Goal: Task Accomplishment & Management: Manage account settings

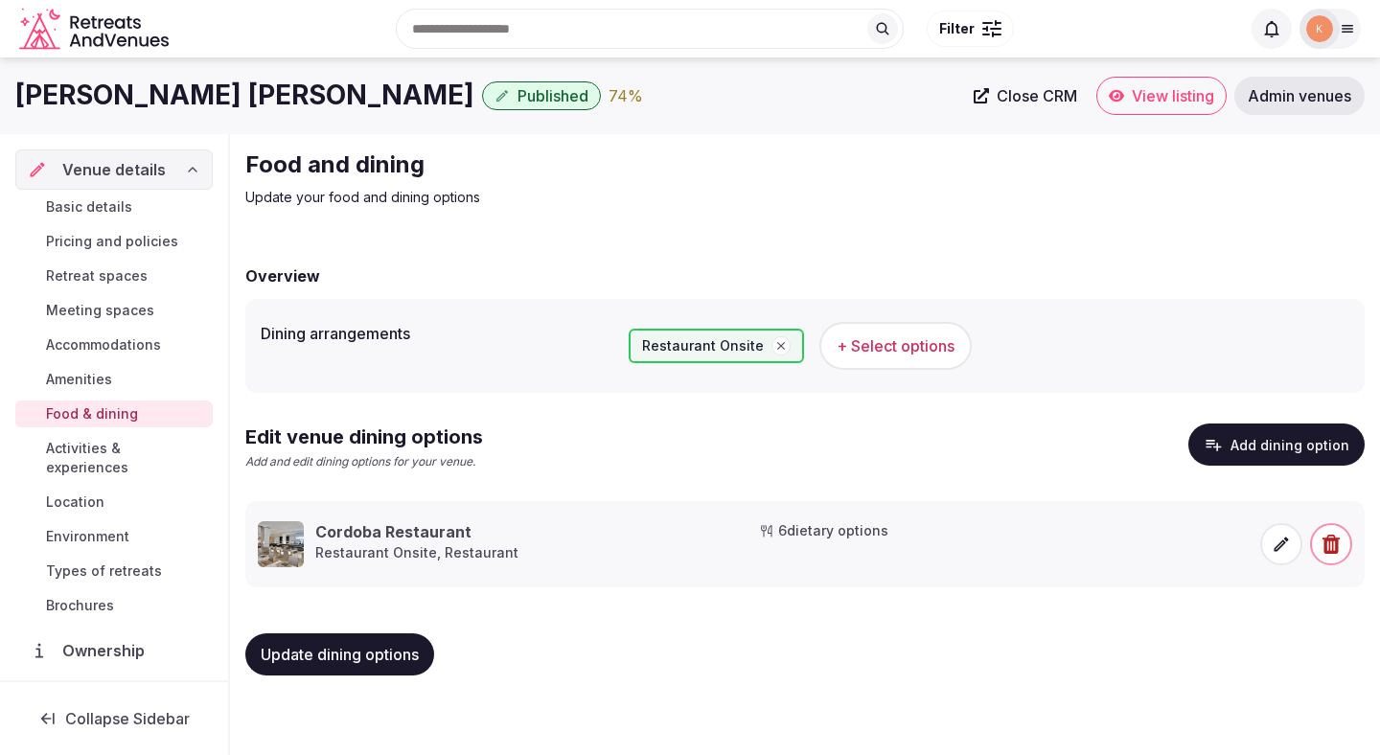
click at [112, 449] on span "Activities & experiences" at bounding box center [125, 458] width 159 height 38
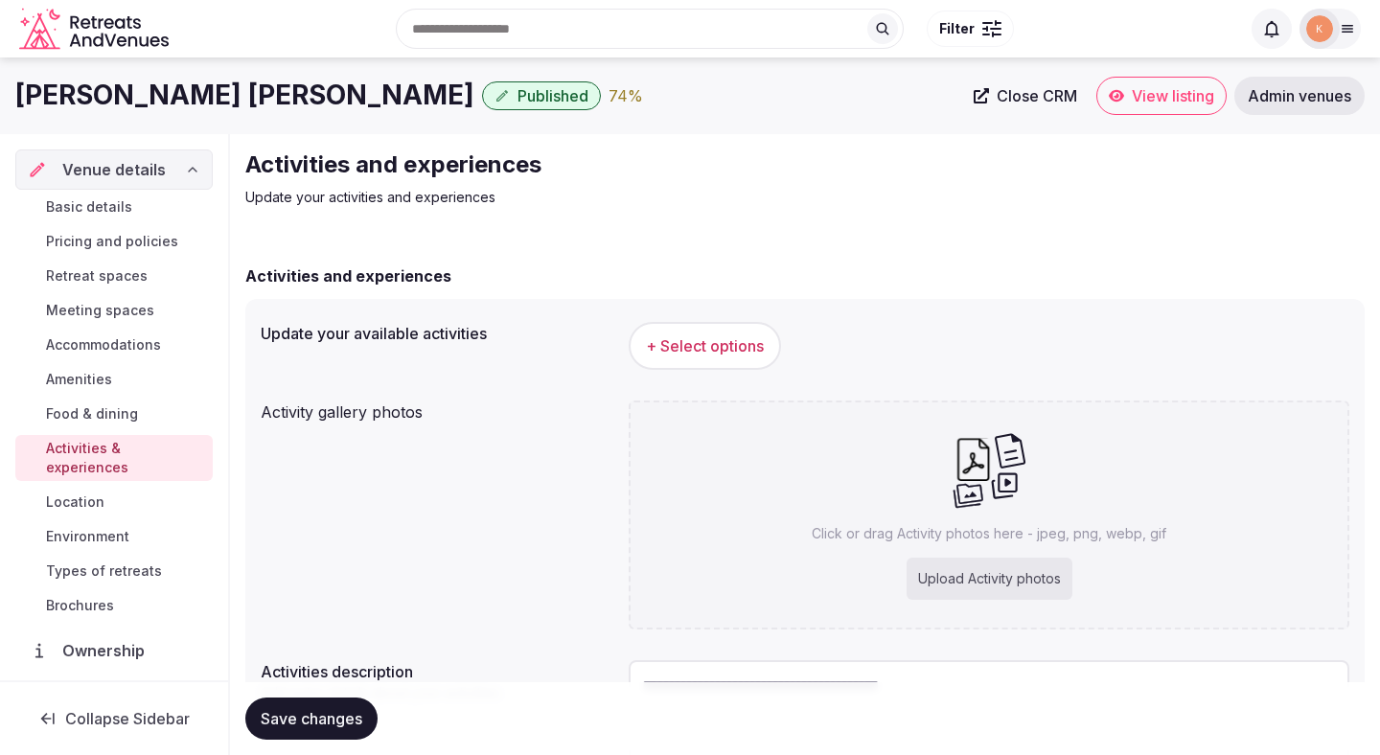
click at [721, 342] on span "+ Select options" at bounding box center [705, 345] width 118 height 21
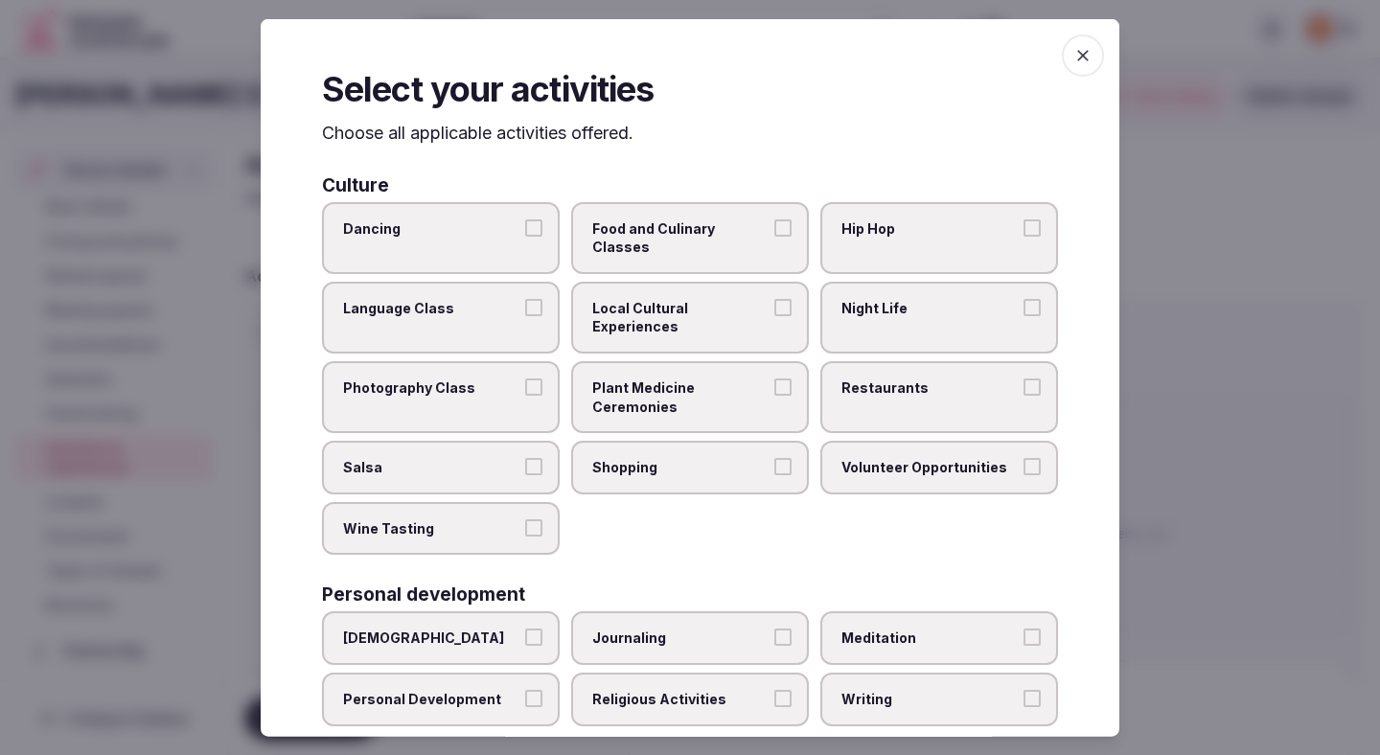
click at [1216, 320] on div at bounding box center [690, 377] width 1380 height 755
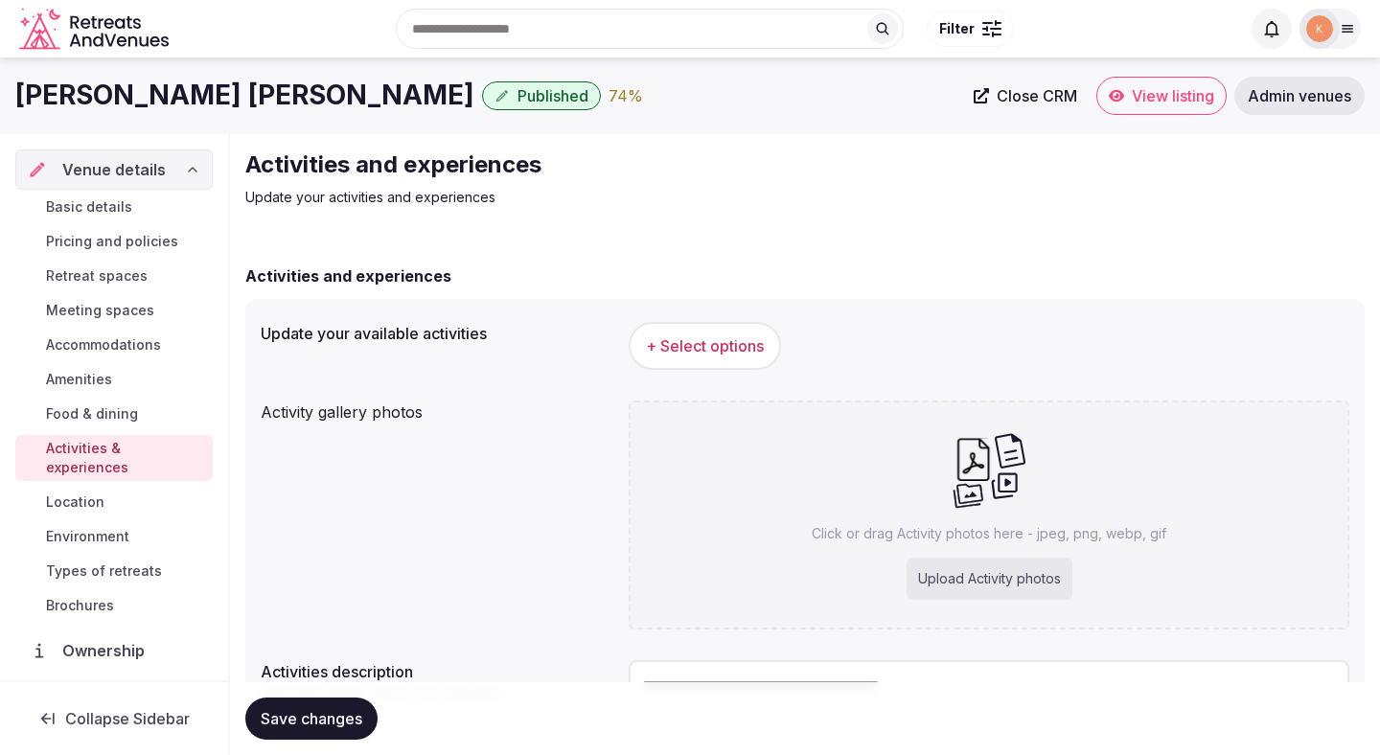
drag, startPoint x: 453, startPoint y: 97, endPoint x: 11, endPoint y: 77, distance: 443.1
click at [11, 77] on div "Meliá Sol Torremolinos Don Pablo Published 74 % Close CRM View listing Admin ve…" at bounding box center [690, 96] width 1380 height 38
copy h1 "Meliá Sol Torremolinos Don Pablo"
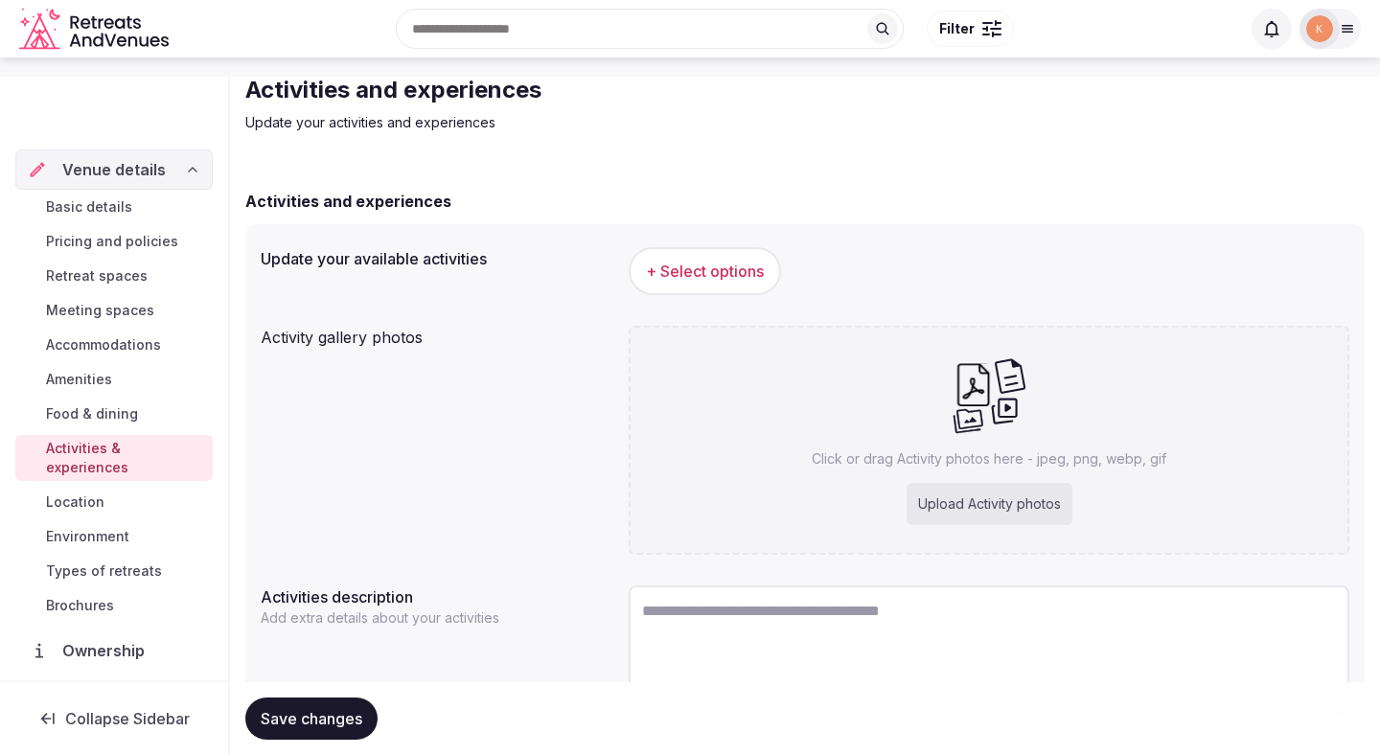
scroll to position [180, 0]
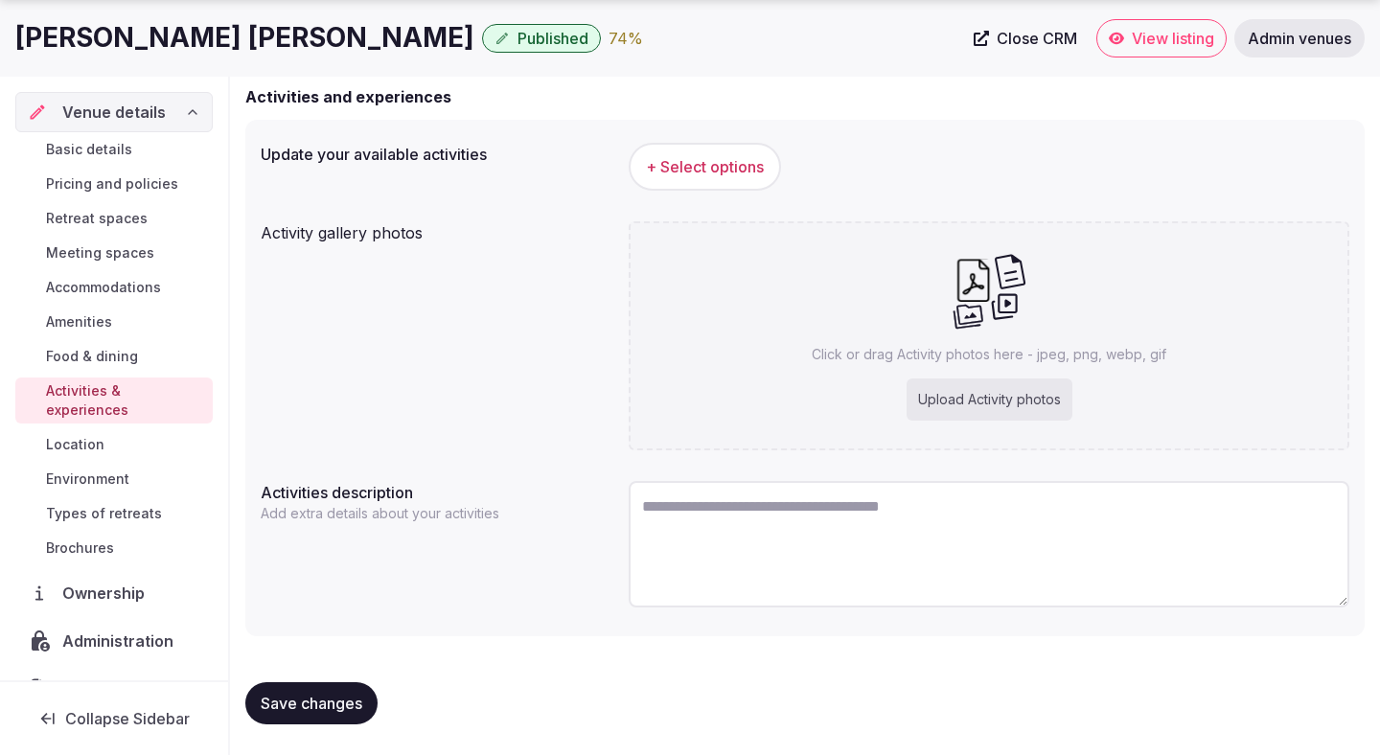
click at [758, 536] on textarea at bounding box center [989, 544] width 721 height 126
paste textarea "**********"
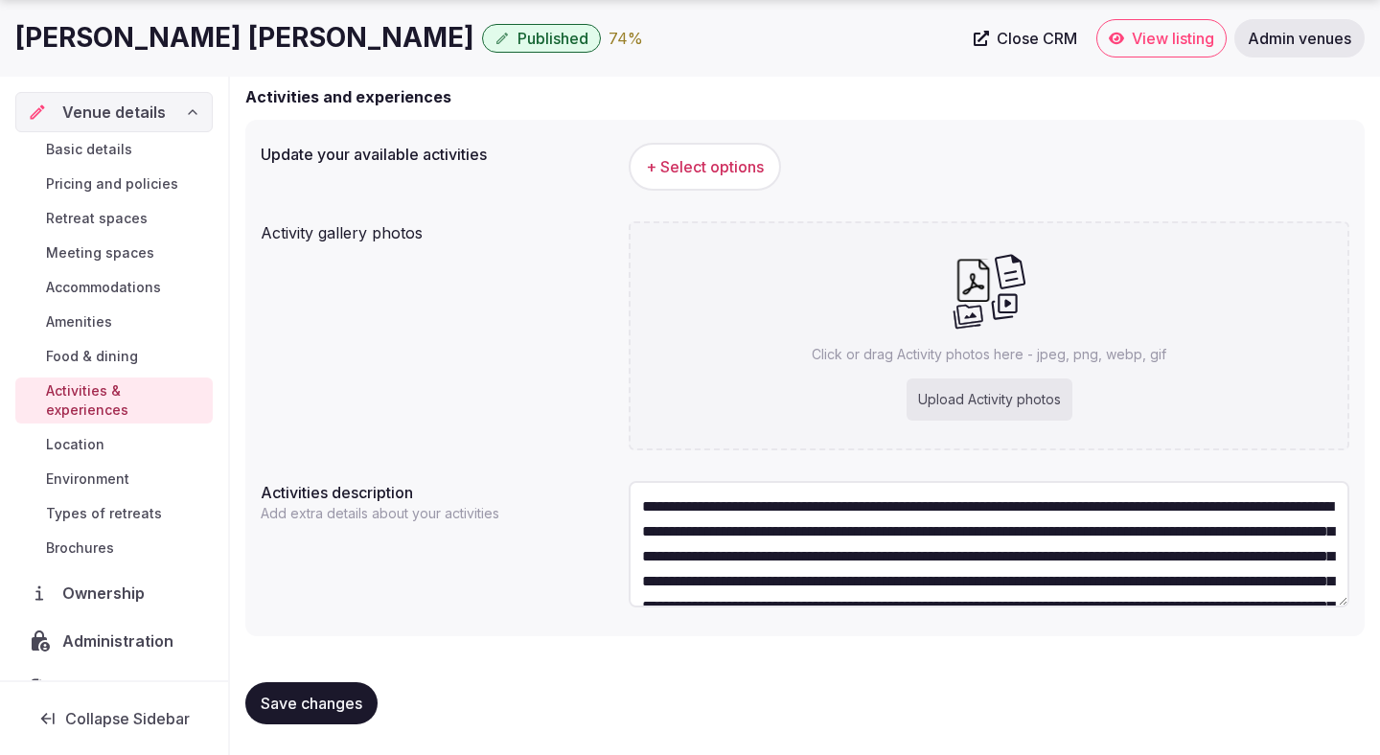
scroll to position [84, 0]
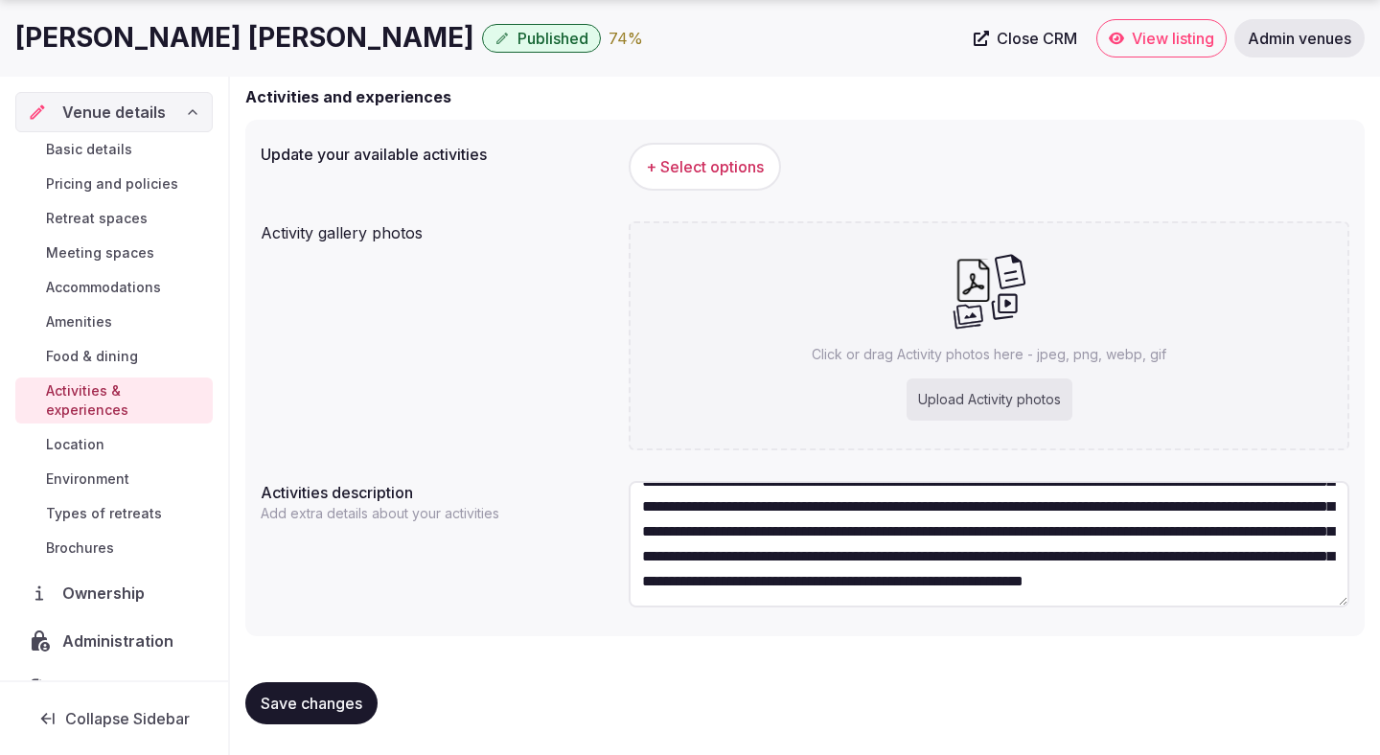
type textarea "**********"
click at [345, 705] on span "Save changes" at bounding box center [312, 703] width 102 height 19
click at [345, 707] on span "Save changes" at bounding box center [312, 703] width 102 height 19
click at [301, 687] on button "Save changes" at bounding box center [311, 703] width 132 height 42
click at [87, 435] on span "Location" at bounding box center [75, 444] width 58 height 19
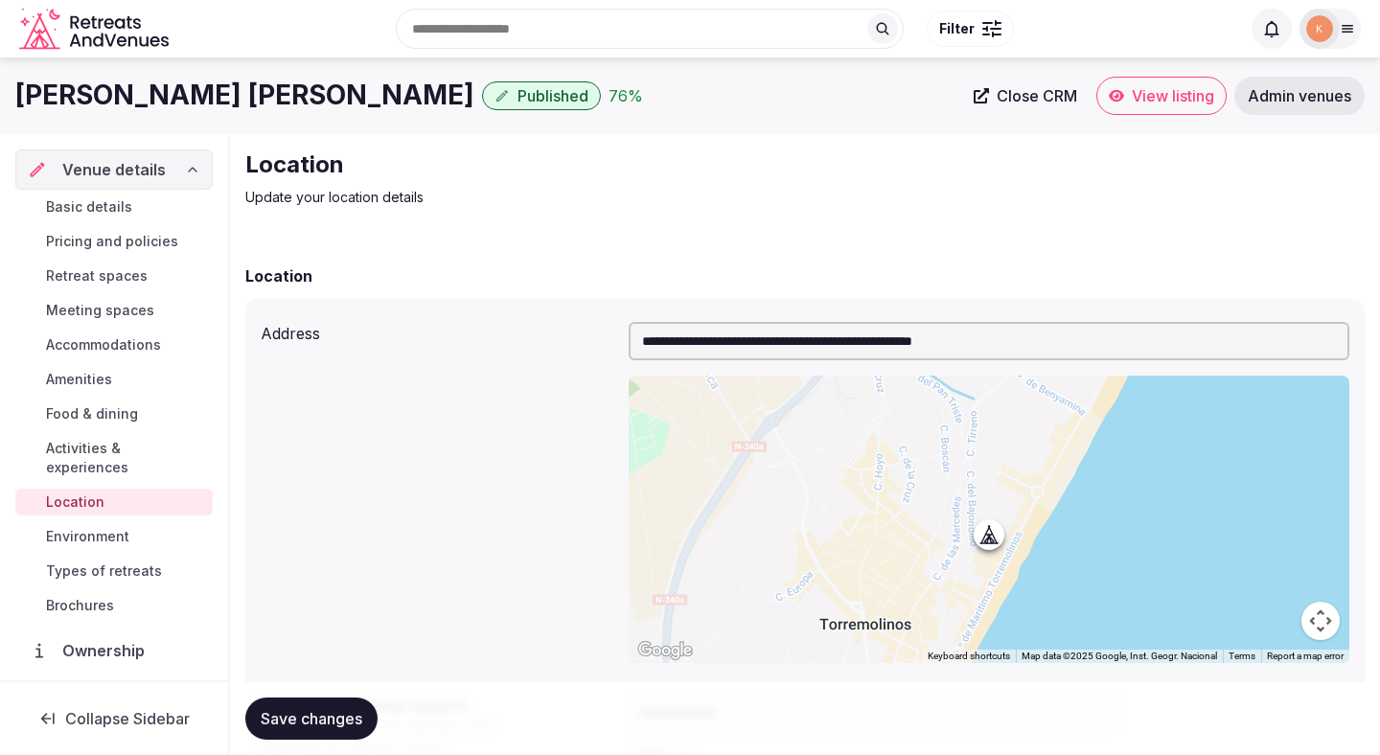
scroll to position [406, 0]
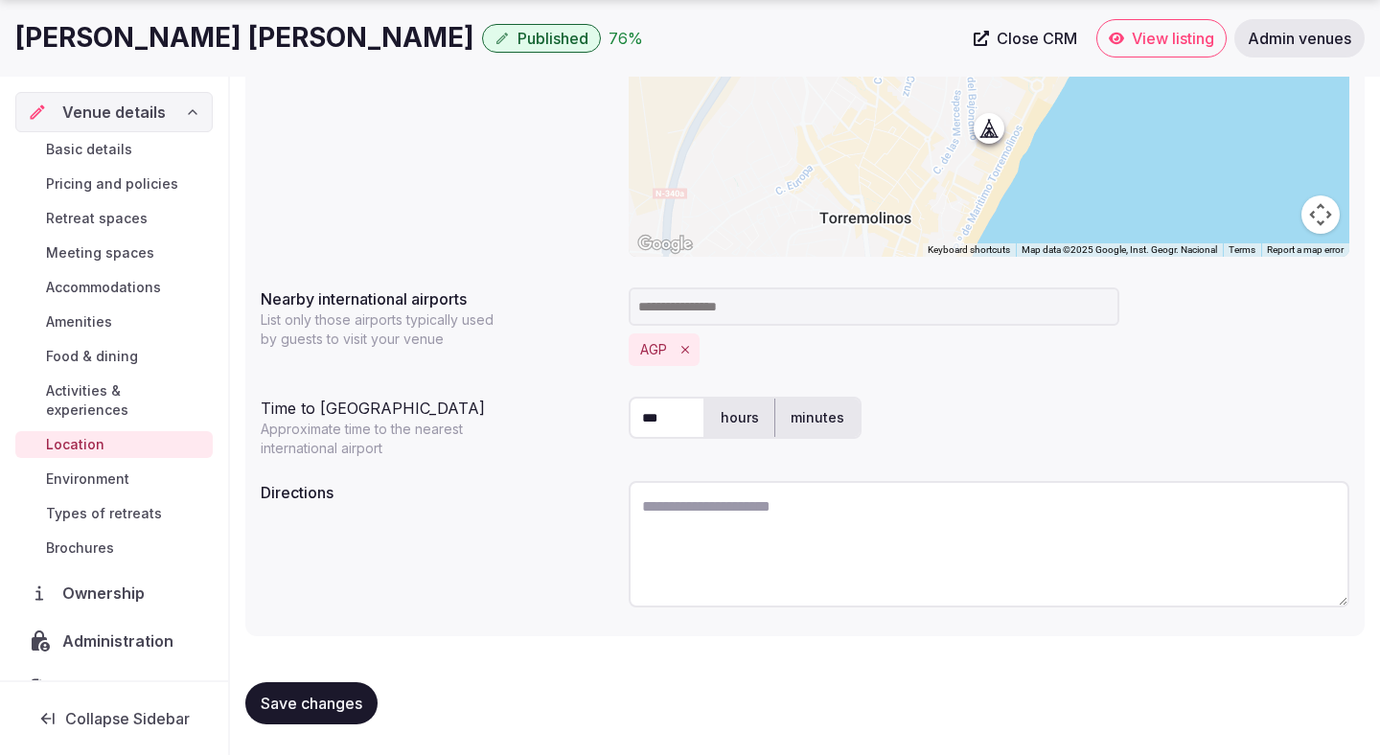
click at [720, 545] on textarea at bounding box center [989, 544] width 721 height 126
paste textarea "**********"
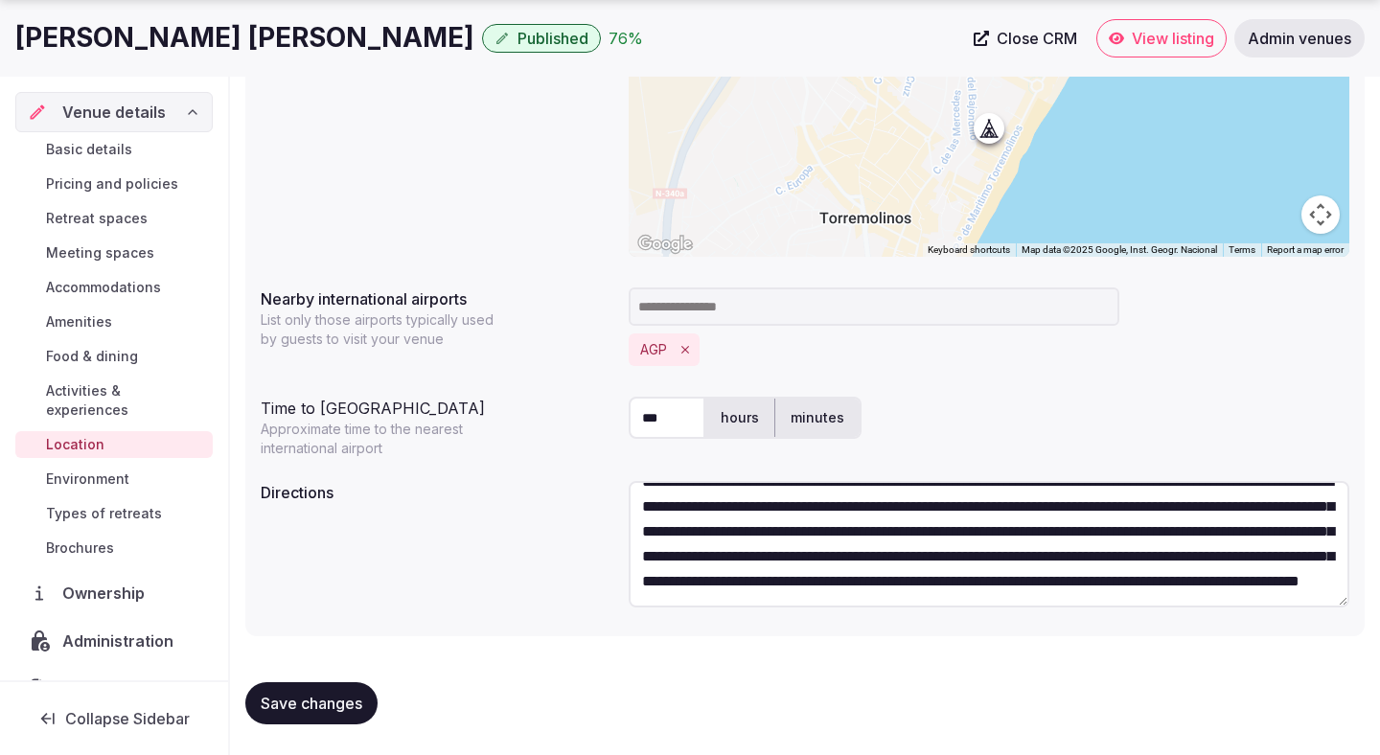
scroll to position [0, 0]
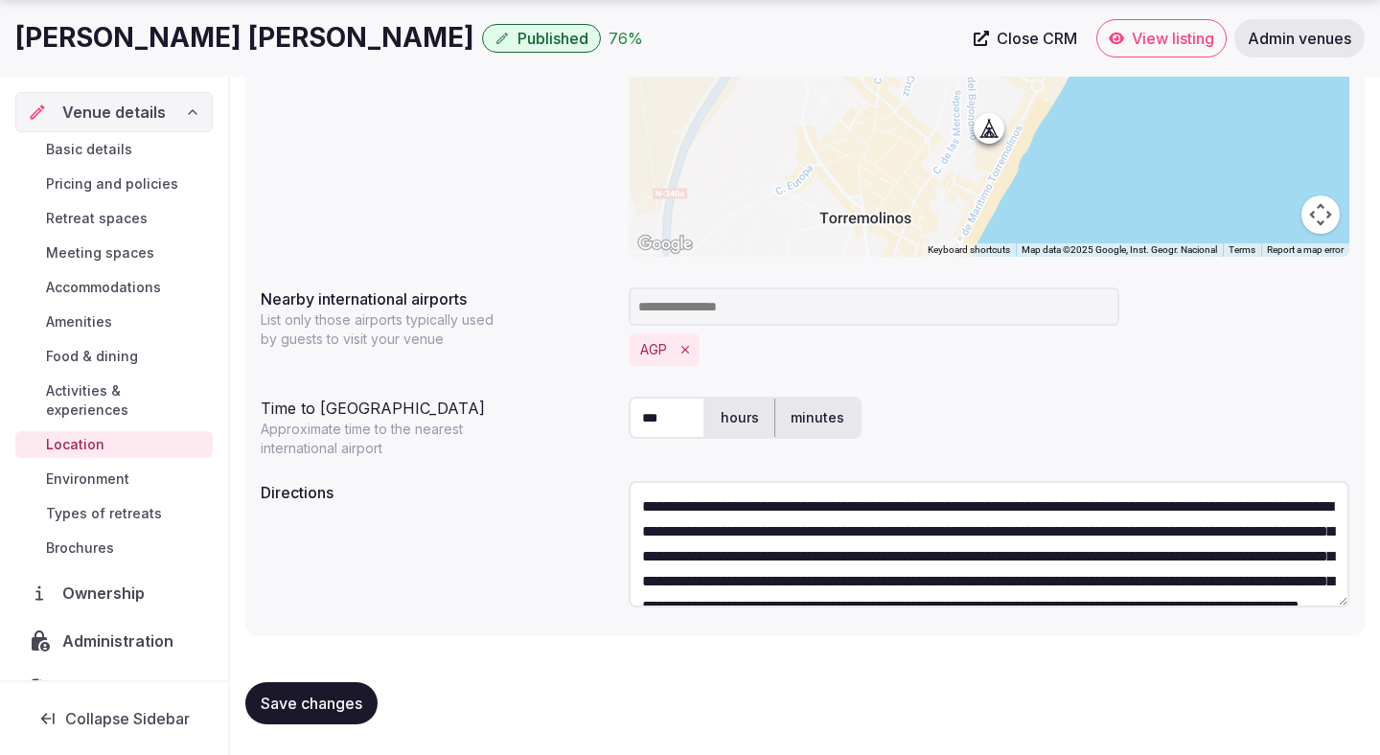
type textarea "**********"
drag, startPoint x: 662, startPoint y: 418, endPoint x: 572, endPoint y: 408, distance: 90.6
click at [572, 409] on div "Time to international airport Approximate time to the nearest international air…" at bounding box center [805, 423] width 1089 height 69
type input "**"
click at [810, 426] on label "minutes" at bounding box center [817, 418] width 84 height 50
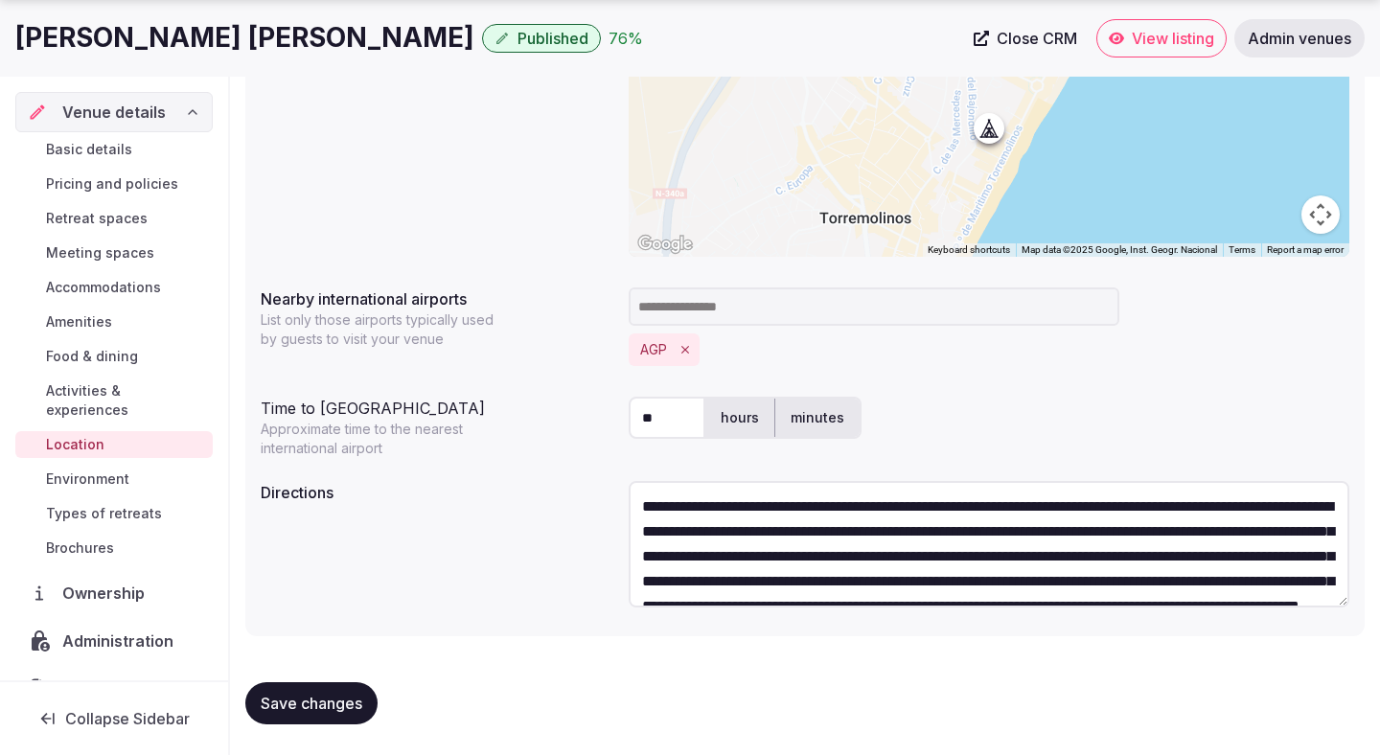
click at [322, 694] on span "Save changes" at bounding box center [312, 703] width 102 height 19
click at [321, 698] on span "Save changes" at bounding box center [312, 703] width 102 height 19
click at [104, 470] on span "Environment" at bounding box center [87, 479] width 83 height 19
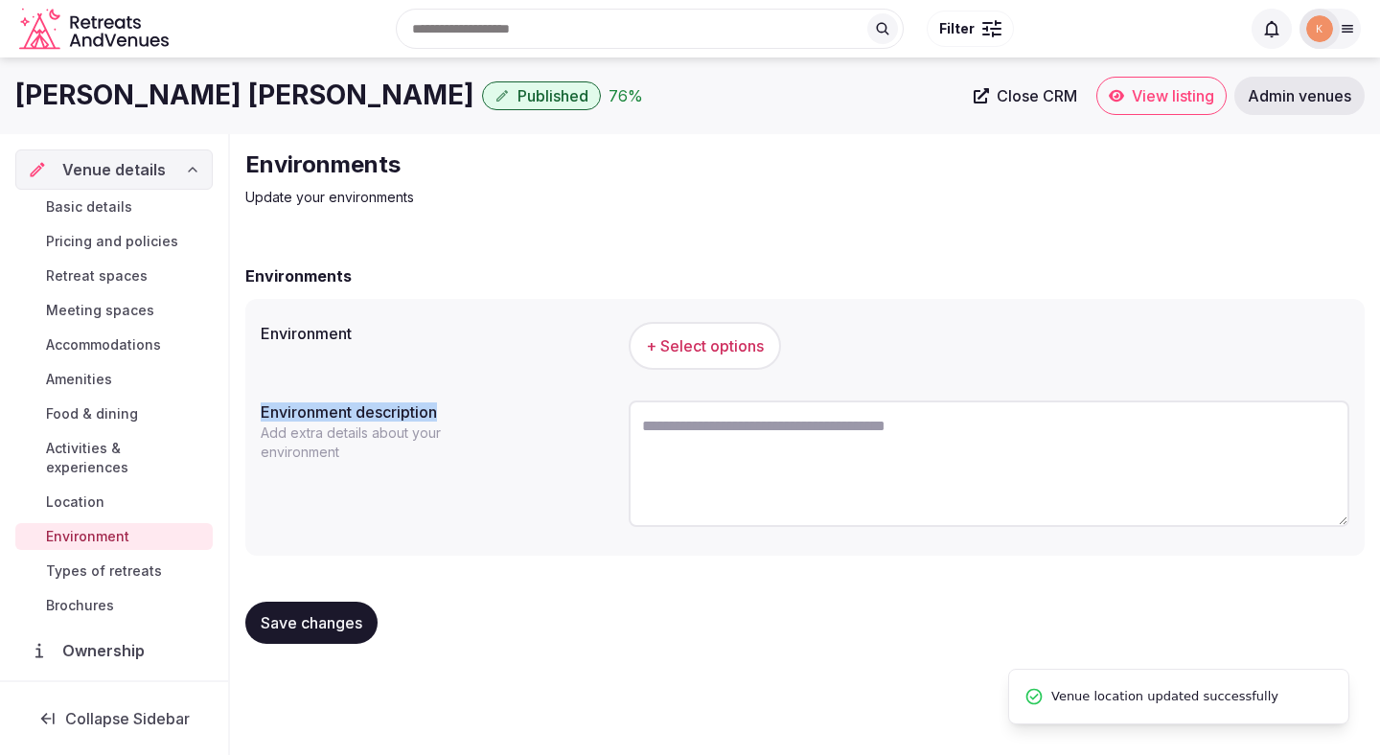
drag, startPoint x: 446, startPoint y: 408, endPoint x: 247, endPoint y: 401, distance: 198.5
click at [247, 401] on div "Environment + Select options Environment description Add extra details about yo…" at bounding box center [804, 427] width 1119 height 257
copy label "Environment description"
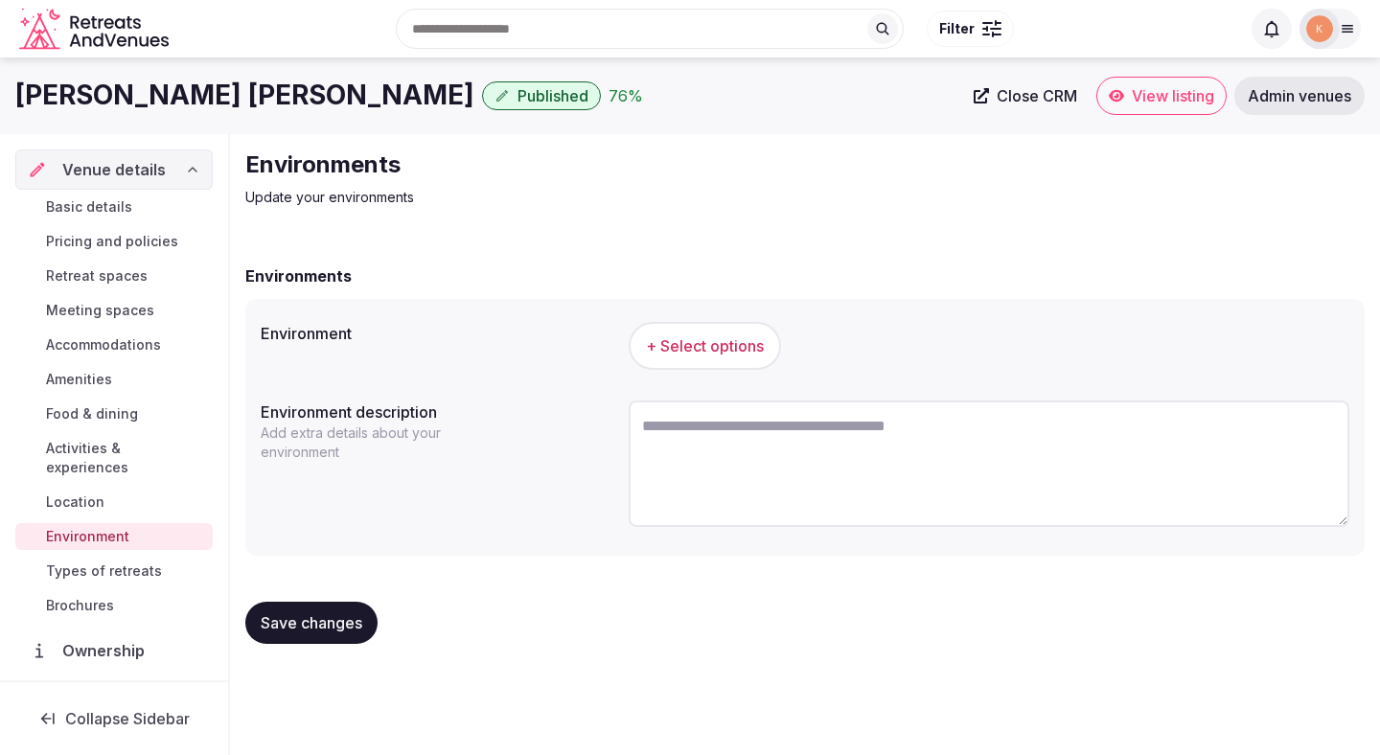
click at [707, 506] on textarea at bounding box center [989, 464] width 721 height 126
paste textarea "**********"
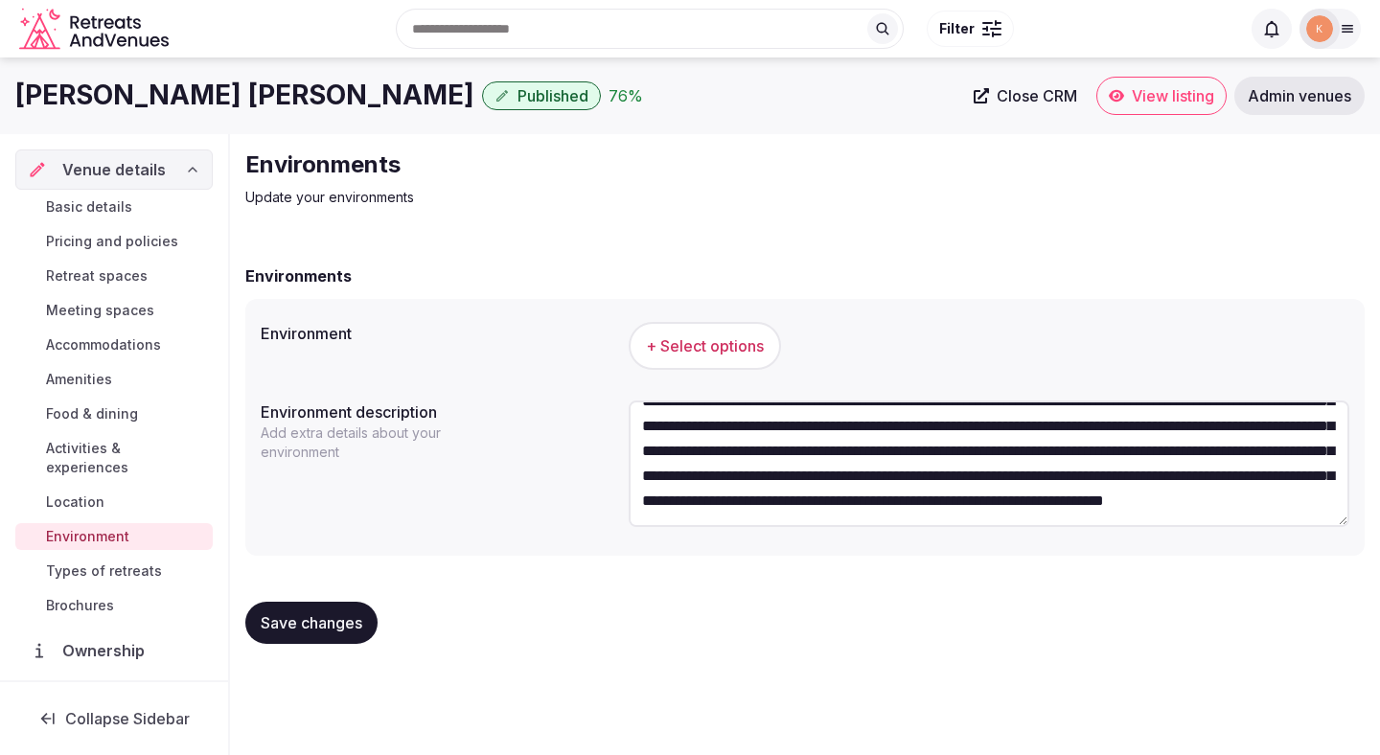
scroll to position [100, 0]
type textarea "**********"
click at [689, 332] on button "+ Select options" at bounding box center [705, 346] width 152 height 48
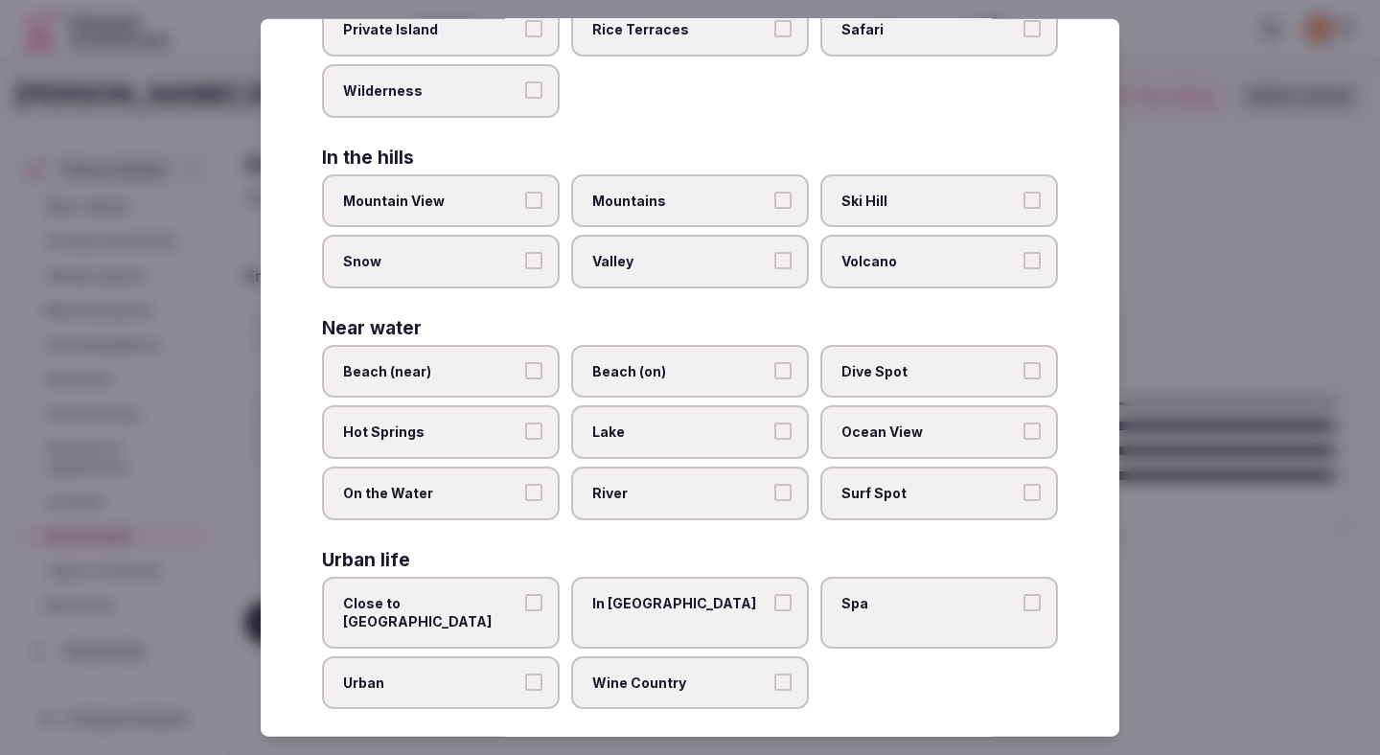
scroll to position [369, 0]
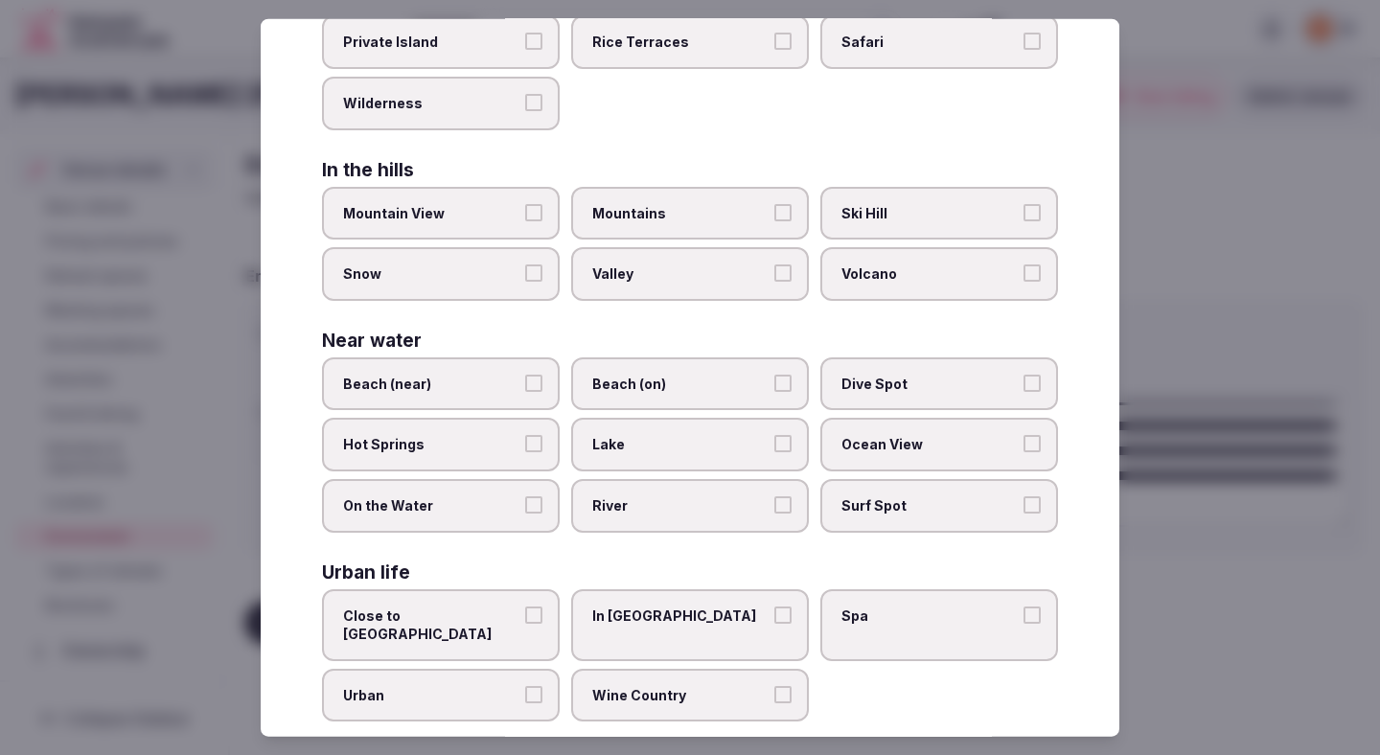
click at [634, 402] on label "Beach (on)" at bounding box center [690, 383] width 238 height 54
click at [774, 391] on button "Beach (on)" at bounding box center [782, 382] width 17 height 17
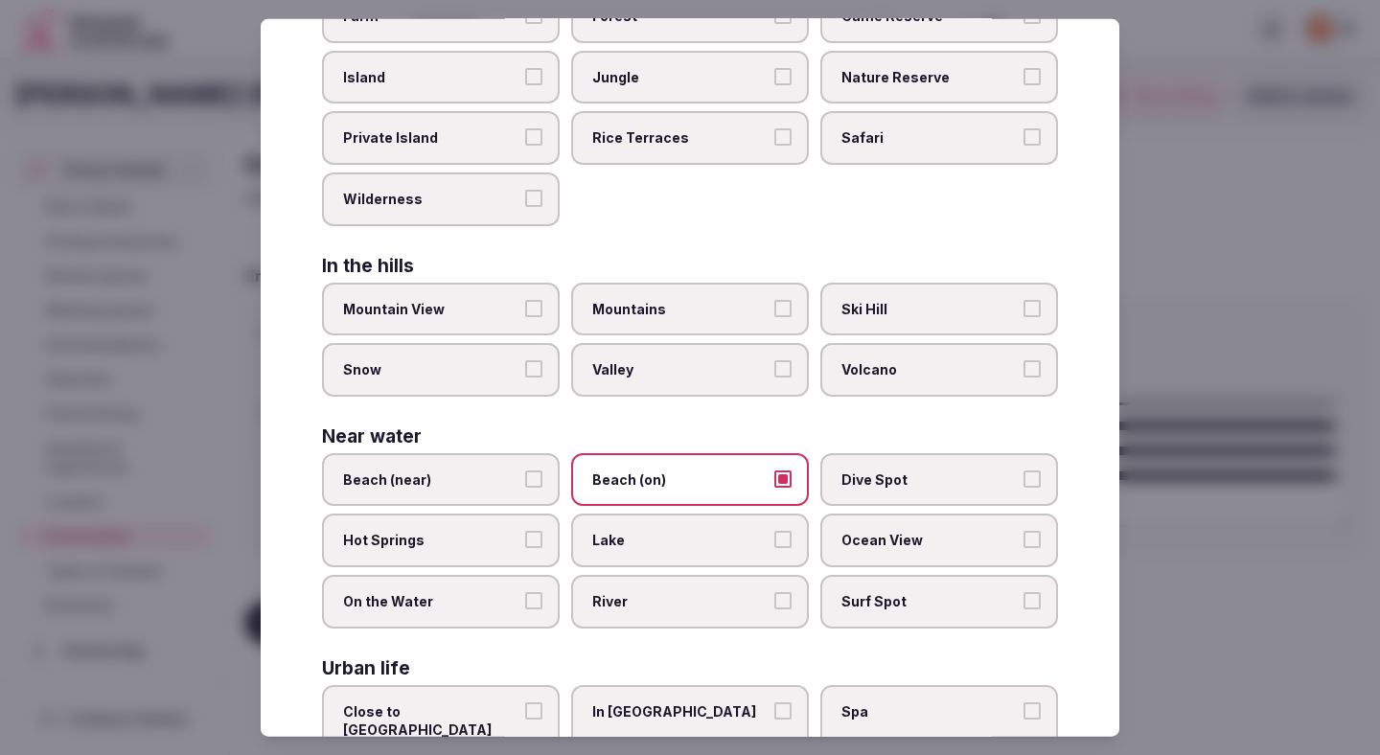
scroll to position [381, 0]
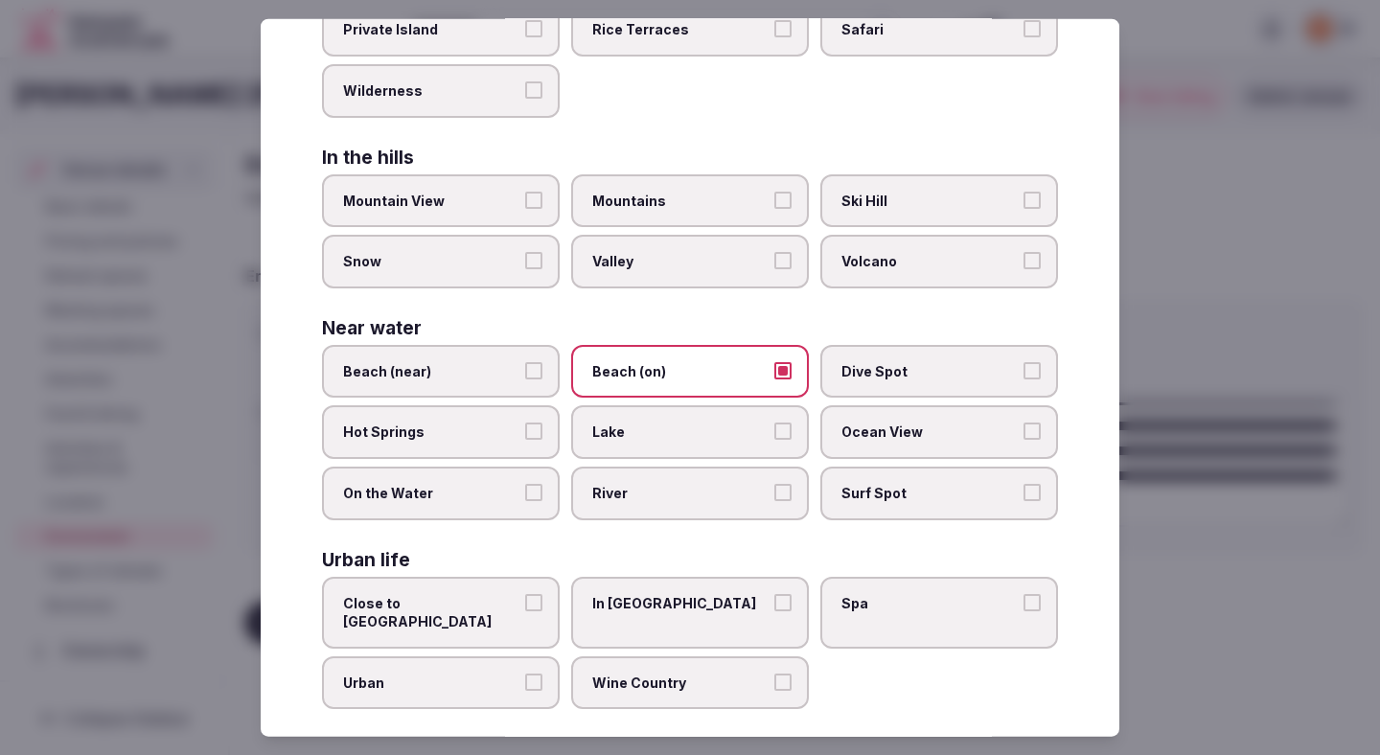
click at [1158, 422] on div at bounding box center [690, 377] width 1380 height 755
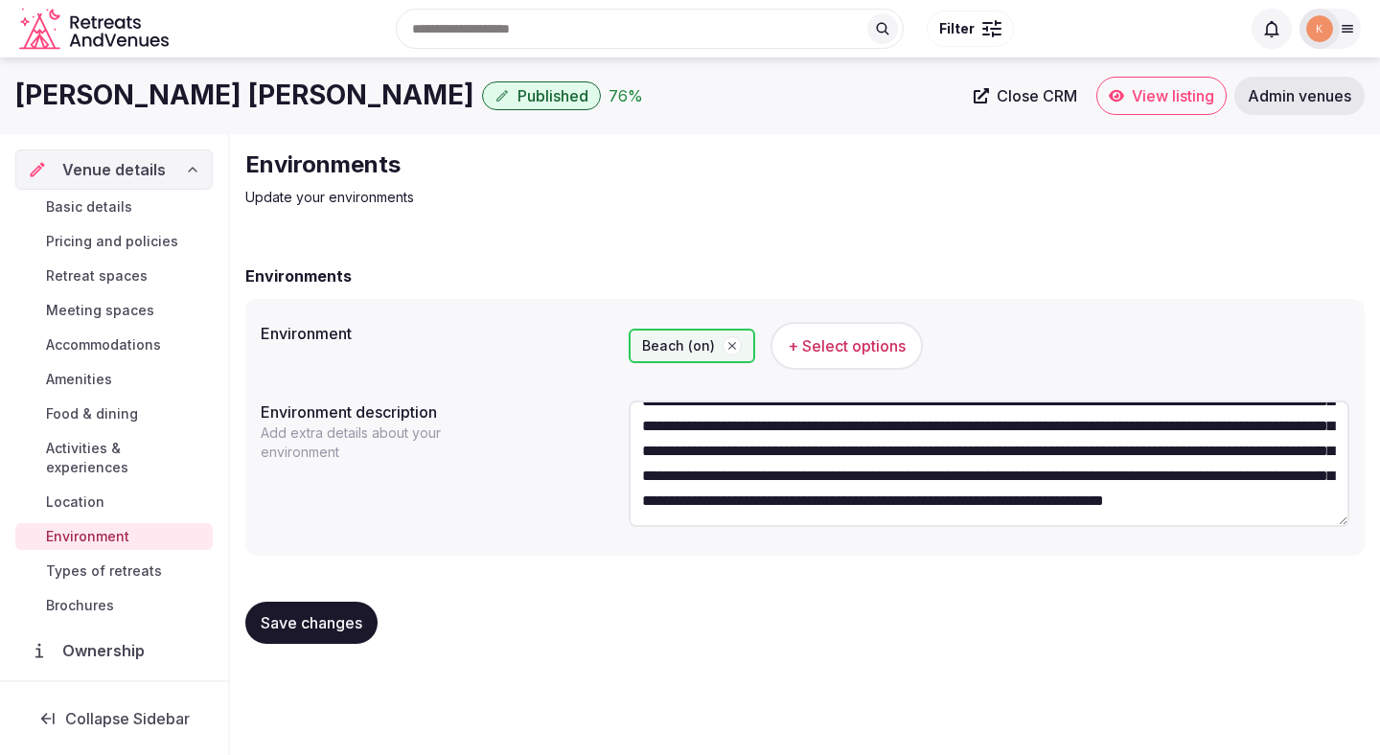
click at [283, 630] on span "Save changes" at bounding box center [312, 622] width 102 height 19
click at [284, 630] on span "Save changes" at bounding box center [312, 622] width 102 height 19
click at [154, 444] on span "Activities & experiences" at bounding box center [125, 458] width 159 height 38
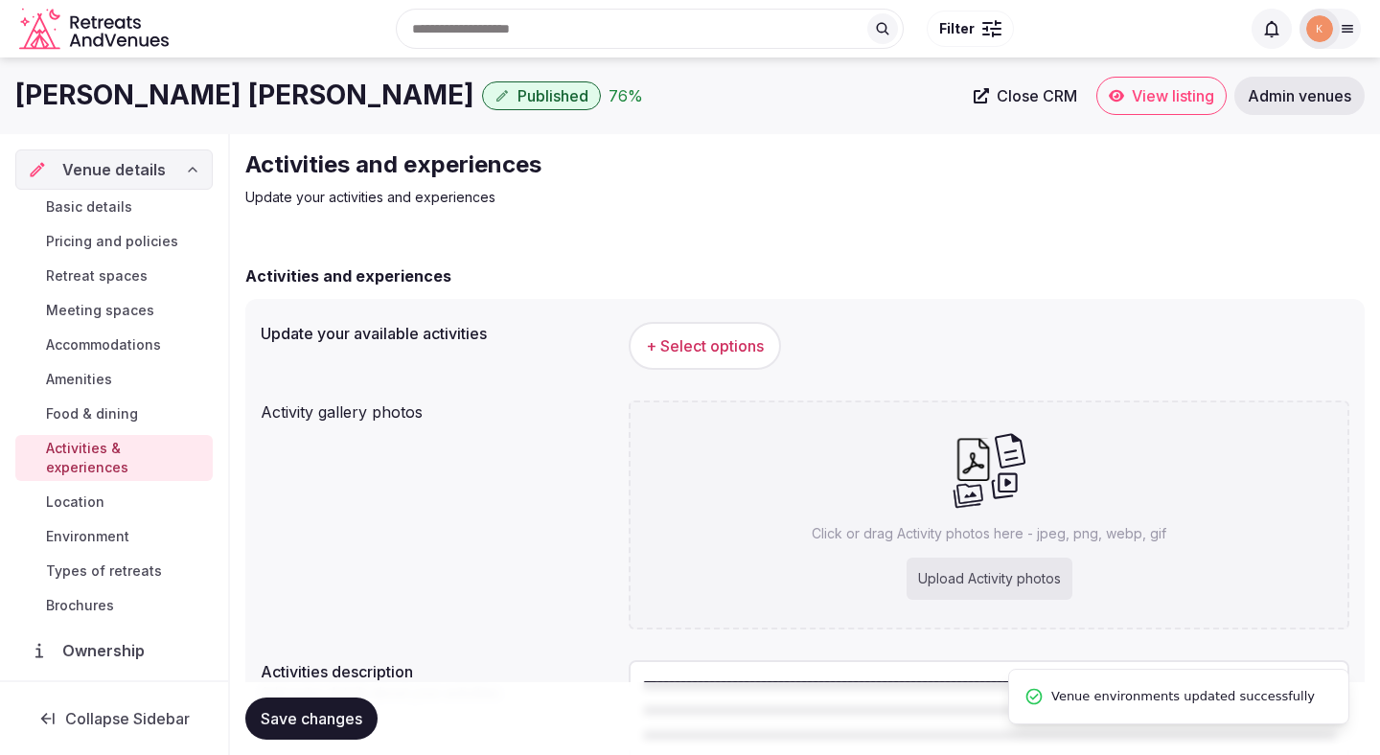
click at [701, 327] on button "+ Select options" at bounding box center [705, 346] width 152 height 48
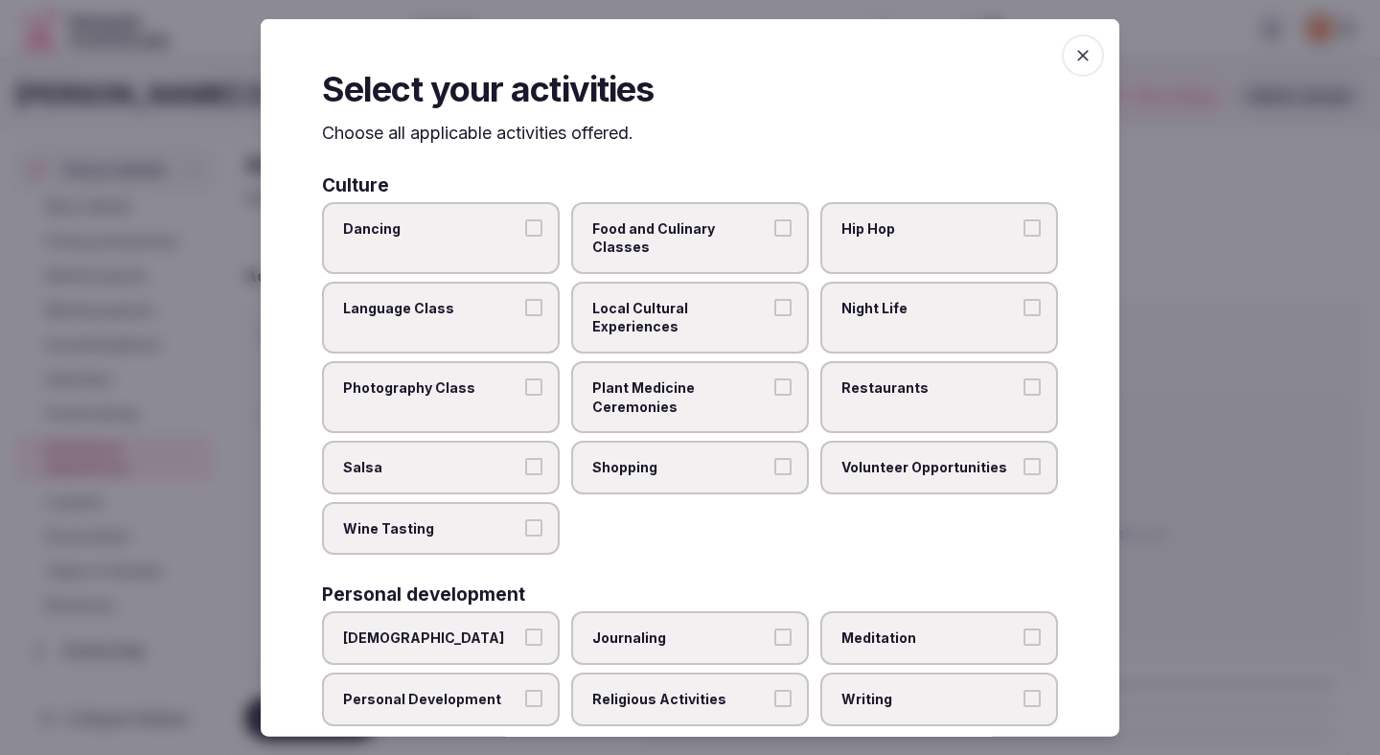
click at [1212, 337] on div at bounding box center [690, 377] width 1380 height 755
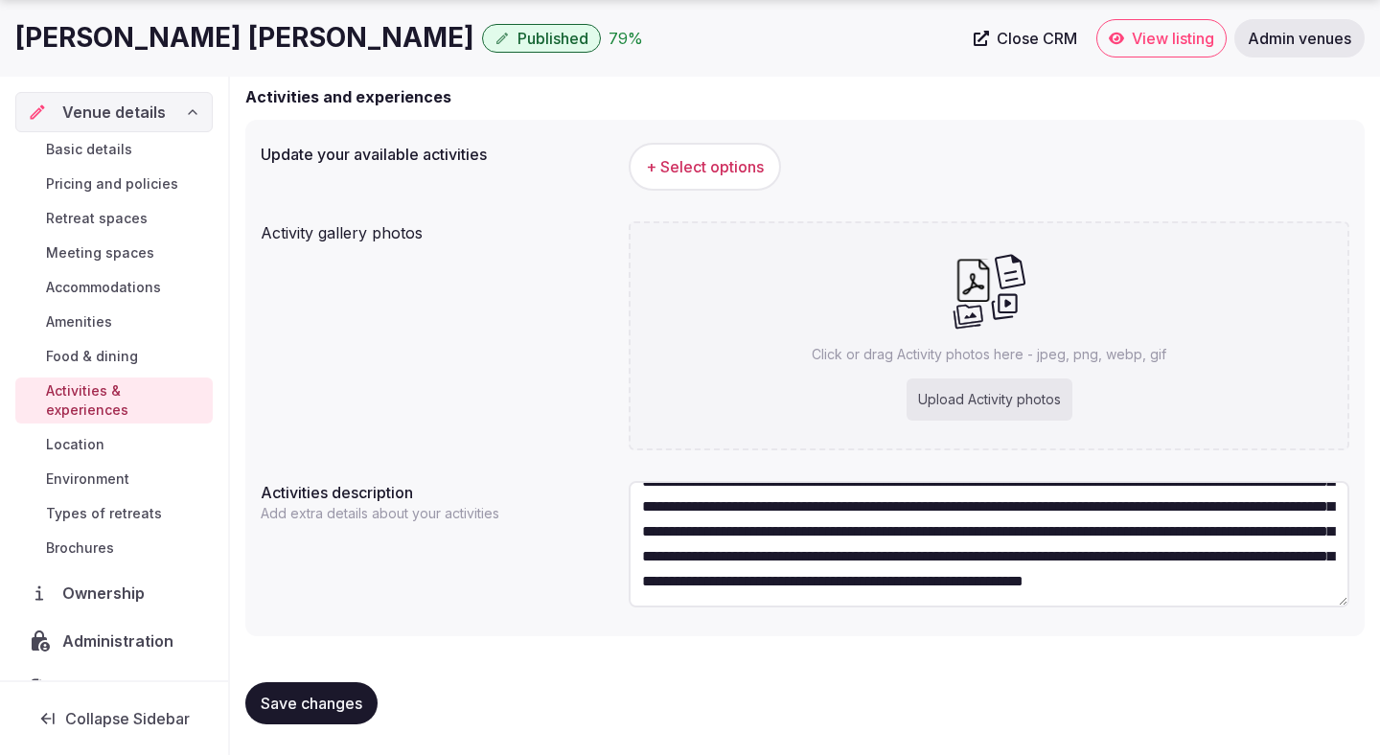
scroll to position [100, 0]
click at [933, 398] on div "Upload Activity photos" at bounding box center [989, 399] width 166 height 42
click at [752, 176] on span "+ Select options" at bounding box center [705, 166] width 118 height 21
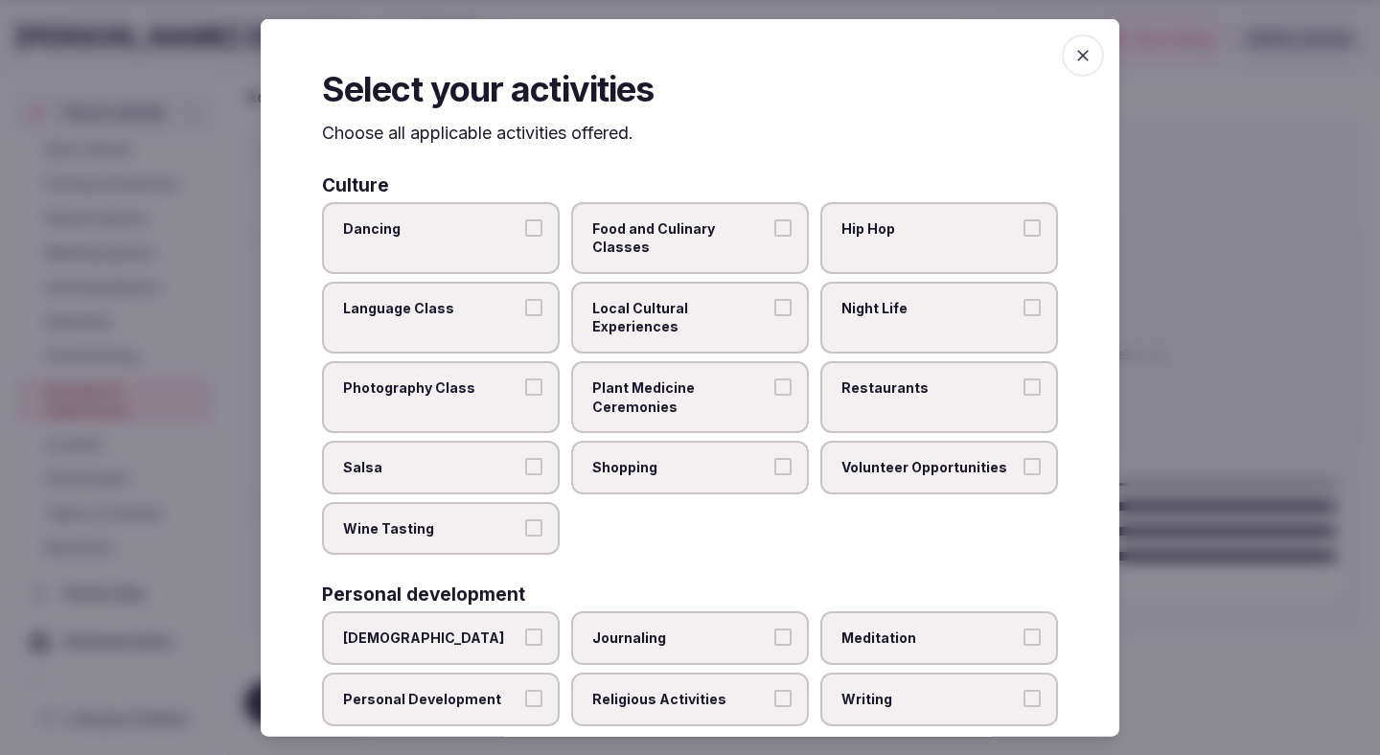
click at [634, 235] on span "Food and Culinary Classes" at bounding box center [680, 236] width 176 height 37
click at [774, 235] on button "Food and Culinary Classes" at bounding box center [782, 226] width 17 height 17
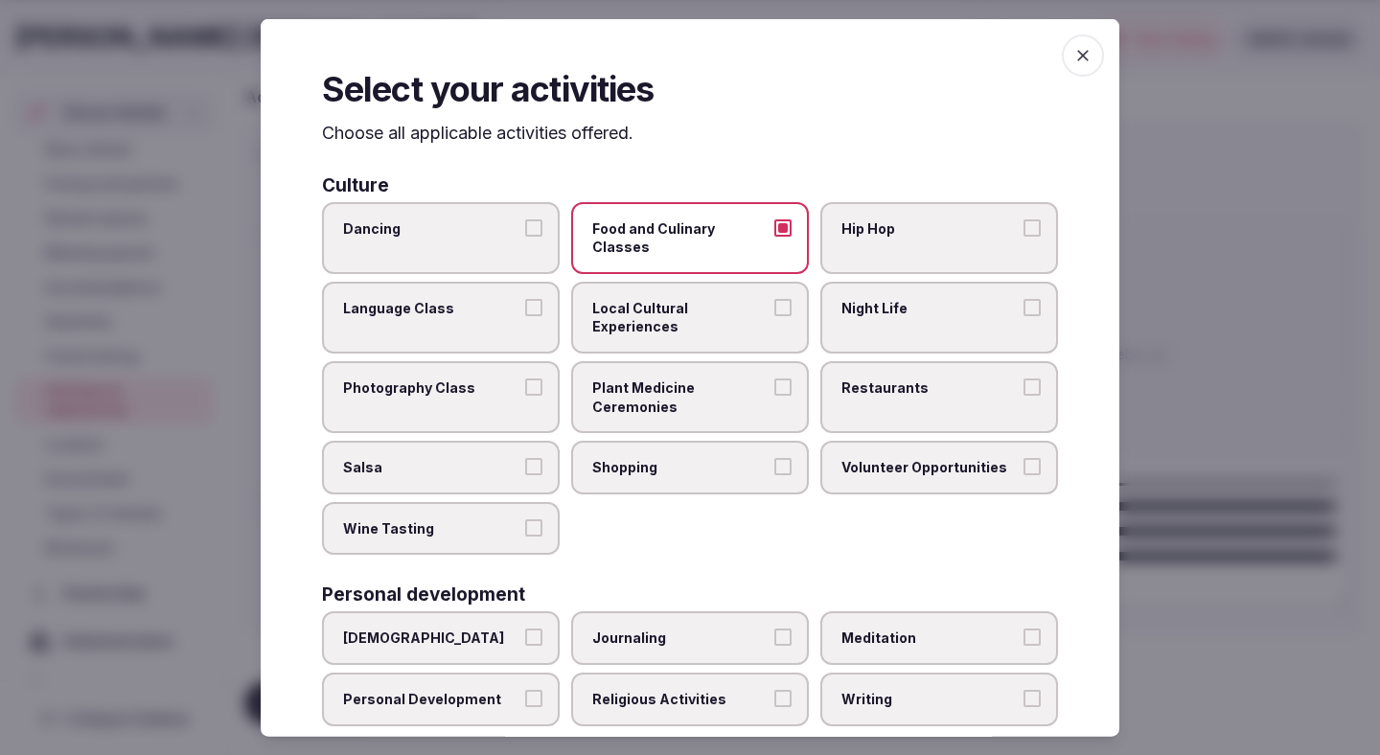
click at [634, 298] on span "Local Cultural Experiences" at bounding box center [680, 316] width 176 height 37
click at [774, 298] on button "Local Cultural Experiences" at bounding box center [782, 306] width 17 height 17
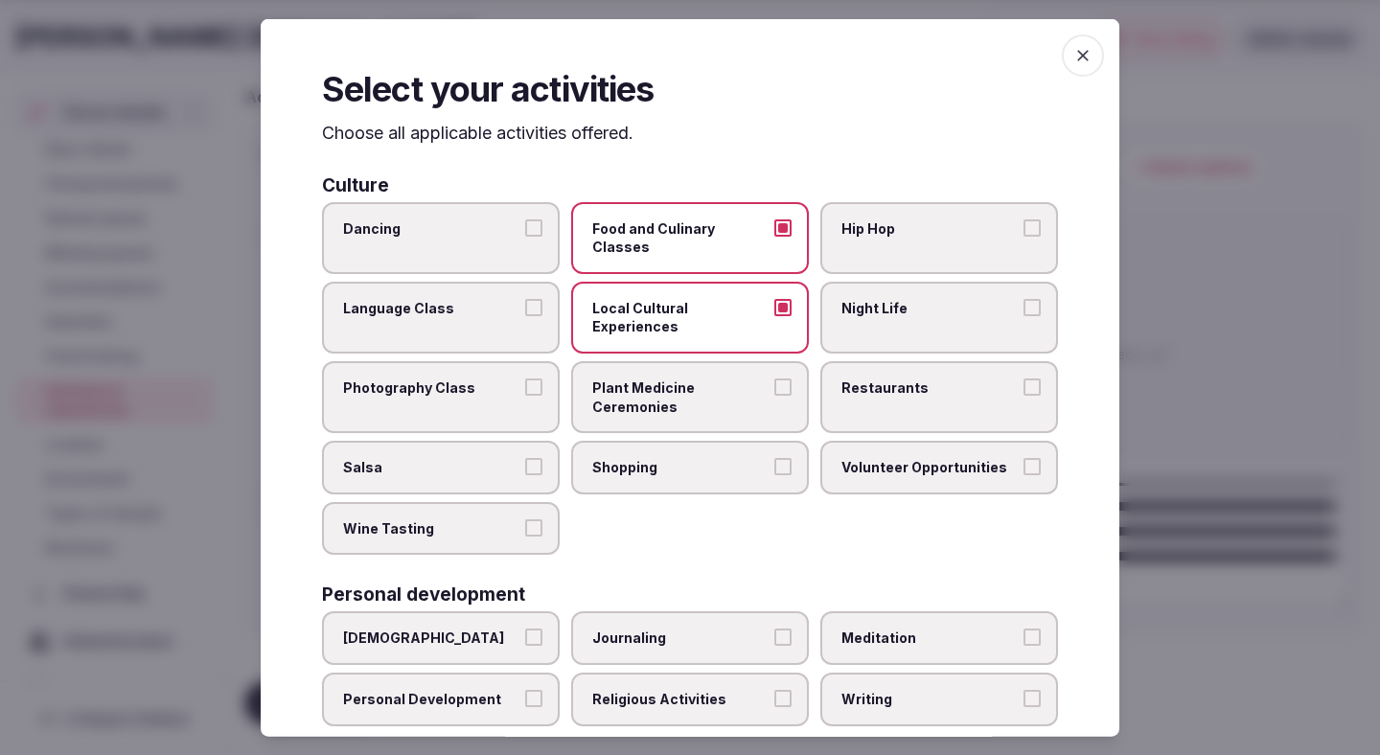
click at [862, 298] on span "Night Life" at bounding box center [929, 307] width 176 height 19
click at [1023, 298] on button "Night Life" at bounding box center [1031, 306] width 17 height 17
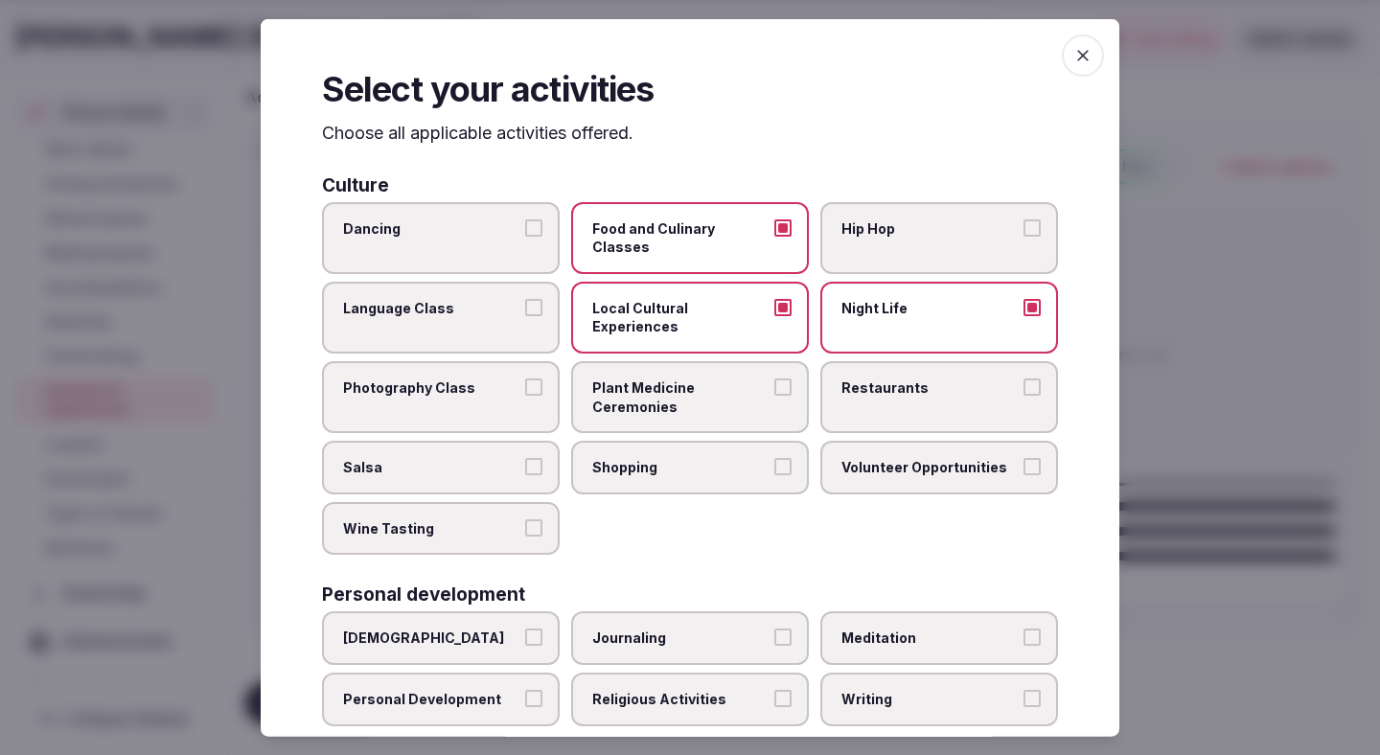
click at [861, 378] on span "Restaurants" at bounding box center [929, 387] width 176 height 19
click at [1023, 378] on button "Restaurants" at bounding box center [1031, 386] width 17 height 17
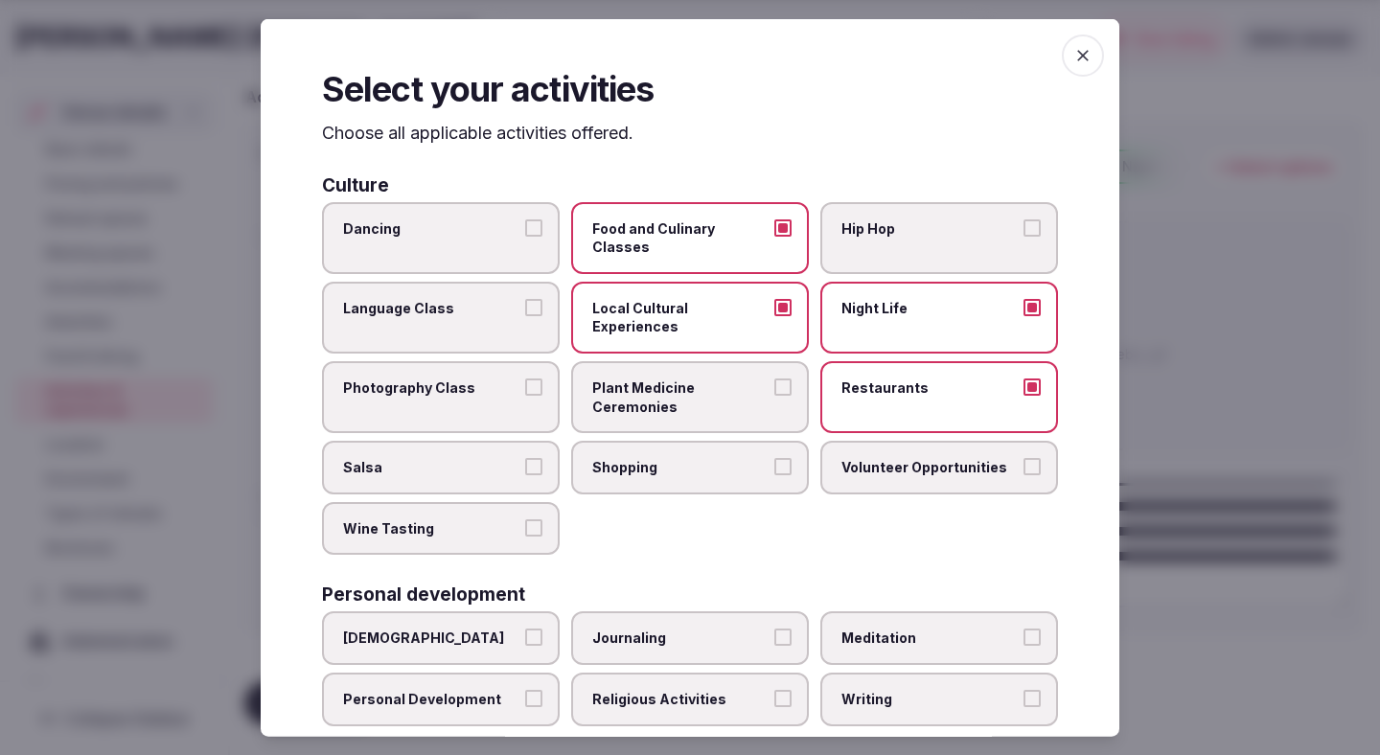
click at [709, 461] on div "Dancing Food and Culinary Classes Hip Hop Language Class Local Cultural Experie…" at bounding box center [690, 378] width 736 height 354
click at [710, 451] on label "Shopping" at bounding box center [690, 468] width 238 height 54
click at [774, 458] on button "Shopping" at bounding box center [782, 466] width 17 height 17
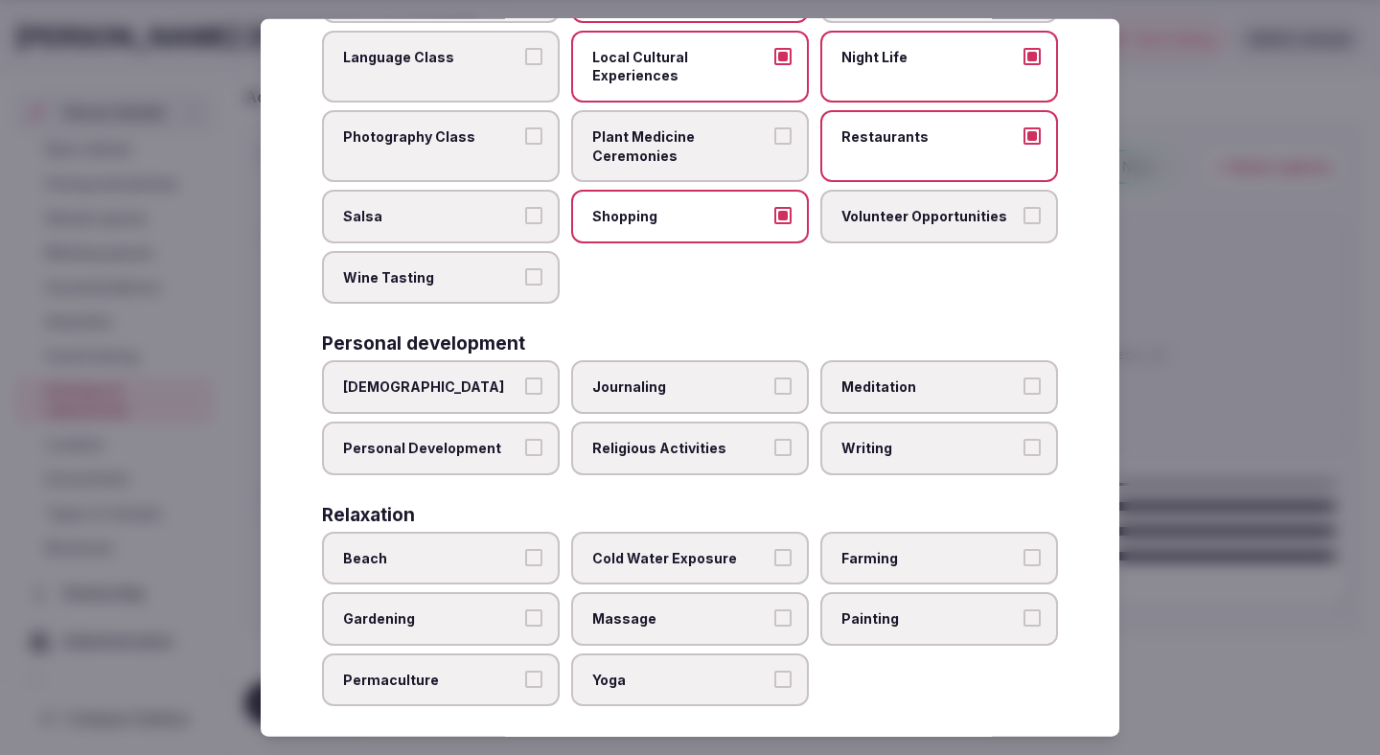
scroll to position [252, 0]
click at [512, 547] on span "Beach" at bounding box center [431, 556] width 176 height 19
click at [525, 547] on button "Beach" at bounding box center [533, 555] width 17 height 17
click at [623, 591] on label "Massage" at bounding box center [690, 618] width 238 height 54
click at [774, 608] on button "Massage" at bounding box center [782, 616] width 17 height 17
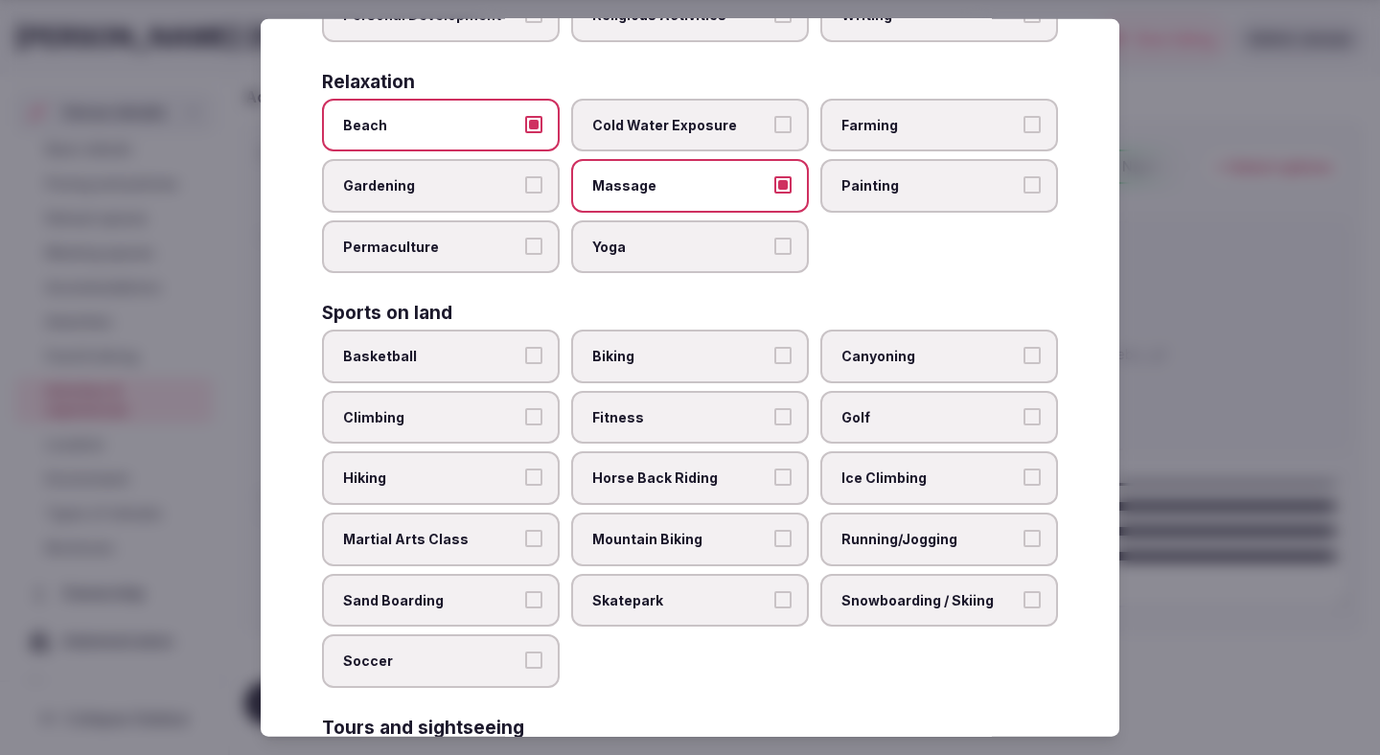
scroll to position [692, 0]
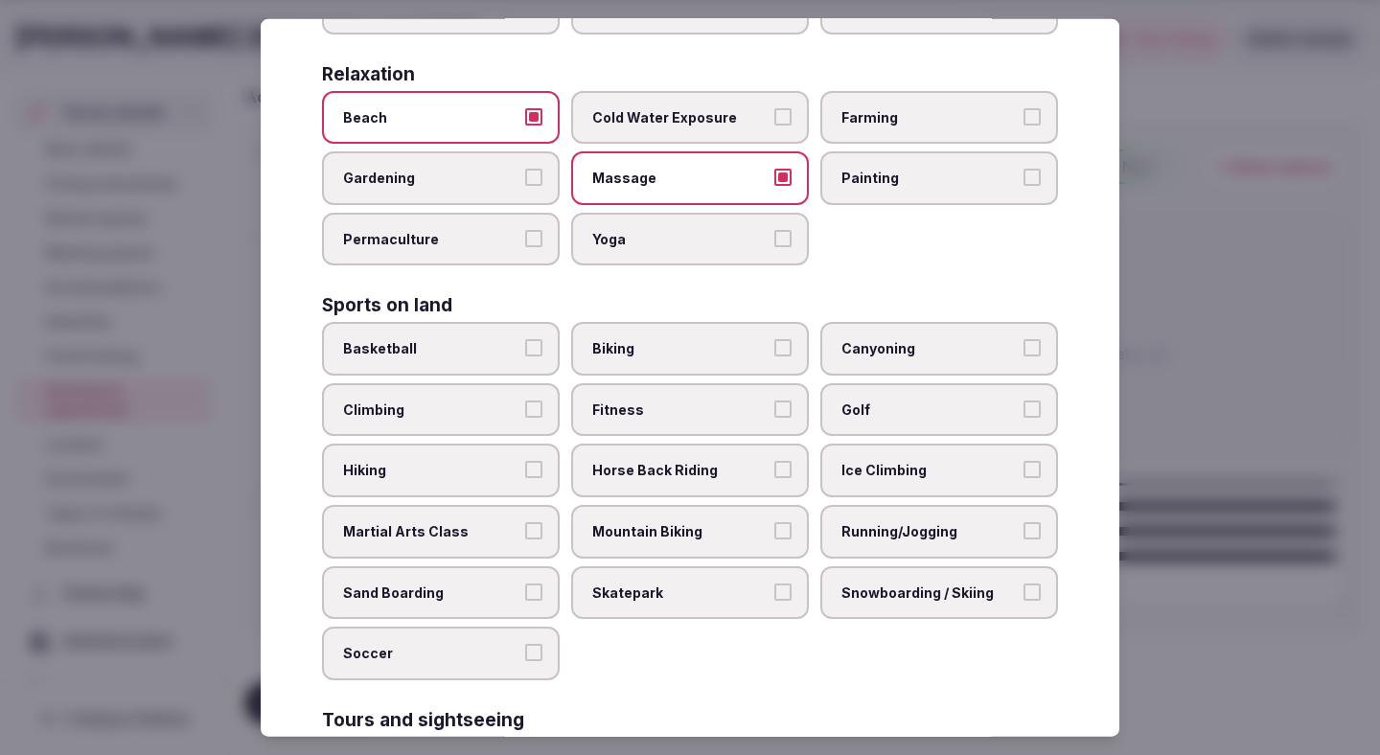
click at [663, 383] on label "Fitness" at bounding box center [690, 410] width 238 height 54
click at [774, 401] on button "Fitness" at bounding box center [782, 409] width 17 height 17
click at [862, 522] on span "Running/Jogging" at bounding box center [929, 531] width 176 height 19
click at [1023, 522] on button "Running/Jogging" at bounding box center [1031, 530] width 17 height 17
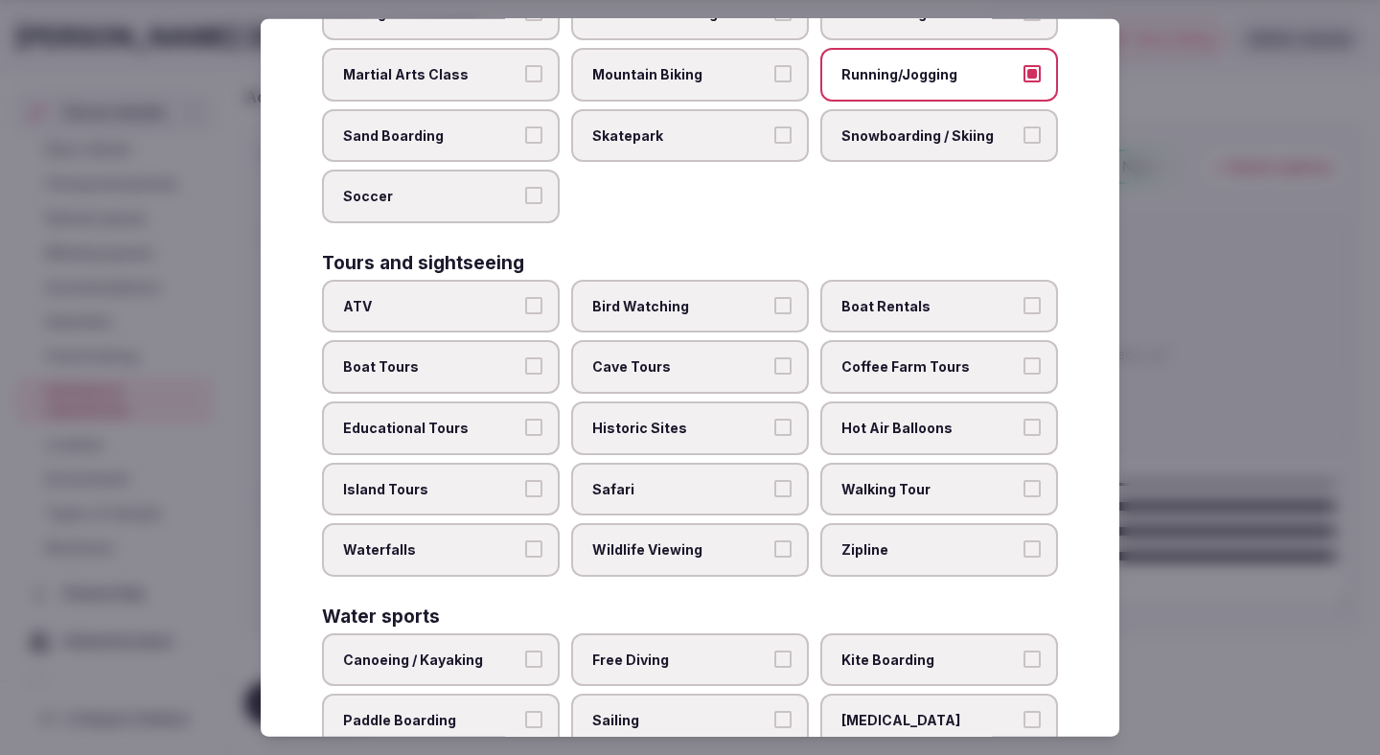
scroll to position [1151, 0]
click at [768, 400] on label "Historic Sites" at bounding box center [690, 427] width 238 height 54
click at [774, 417] on button "Historic Sites" at bounding box center [782, 425] width 17 height 17
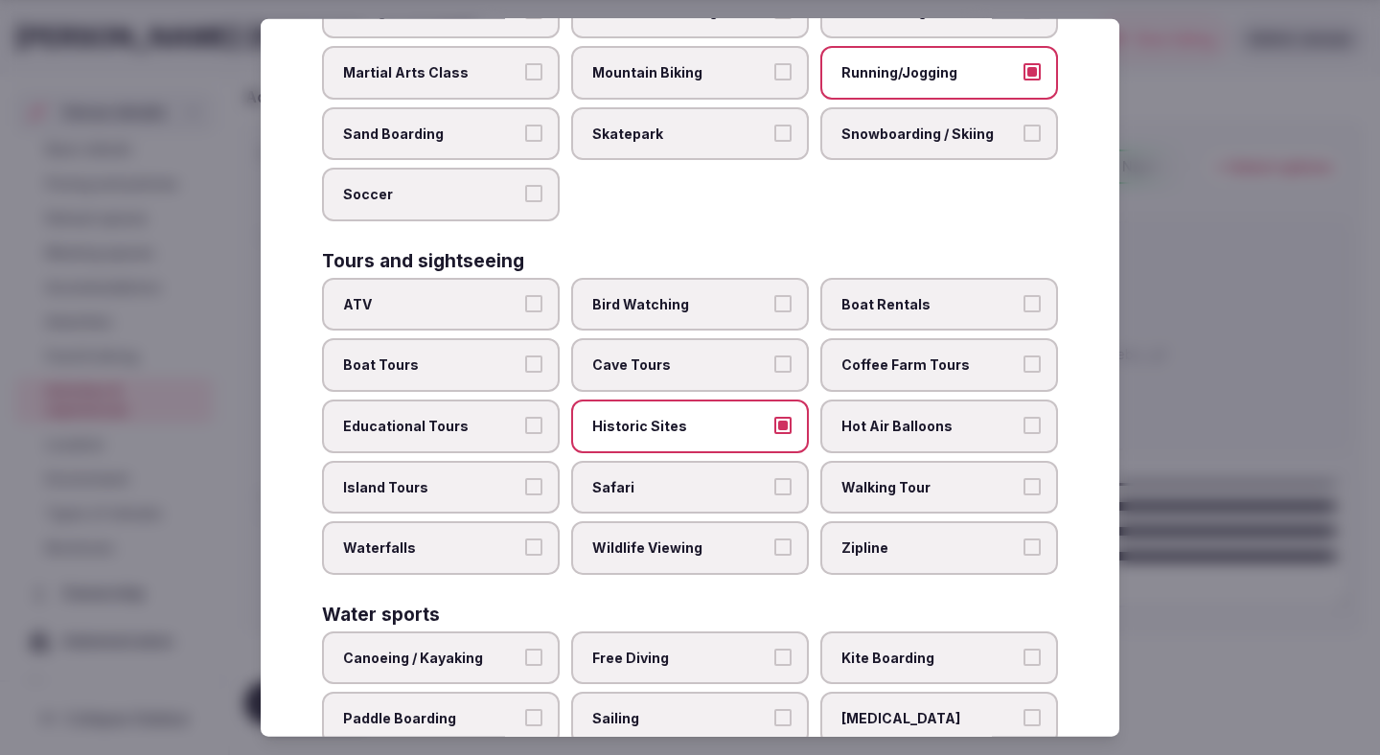
click at [863, 477] on span "Walking Tour" at bounding box center [929, 486] width 176 height 19
click at [1023, 477] on button "Walking Tour" at bounding box center [1031, 485] width 17 height 17
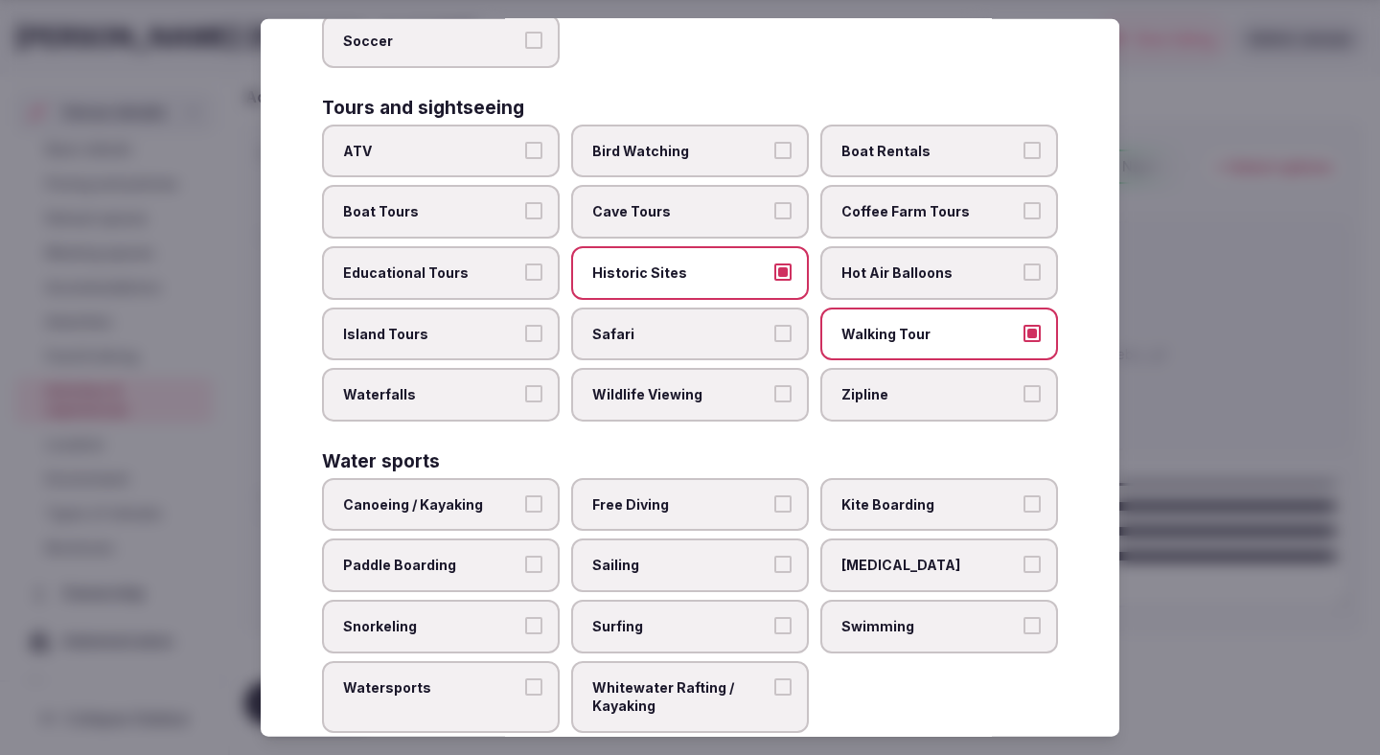
scroll to position [1309, 0]
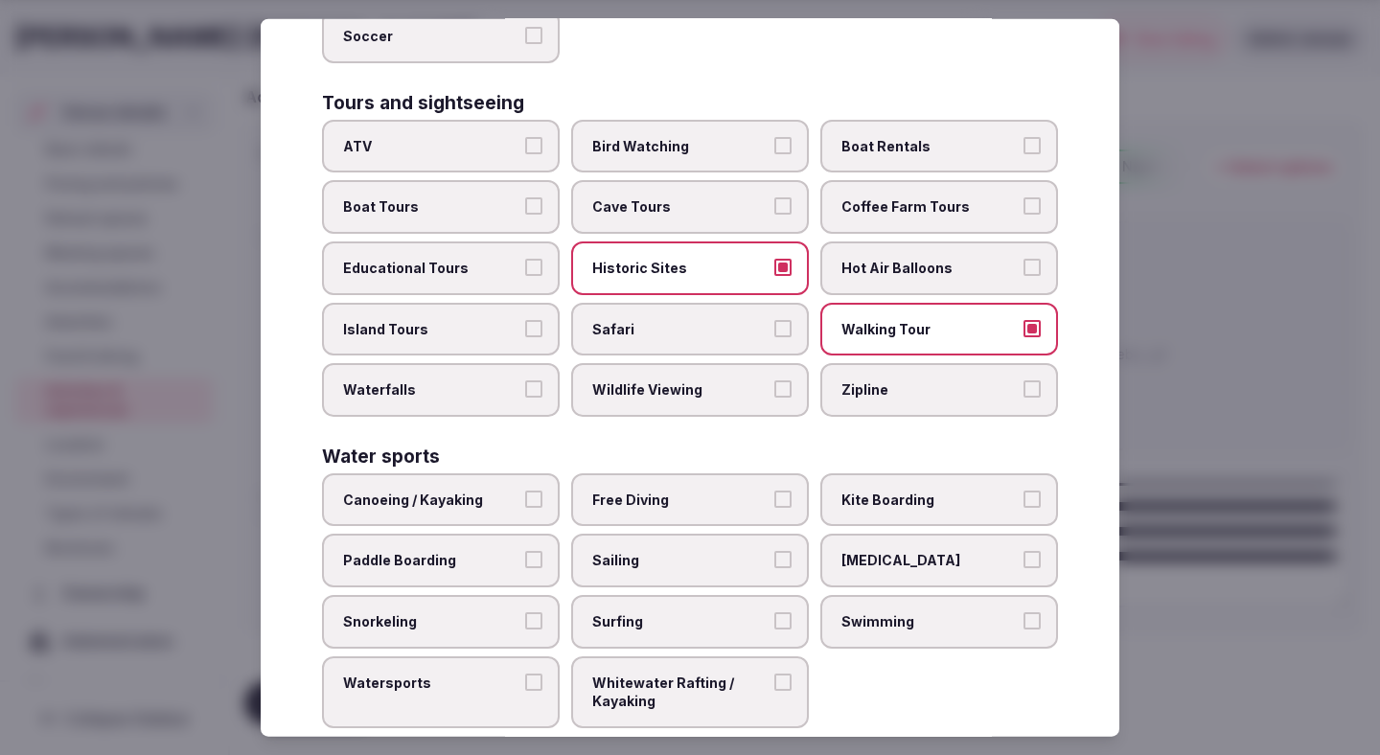
click at [497, 655] on label "Watersports" at bounding box center [441, 691] width 238 height 72
click at [525, 673] on button "Watersports" at bounding box center [533, 681] width 17 height 17
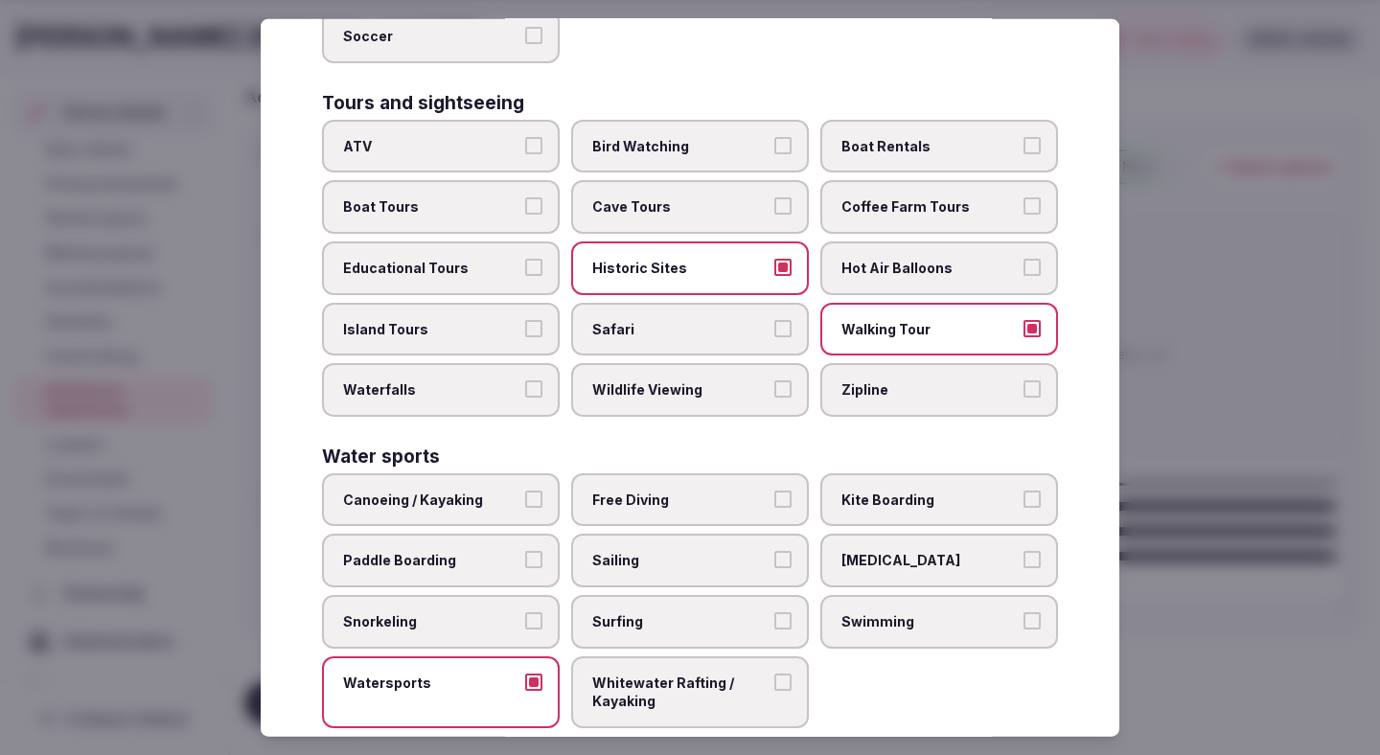
click at [989, 600] on label "Swimming" at bounding box center [939, 622] width 238 height 54
click at [1023, 612] on button "Swimming" at bounding box center [1031, 620] width 17 height 17
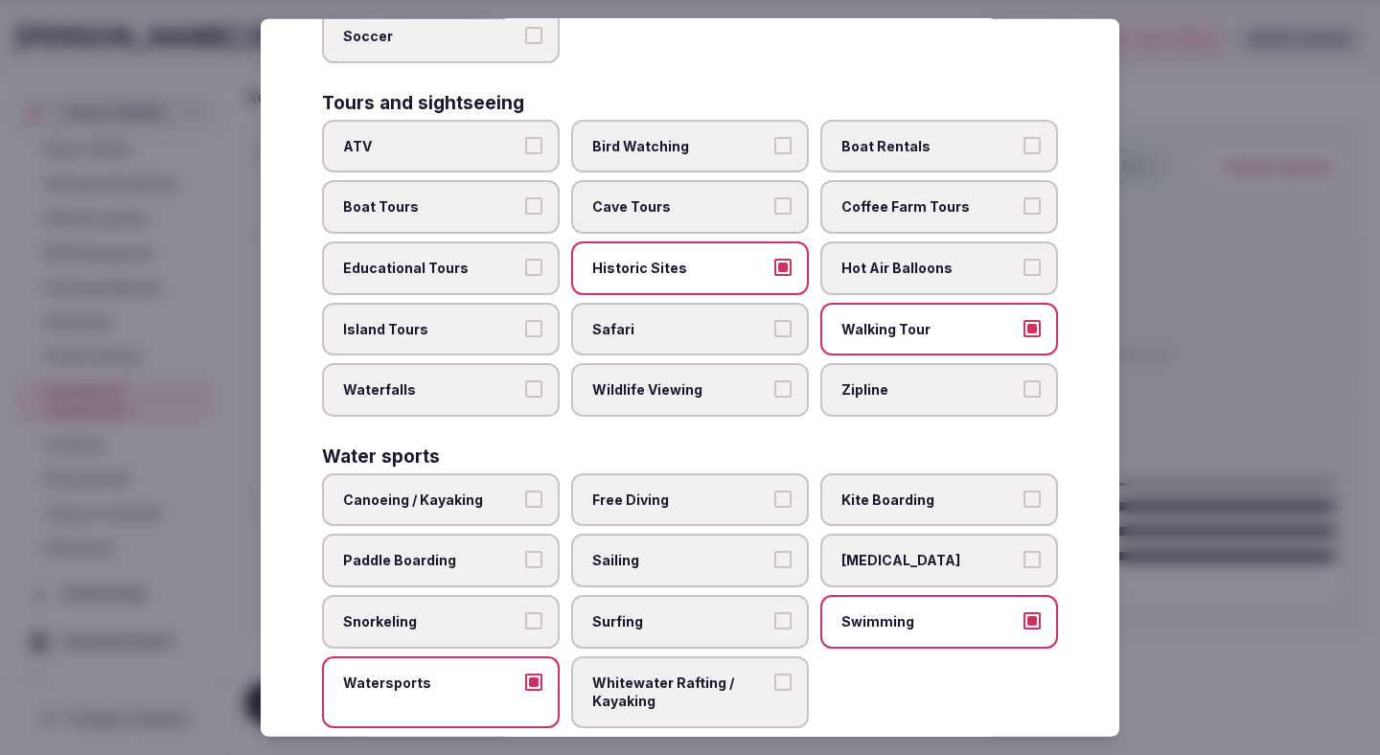
click at [1283, 455] on div at bounding box center [690, 377] width 1380 height 755
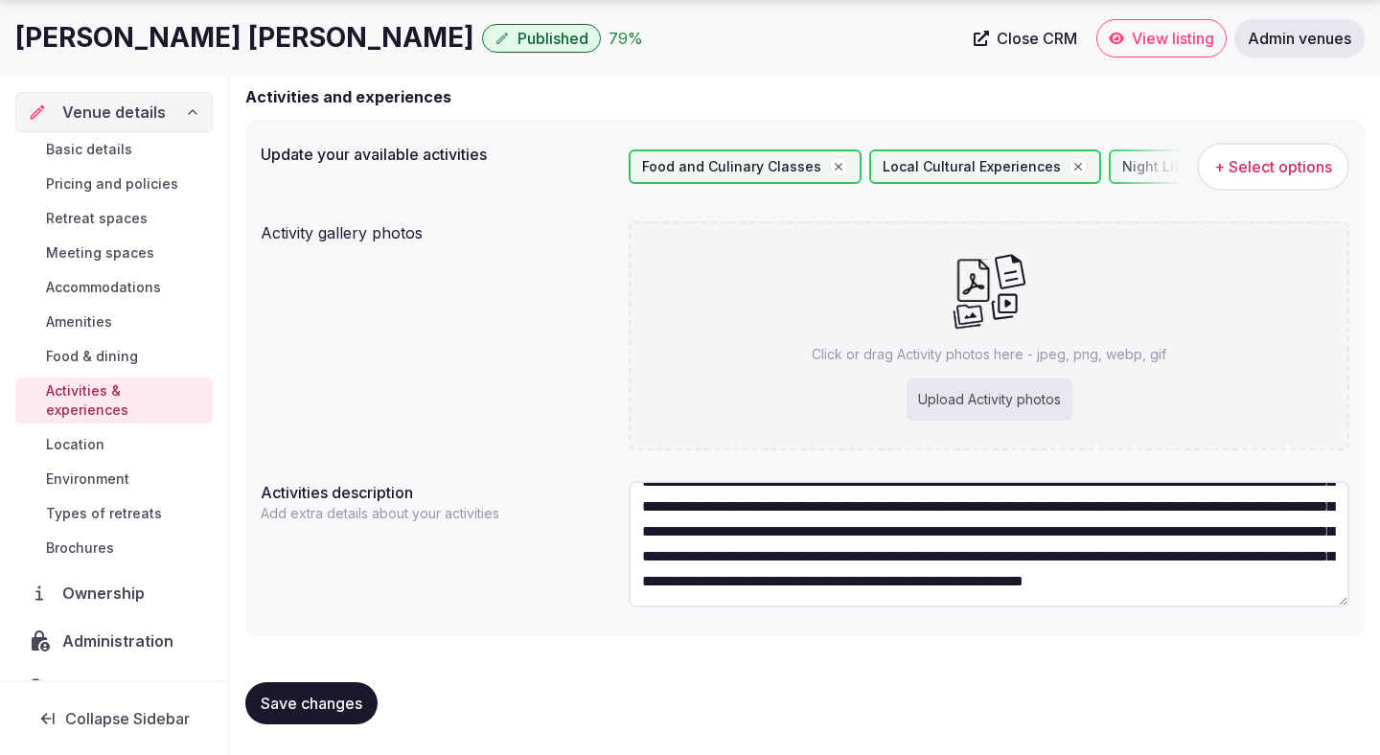
click at [320, 713] on button "Save changes" at bounding box center [311, 703] width 132 height 42
click at [320, 712] on span "Save changes" at bounding box center [312, 703] width 102 height 19
click at [132, 504] on span "Types of retreats" at bounding box center [104, 513] width 116 height 19
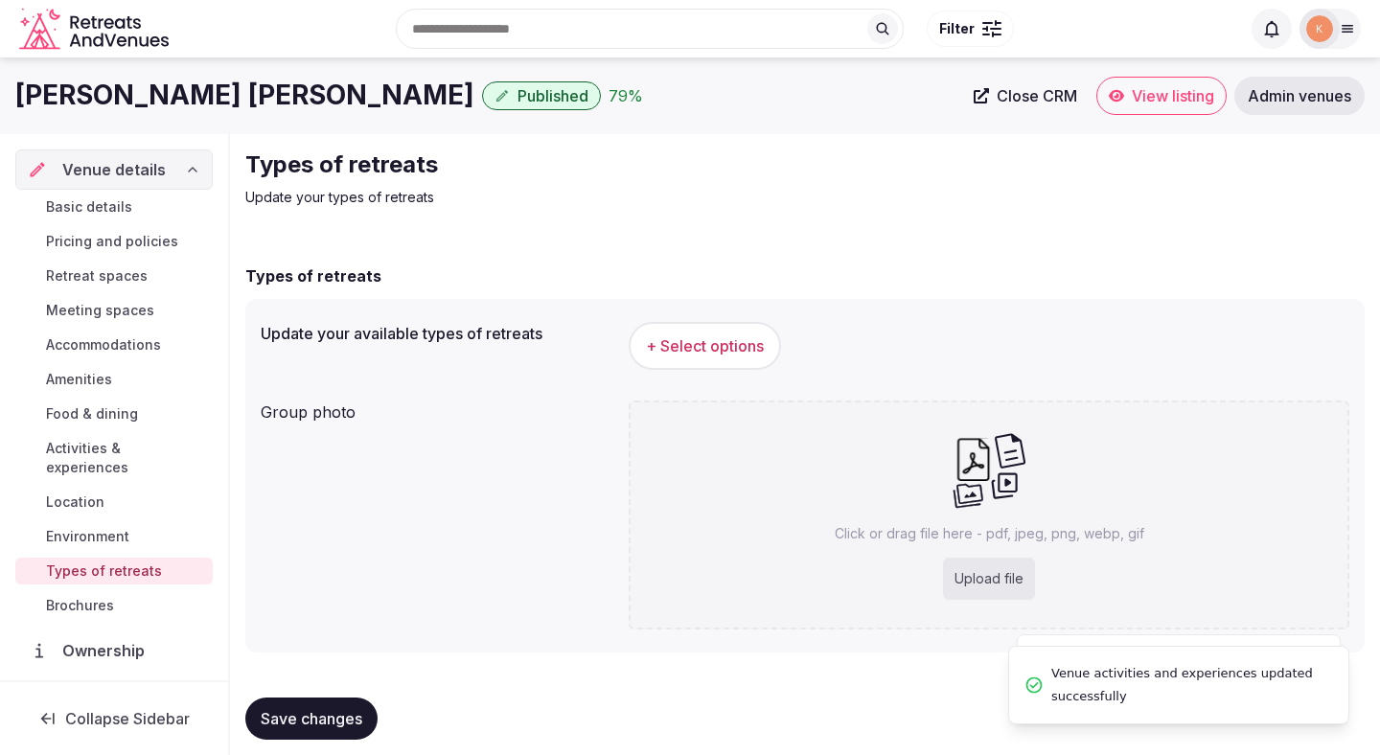
click at [707, 335] on span "+ Select options" at bounding box center [705, 345] width 118 height 21
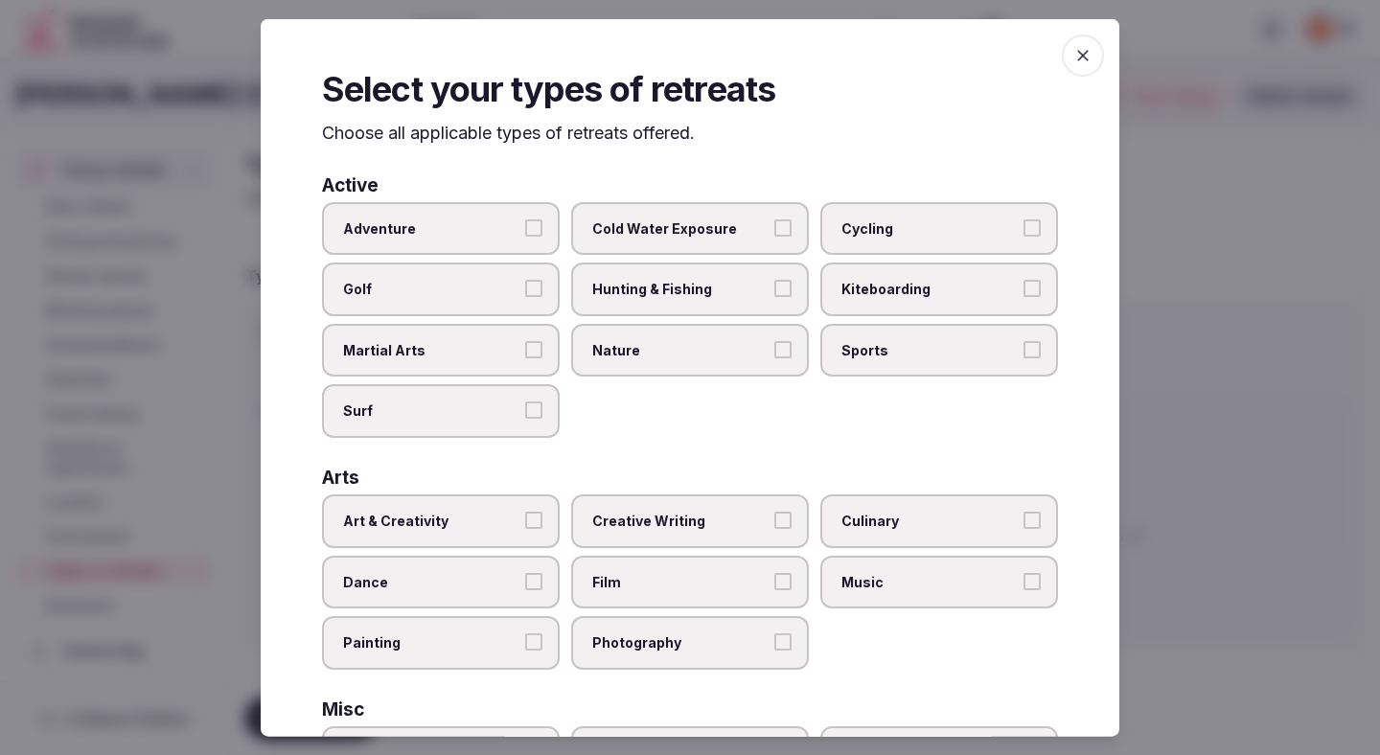
click at [528, 233] on button "Adventure" at bounding box center [533, 226] width 17 height 17
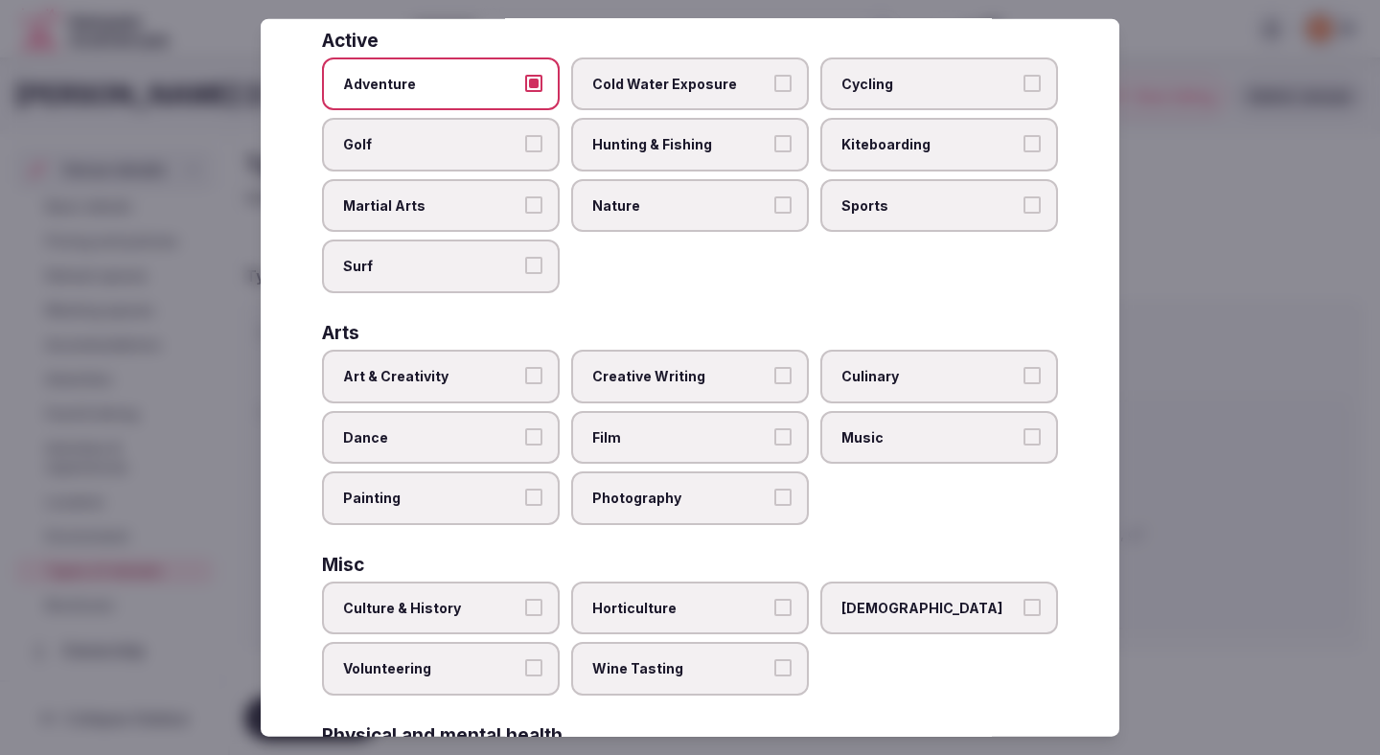
scroll to position [146, 0]
click at [856, 378] on span "Culinary" at bounding box center [929, 375] width 176 height 19
click at [1023, 378] on button "Culinary" at bounding box center [1031, 374] width 17 height 17
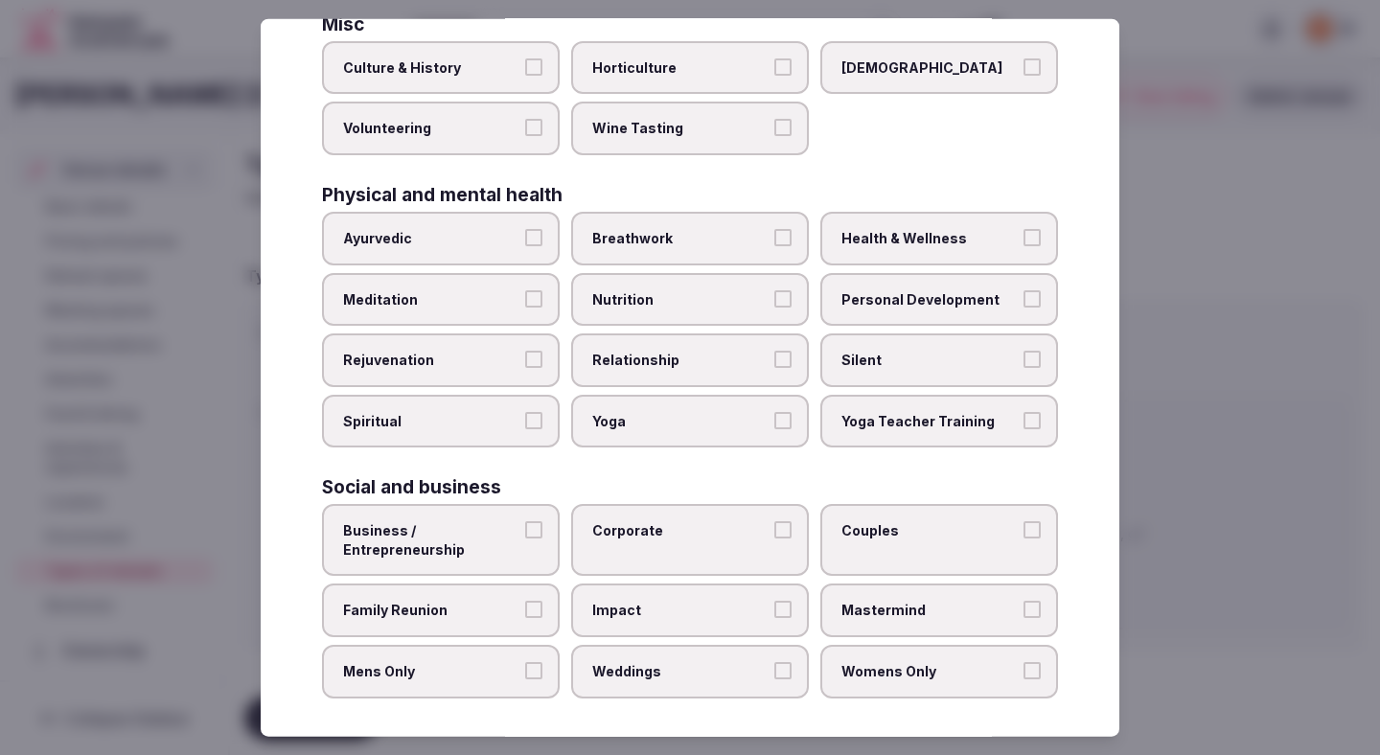
scroll to position [693, 0]
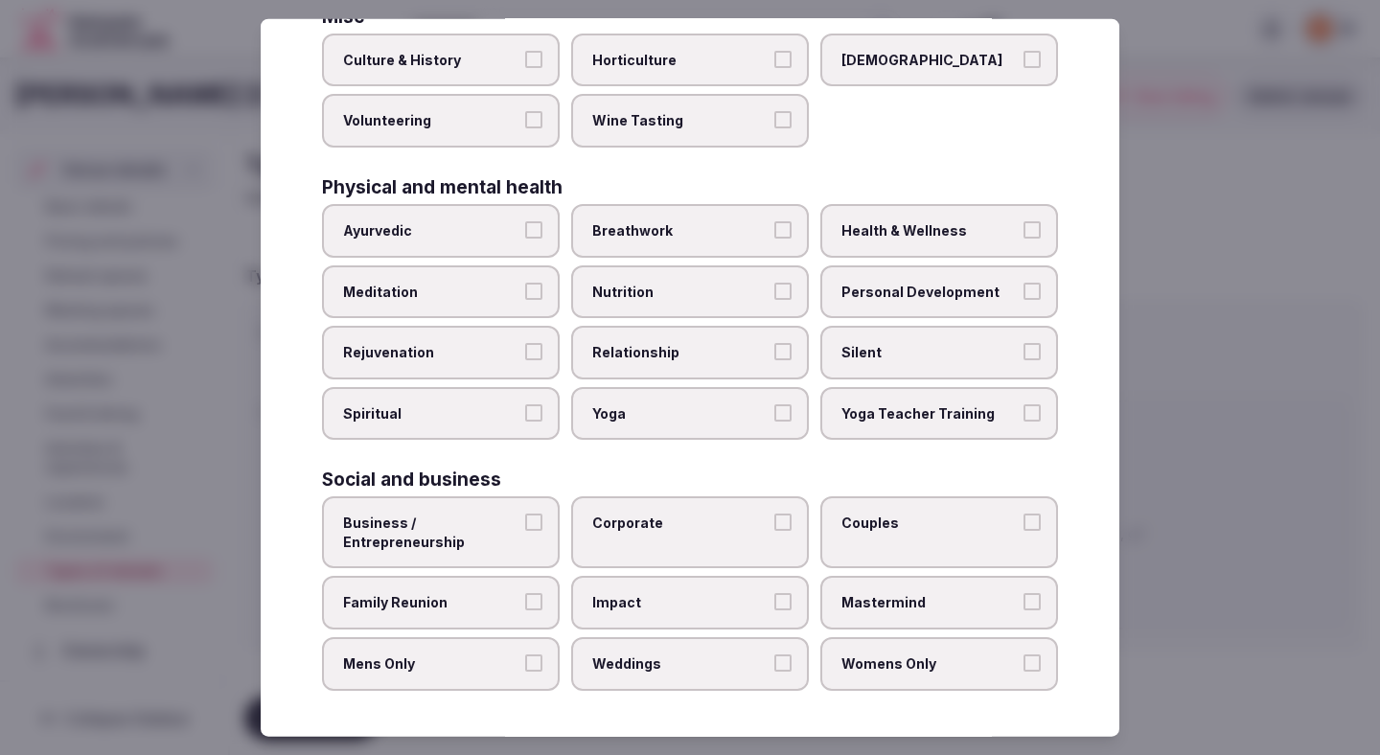
click at [518, 536] on span "Business / Entrepreneurship" at bounding box center [431, 532] width 176 height 37
click at [525, 531] on button "Business / Entrepreneurship" at bounding box center [533, 522] width 17 height 17
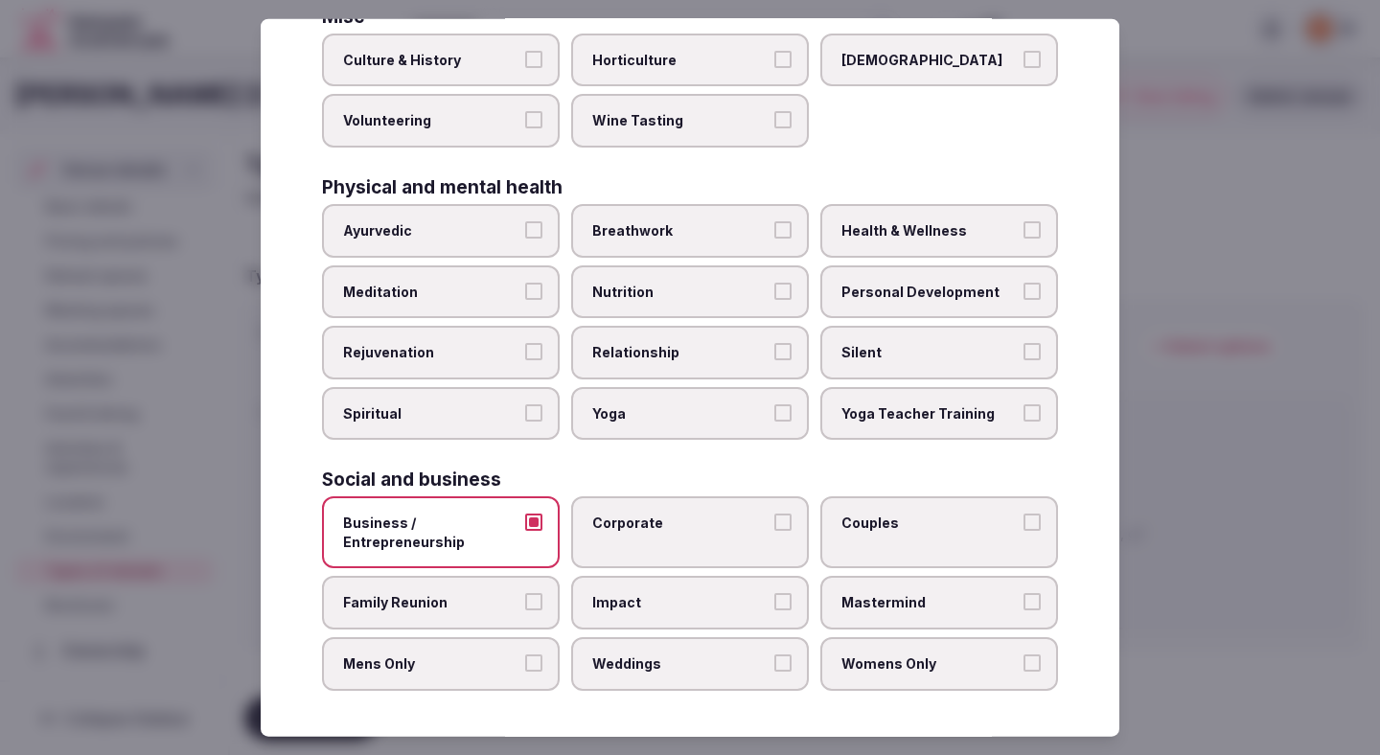
click at [676, 548] on label "Corporate" at bounding box center [690, 532] width 238 height 72
click at [774, 531] on button "Corporate" at bounding box center [782, 522] width 17 height 17
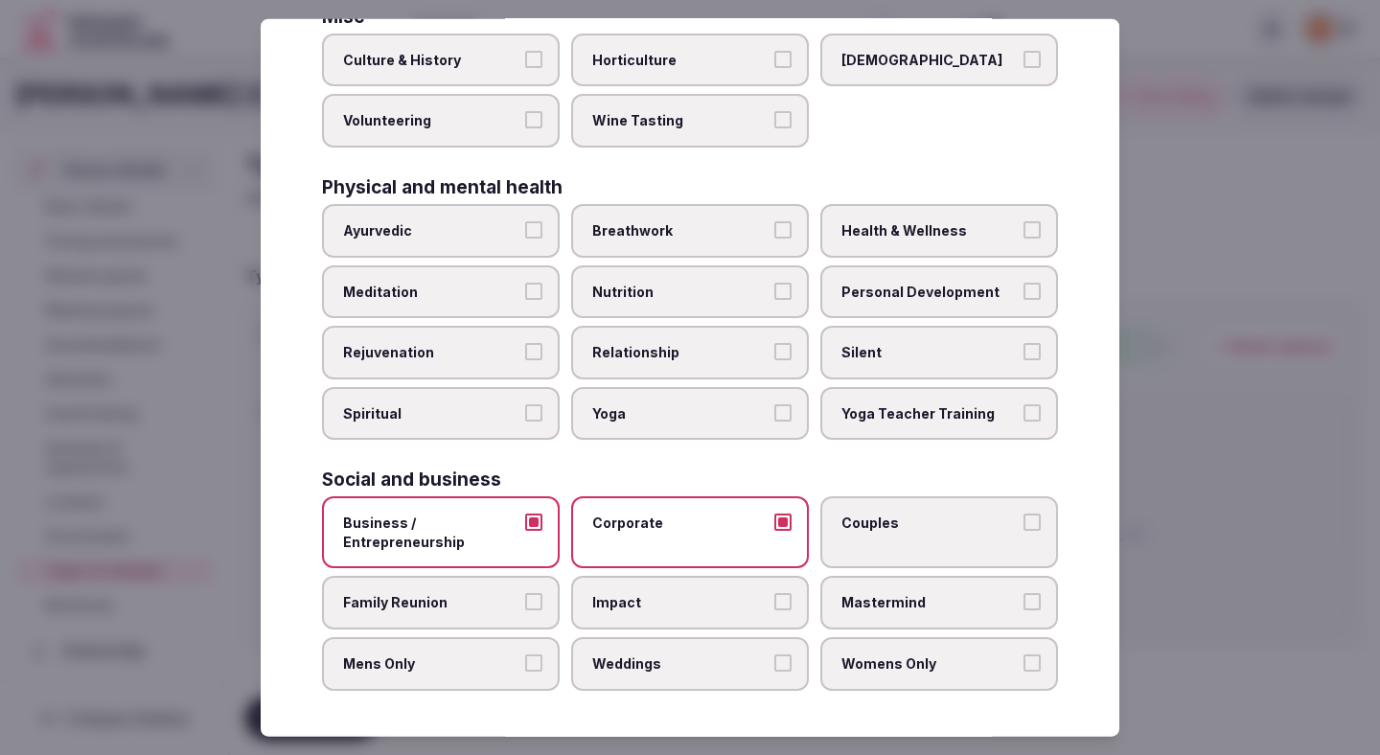
click at [843, 559] on label "Couples" at bounding box center [939, 532] width 238 height 72
click at [1023, 531] on button "Couples" at bounding box center [1031, 522] width 17 height 17
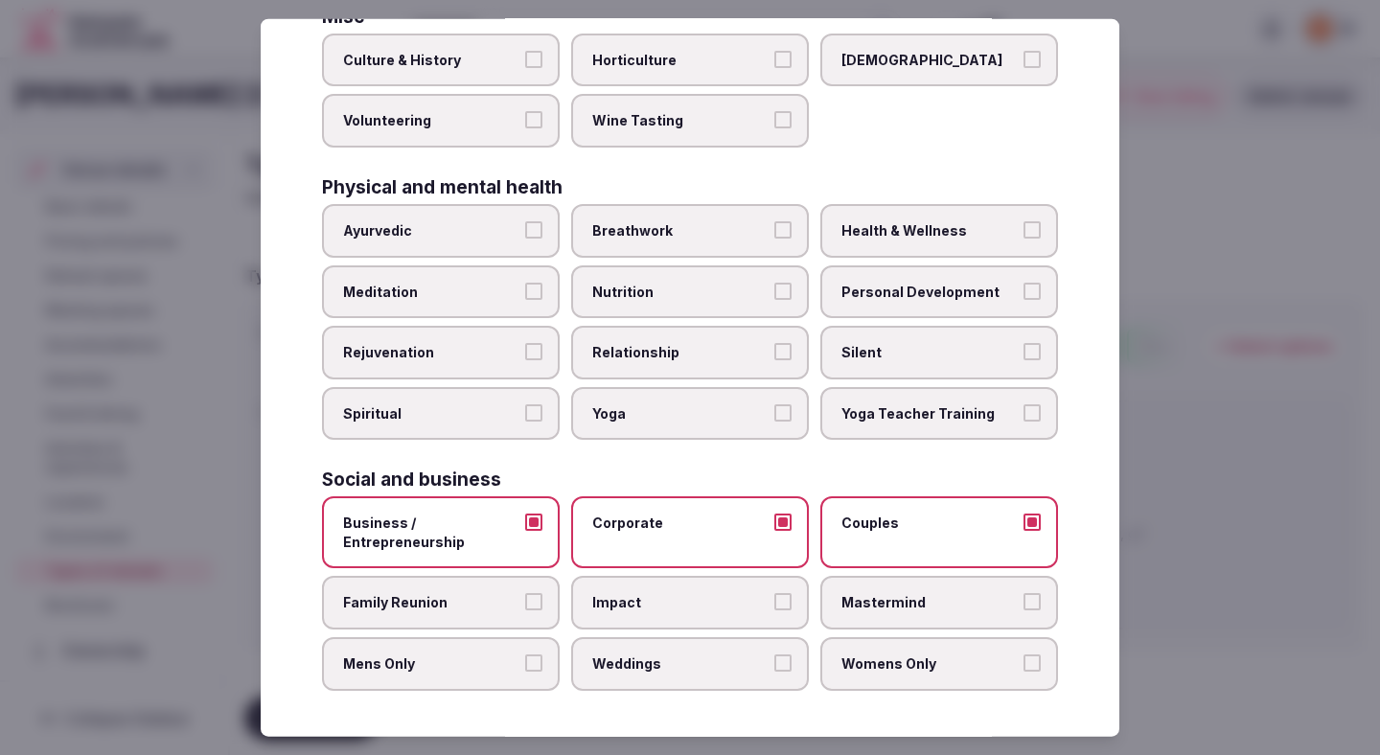
click at [499, 605] on span "Family Reunion" at bounding box center [431, 602] width 176 height 19
click at [525, 605] on button "Family Reunion" at bounding box center [533, 601] width 17 height 17
click at [661, 621] on label "Impact" at bounding box center [690, 603] width 238 height 54
click at [774, 610] on button "Impact" at bounding box center [782, 601] width 17 height 17
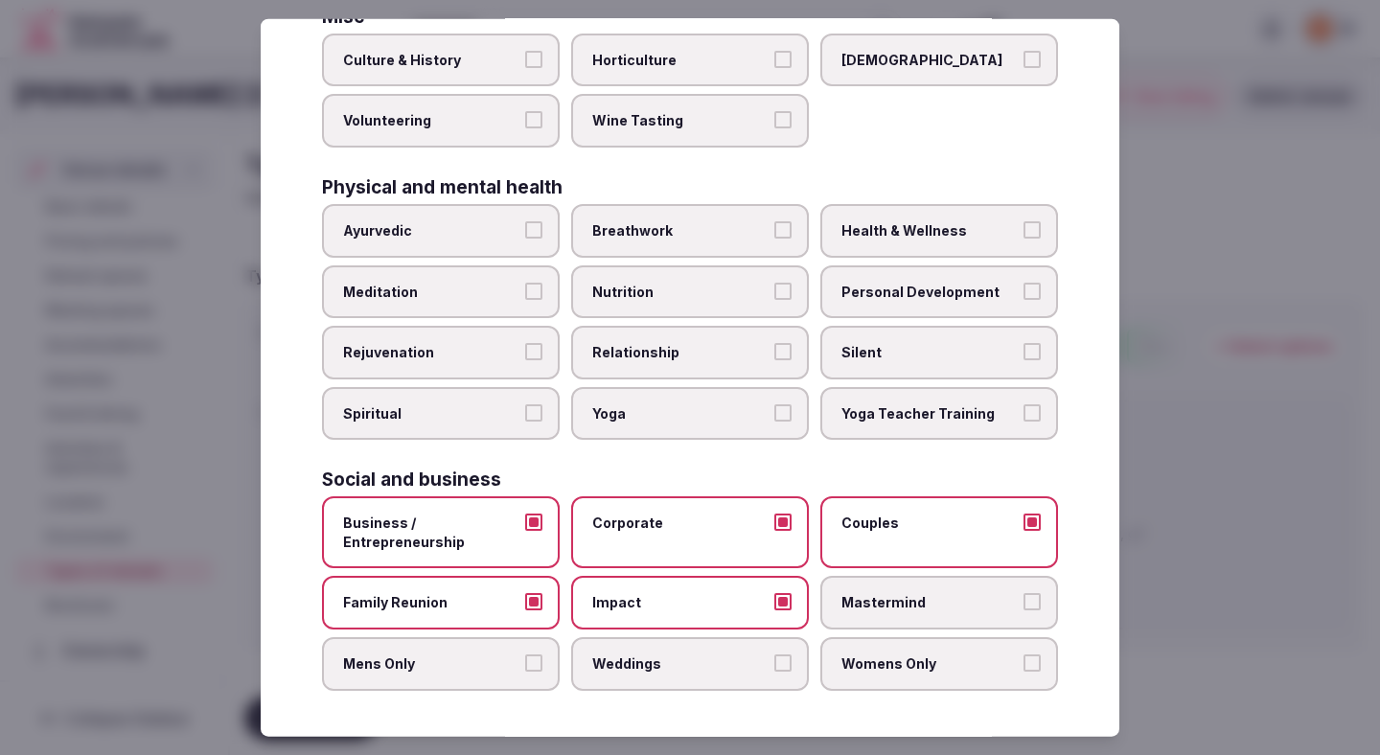
click at [910, 629] on label "Mastermind" at bounding box center [939, 603] width 238 height 54
click at [1023, 610] on button "Mastermind" at bounding box center [1031, 601] width 17 height 17
click at [875, 651] on label "Womens Only" at bounding box center [939, 664] width 238 height 54
click at [1023, 654] on button "Womens Only" at bounding box center [1031, 662] width 17 height 17
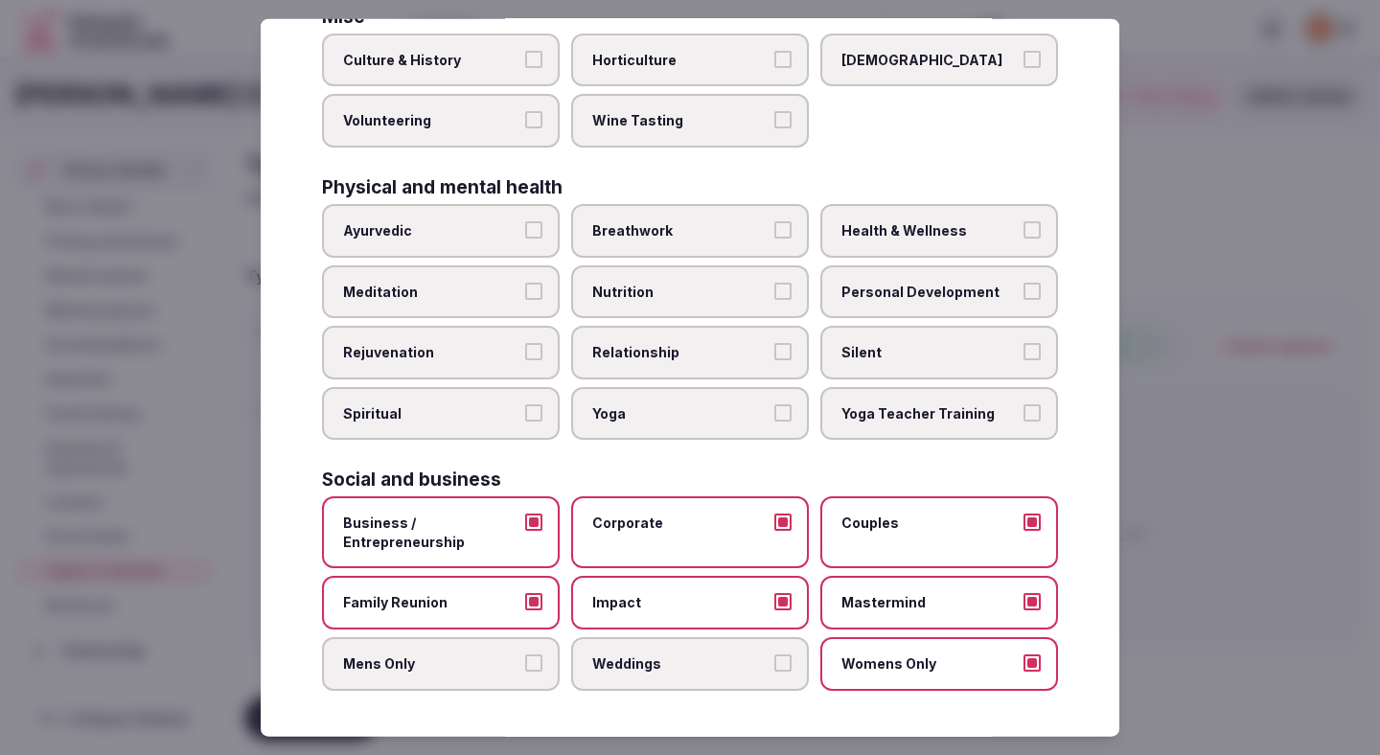
click at [675, 644] on label "Weddings" at bounding box center [690, 664] width 238 height 54
click at [774, 654] on button "Weddings" at bounding box center [782, 662] width 17 height 17
click at [471, 651] on label "Mens Only" at bounding box center [441, 664] width 238 height 54
click at [525, 654] on button "Mens Only" at bounding box center [533, 662] width 17 height 17
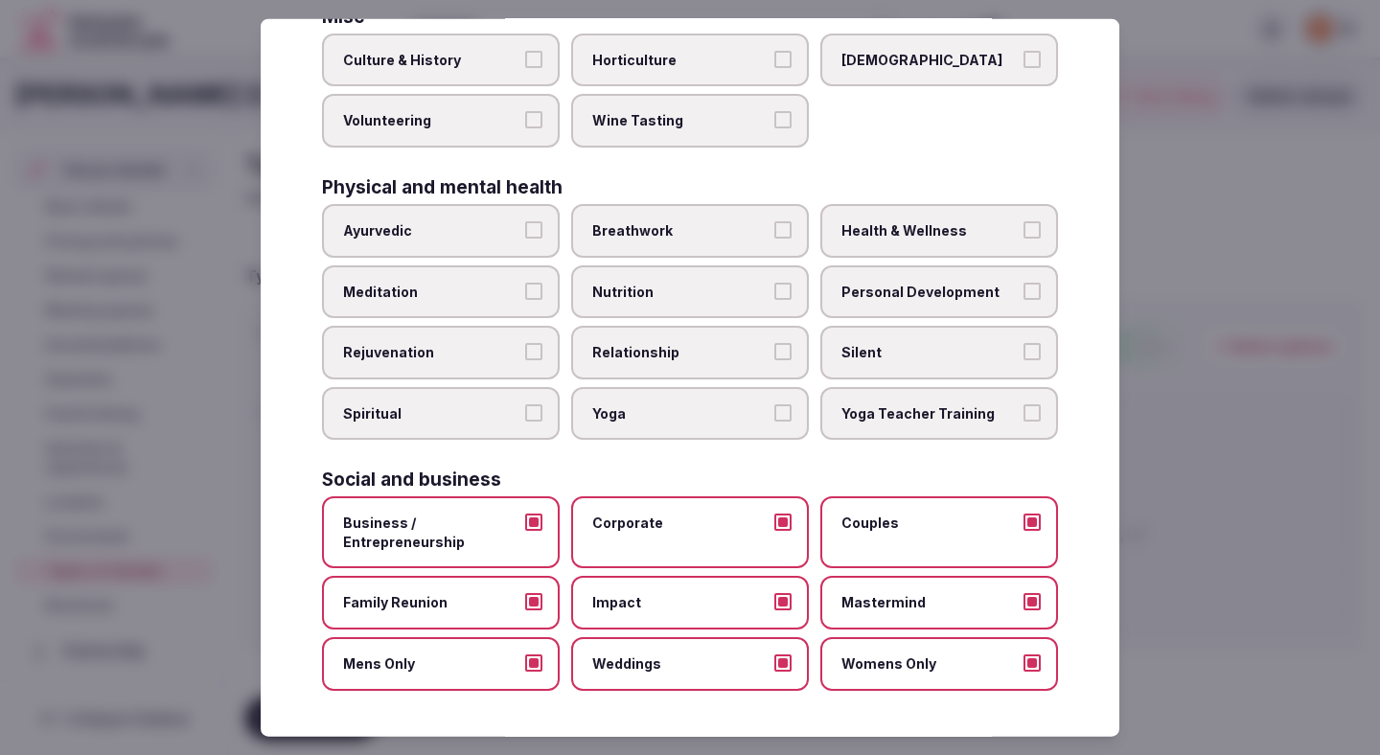
click at [1226, 416] on div at bounding box center [690, 377] width 1380 height 755
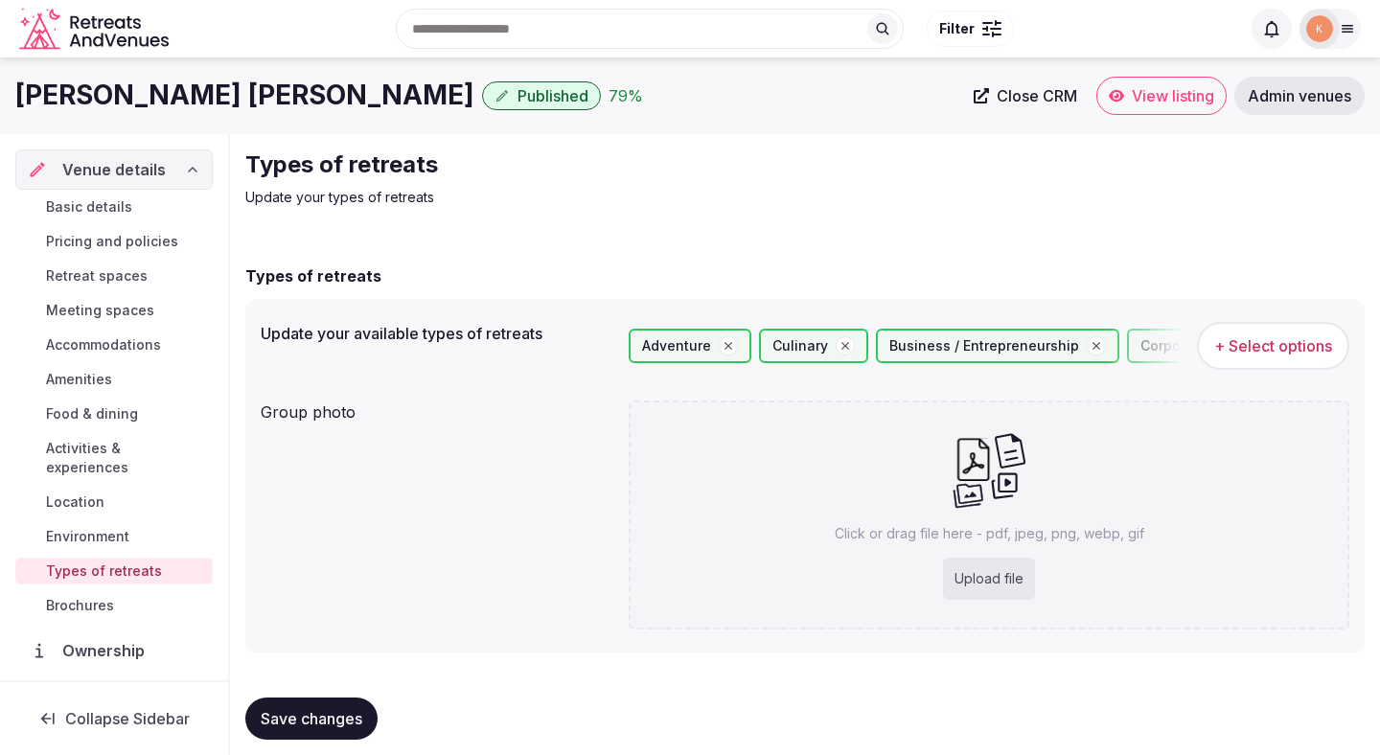
scroll to position [16, 0]
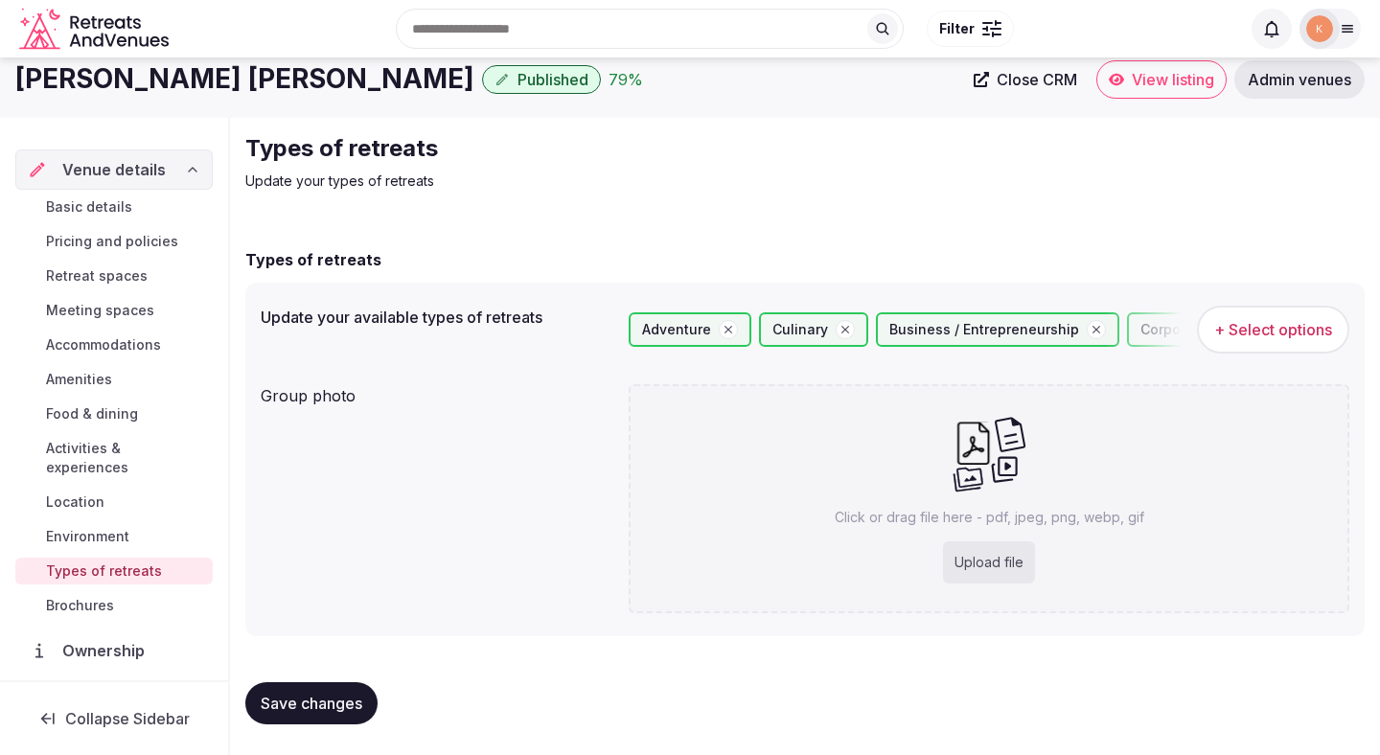
click at [350, 688] on button "Save changes" at bounding box center [311, 703] width 132 height 42
click at [350, 687] on button "Save changes" at bounding box center [311, 703] width 132 height 42
click at [1255, 335] on span "+ Select options" at bounding box center [1273, 329] width 118 height 21
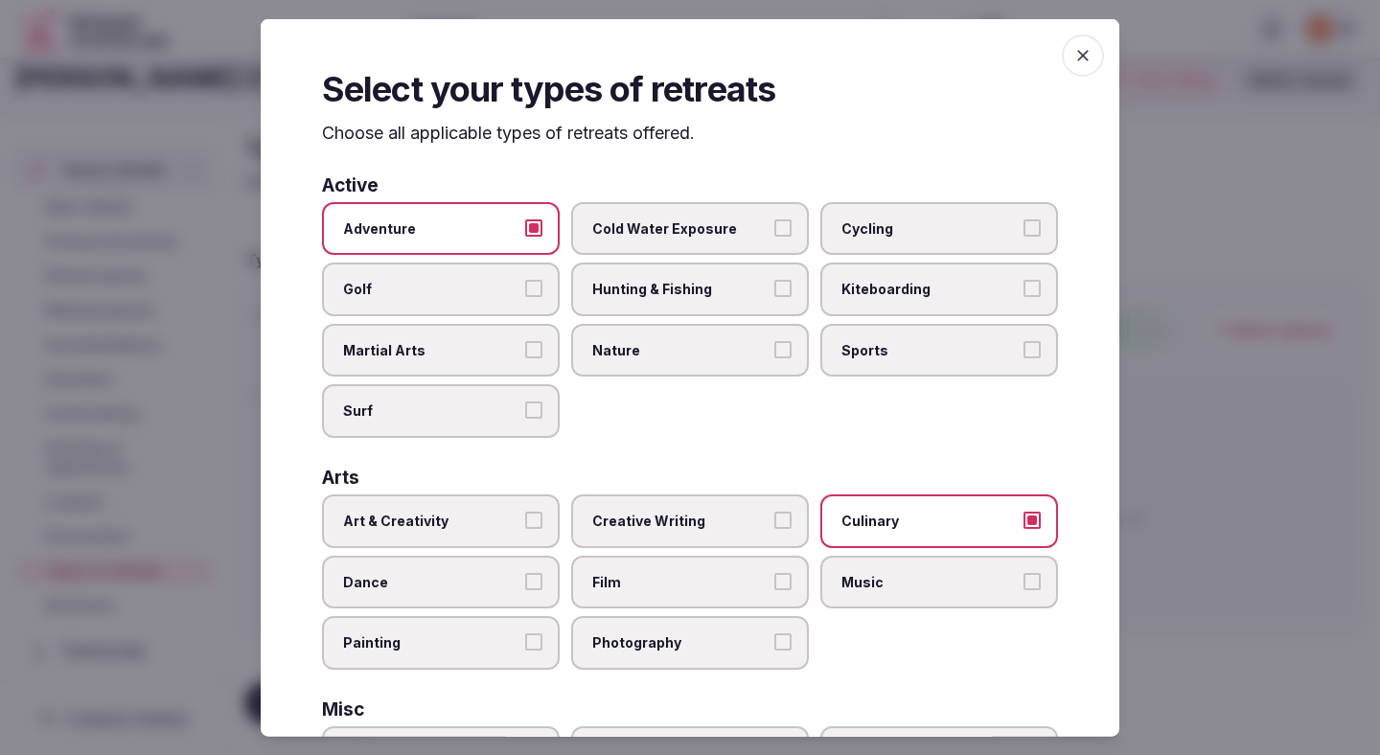
click at [1026, 353] on button "Sports" at bounding box center [1031, 348] width 17 height 17
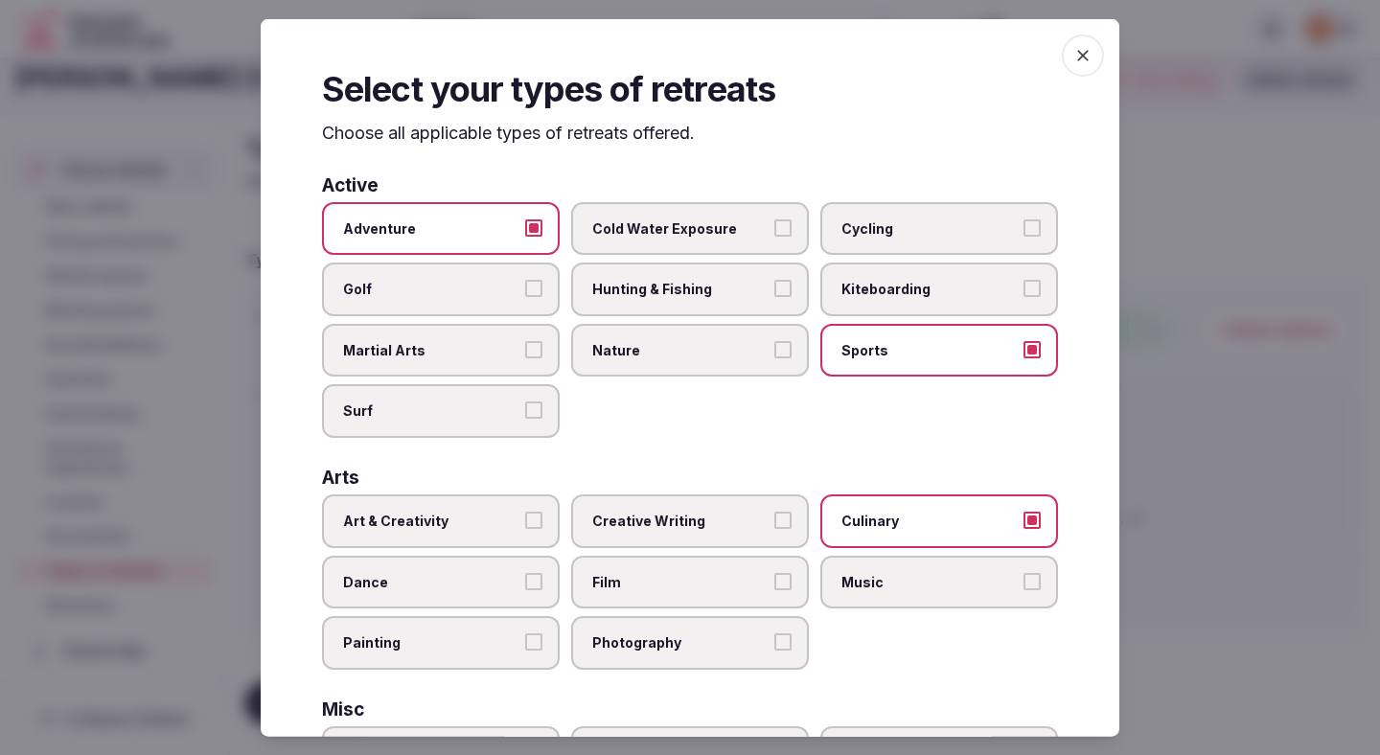
click at [1276, 462] on div at bounding box center [690, 377] width 1380 height 755
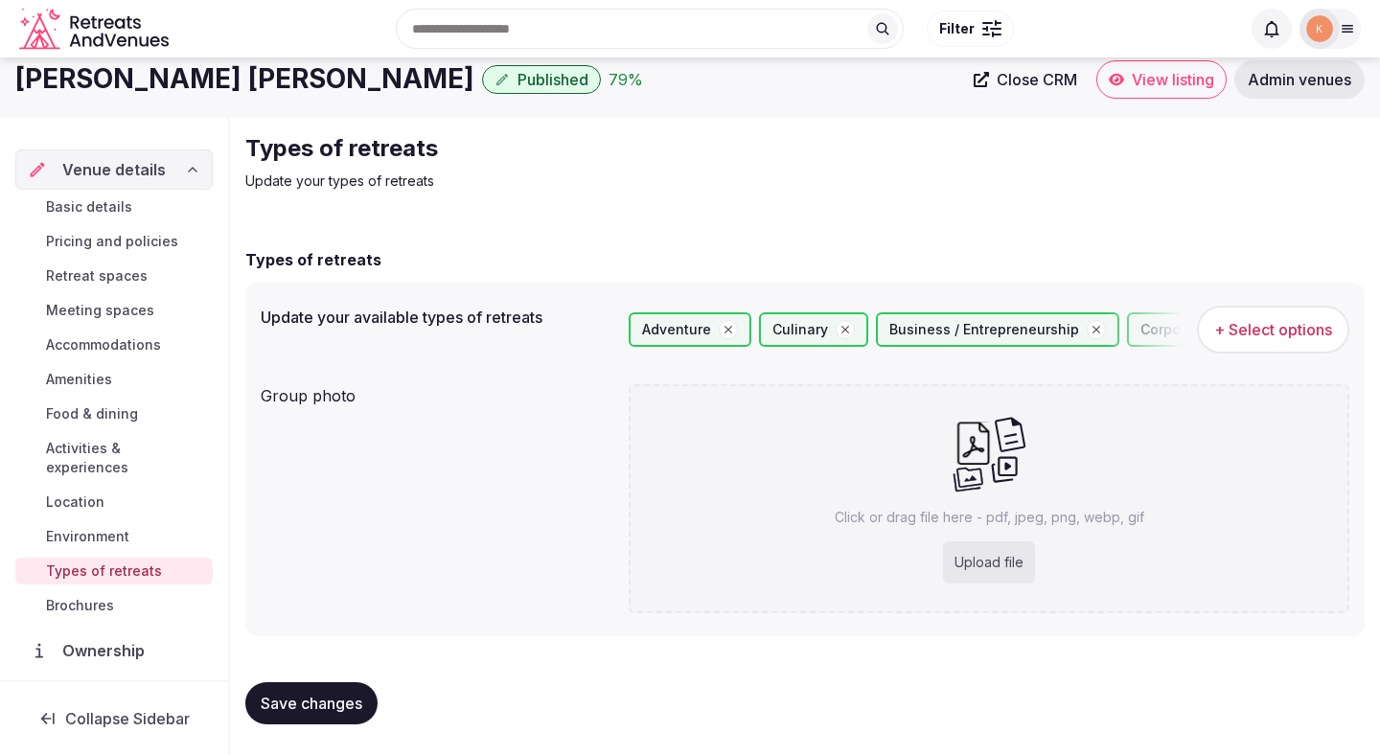
click at [338, 688] on button "Save changes" at bounding box center [311, 703] width 132 height 42
click at [337, 689] on button "Save changes" at bounding box center [311, 703] width 132 height 42
click at [1017, 540] on div "Click or drag file here - pdf, jpeg, png, webp, gif Upload file" at bounding box center [989, 498] width 721 height 229
type input "**********"
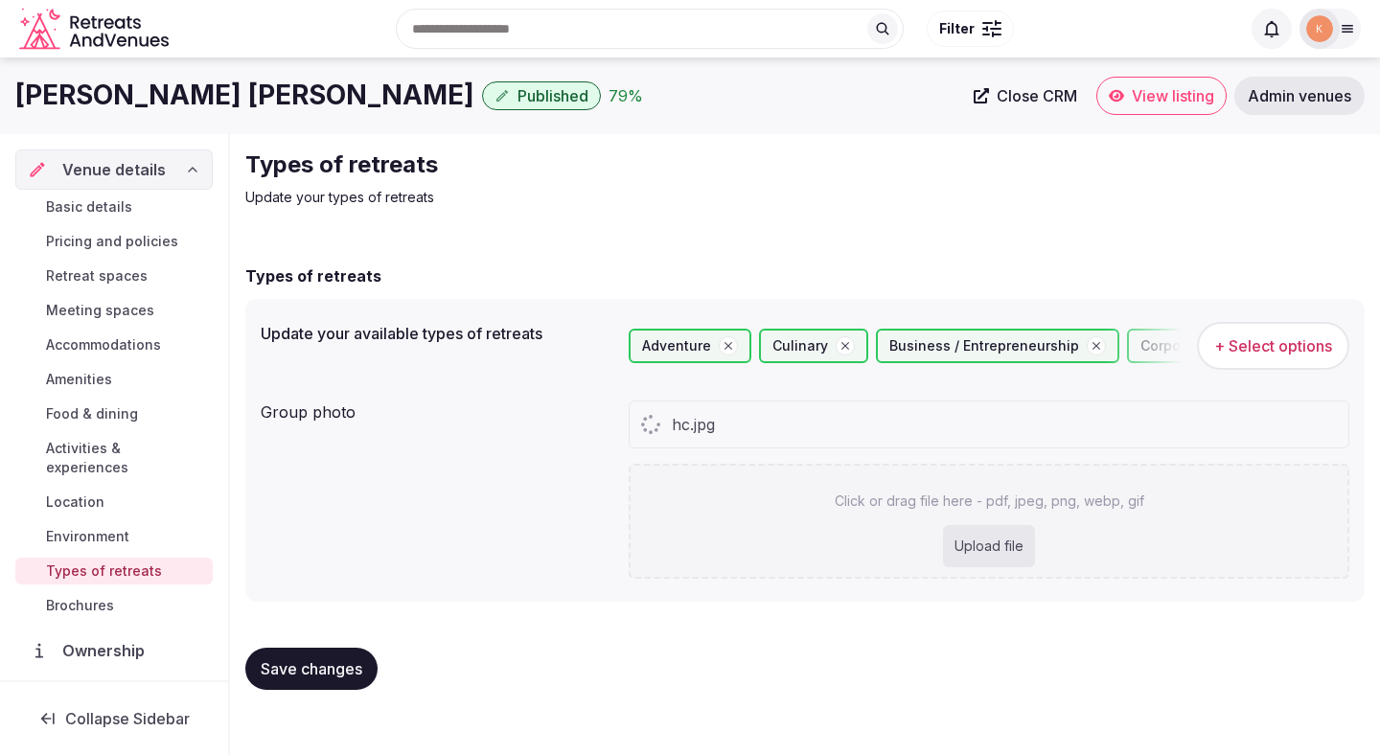
scroll to position [0, 0]
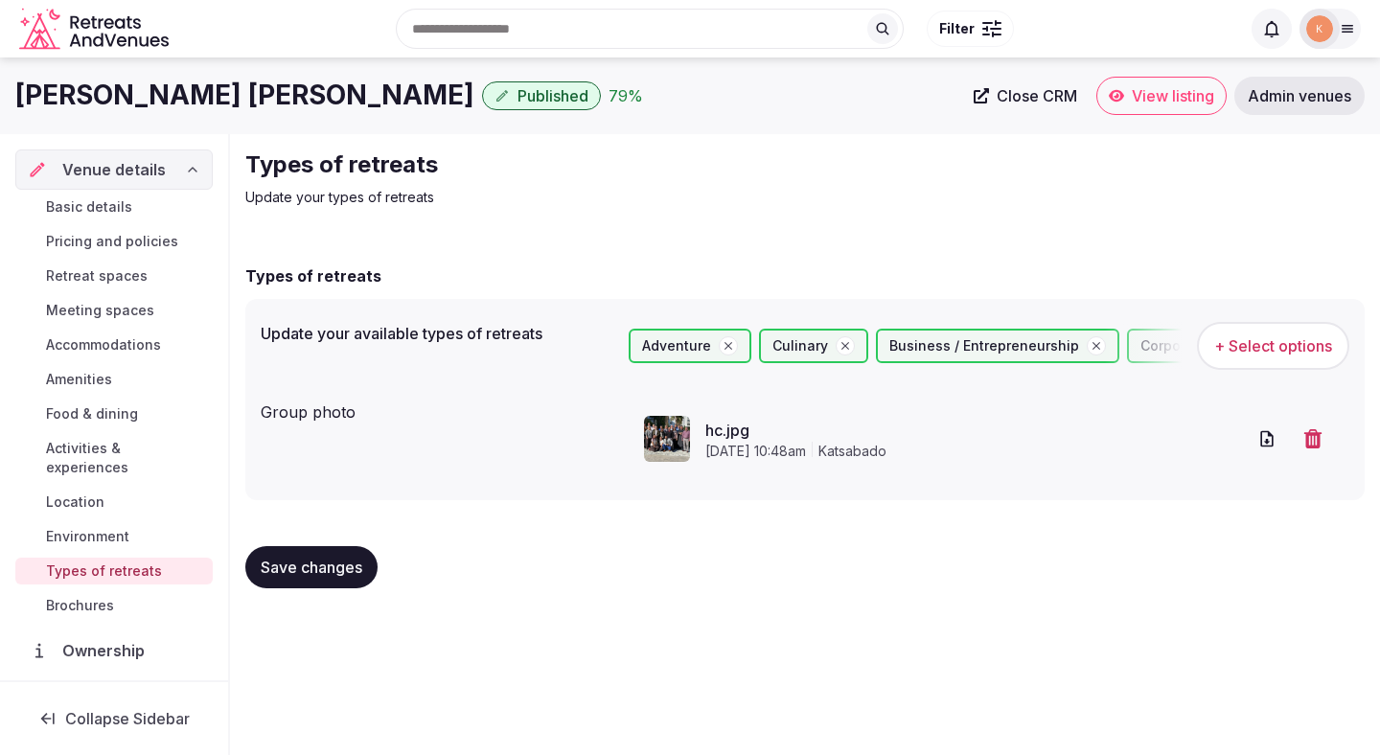
click at [355, 557] on button "Save changes" at bounding box center [311, 567] width 132 height 42
click at [270, 584] on button "Save changes" at bounding box center [311, 567] width 132 height 42
click at [175, 447] on span "Activities & experiences" at bounding box center [125, 458] width 159 height 38
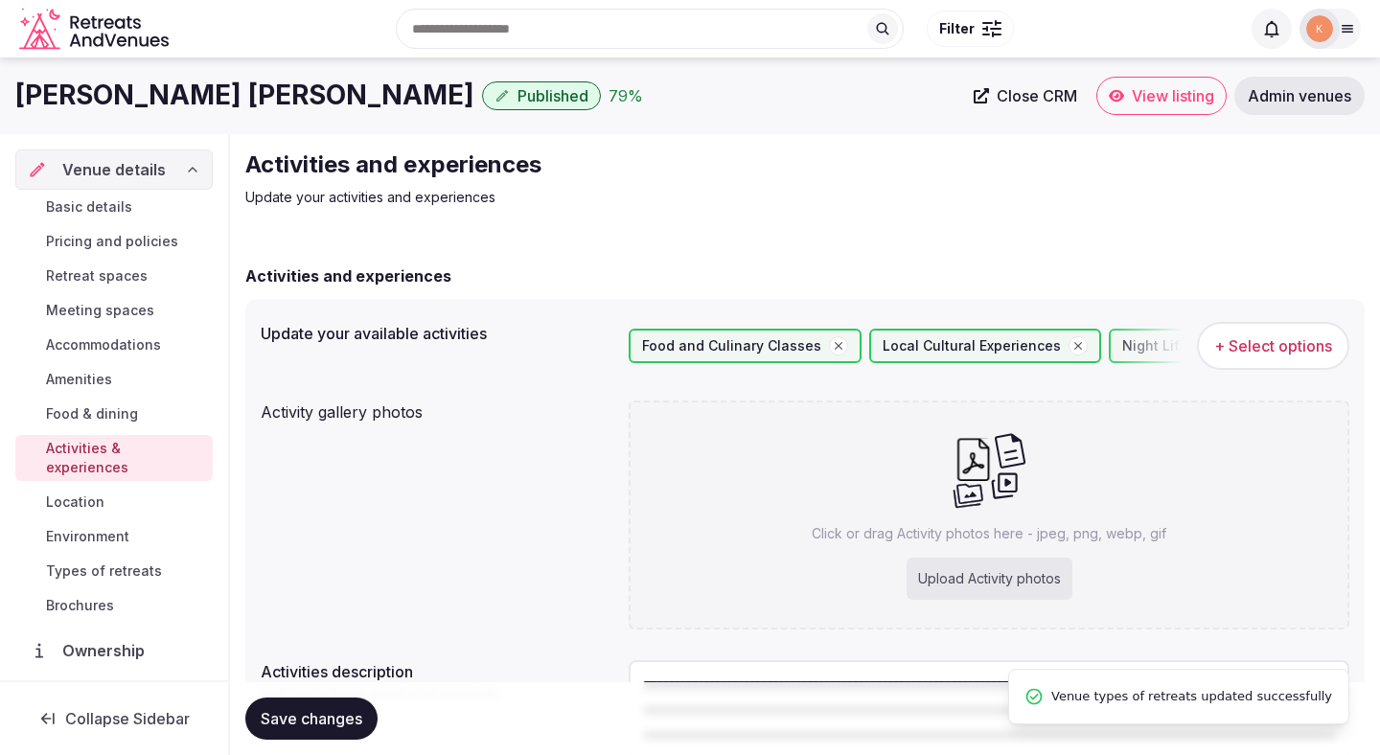
click at [1026, 575] on div "Upload Activity photos" at bounding box center [989, 579] width 166 height 42
type input "**********"
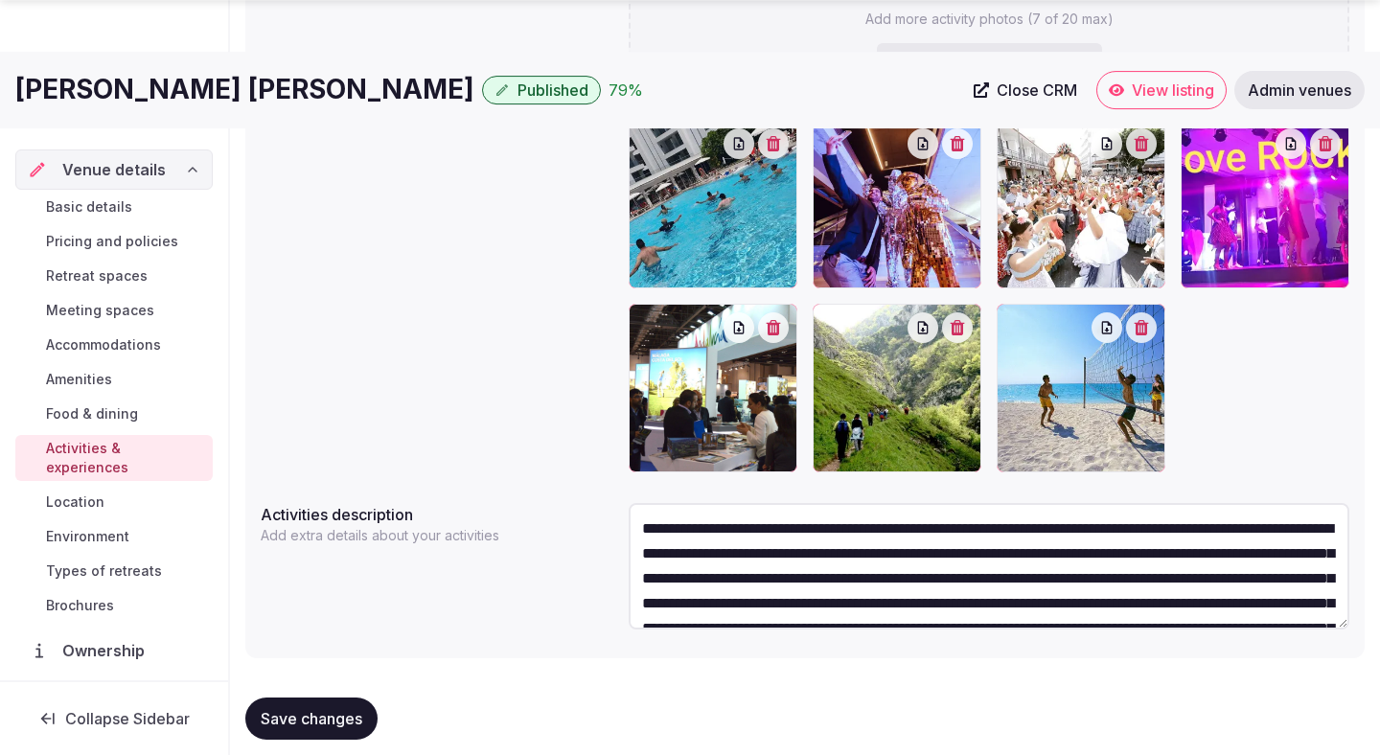
scroll to position [459, 0]
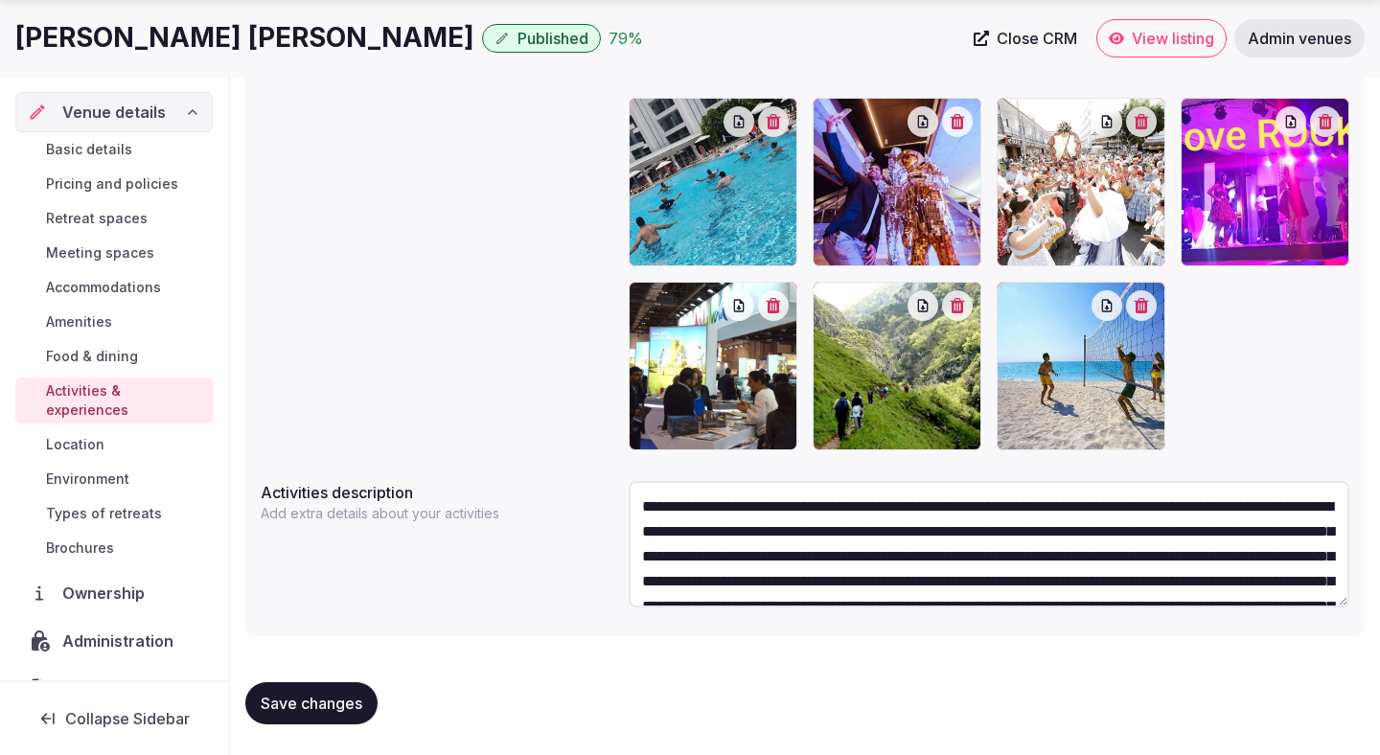
click at [342, 698] on span "Save changes" at bounding box center [312, 703] width 102 height 19
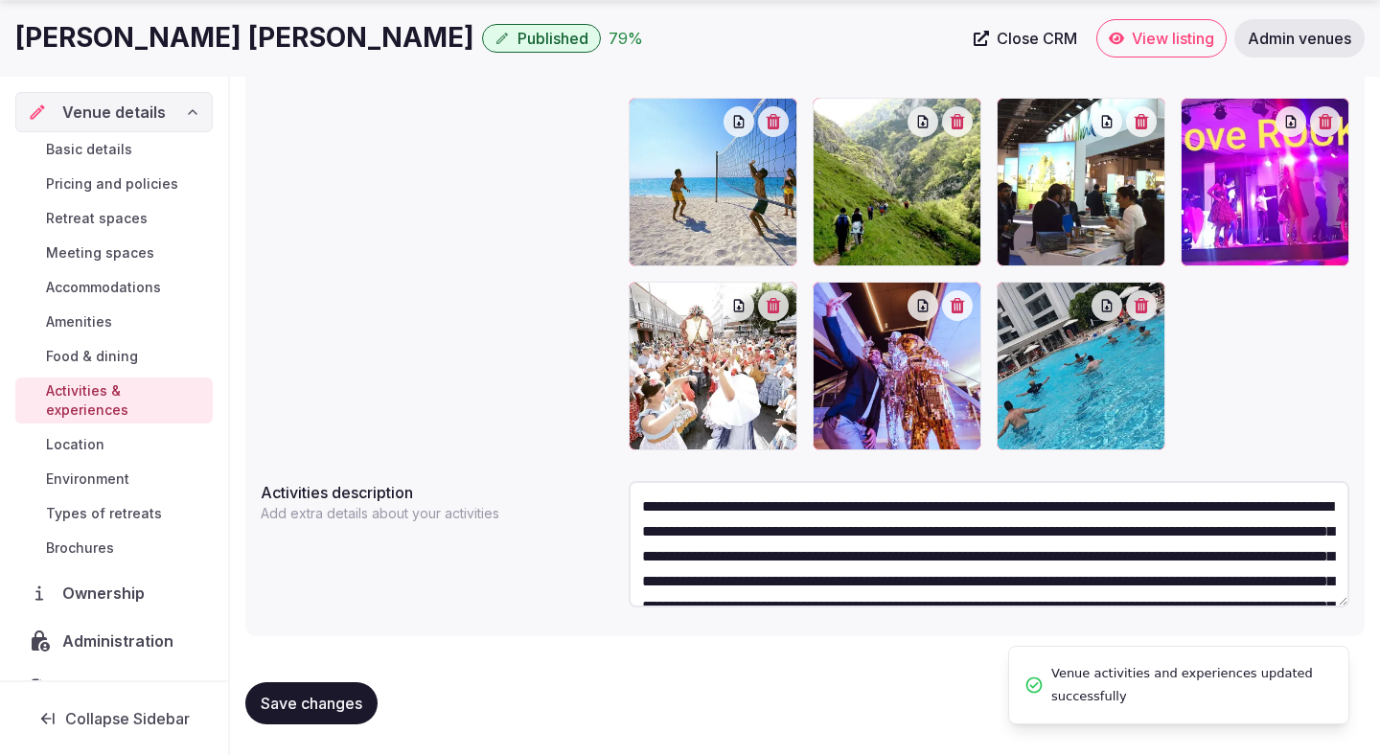
click at [342, 698] on span "Save changes" at bounding box center [312, 703] width 102 height 19
click at [106, 356] on span "Food & dining" at bounding box center [92, 356] width 92 height 19
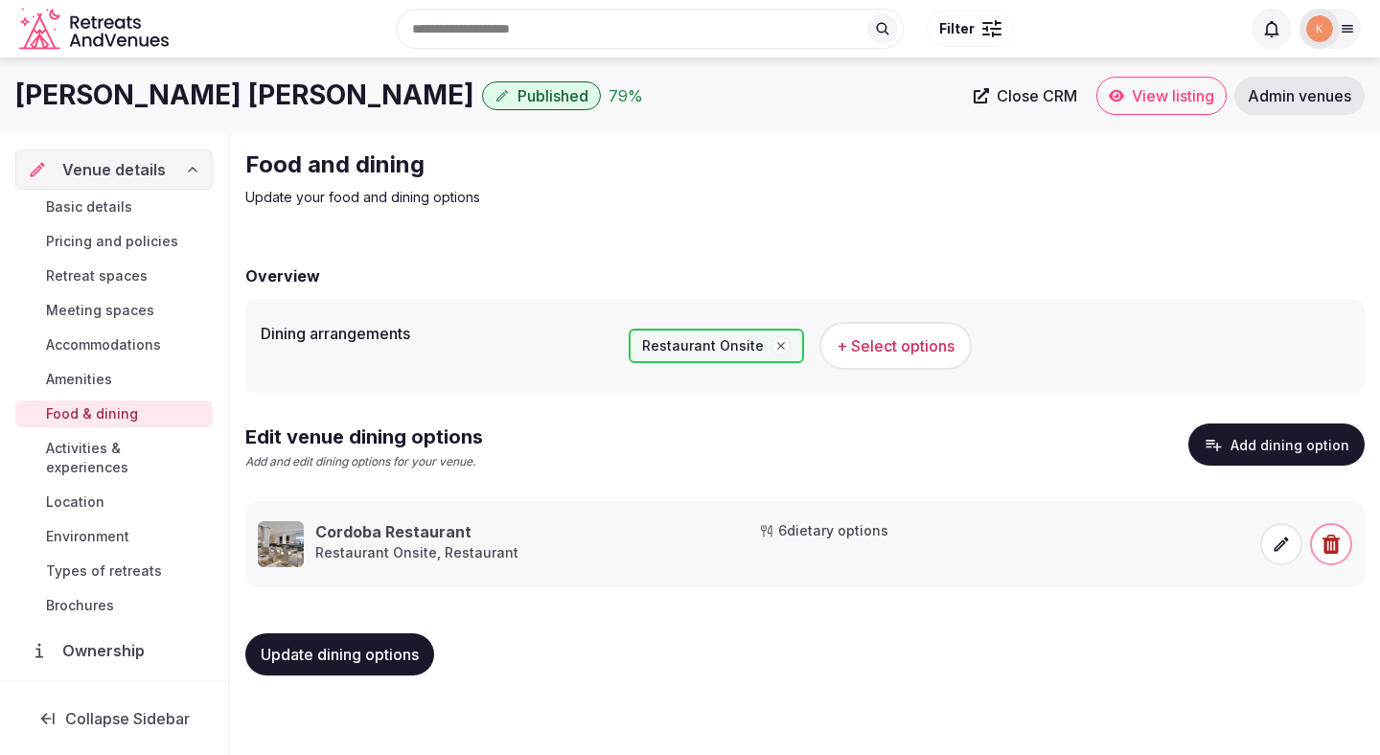
click at [70, 450] on span "Activities & experiences" at bounding box center [125, 458] width 159 height 38
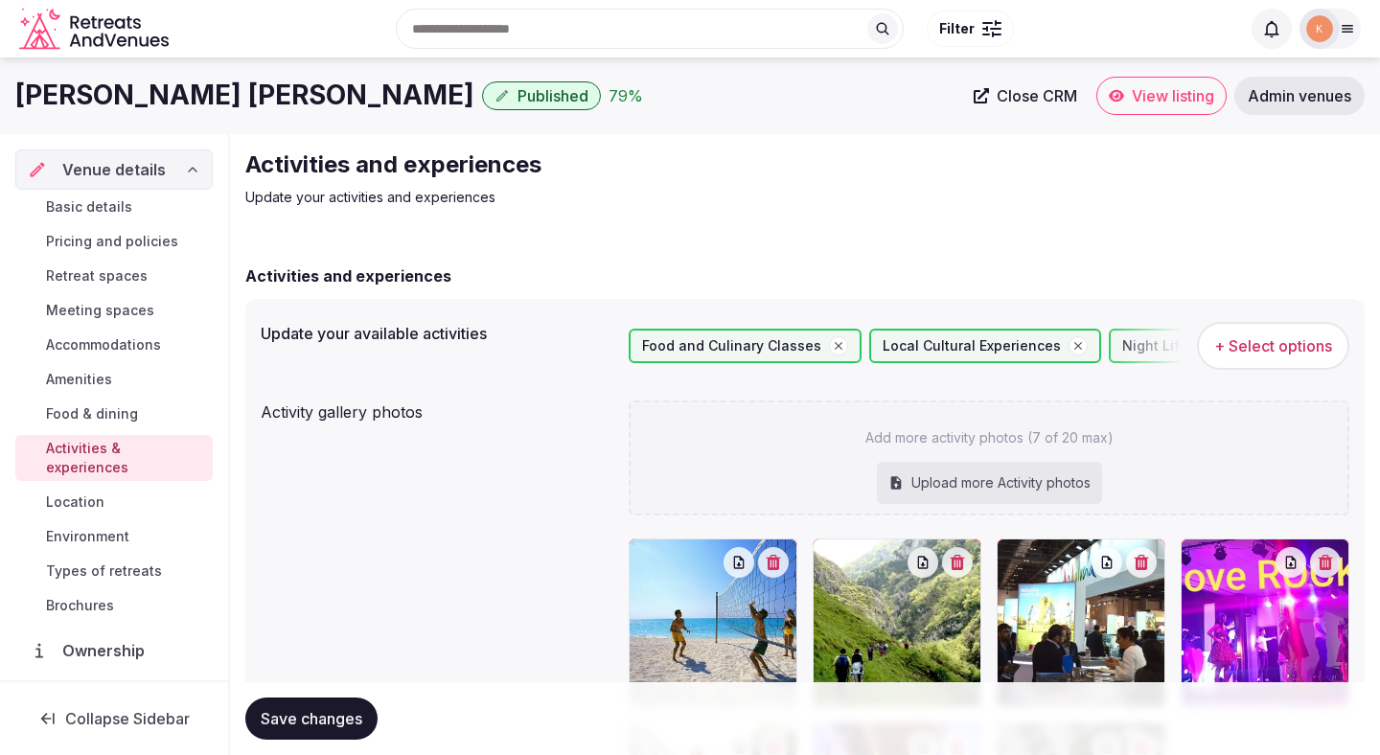
click at [98, 410] on span "Food & dining" at bounding box center [92, 413] width 92 height 19
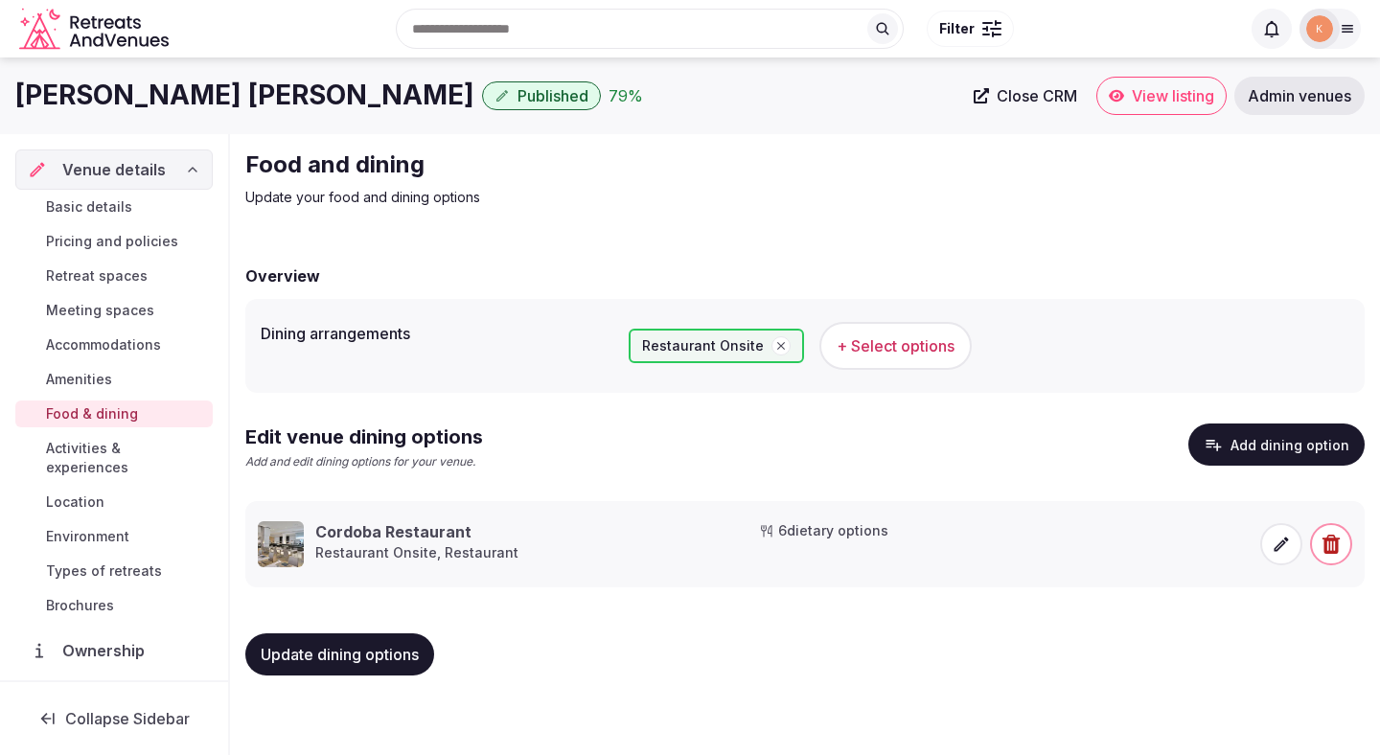
click at [83, 377] on span "Amenities" at bounding box center [79, 379] width 66 height 19
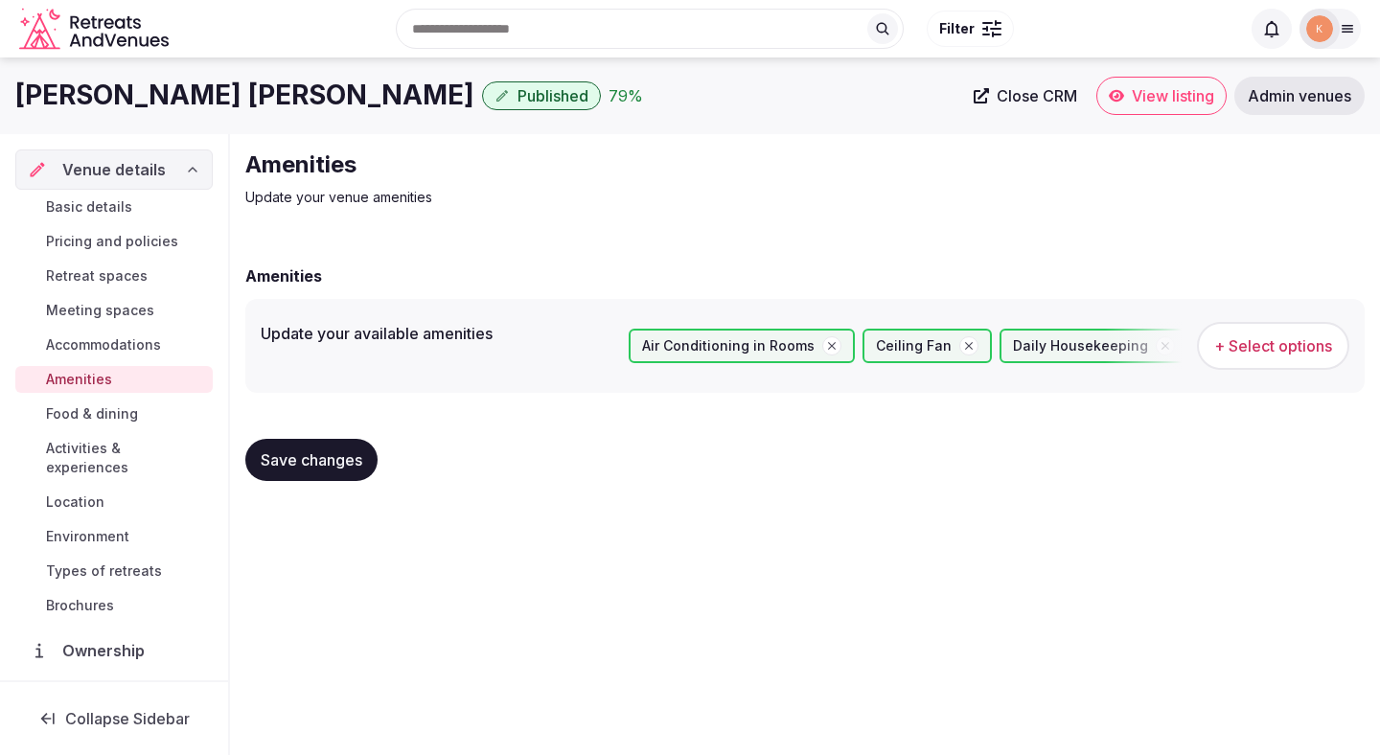
click at [82, 493] on span "Location" at bounding box center [75, 502] width 58 height 19
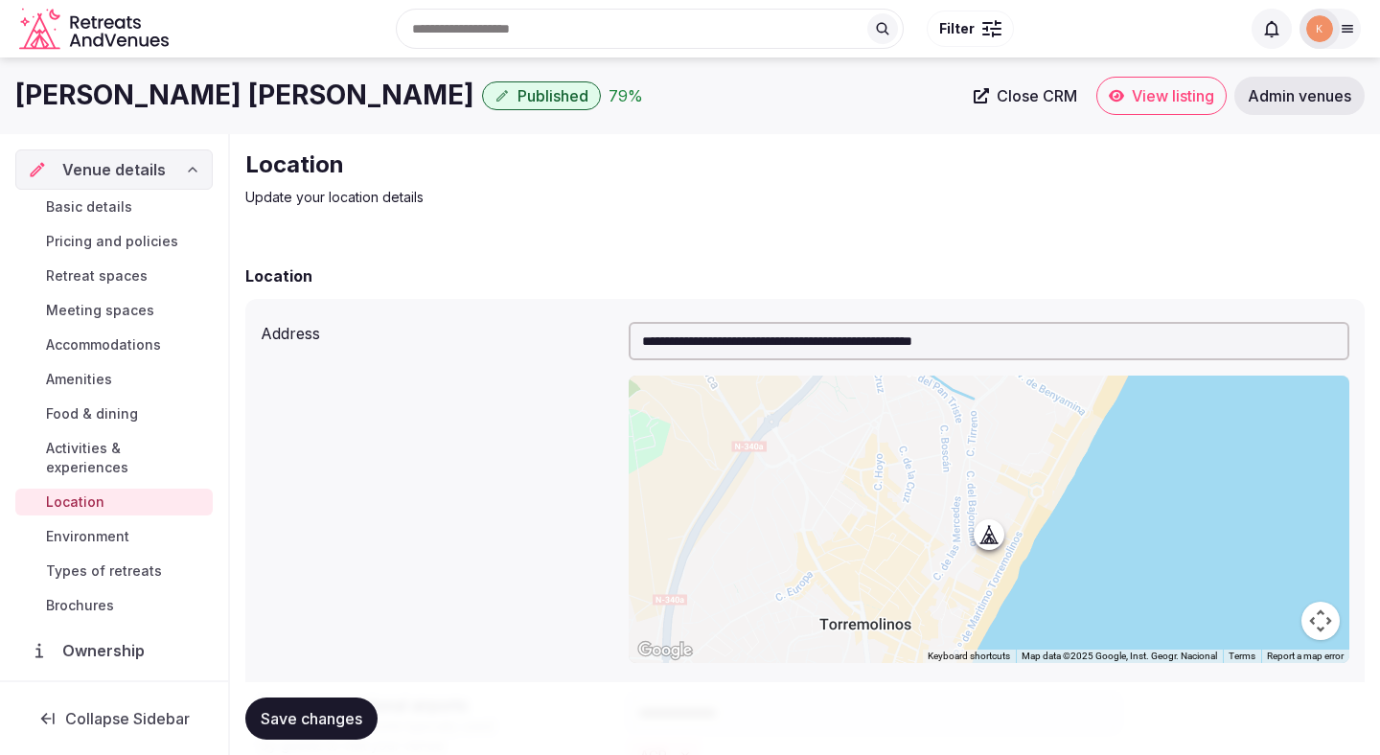
click at [81, 527] on span "Environment" at bounding box center [87, 536] width 83 height 19
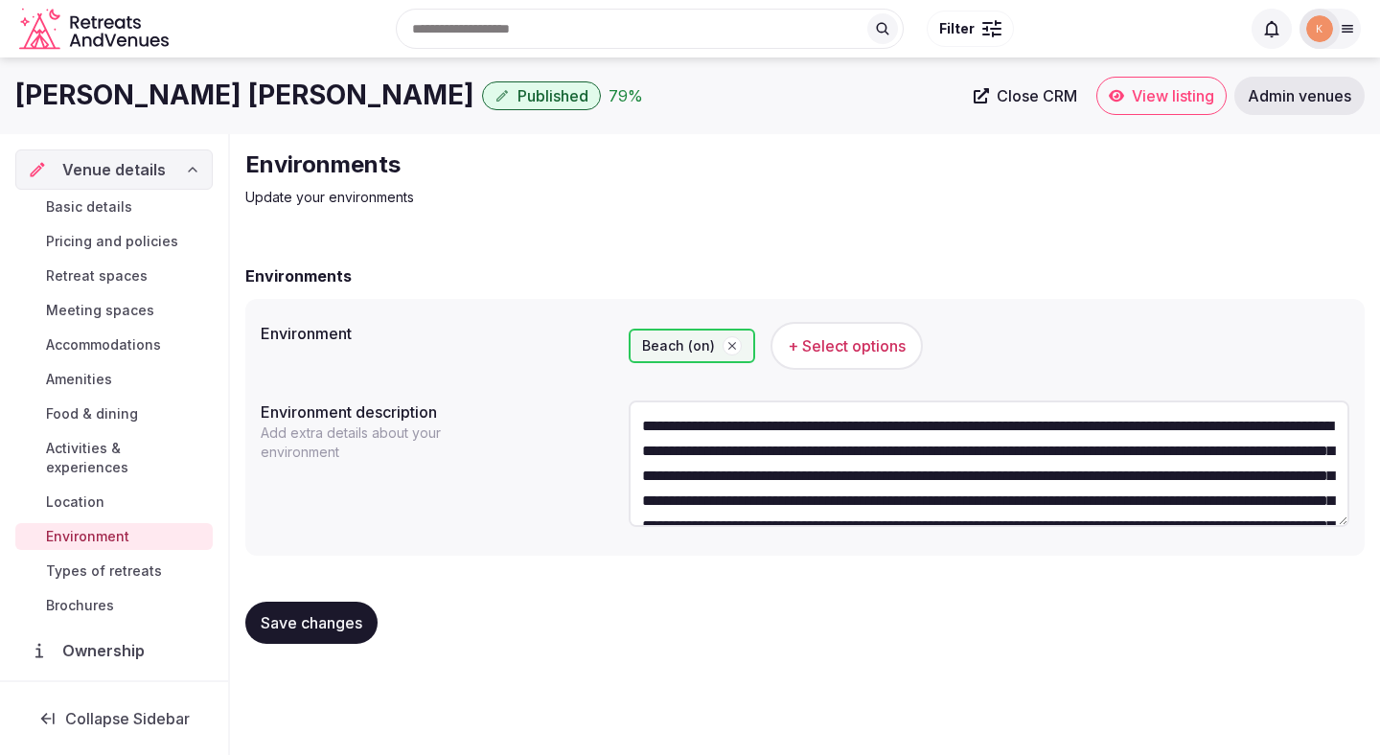
click at [75, 198] on span "Basic details" at bounding box center [89, 206] width 86 height 19
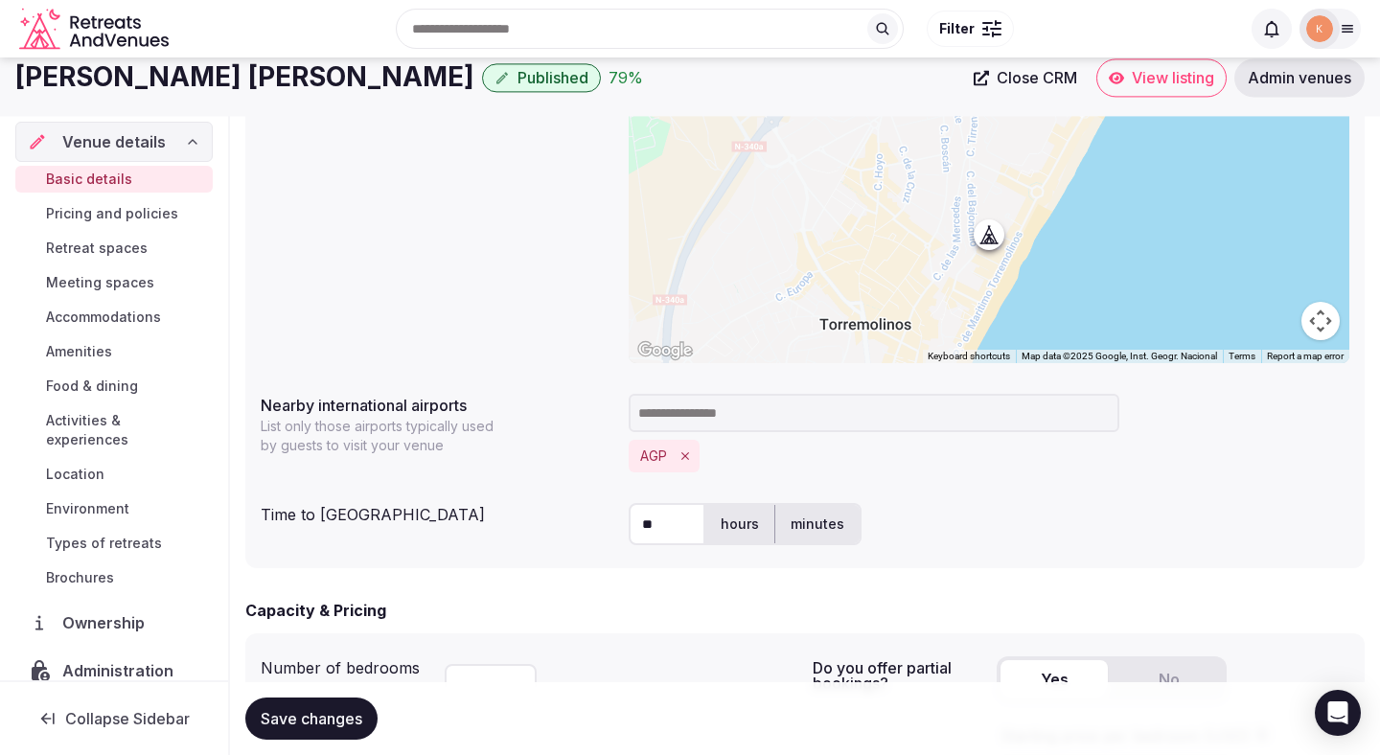
scroll to position [633, 0]
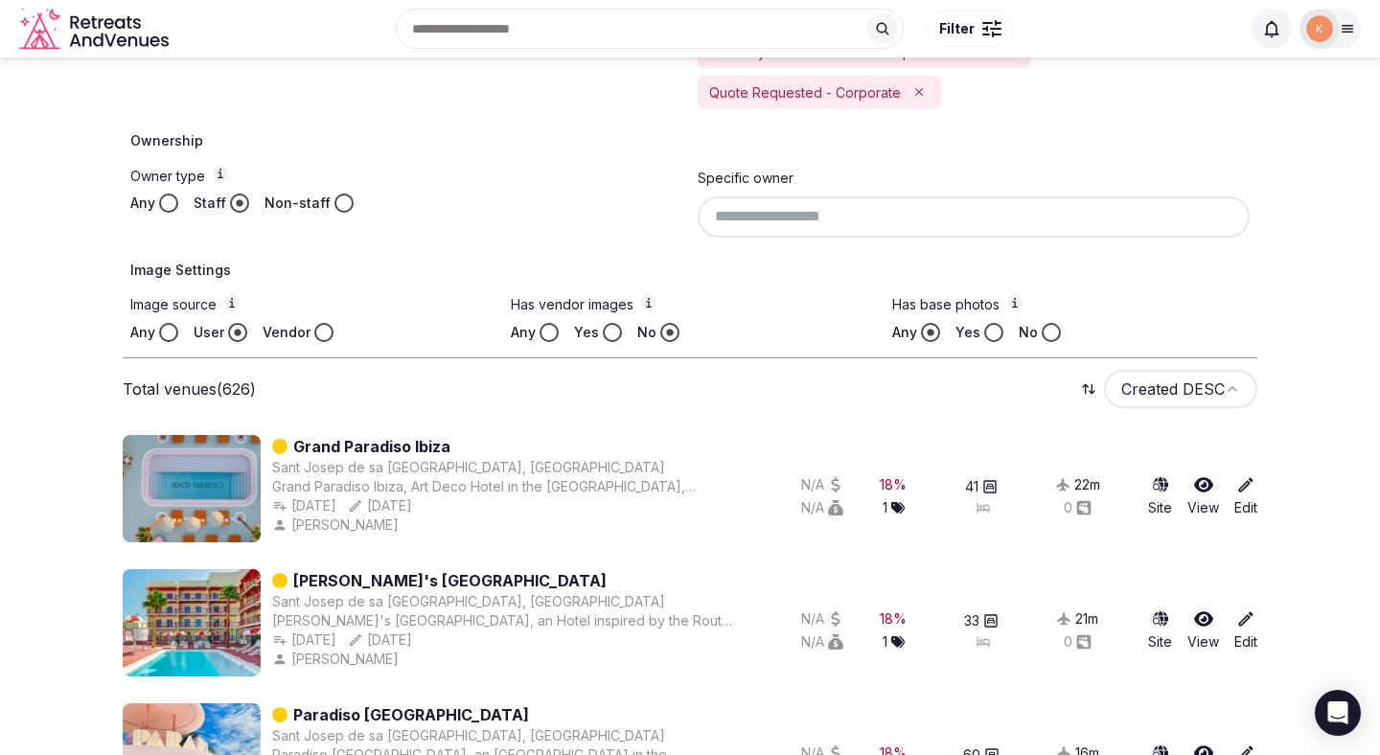
scroll to position [583, 0]
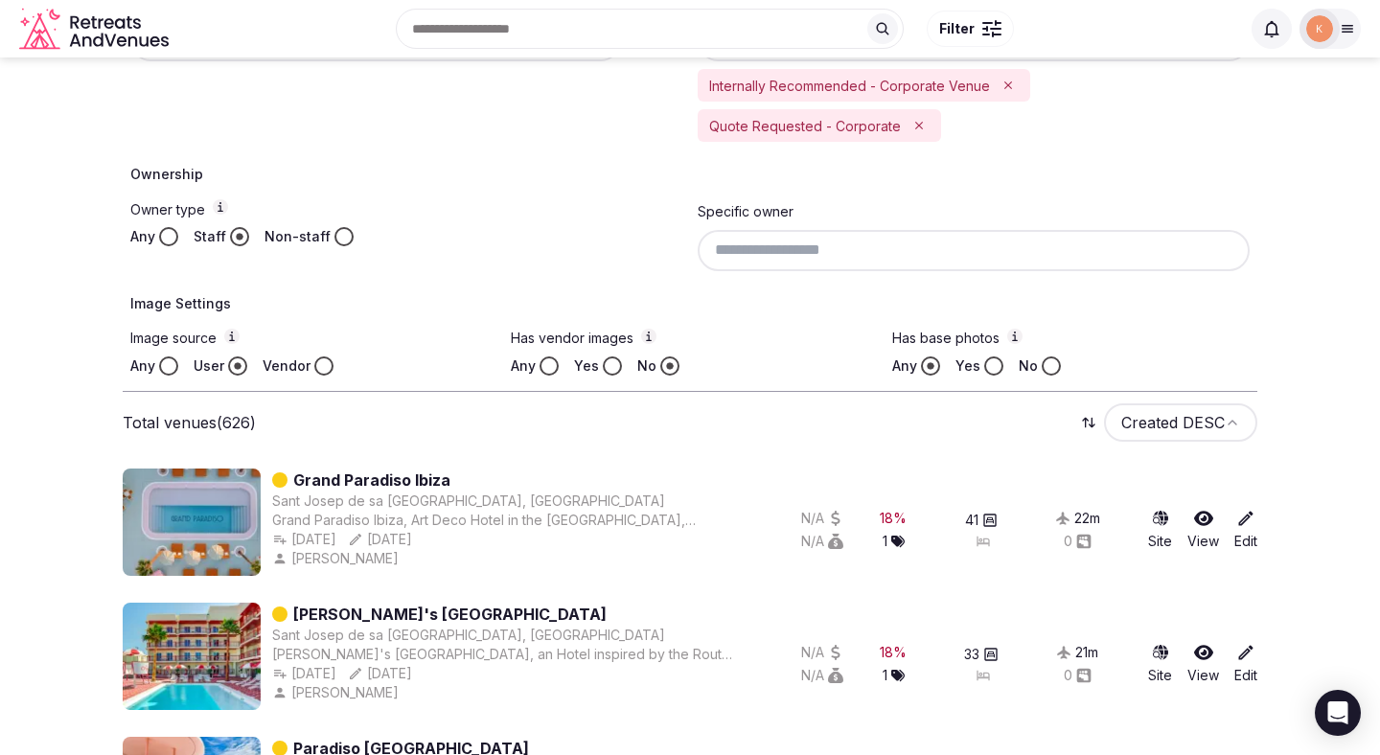
click at [805, 267] on input at bounding box center [974, 250] width 552 height 40
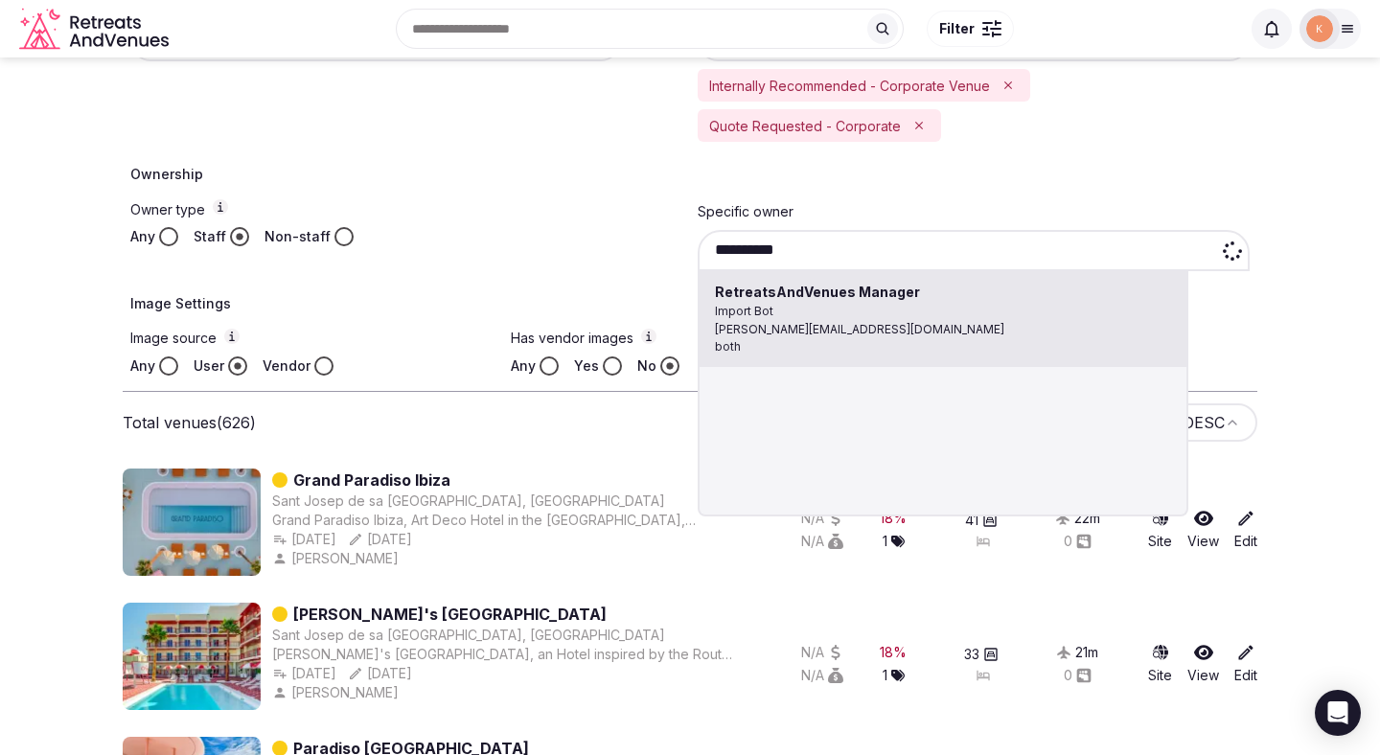
type input "**********"
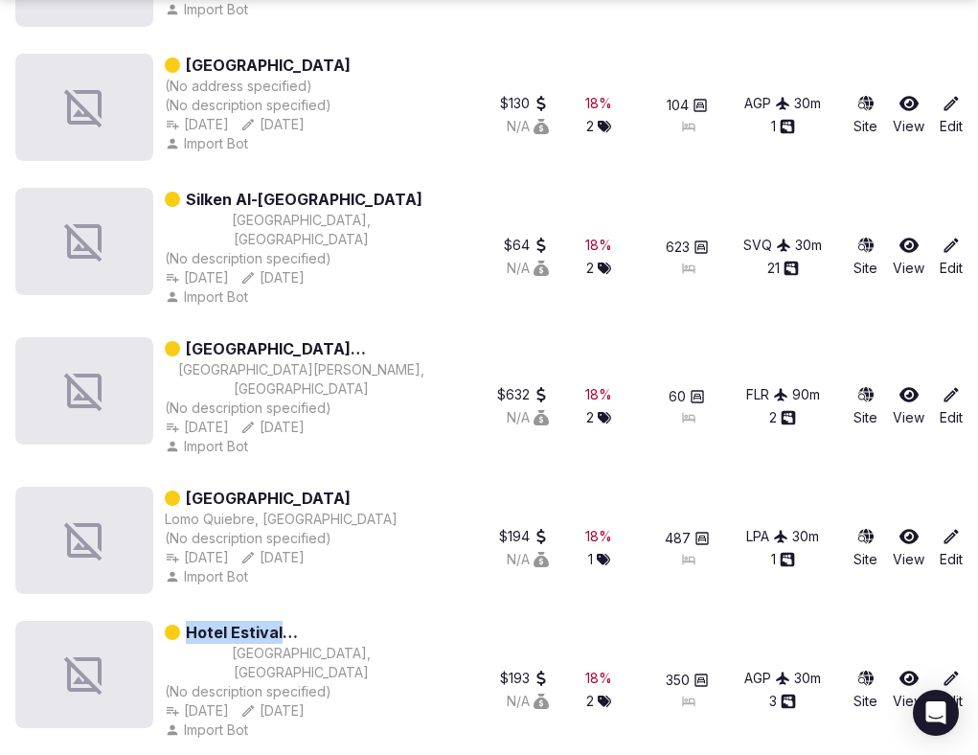
scroll to position [3797, 0]
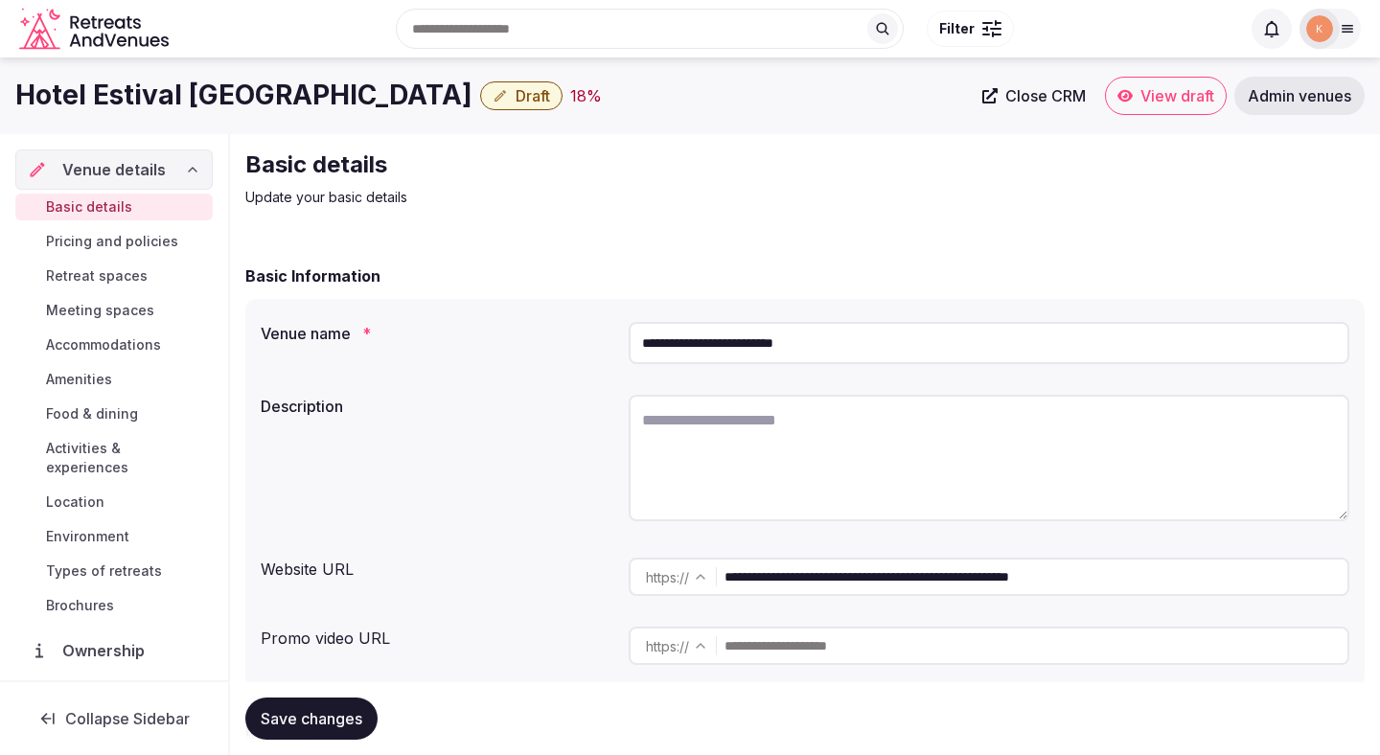
click at [761, 338] on input "**********" at bounding box center [989, 343] width 721 height 42
click at [1023, 97] on span "Close CRM" at bounding box center [1045, 95] width 80 height 19
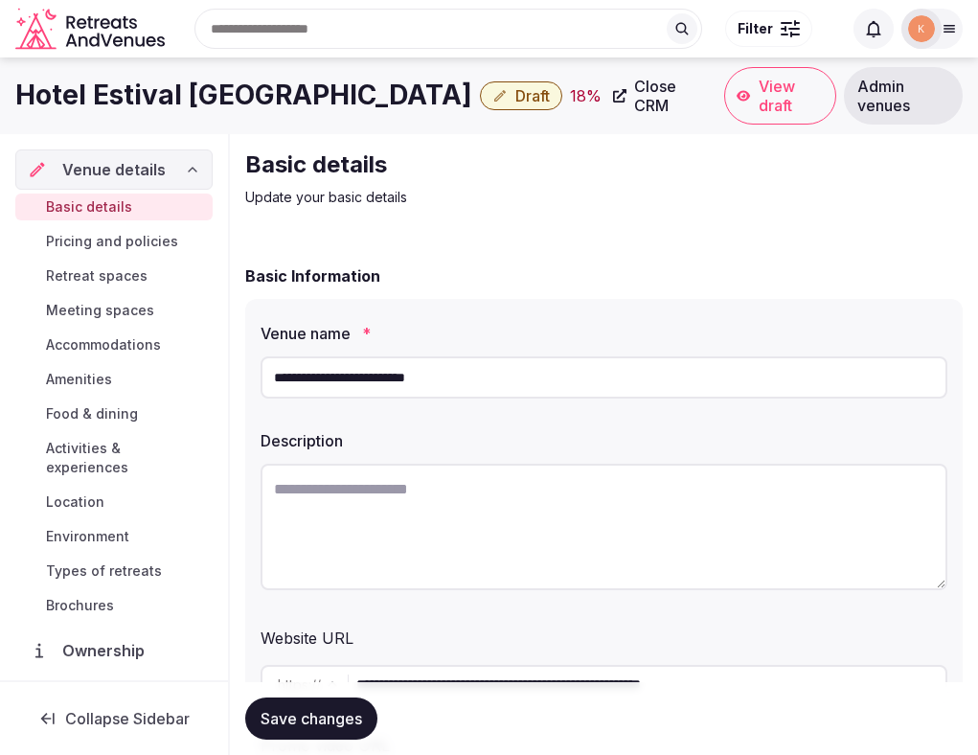
click at [320, 379] on input "**********" at bounding box center [604, 377] width 687 height 42
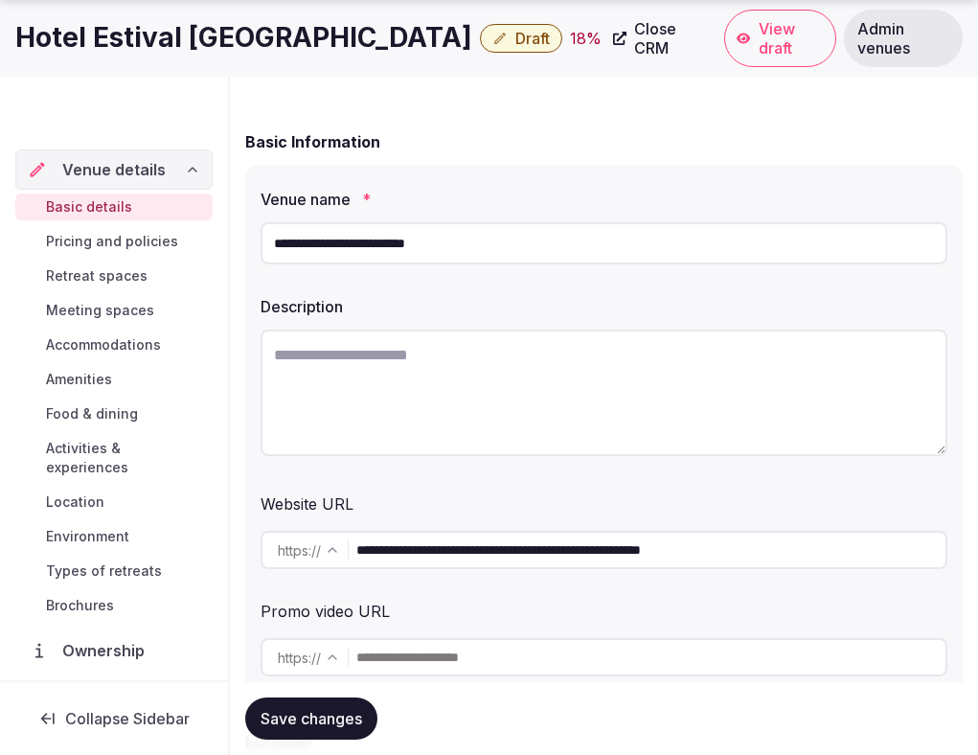
scroll to position [323, 0]
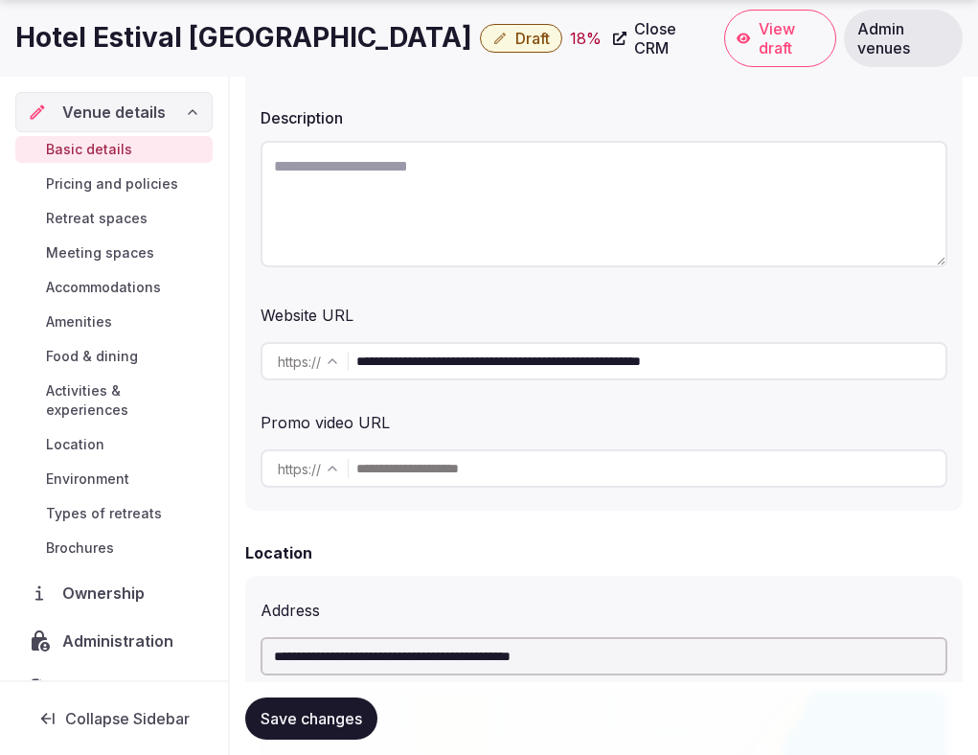
click at [460, 359] on input "**********" at bounding box center [650, 361] width 589 height 38
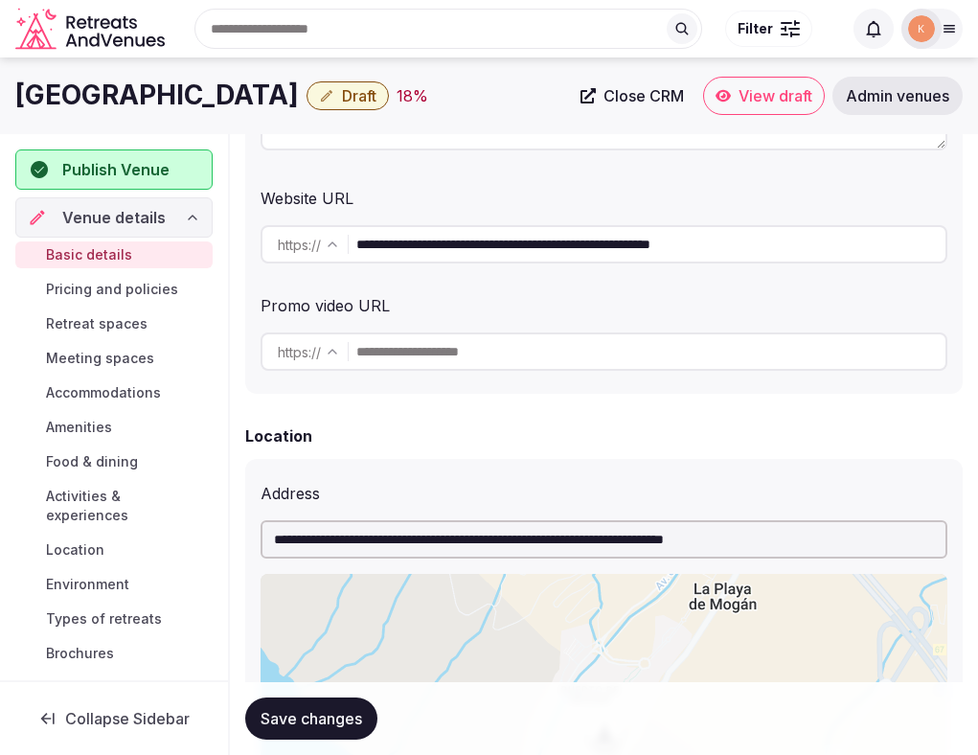
scroll to position [341, 0]
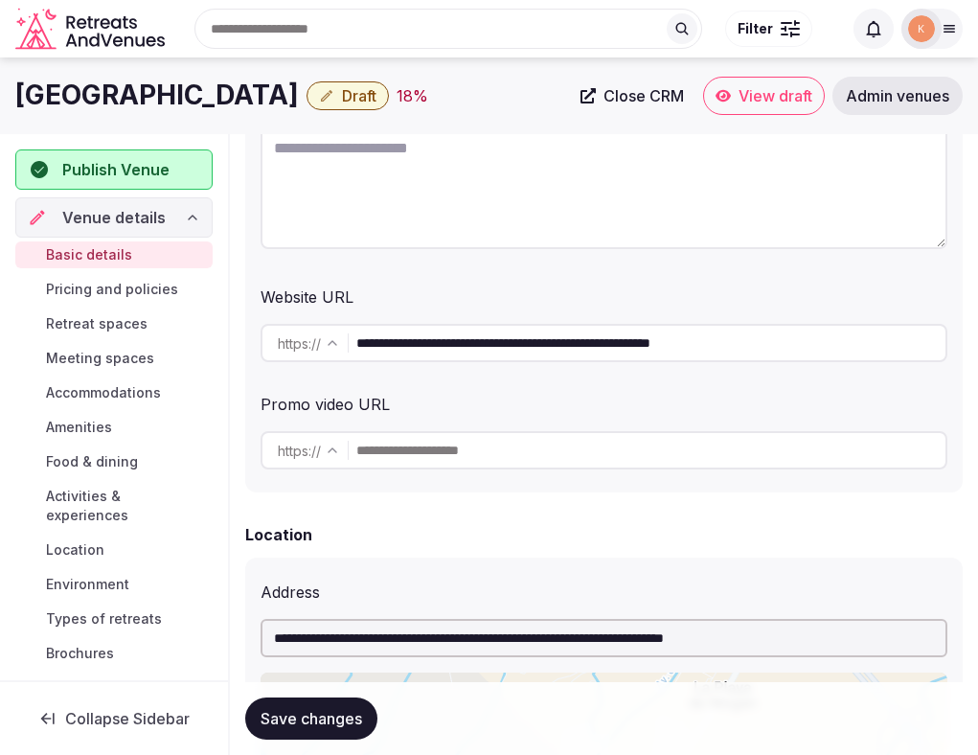
click at [507, 336] on input "**********" at bounding box center [650, 343] width 589 height 38
click at [509, 339] on input "**********" at bounding box center [650, 343] width 589 height 38
click at [507, 339] on input "**********" at bounding box center [650, 343] width 589 height 38
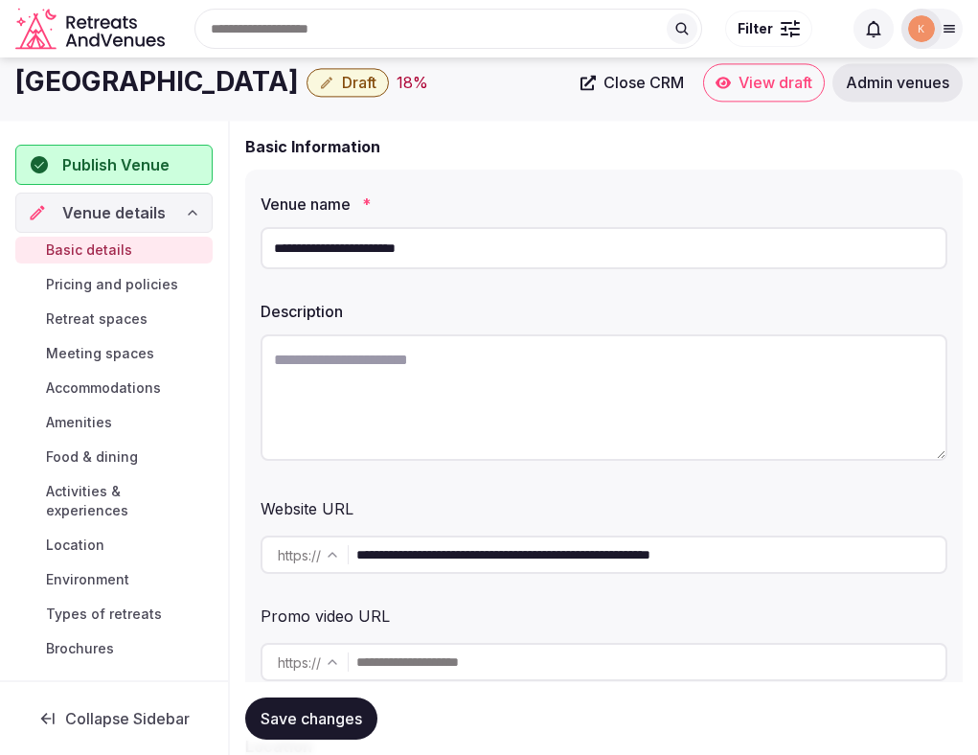
scroll to position [0, 0]
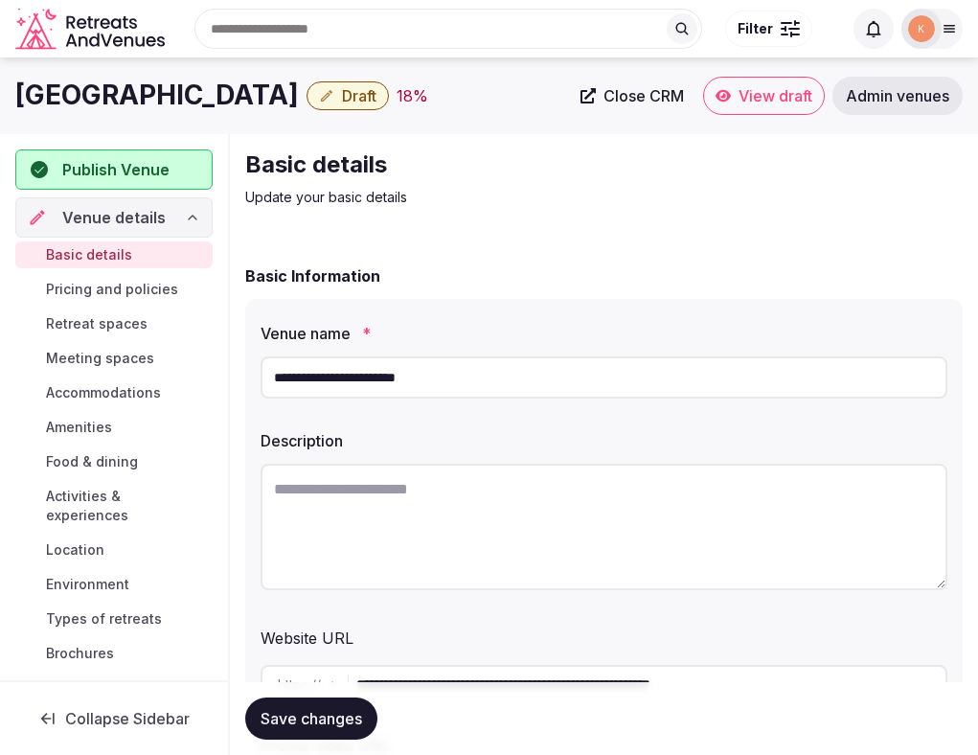
click at [447, 389] on input "**********" at bounding box center [604, 377] width 687 height 42
click at [868, 110] on link "Admin venues" at bounding box center [898, 96] width 130 height 38
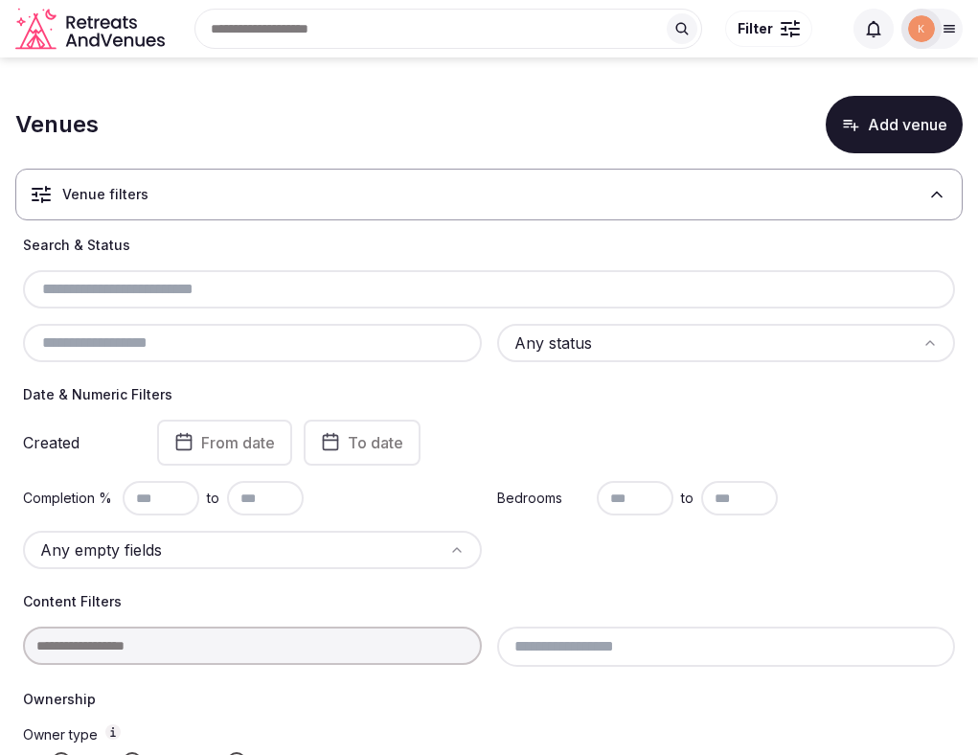
scroll to position [265, 0]
click at [243, 298] on input "text" at bounding box center [489, 289] width 917 height 23
paste input "**********"
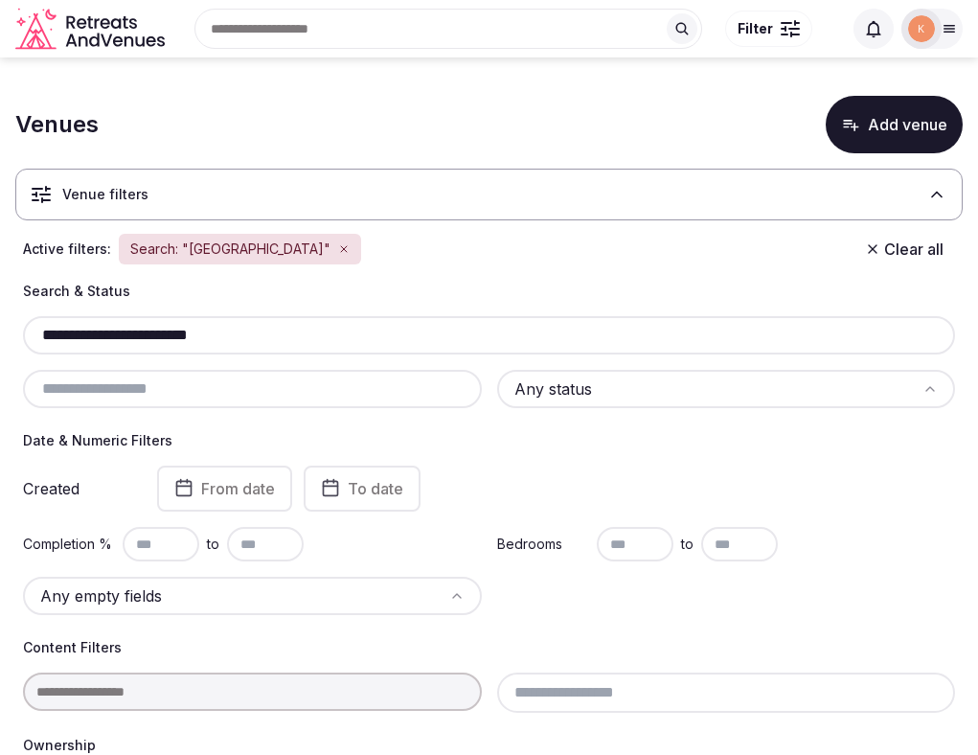
type input "**********"
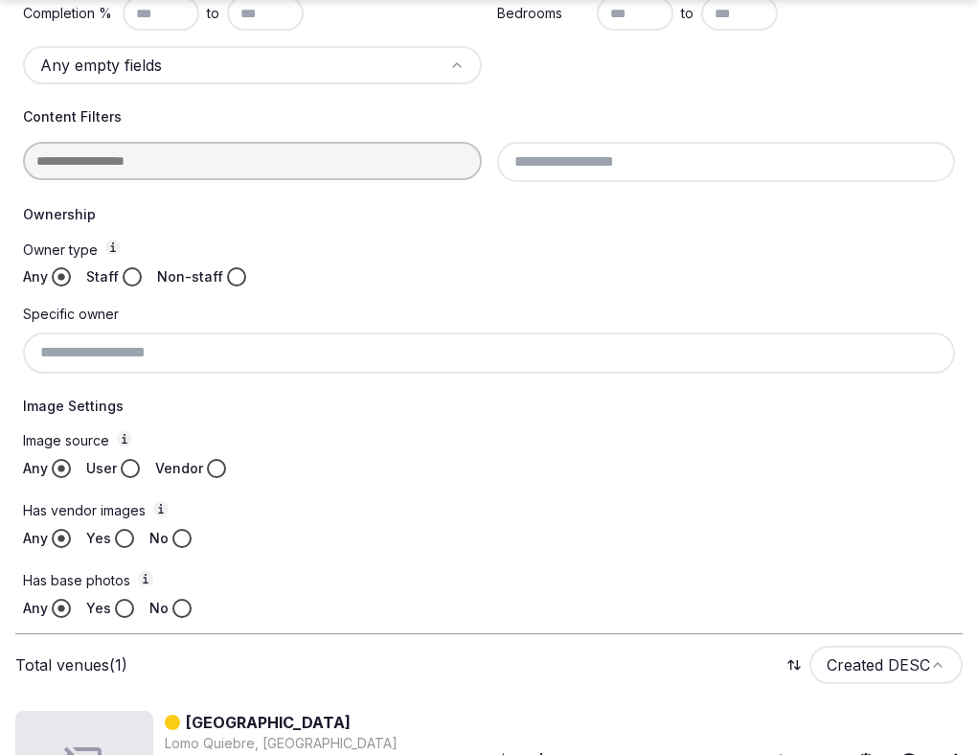
scroll to position [625, 0]
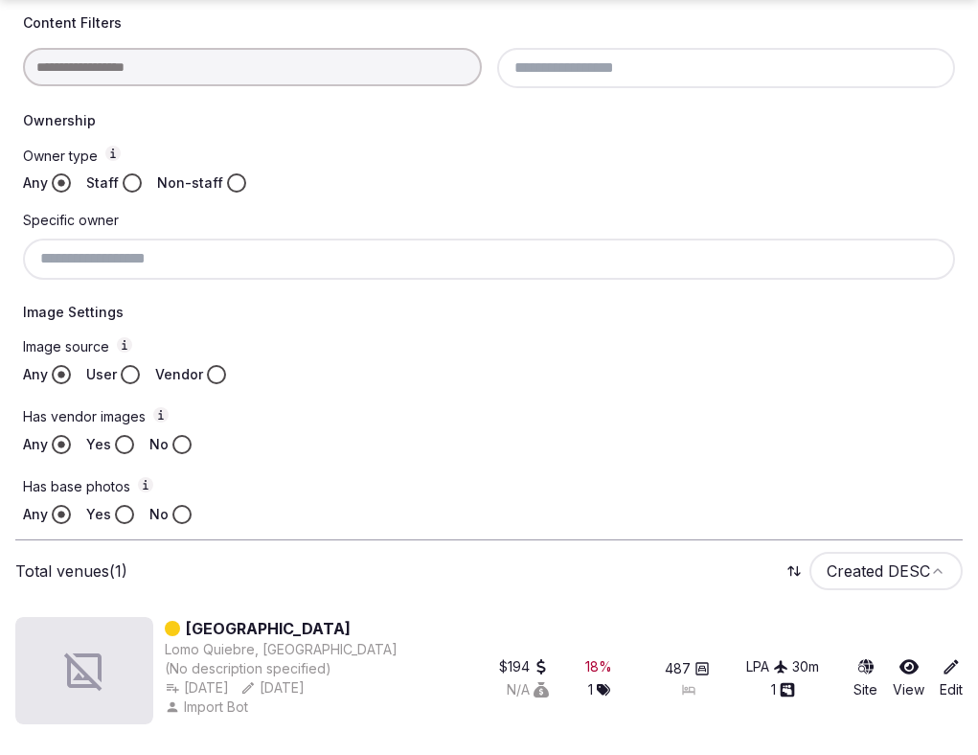
click at [253, 632] on link "[GEOGRAPHIC_DATA]" at bounding box center [268, 628] width 165 height 23
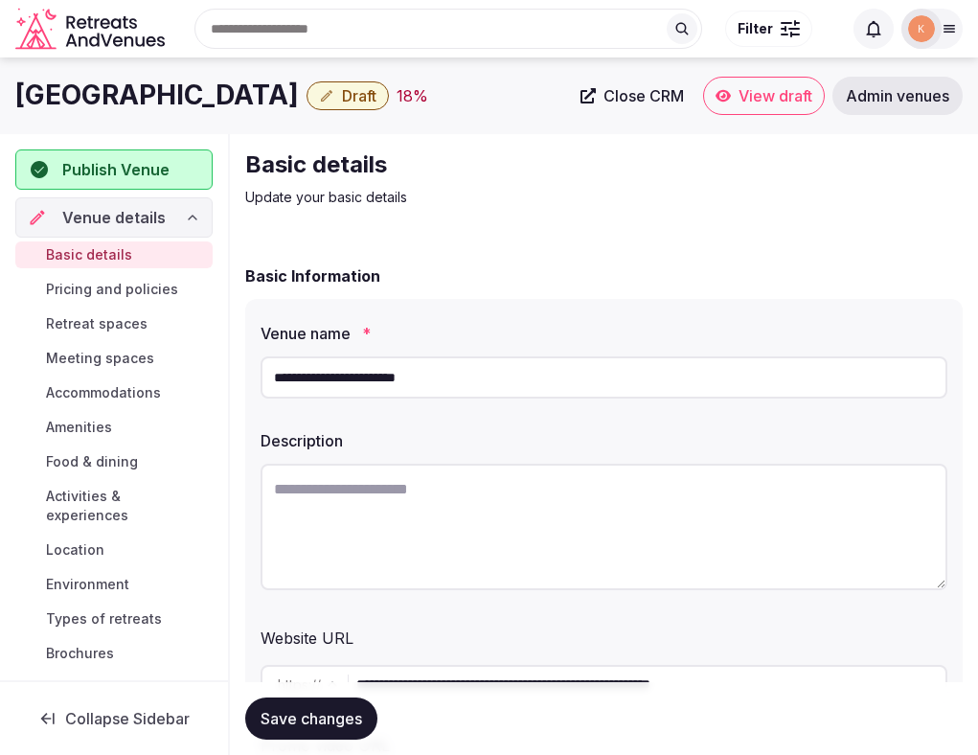
click at [641, 97] on span "Close CRM" at bounding box center [644, 95] width 80 height 19
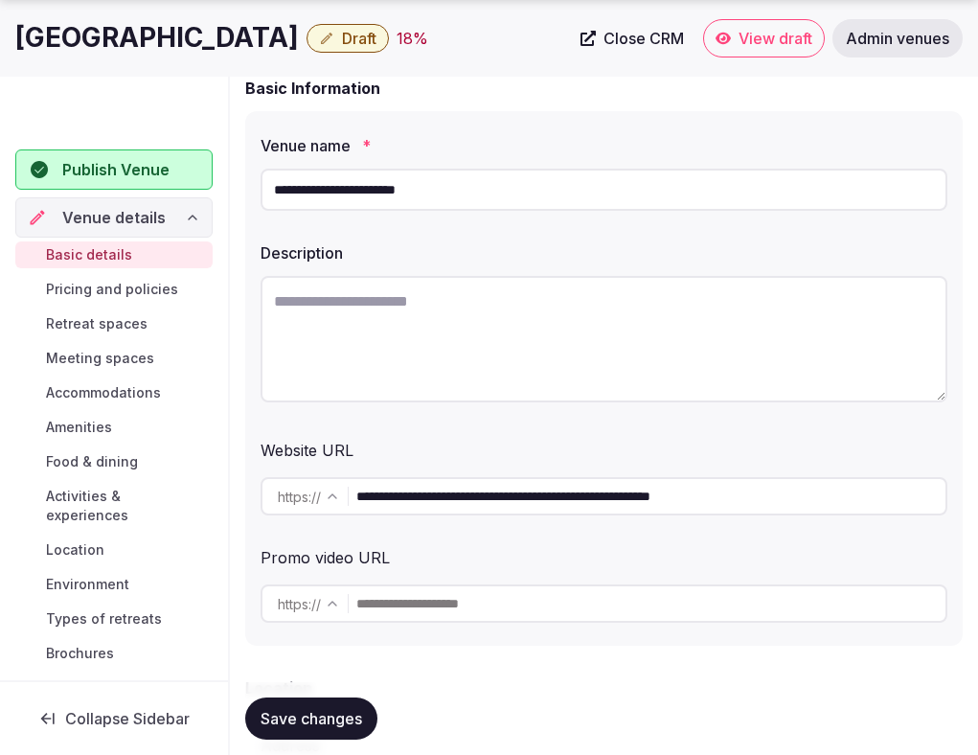
scroll to position [219, 0]
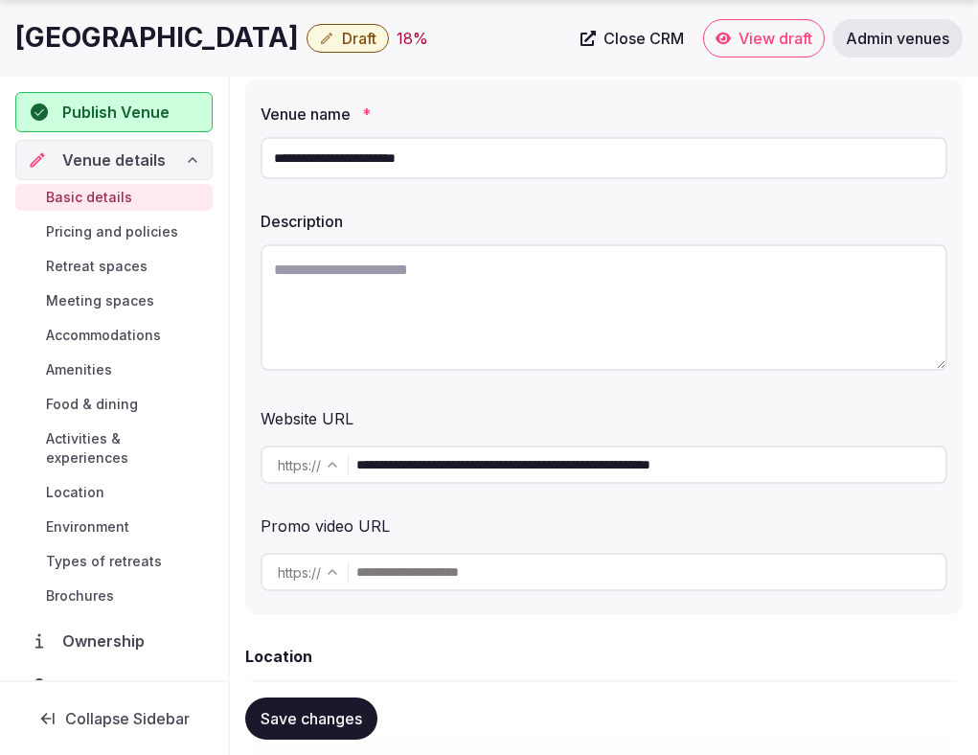
click at [475, 476] on input "**********" at bounding box center [650, 465] width 589 height 38
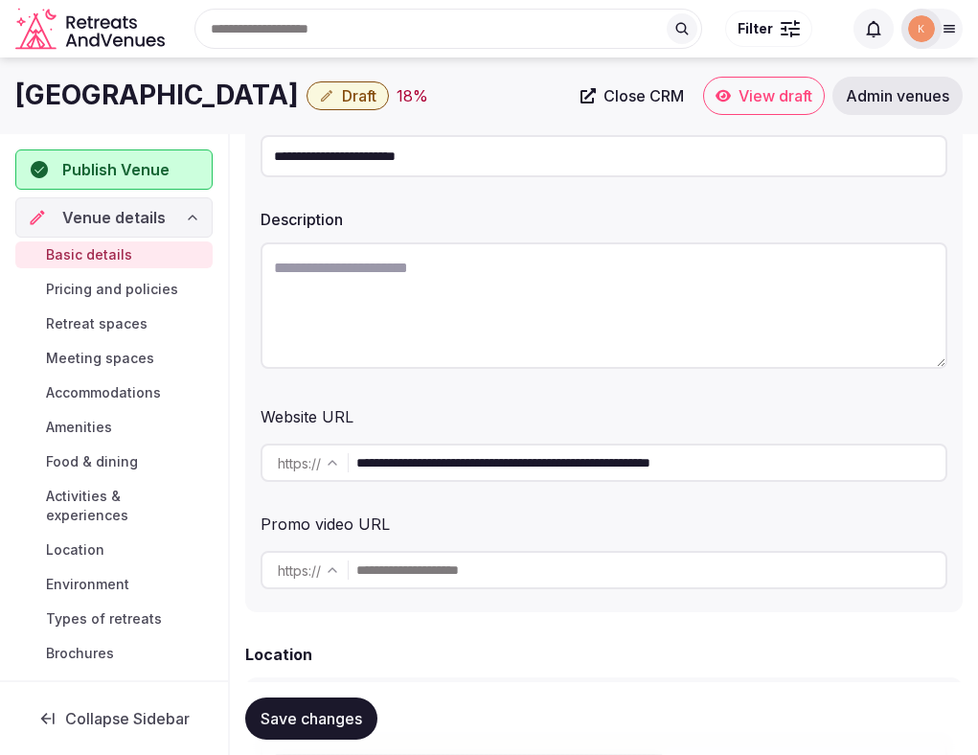
scroll to position [198, 0]
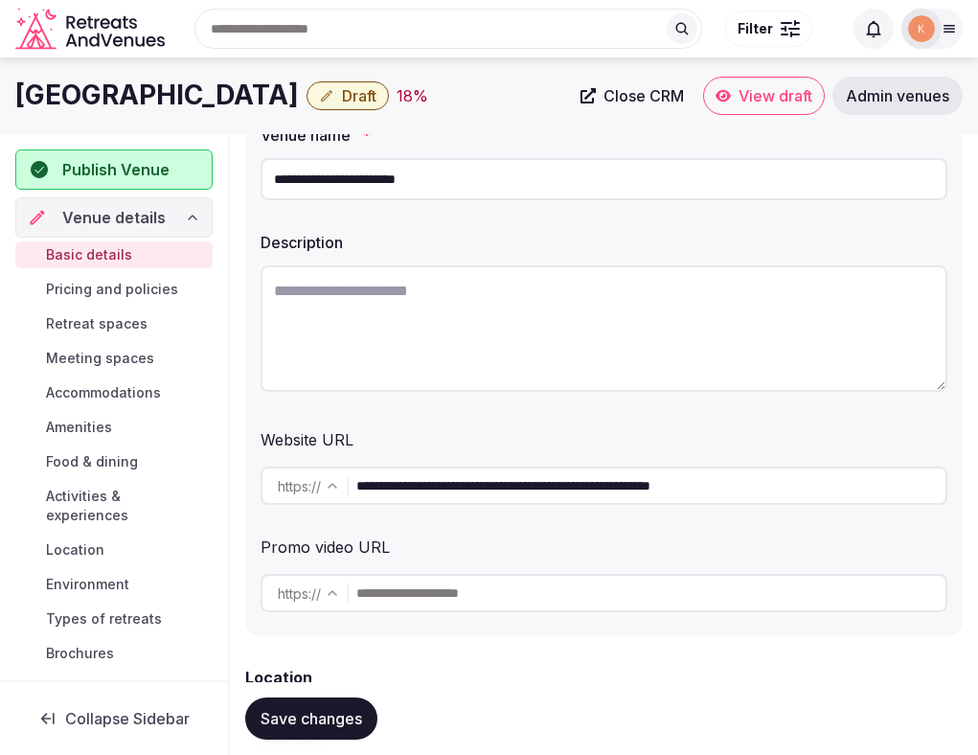
click at [527, 309] on textarea at bounding box center [604, 328] width 687 height 126
paste textarea "**********"
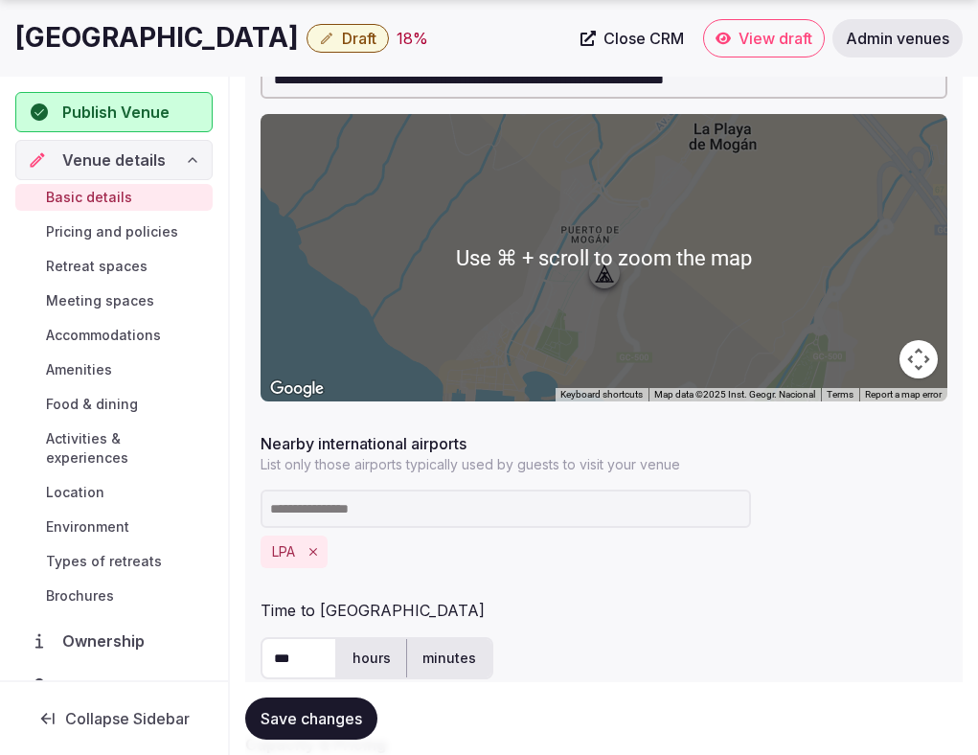
scroll to position [911, 0]
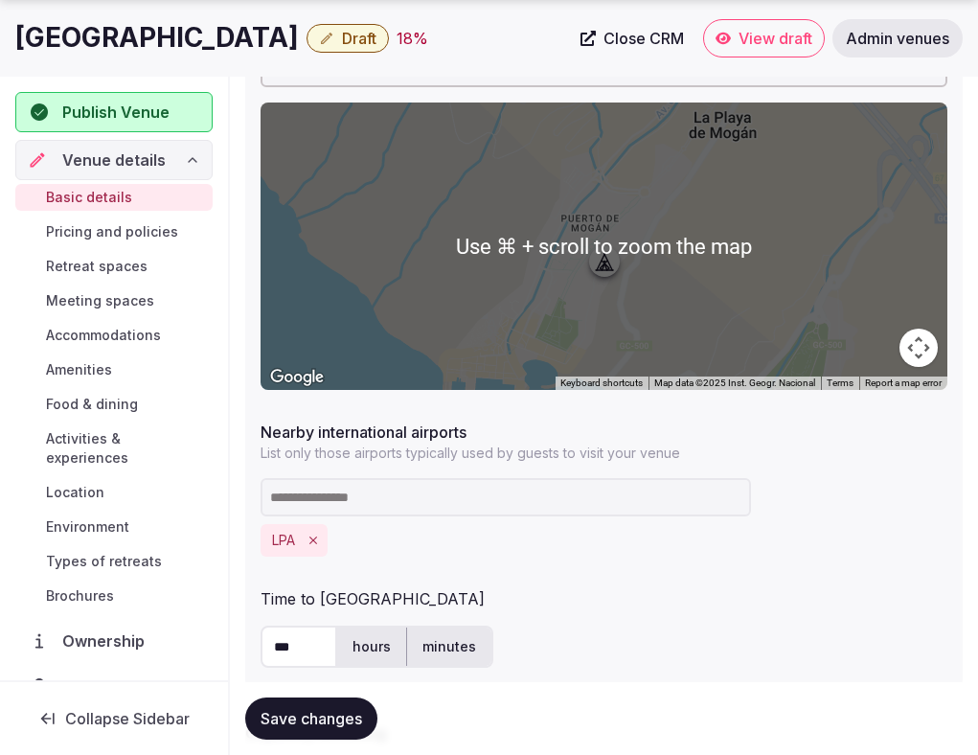
type textarea "**********"
click at [332, 719] on span "Save changes" at bounding box center [312, 718] width 102 height 19
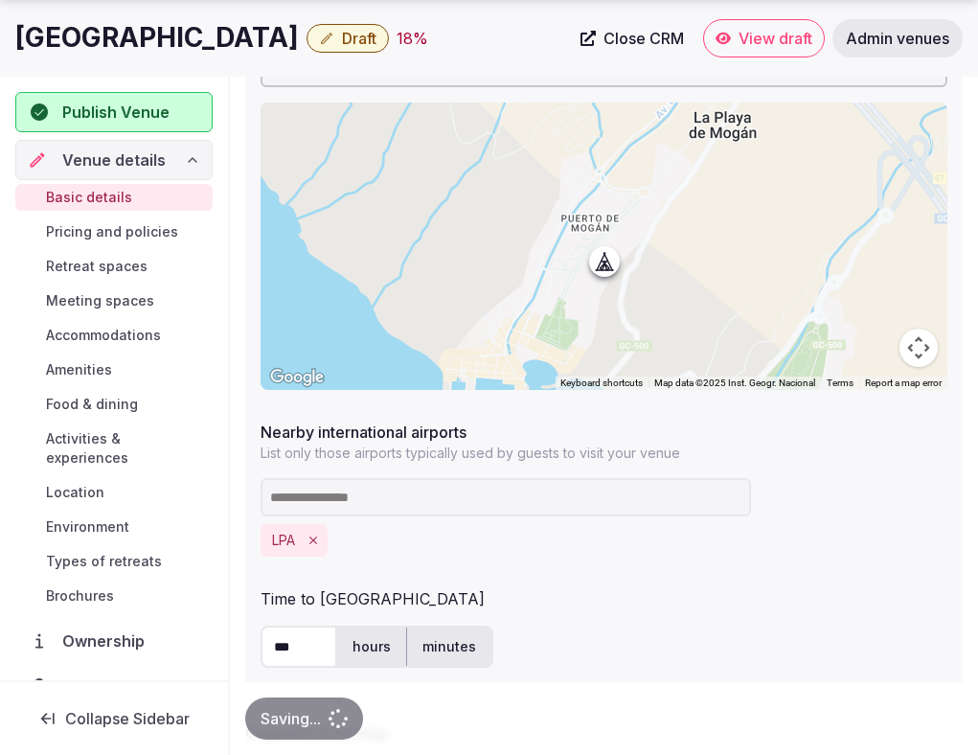
click at [332, 719] on div "Saving..." at bounding box center [304, 719] width 118 height 42
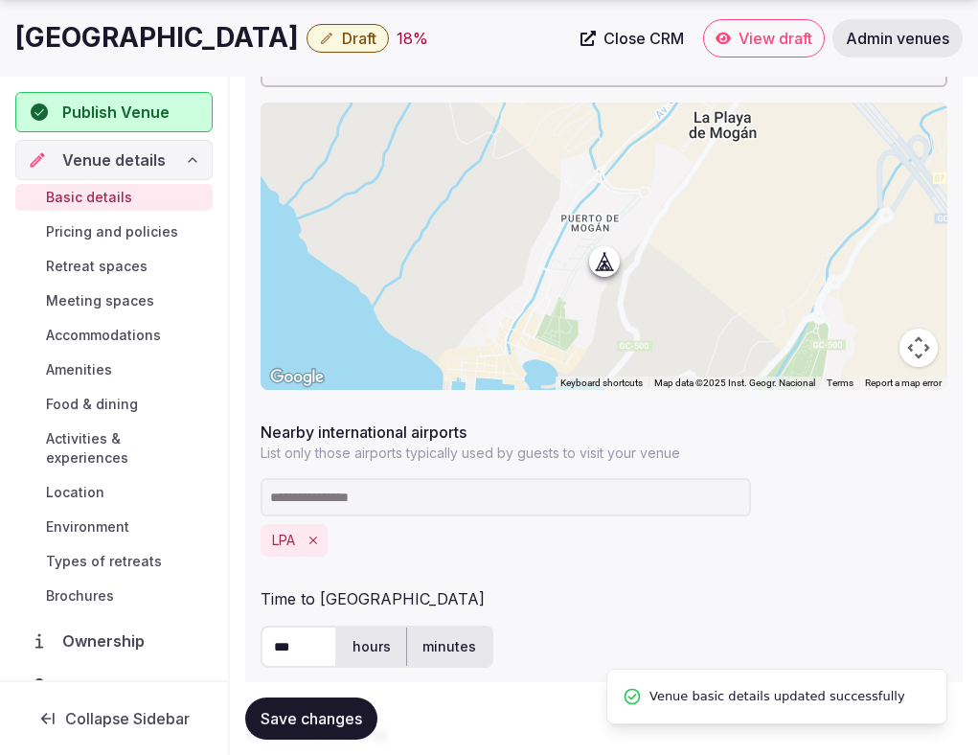
click at [332, 719] on span "Save changes" at bounding box center [312, 718] width 102 height 19
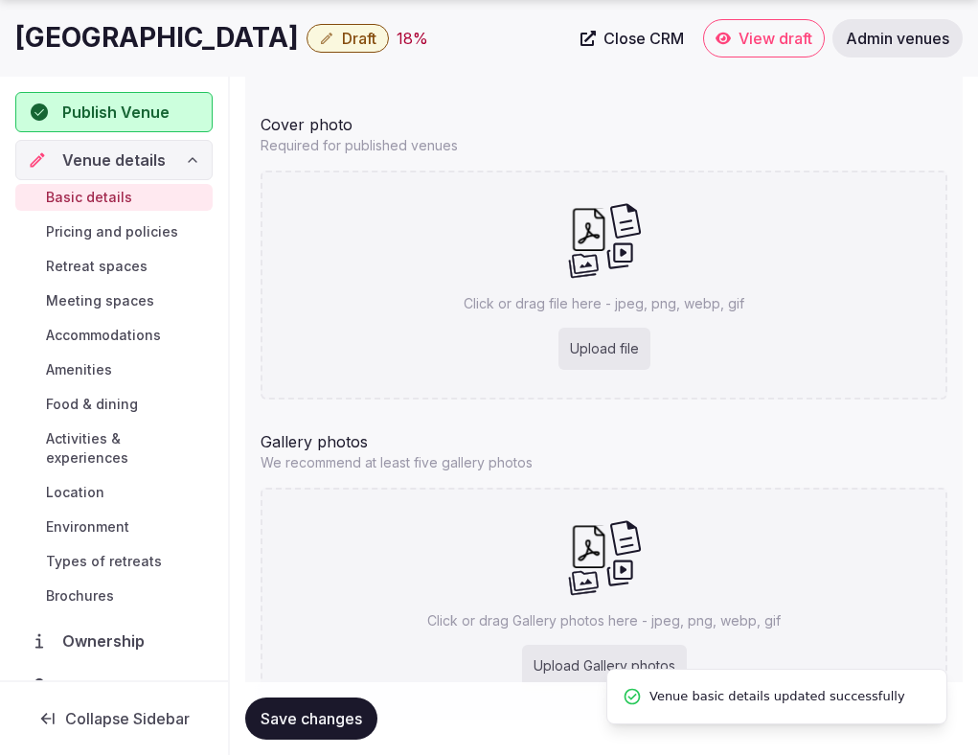
scroll to position [1929, 0]
drag, startPoint x: 359, startPoint y: 41, endPoint x: 23, endPoint y: 34, distance: 336.4
click at [23, 34] on div "Hotel Cordial Mogan Playa Draft 18 %" at bounding box center [292, 37] width 554 height 37
copy h1 "Hotel Cordial Mogan Playa"
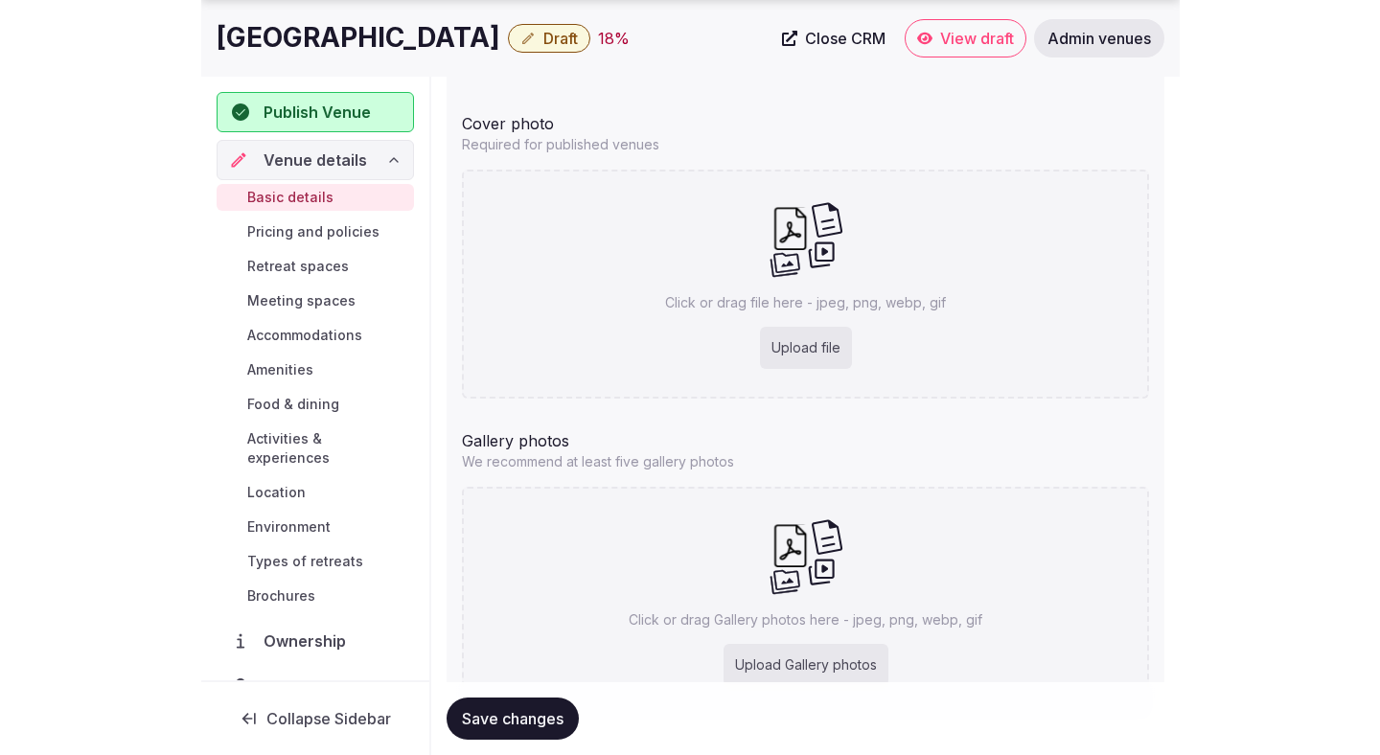
scroll to position [1584, 0]
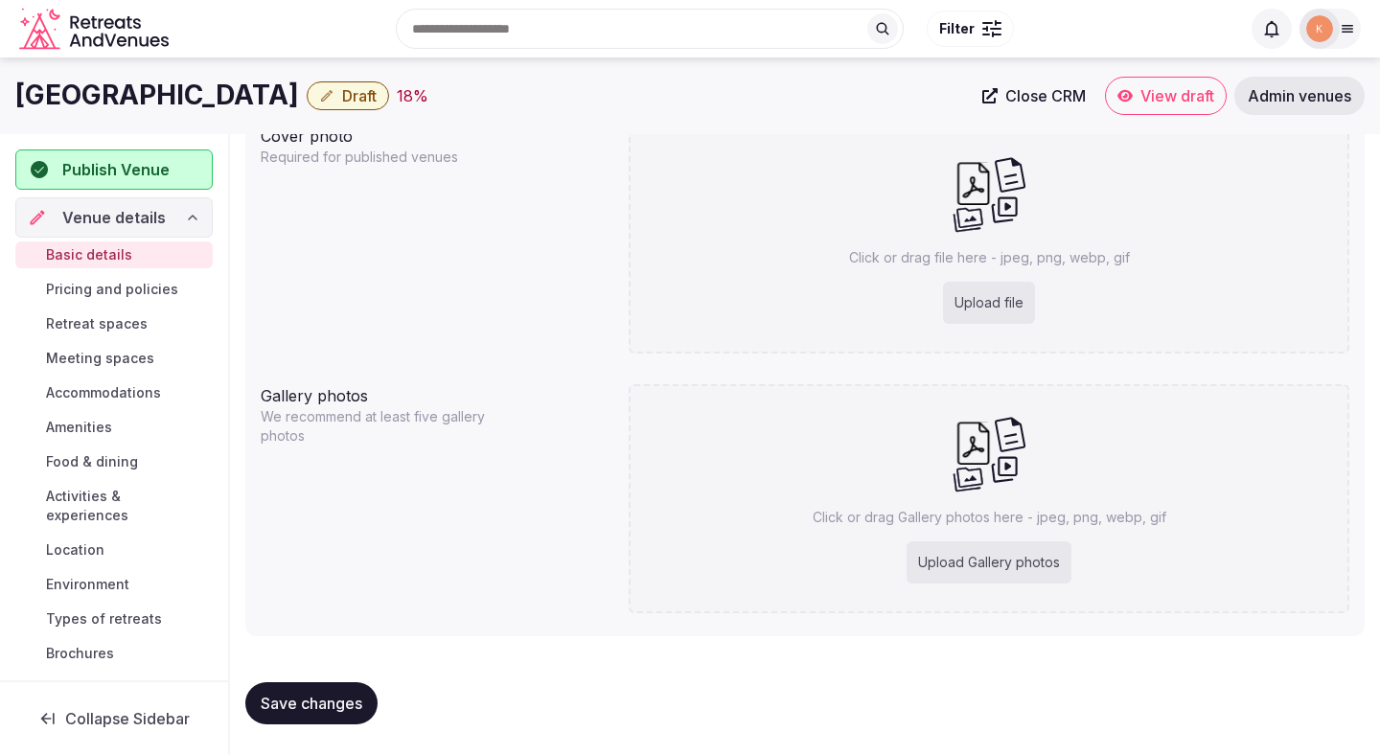
click at [970, 311] on div "Upload file" at bounding box center [989, 303] width 92 height 42
type input "**********"
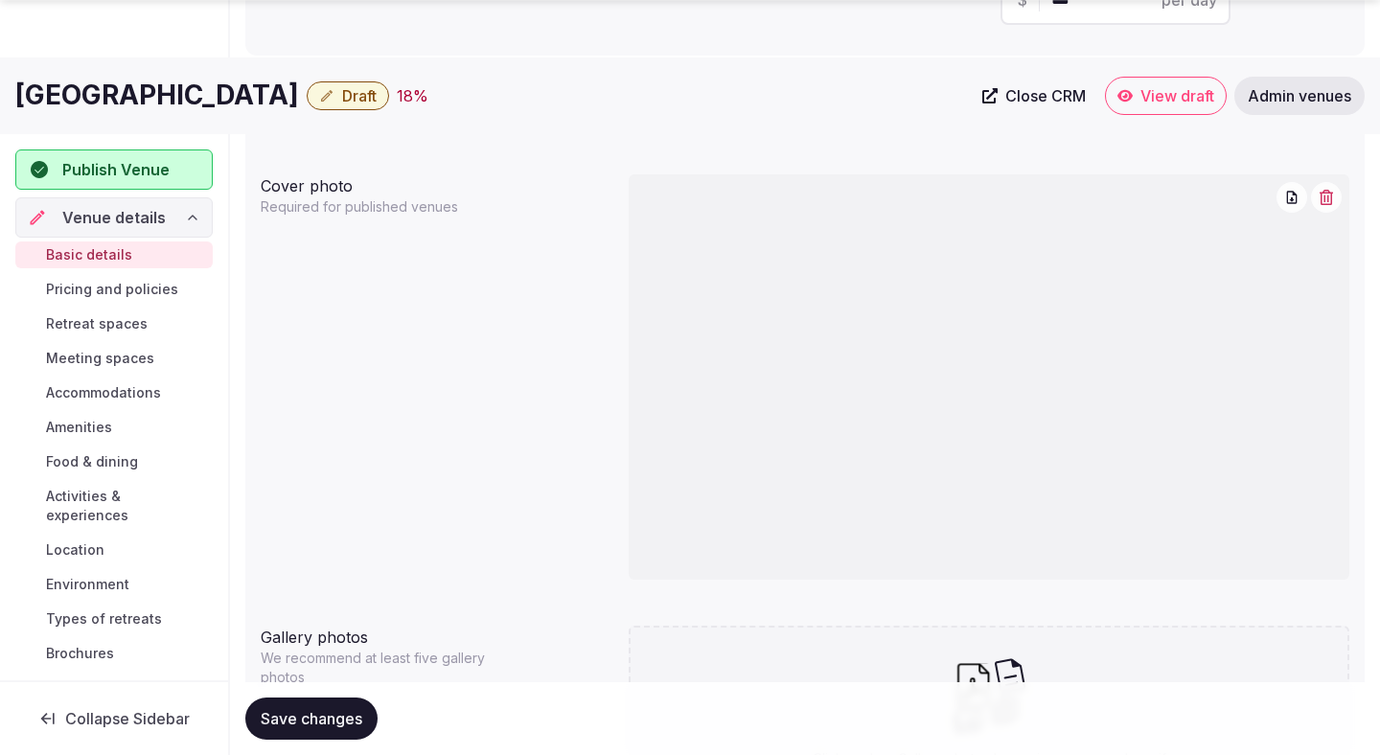
scroll to position [1776, 0]
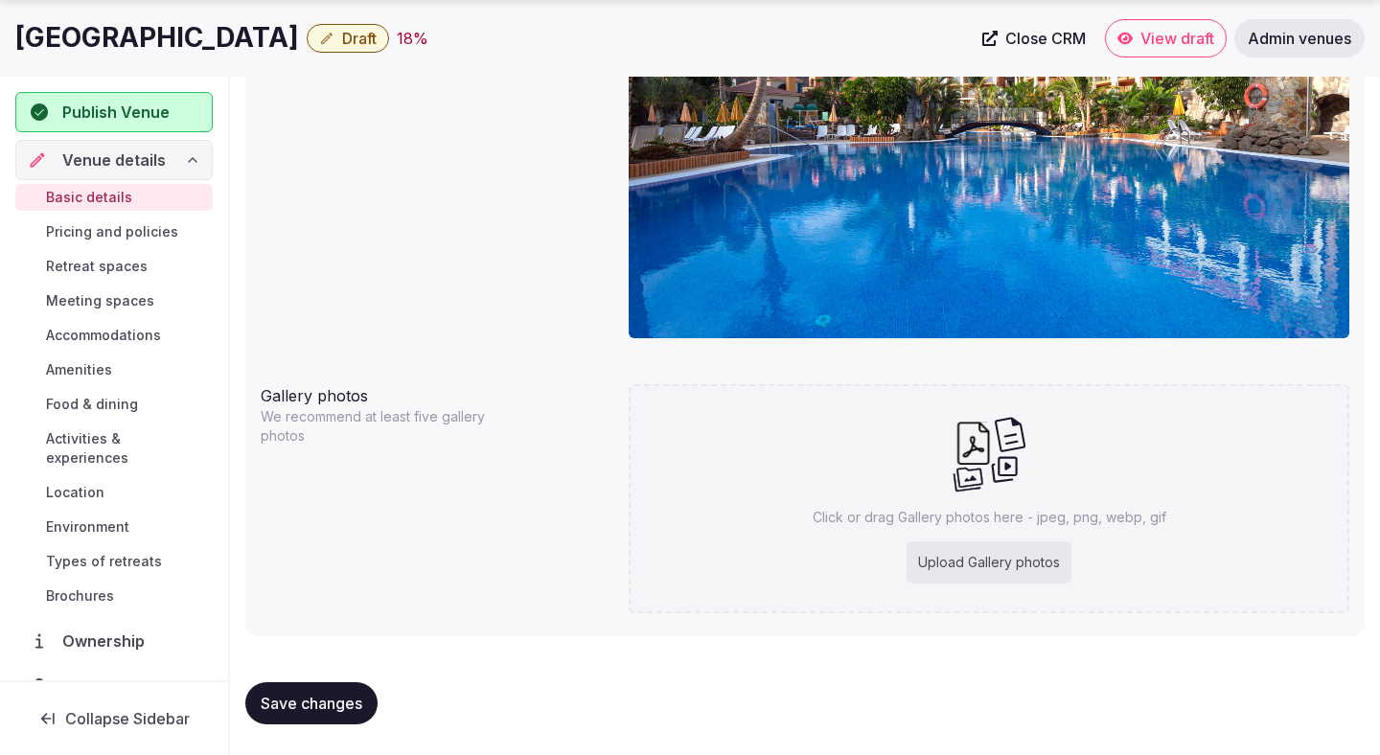
click at [325, 699] on span "Save changes" at bounding box center [312, 703] width 102 height 19
click at [938, 555] on div "Upload Gallery photos" at bounding box center [988, 562] width 165 height 42
type input "**********"
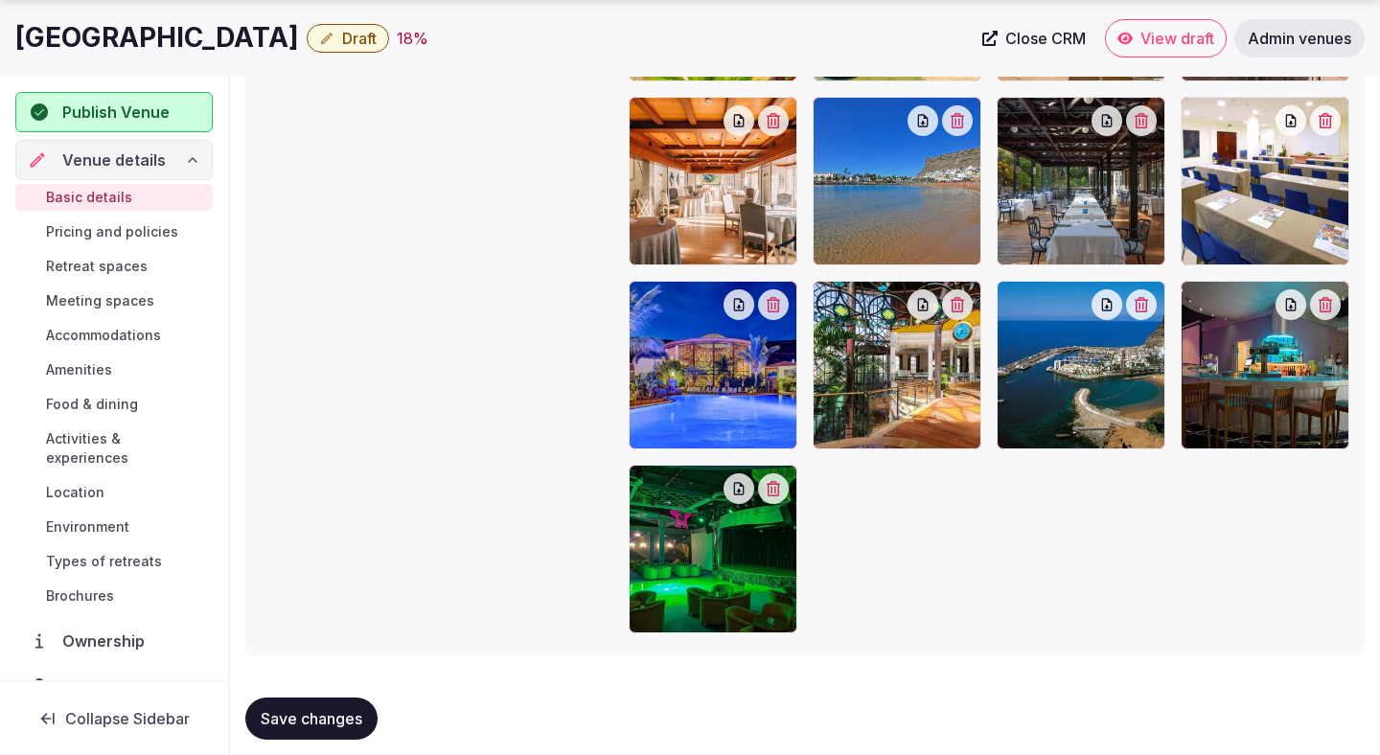
scroll to position [2393, 0]
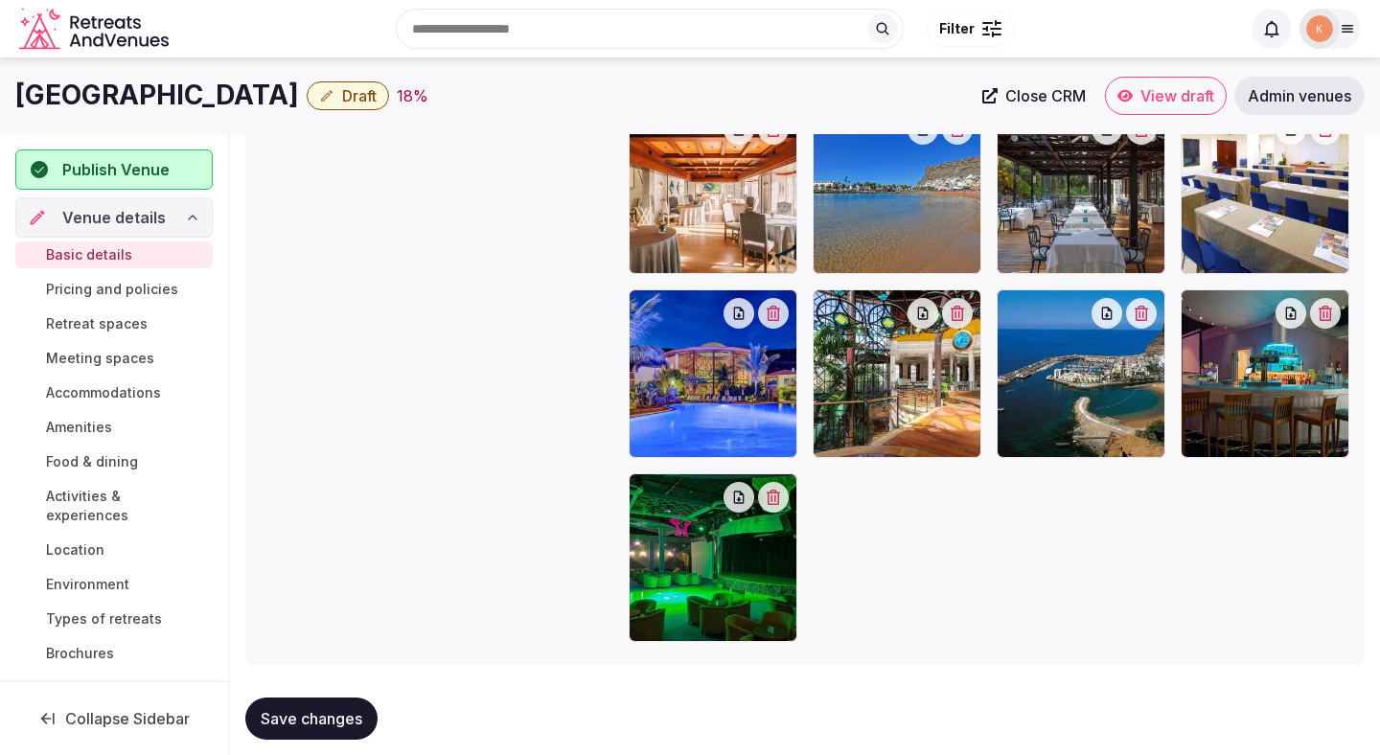
click at [630, 720] on div "Save changes" at bounding box center [804, 719] width 1119 height 42
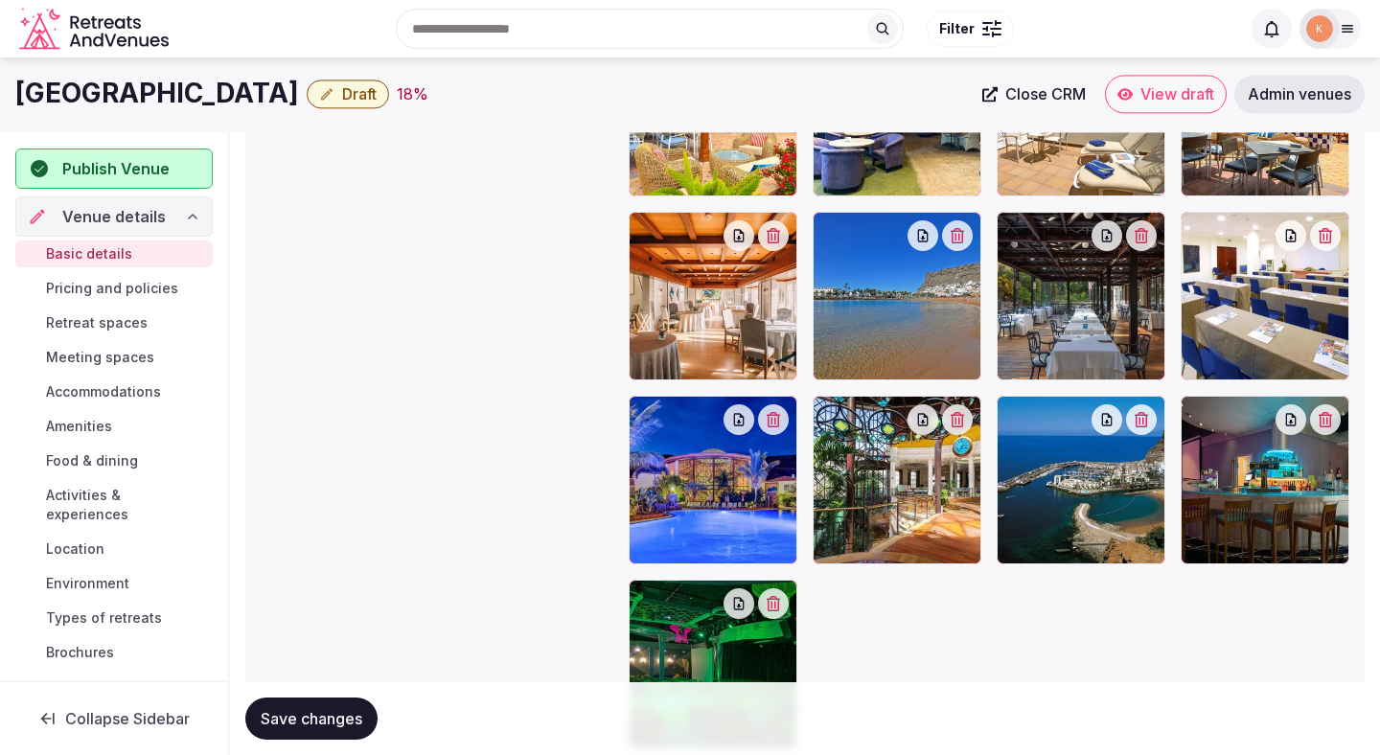
scroll to position [2211, 0]
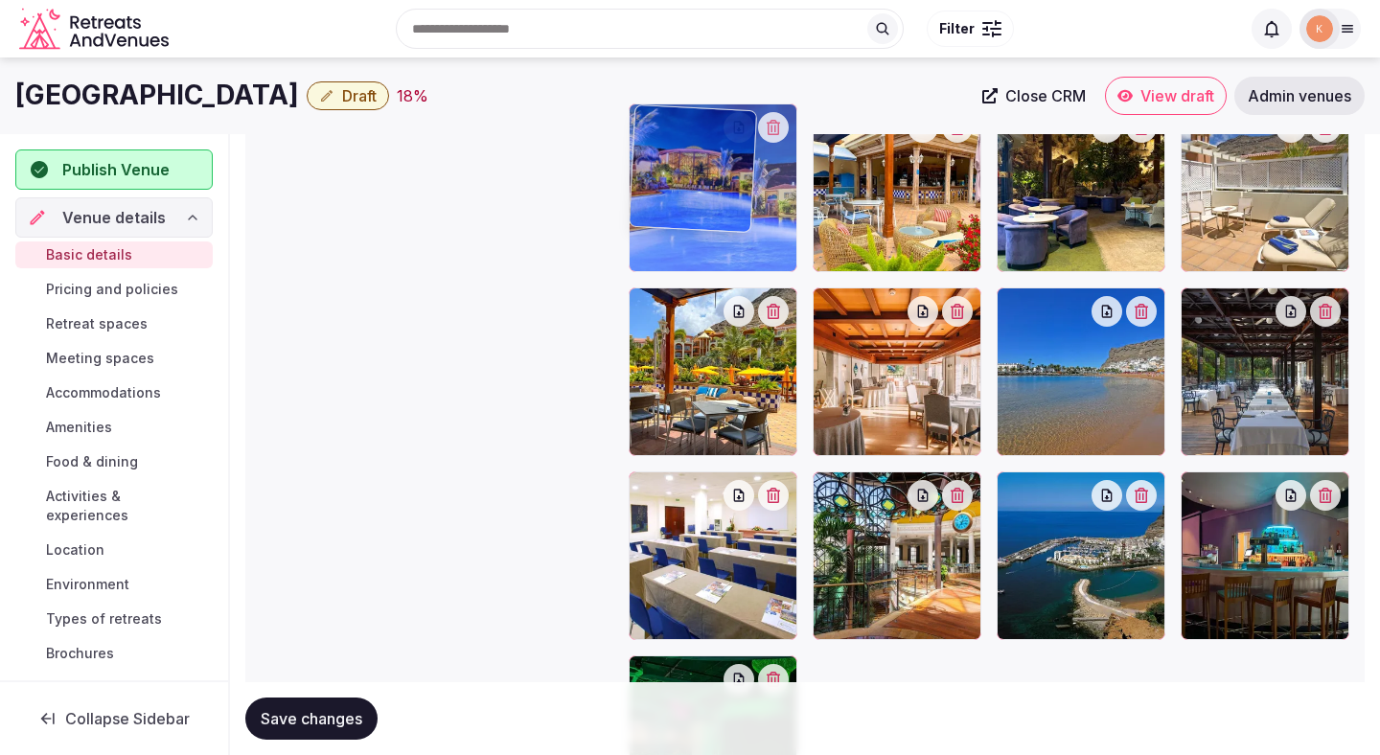
drag, startPoint x: 671, startPoint y: 627, endPoint x: 676, endPoint y: 350, distance: 277.0
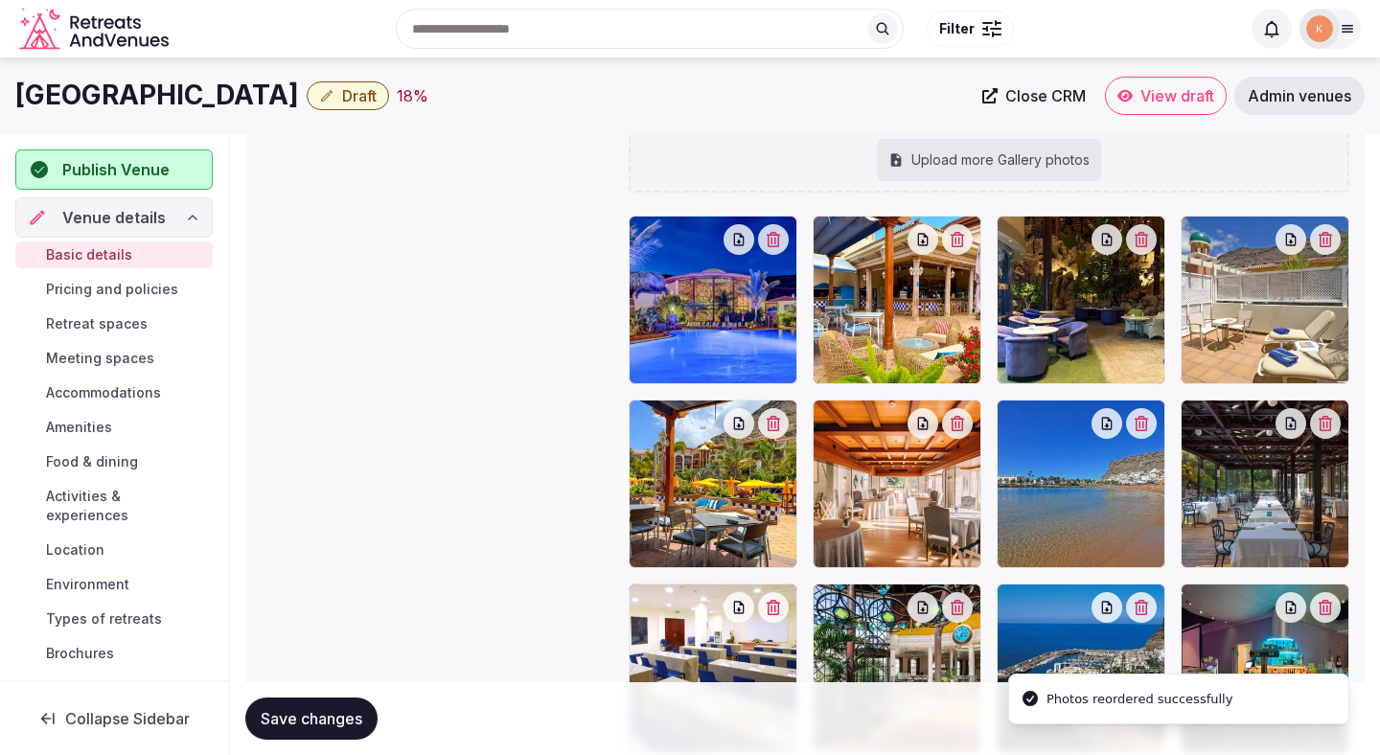
scroll to position [2079, 0]
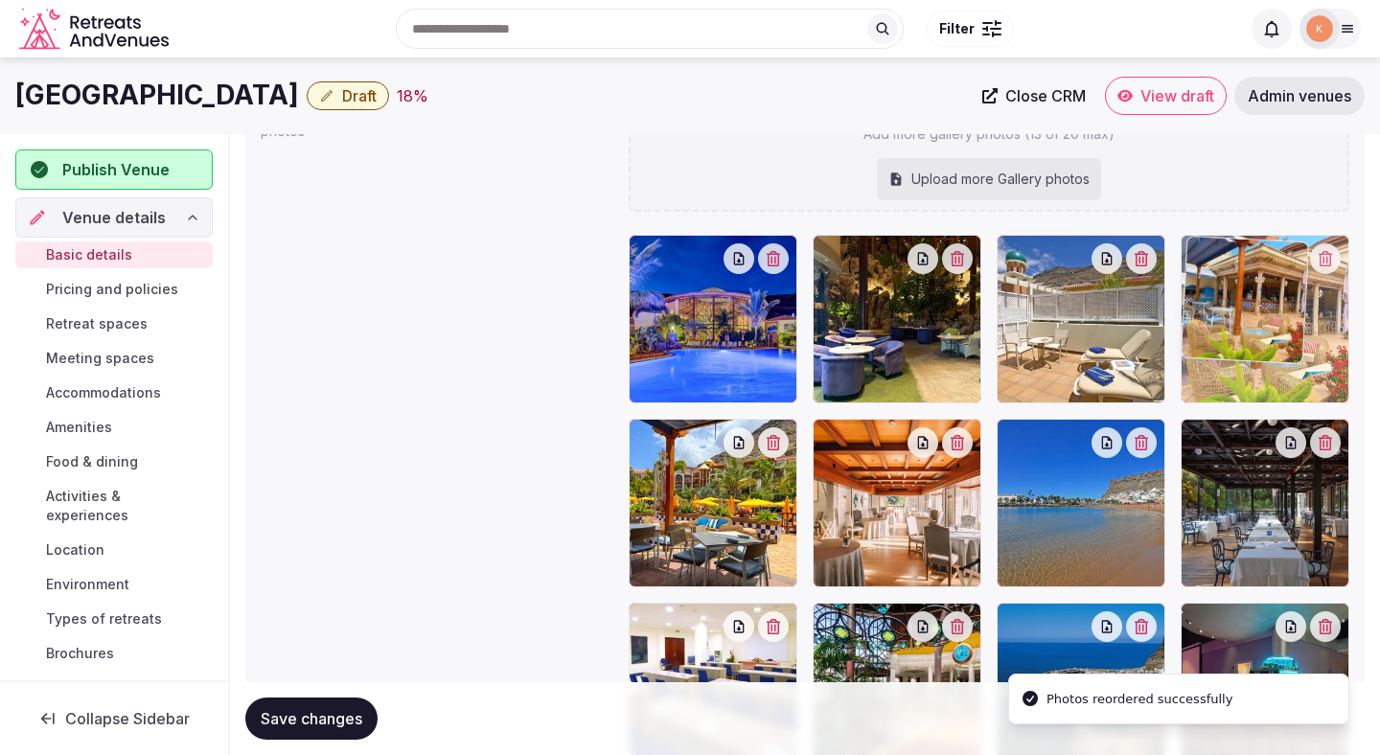
drag, startPoint x: 825, startPoint y: 355, endPoint x: 1181, endPoint y: 334, distance: 356.1
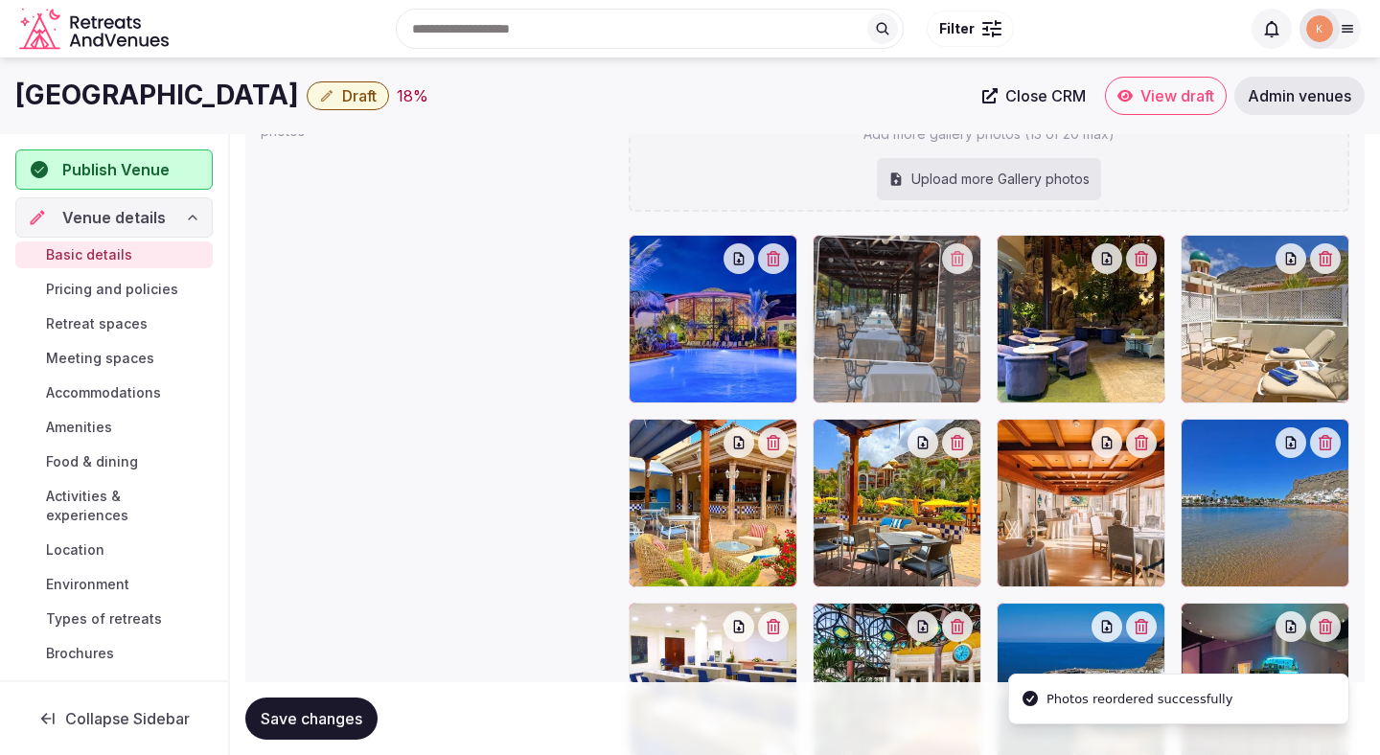
drag, startPoint x: 1217, startPoint y: 511, endPoint x: 923, endPoint y: 356, distance: 332.2
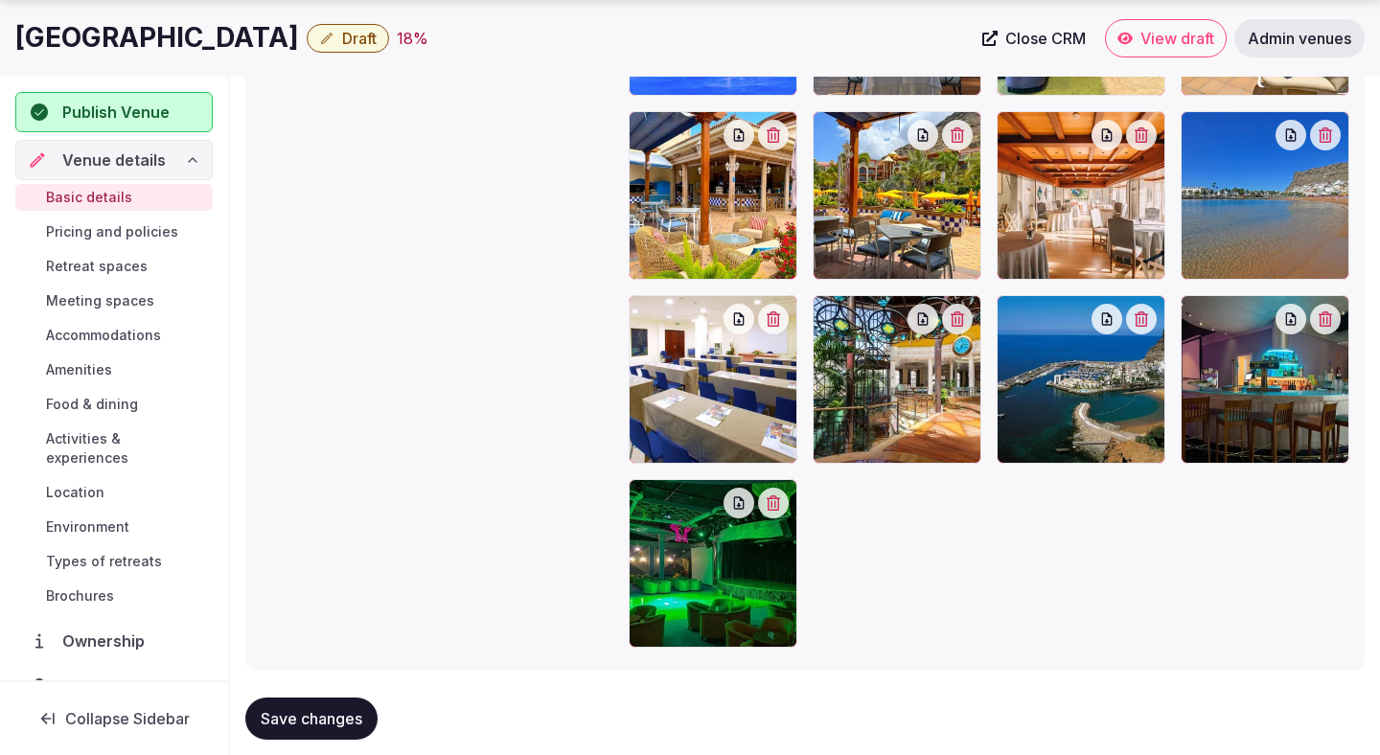
scroll to position [2422, 0]
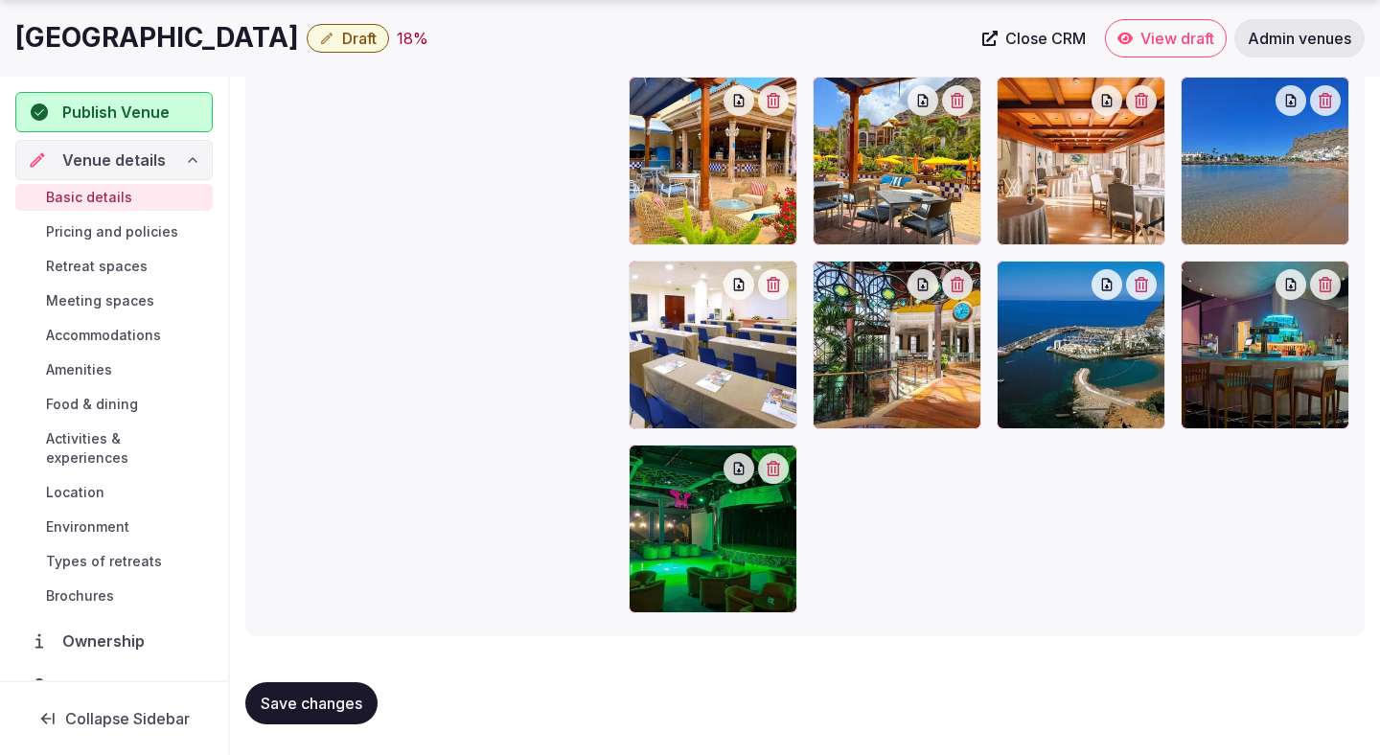
click at [351, 704] on span "Save changes" at bounding box center [312, 703] width 102 height 19
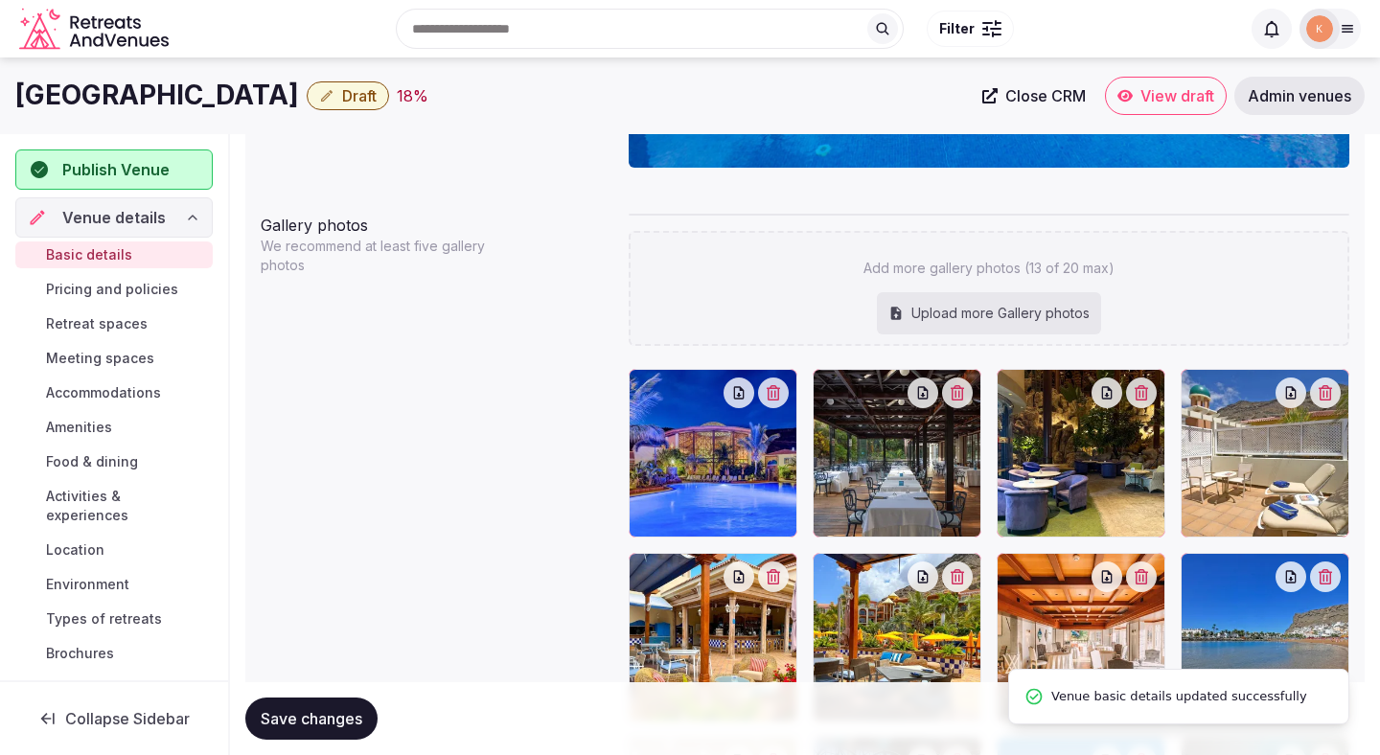
scroll to position [1940, 0]
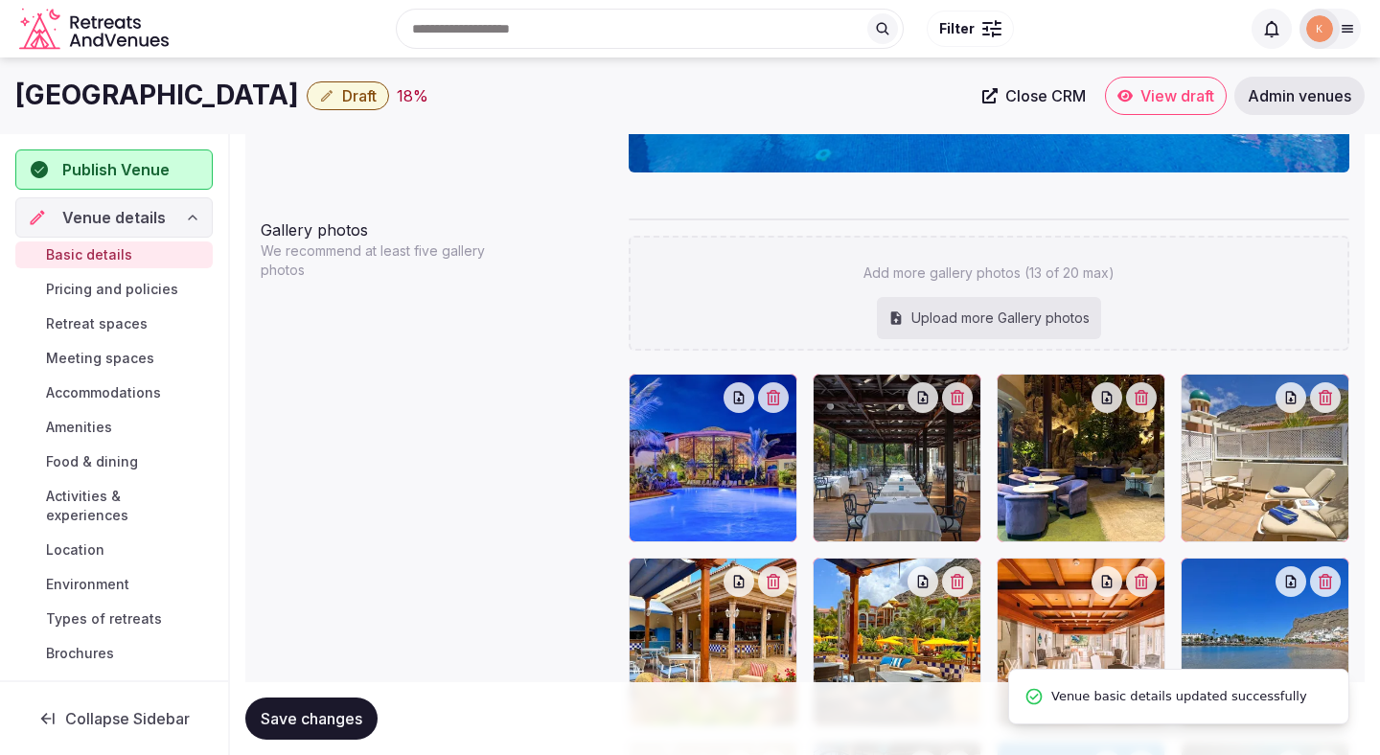
click at [941, 309] on div "Upload more Gallery photos" at bounding box center [989, 318] width 224 height 42
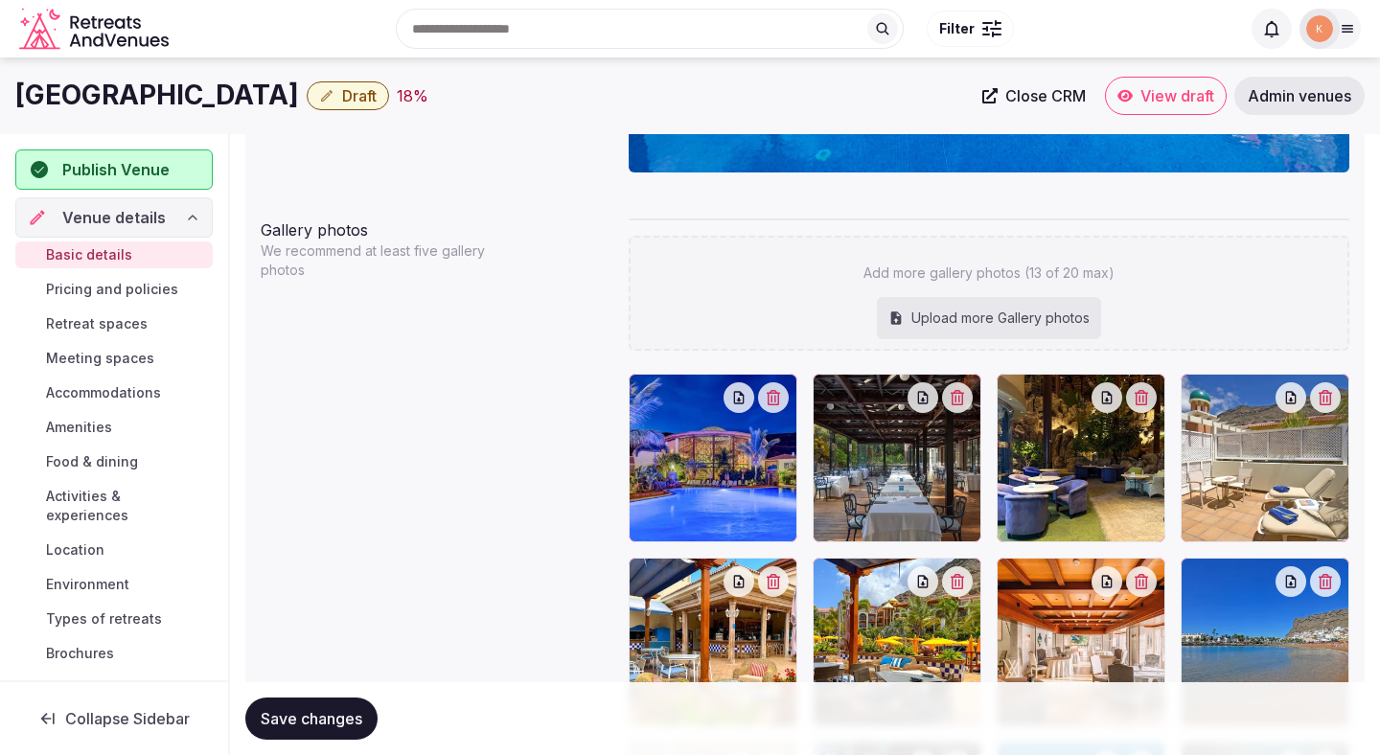
type input "**********"
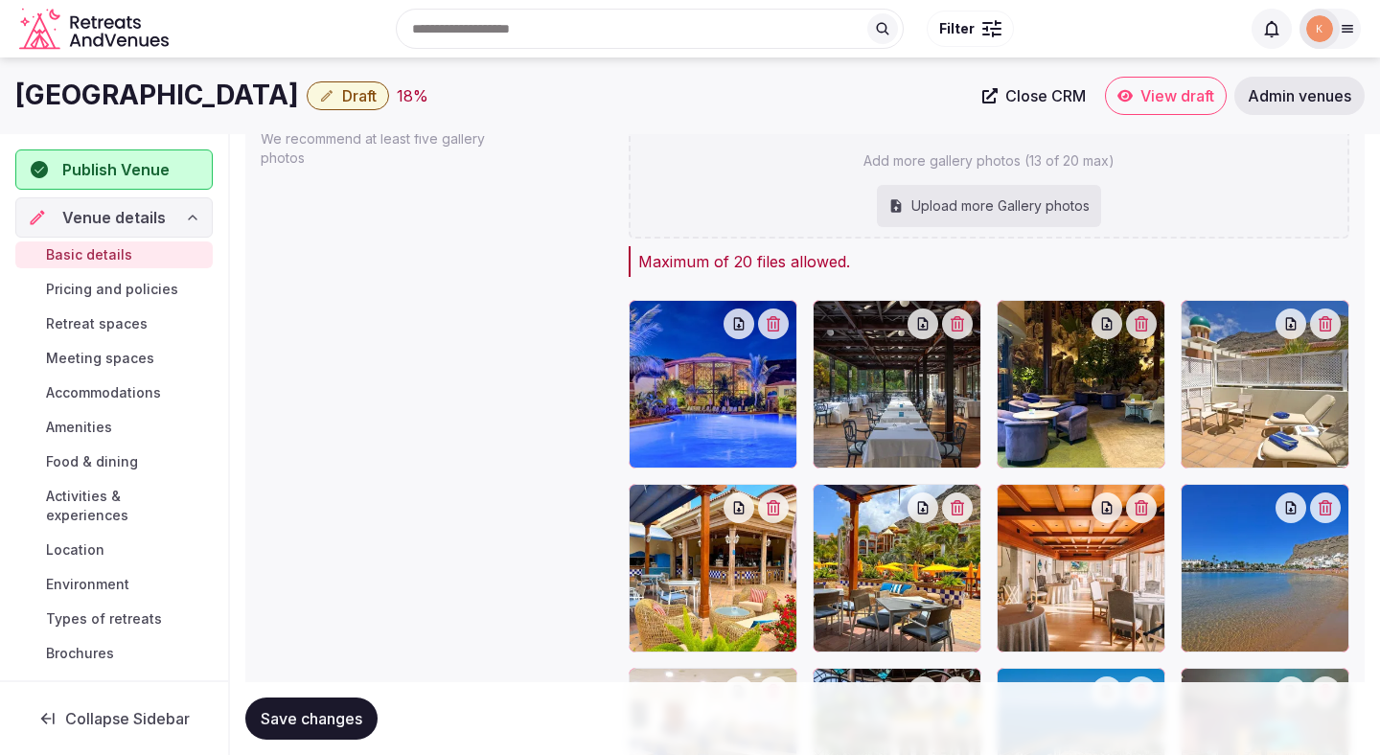
scroll to position [2034, 0]
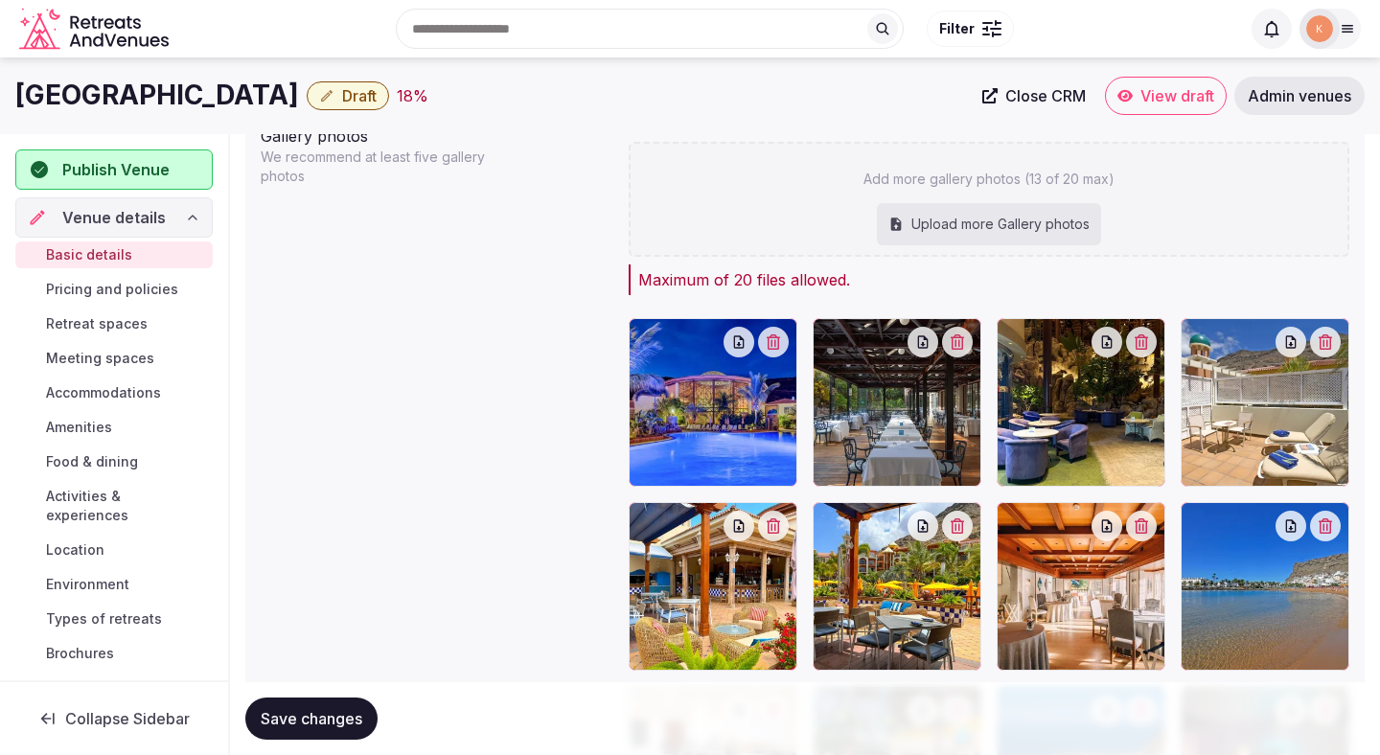
click at [977, 235] on div "Upload more Gallery photos" at bounding box center [989, 224] width 224 height 42
type input "**********"
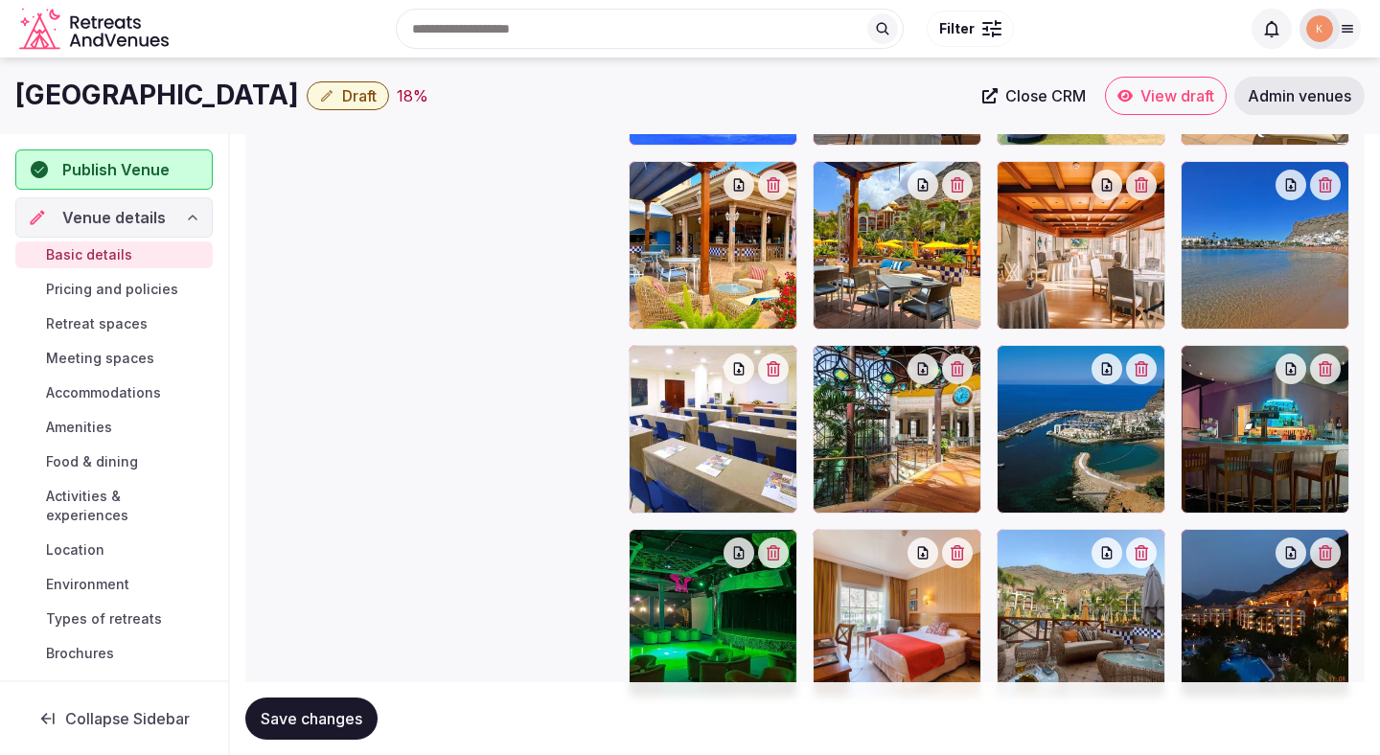
scroll to position [2336, 0]
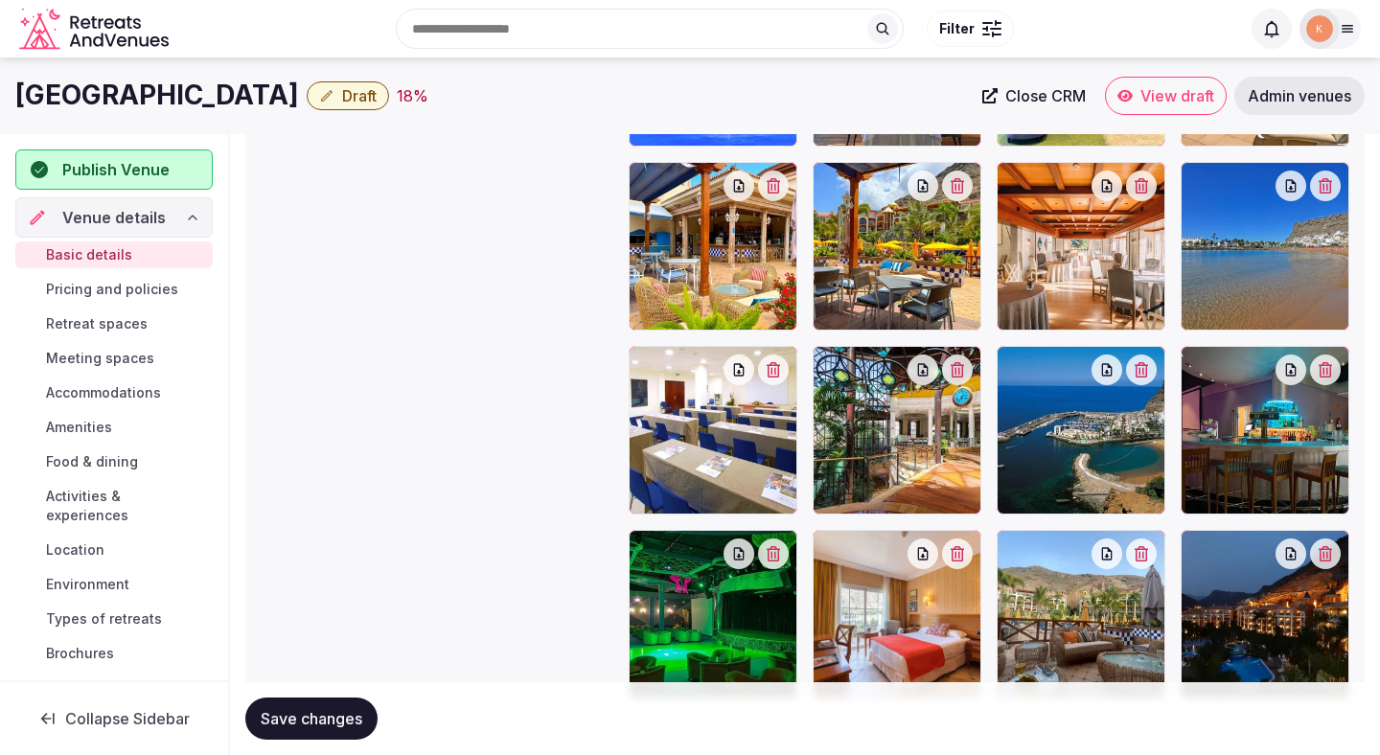
click at [349, 721] on span "Save changes" at bounding box center [312, 718] width 102 height 19
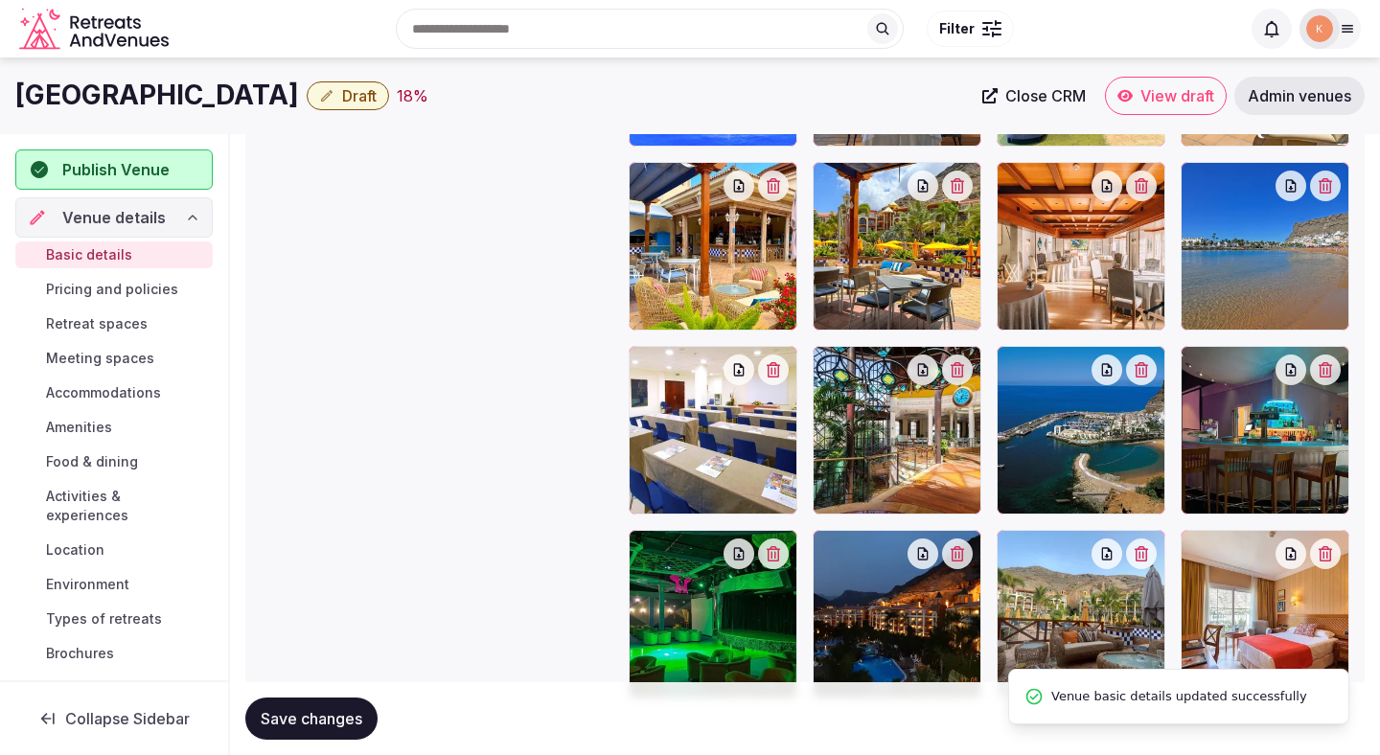
click at [332, 738] on button "Save changes" at bounding box center [311, 719] width 132 height 42
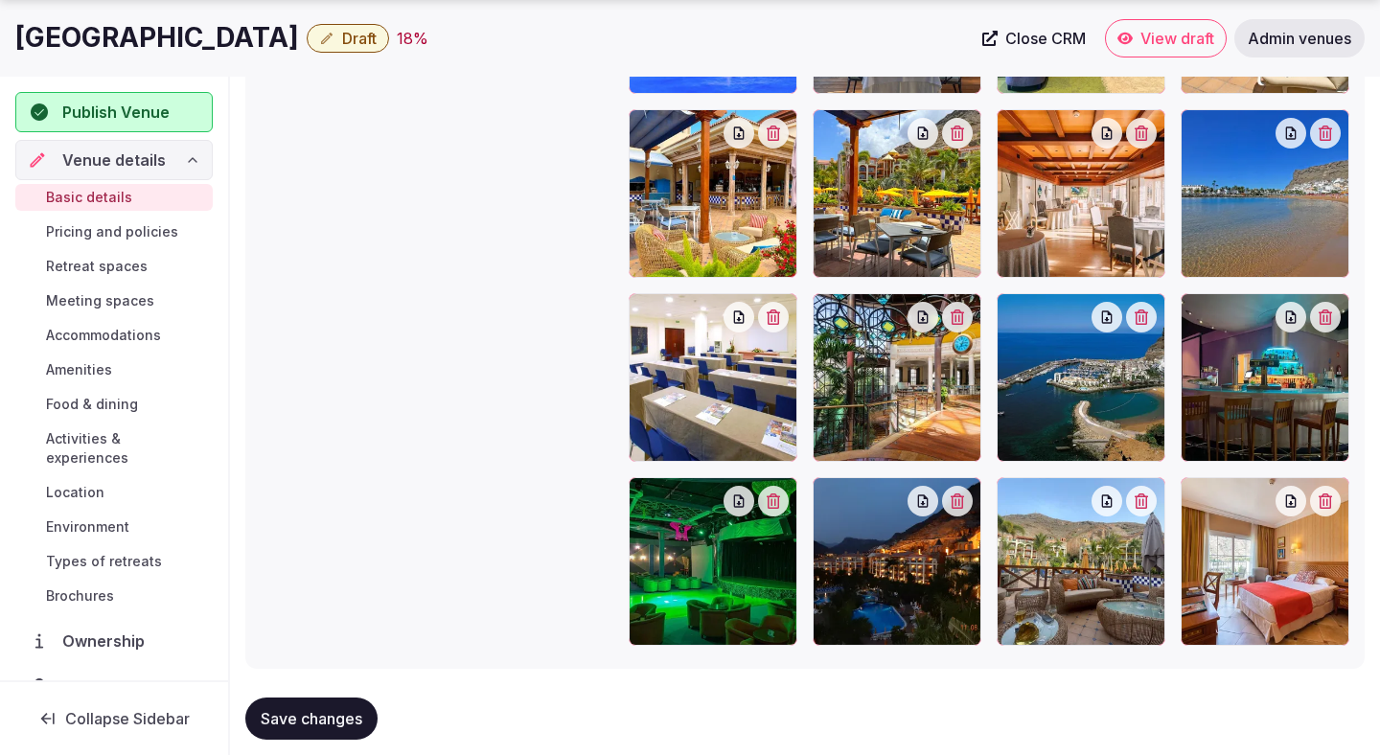
scroll to position [2422, 0]
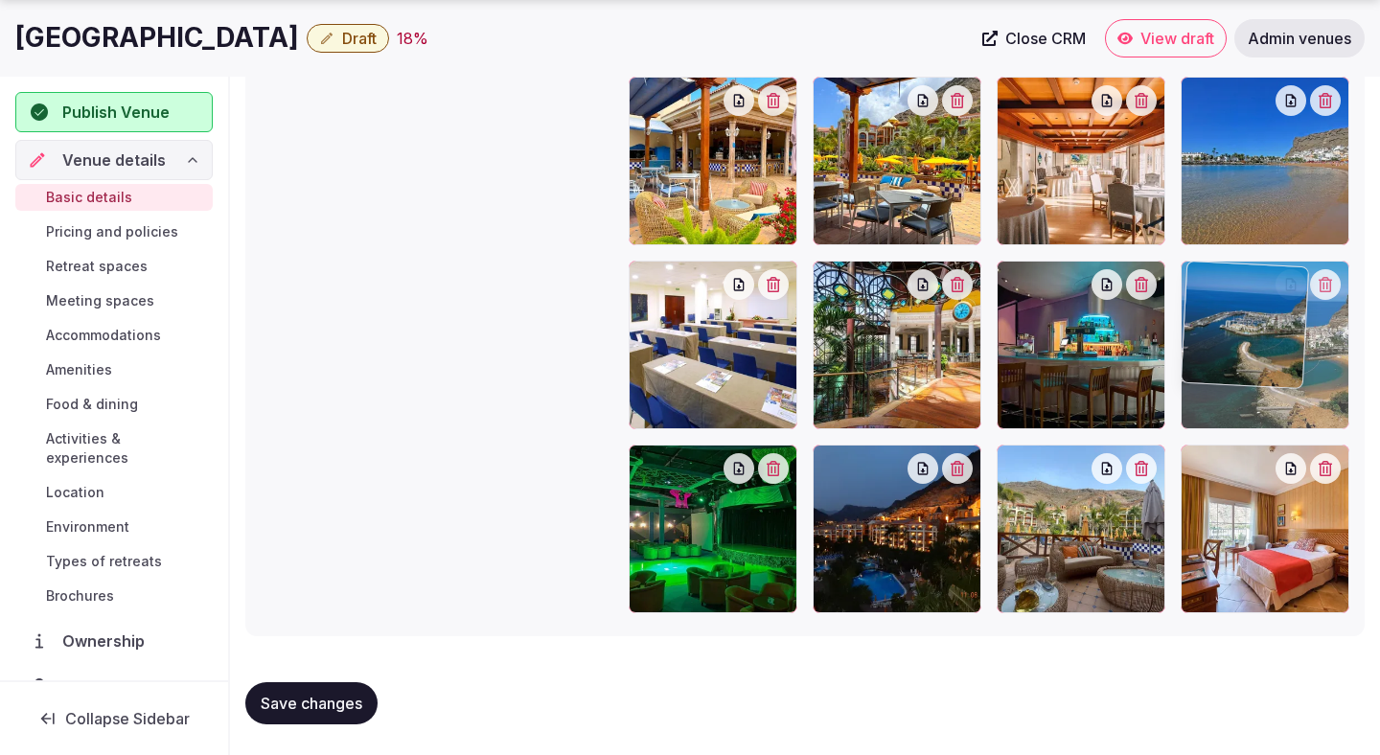
drag, startPoint x: 1049, startPoint y: 426, endPoint x: 1230, endPoint y: 416, distance: 181.4
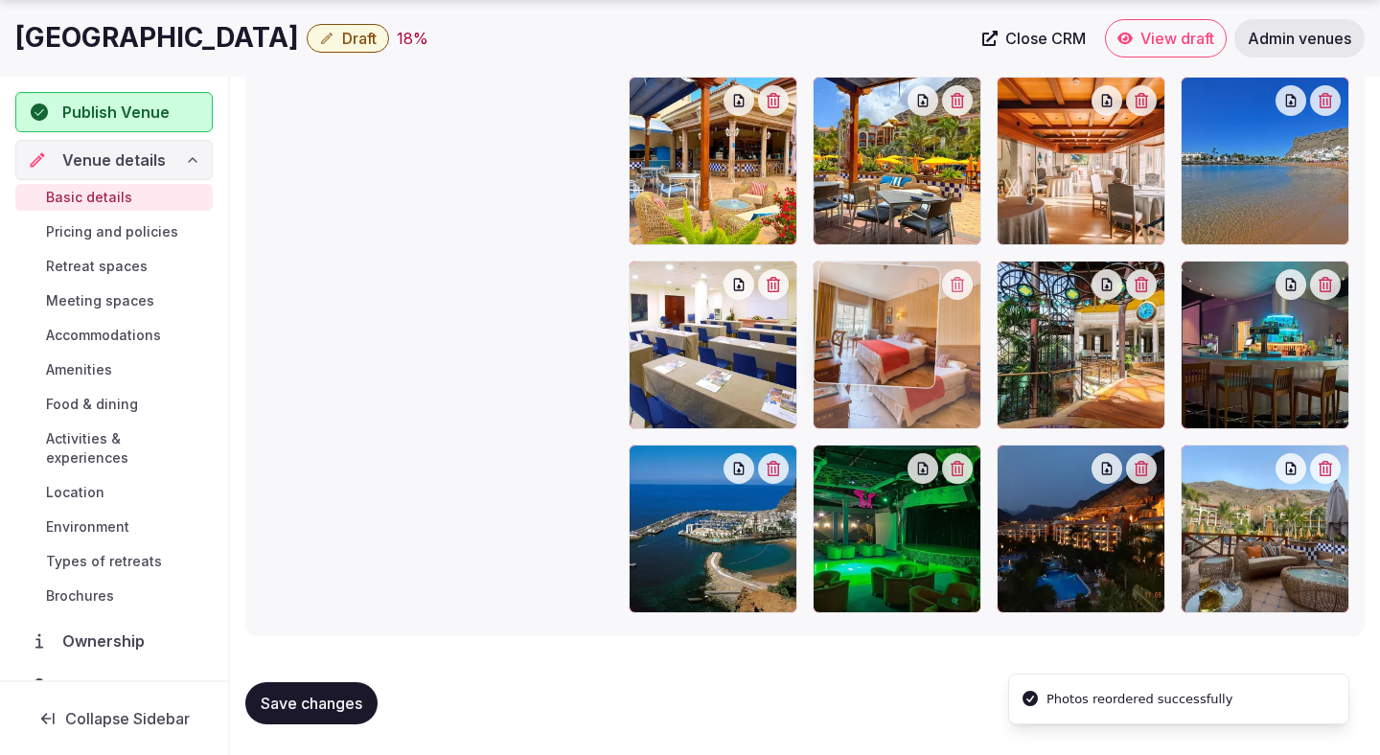
drag, startPoint x: 1276, startPoint y: 527, endPoint x: 970, endPoint y: 382, distance: 339.0
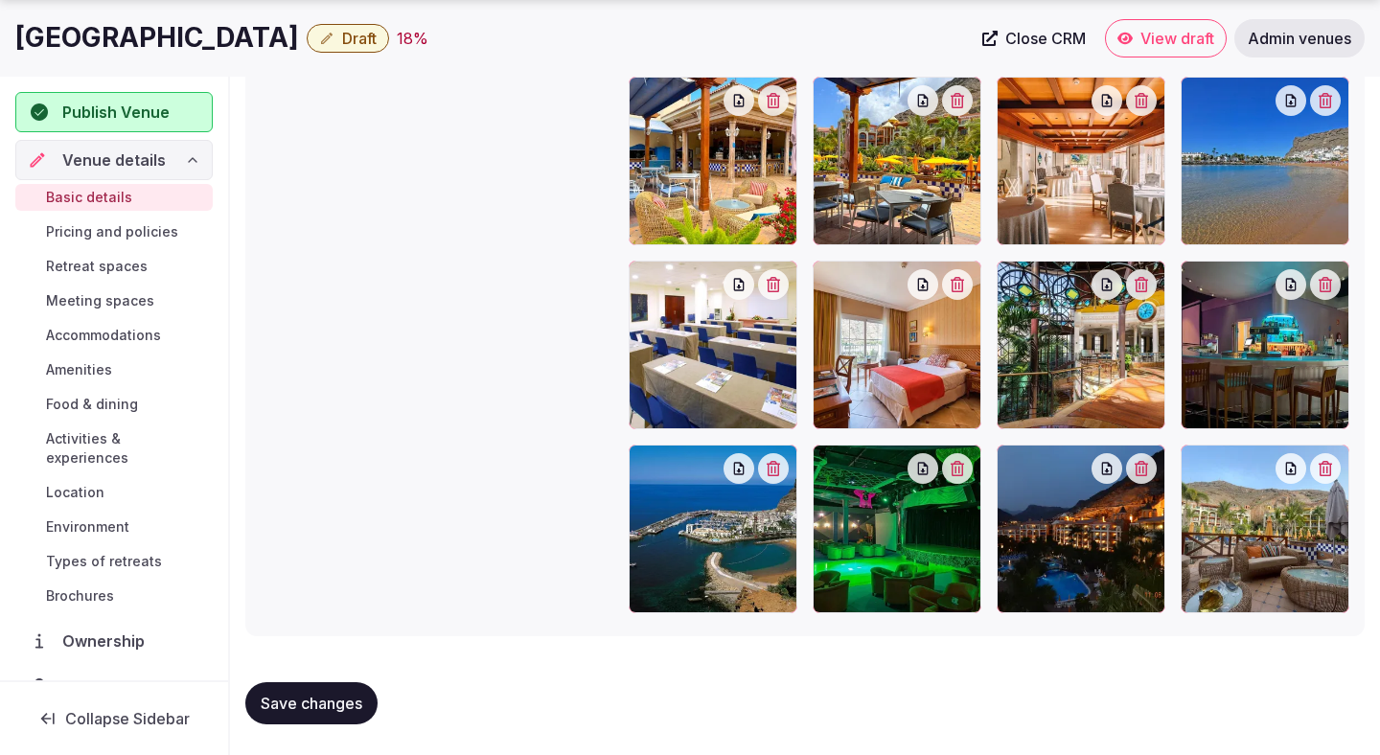
click at [860, 404] on div at bounding box center [897, 345] width 169 height 169
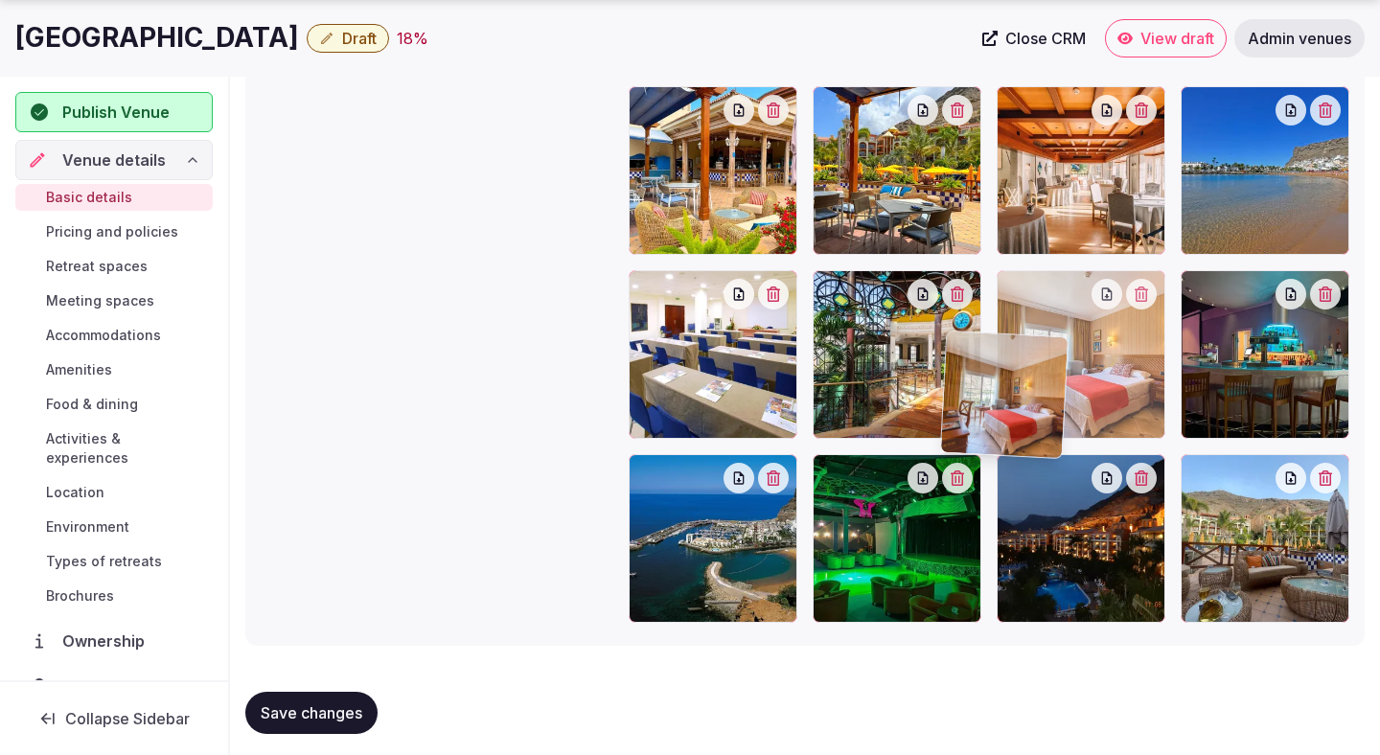
scroll to position [2414, 0]
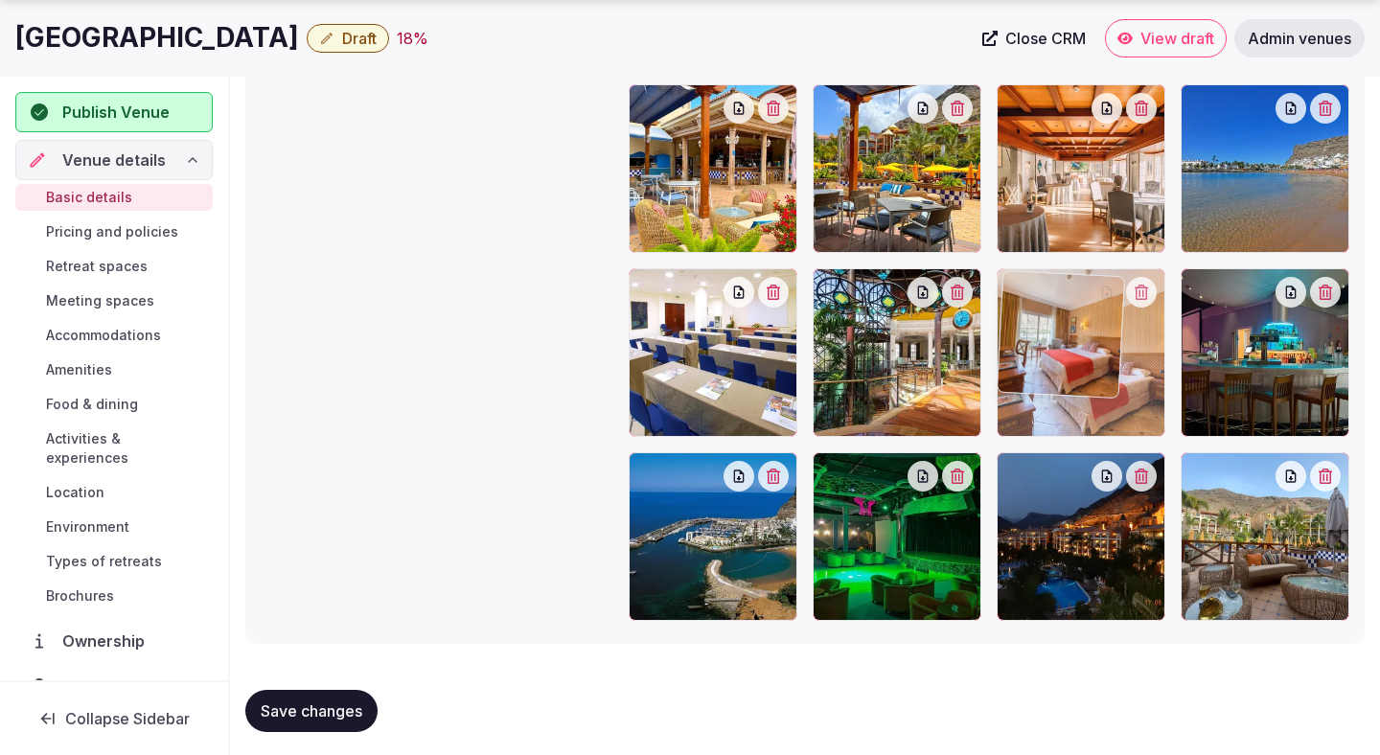
drag, startPoint x: 860, startPoint y: 404, endPoint x: 991, endPoint y: 477, distance: 150.1
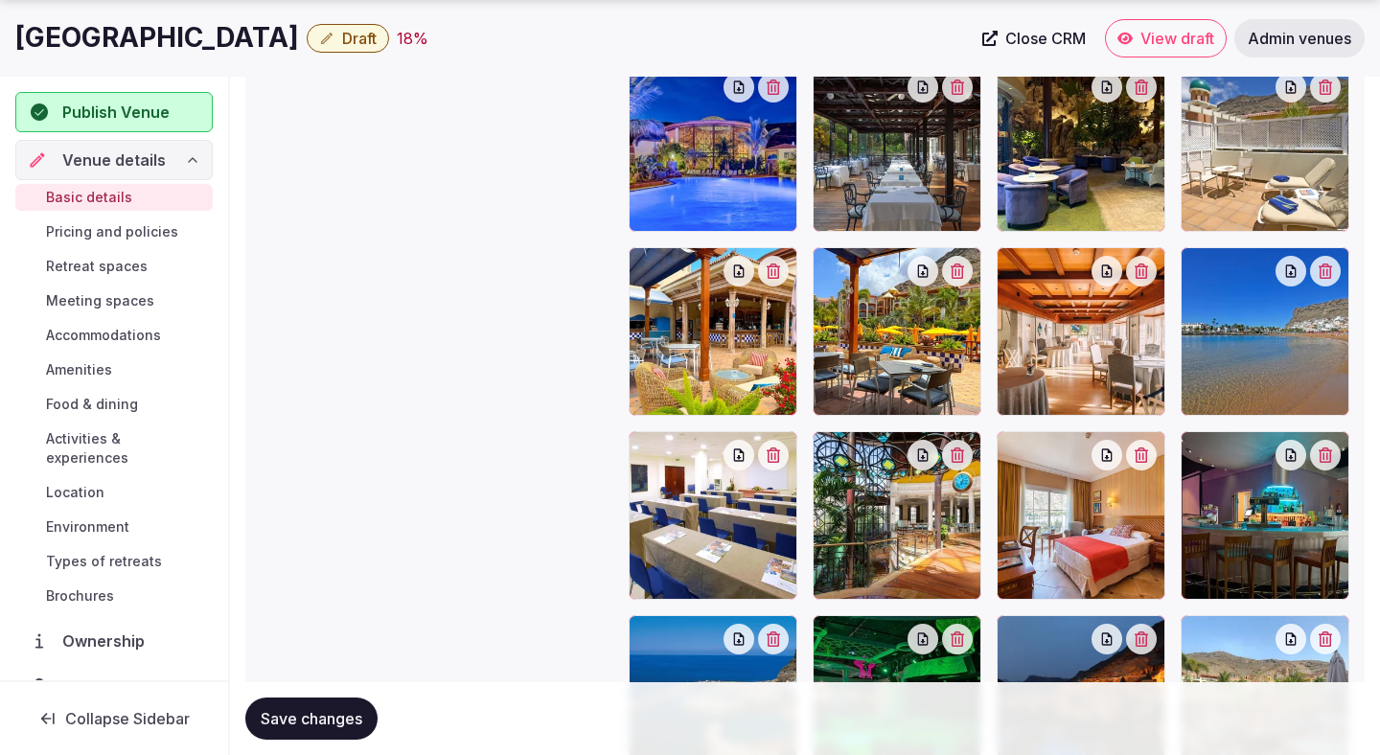
scroll to position [2252, 0]
click at [328, 722] on span "Save changes" at bounding box center [312, 718] width 102 height 19
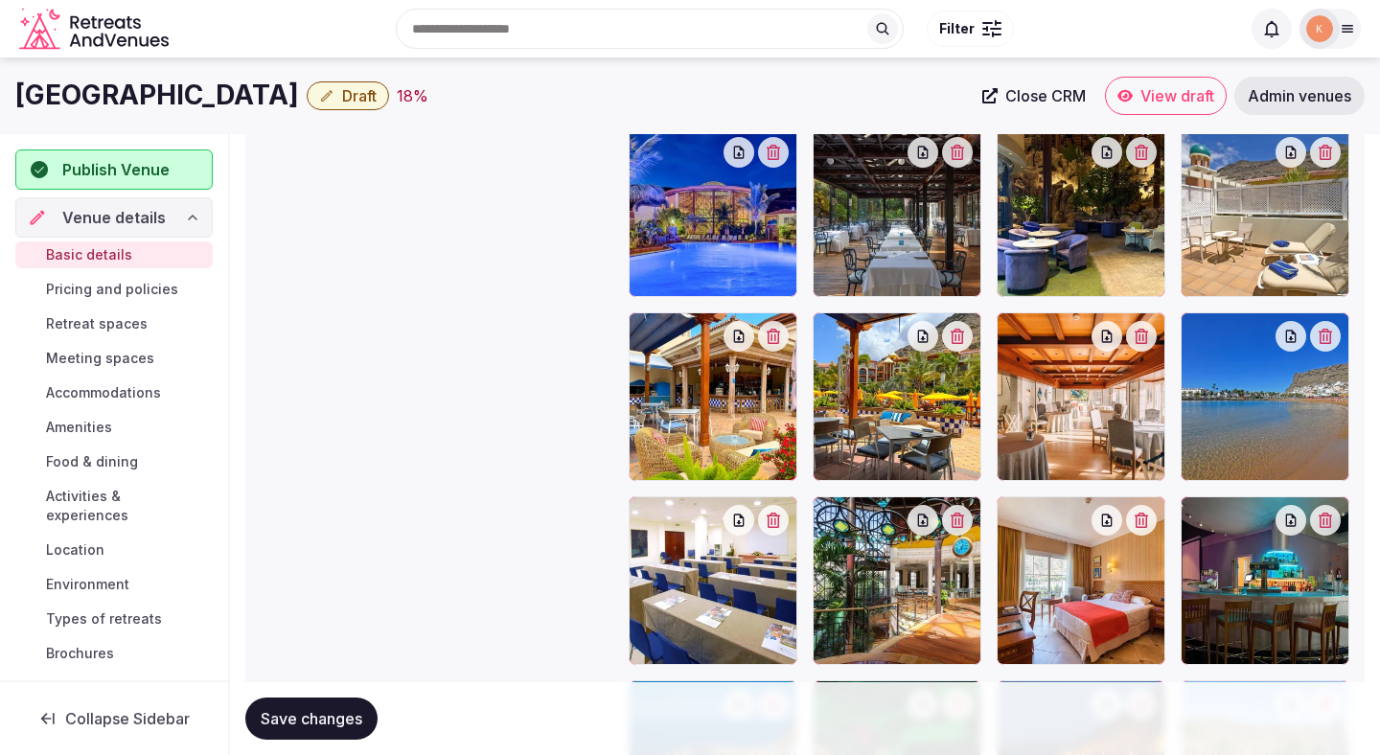
scroll to position [2185, 0]
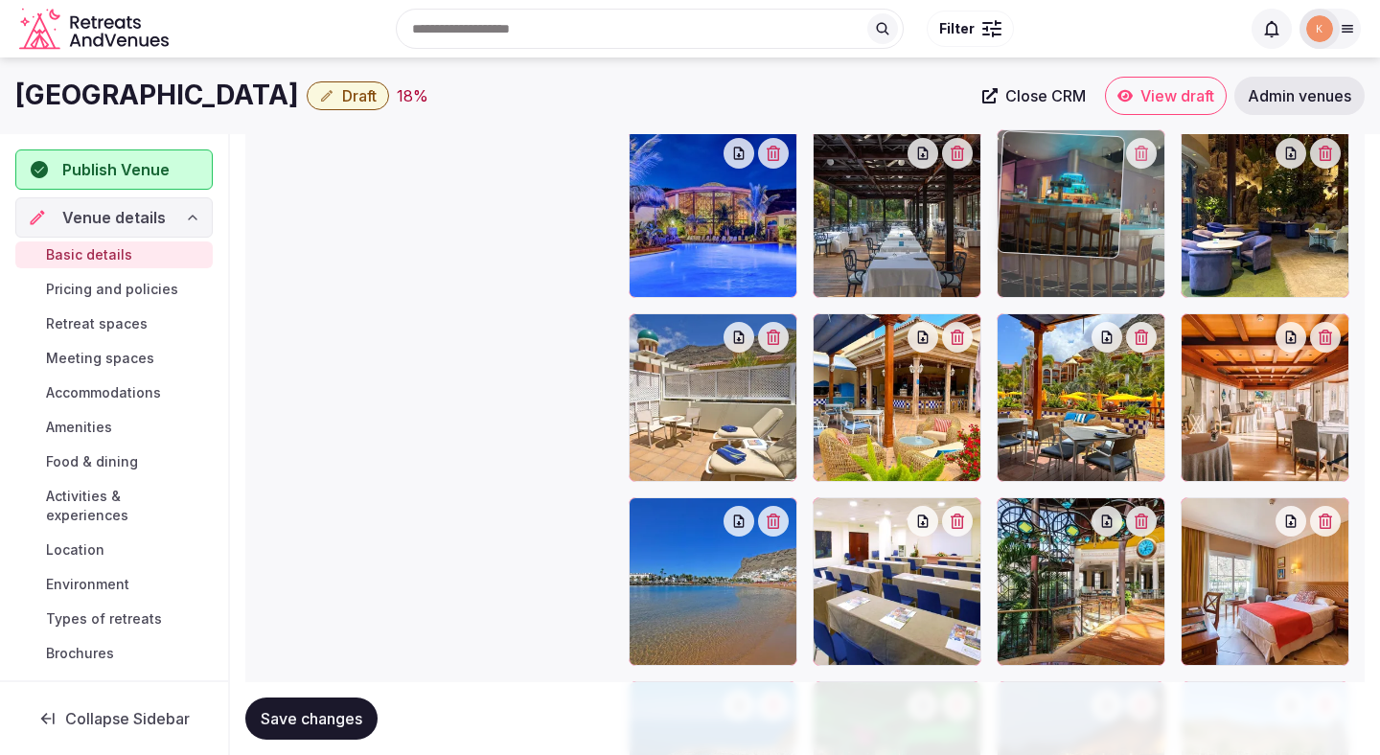
drag, startPoint x: 1188, startPoint y: 593, endPoint x: 1093, endPoint y: 252, distance: 354.1
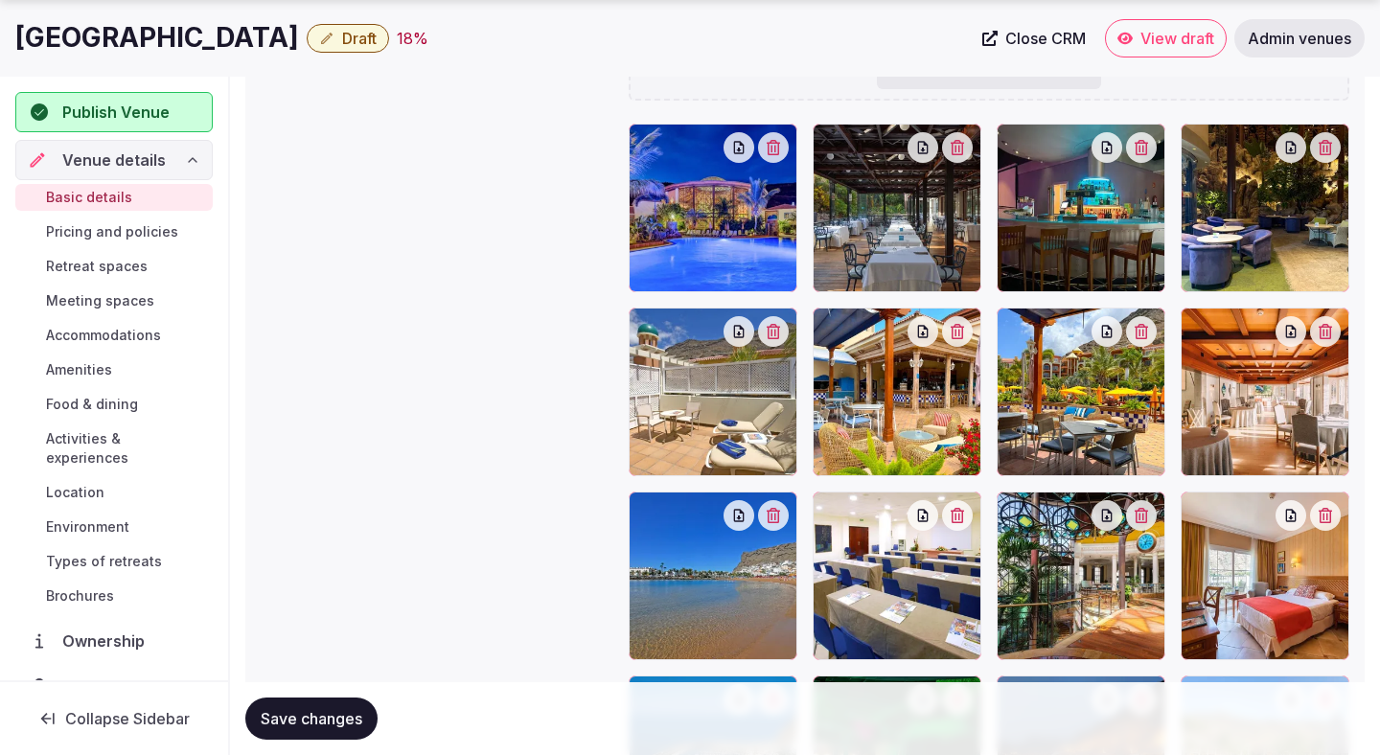
scroll to position [2193, 0]
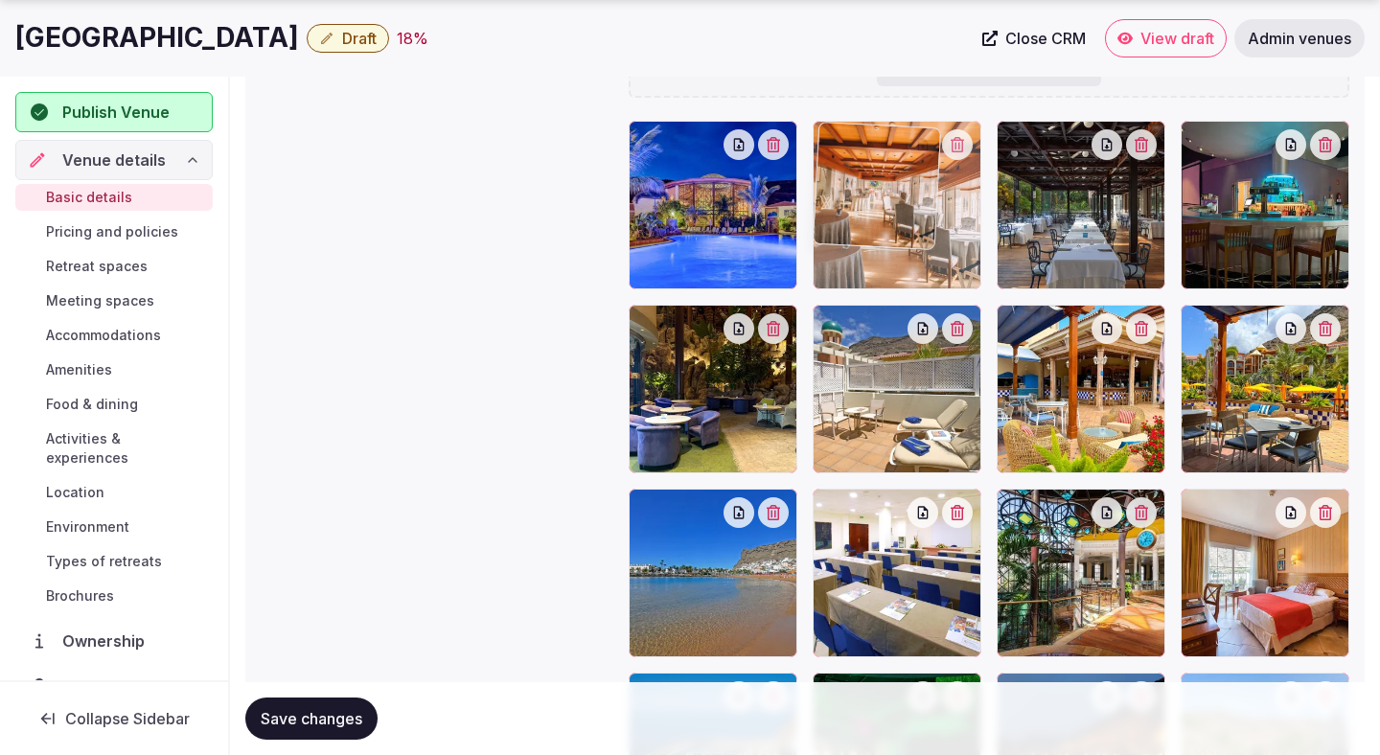
drag, startPoint x: 1206, startPoint y: 415, endPoint x: 927, endPoint y: 265, distance: 317.2
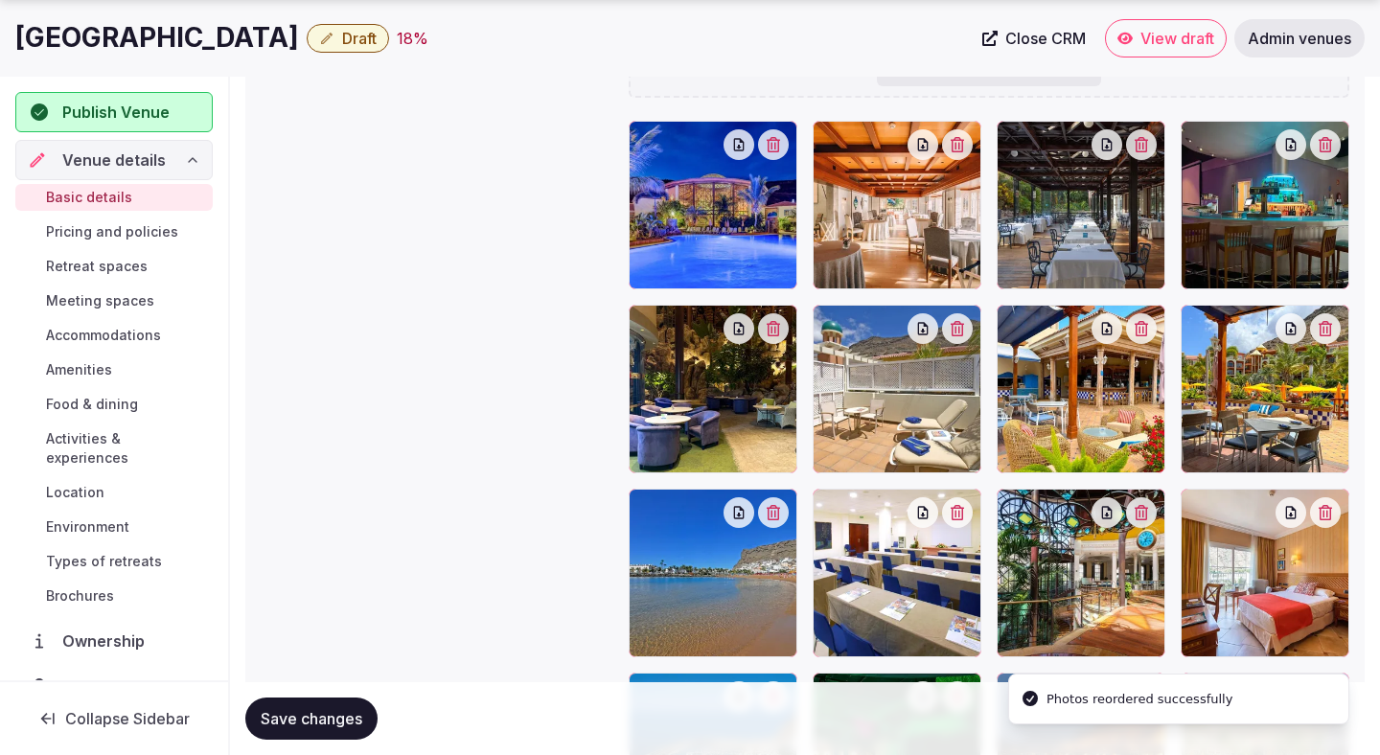
scroll to position [2204, 0]
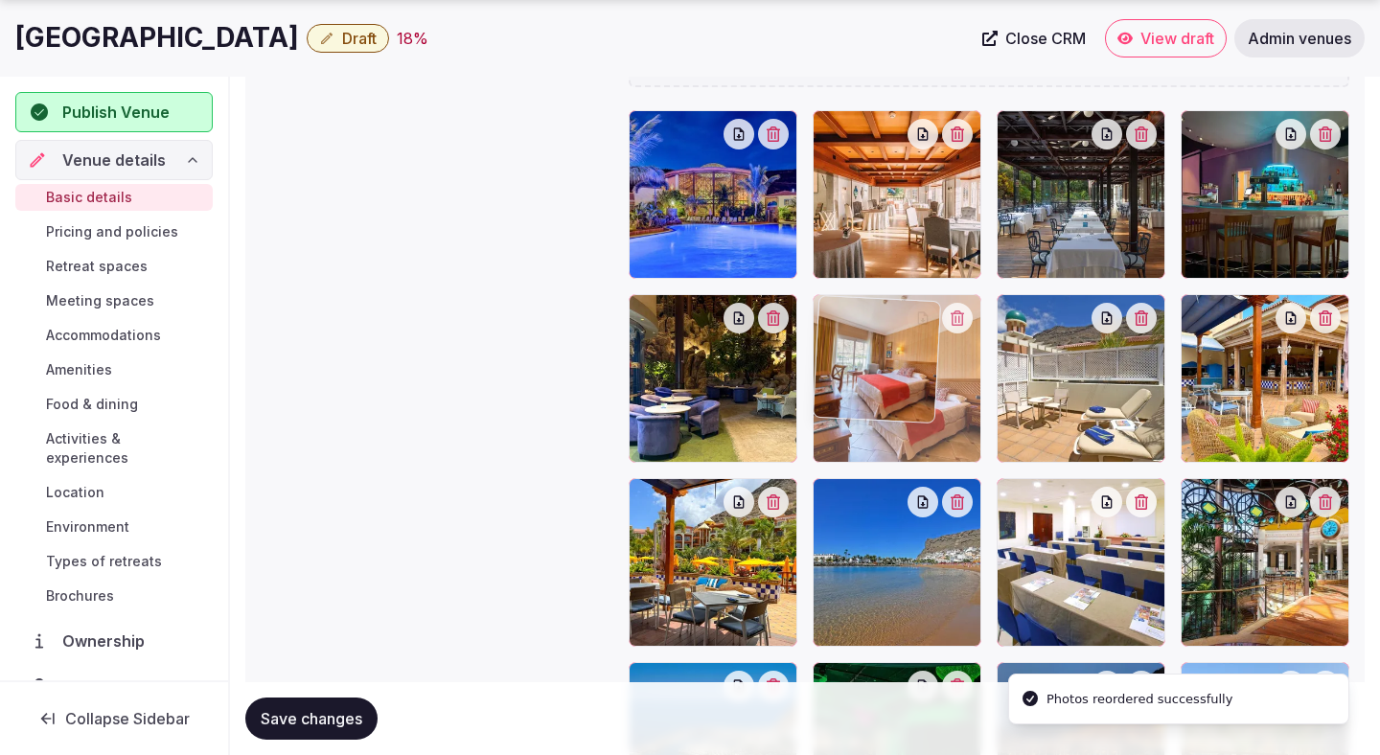
drag, startPoint x: 1227, startPoint y: 574, endPoint x: 939, endPoint y: 413, distance: 330.3
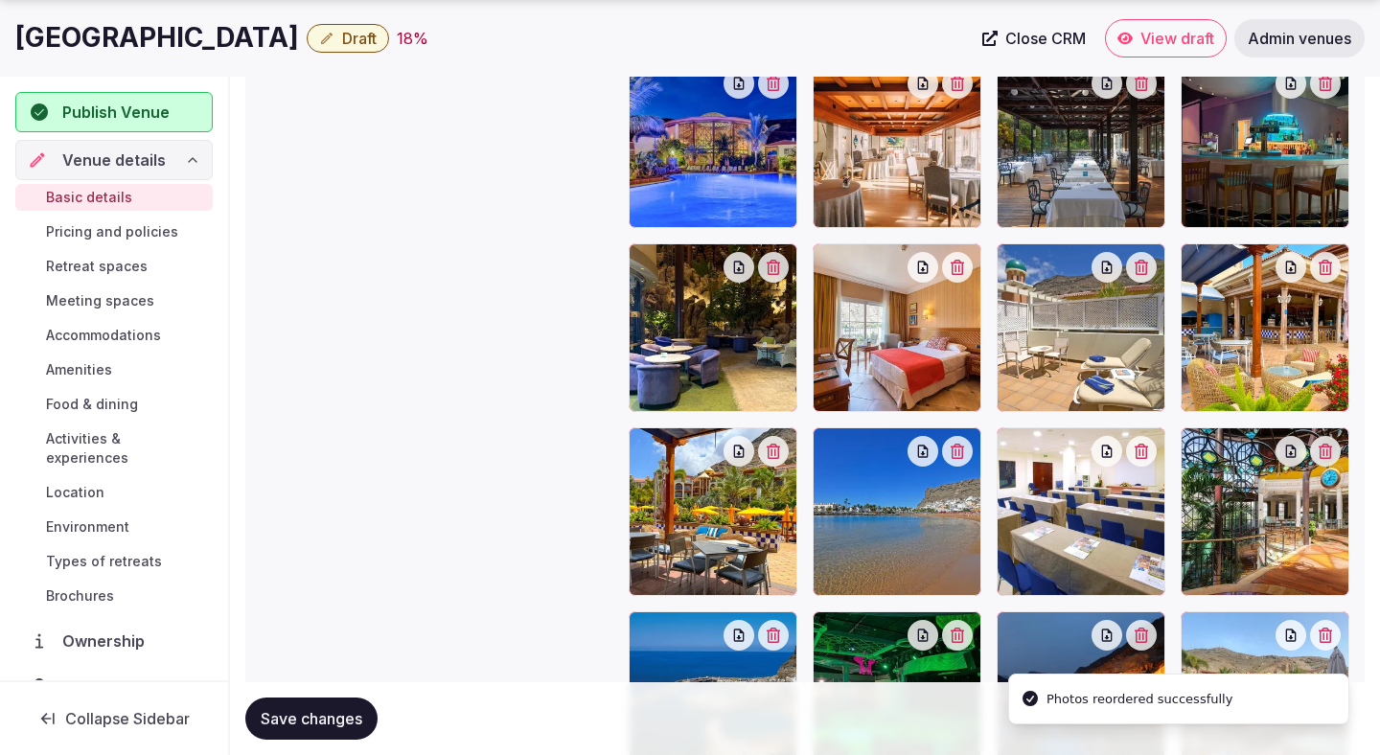
scroll to position [2258, 0]
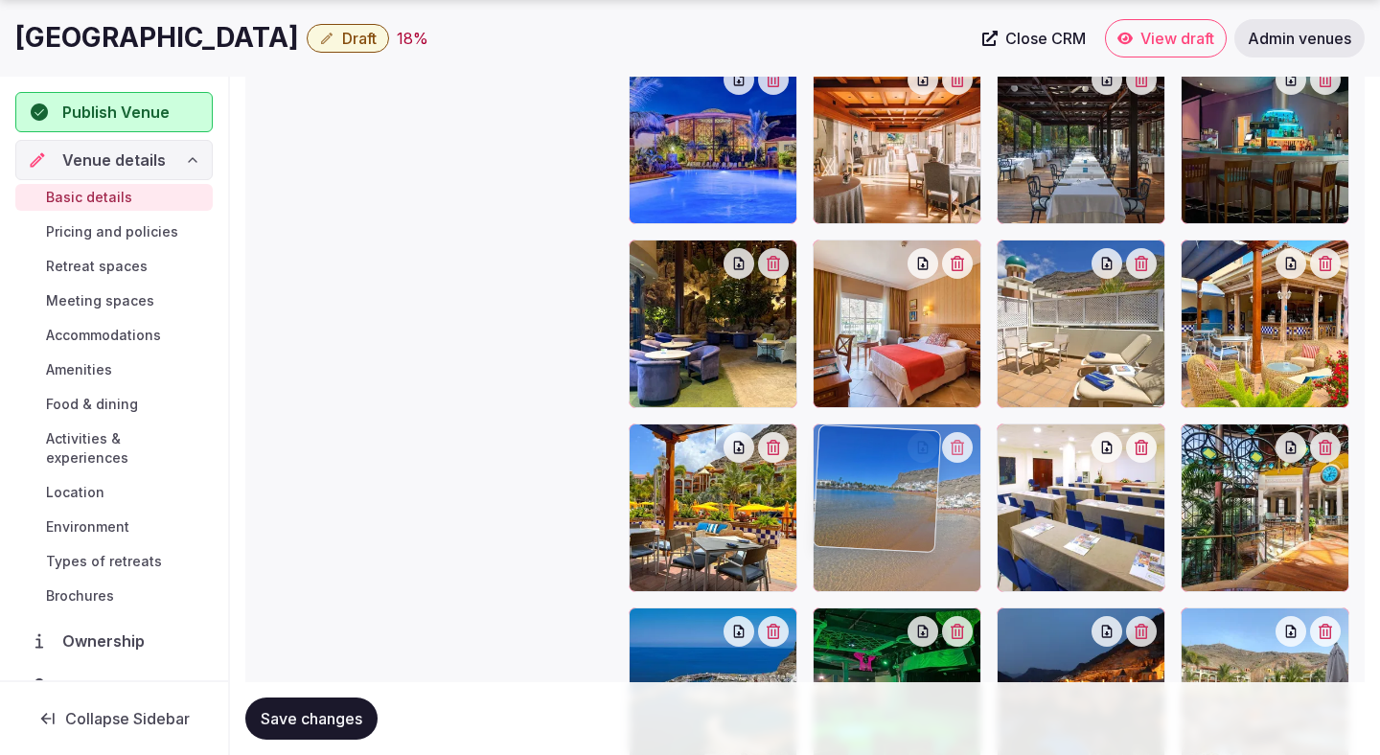
drag, startPoint x: 929, startPoint y: 516, endPoint x: 957, endPoint y: 527, distance: 29.7
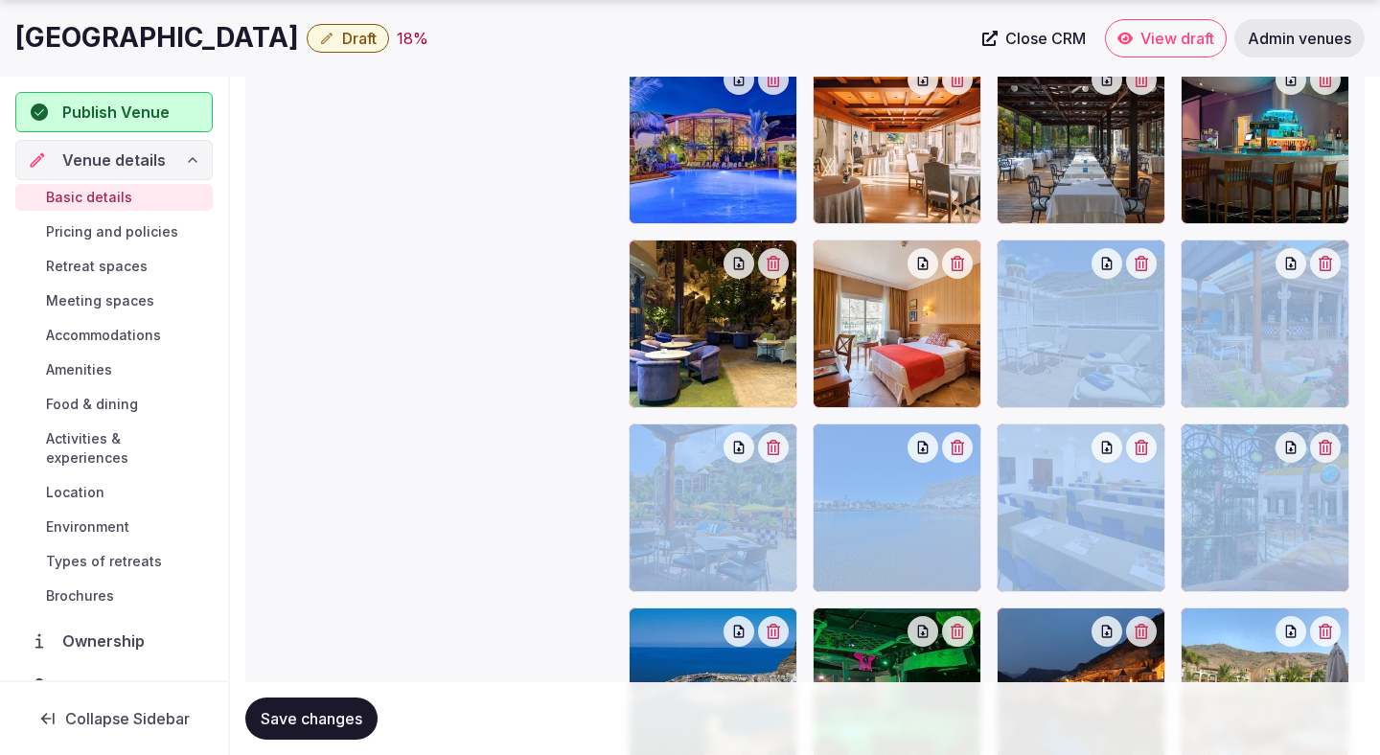
drag, startPoint x: 1091, startPoint y: 411, endPoint x: 1109, endPoint y: 559, distance: 148.6
click at [977, 559] on div at bounding box center [989, 416] width 721 height 721
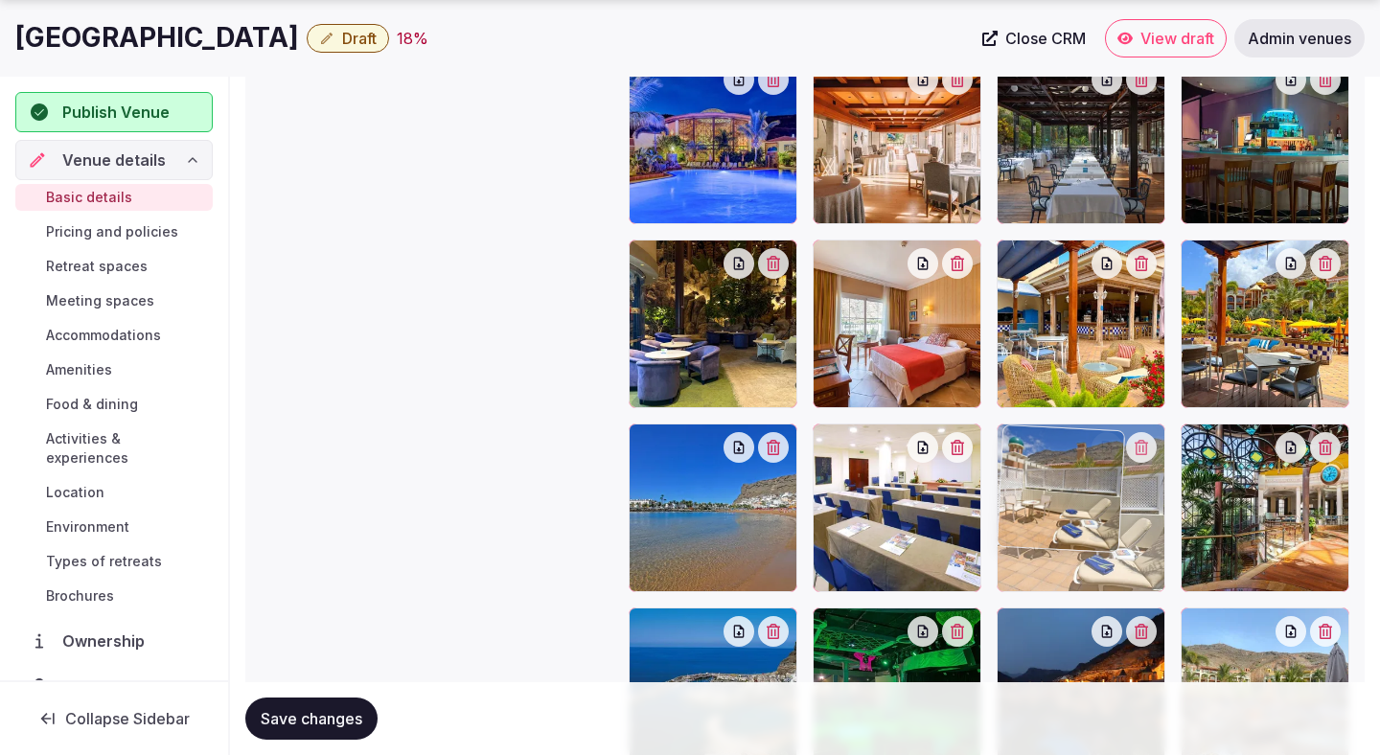
drag, startPoint x: 1093, startPoint y: 355, endPoint x: 1078, endPoint y: 526, distance: 171.2
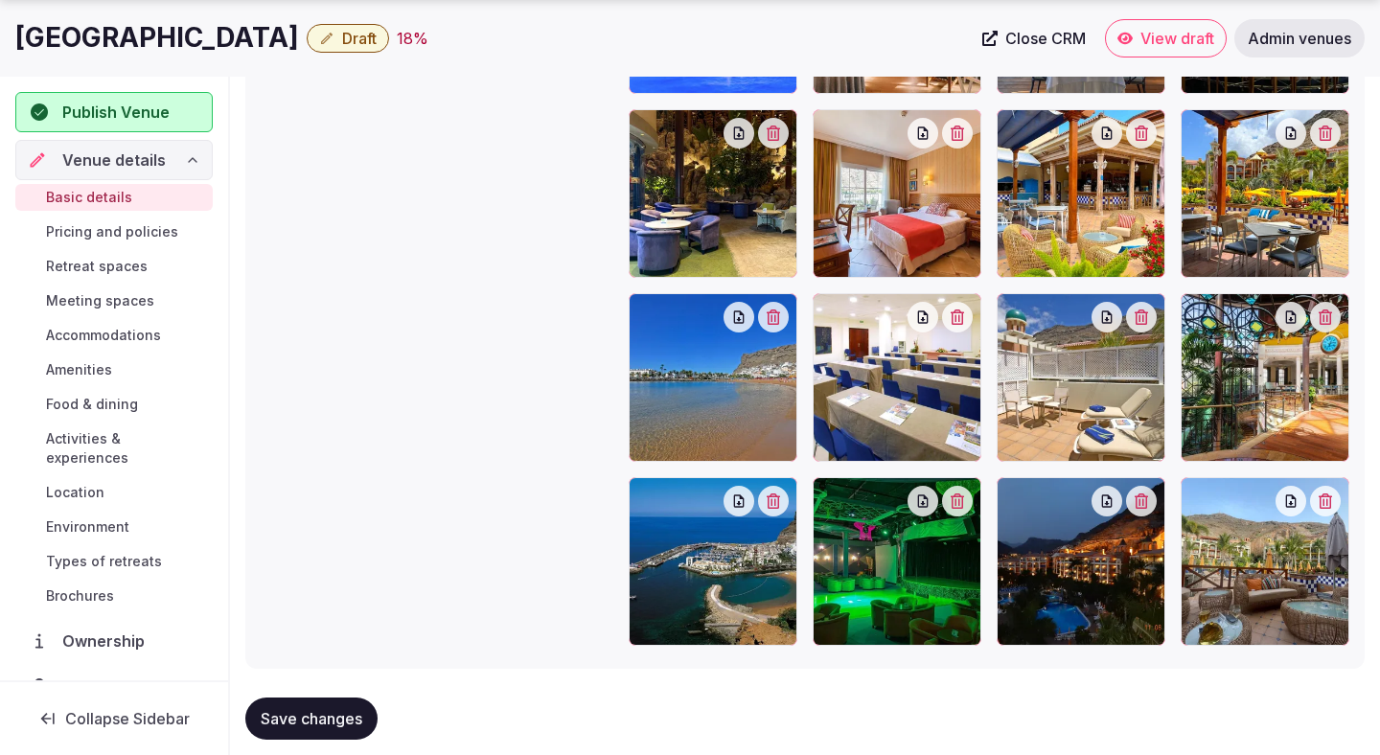
scroll to position [2419, 0]
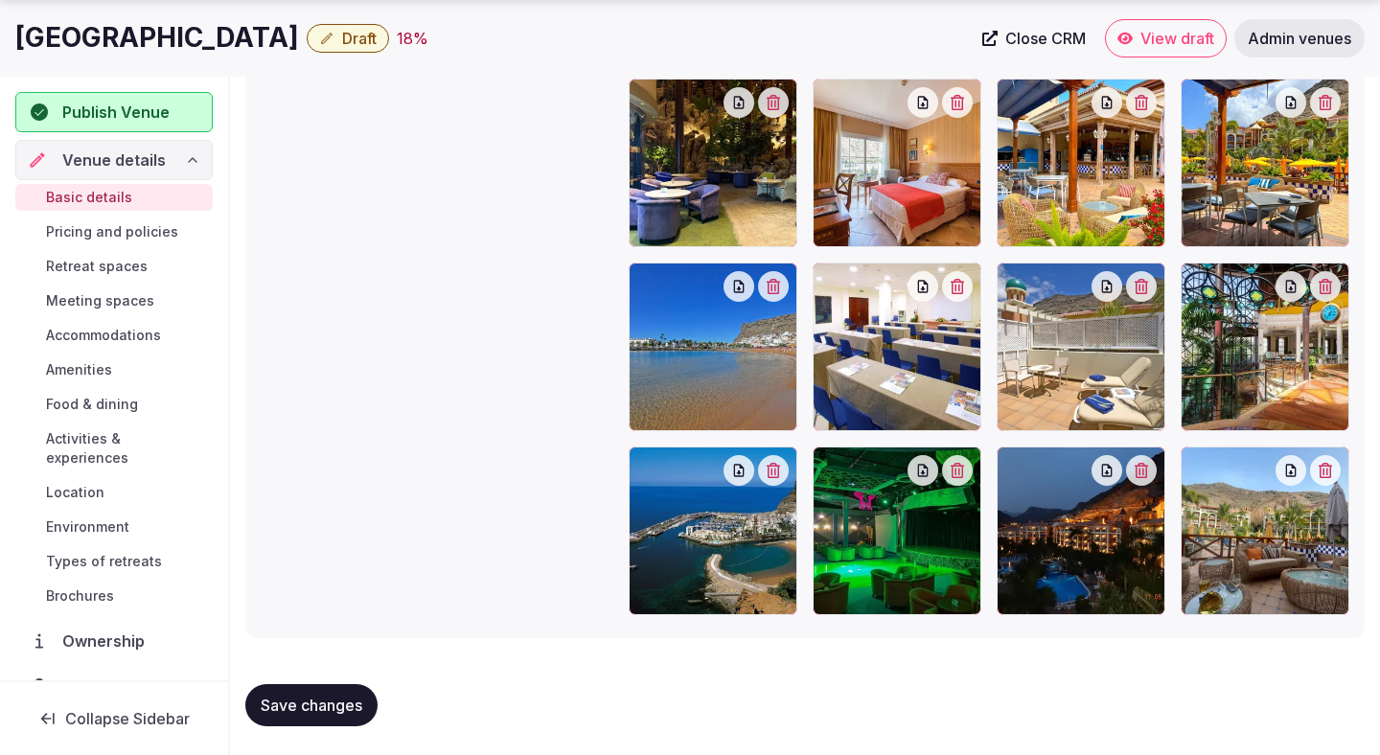
click at [309, 699] on span "Save changes" at bounding box center [312, 705] width 102 height 19
click at [377, 42] on span "Draft" at bounding box center [359, 38] width 34 height 19
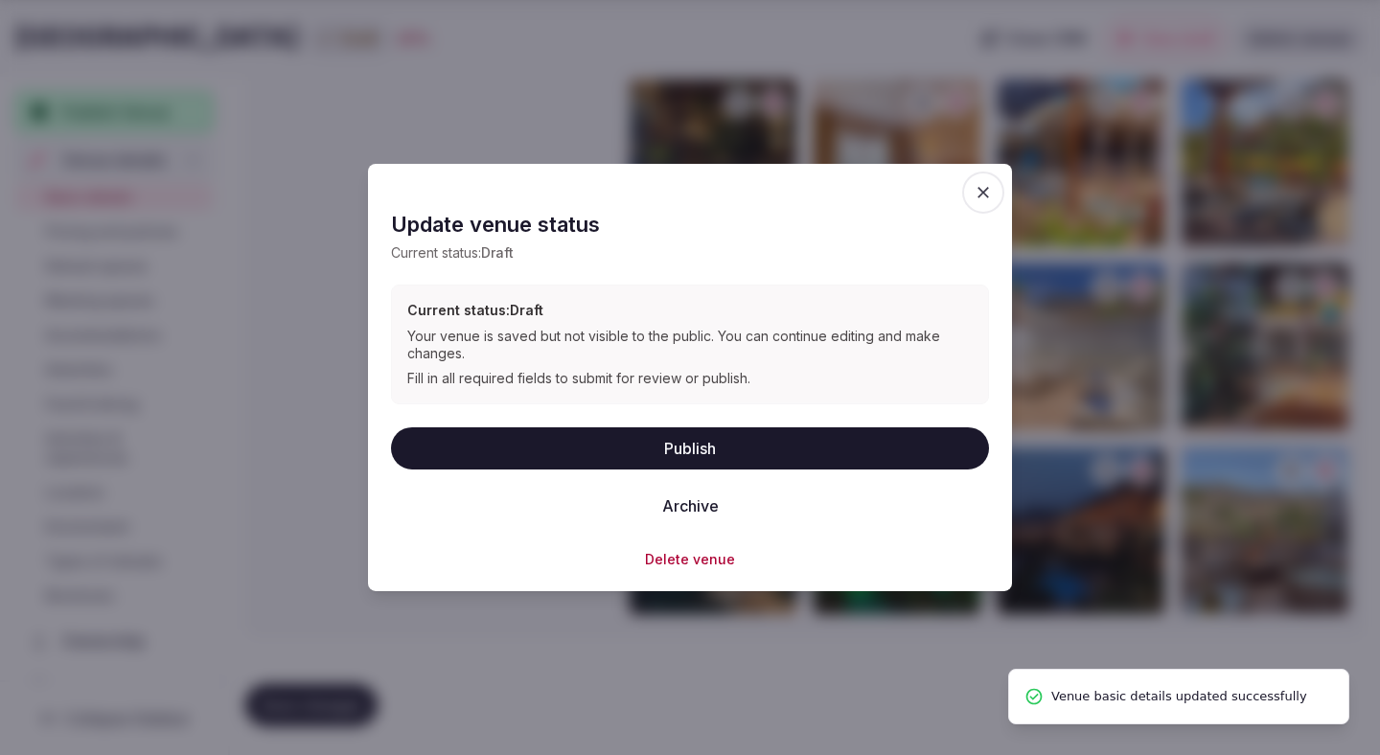
click at [434, 437] on button "Publish" at bounding box center [690, 447] width 598 height 42
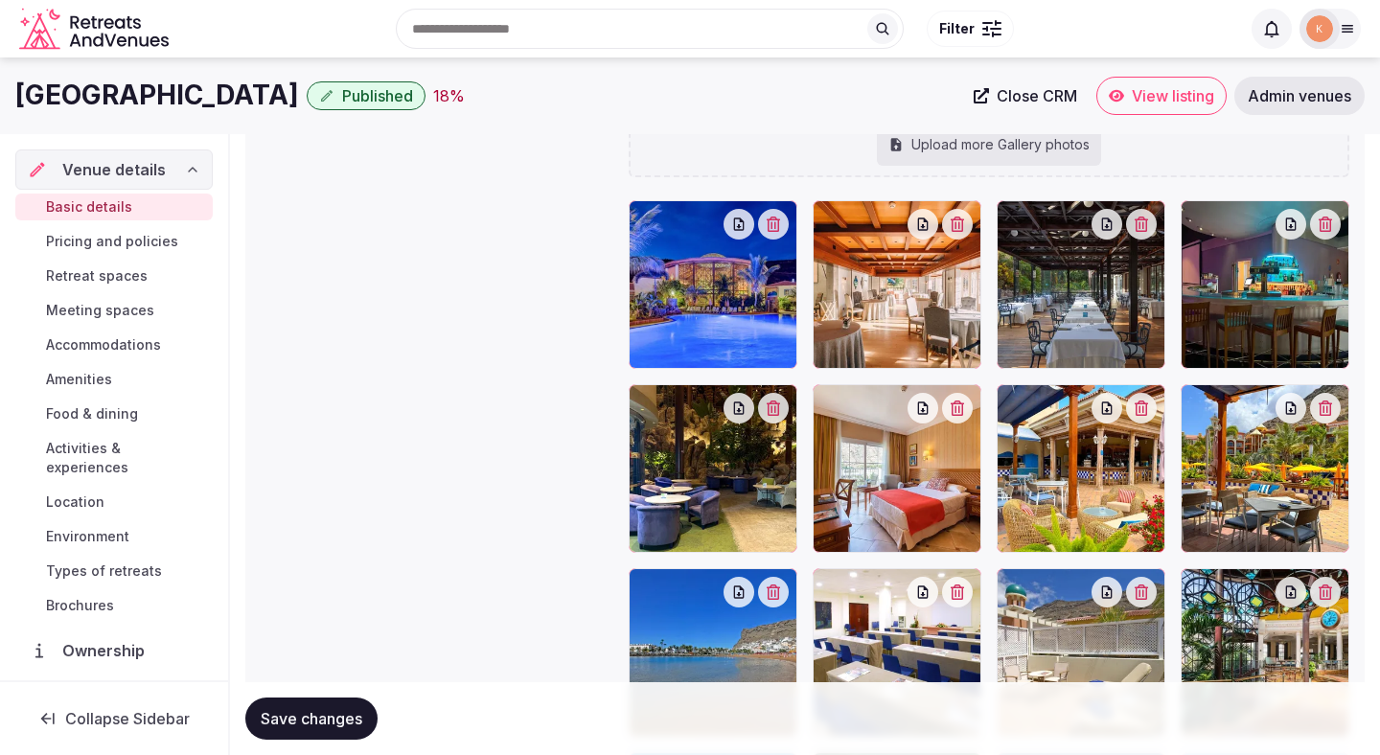
scroll to position [1992, 0]
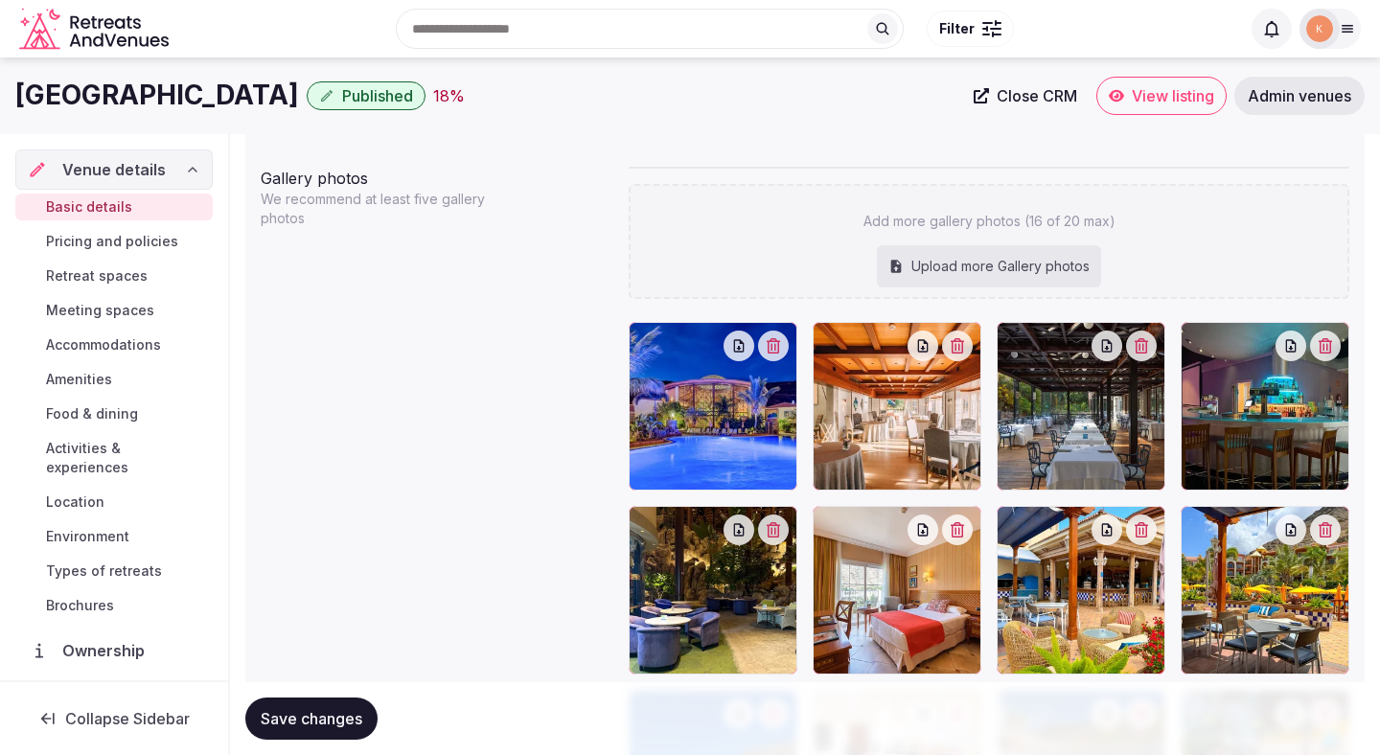
click at [281, 729] on button "Save changes" at bounding box center [311, 719] width 132 height 42
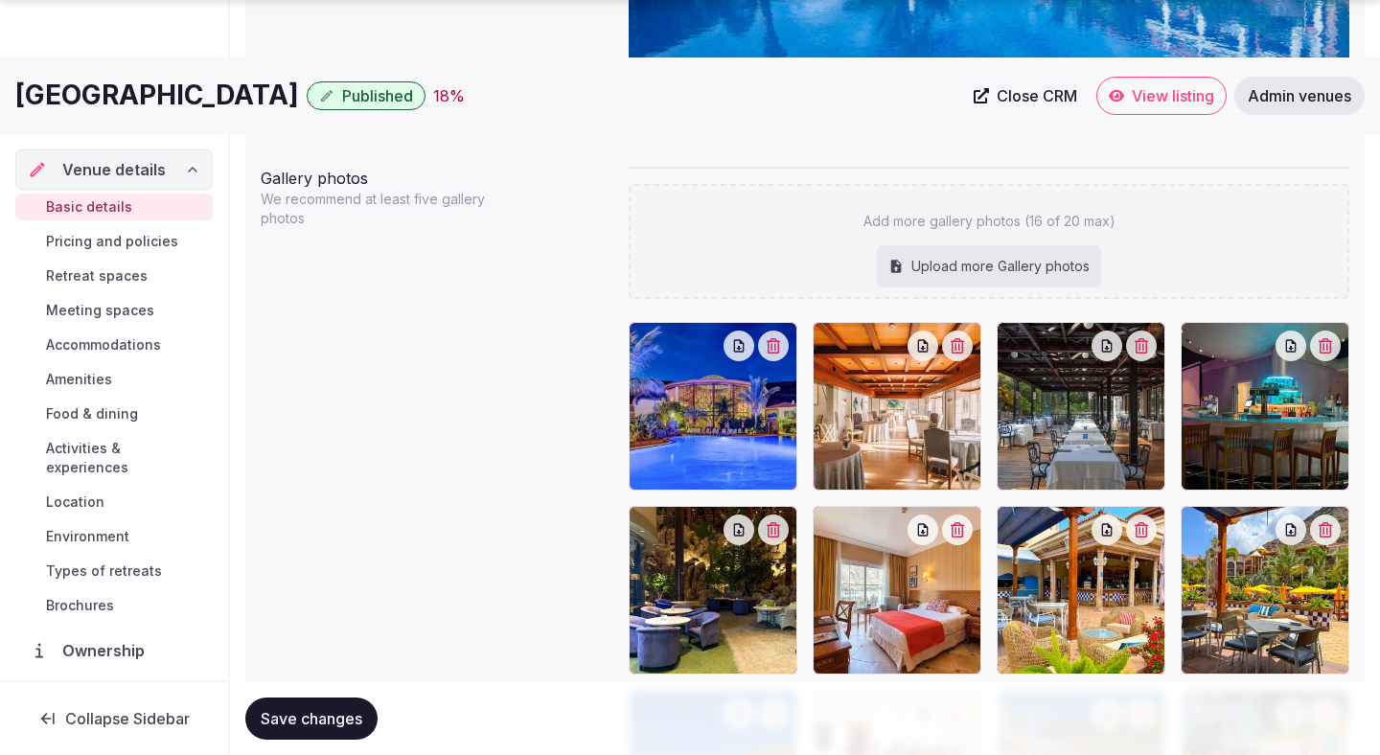
scroll to position [2106, 0]
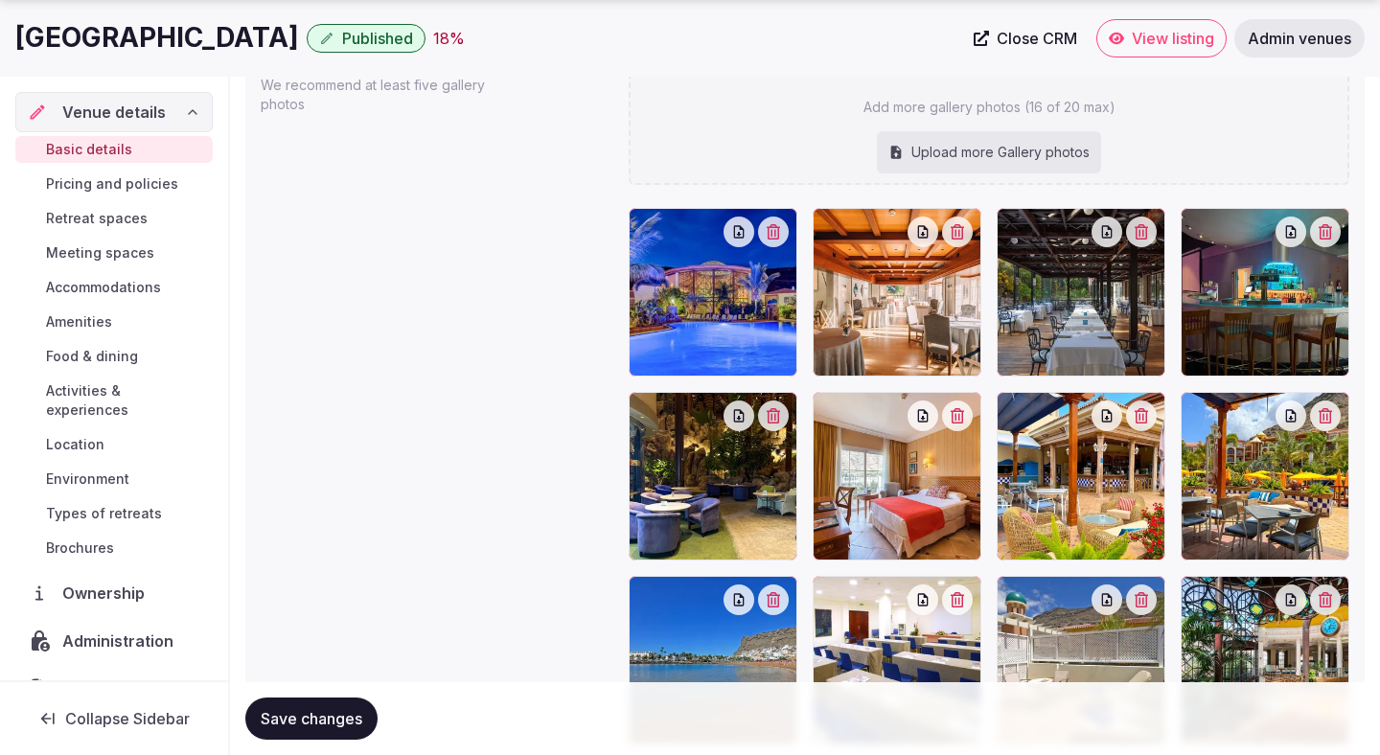
click at [303, 723] on span "Save changes" at bounding box center [312, 718] width 102 height 19
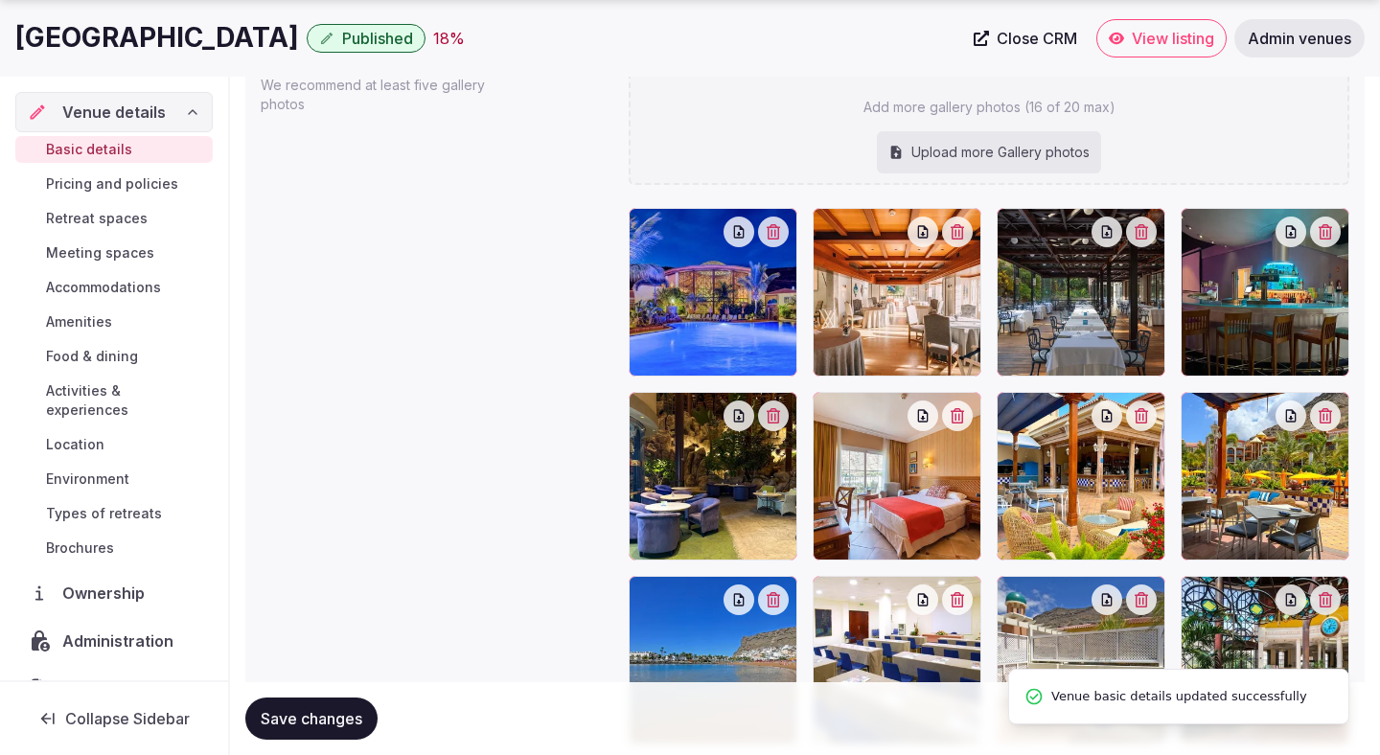
click at [126, 219] on span "Retreat spaces" at bounding box center [97, 218] width 102 height 19
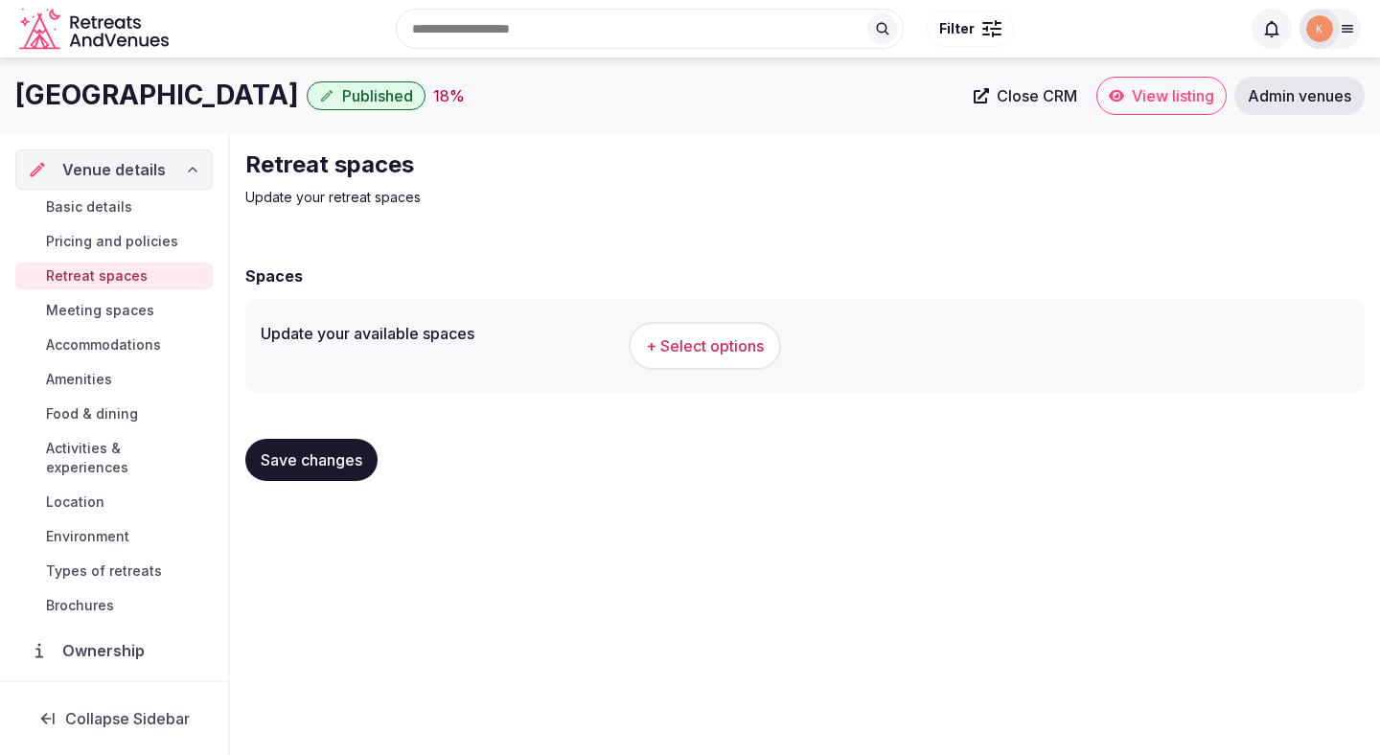
click at [675, 353] on span "+ Select options" at bounding box center [705, 345] width 118 height 21
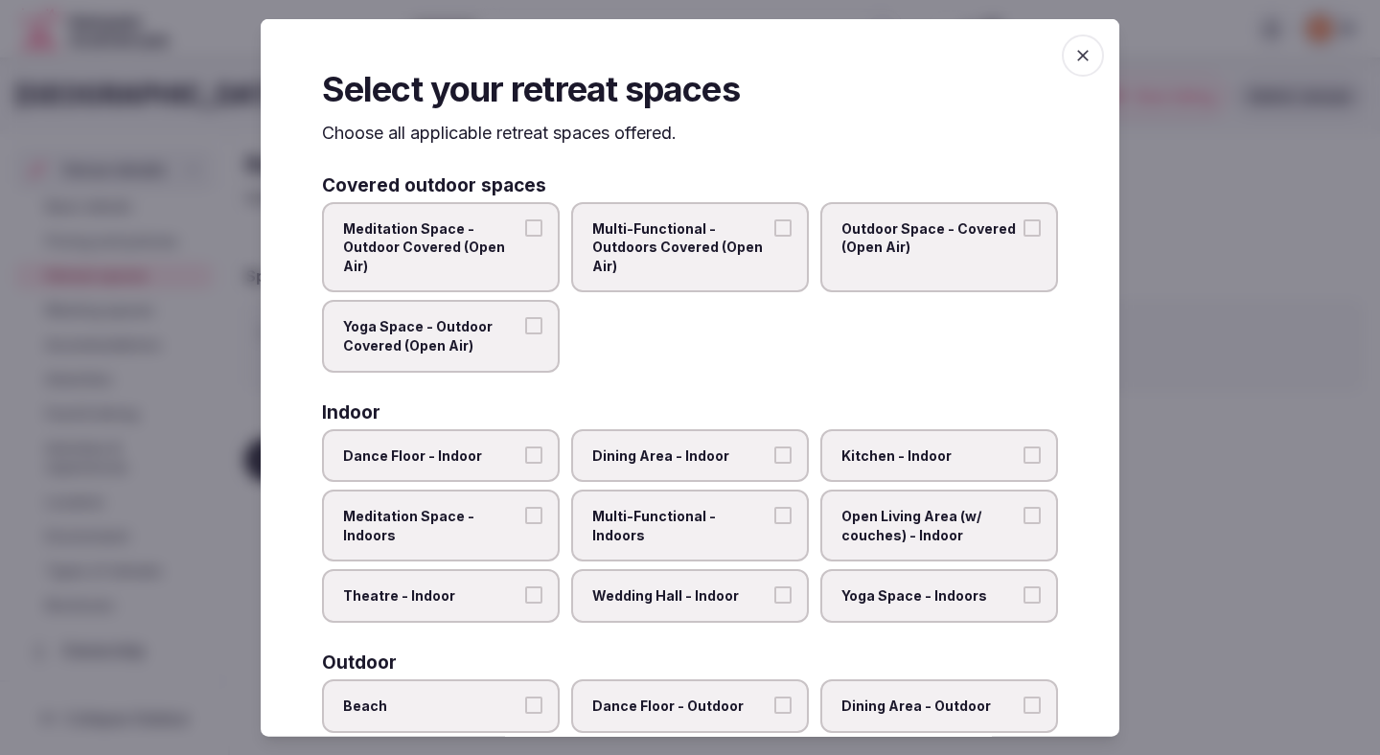
click at [675, 353] on div "Meditation Space - Outdoor Covered (Open Air) Multi-Functional - Outdoors Cover…" at bounding box center [690, 286] width 736 height 171
click at [930, 247] on span "Outdoor Space - Covered (Open Air)" at bounding box center [929, 236] width 176 height 37
click at [977, 236] on button "Outdoor Space - Covered (Open Air)" at bounding box center [1031, 226] width 17 height 17
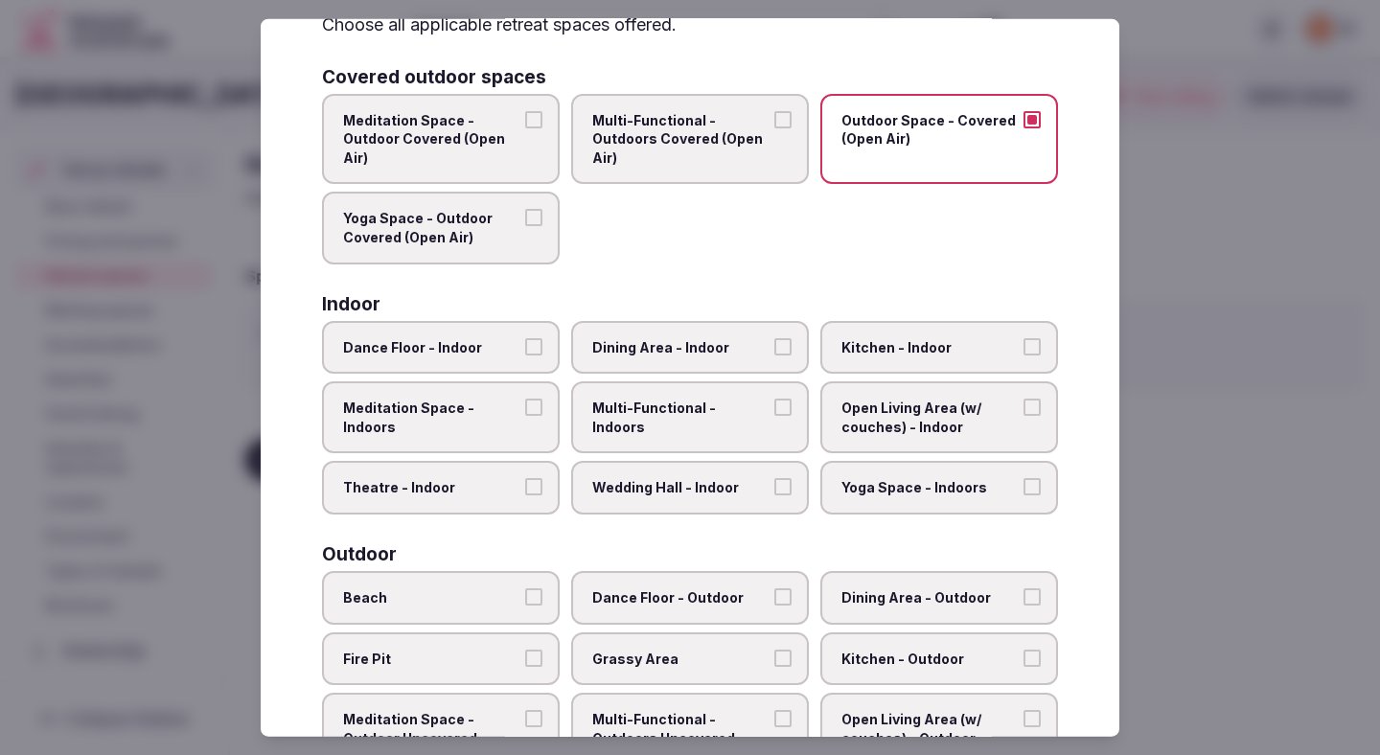
scroll to position [105, 0]
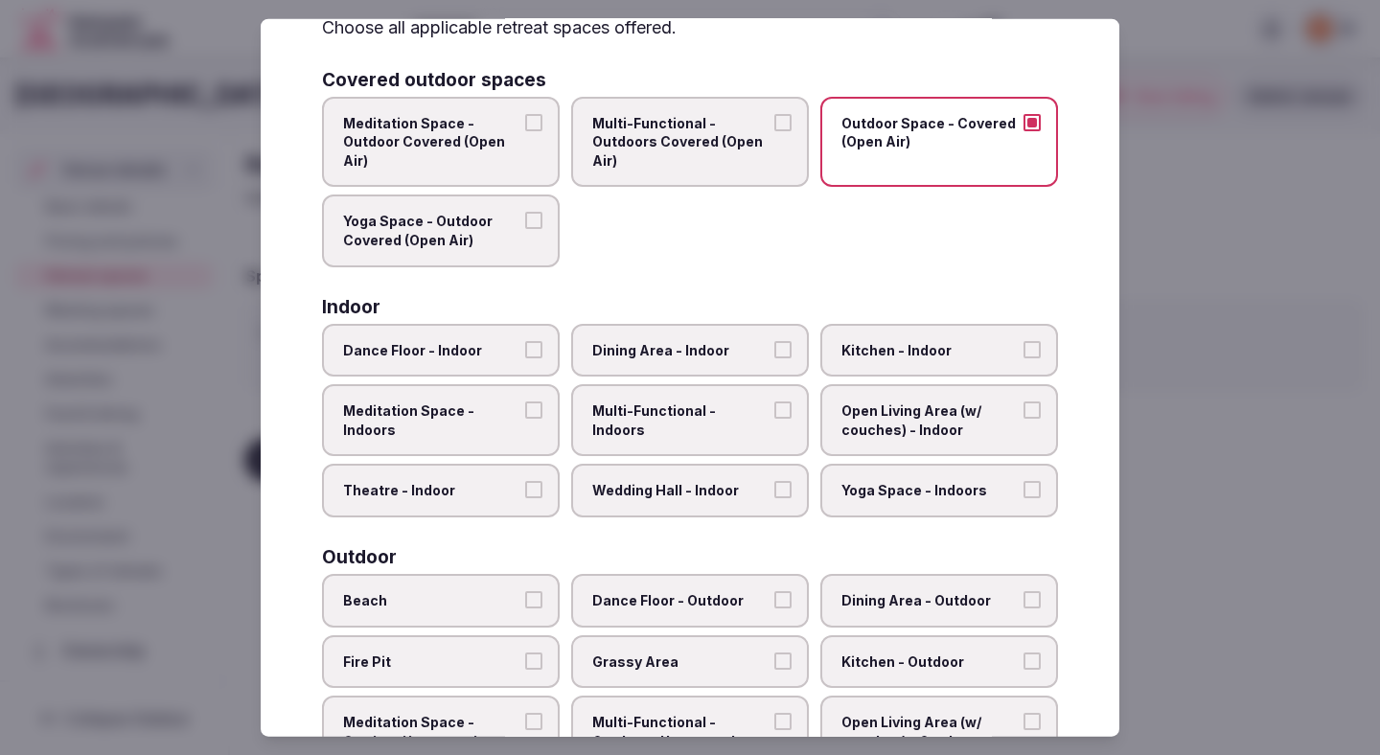
click at [645, 355] on span "Dining Area - Indoor" at bounding box center [680, 349] width 176 height 19
click at [774, 355] on button "Dining Area - Indoor" at bounding box center [782, 348] width 17 height 17
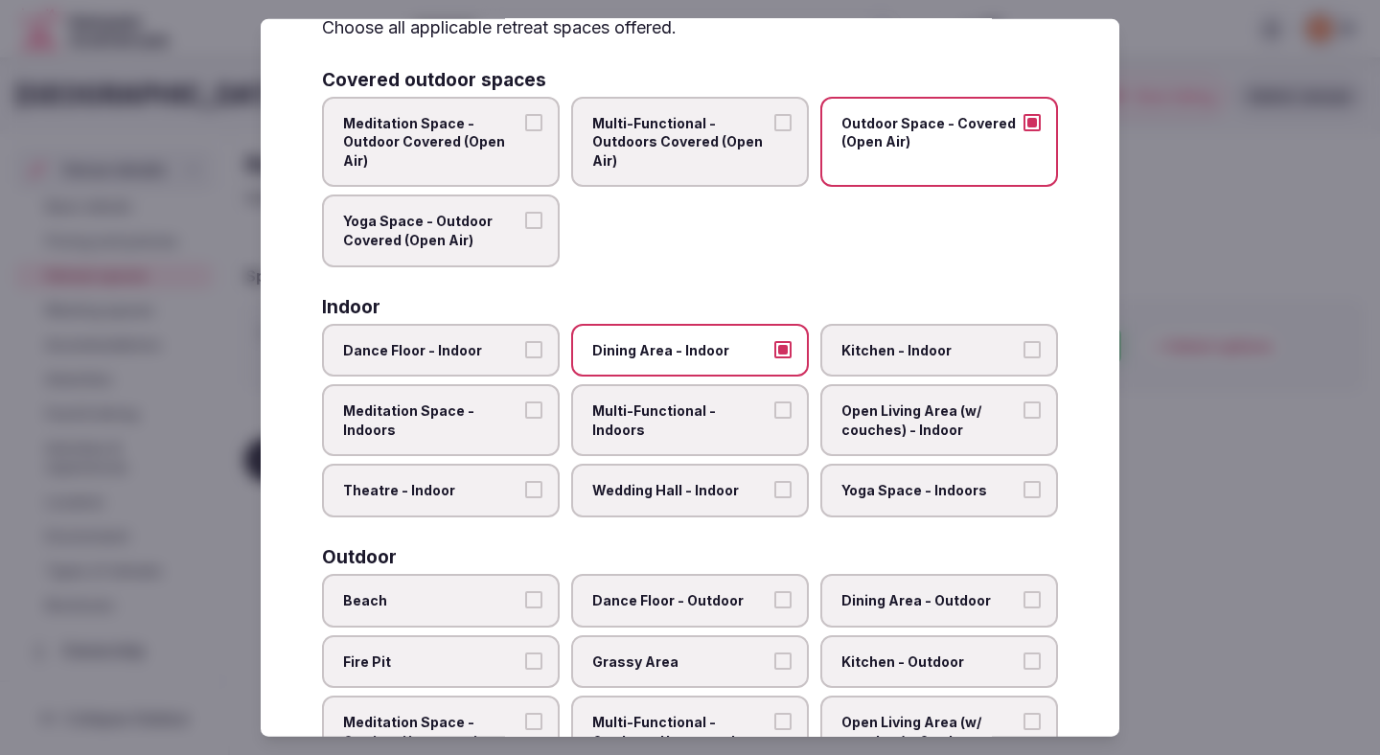
click at [641, 411] on span "Multi-Functional - Indoors" at bounding box center [680, 419] width 176 height 37
click at [774, 411] on button "Multi-Functional - Indoors" at bounding box center [782, 409] width 17 height 17
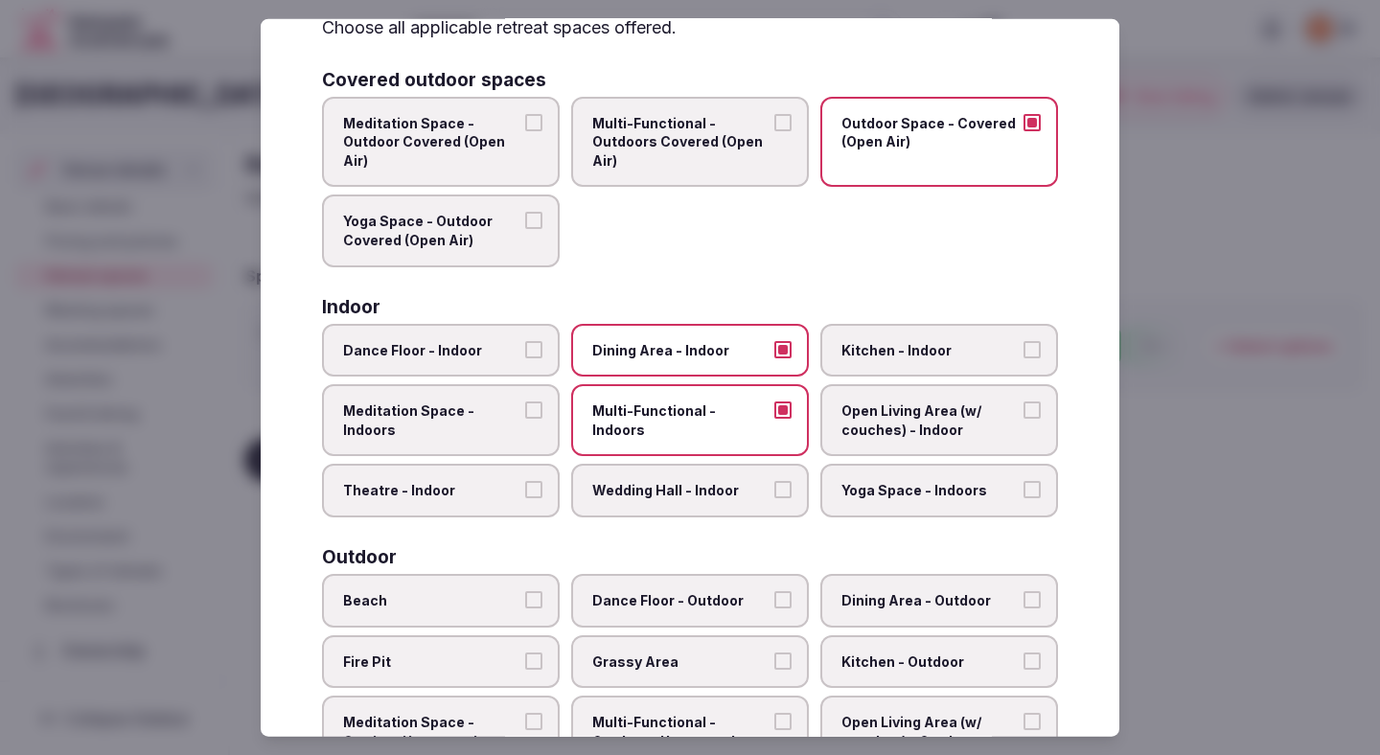
click at [521, 483] on label "Theatre - Indoor" at bounding box center [441, 491] width 238 height 54
click at [525, 483] on button "Theatre - Indoor" at bounding box center [533, 489] width 17 height 17
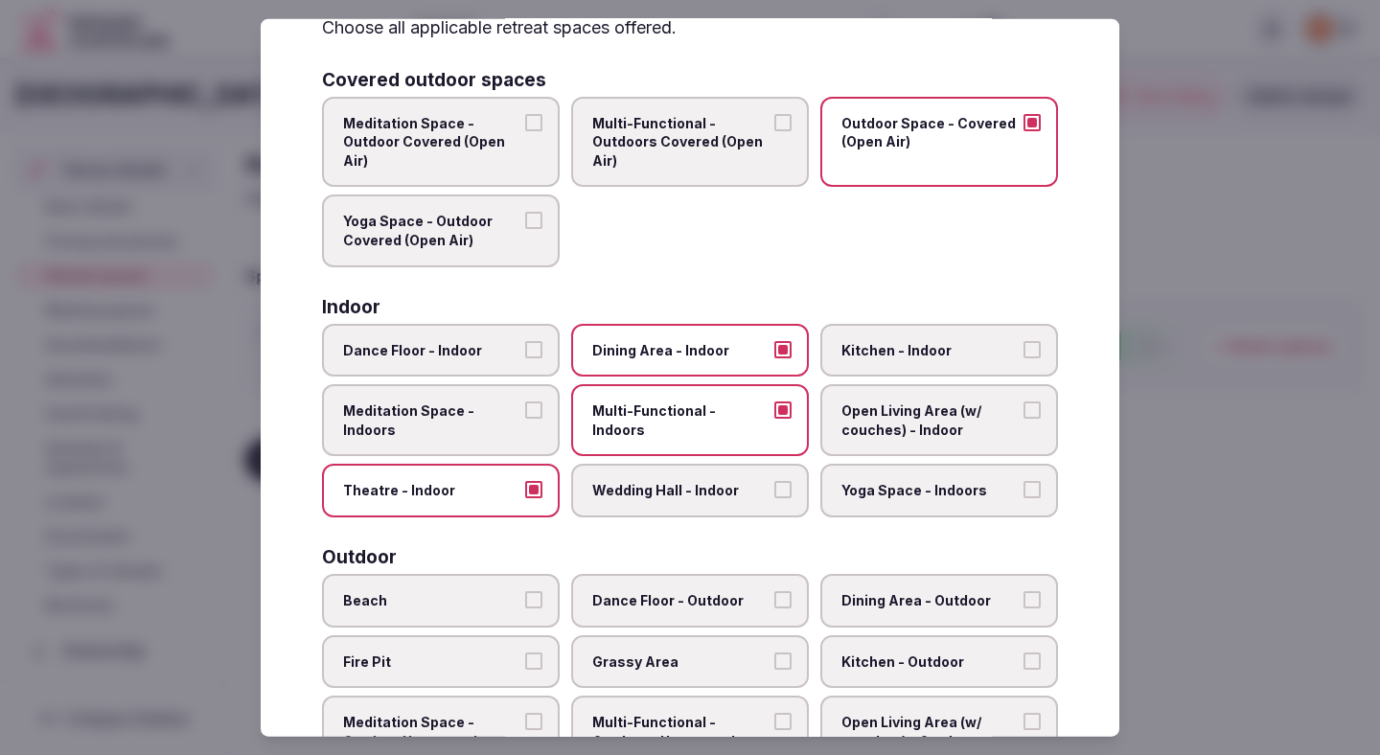
click at [636, 484] on span "Wedding Hall - Indoor" at bounding box center [680, 490] width 176 height 19
click at [774, 484] on button "Wedding Hall - Indoor" at bounding box center [782, 489] width 17 height 17
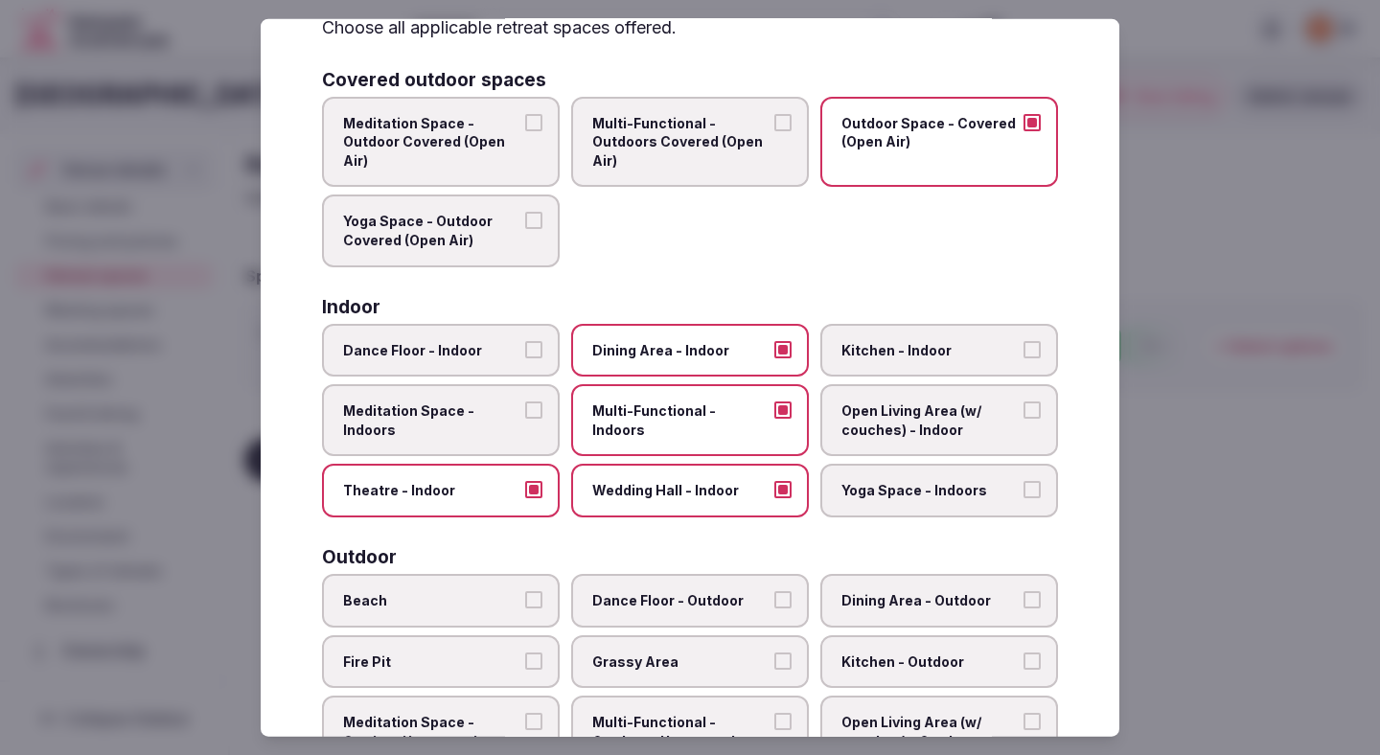
click at [878, 415] on span "Open Living Area (w/ couches) - Indoor" at bounding box center [929, 419] width 176 height 37
click at [977, 415] on button "Open Living Area (w/ couches) - Indoor" at bounding box center [1031, 409] width 17 height 17
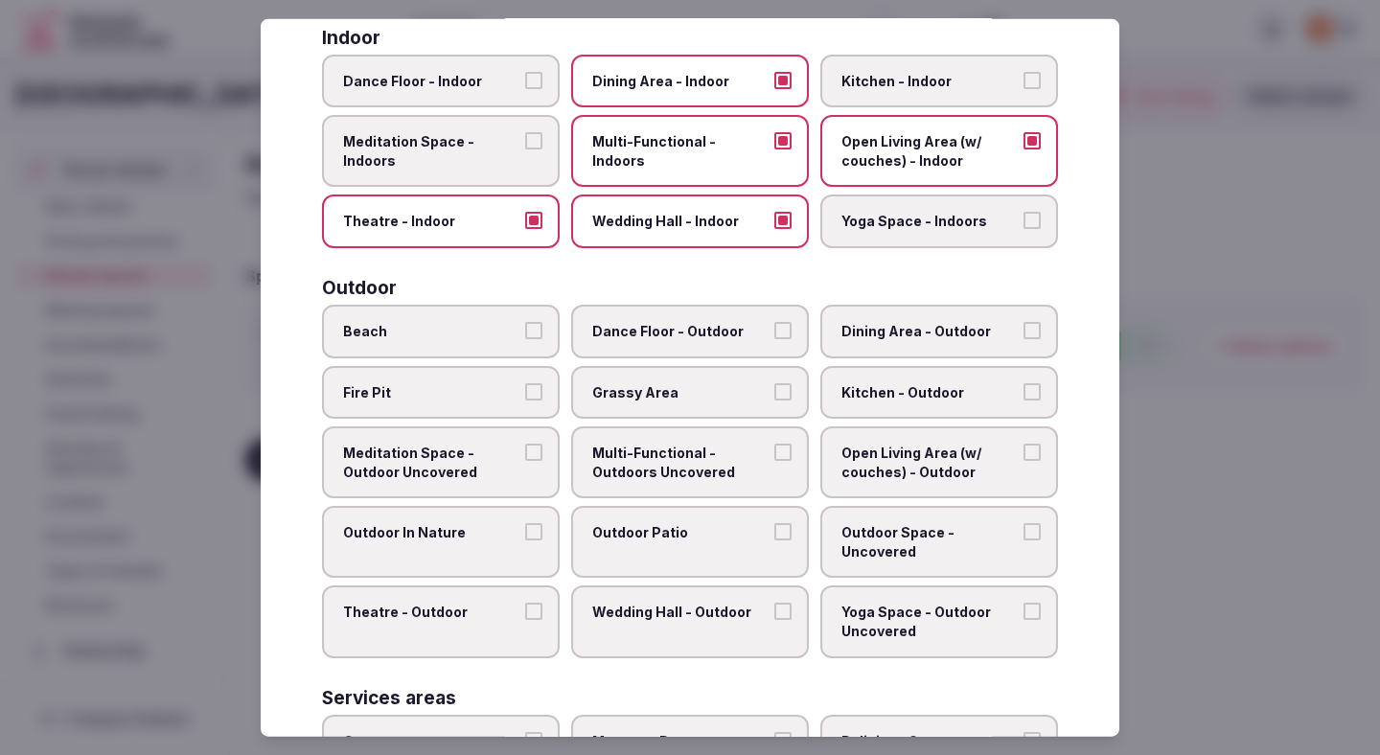
scroll to position [471, 0]
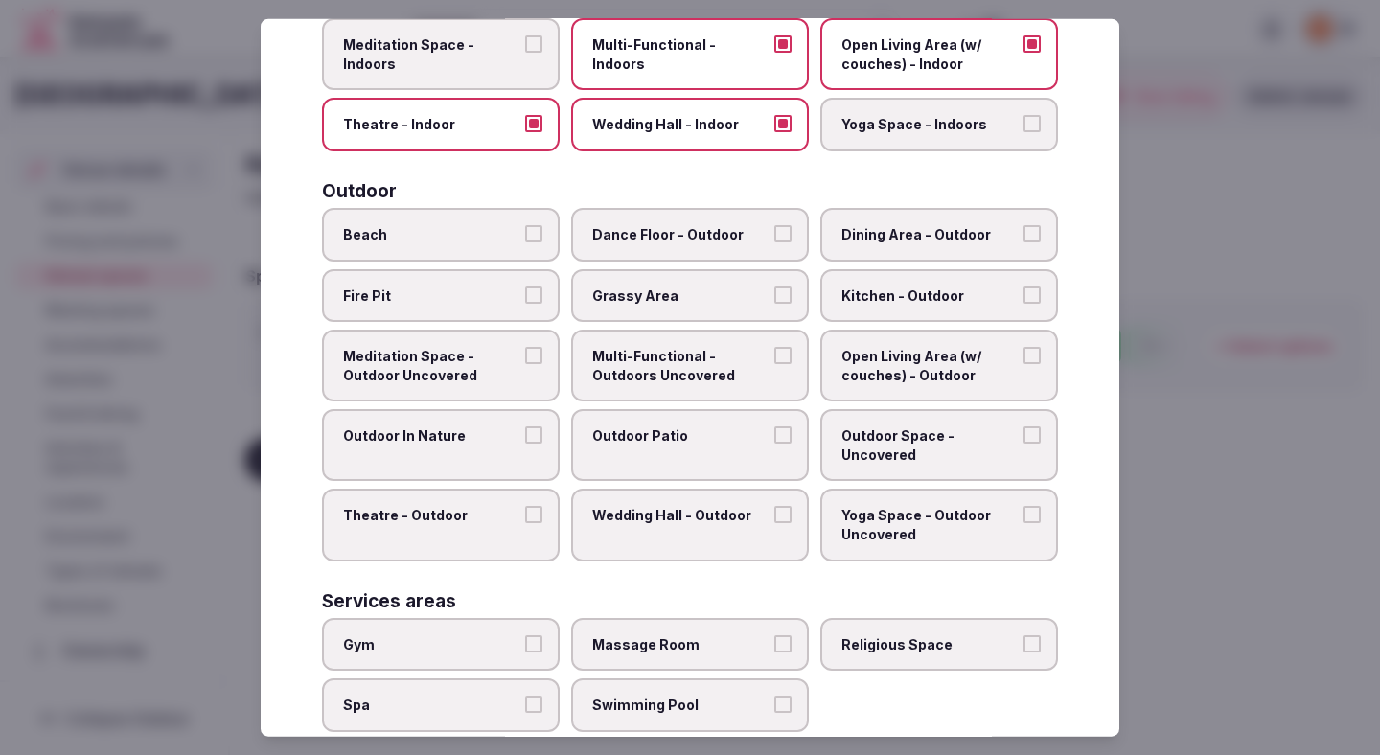
click at [877, 237] on span "Dining Area - Outdoor" at bounding box center [929, 234] width 176 height 19
click at [977, 237] on button "Dining Area - Outdoor" at bounding box center [1031, 233] width 17 height 17
click at [717, 297] on span "Grassy Area" at bounding box center [680, 295] width 176 height 19
click at [774, 297] on button "Grassy Area" at bounding box center [782, 294] width 17 height 17
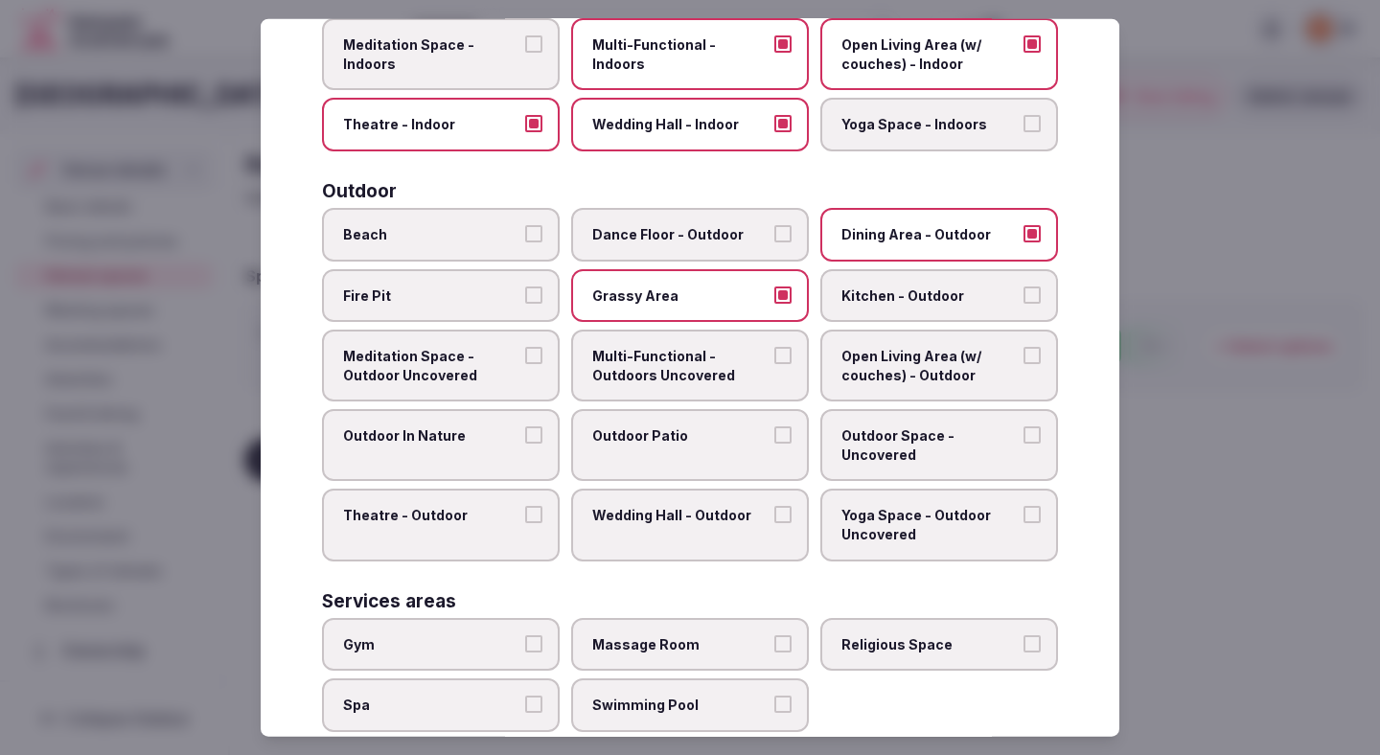
click at [630, 444] on span "Outdoor Patio" at bounding box center [680, 435] width 176 height 19
click at [774, 444] on button "Outdoor Patio" at bounding box center [782, 434] width 17 height 17
click at [503, 441] on span "Outdoor In Nature" at bounding box center [431, 435] width 176 height 19
click at [525, 441] on button "Outdoor In Nature" at bounding box center [533, 434] width 17 height 17
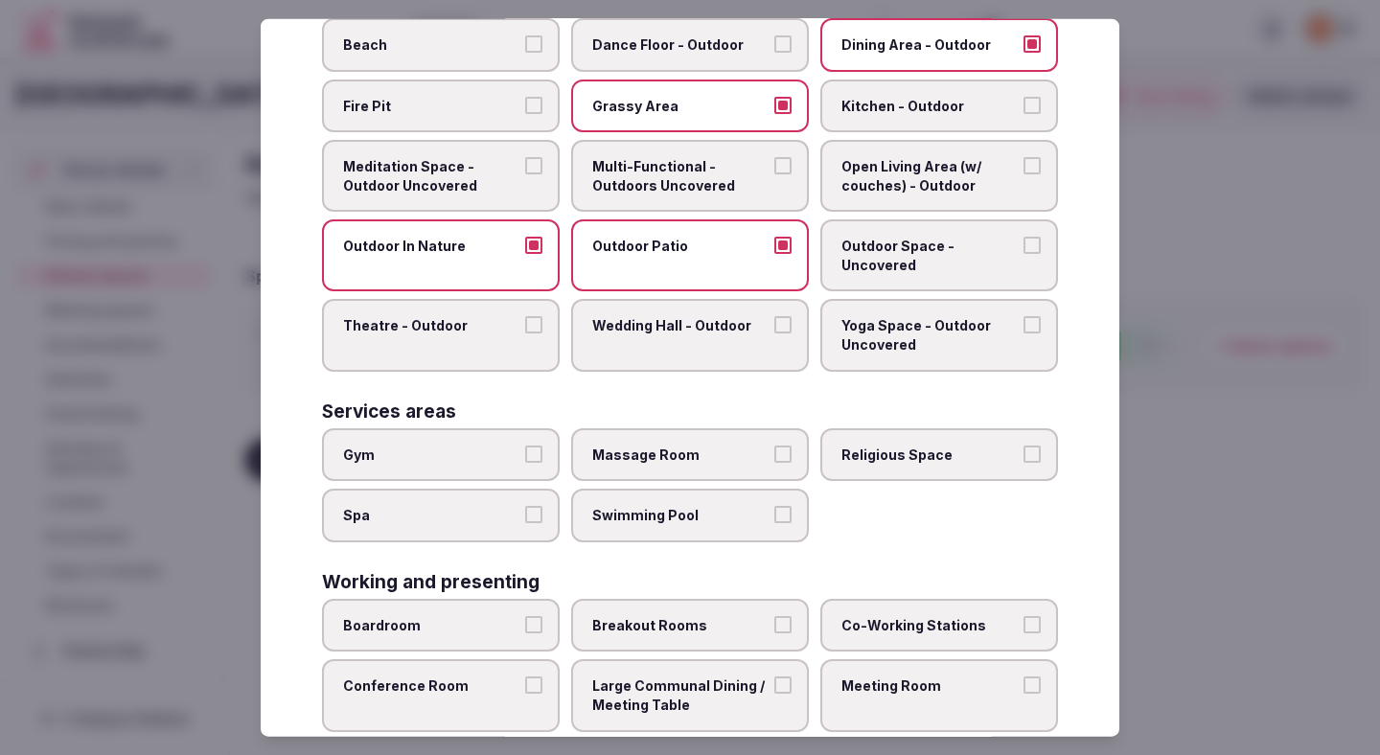
scroll to position [665, 0]
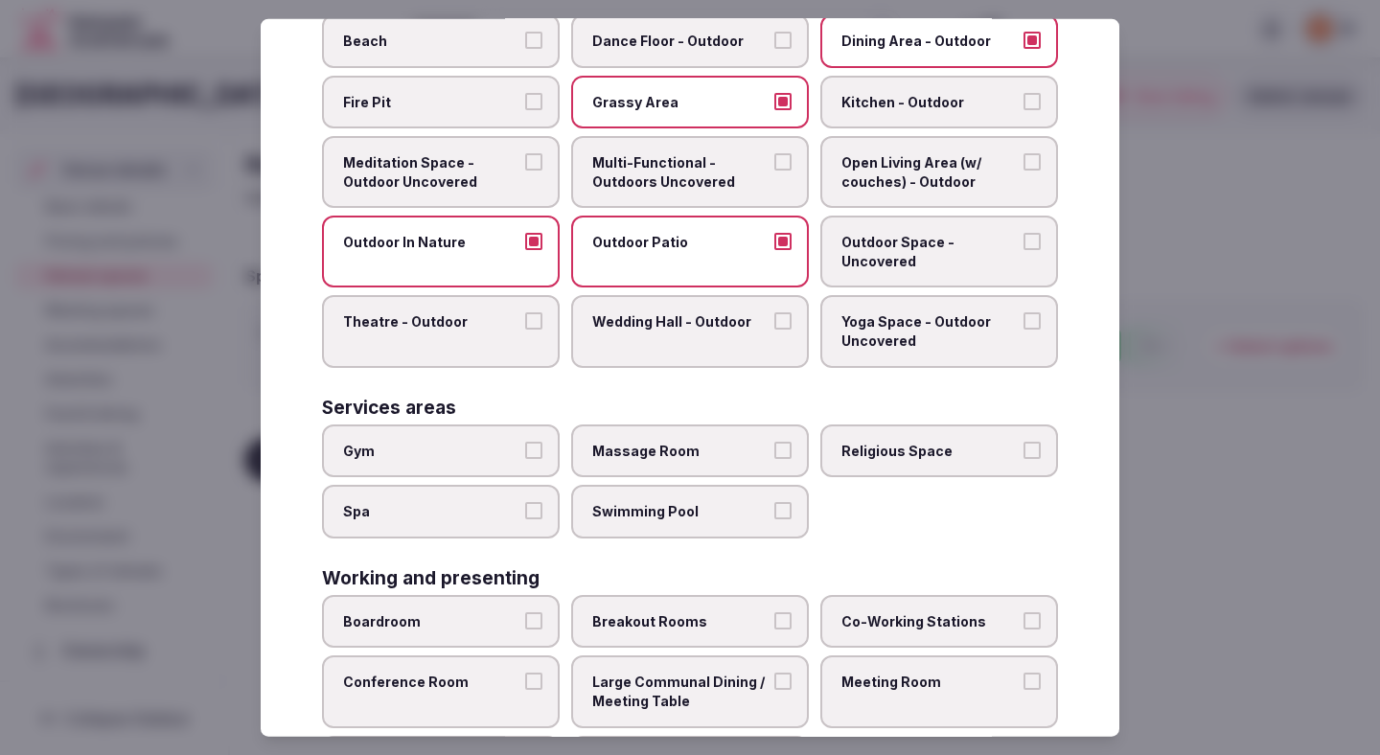
click at [544, 470] on label "Gym" at bounding box center [441, 451] width 238 height 54
click at [542, 458] on button "Gym" at bounding box center [533, 449] width 17 height 17
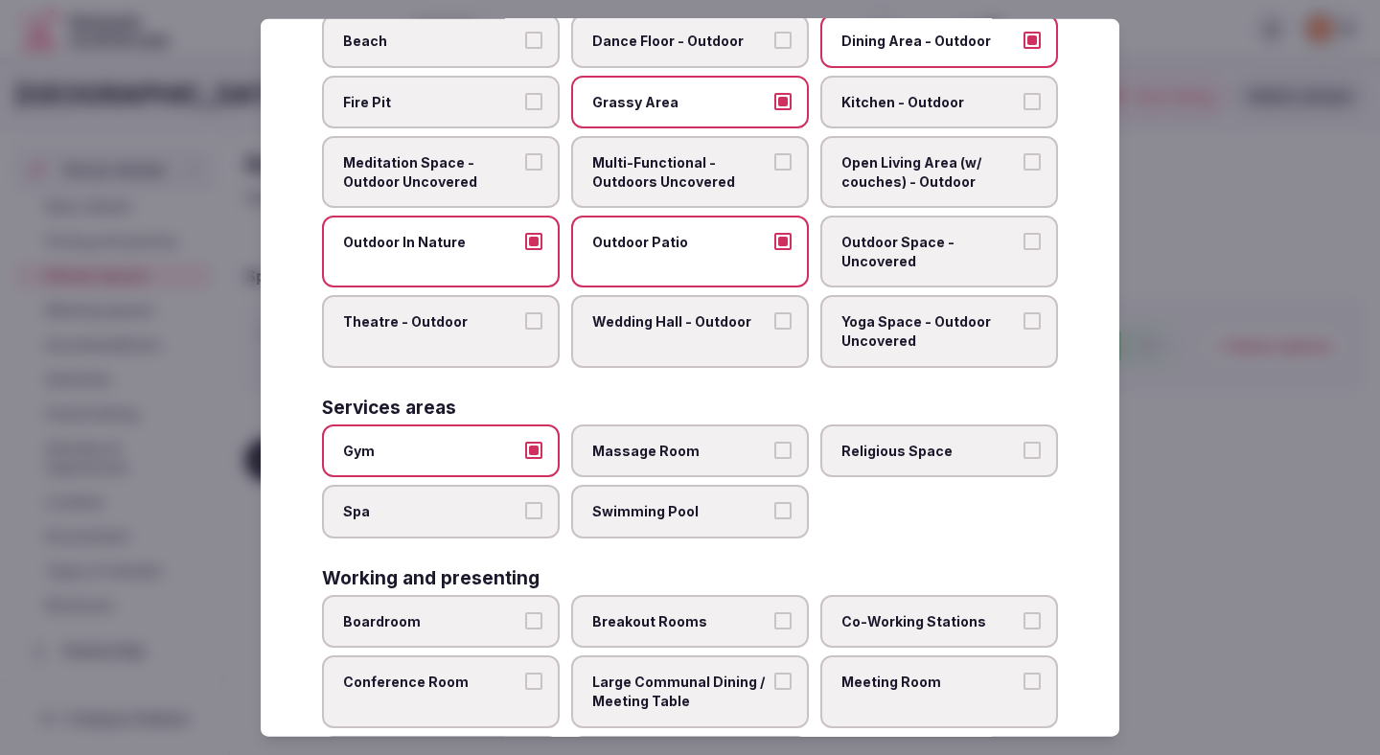
click at [539, 512] on button "Spa" at bounding box center [533, 510] width 17 height 17
click at [630, 512] on span "Swimming Pool" at bounding box center [680, 511] width 176 height 19
click at [774, 512] on button "Swimming Pool" at bounding box center [782, 510] width 17 height 17
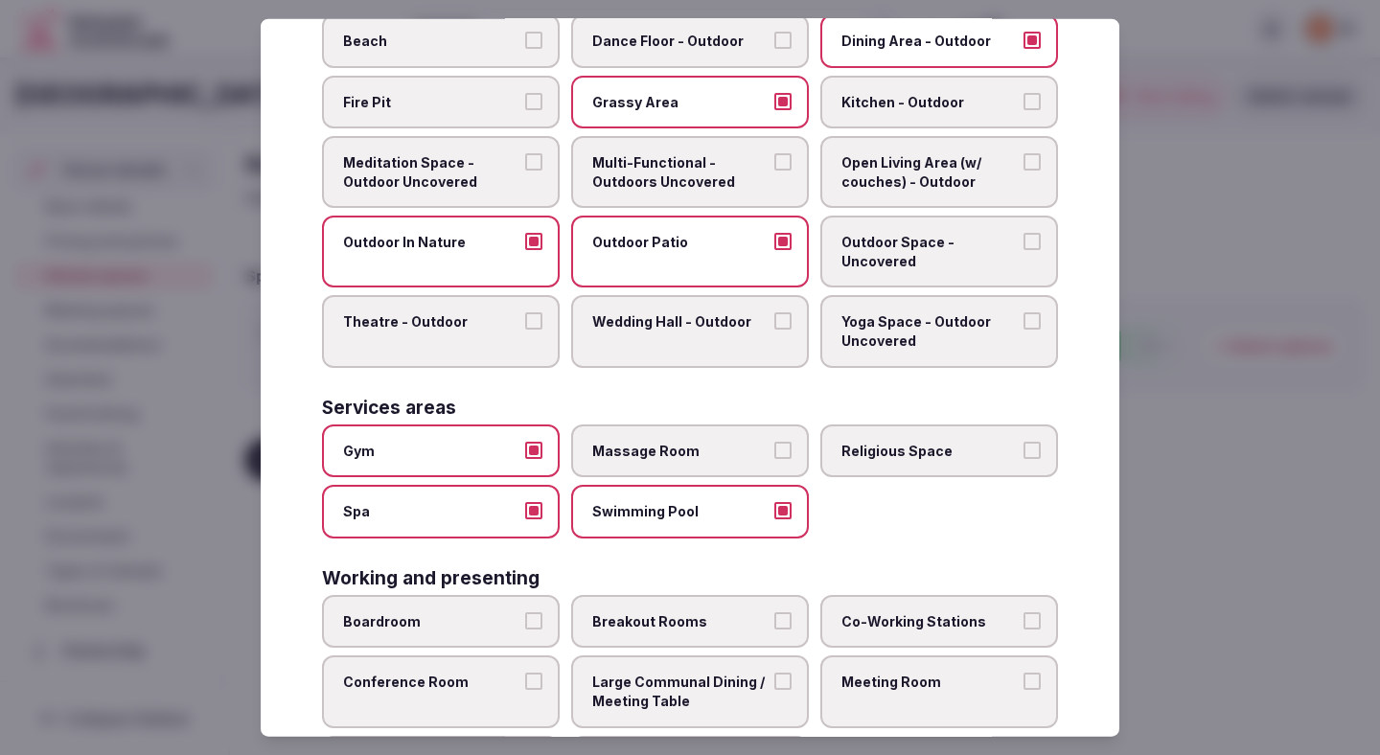
scroll to position [764, 0]
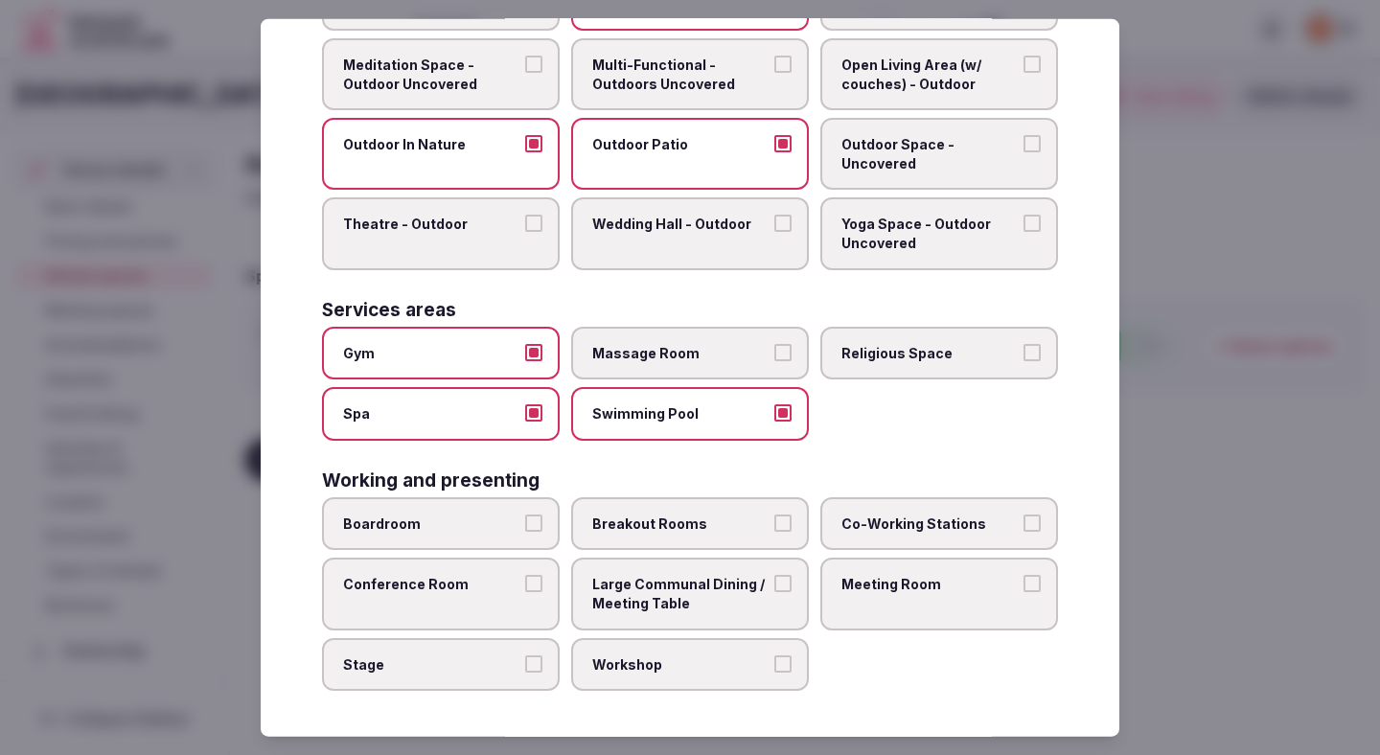
click at [647, 515] on span "Breakout Rooms" at bounding box center [680, 524] width 176 height 19
click at [774, 515] on button "Breakout Rooms" at bounding box center [782, 523] width 17 height 17
click at [498, 539] on label "Boardroom" at bounding box center [441, 524] width 238 height 54
click at [525, 532] on button "Boardroom" at bounding box center [533, 523] width 17 height 17
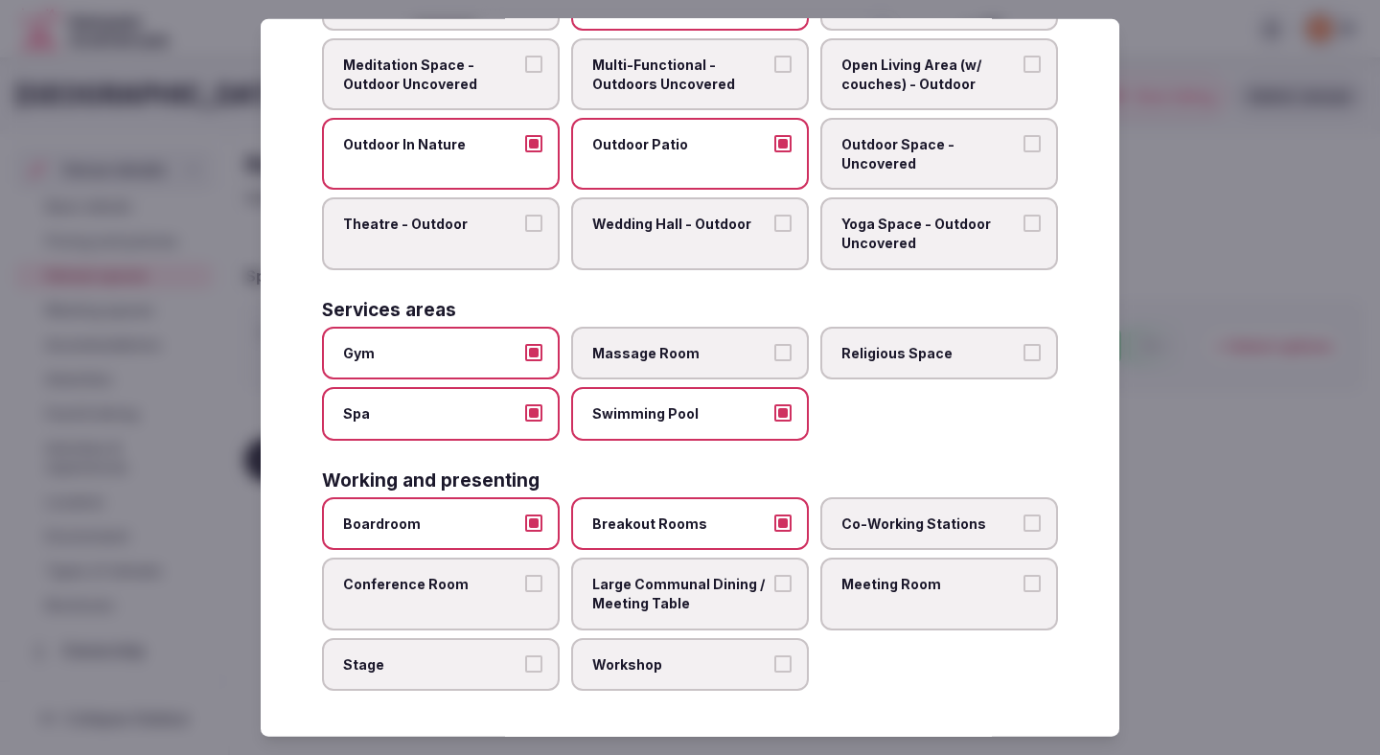
click at [493, 594] on label "Conference Room" at bounding box center [441, 594] width 238 height 72
click at [525, 592] on button "Conference Room" at bounding box center [533, 583] width 17 height 17
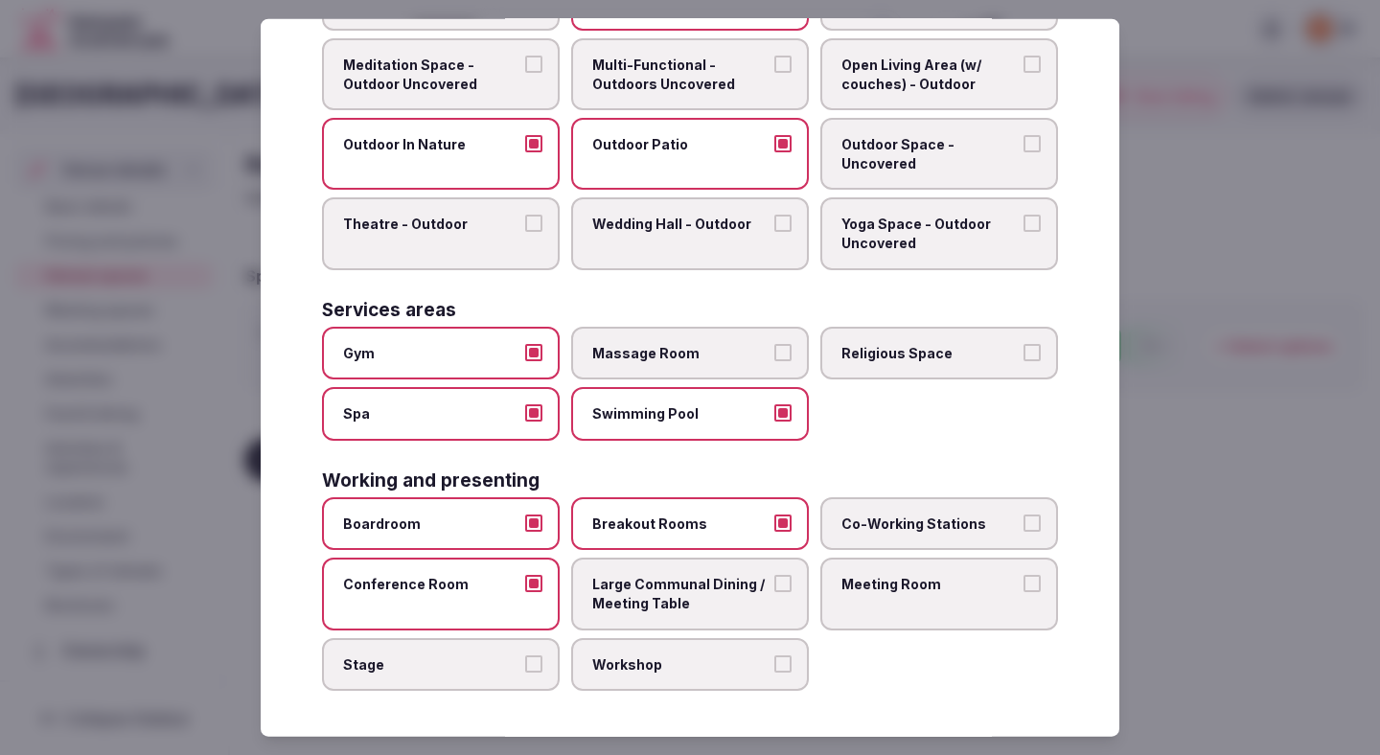
click at [501, 630] on div "Boardroom Breakout Rooms Co-Working Stations Conference Room Large Communal Din…" at bounding box center [690, 594] width 736 height 194
click at [507, 659] on span "Stage" at bounding box center [431, 663] width 176 height 19
click at [525, 659] on button "Stage" at bounding box center [533, 662] width 17 height 17
drag, startPoint x: 634, startPoint y: 648, endPoint x: 634, endPoint y: 585, distance: 63.2
click at [634, 647] on label "Workshop" at bounding box center [690, 664] width 238 height 54
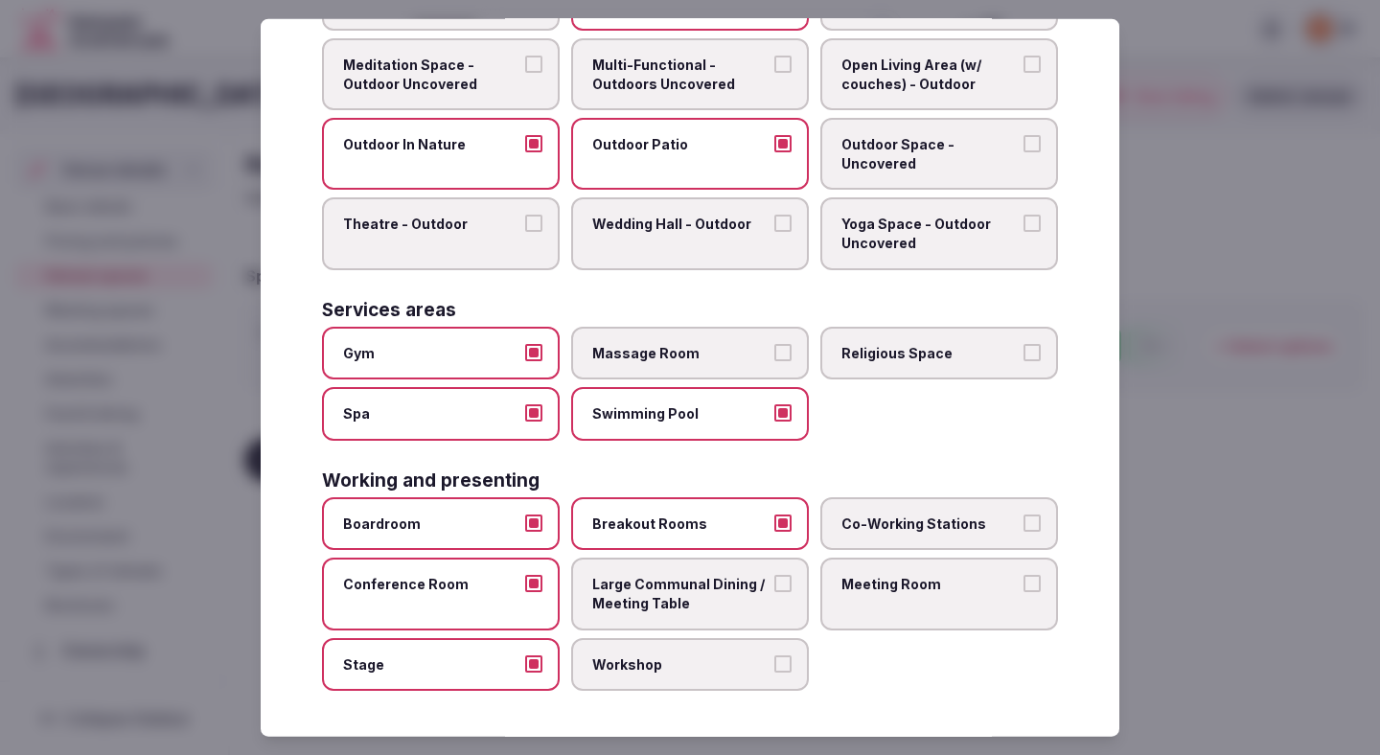
click at [774, 654] on button "Workshop" at bounding box center [782, 662] width 17 height 17
click at [634, 580] on span "Large Communal Dining / Meeting Table" at bounding box center [680, 593] width 176 height 37
click at [774, 580] on button "Large Communal Dining / Meeting Table" at bounding box center [782, 583] width 17 height 17
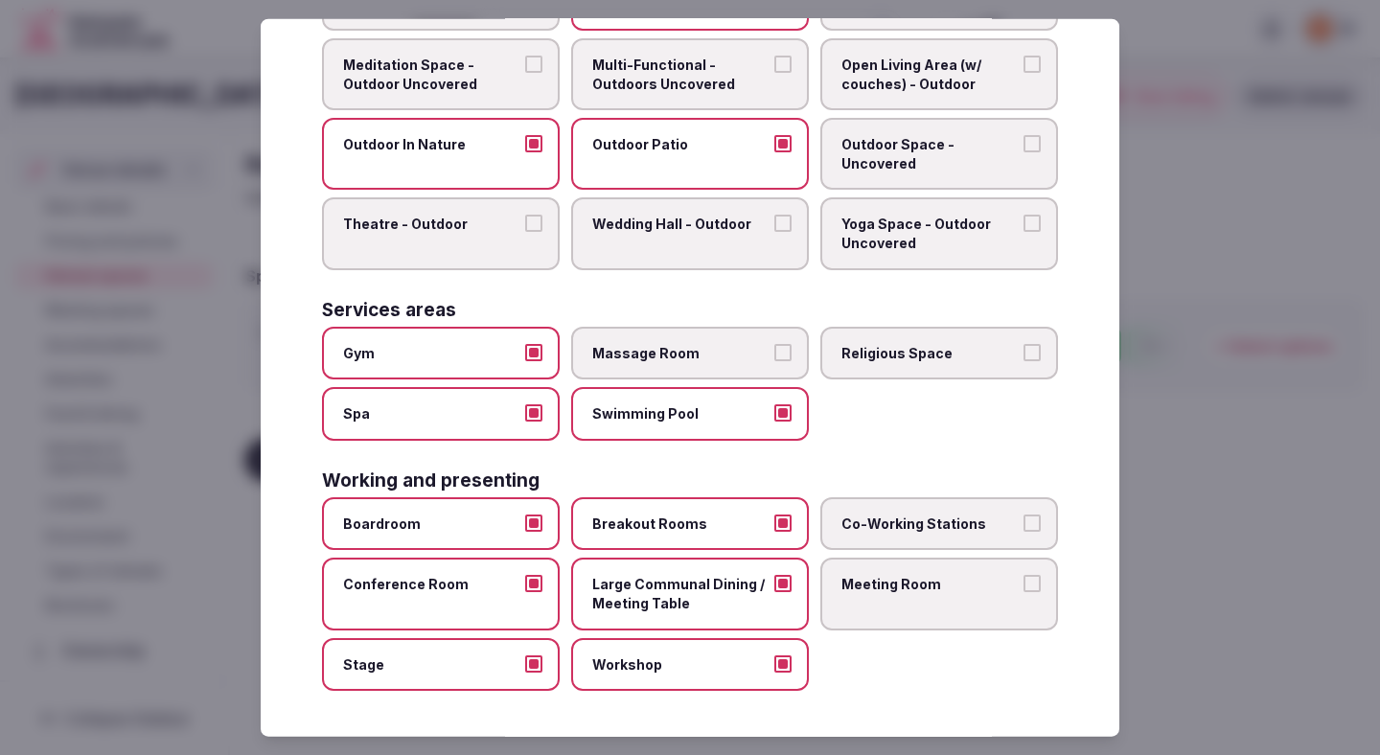
click at [866, 522] on span "Co-Working Stations" at bounding box center [929, 524] width 176 height 19
click at [977, 522] on button "Co-Working Stations" at bounding box center [1031, 523] width 17 height 17
click at [865, 588] on span "Meeting Room" at bounding box center [929, 584] width 176 height 19
click at [977, 588] on button "Meeting Room" at bounding box center [1031, 583] width 17 height 17
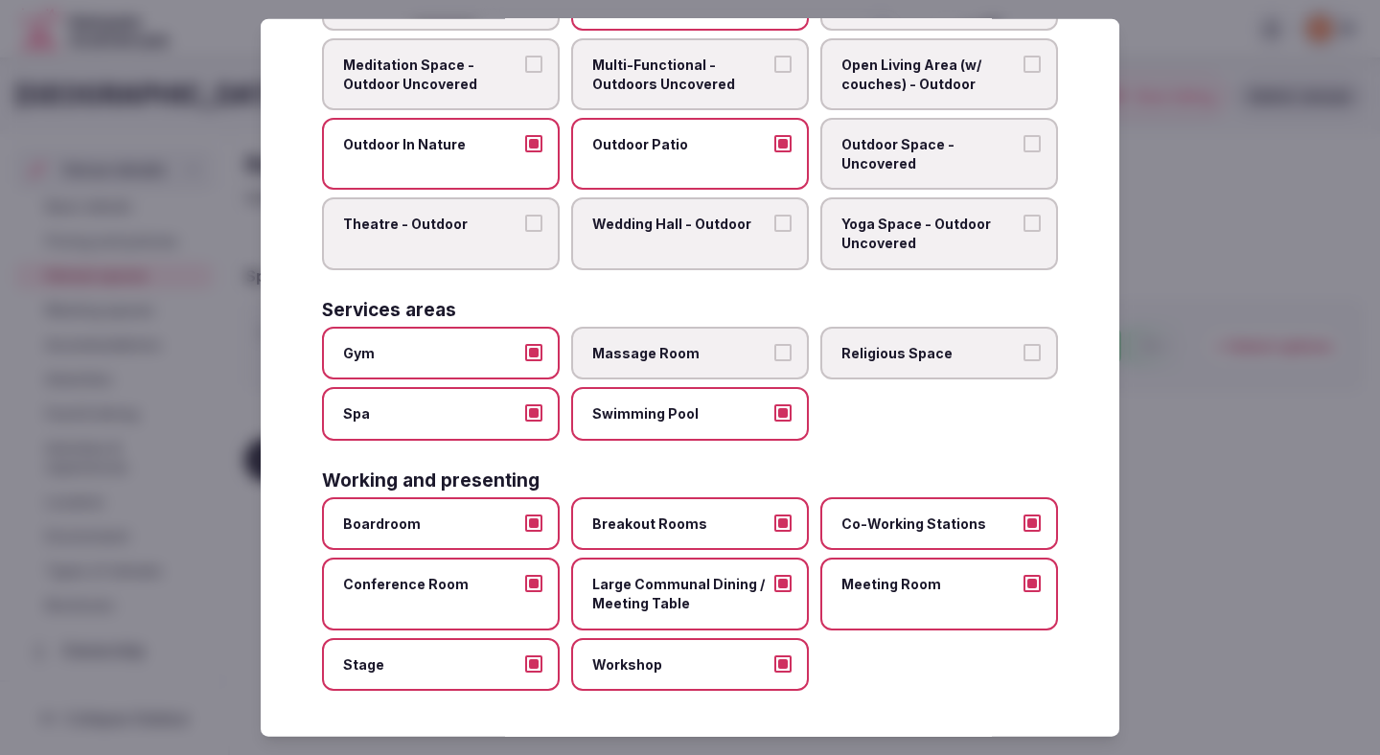
click at [977, 470] on div at bounding box center [690, 377] width 1380 height 755
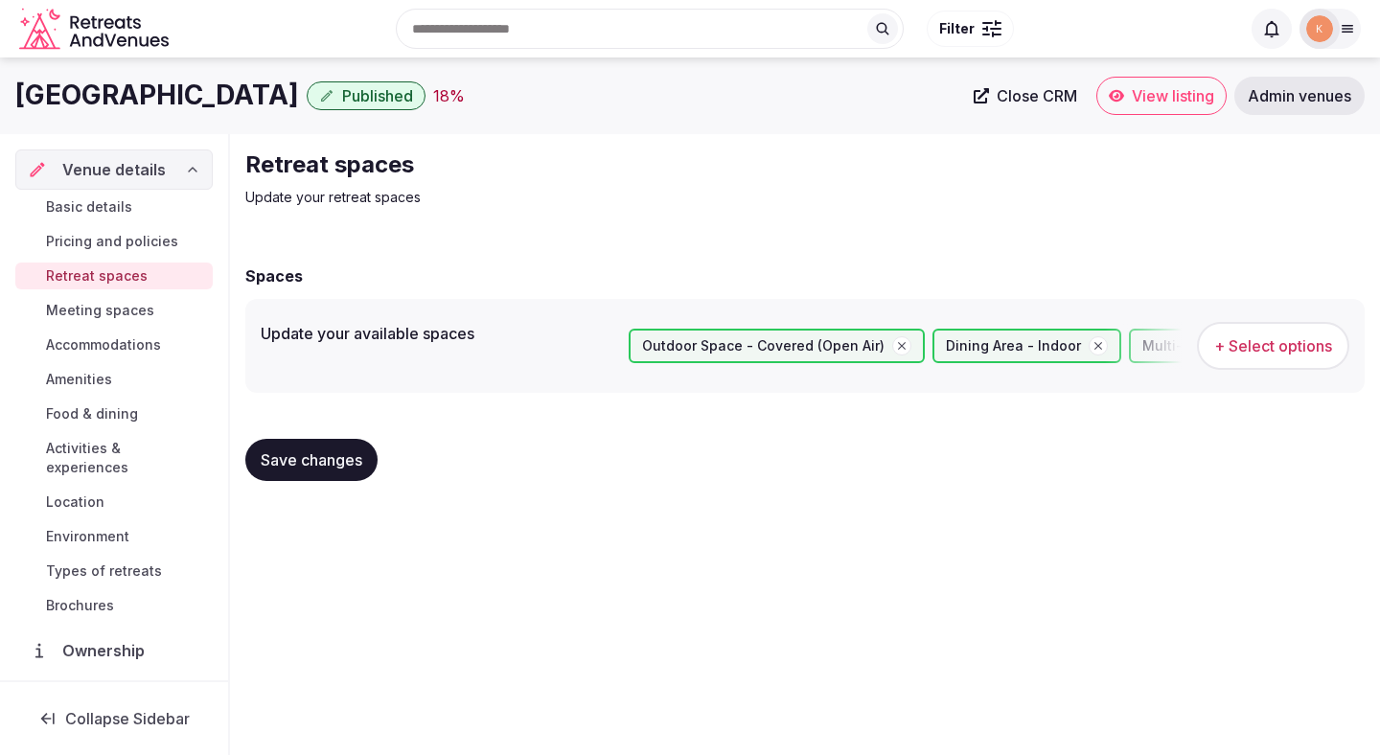
click at [310, 469] on span "Save changes" at bounding box center [312, 459] width 102 height 19
click at [287, 449] on button "Save changes" at bounding box center [311, 460] width 132 height 42
click at [138, 309] on span "Meeting spaces" at bounding box center [100, 310] width 108 height 19
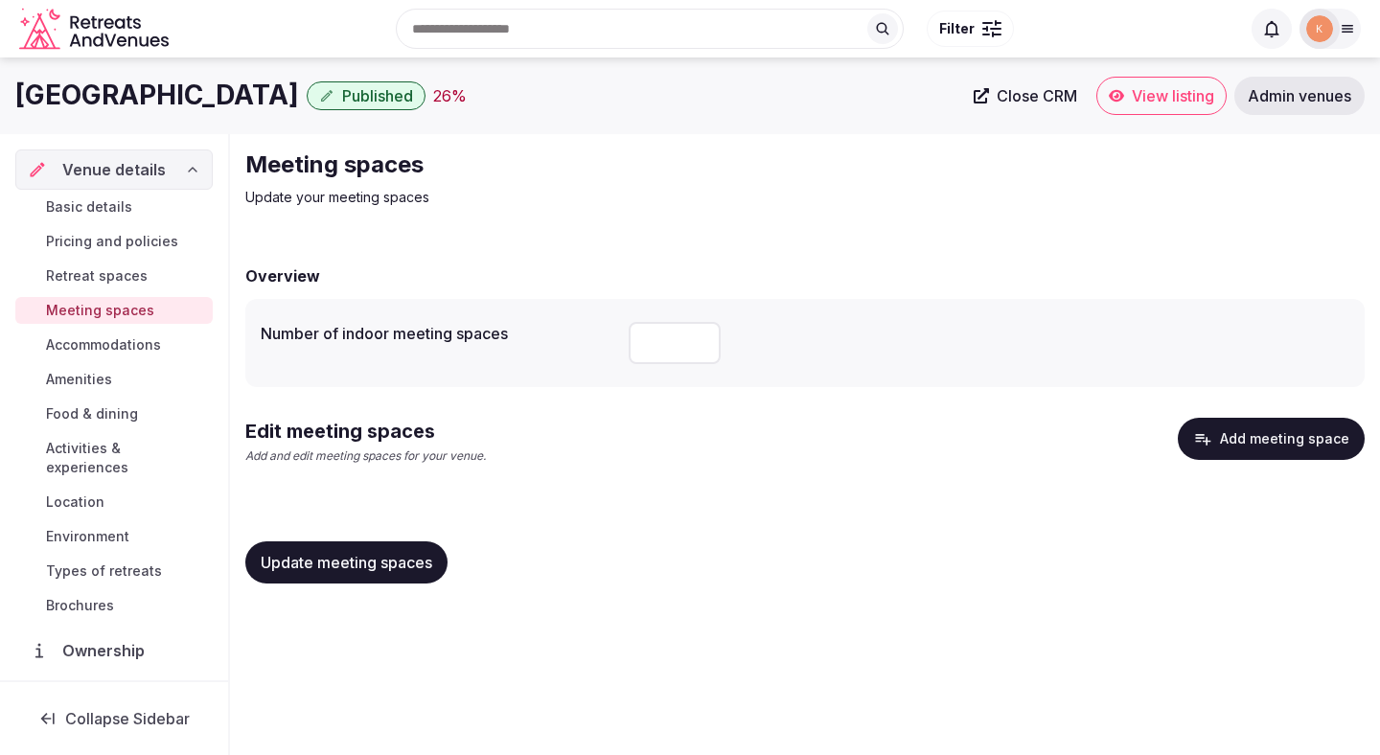
click at [307, 564] on span "Update meeting spaces" at bounding box center [347, 562] width 172 height 19
click at [977, 452] on button "Add meeting space" at bounding box center [1271, 439] width 187 height 42
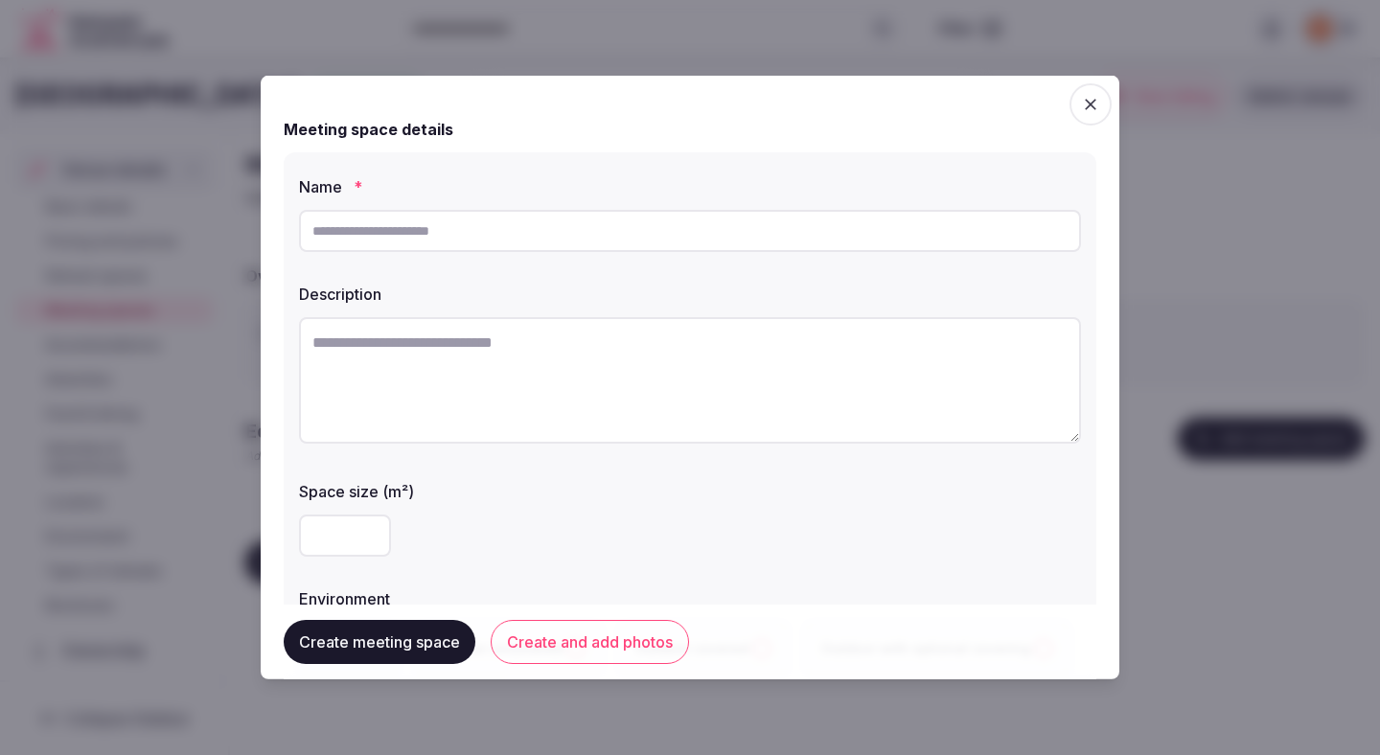
click at [636, 260] on div "Name * Description Space size (m²) Environment Indoor Outdoor uncovered Outdoor…" at bounding box center [690, 425] width 813 height 546
click at [650, 241] on input "text" at bounding box center [690, 231] width 782 height 42
paste input "**********"
type input "**********"
click at [584, 373] on textarea at bounding box center [690, 380] width 782 height 126
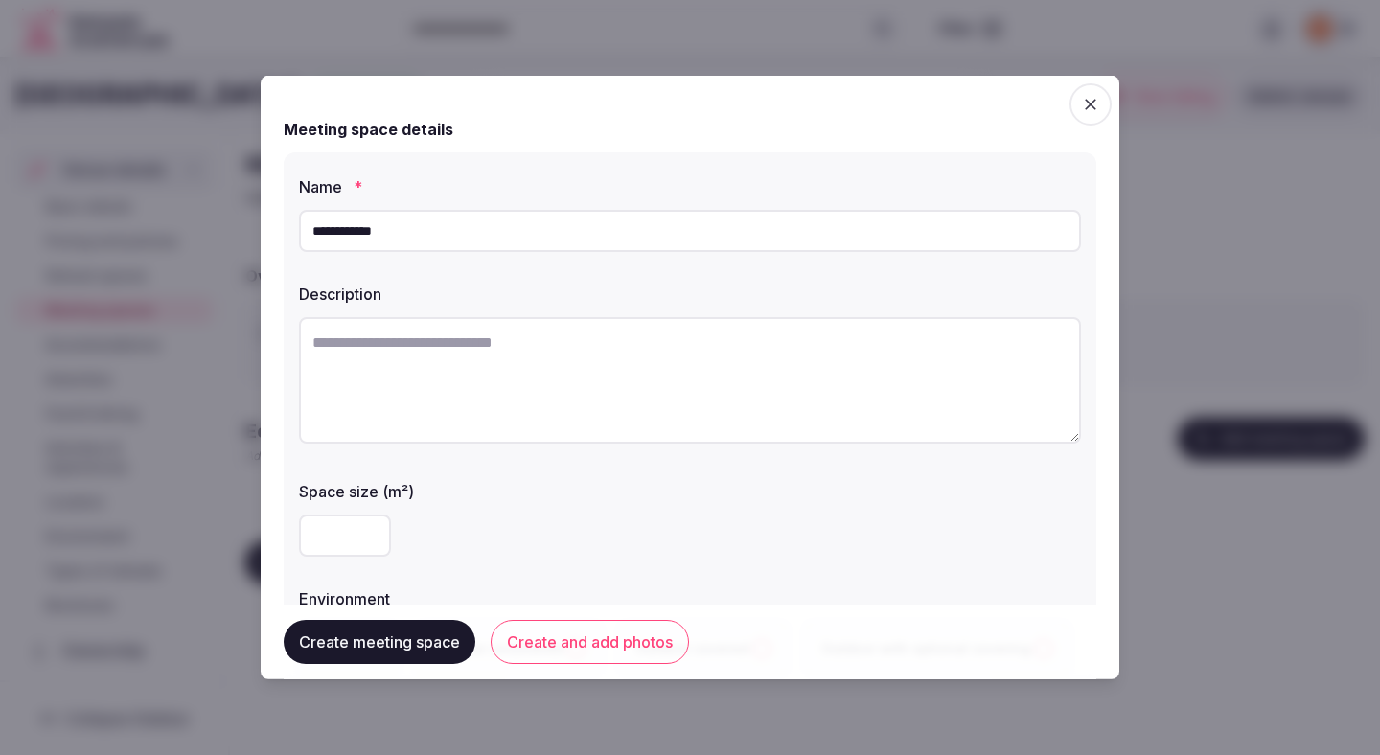
paste textarea "**********"
type textarea "**********"
click at [598, 522] on div at bounding box center [690, 536] width 782 height 42
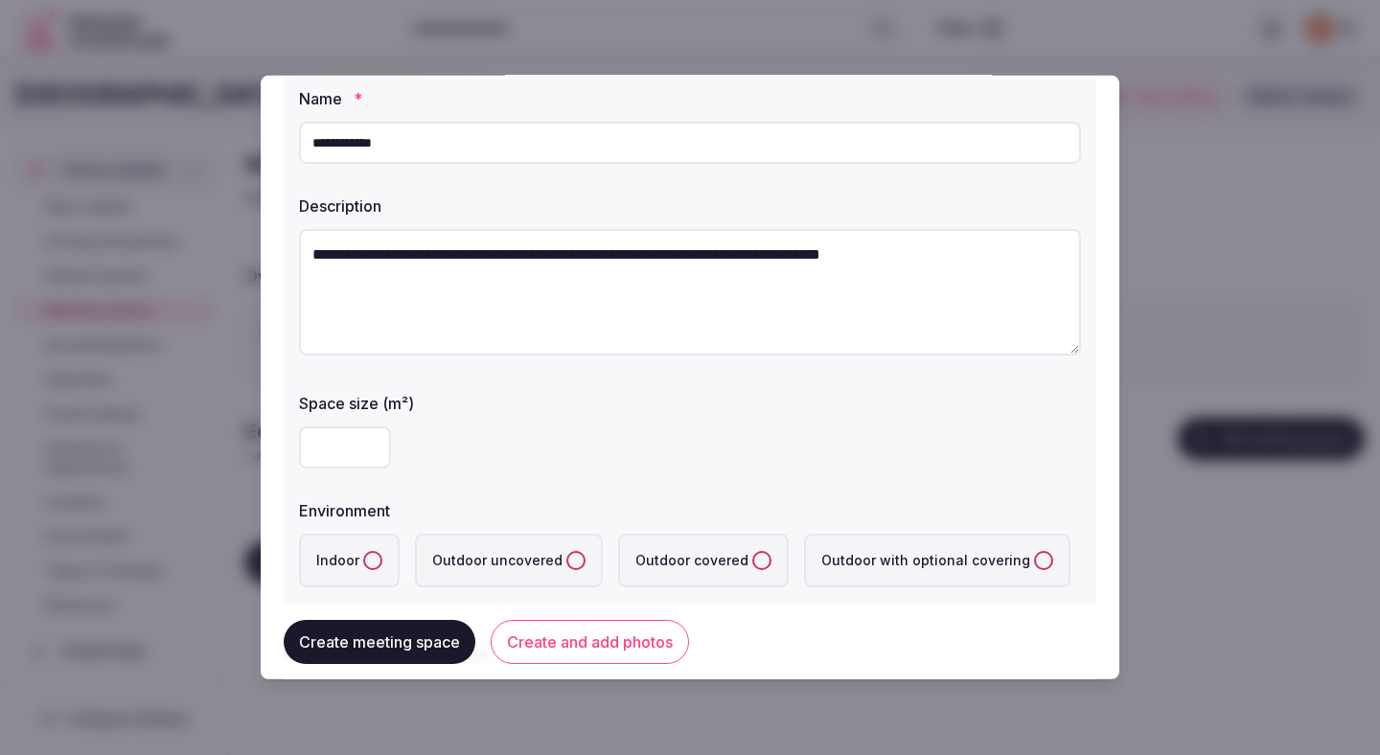
scroll to position [111, 0]
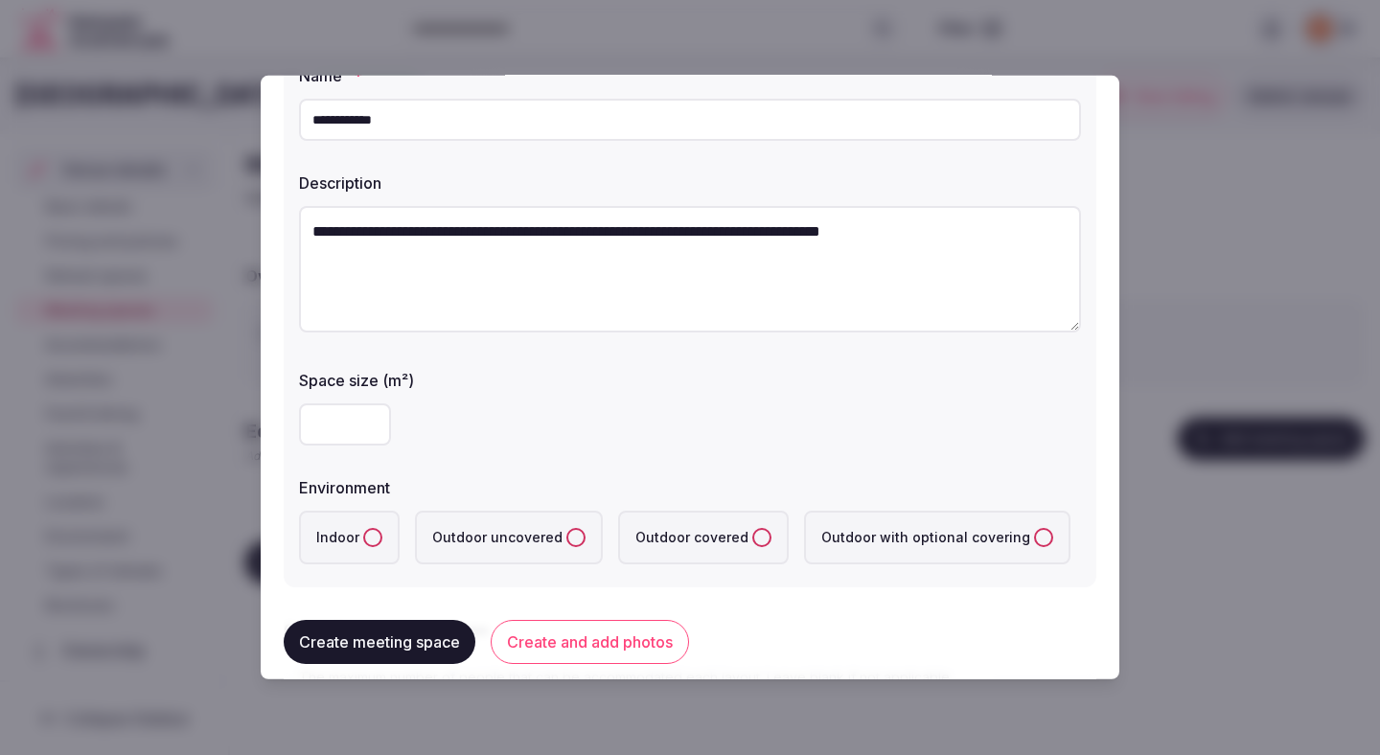
type input "***"
click at [339, 544] on label "Indoor" at bounding box center [349, 538] width 101 height 54
click at [363, 544] on button "Indoor" at bounding box center [372, 537] width 19 height 19
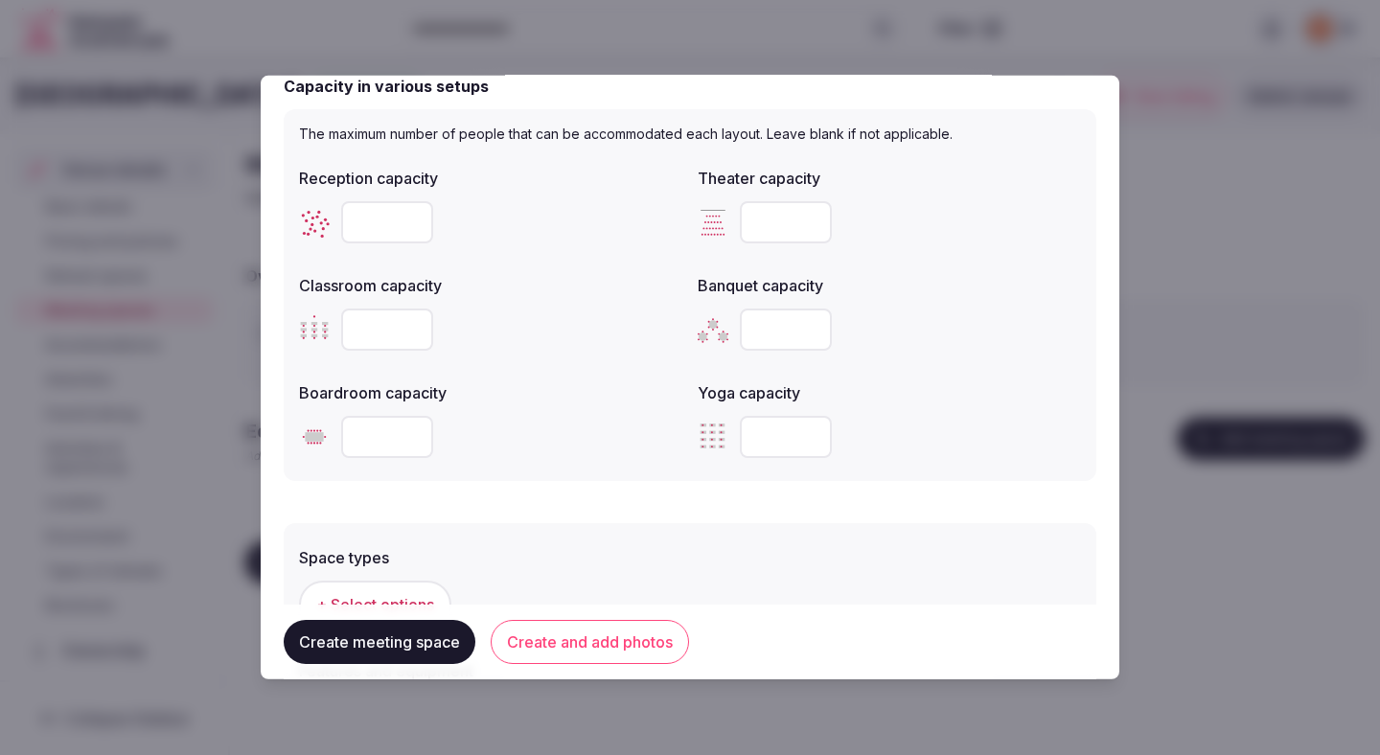
scroll to position [658, 0]
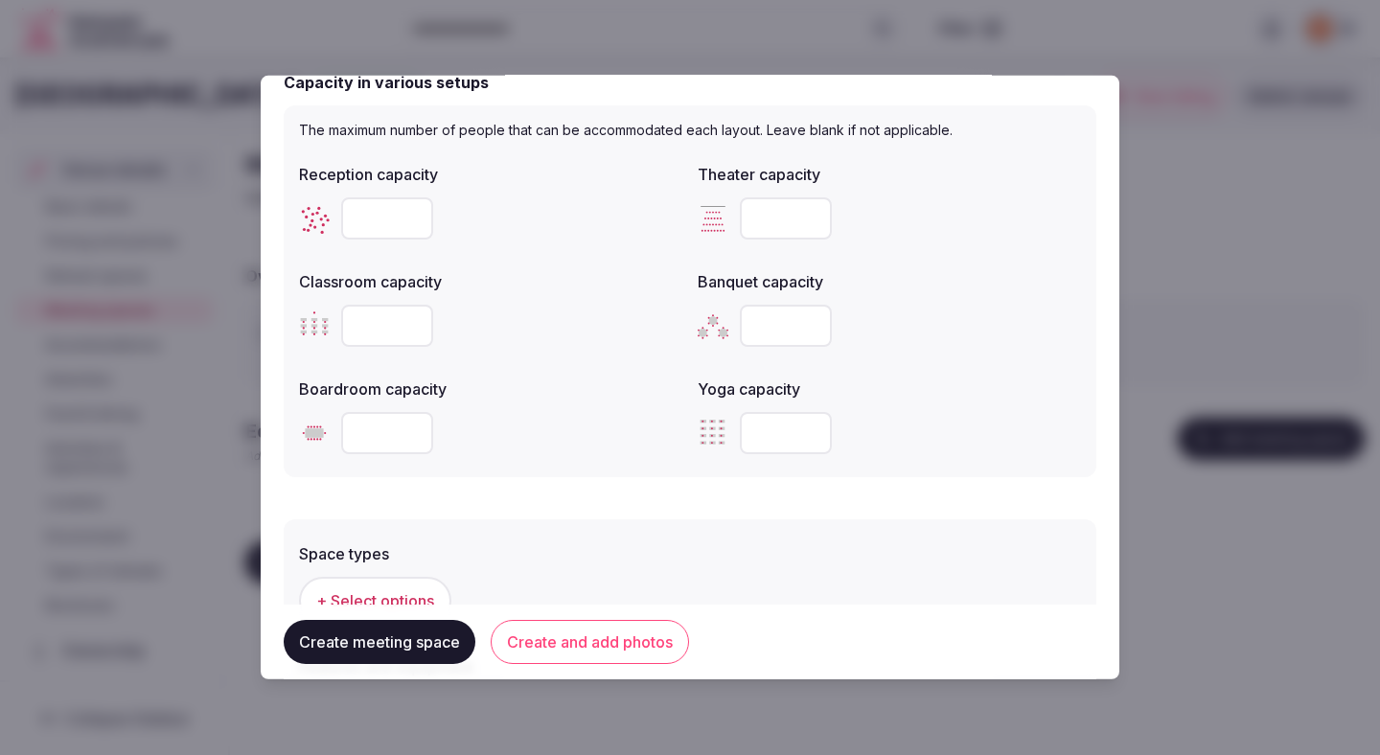
click at [780, 223] on input "number" at bounding box center [786, 218] width 92 height 42
type input "**"
type input "*"
click at [417, 319] on input "*" at bounding box center [387, 326] width 92 height 42
click at [365, 321] on input "*" at bounding box center [387, 326] width 92 height 42
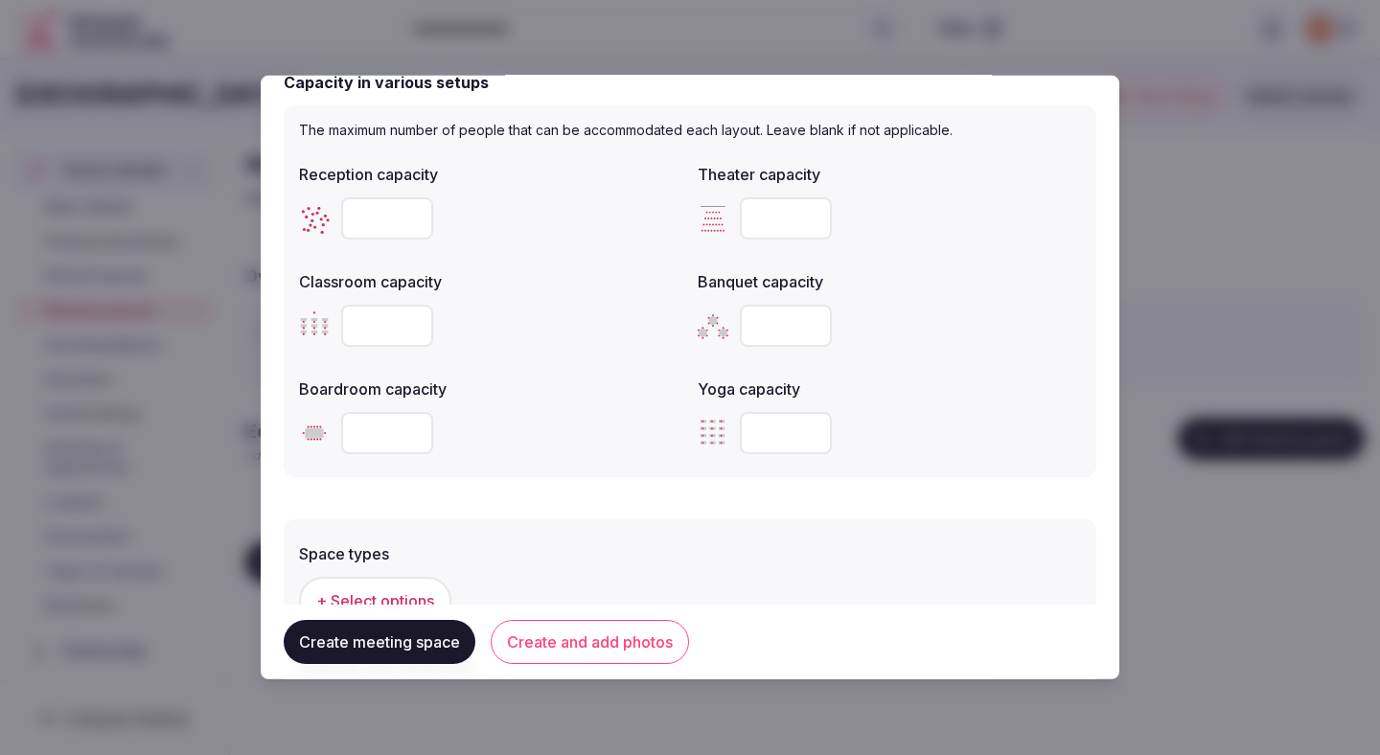
type input "**"
click at [361, 431] on input "number" at bounding box center [387, 433] width 92 height 42
type input "**"
click at [572, 414] on div "**" at bounding box center [490, 433] width 383 height 42
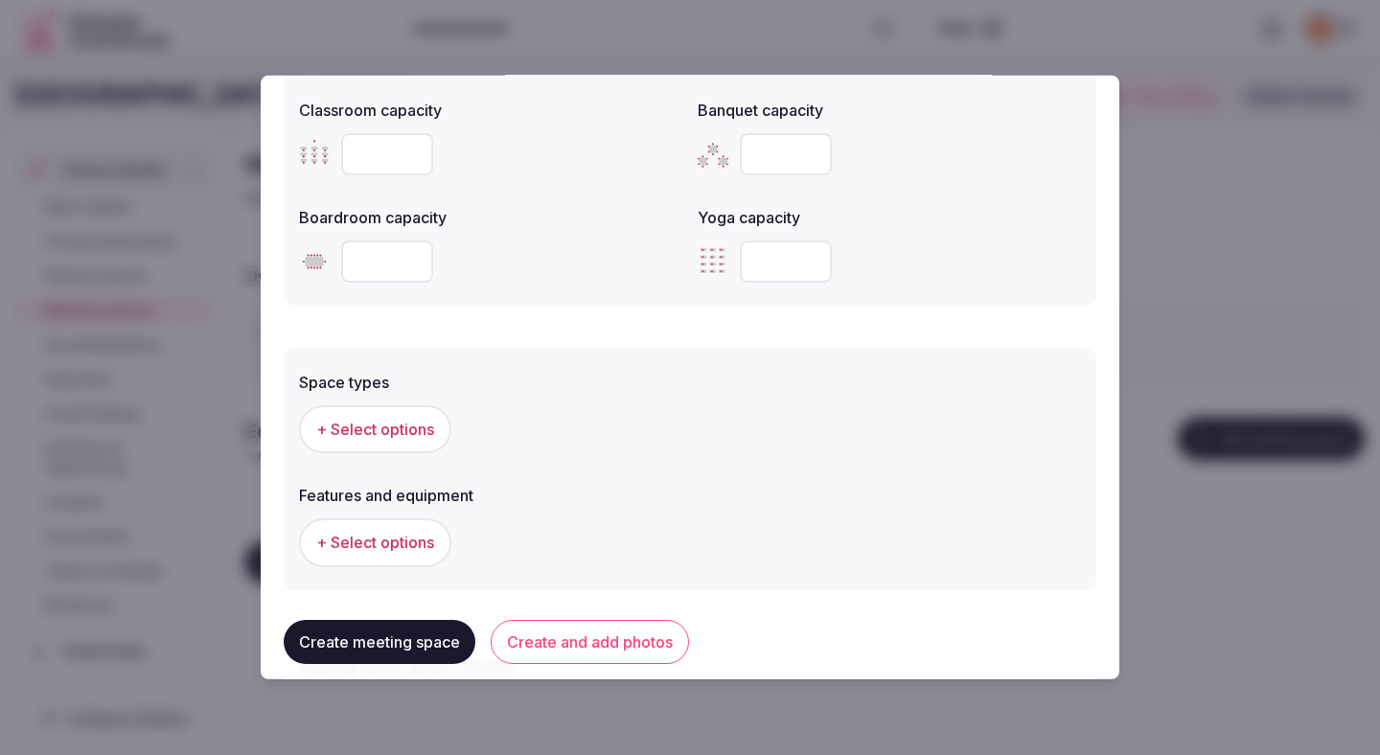
scroll to position [852, 0]
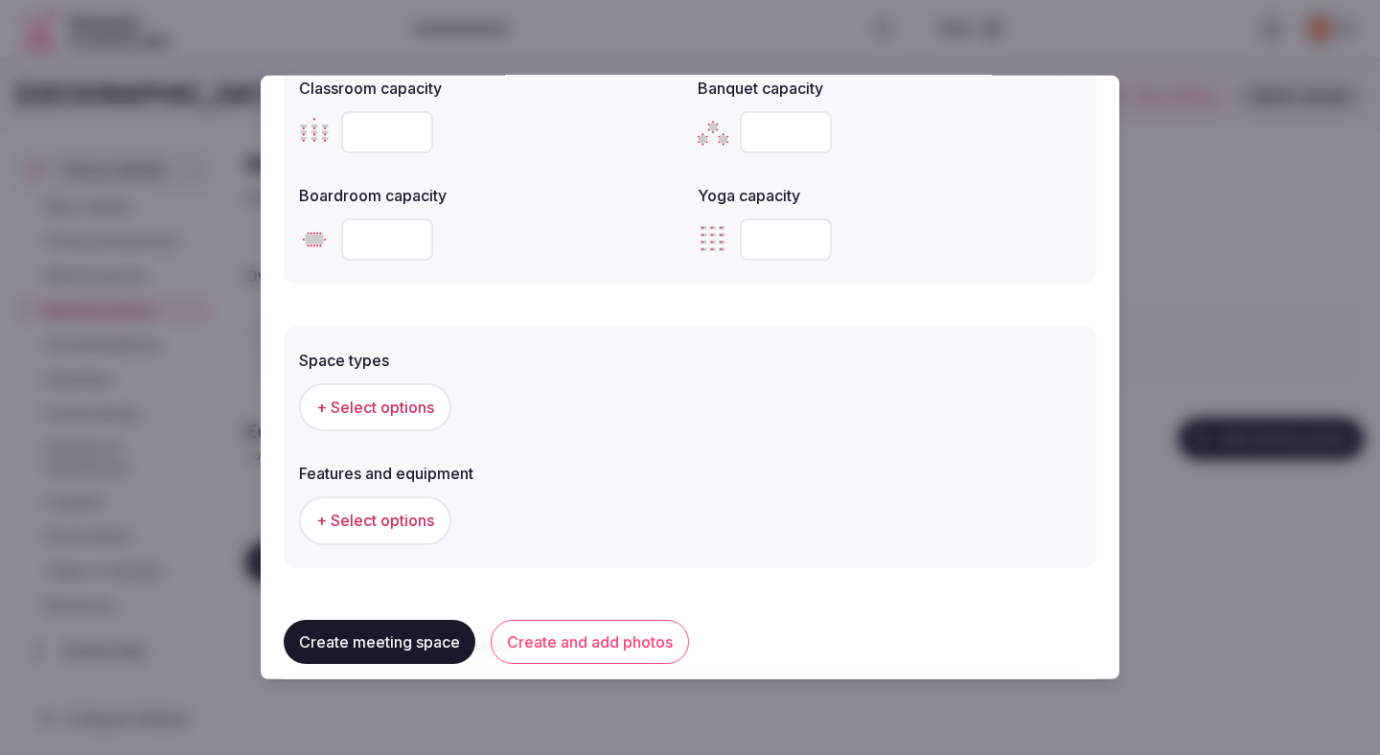
click at [423, 393] on button "+ Select options" at bounding box center [375, 407] width 152 height 48
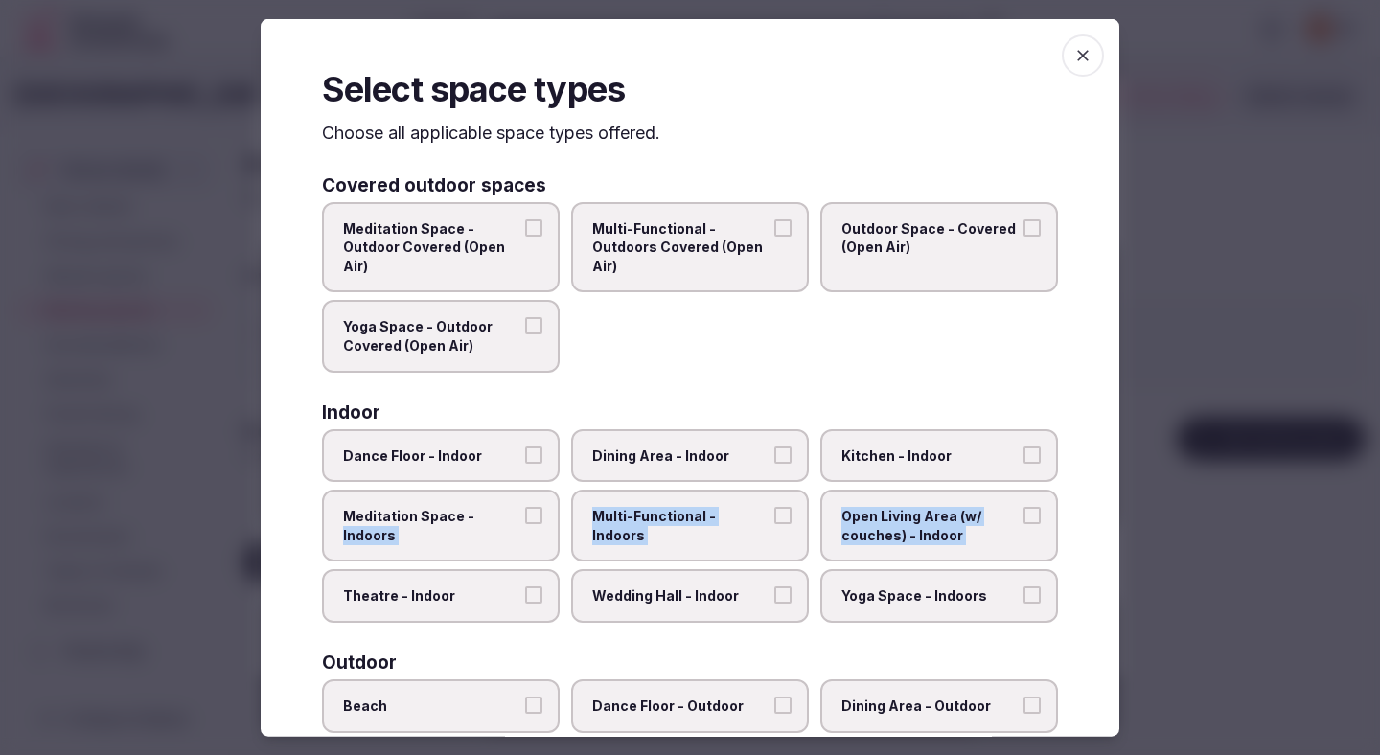
drag, startPoint x: 488, startPoint y: 509, endPoint x: 500, endPoint y: 580, distance: 72.0
click at [500, 580] on div "Dance Floor - Indoor Dining Area - Indoor Kitchen - Indoor Meditation Space - I…" at bounding box center [690, 525] width 736 height 194
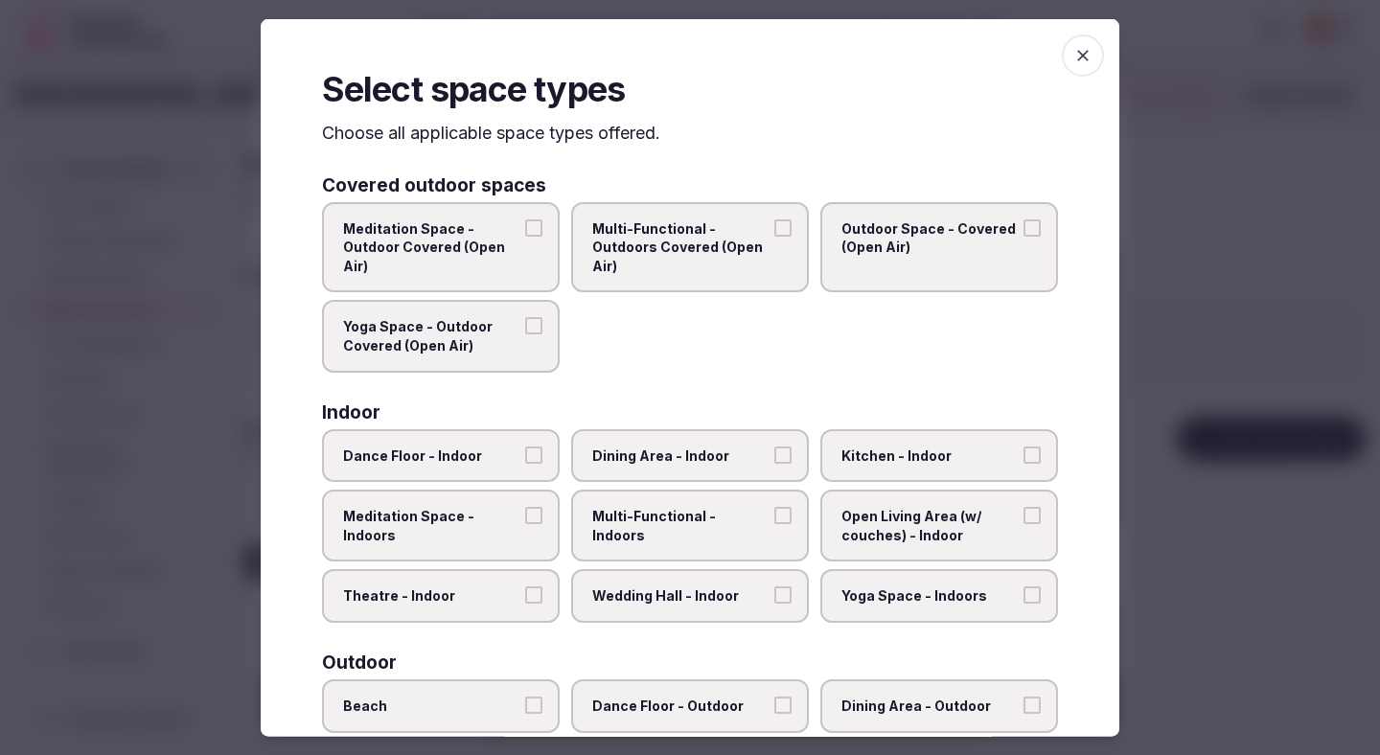
click at [501, 593] on span "Theatre - Indoor" at bounding box center [431, 595] width 176 height 19
click at [525, 593] on button "Theatre - Indoor" at bounding box center [533, 594] width 17 height 17
click at [636, 470] on label "Dining Area - Indoor" at bounding box center [690, 455] width 238 height 54
click at [774, 463] on button "Dining Area - Indoor" at bounding box center [782, 454] width 17 height 17
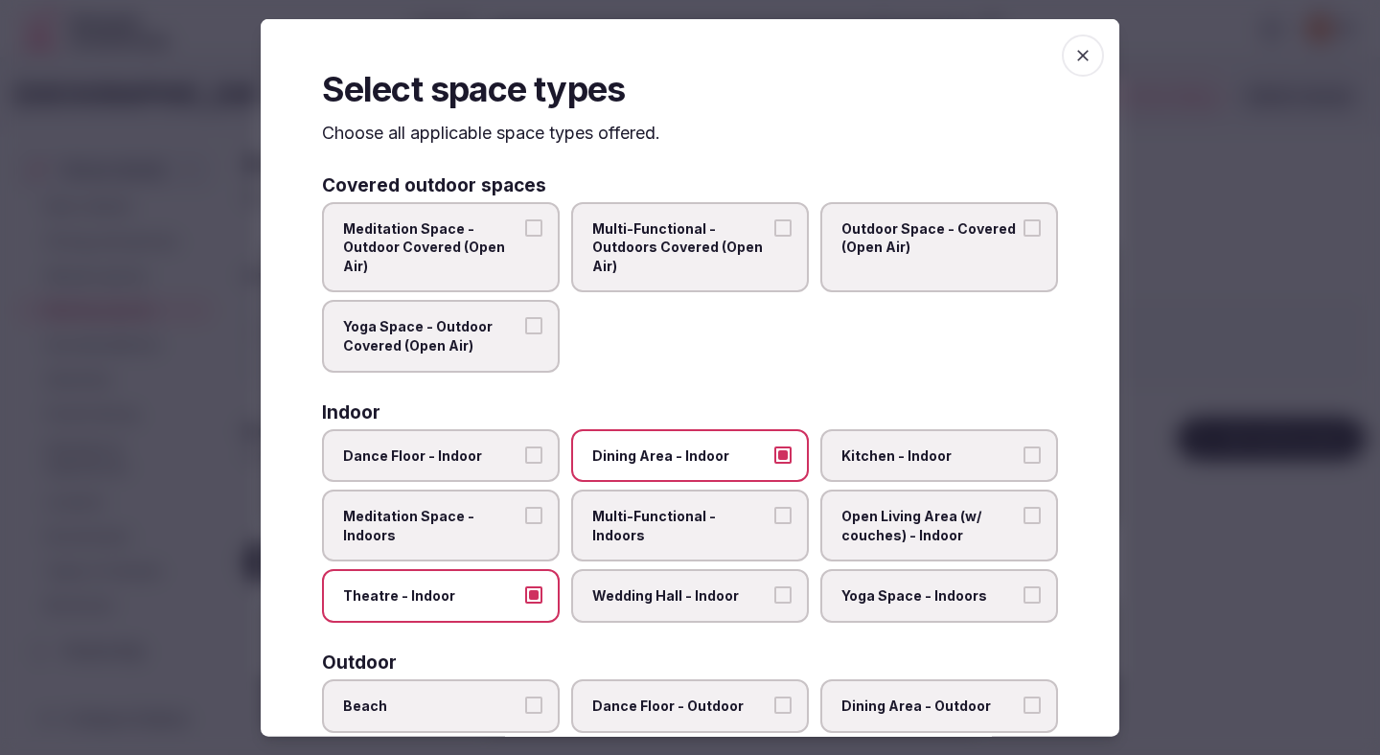
click at [636, 507] on span "Multi-Functional - Indoors" at bounding box center [680, 525] width 176 height 37
click at [774, 507] on button "Multi-Functional - Indoors" at bounding box center [782, 515] width 17 height 17
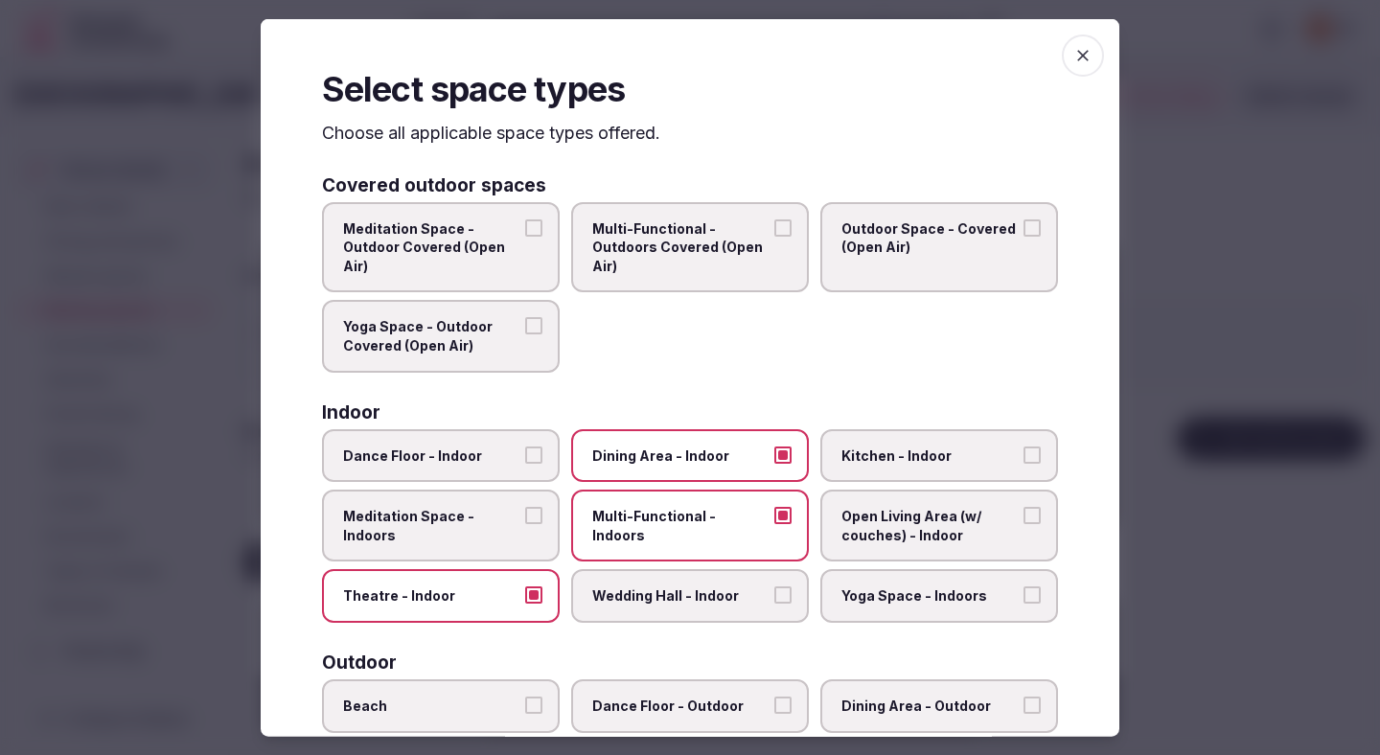
click at [636, 566] on div "Dance Floor - Indoor Dining Area - Indoor Kitchen - Indoor Meditation Space - I…" at bounding box center [690, 525] width 736 height 194
click at [691, 588] on span "Wedding Hall - Indoor" at bounding box center [680, 595] width 176 height 19
click at [774, 588] on button "Wedding Hall - Indoor" at bounding box center [782, 594] width 17 height 17
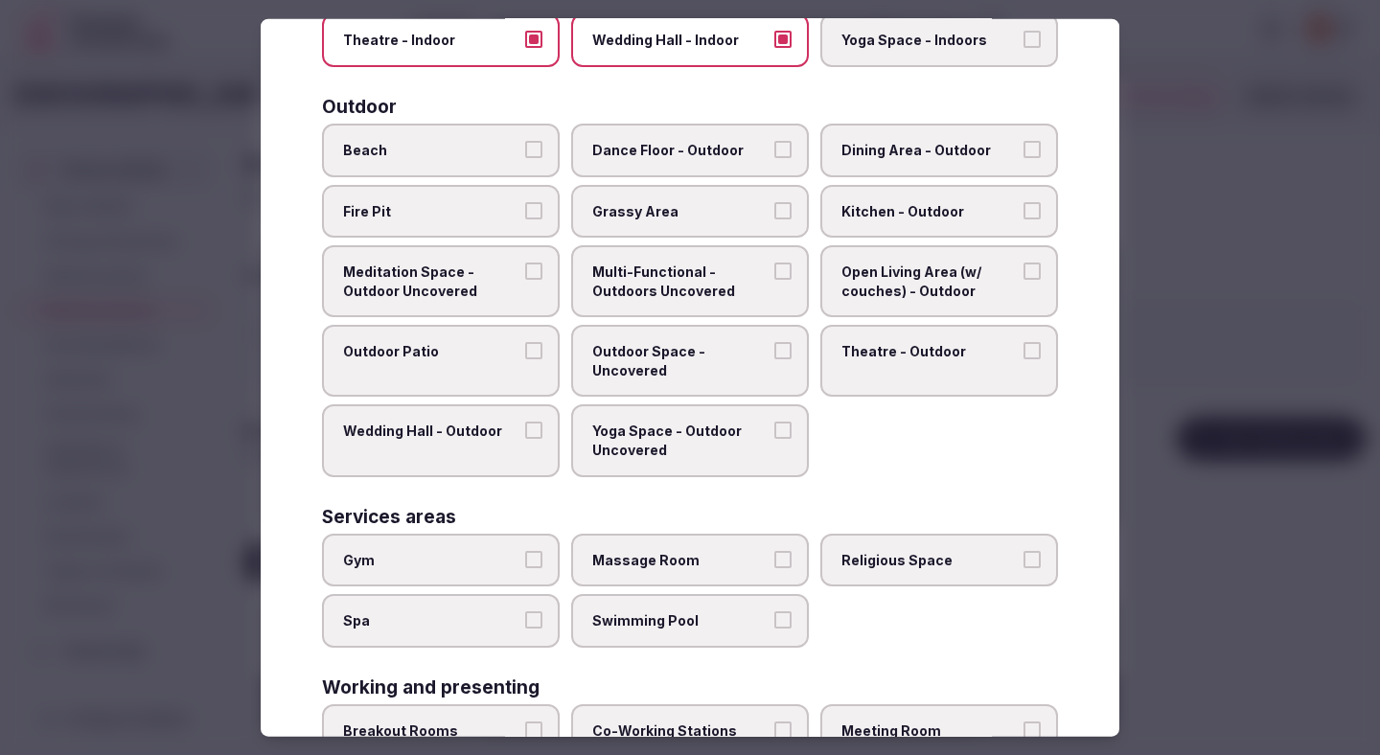
scroll to position [683, 0]
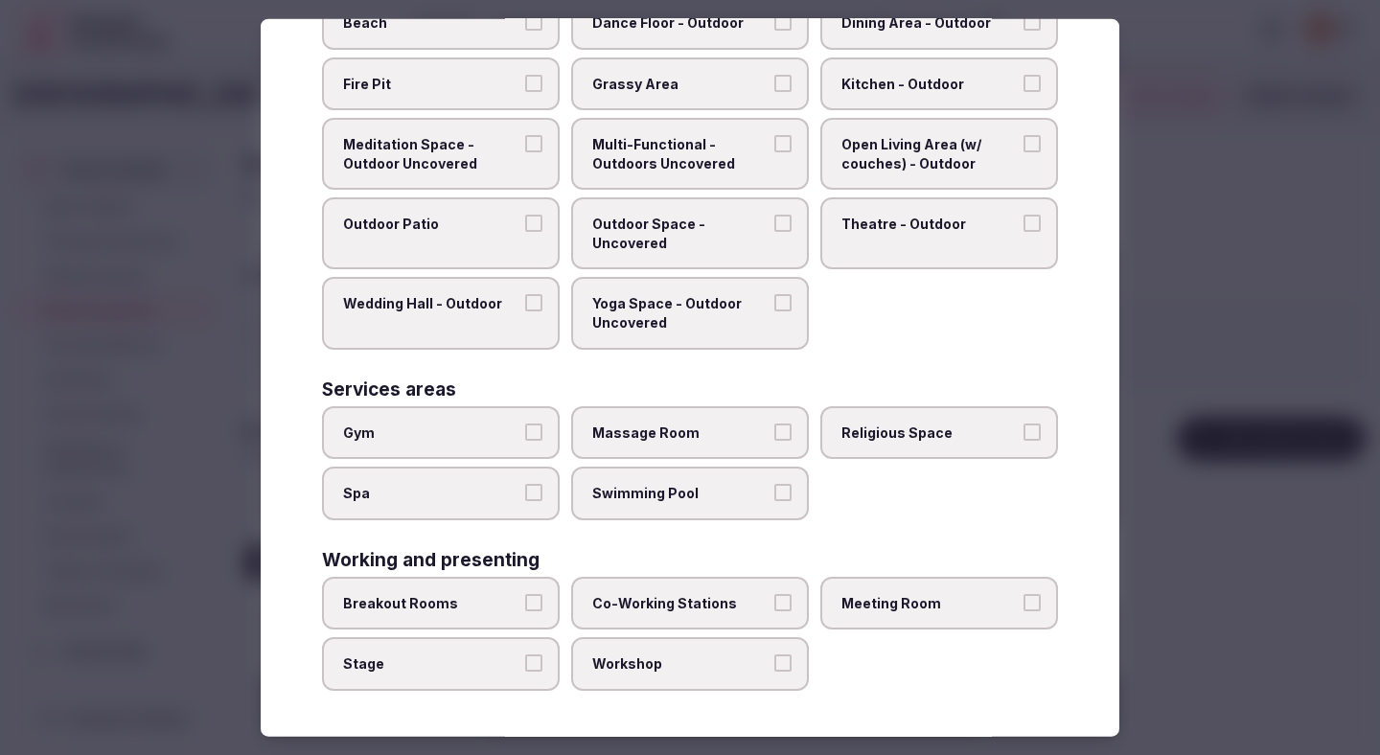
click at [524, 609] on label "Breakout Rooms" at bounding box center [441, 604] width 238 height 54
click at [525, 609] on button "Breakout Rooms" at bounding box center [533, 602] width 17 height 17
click at [524, 665] on label "Stage" at bounding box center [441, 664] width 238 height 54
click at [525, 665] on button "Stage" at bounding box center [533, 662] width 17 height 17
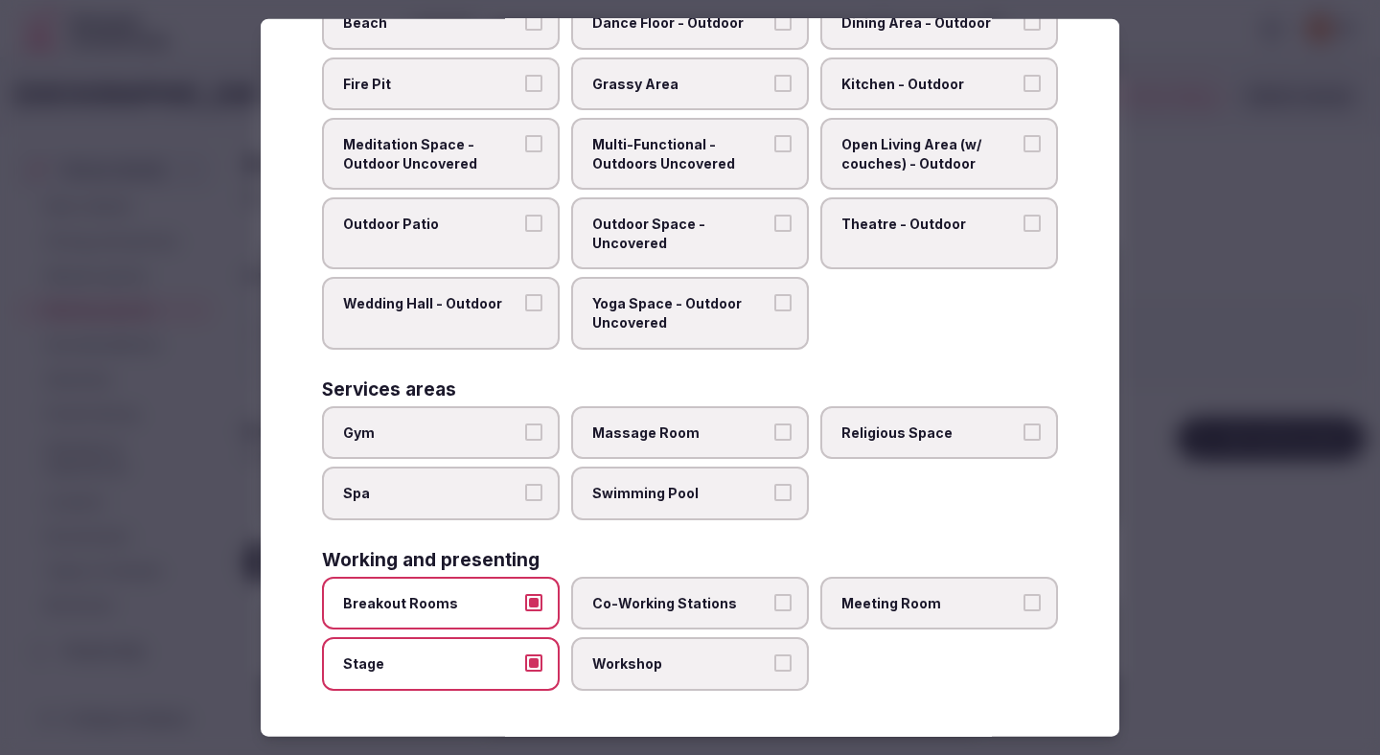
click at [625, 666] on span "Workshop" at bounding box center [680, 663] width 176 height 19
click at [774, 666] on button "Workshop" at bounding box center [782, 662] width 17 height 17
click at [668, 620] on label "Co-Working Stations" at bounding box center [690, 604] width 238 height 54
click at [774, 611] on button "Co-Working Stations" at bounding box center [782, 602] width 17 height 17
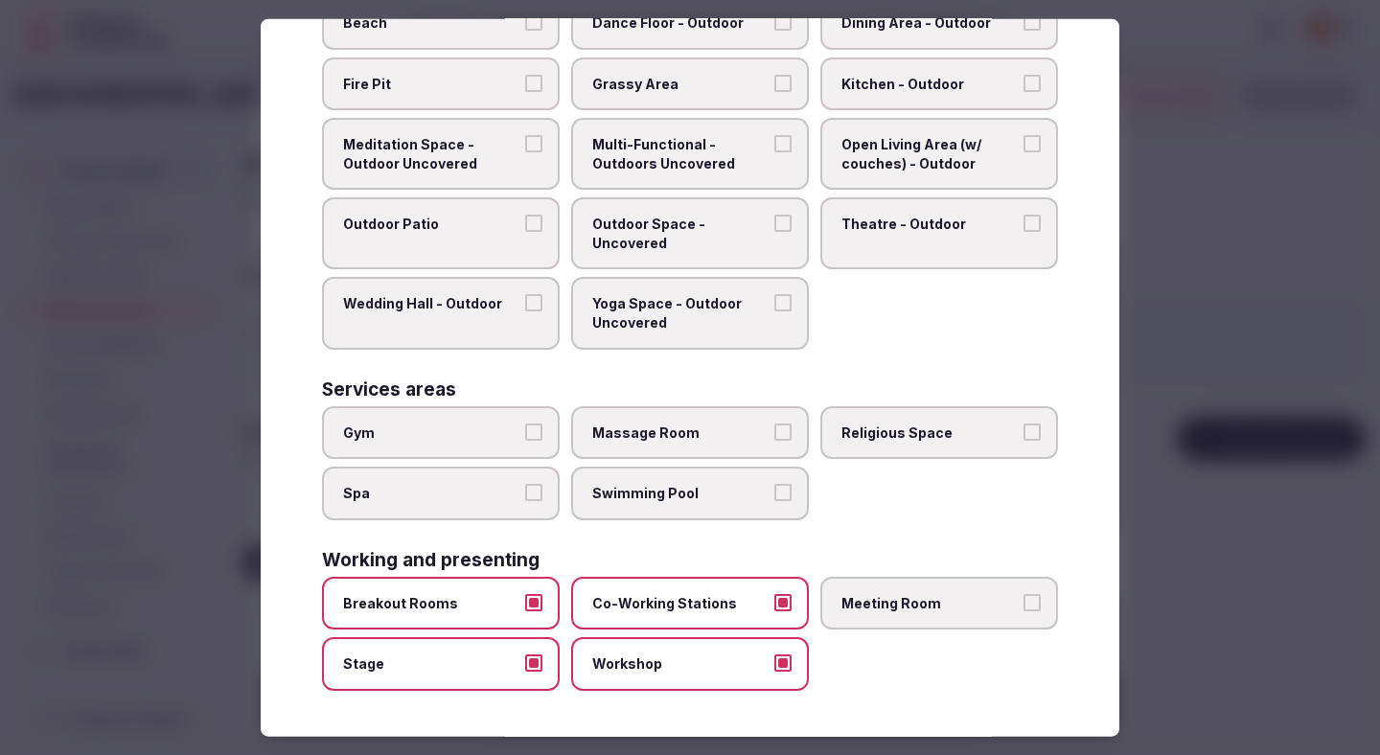
click at [852, 600] on span "Meeting Room" at bounding box center [929, 603] width 176 height 19
click at [977, 600] on button "Meeting Room" at bounding box center [1031, 602] width 17 height 17
click at [977, 499] on div at bounding box center [690, 377] width 1380 height 755
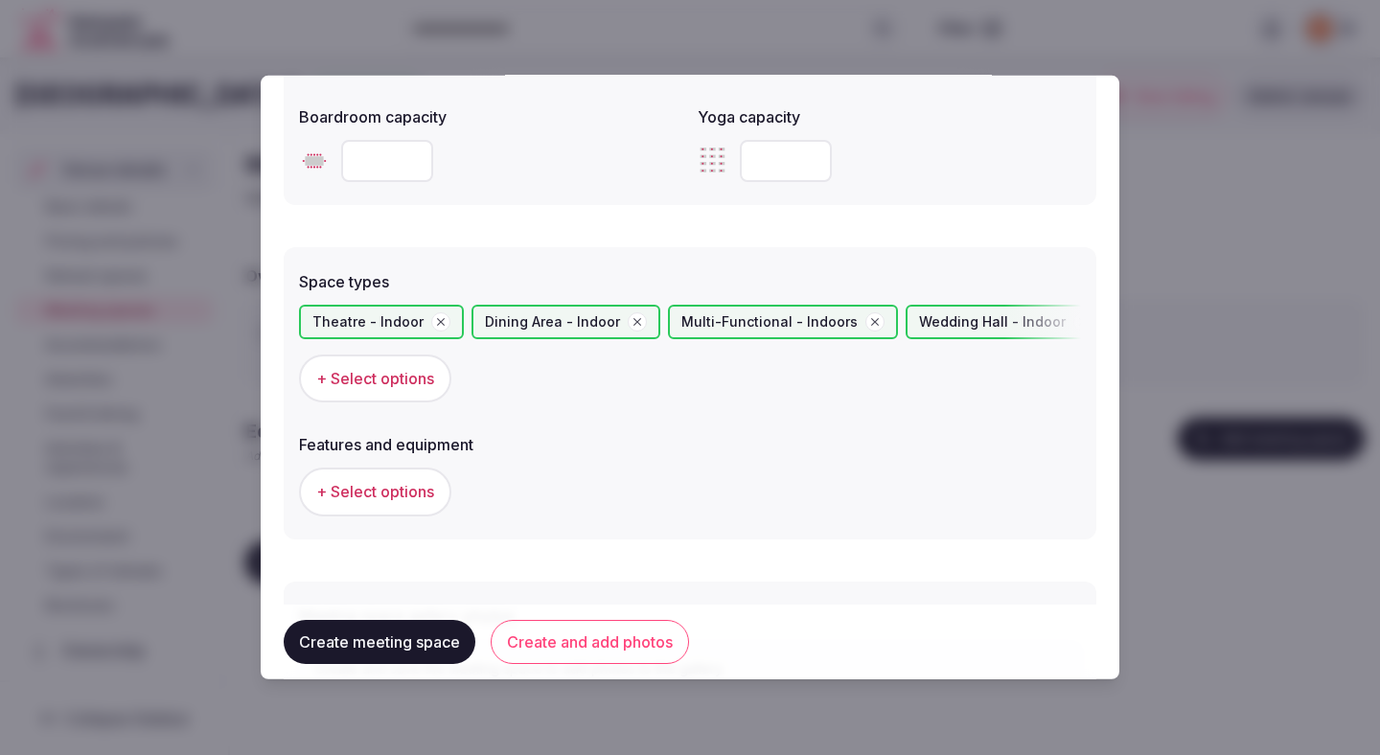
scroll to position [1081, 0]
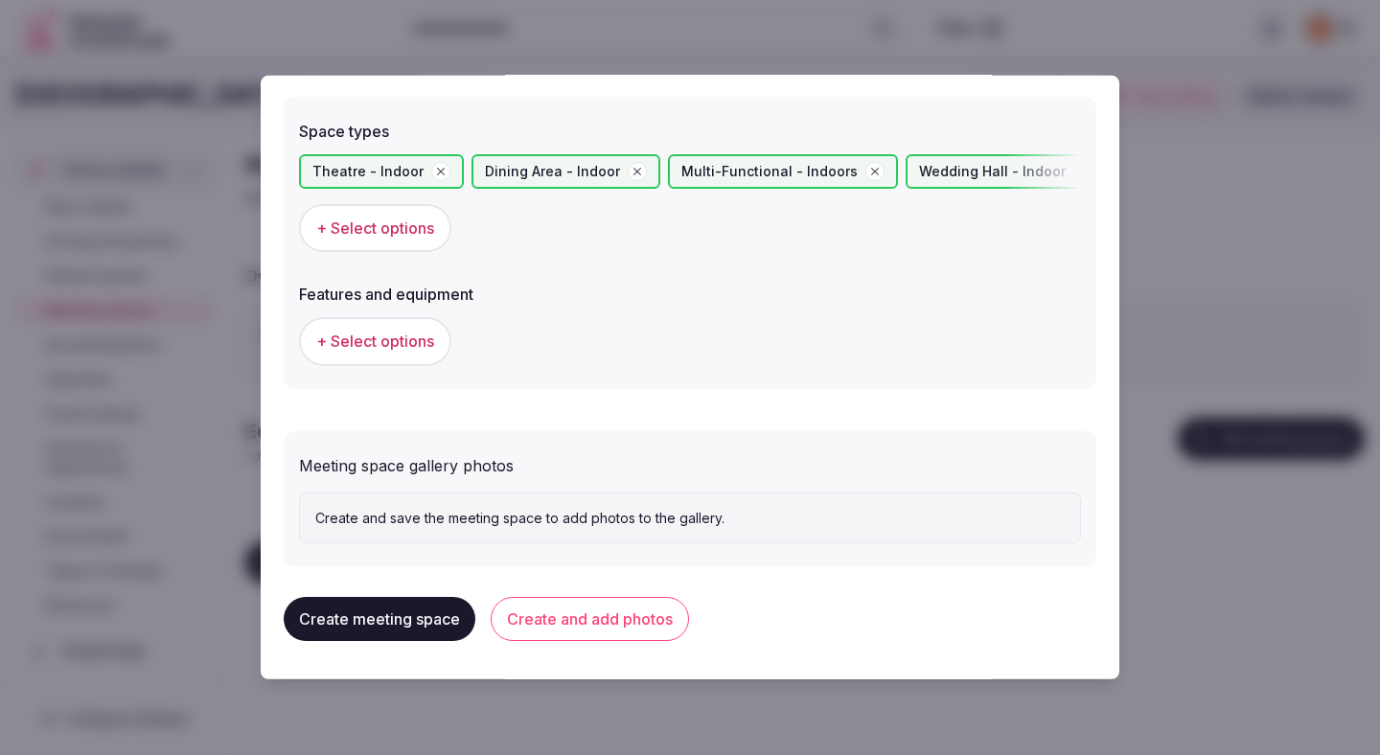
click at [420, 339] on span "+ Select options" at bounding box center [375, 341] width 118 height 21
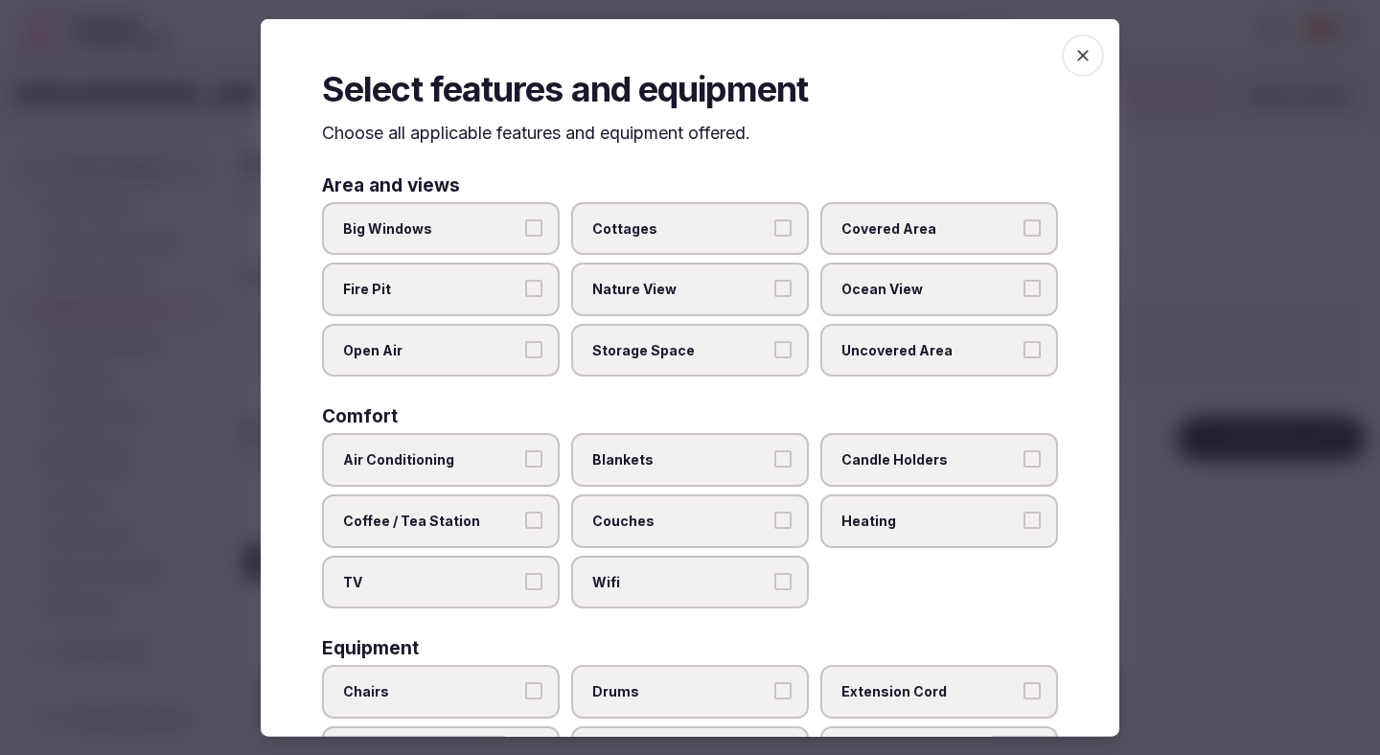
click at [517, 466] on span "Air Conditioning" at bounding box center [431, 459] width 176 height 19
click at [525, 466] on button "Air Conditioning" at bounding box center [533, 458] width 17 height 17
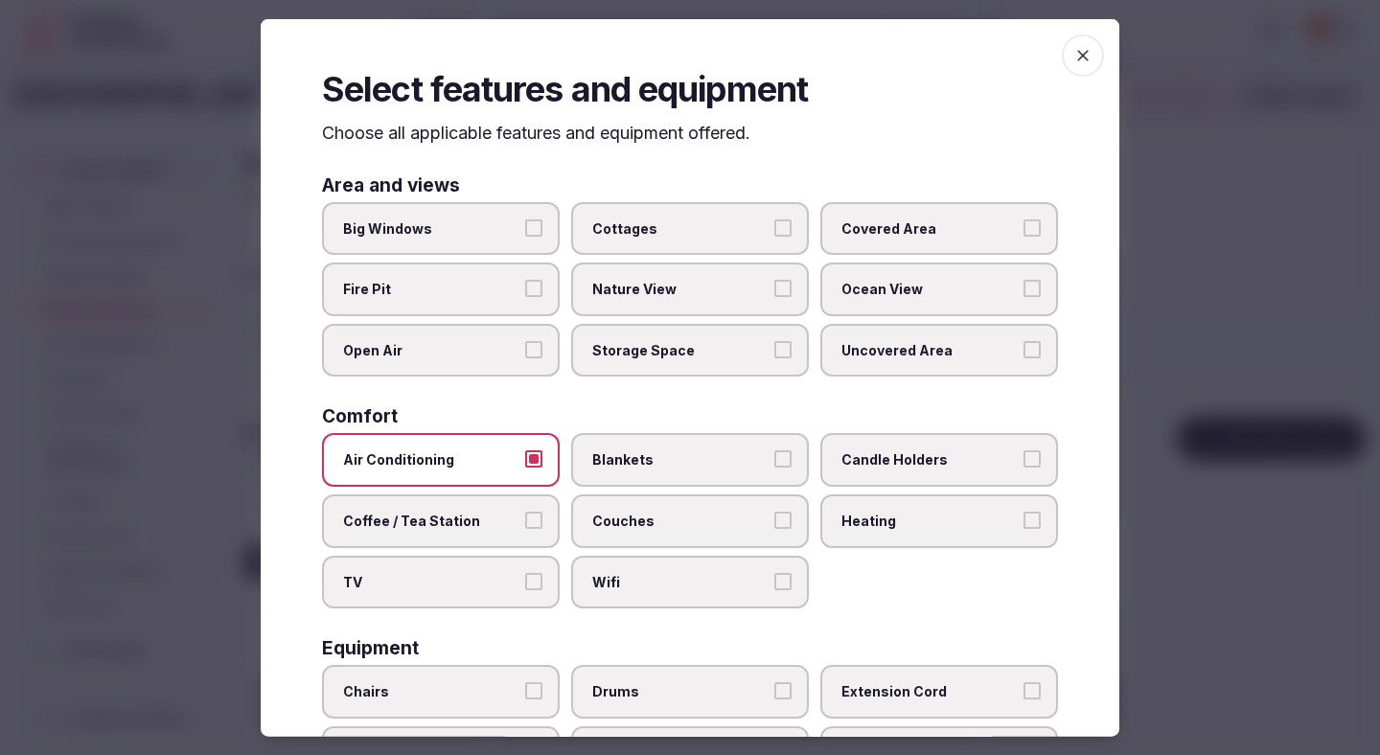
click at [521, 579] on label "TV" at bounding box center [441, 582] width 238 height 54
click at [525, 579] on button "TV" at bounding box center [533, 580] width 17 height 17
click at [609, 580] on span "Wifi" at bounding box center [680, 581] width 176 height 19
click at [774, 580] on button "Wifi" at bounding box center [782, 580] width 17 height 17
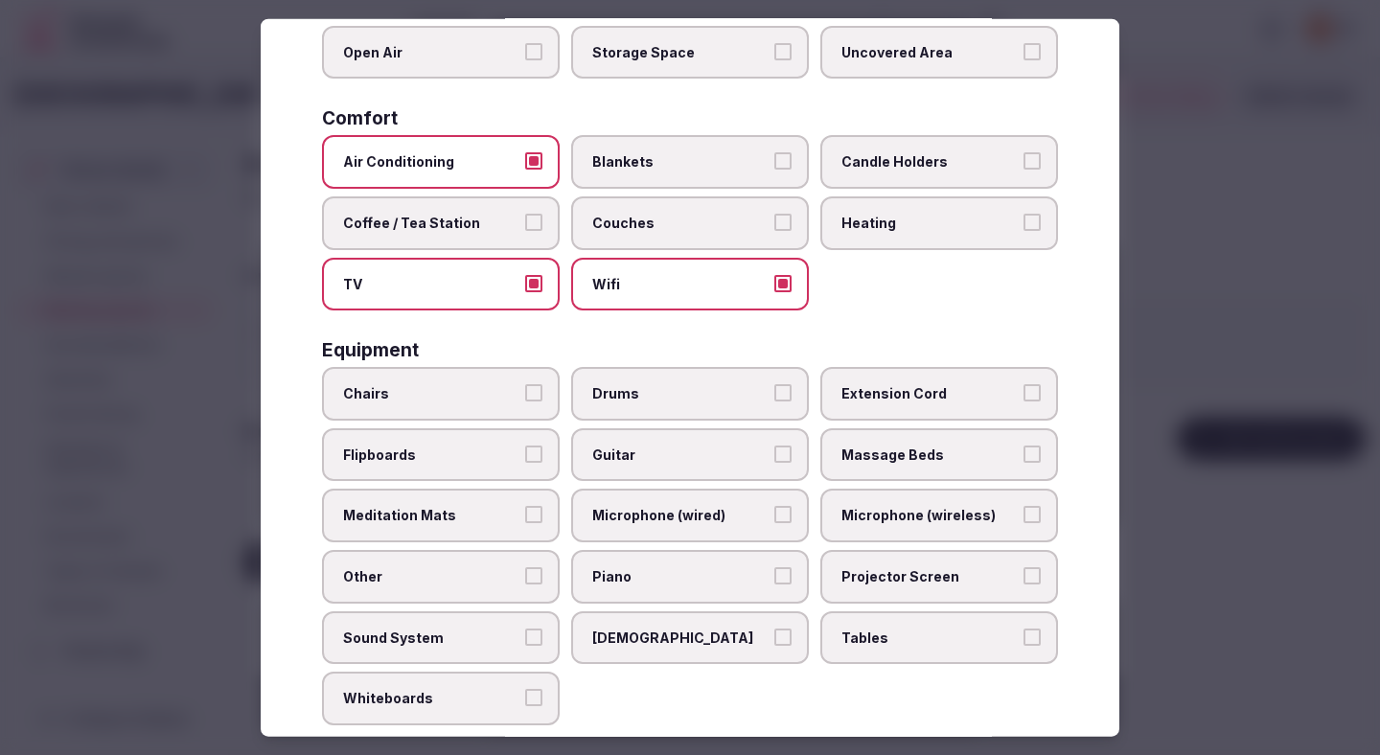
scroll to position [317, 0]
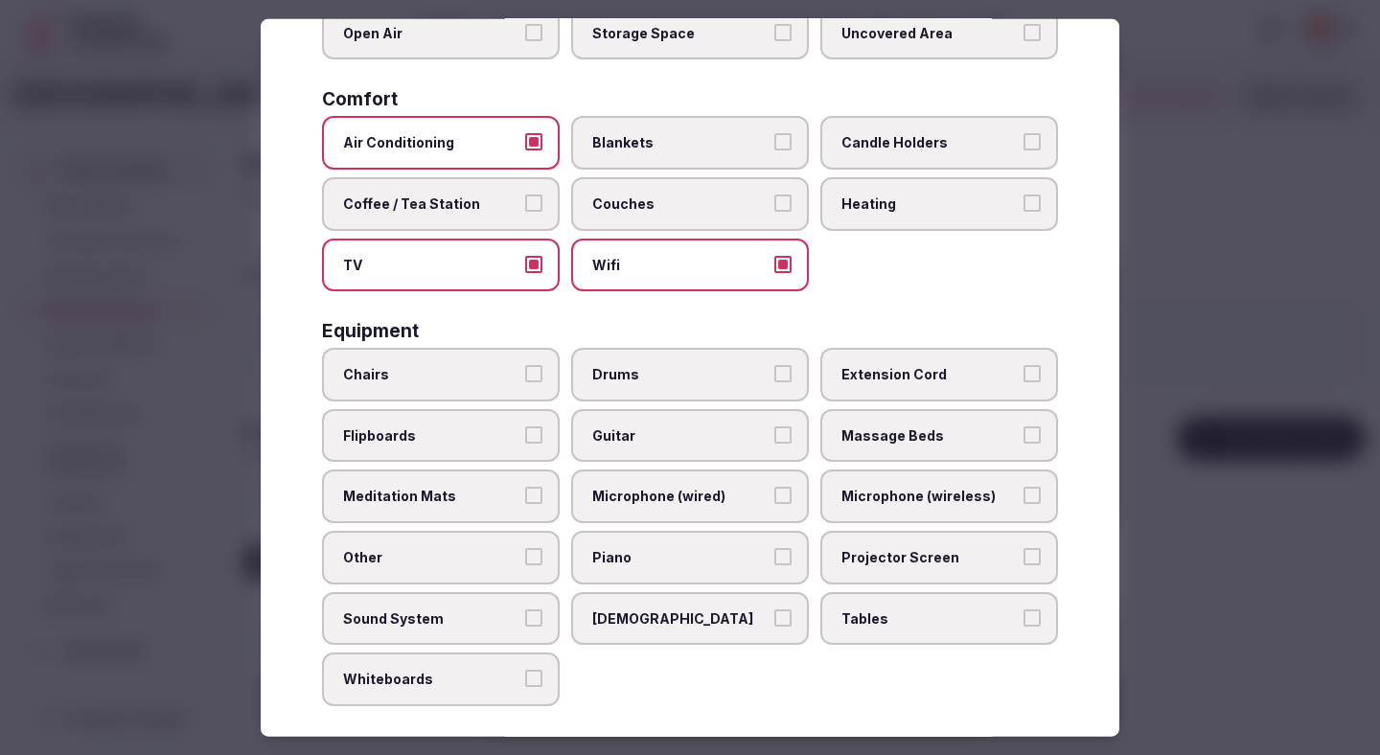
click at [524, 374] on label "Chairs" at bounding box center [441, 375] width 238 height 54
click at [525, 374] on button "Chairs" at bounding box center [533, 373] width 17 height 17
click at [744, 506] on label "Microphone (wired)" at bounding box center [690, 497] width 238 height 54
click at [774, 504] on button "Microphone (wired)" at bounding box center [782, 495] width 17 height 17
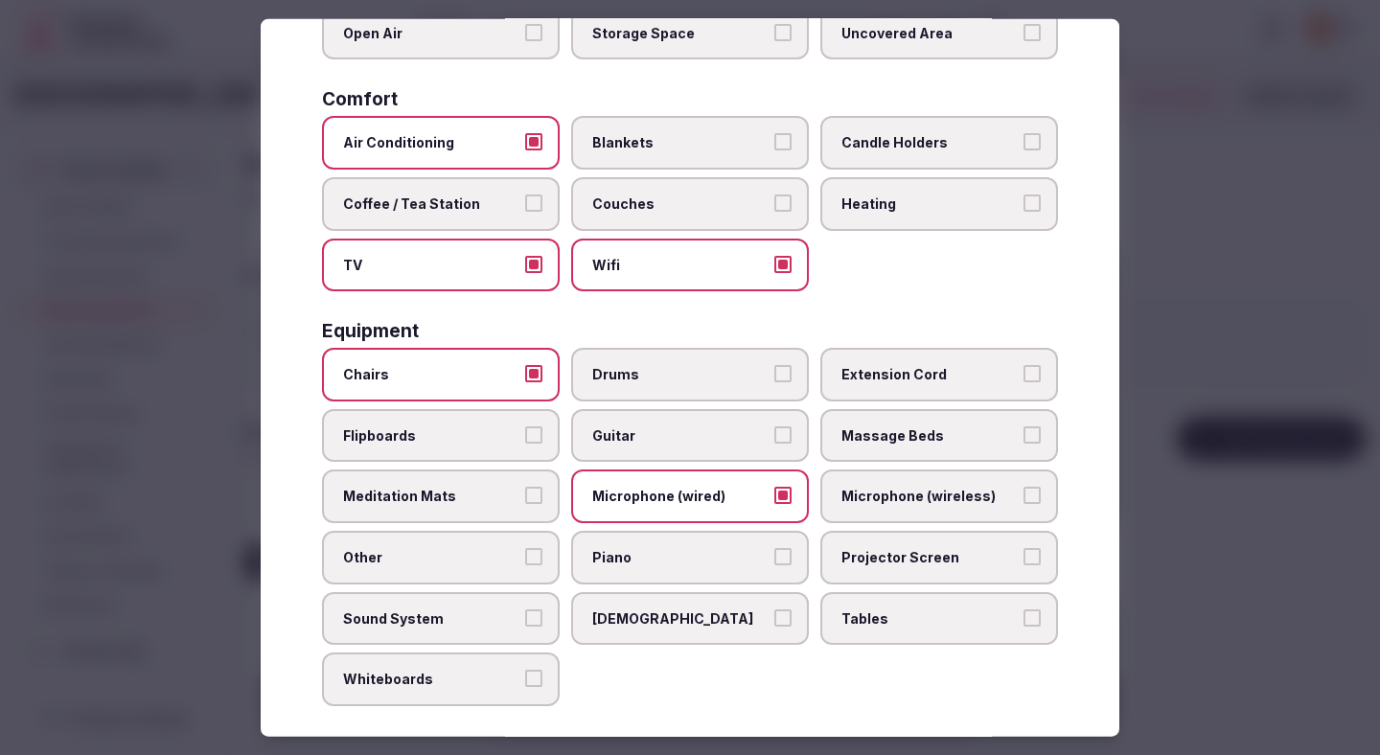
click at [898, 516] on label "Microphone (wireless)" at bounding box center [939, 497] width 238 height 54
click at [977, 504] on button "Microphone (wireless)" at bounding box center [1031, 495] width 17 height 17
click at [864, 571] on label "Projector Screen" at bounding box center [939, 558] width 238 height 54
click at [977, 565] on button "Projector Screen" at bounding box center [1031, 556] width 17 height 17
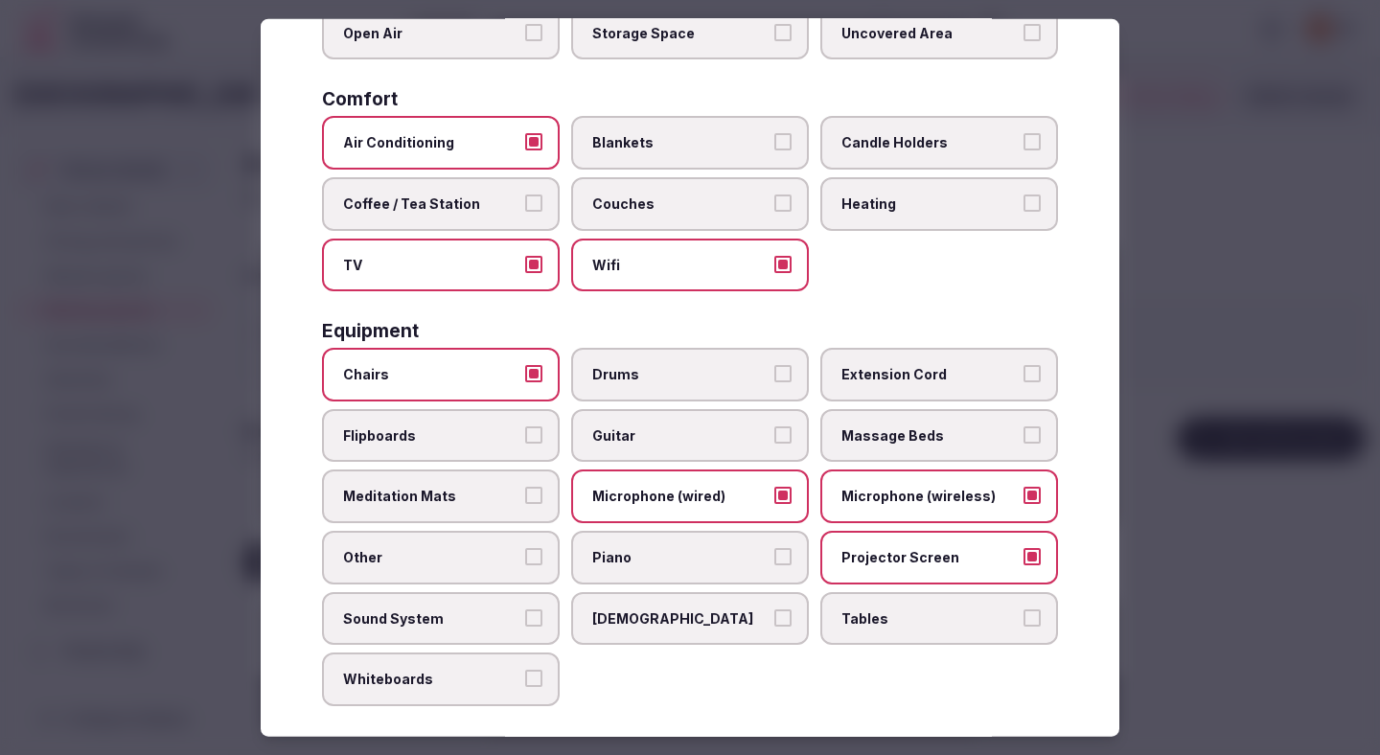
click at [519, 619] on label "Sound System" at bounding box center [441, 618] width 238 height 54
click at [525, 619] on button "Sound System" at bounding box center [533, 616] width 17 height 17
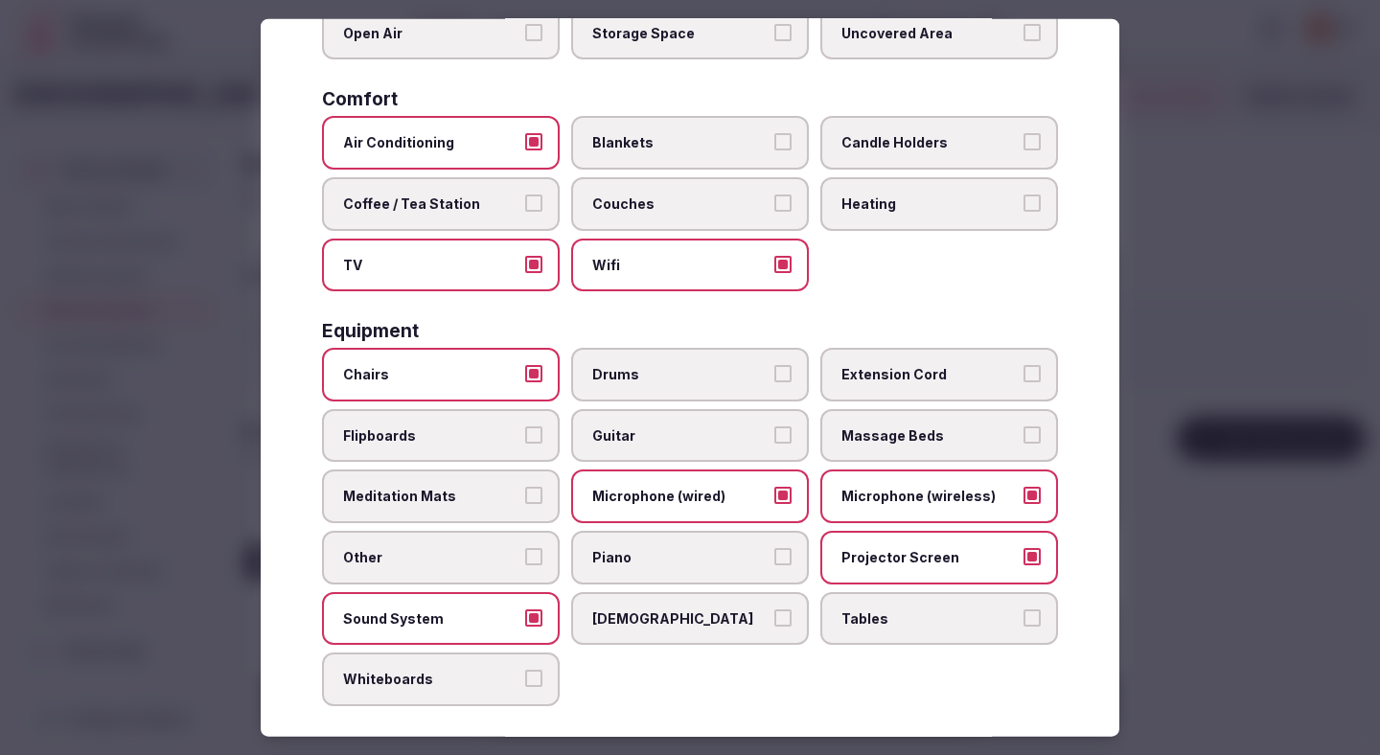
click at [891, 633] on label "Tables" at bounding box center [939, 618] width 238 height 54
click at [977, 626] on button "Tables" at bounding box center [1031, 616] width 17 height 17
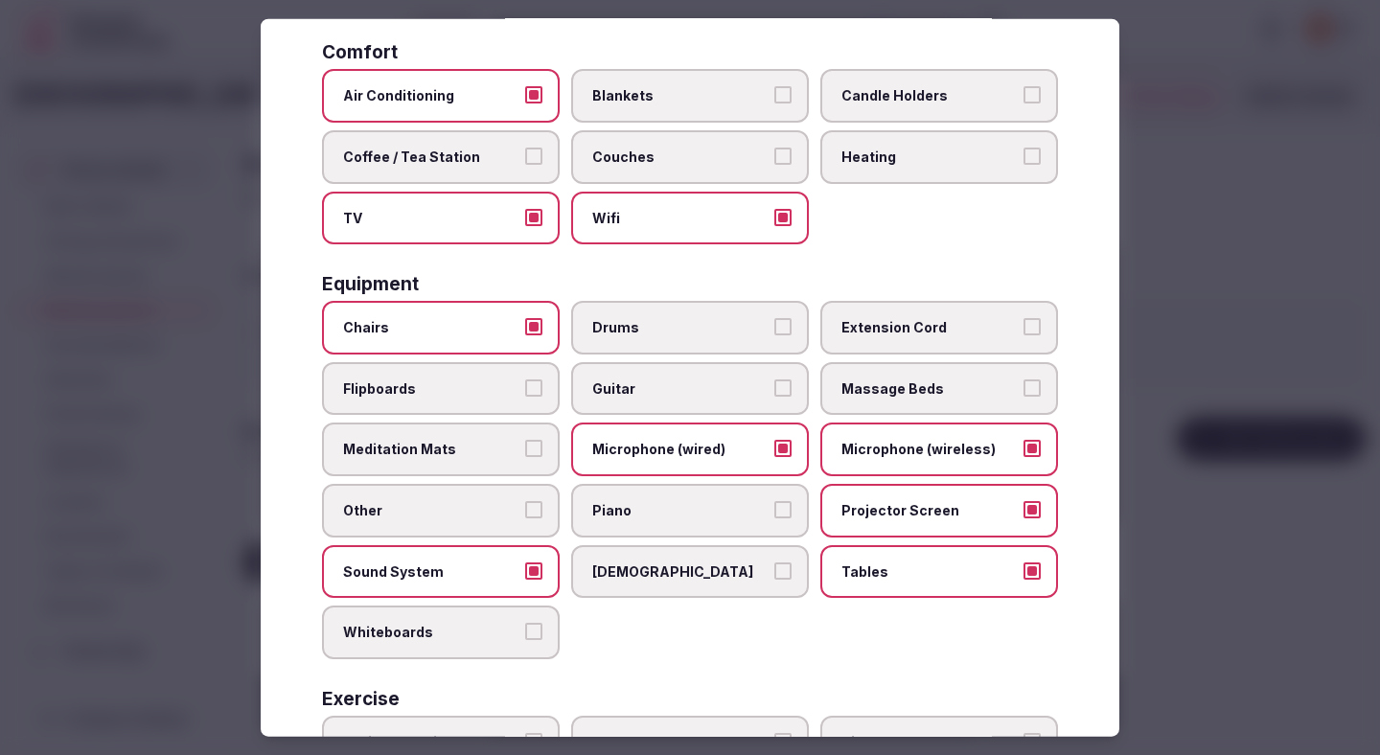
scroll to position [377, 0]
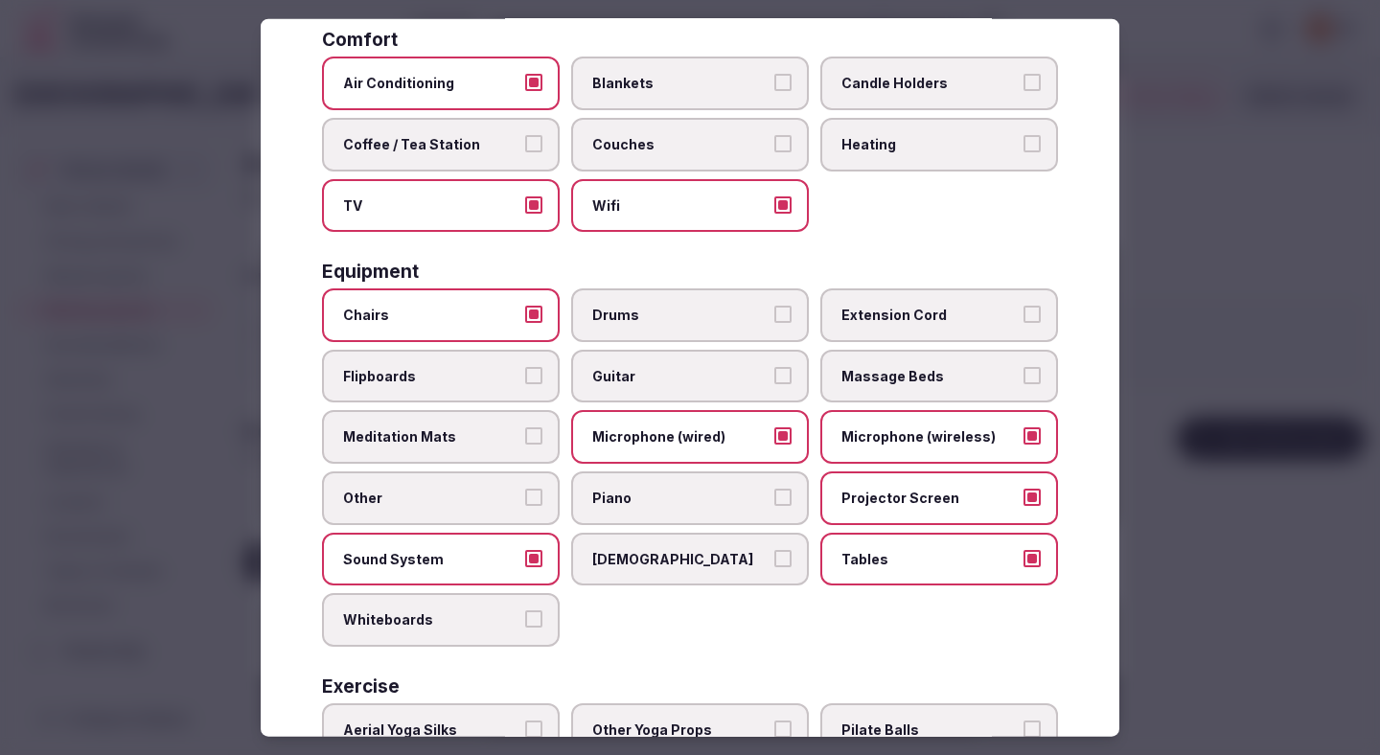
click at [511, 601] on label "Whiteboards" at bounding box center [441, 620] width 238 height 54
click at [525, 610] on button "Whiteboards" at bounding box center [533, 618] width 17 height 17
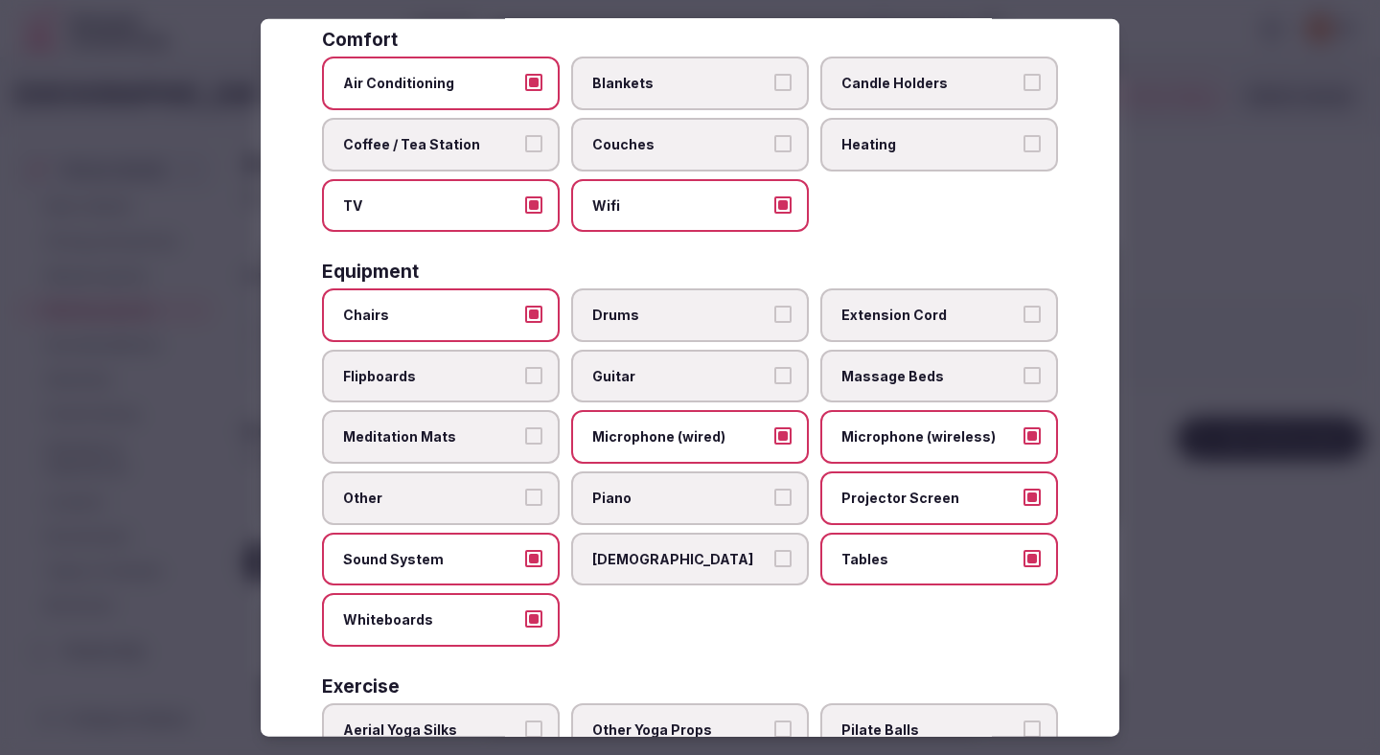
click at [465, 379] on span "Flipboards" at bounding box center [431, 375] width 176 height 19
click at [525, 379] on button "Flipboards" at bounding box center [533, 374] width 17 height 17
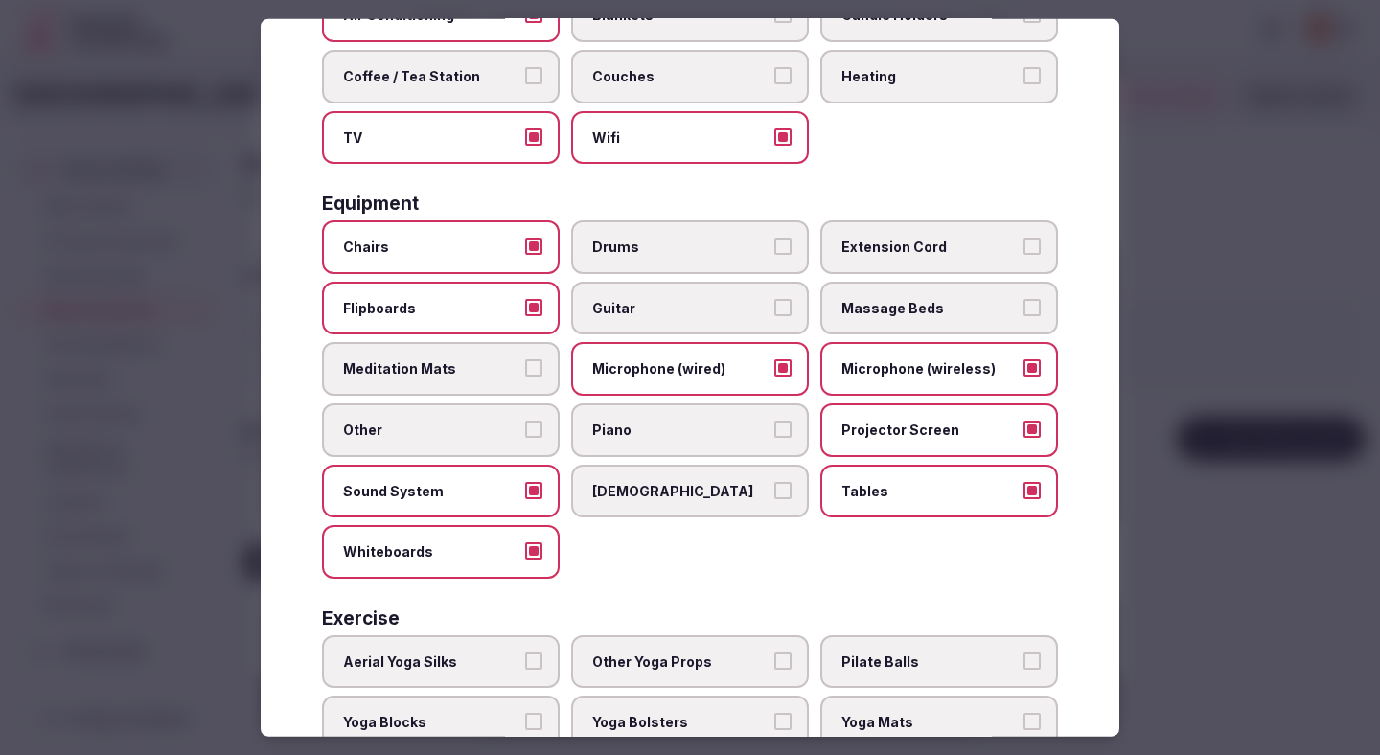
scroll to position [564, 0]
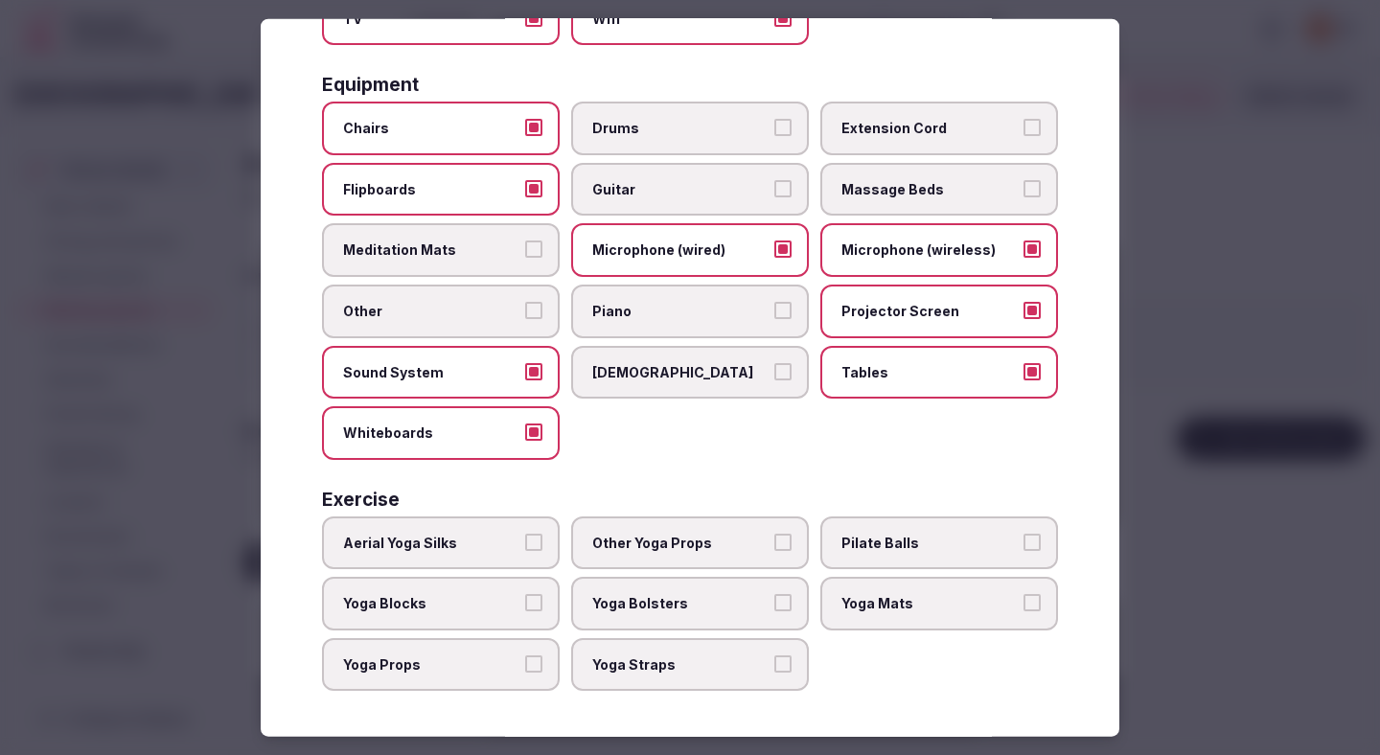
click at [977, 340] on div at bounding box center [690, 377] width 1380 height 755
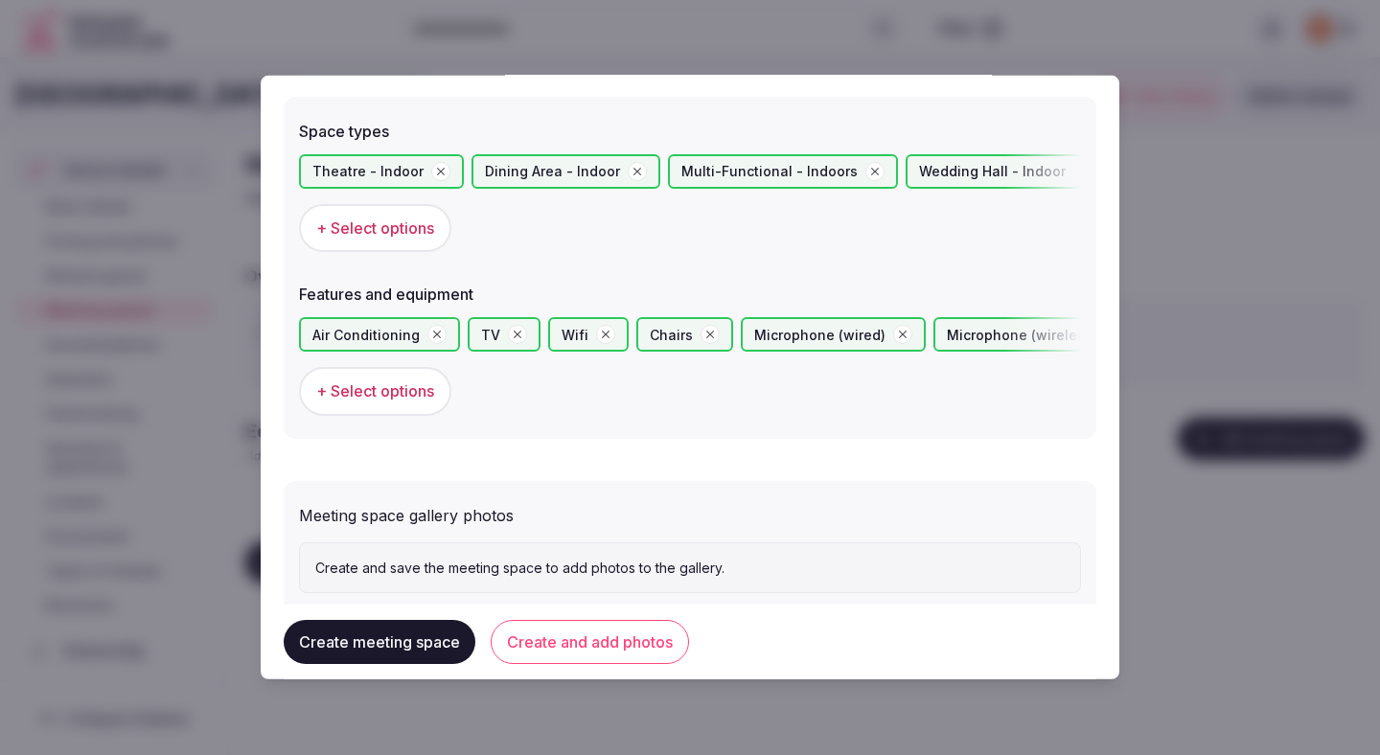
scroll to position [1131, 0]
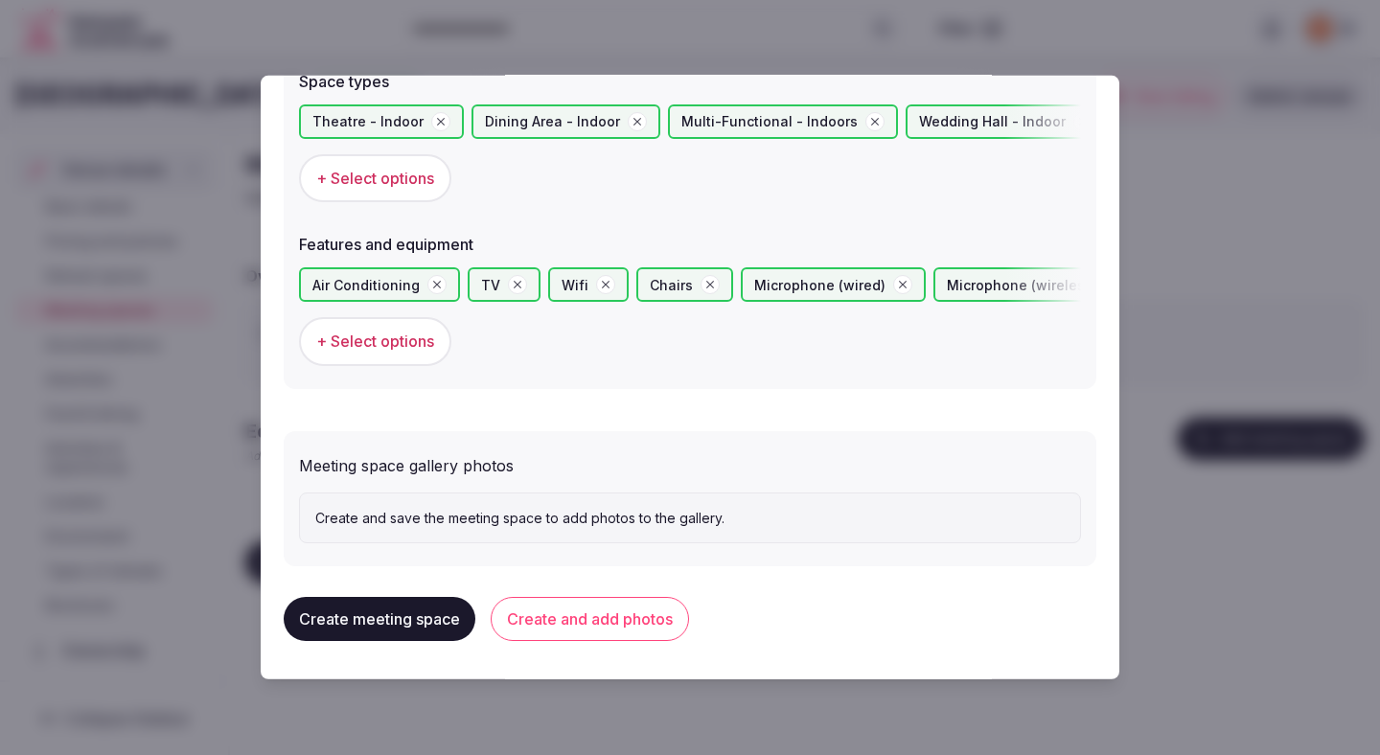
click at [613, 618] on button "Create and add photos" at bounding box center [590, 619] width 198 height 44
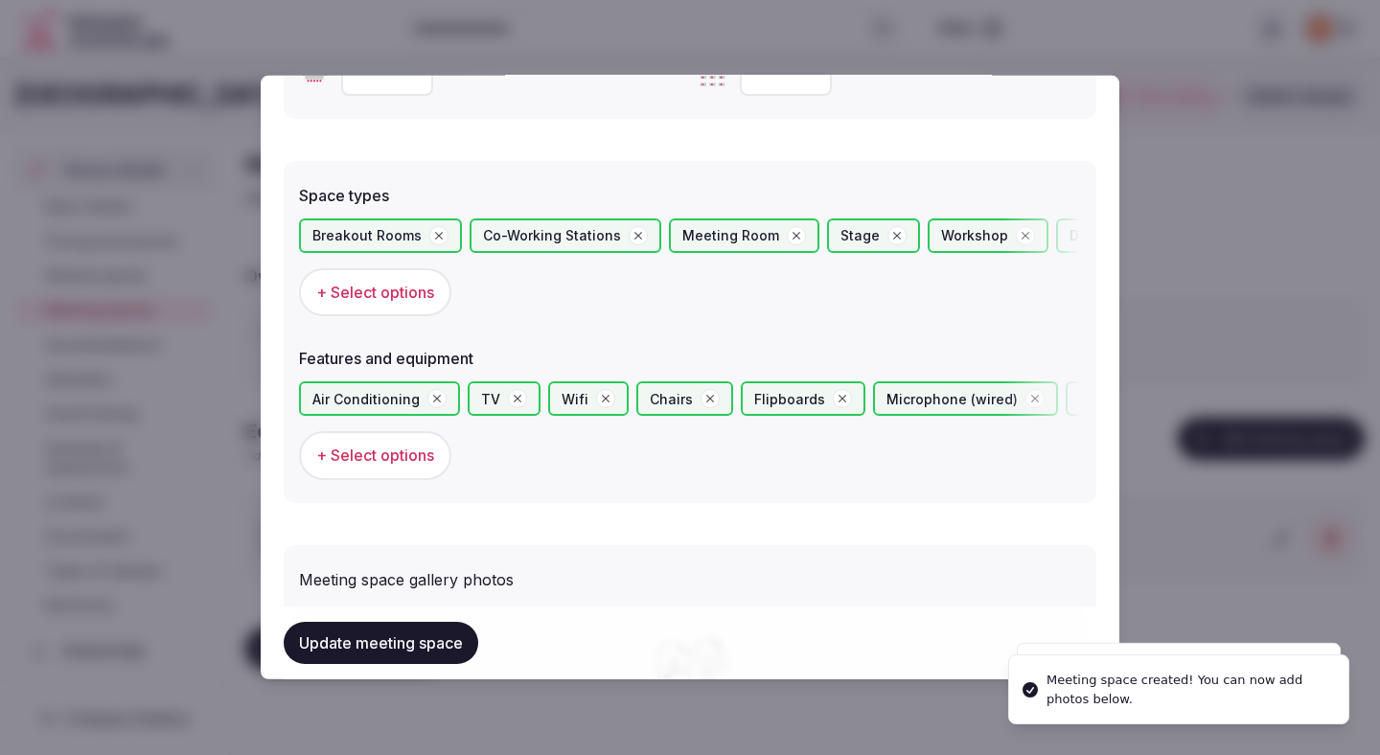
scroll to position [1307, 0]
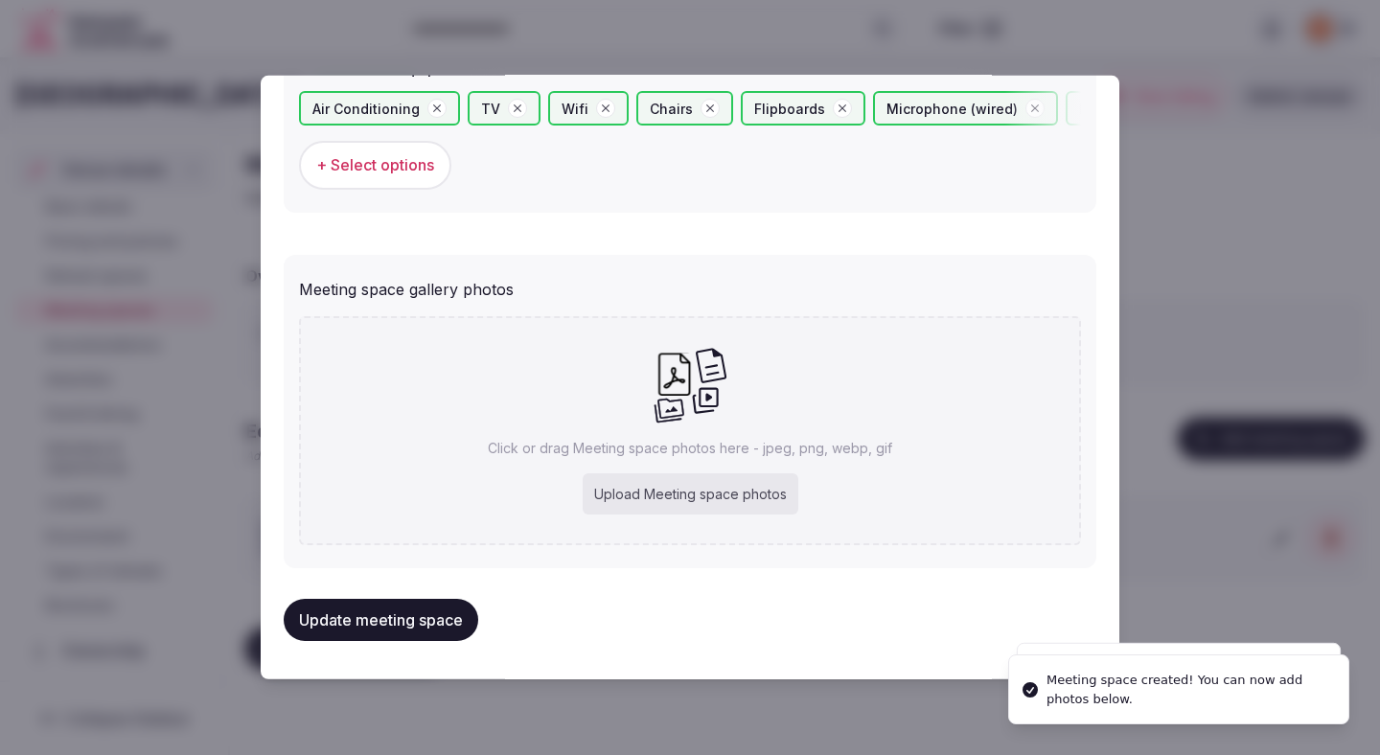
click at [651, 490] on div "Upload Meeting space photos" at bounding box center [691, 494] width 216 height 42
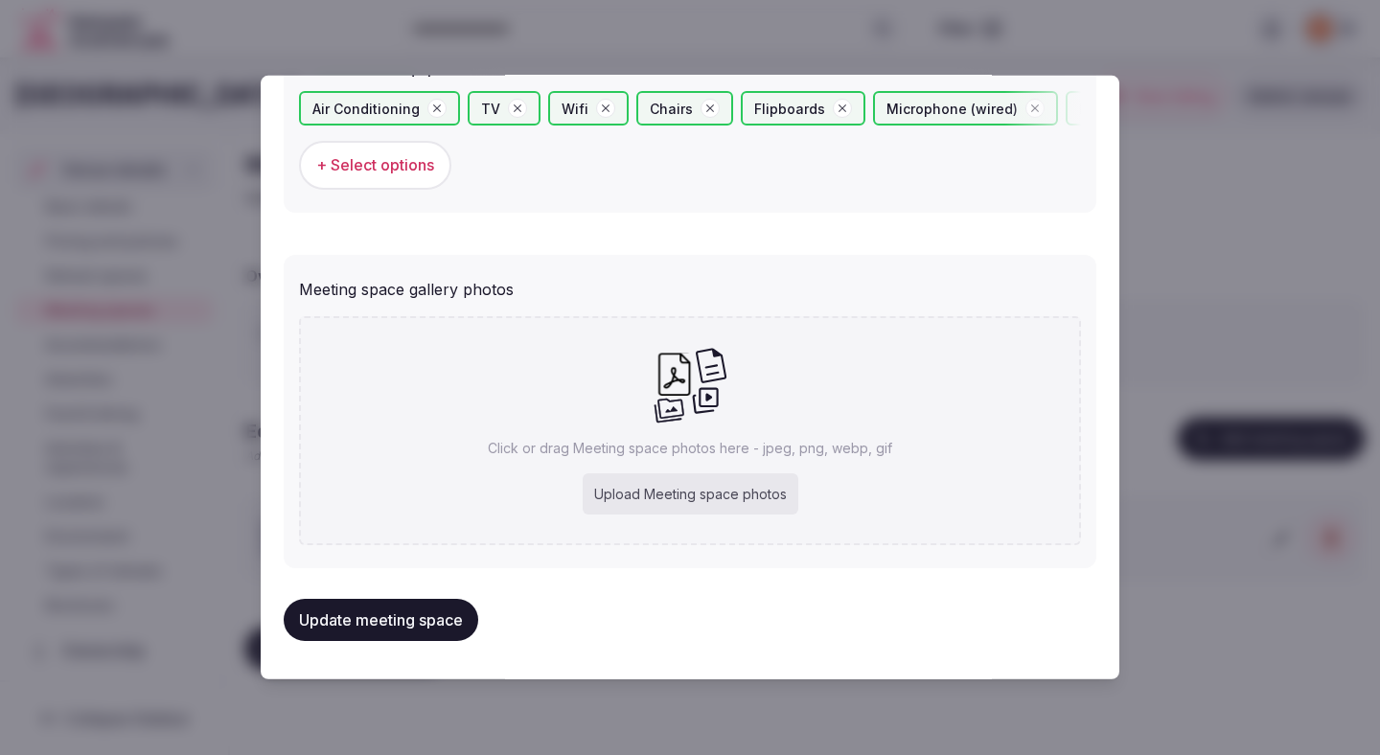
type input "**********"
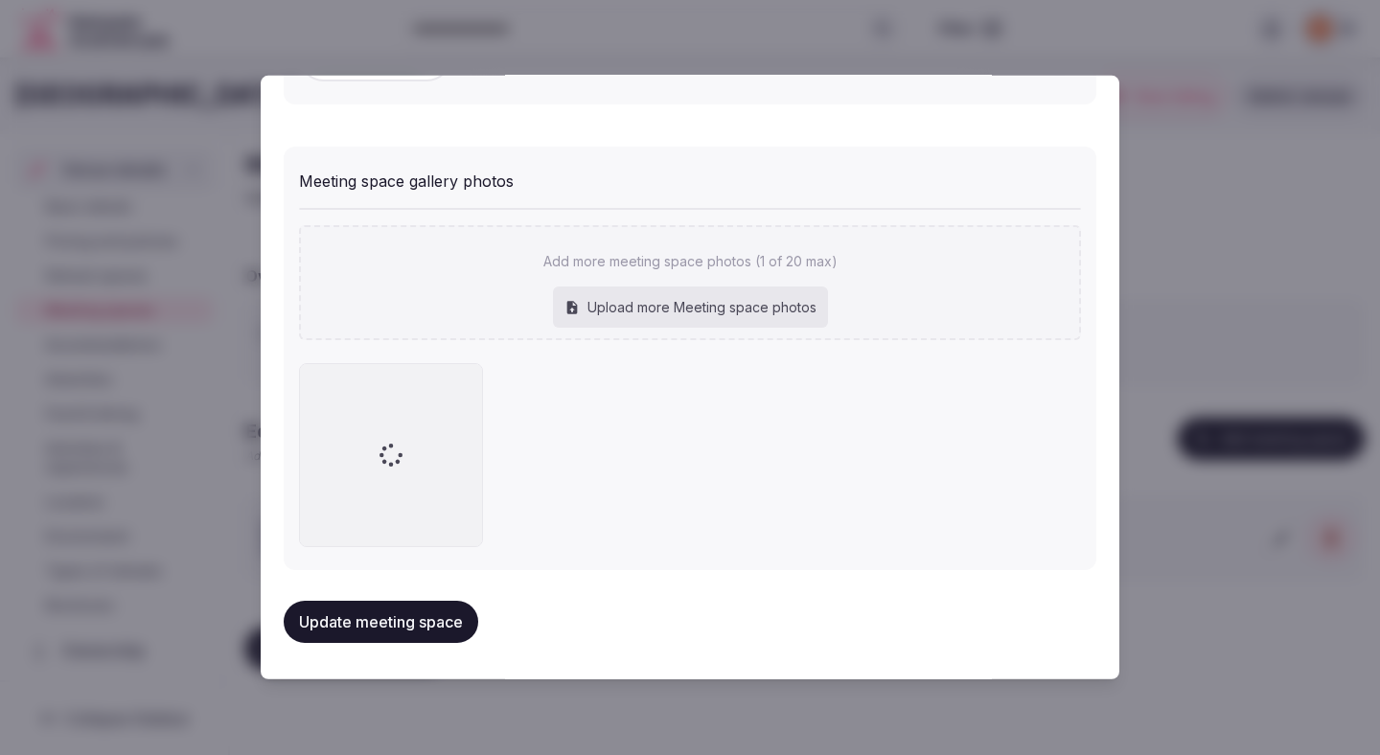
scroll to position [1417, 0]
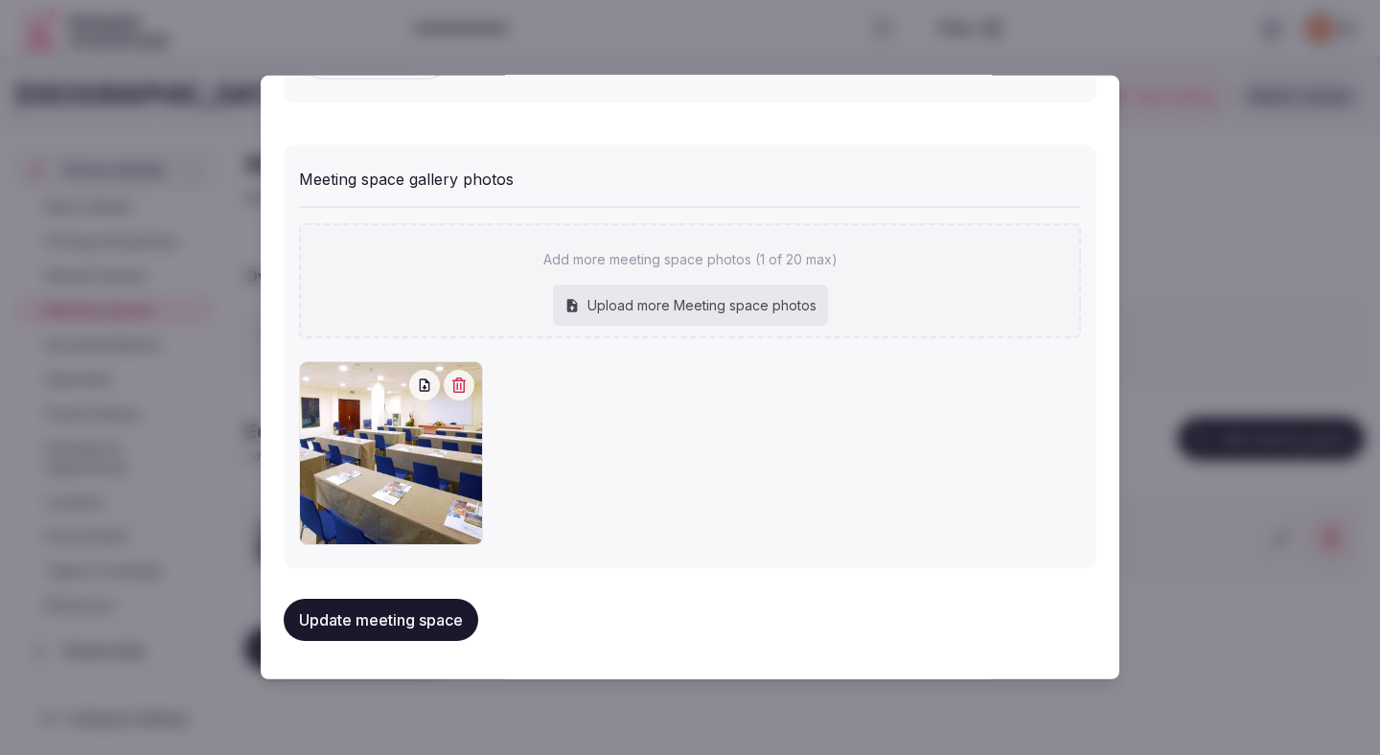
click at [469, 626] on button "Update meeting space" at bounding box center [381, 620] width 195 height 42
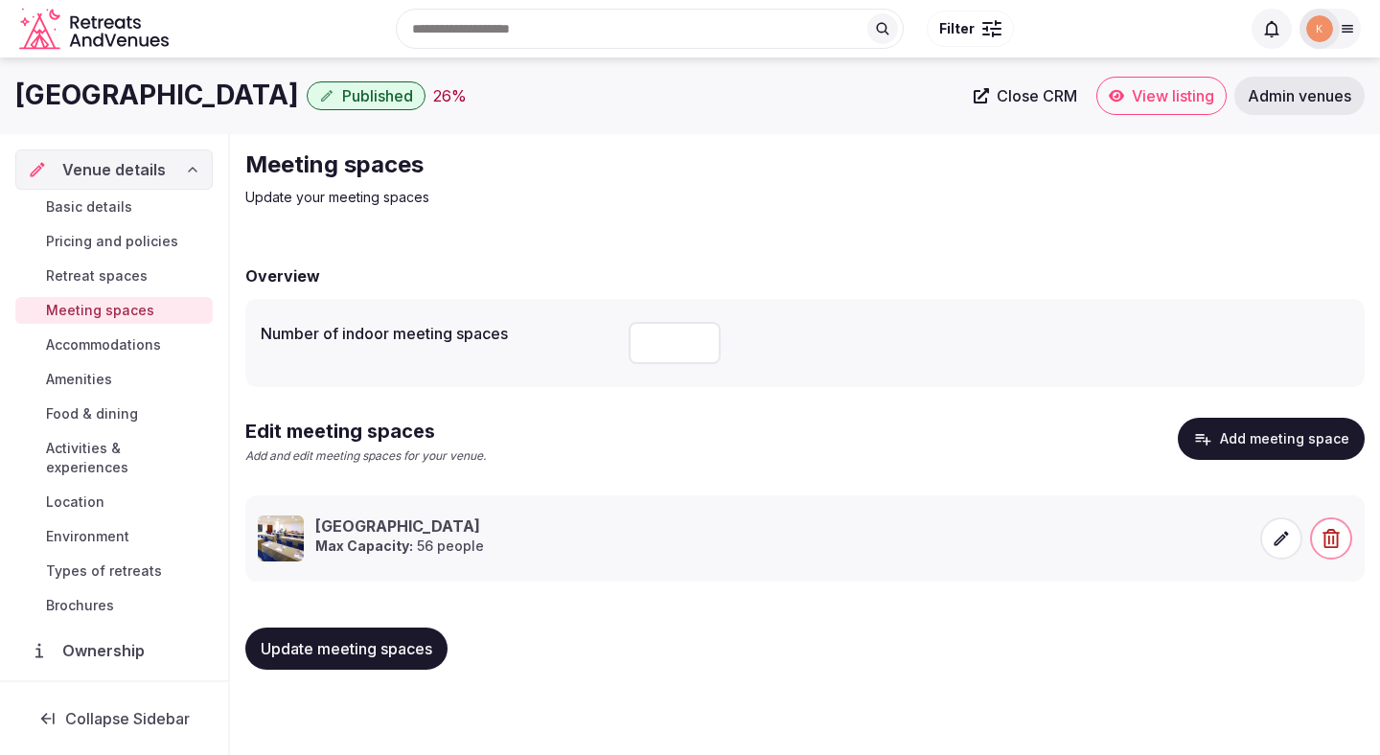
click at [403, 636] on button "Update meeting spaces" at bounding box center [346, 649] width 202 height 42
click at [406, 636] on button "Update meeting spaces" at bounding box center [346, 649] width 202 height 42
click at [147, 349] on span "Accommodations" at bounding box center [103, 344] width 115 height 19
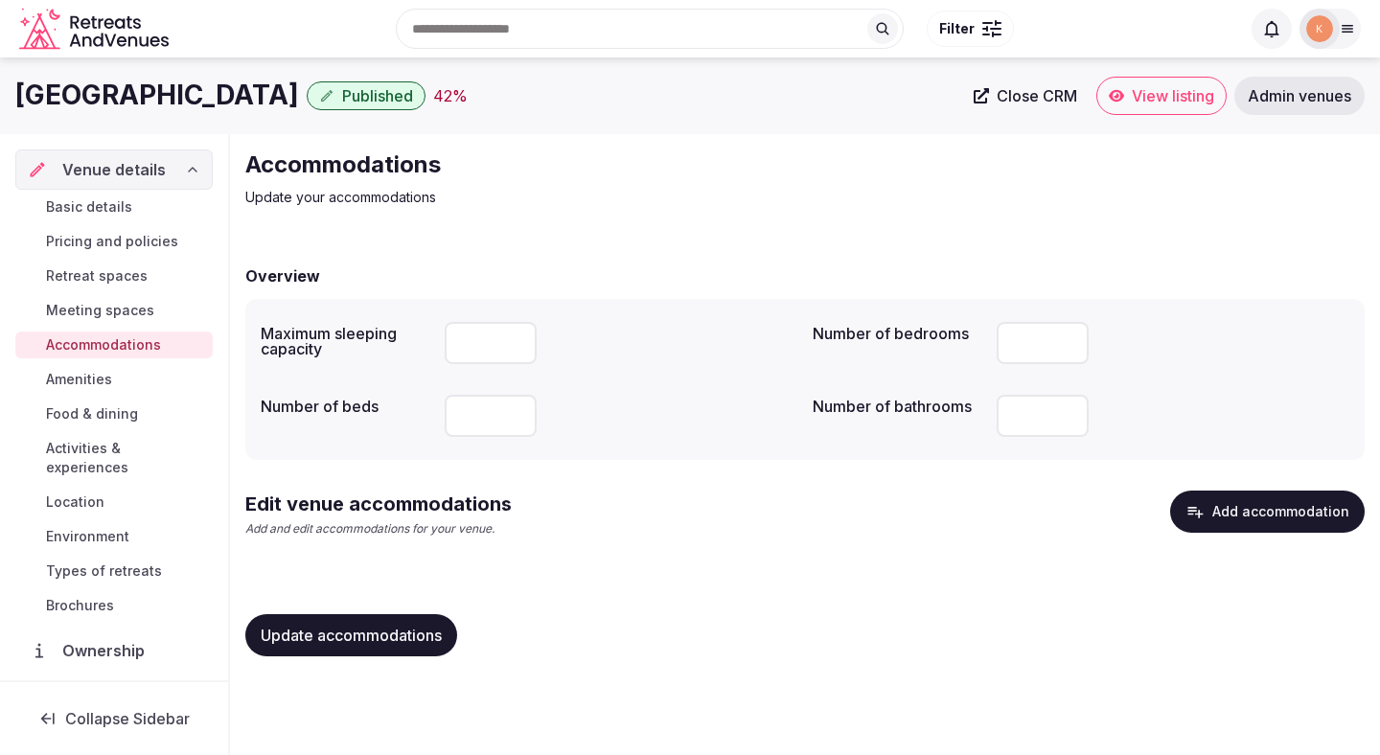
click at [977, 522] on button "Add accommodation" at bounding box center [1267, 512] width 195 height 42
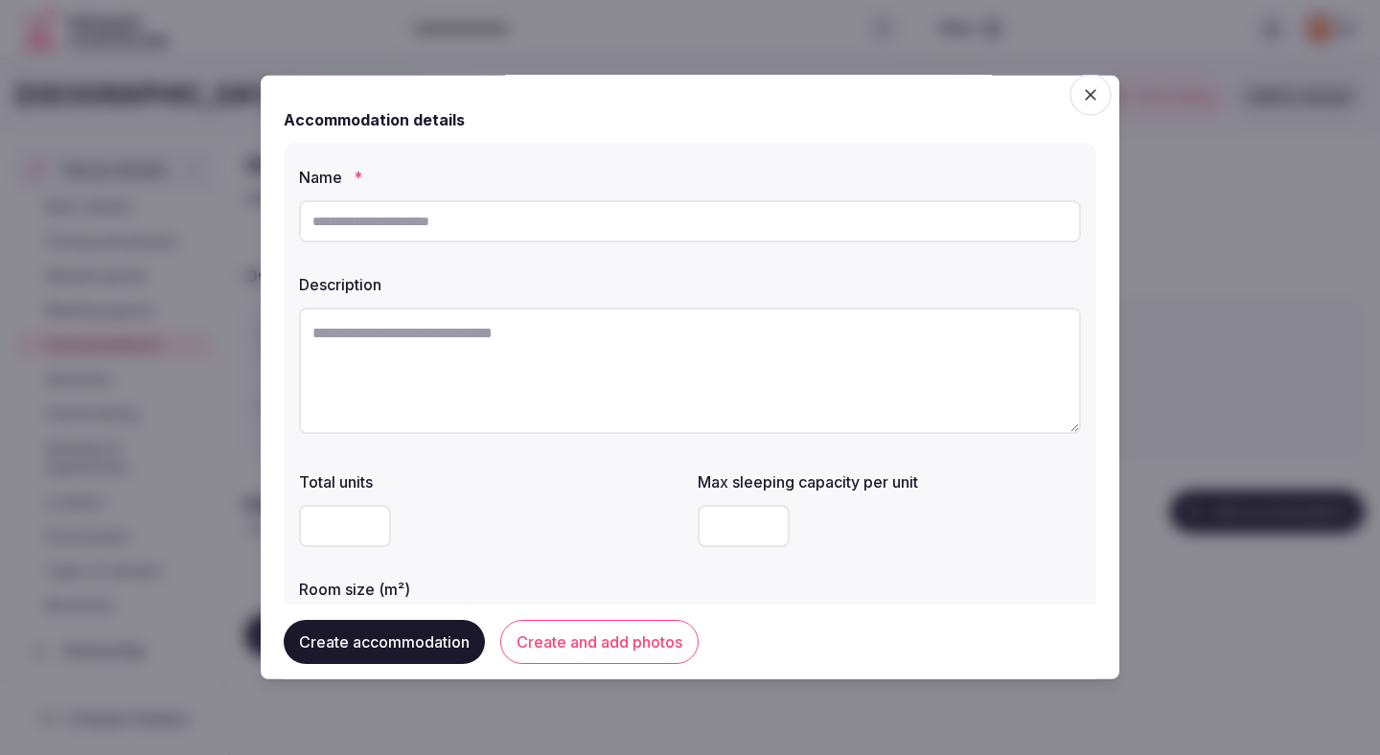
scroll to position [9, 0]
click at [537, 227] on input "text" at bounding box center [690, 222] width 782 height 42
paste input "**********"
type input "**********"
click at [538, 365] on textarea at bounding box center [690, 372] width 782 height 126
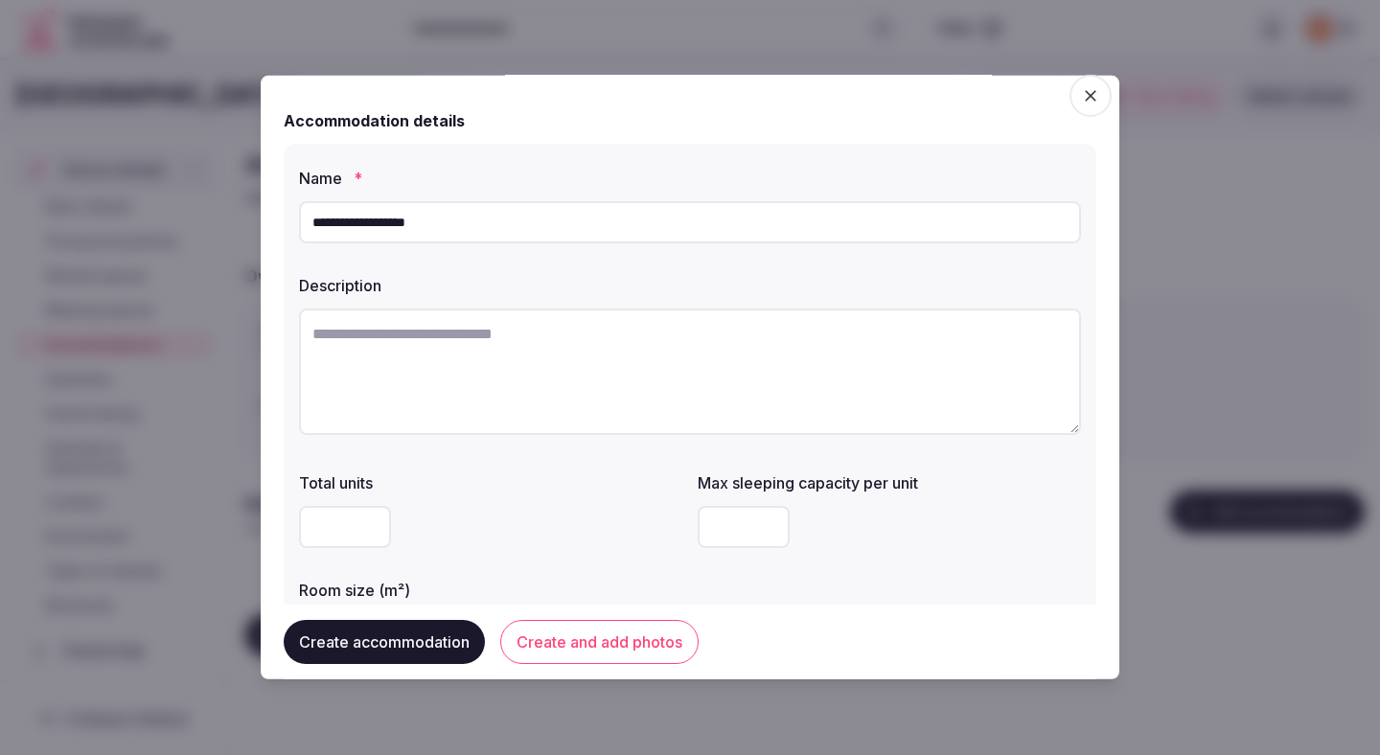
click at [445, 332] on textarea at bounding box center [690, 372] width 782 height 126
paste textarea "**********"
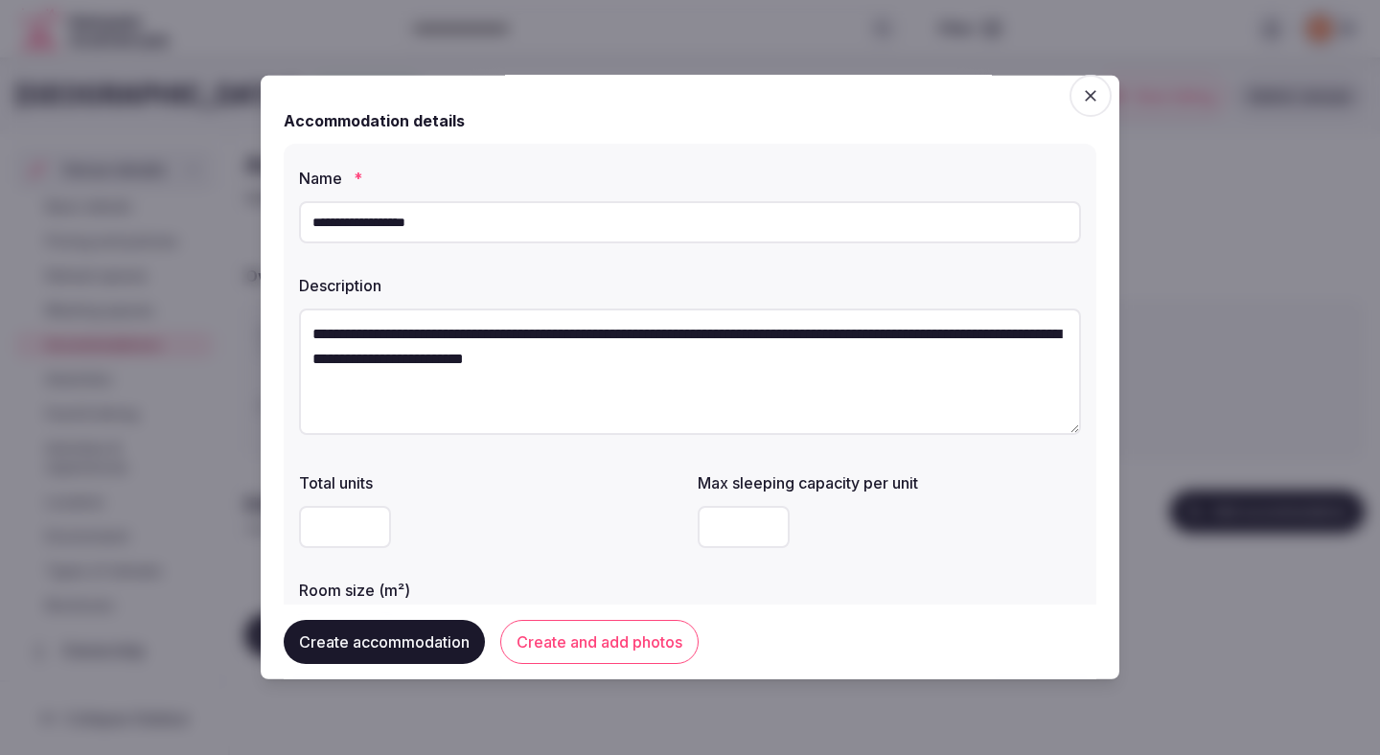
type textarea "**********"
click at [534, 489] on label "Total units" at bounding box center [490, 482] width 383 height 15
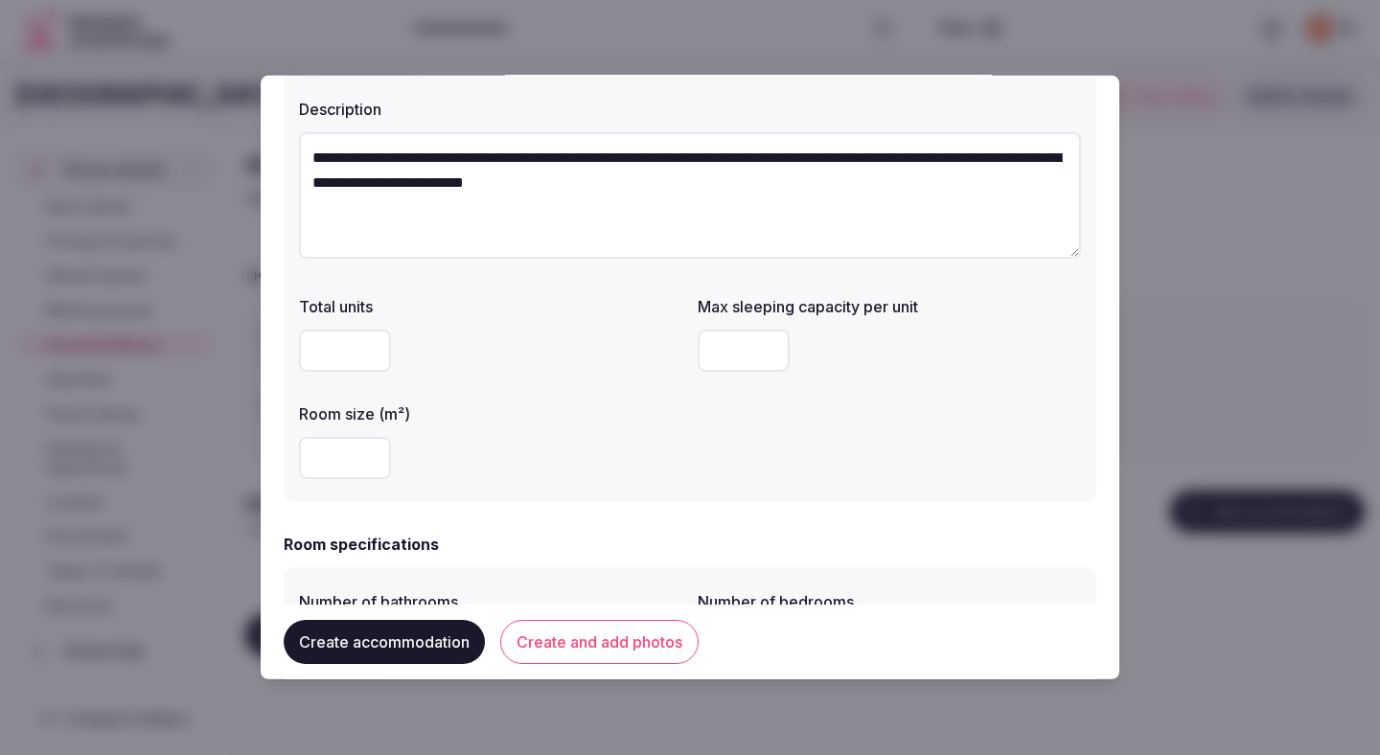
scroll to position [209, 0]
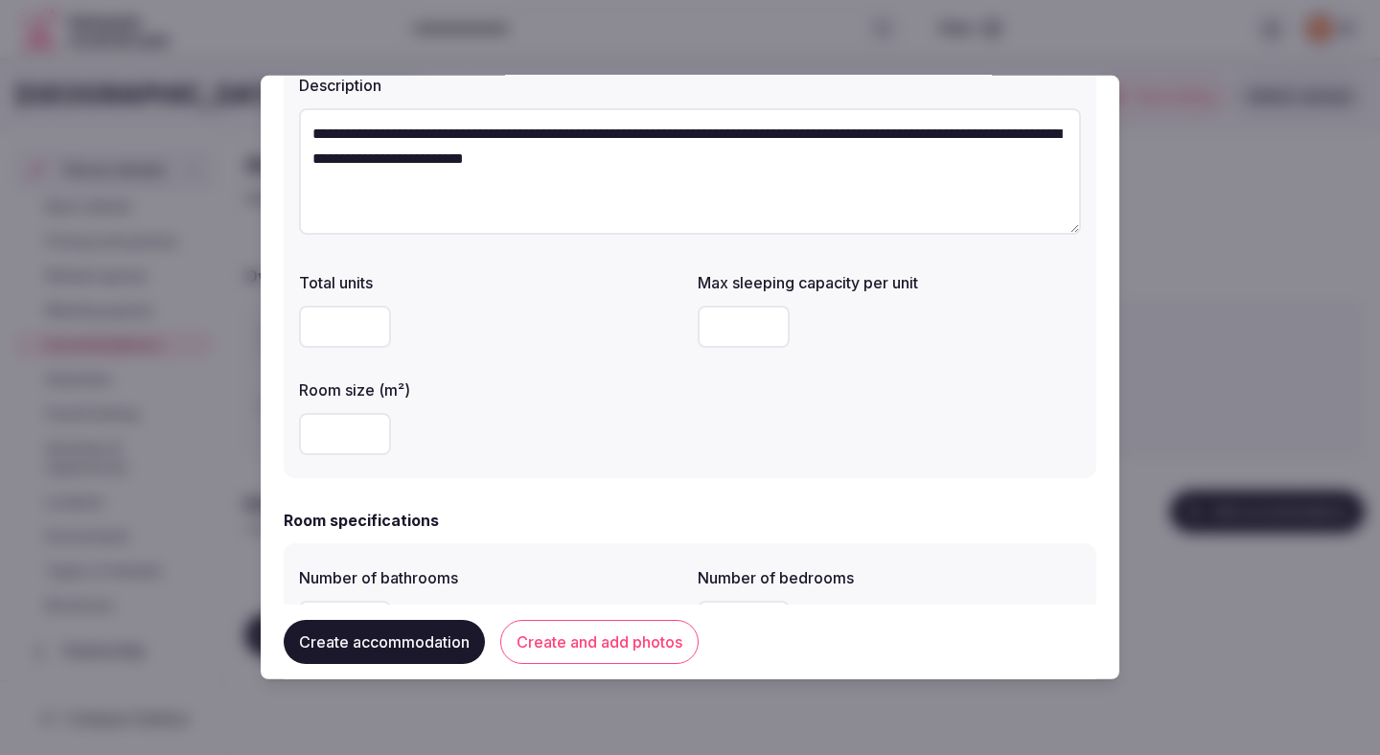
click at [717, 321] on input "number" at bounding box center [744, 327] width 92 height 42
type input "*"
click at [685, 458] on div "Total units Max sleeping capacity per unit * Room size (m²)" at bounding box center [690, 363] width 782 height 199
type input "**"
click at [603, 339] on div at bounding box center [490, 327] width 383 height 42
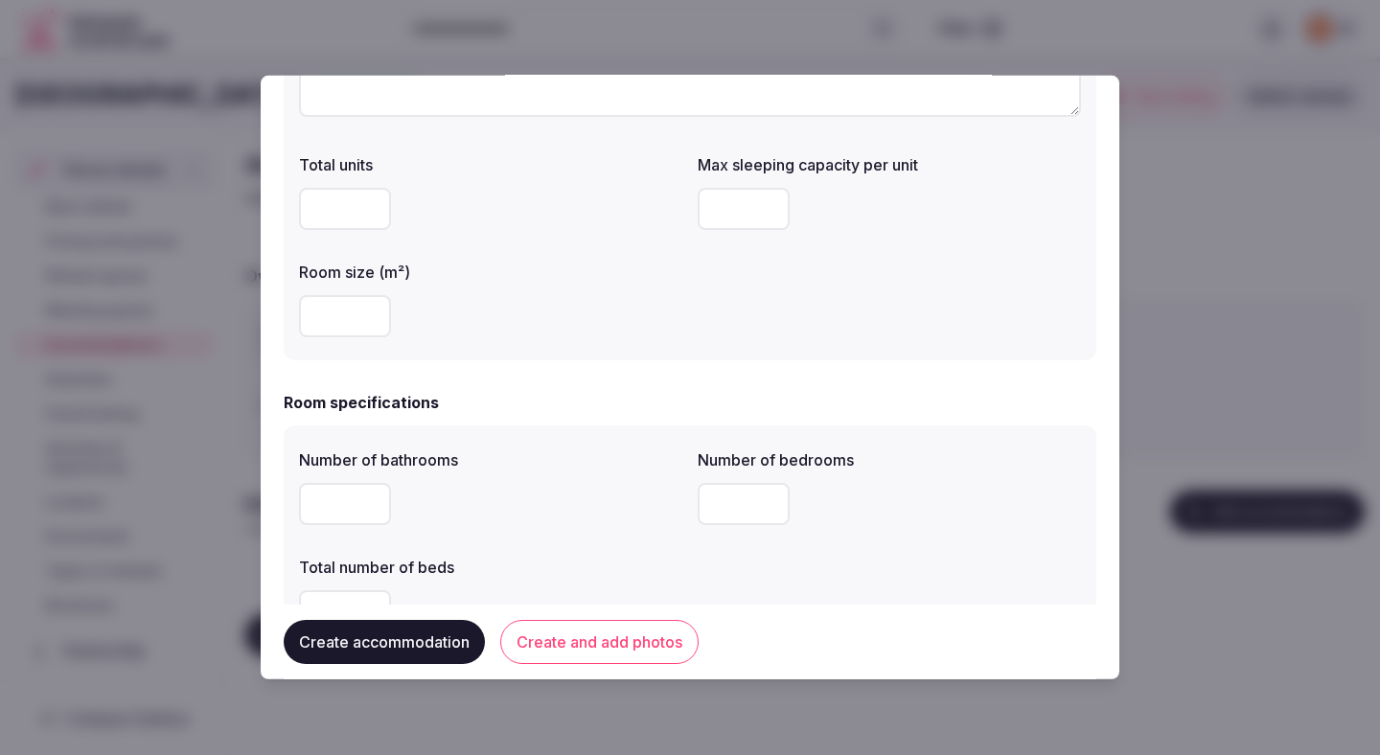
scroll to position [389, 0]
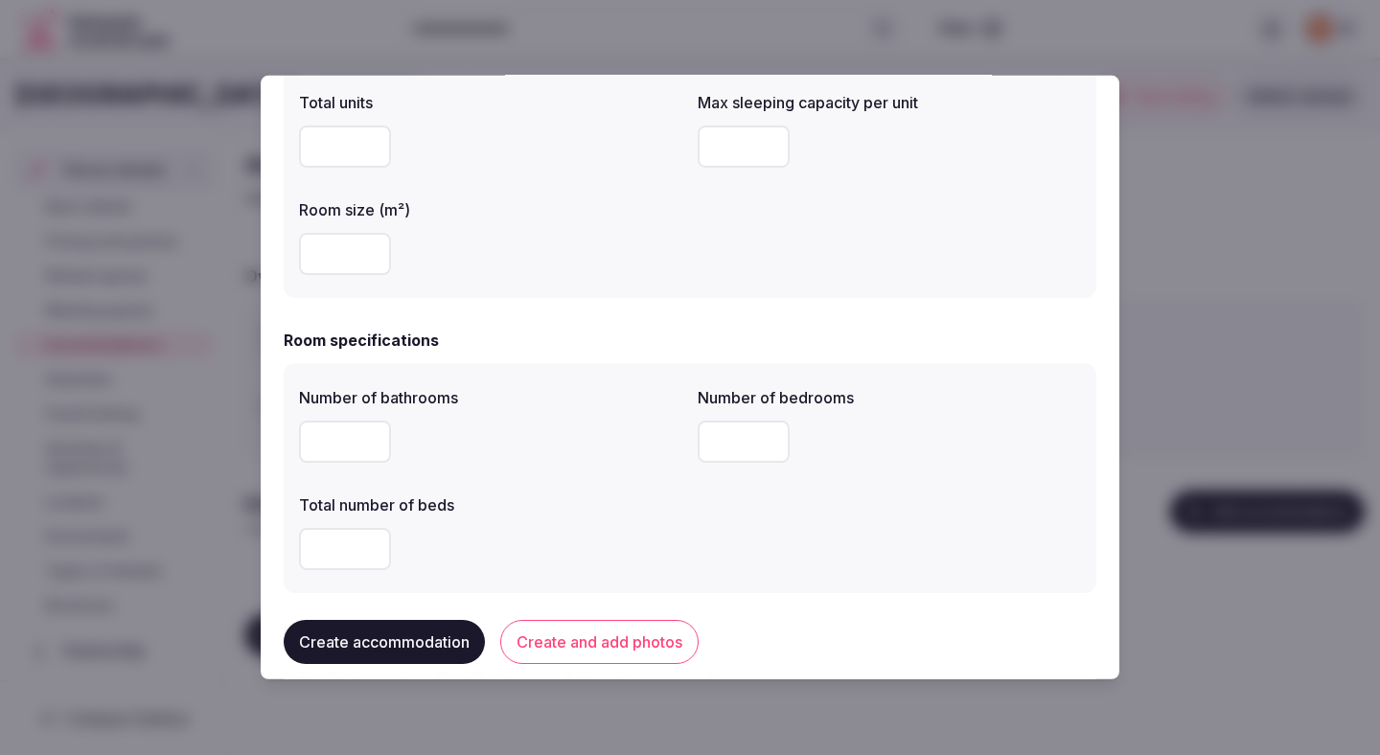
click at [343, 442] on input "number" at bounding box center [345, 442] width 92 height 42
type input "*"
click at [510, 500] on label "Total number of beds" at bounding box center [490, 504] width 383 height 15
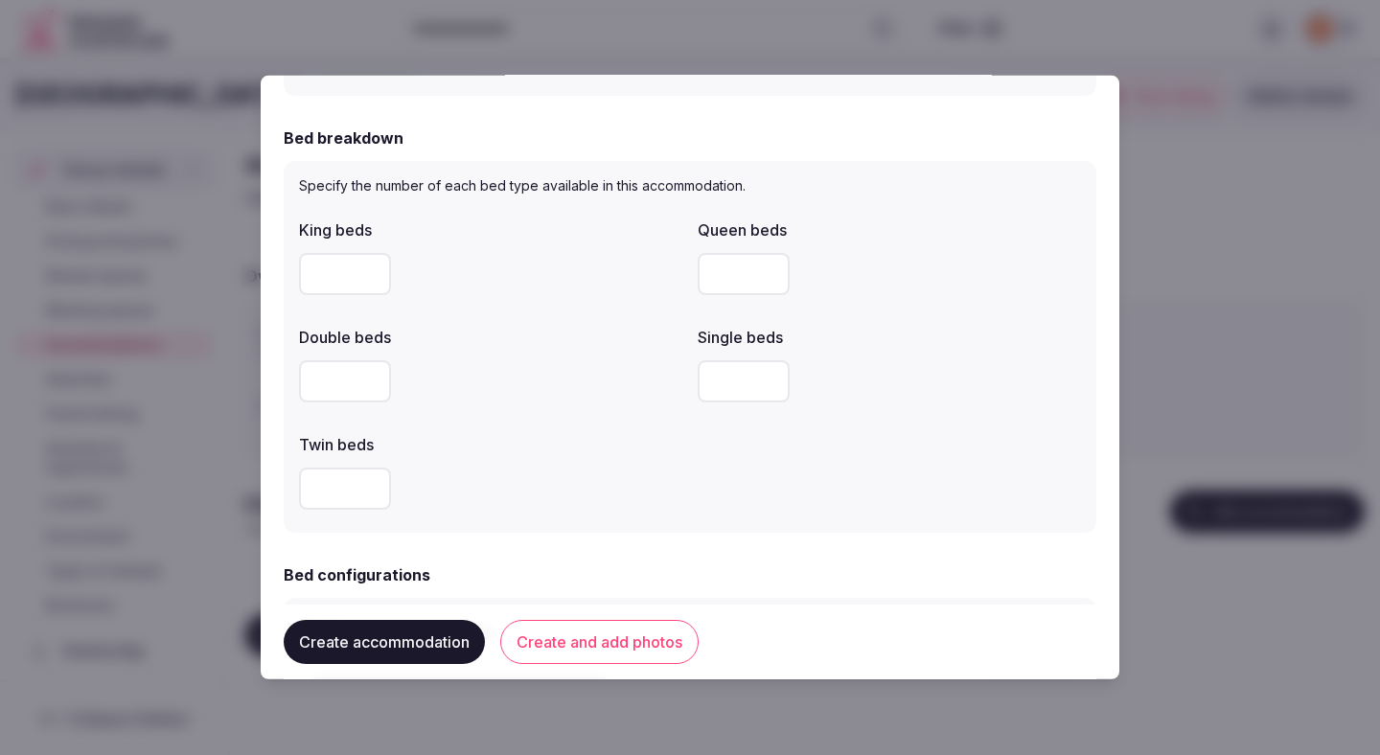
scroll to position [906, 0]
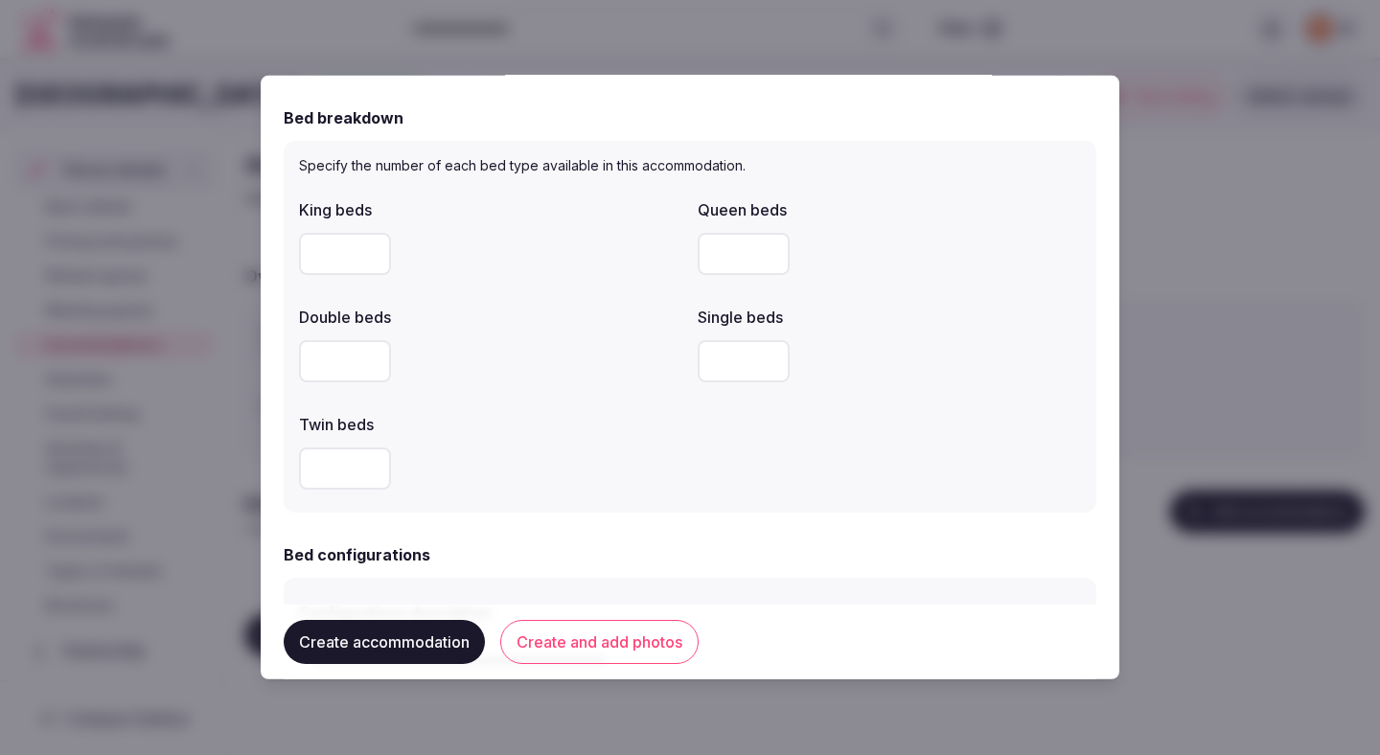
click at [332, 372] on input "number" at bounding box center [345, 361] width 92 height 42
type input "*"
click at [484, 424] on label "Twin beds" at bounding box center [490, 424] width 383 height 15
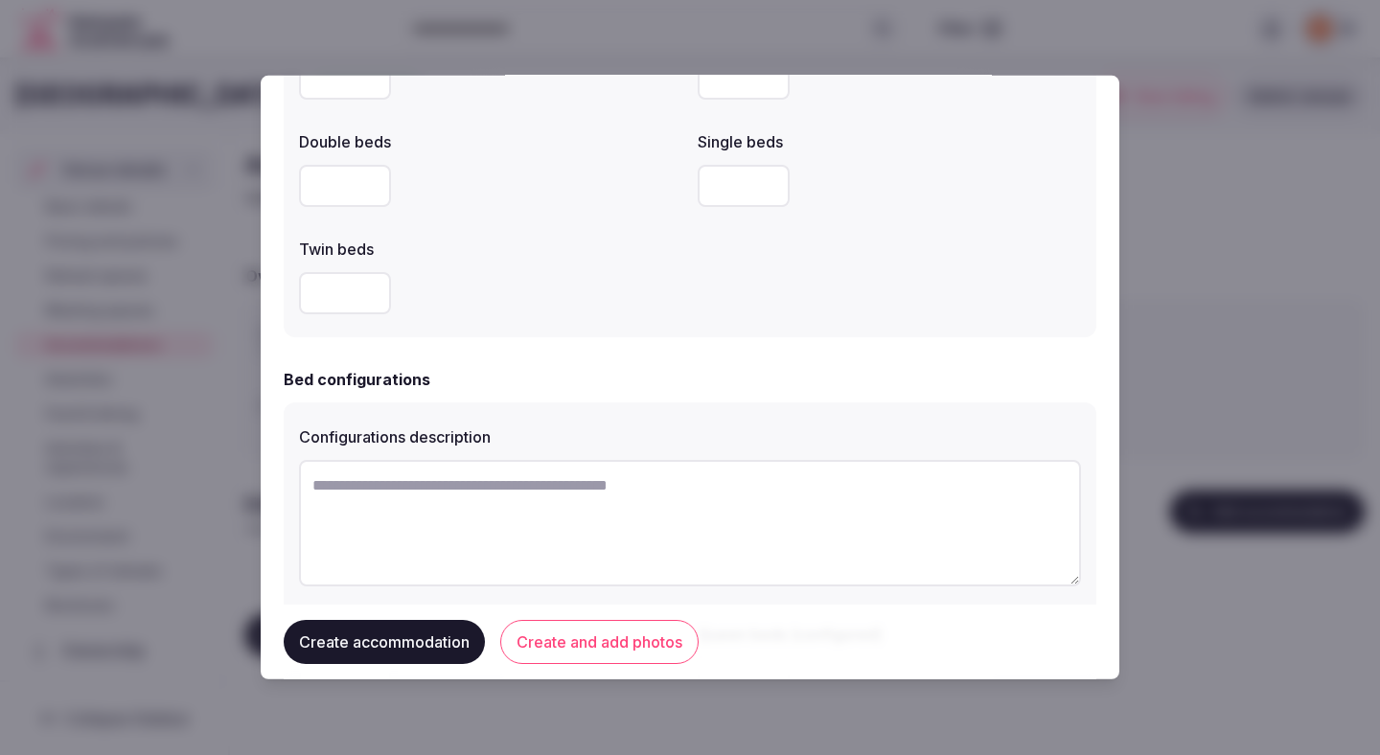
scroll to position [1106, 0]
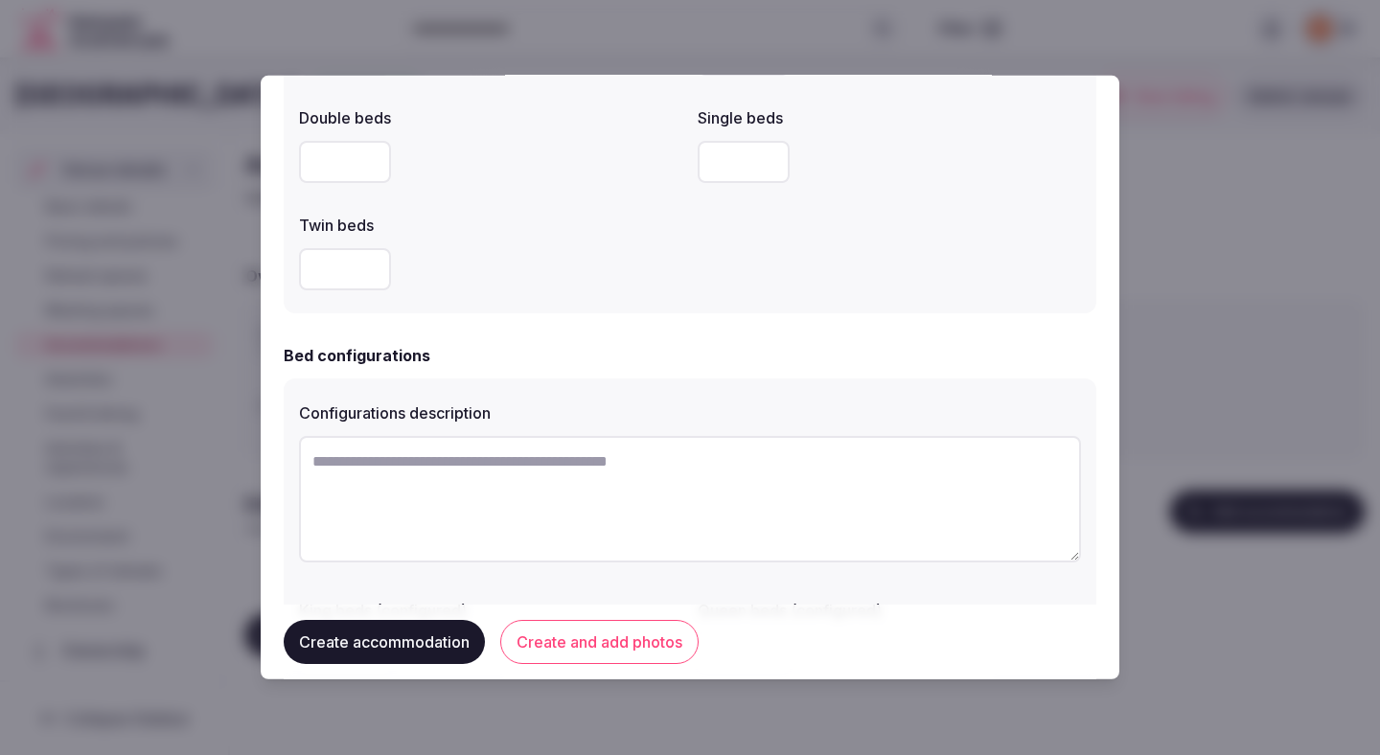
click at [627, 470] on textarea at bounding box center [690, 499] width 782 height 126
type textarea "*"
type textarea "**********"
click at [687, 368] on div "**********" at bounding box center [690, 575] width 813 height 462
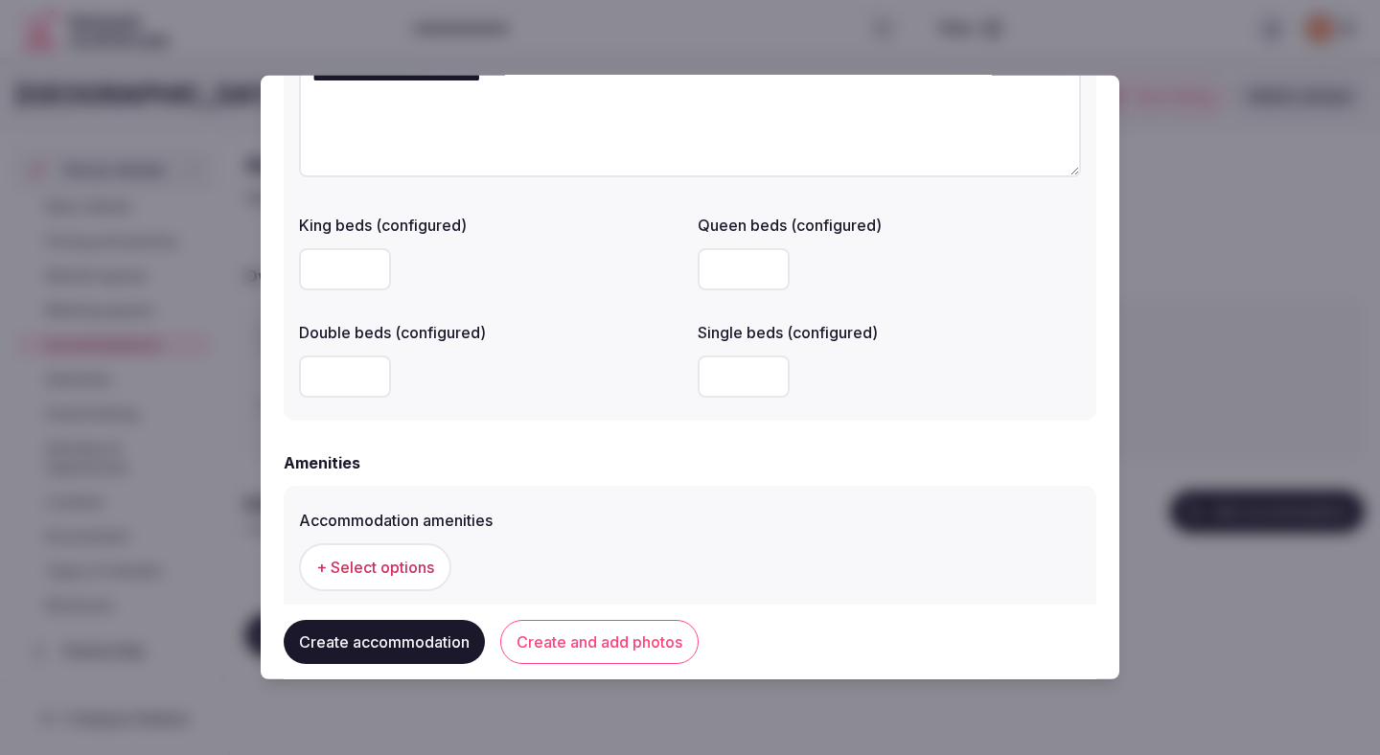
scroll to position [1517, 0]
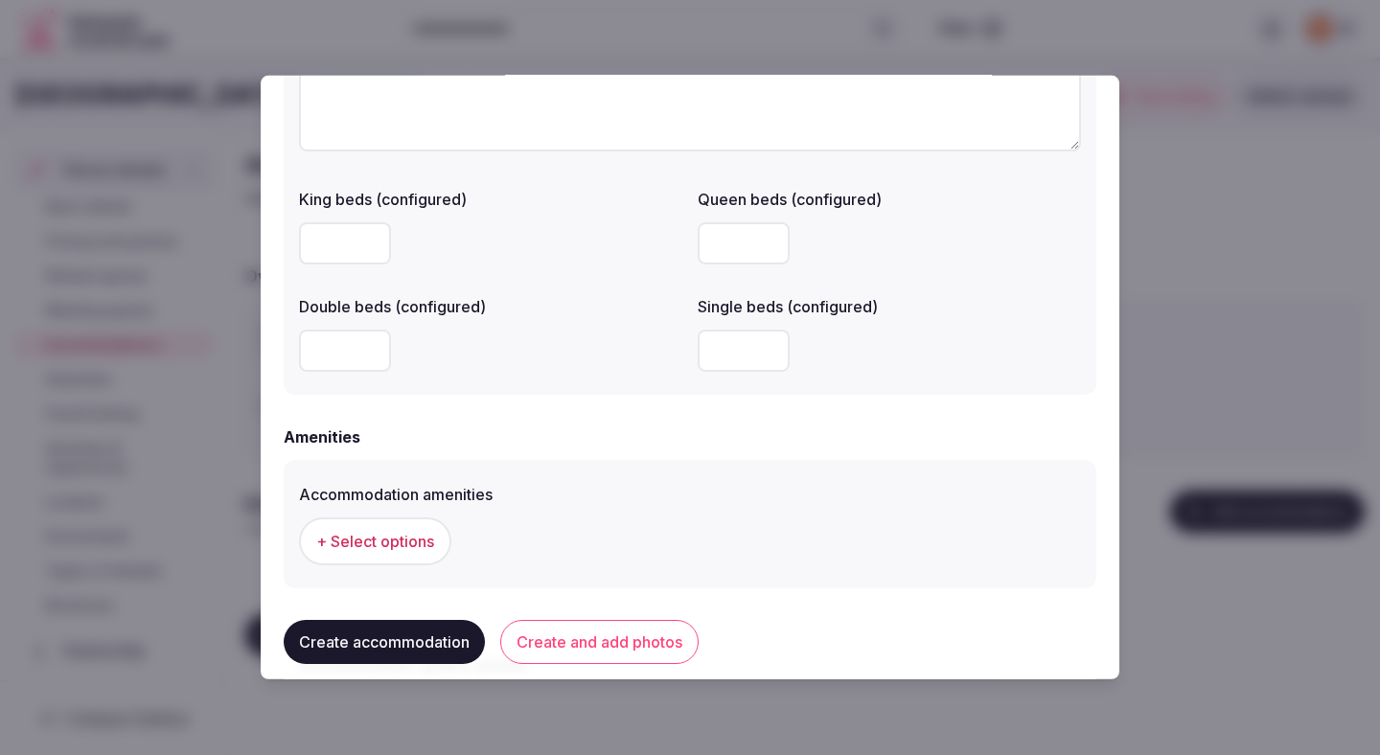
click at [732, 349] on input "number" at bounding box center [744, 351] width 92 height 42
type input "*"
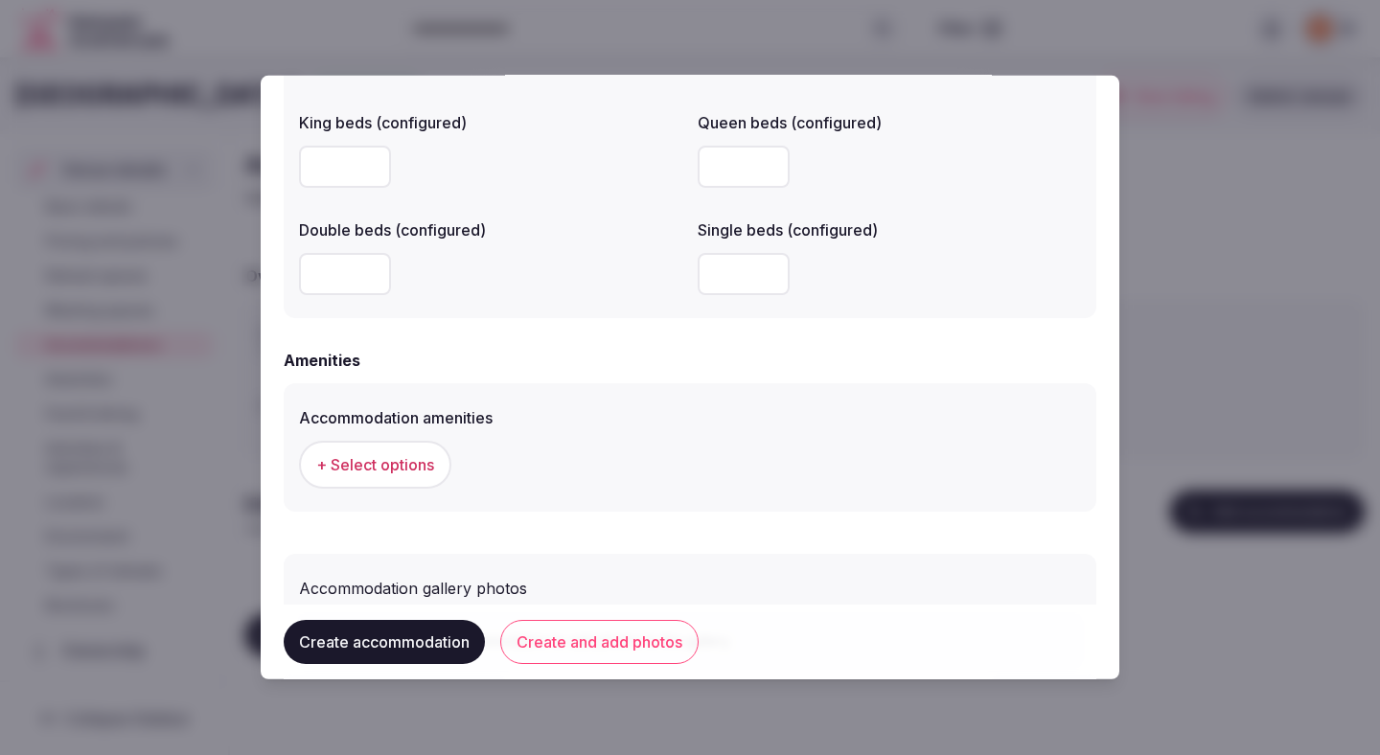
scroll to position [1636, 0]
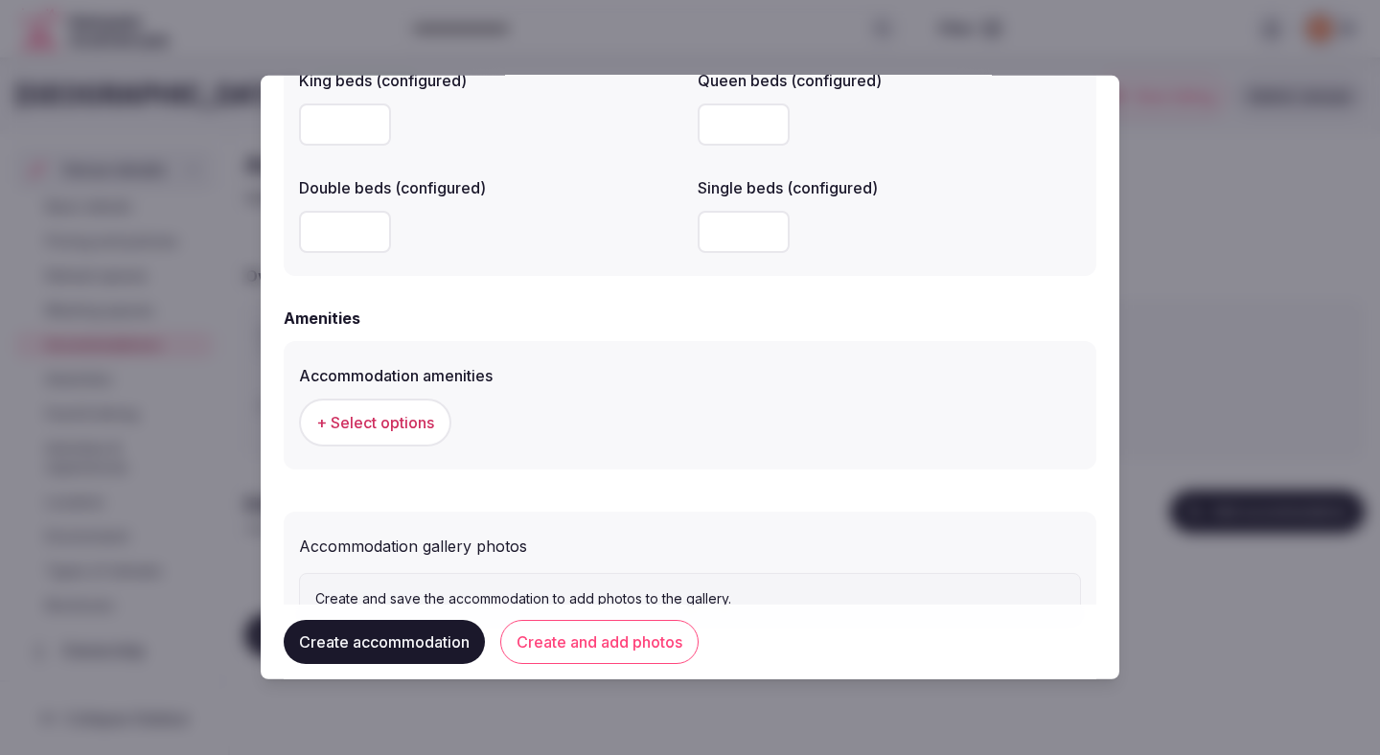
click at [408, 434] on button "+ Select options" at bounding box center [375, 423] width 152 height 48
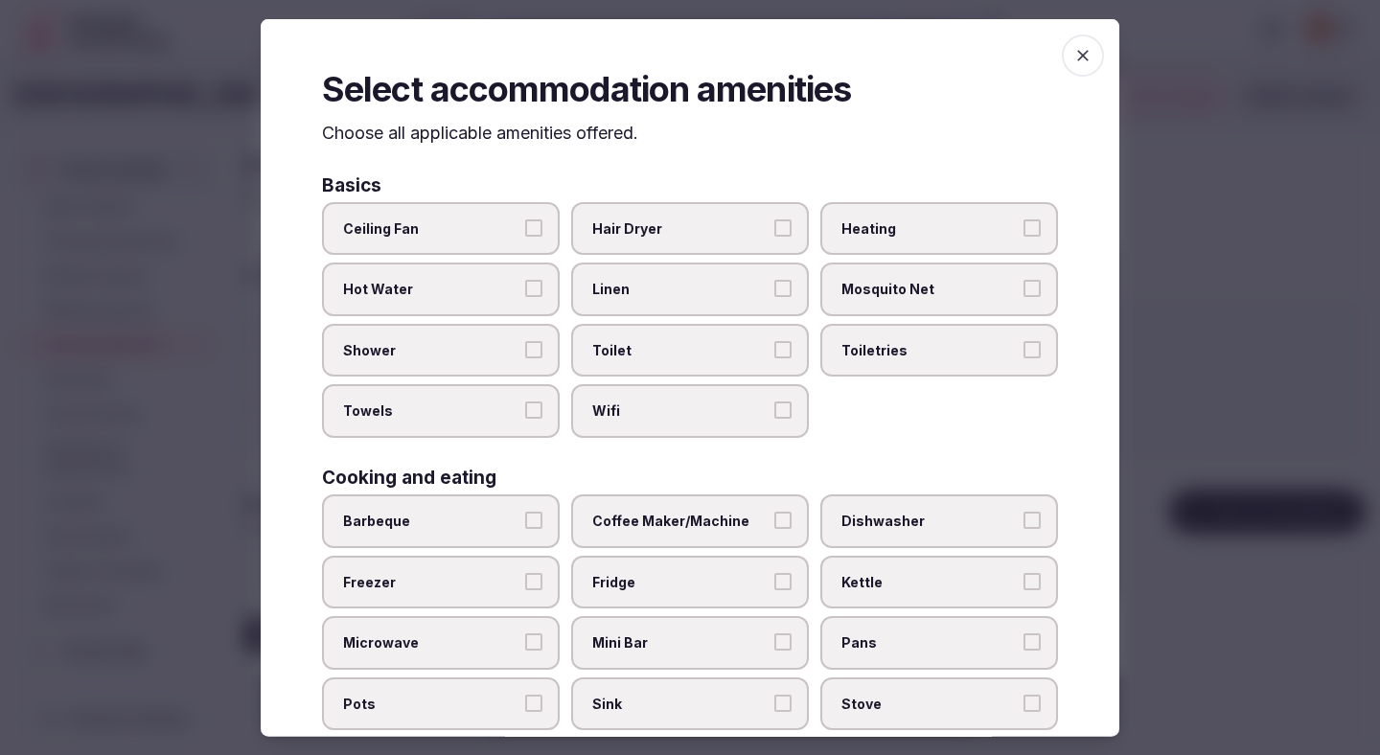
click at [496, 225] on span "Ceiling Fan" at bounding box center [431, 227] width 176 height 19
click at [525, 225] on button "Ceiling Fan" at bounding box center [533, 226] width 17 height 17
click at [494, 277] on label "Hot Water" at bounding box center [441, 290] width 238 height 54
click at [525, 280] on button "Hot Water" at bounding box center [533, 288] width 17 height 17
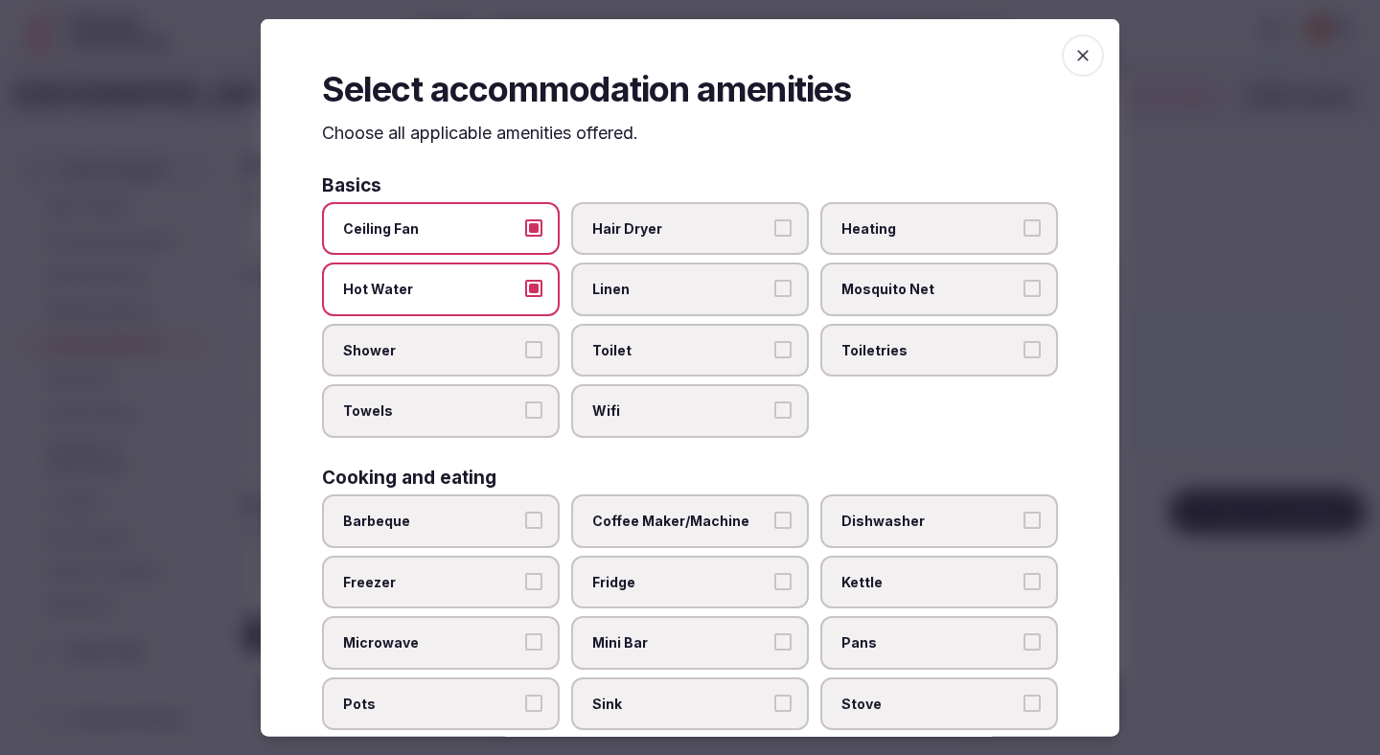
click at [495, 309] on label "Hot Water" at bounding box center [441, 290] width 238 height 54
click at [525, 297] on button "Hot Water" at bounding box center [533, 288] width 17 height 17
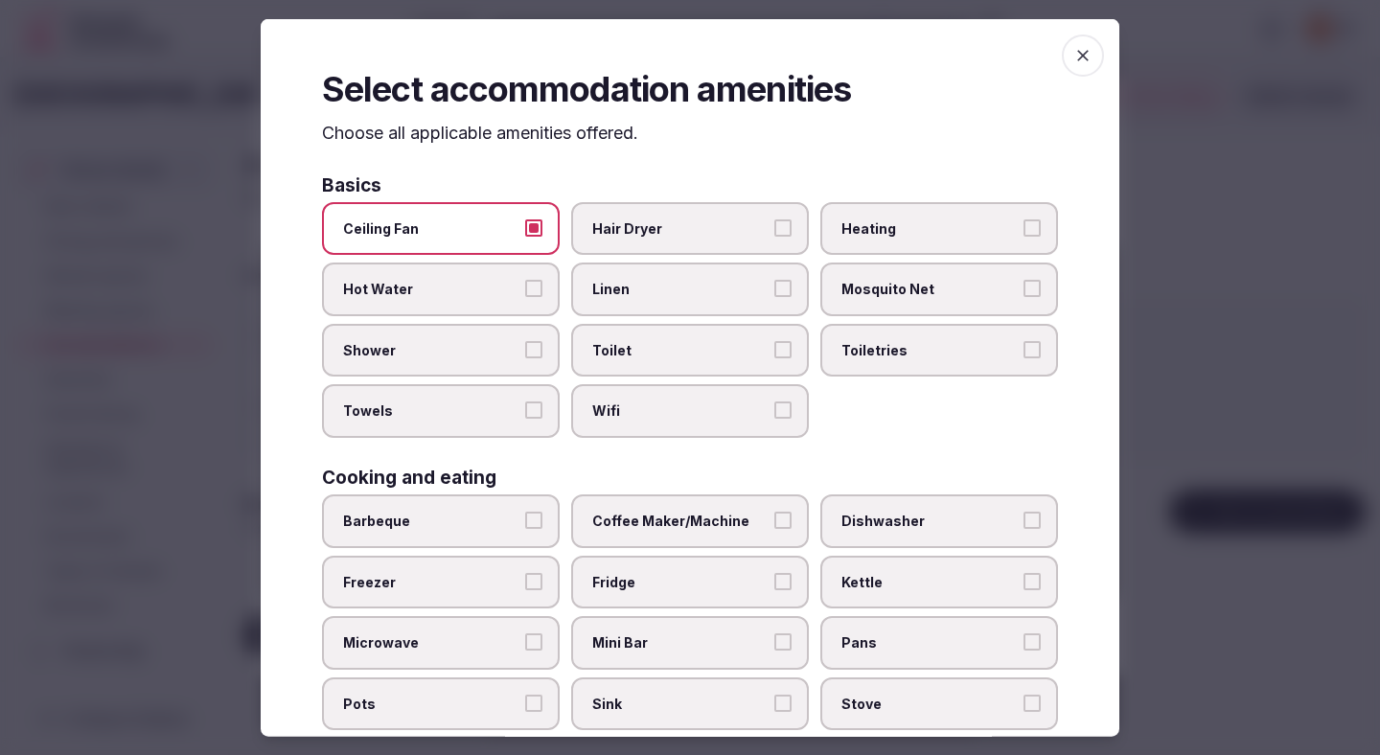
click at [500, 332] on label "Shower" at bounding box center [441, 350] width 238 height 54
click at [525, 340] on button "Shower" at bounding box center [533, 348] width 17 height 17
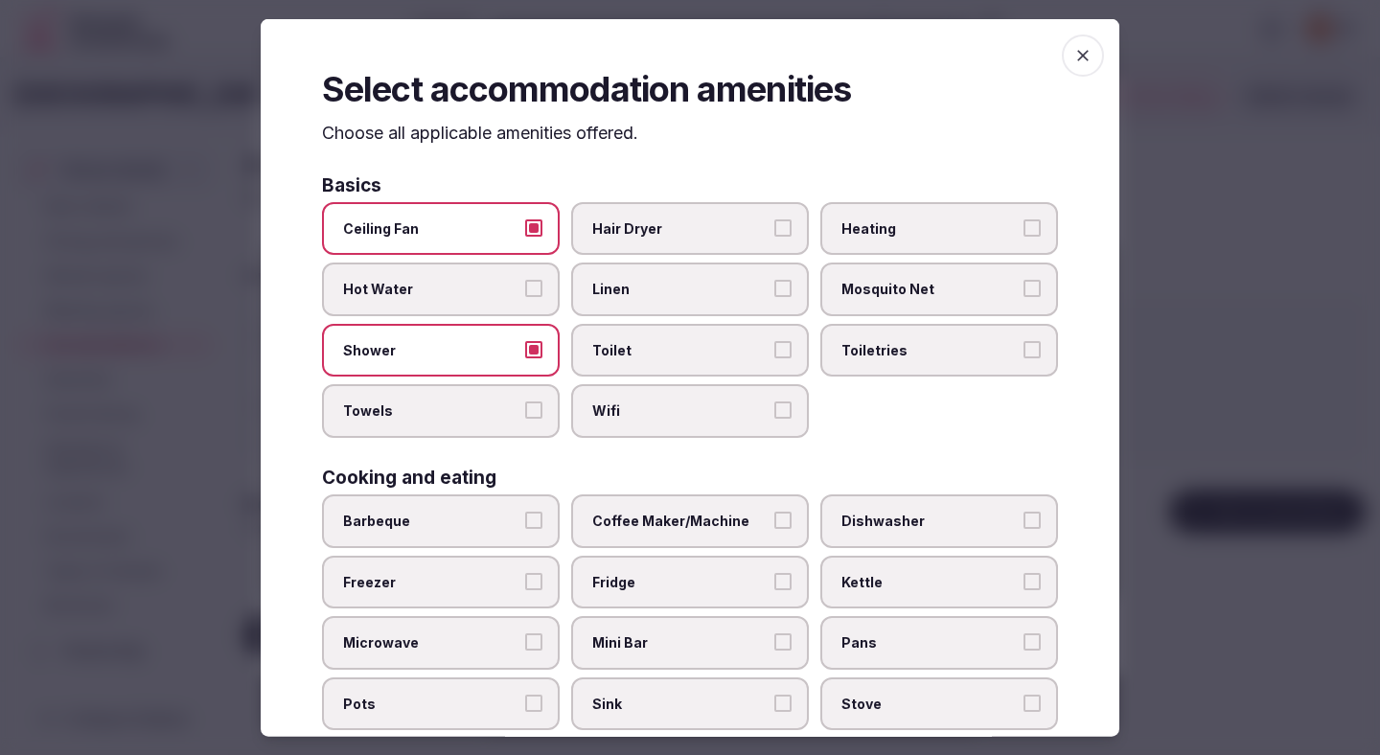
click at [503, 352] on span "Shower" at bounding box center [431, 349] width 176 height 19
click at [525, 352] on button "Shower" at bounding box center [533, 348] width 17 height 17
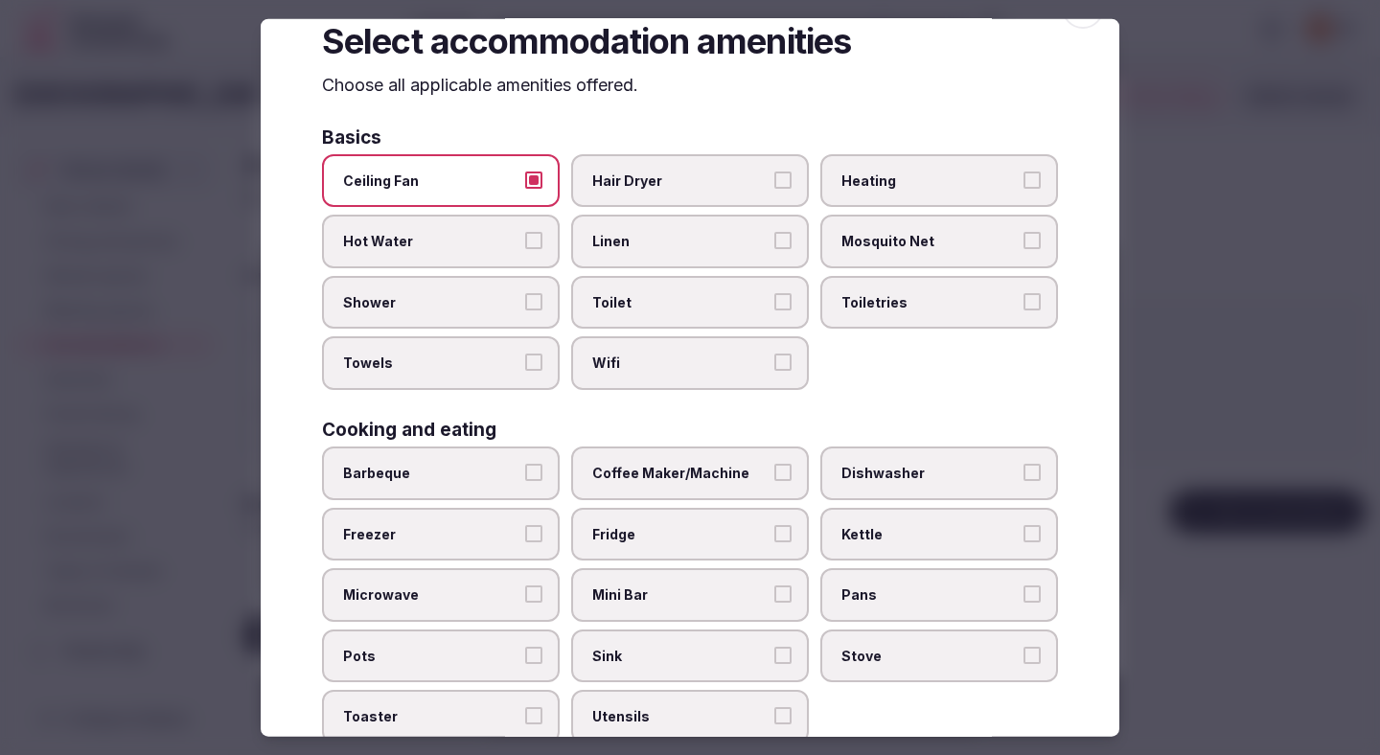
scroll to position [47, 0]
click at [476, 245] on span "Hot Water" at bounding box center [431, 242] width 176 height 19
click at [525, 245] on button "Hot Water" at bounding box center [533, 241] width 17 height 17
click at [476, 289] on label "Shower" at bounding box center [441, 303] width 238 height 54
click at [525, 293] on button "Shower" at bounding box center [533, 301] width 17 height 17
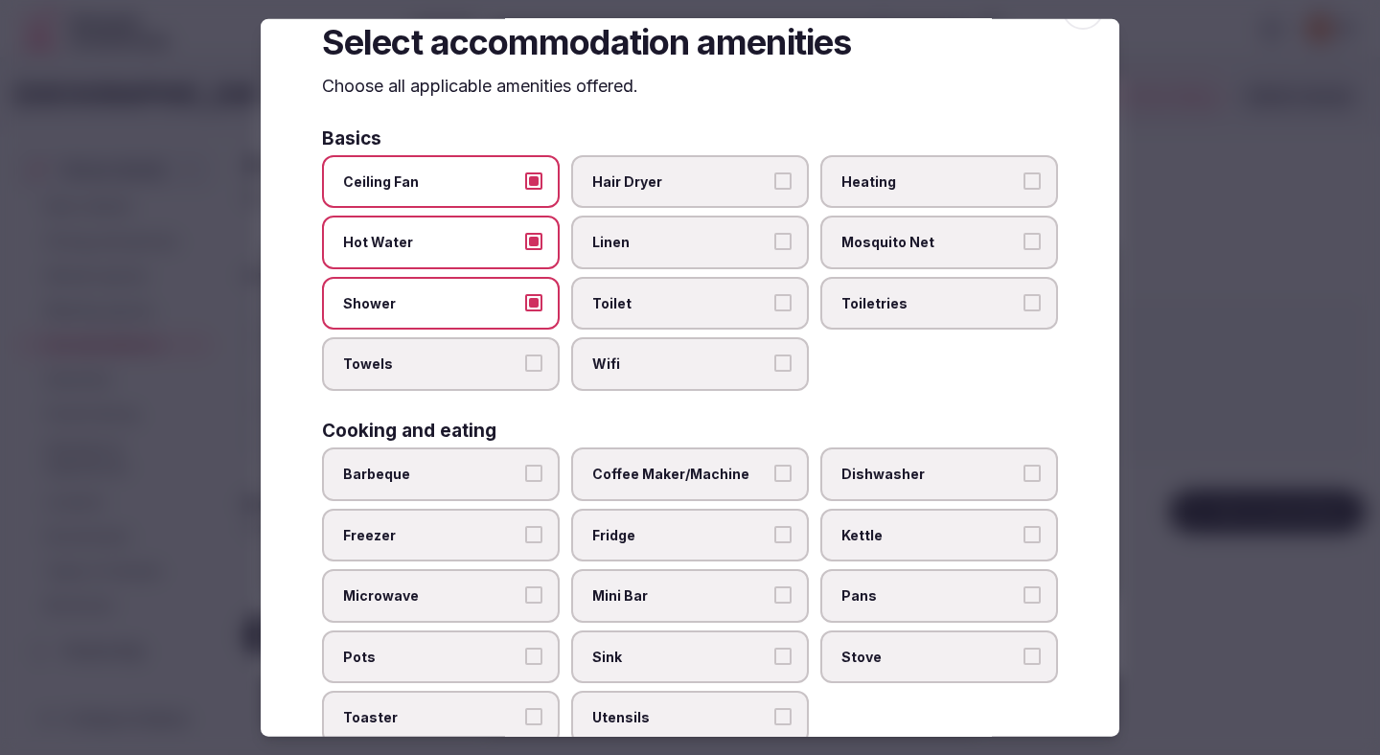
click at [480, 347] on label "Towels" at bounding box center [441, 364] width 238 height 54
click at [525, 355] on button "Towels" at bounding box center [533, 363] width 17 height 17
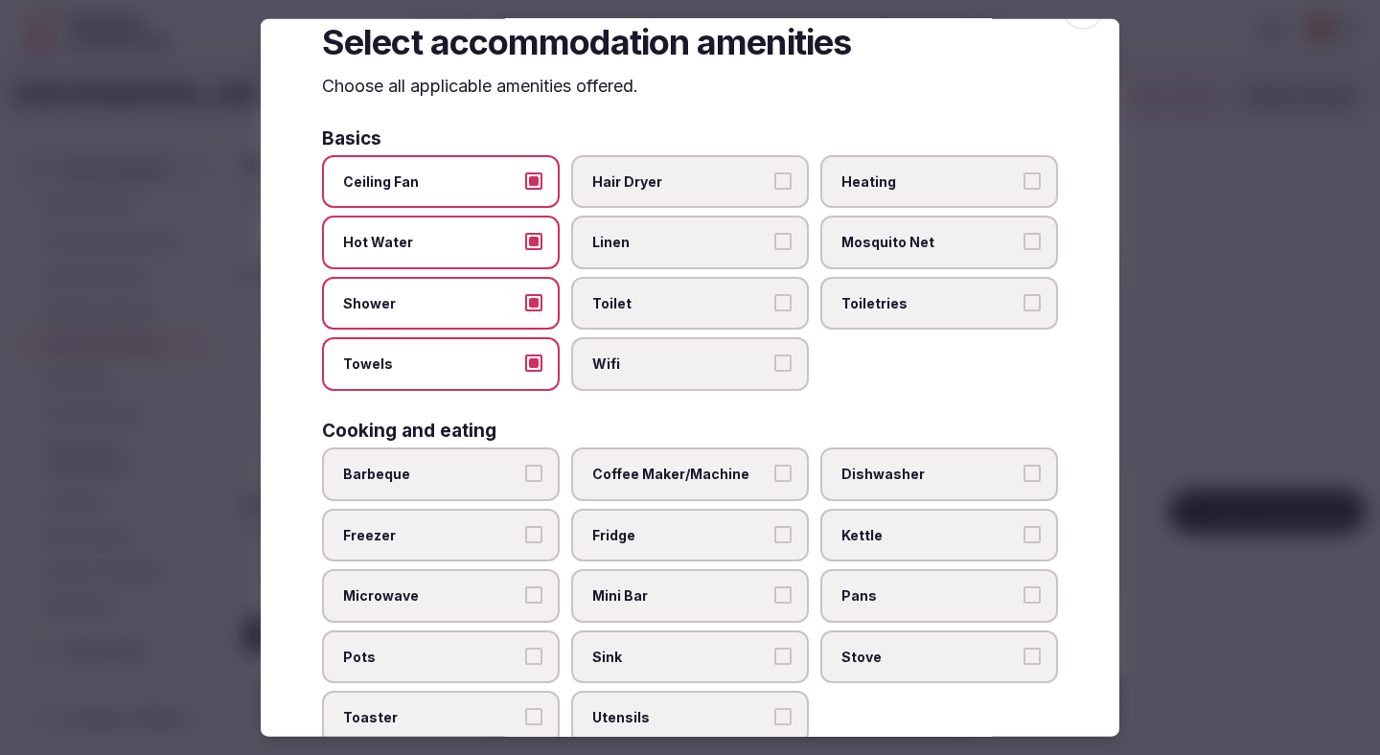
click at [607, 324] on label "Toilet" at bounding box center [690, 303] width 238 height 54
click at [774, 310] on button "Toilet" at bounding box center [782, 301] width 17 height 17
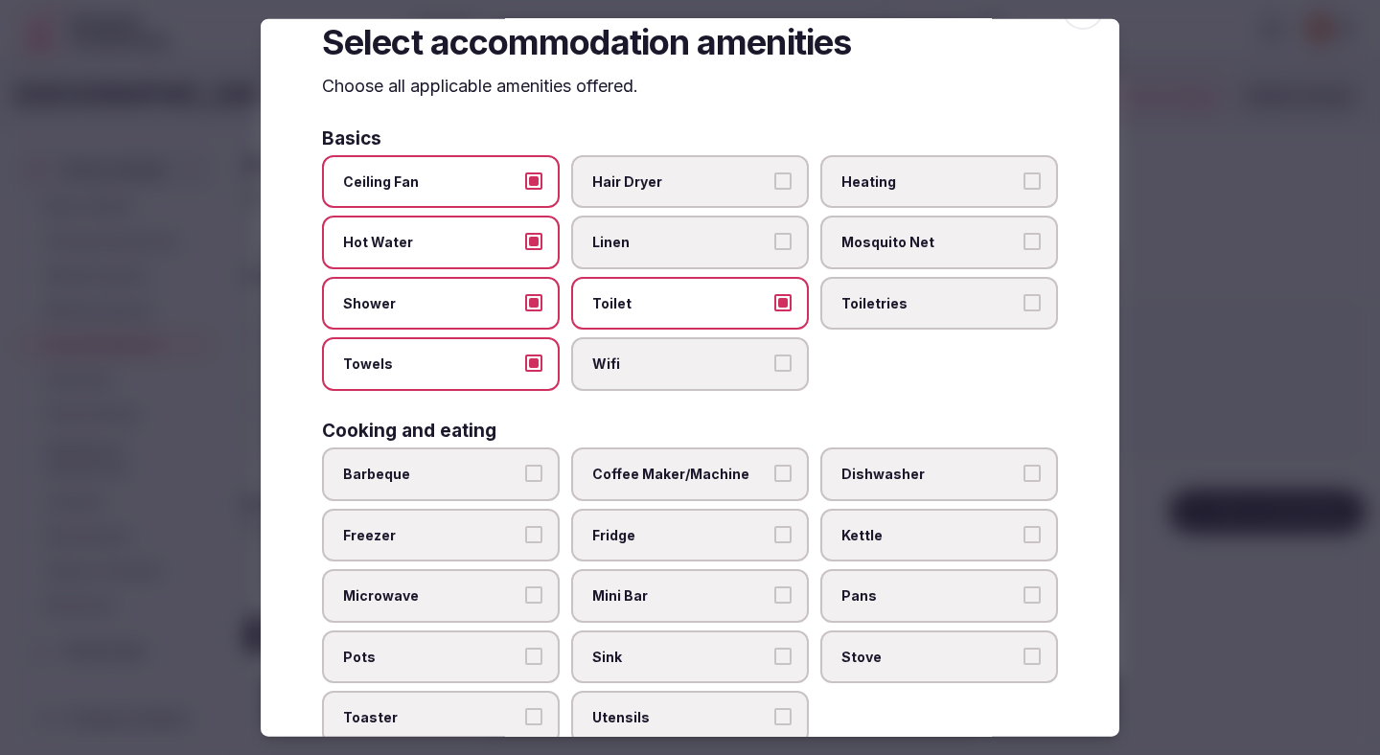
click at [607, 304] on span "Toilet" at bounding box center [680, 302] width 176 height 19
click at [774, 304] on button "Toilet" at bounding box center [782, 301] width 17 height 17
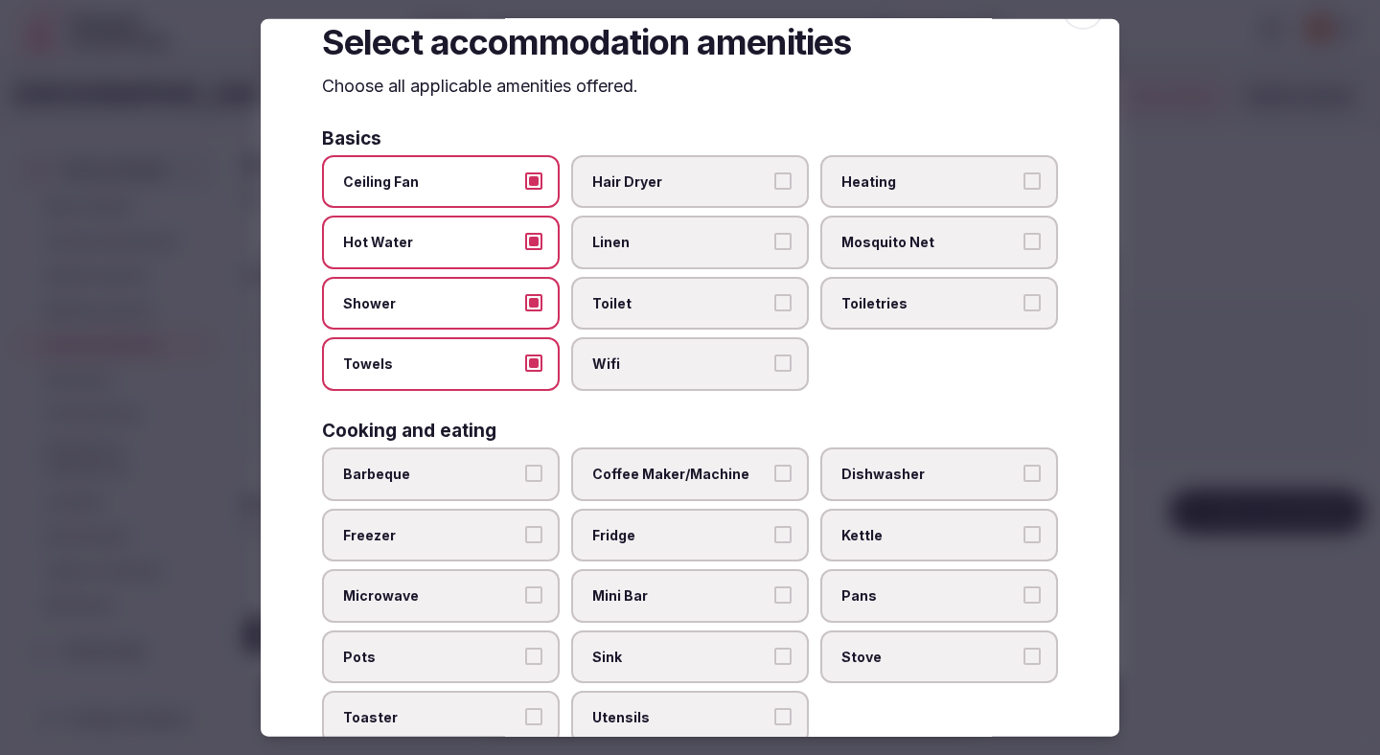
click at [608, 325] on label "Toilet" at bounding box center [690, 303] width 238 height 54
click at [774, 310] on button "Toilet" at bounding box center [782, 301] width 17 height 17
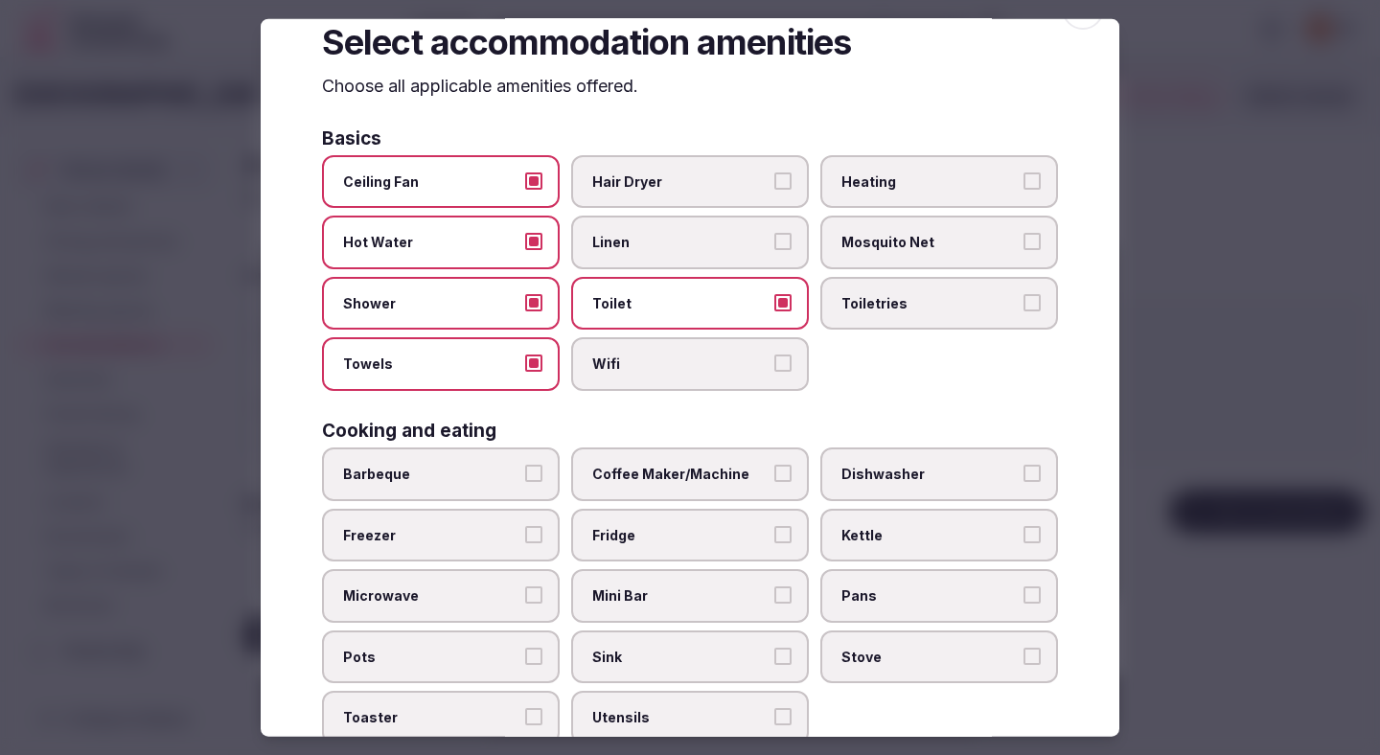
click at [608, 355] on span "Wifi" at bounding box center [680, 364] width 176 height 19
click at [774, 355] on button "Wifi" at bounding box center [782, 363] width 17 height 17
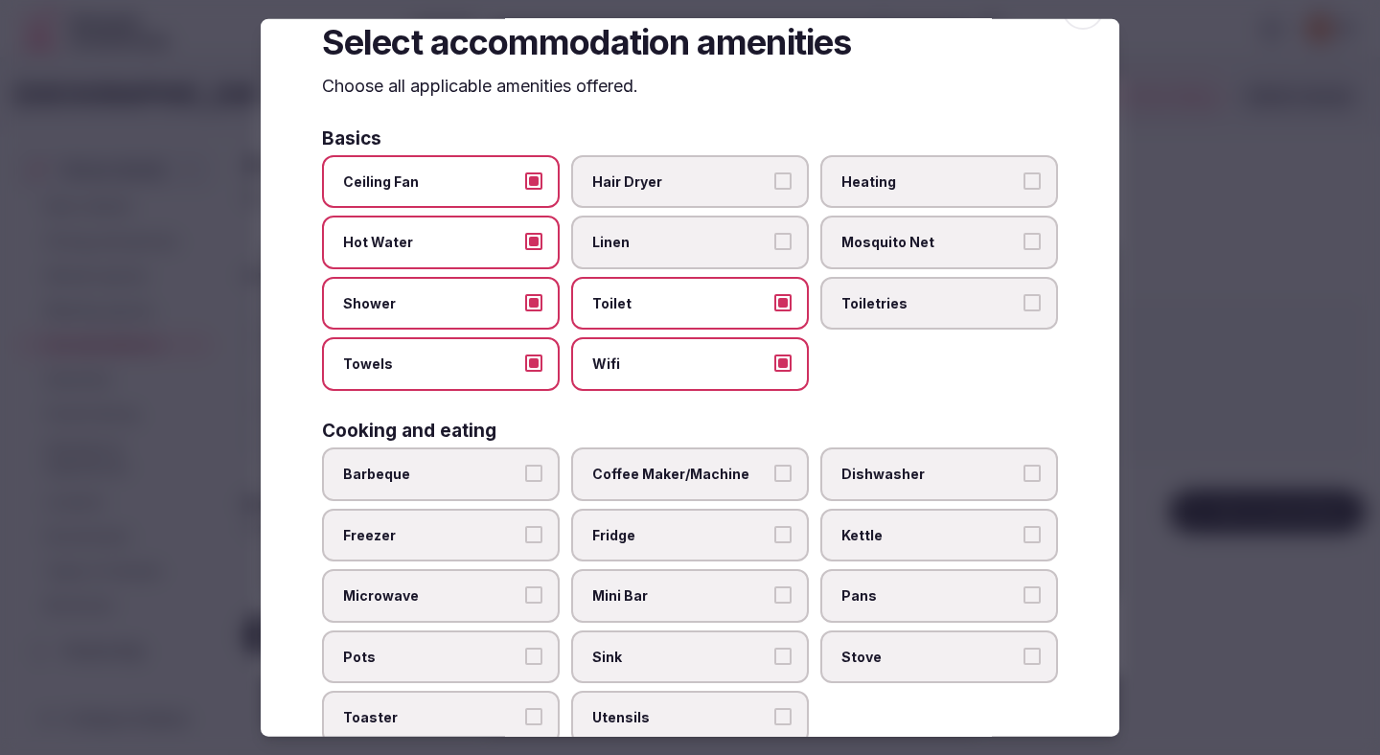
click at [608, 277] on label "Toilet" at bounding box center [690, 303] width 238 height 54
click at [774, 293] on button "Toilet" at bounding box center [782, 301] width 17 height 17
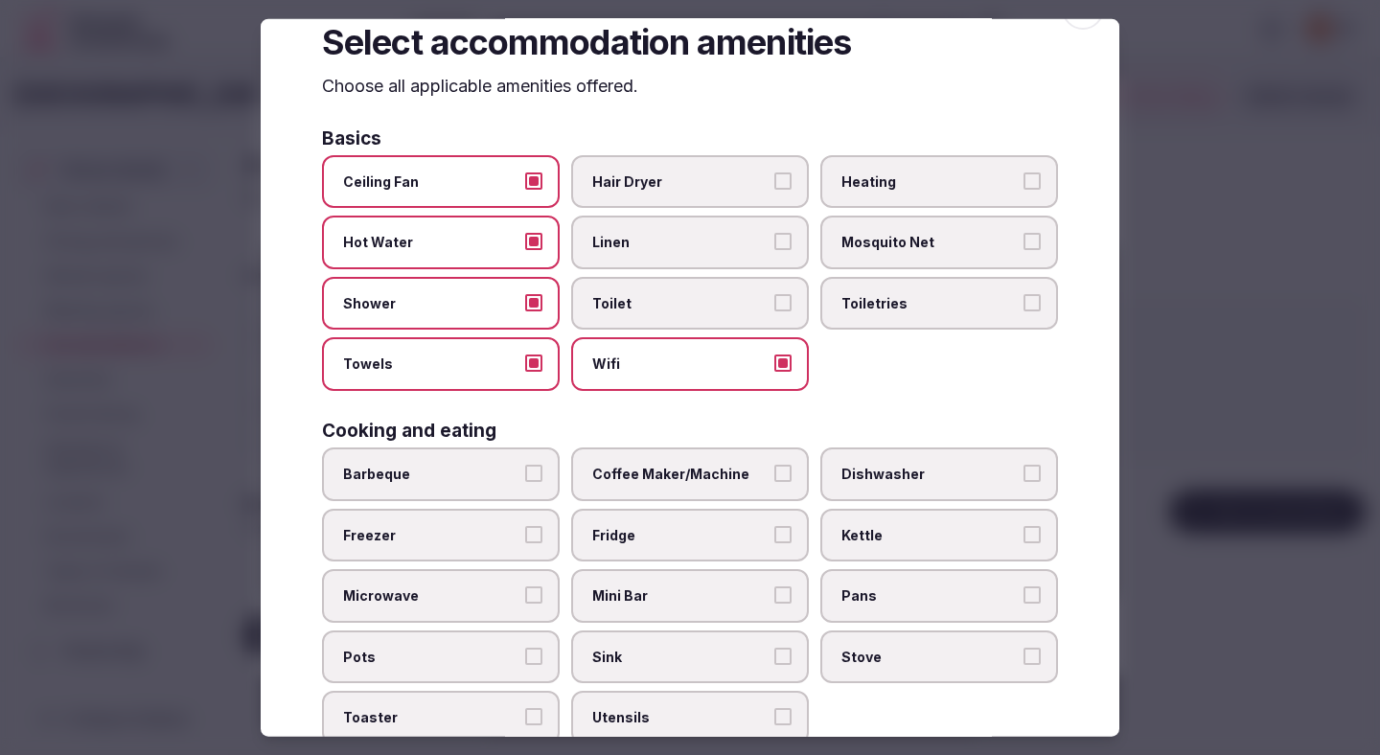
click at [612, 252] on label "Linen" at bounding box center [690, 243] width 238 height 54
click at [774, 250] on button "Linen" at bounding box center [782, 241] width 17 height 17
click at [613, 295] on span "Toilet" at bounding box center [680, 302] width 176 height 19
click at [774, 295] on button "Toilet" at bounding box center [782, 301] width 17 height 17
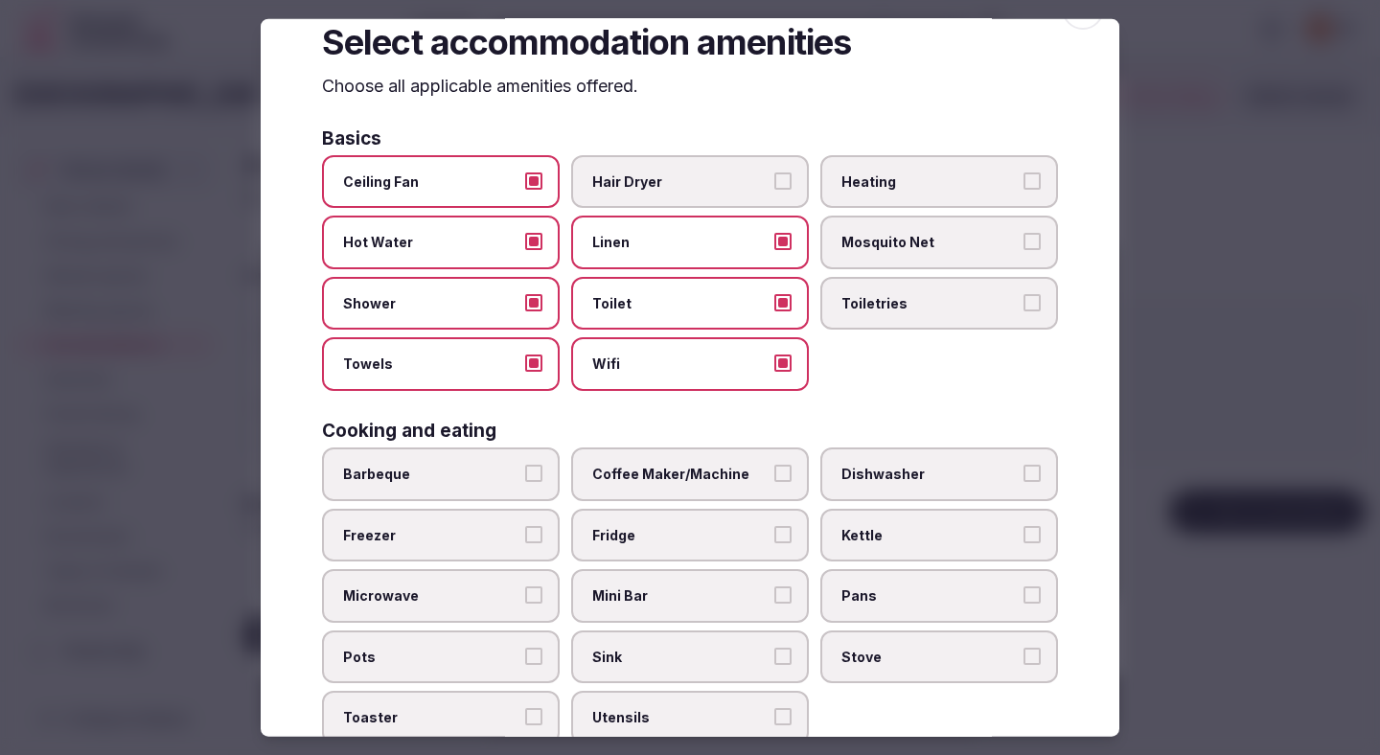
click at [630, 174] on span "Hair Dryer" at bounding box center [680, 181] width 176 height 19
click at [774, 174] on button "Hair Dryer" at bounding box center [782, 180] width 17 height 17
click at [858, 172] on span "Heating" at bounding box center [929, 181] width 176 height 19
click at [977, 172] on button "Heating" at bounding box center [1031, 180] width 17 height 17
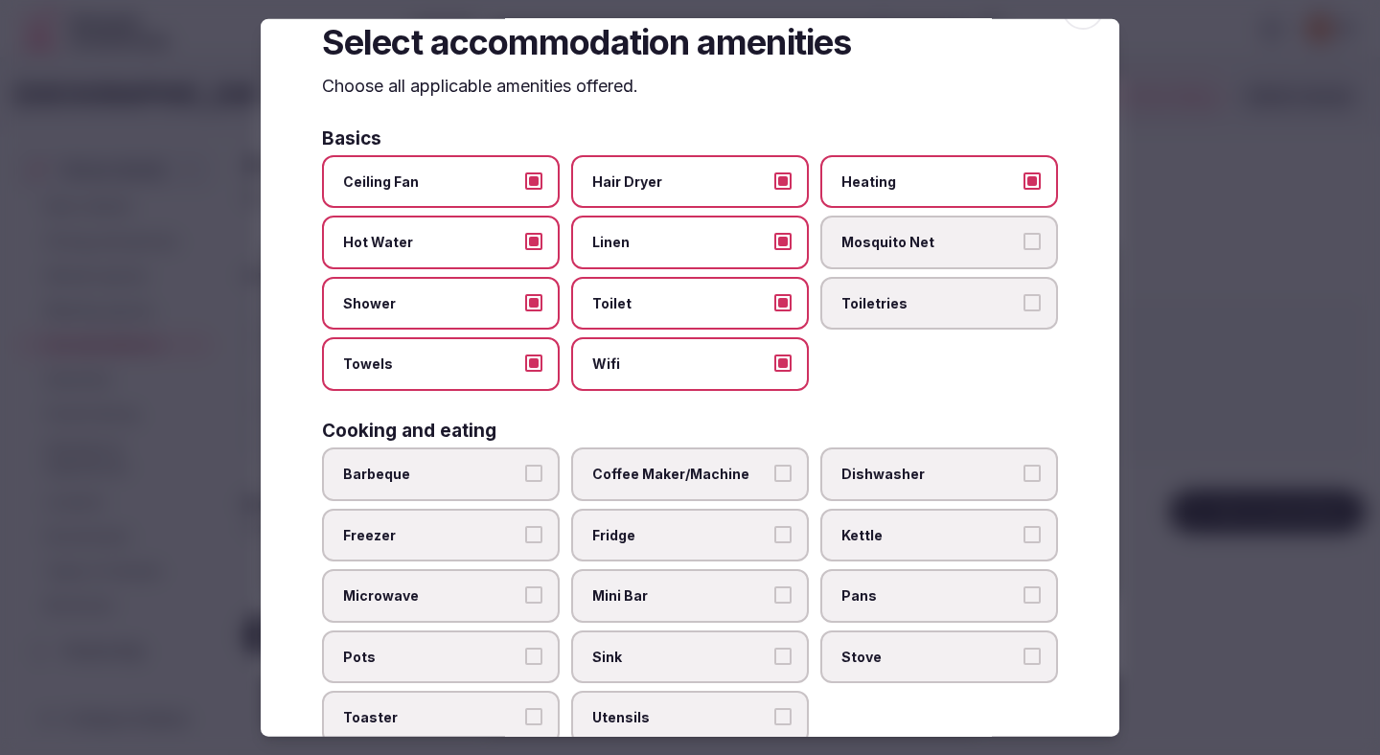
click at [867, 264] on label "Mosquito Net" at bounding box center [939, 243] width 238 height 54
click at [977, 250] on button "Mosquito Net" at bounding box center [1031, 241] width 17 height 17
click at [864, 264] on label "Mosquito Net" at bounding box center [939, 243] width 238 height 54
click at [977, 250] on button "Mosquito Net" at bounding box center [1031, 241] width 17 height 17
click at [864, 299] on span "Toiletries" at bounding box center [929, 302] width 176 height 19
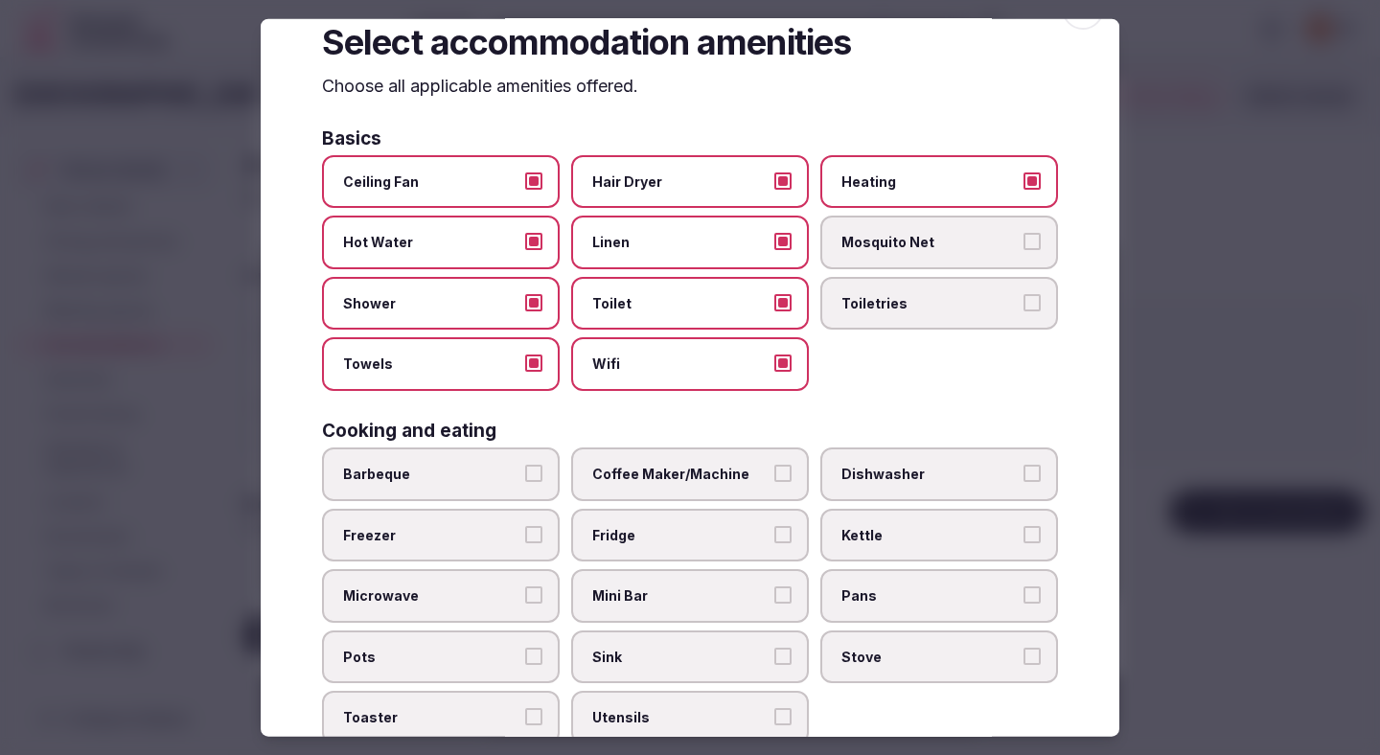
click at [977, 299] on button "Toiletries" at bounding box center [1031, 301] width 17 height 17
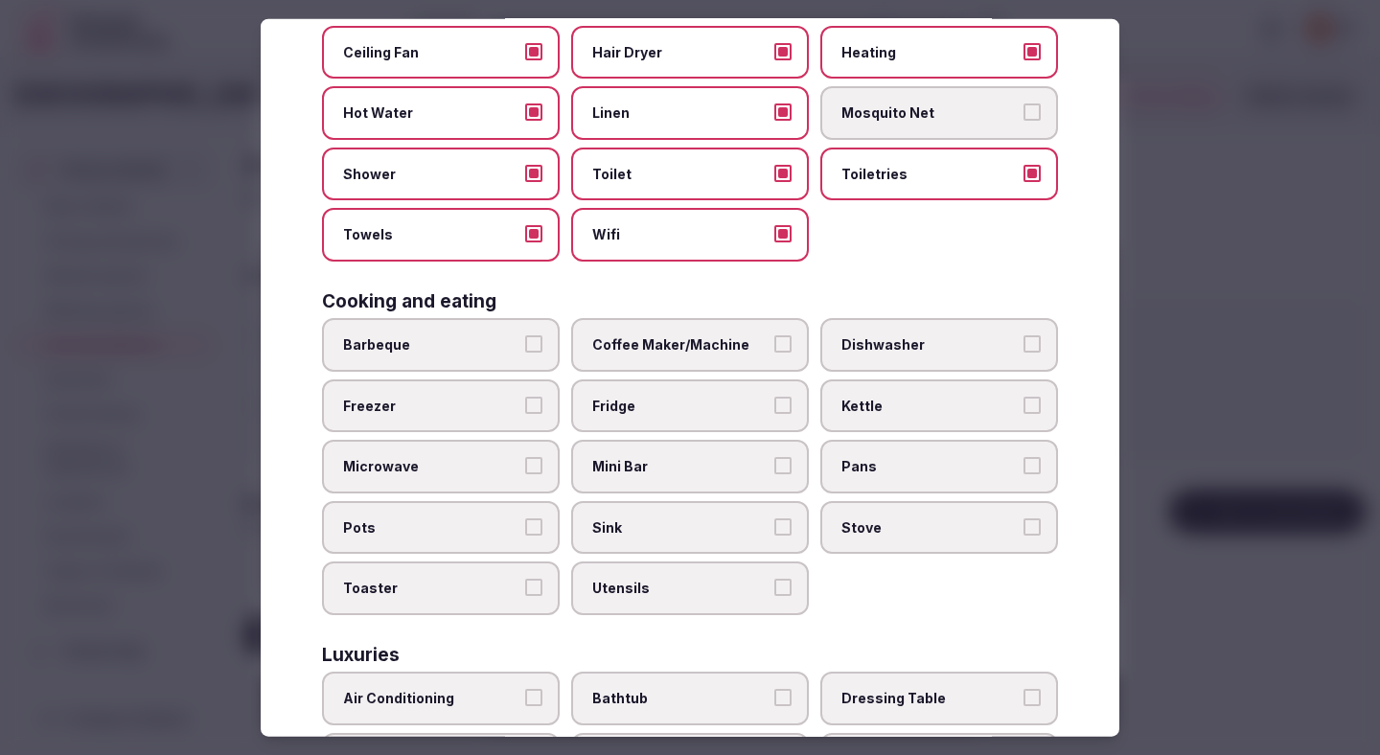
scroll to position [198, 0]
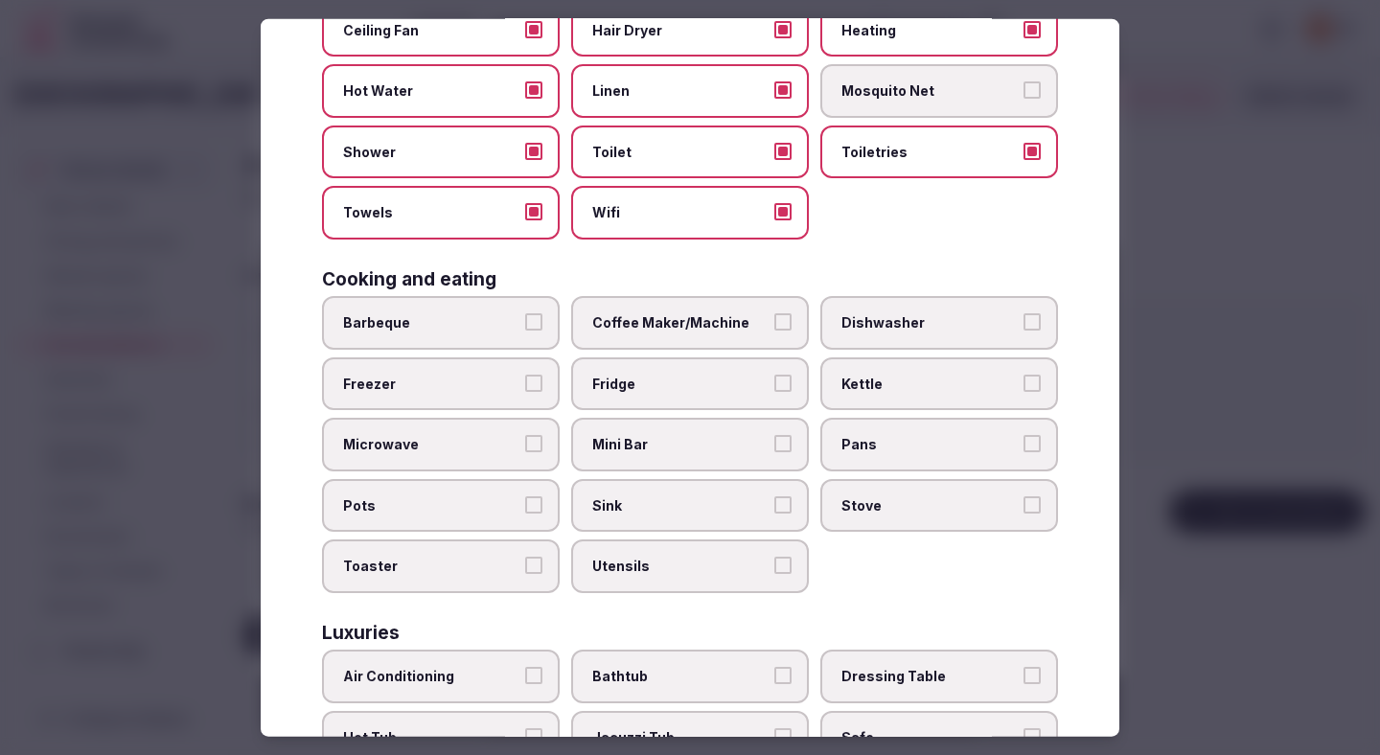
click at [763, 320] on span "Coffee Maker/Machine" at bounding box center [680, 322] width 176 height 19
click at [774, 320] on button "Coffee Maker/Machine" at bounding box center [782, 321] width 17 height 17
click at [745, 433] on label "Mini Bar" at bounding box center [690, 445] width 238 height 54
click at [774, 435] on button "Mini Bar" at bounding box center [782, 443] width 17 height 17
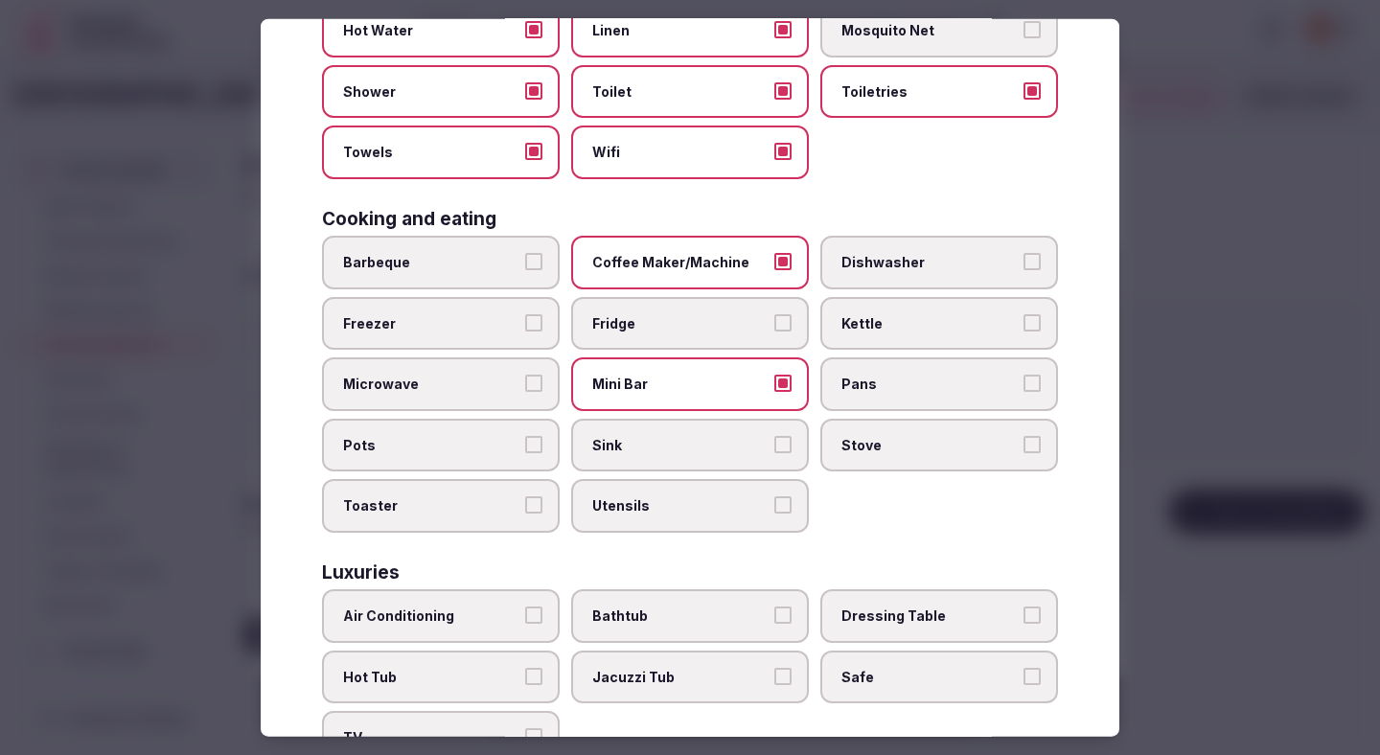
scroll to position [291, 0]
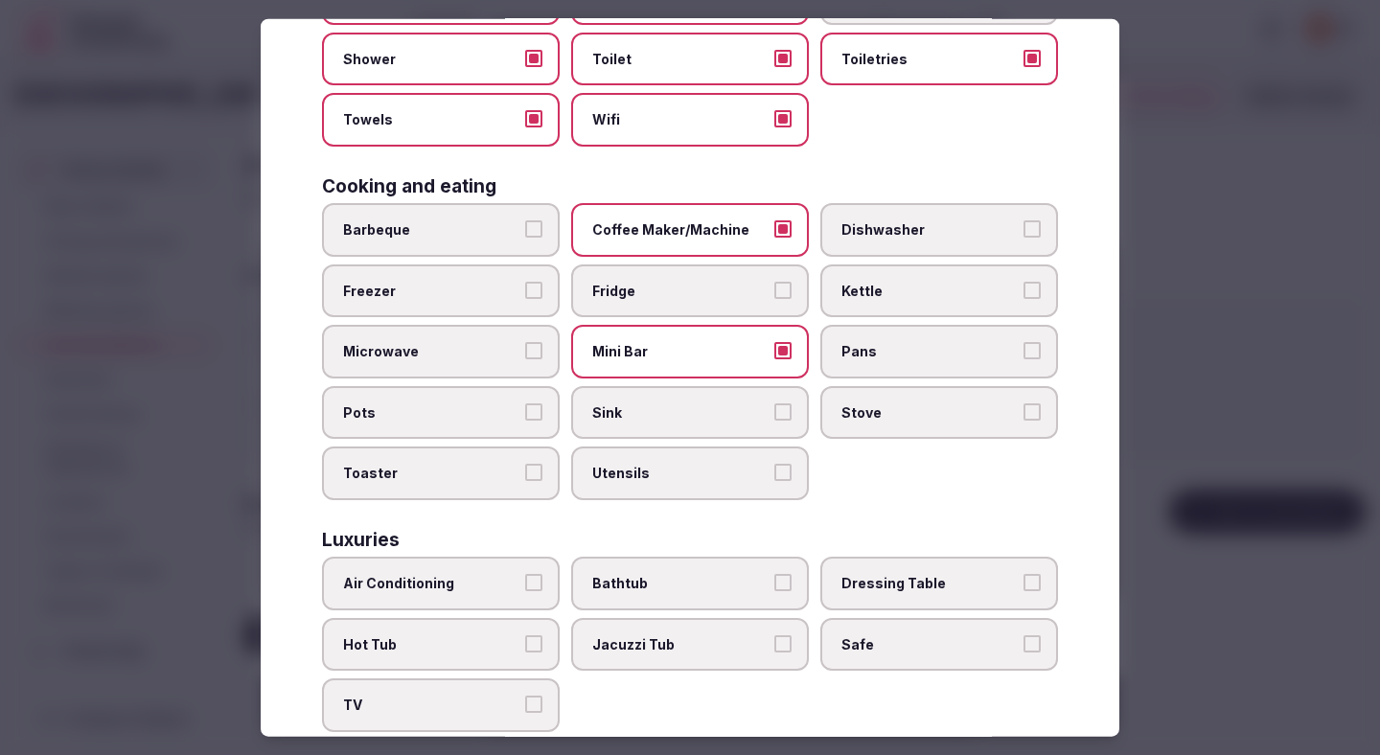
click at [723, 304] on label "Fridge" at bounding box center [690, 291] width 238 height 54
click at [774, 298] on button "Fridge" at bounding box center [782, 289] width 17 height 17
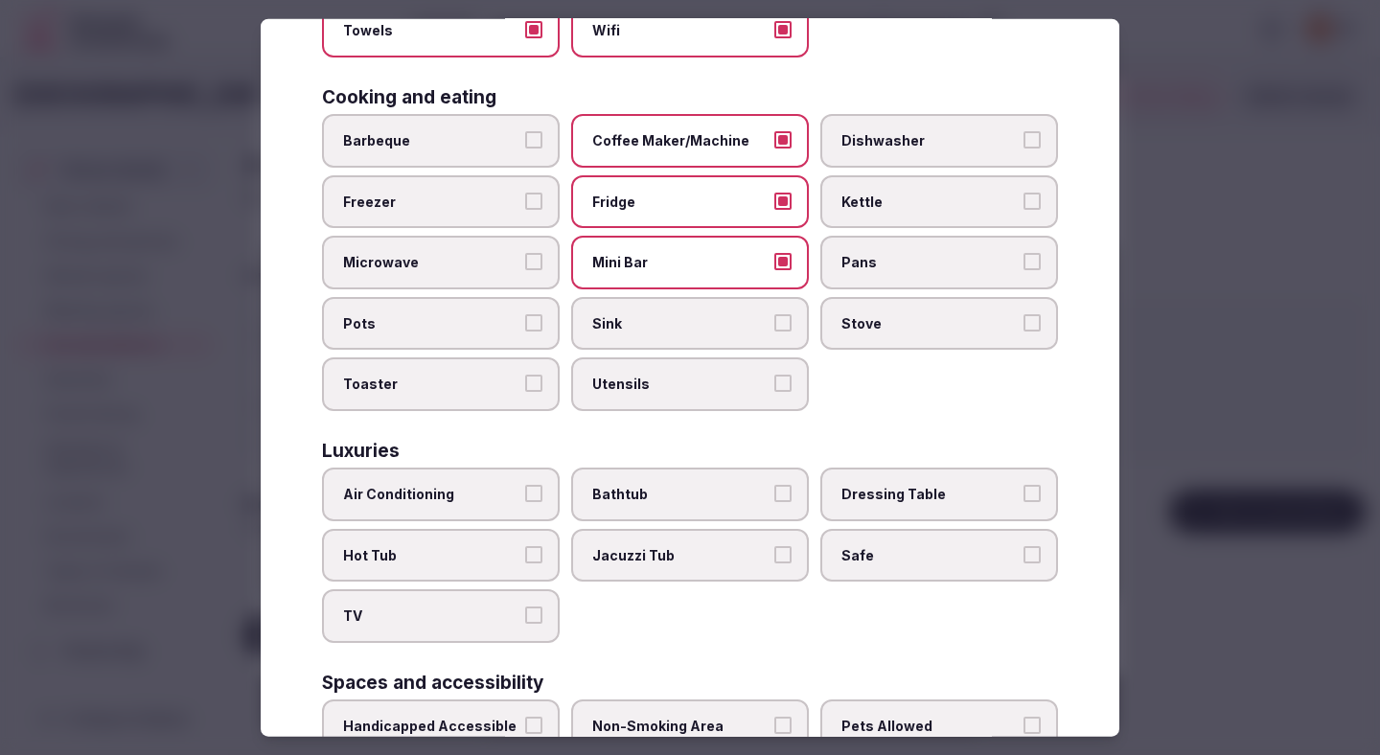
scroll to position [375, 0]
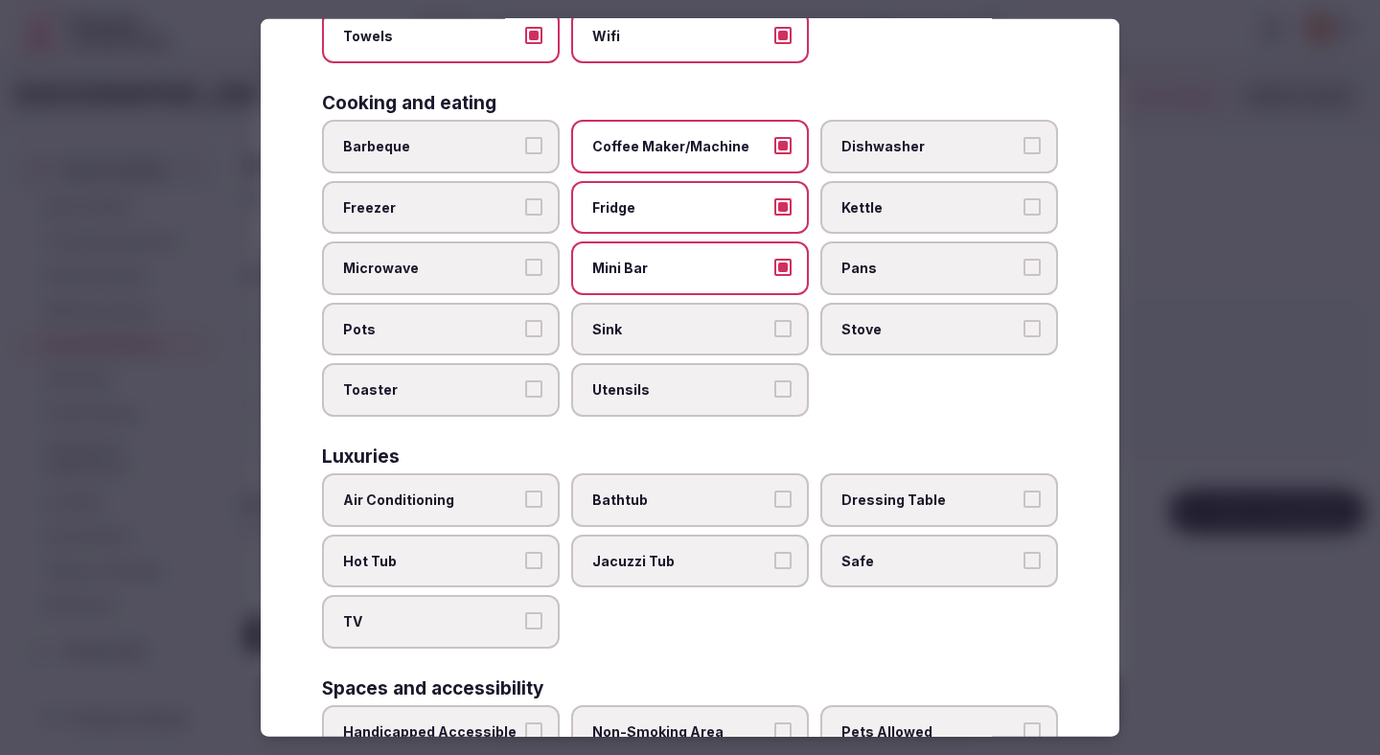
click at [858, 212] on span "Kettle" at bounding box center [929, 206] width 176 height 19
click at [977, 212] on button "Kettle" at bounding box center [1031, 205] width 17 height 17
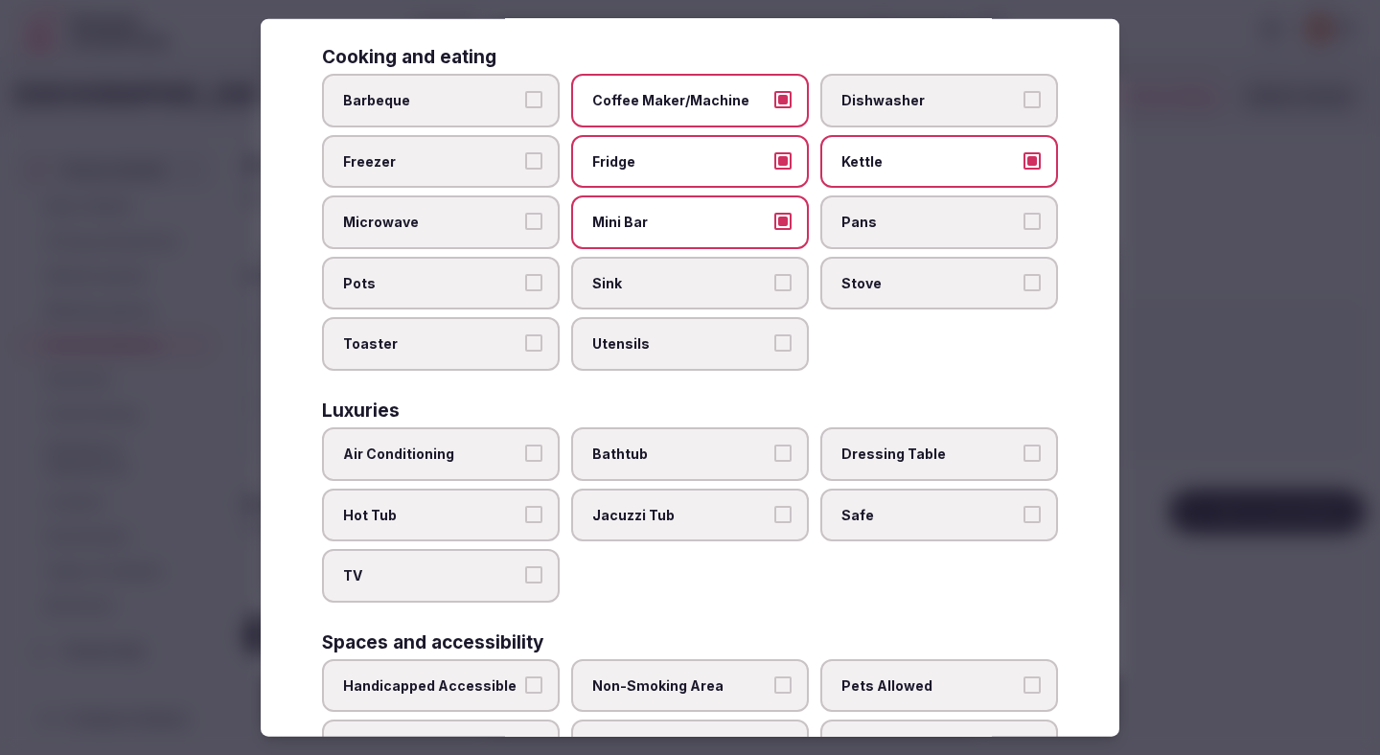
scroll to position [469, 0]
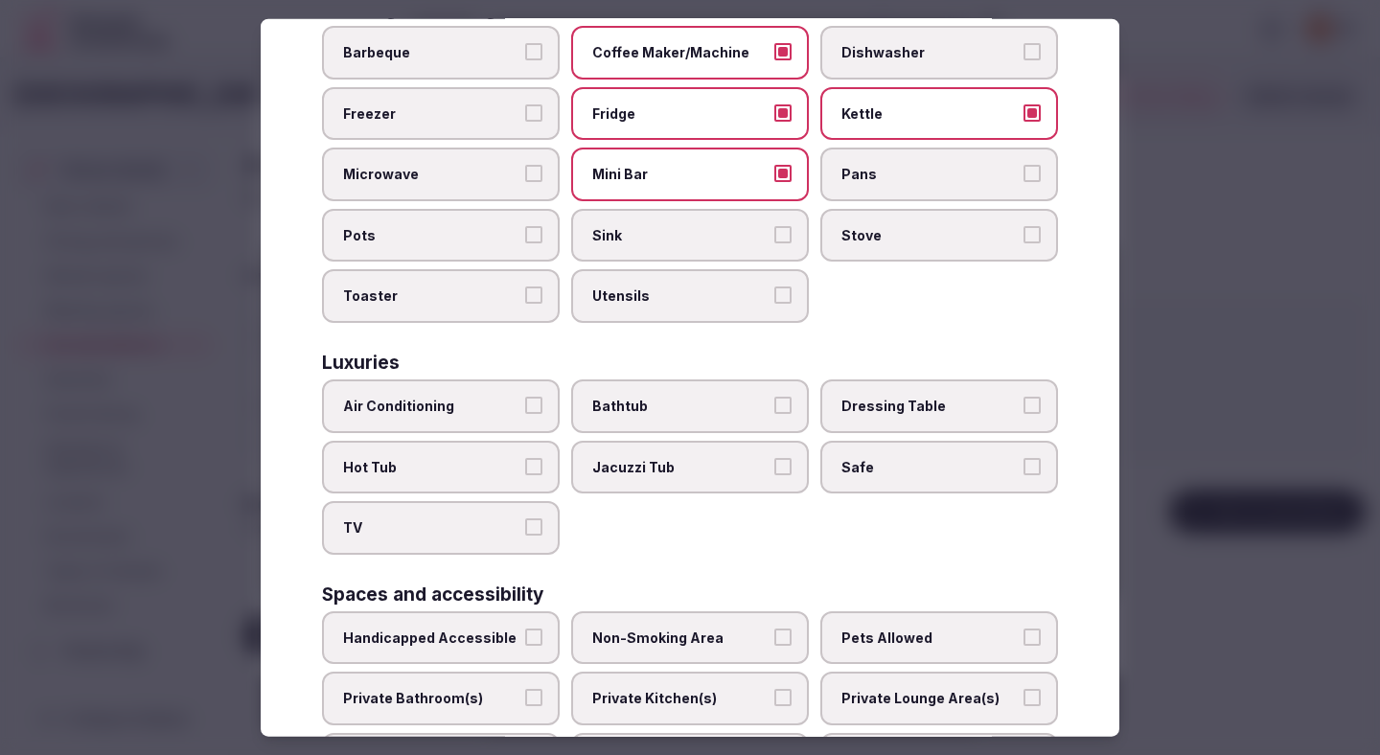
click at [529, 411] on button "Air Conditioning" at bounding box center [533, 405] width 17 height 17
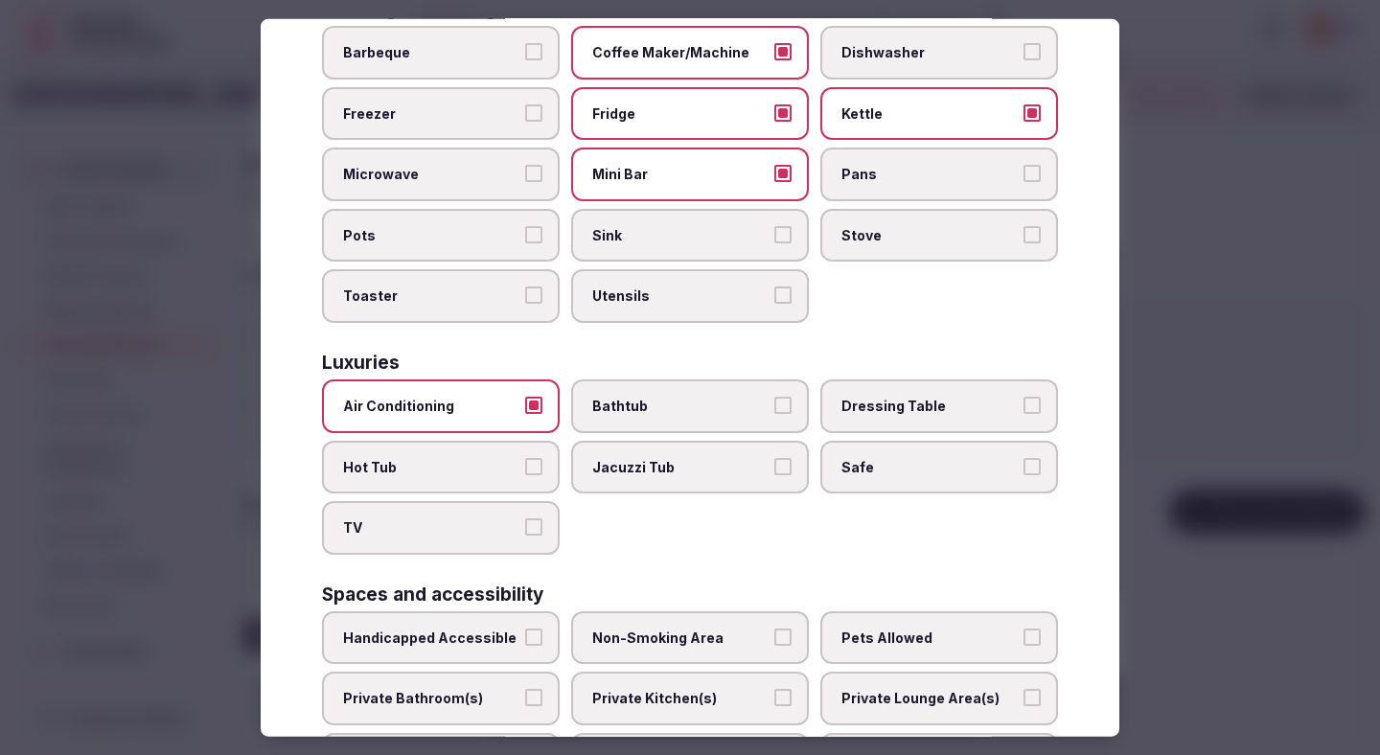
click at [524, 507] on label "TV" at bounding box center [441, 528] width 238 height 54
click at [525, 518] on button "TV" at bounding box center [533, 526] width 17 height 17
click at [855, 470] on span "Safe" at bounding box center [929, 466] width 176 height 19
click at [977, 470] on button "Safe" at bounding box center [1031, 465] width 17 height 17
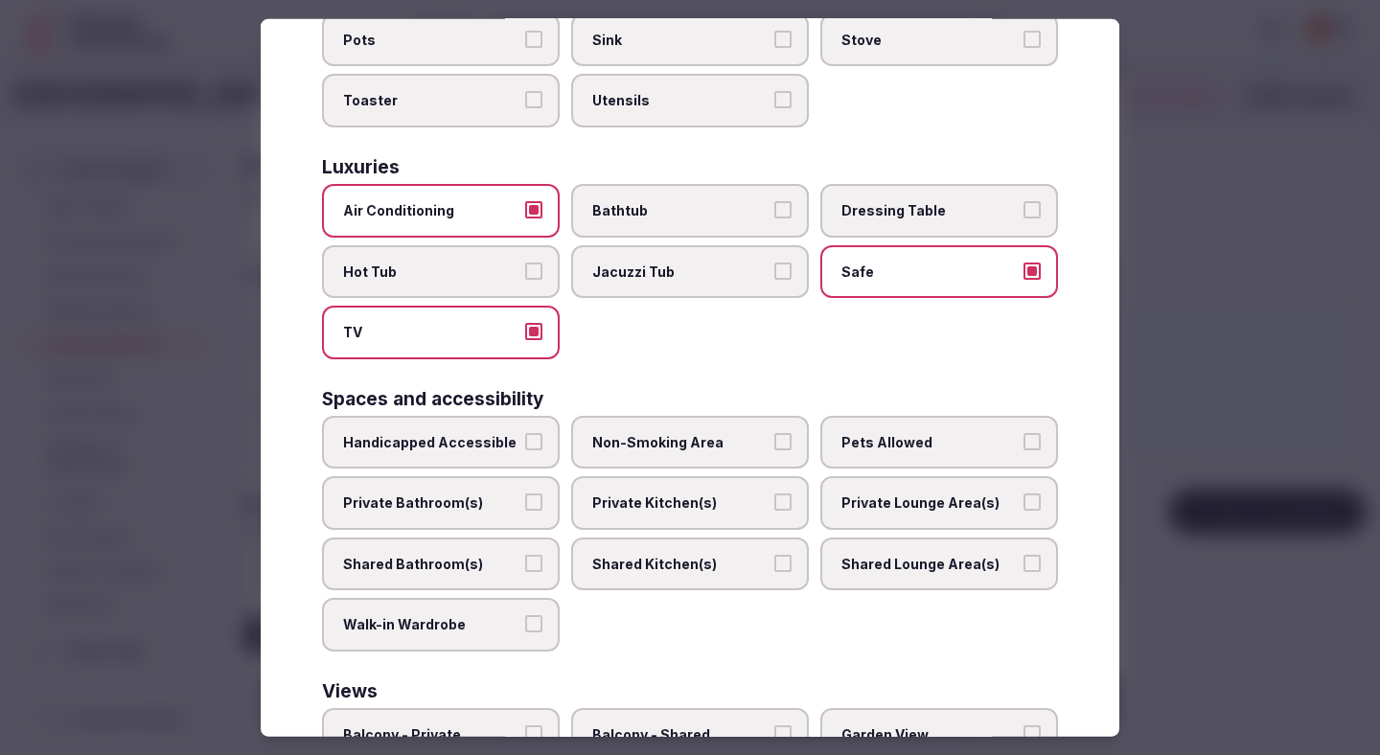
scroll to position [716, 0]
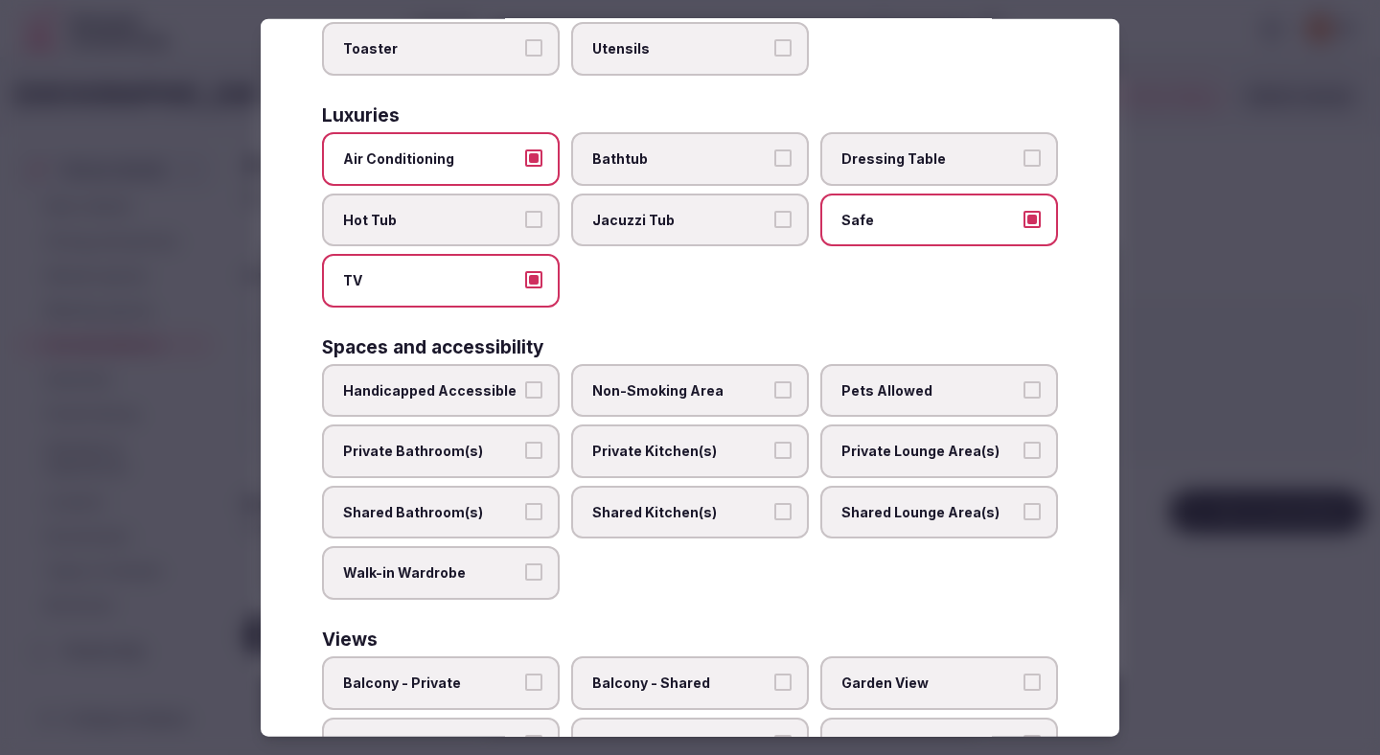
click at [537, 389] on button "Handicapped Accessible" at bounding box center [533, 388] width 17 height 17
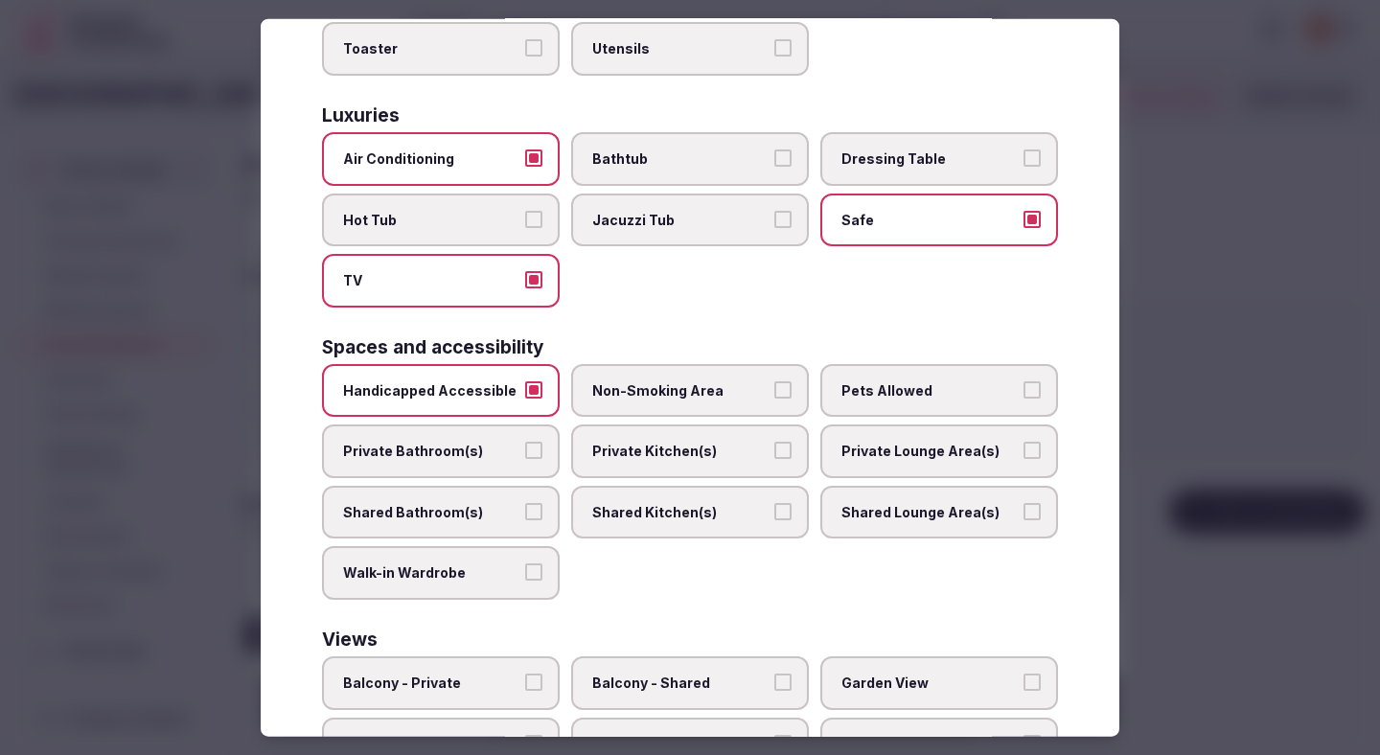
click at [536, 442] on button "Private Bathroom(s)" at bounding box center [533, 450] width 17 height 17
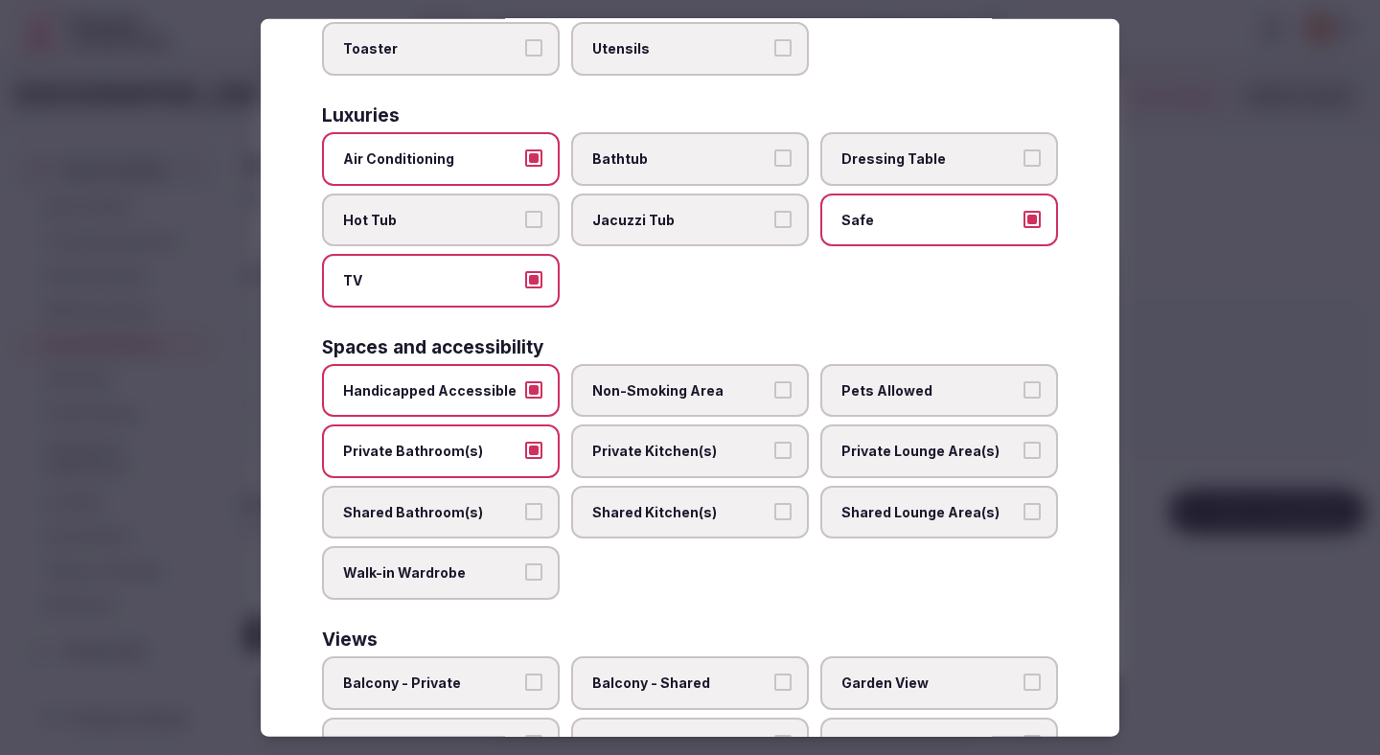
click at [605, 397] on span "Non-Smoking Area" at bounding box center [680, 389] width 176 height 19
click at [774, 397] on button "Non-Smoking Area" at bounding box center [782, 388] width 17 height 17
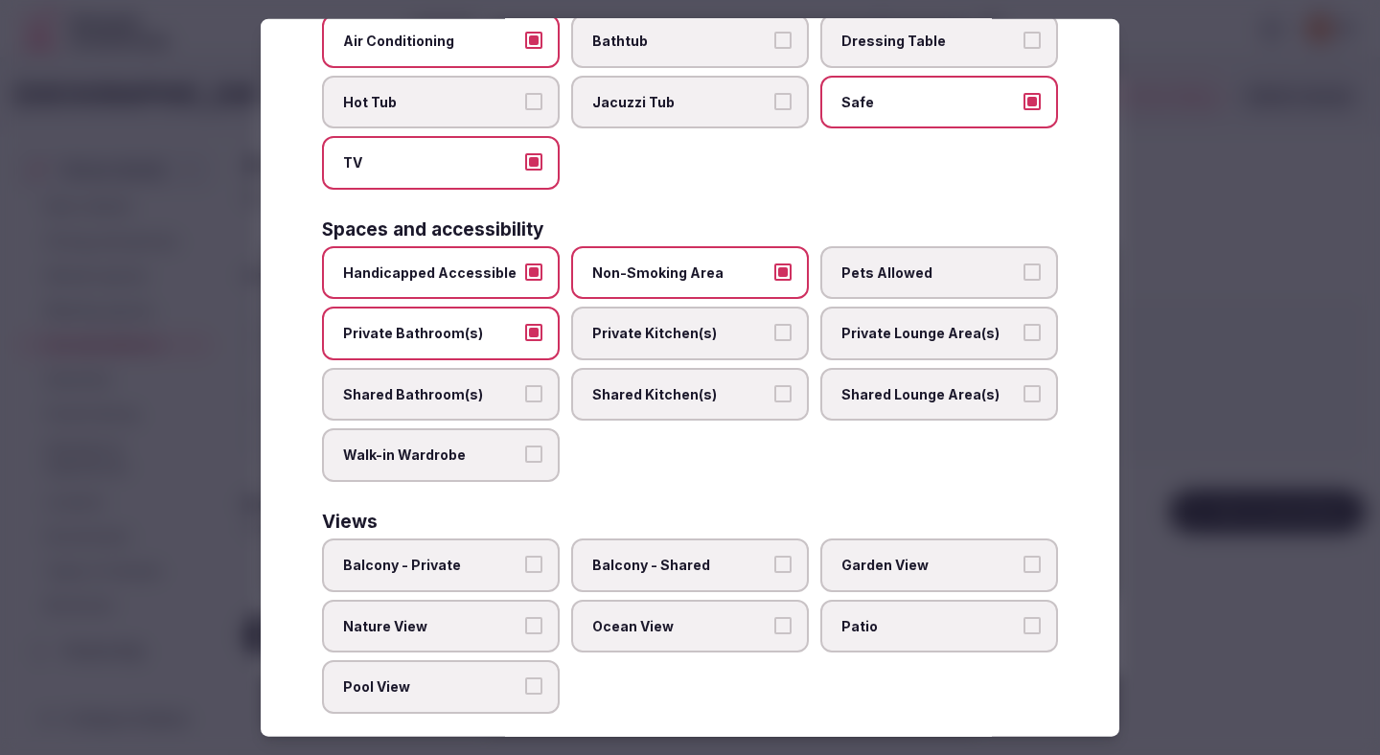
scroll to position [857, 0]
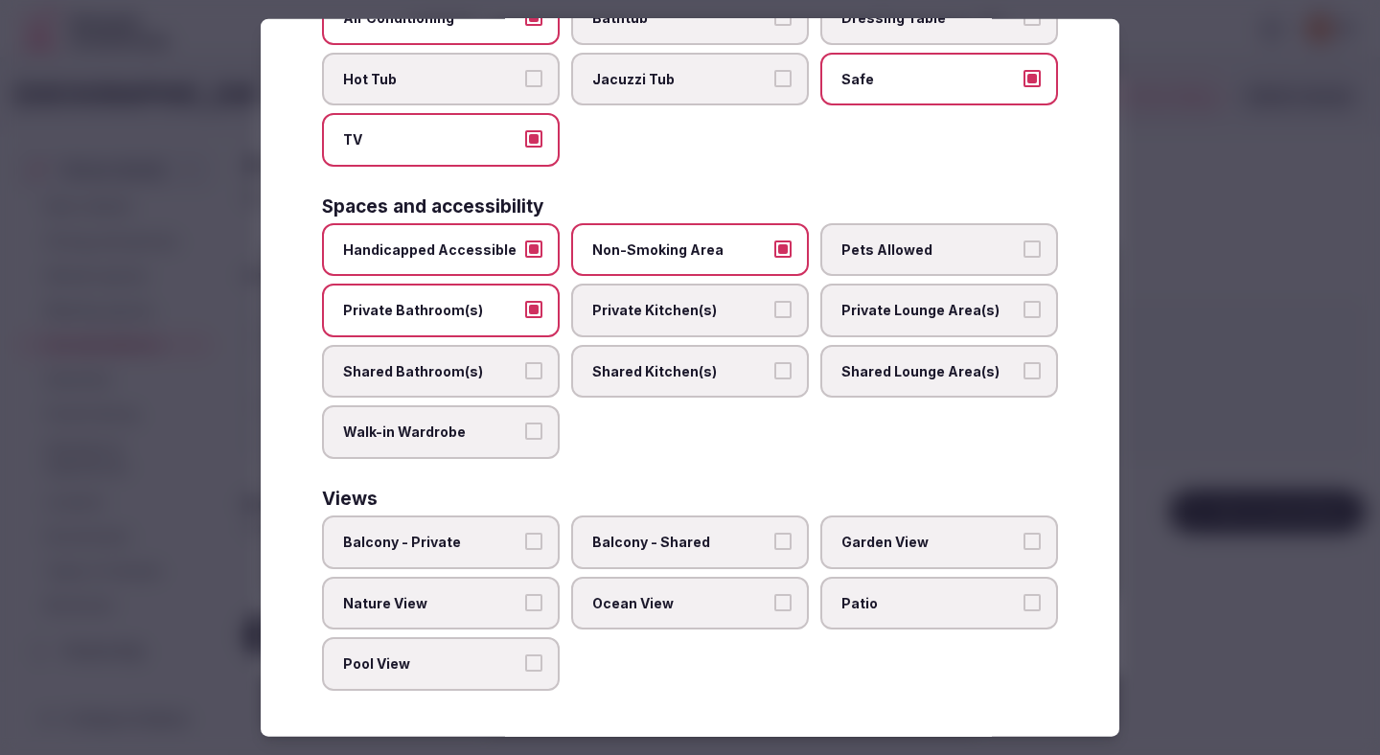
click at [504, 547] on span "Balcony - Private" at bounding box center [431, 542] width 176 height 19
click at [525, 547] on button "Balcony - Private" at bounding box center [533, 541] width 17 height 17
click at [511, 607] on span "Nature View" at bounding box center [431, 602] width 176 height 19
click at [525, 607] on button "Nature View" at bounding box center [533, 601] width 17 height 17
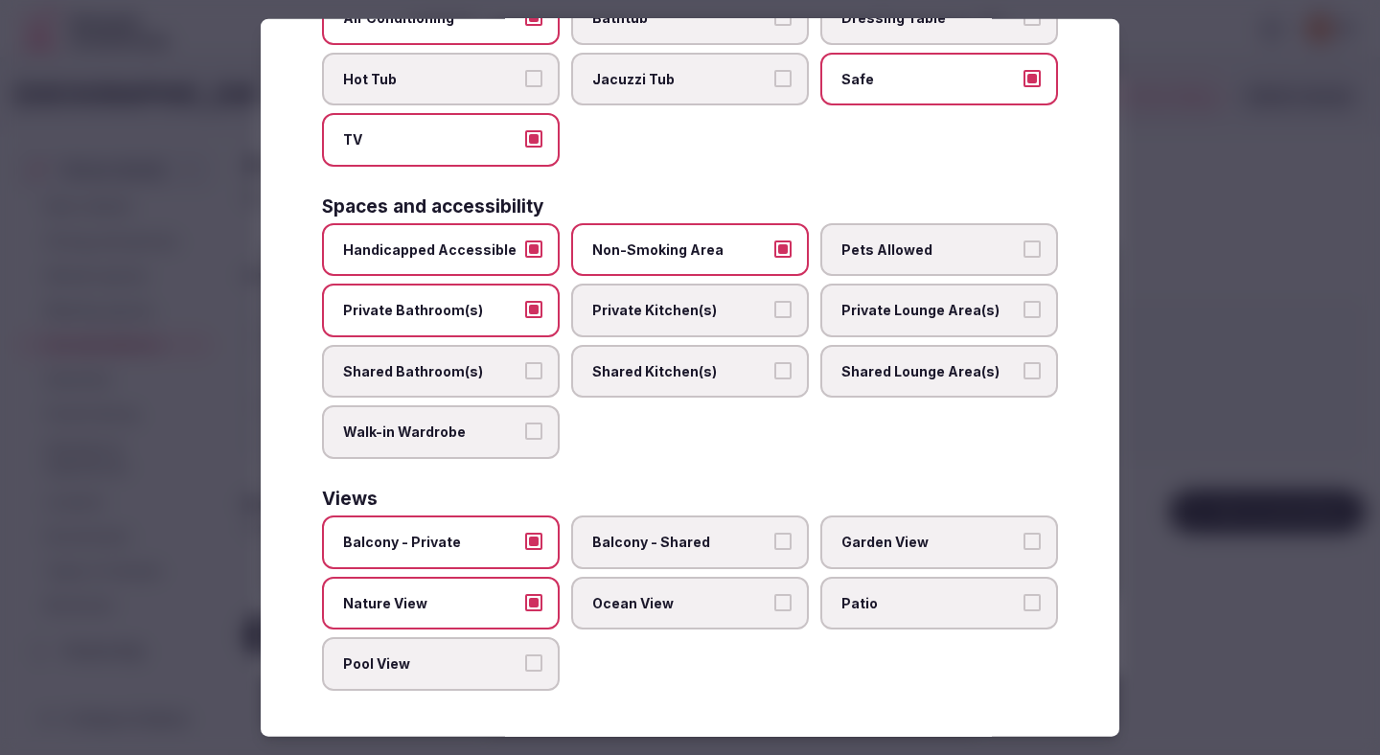
click at [977, 410] on div at bounding box center [690, 377] width 1380 height 755
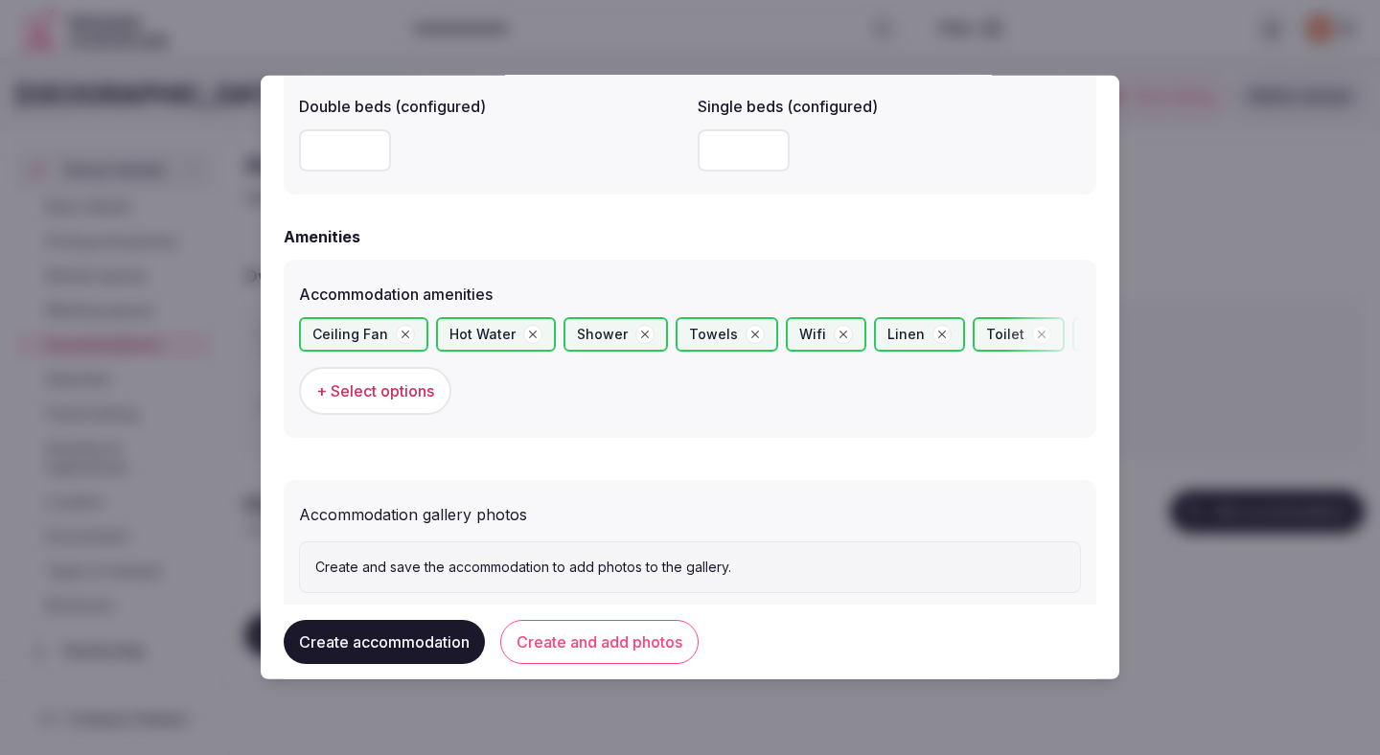
scroll to position [1767, 0]
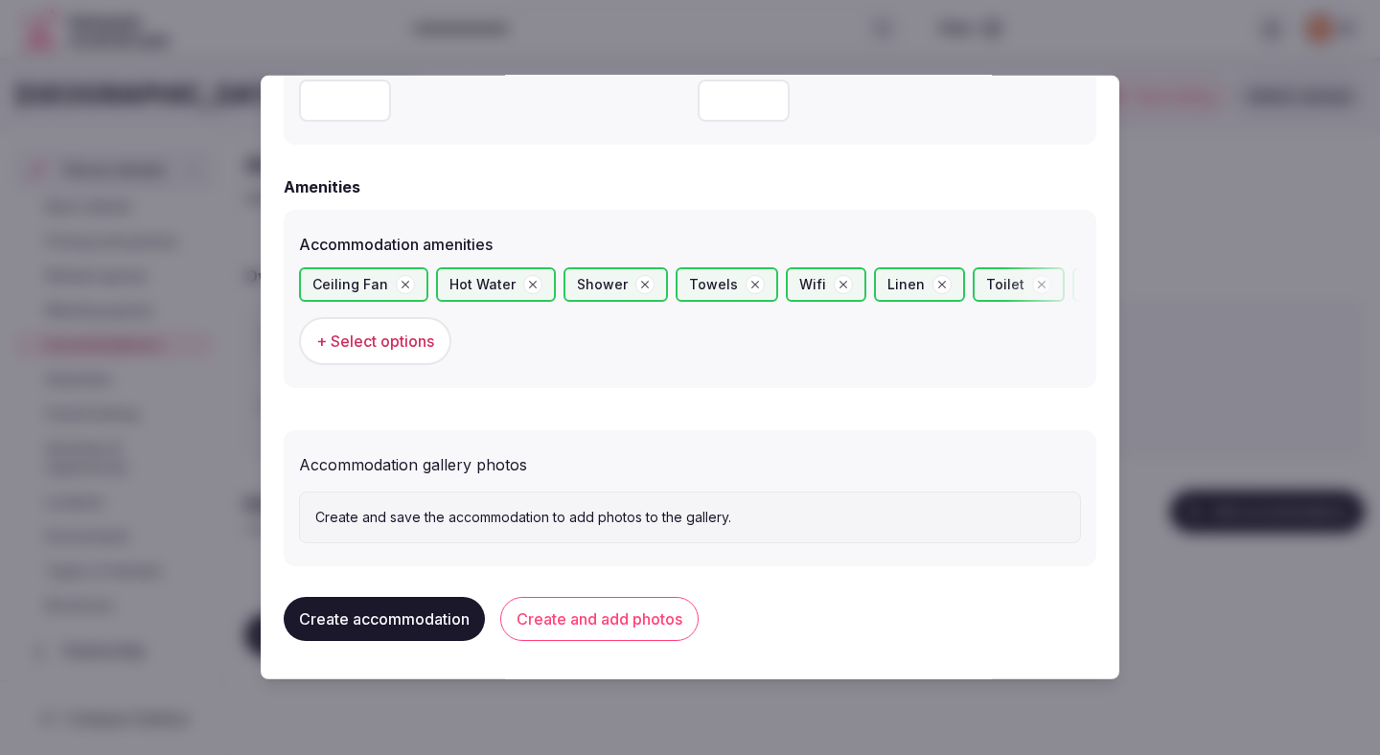
click at [662, 614] on button "Create and add photos" at bounding box center [599, 619] width 198 height 44
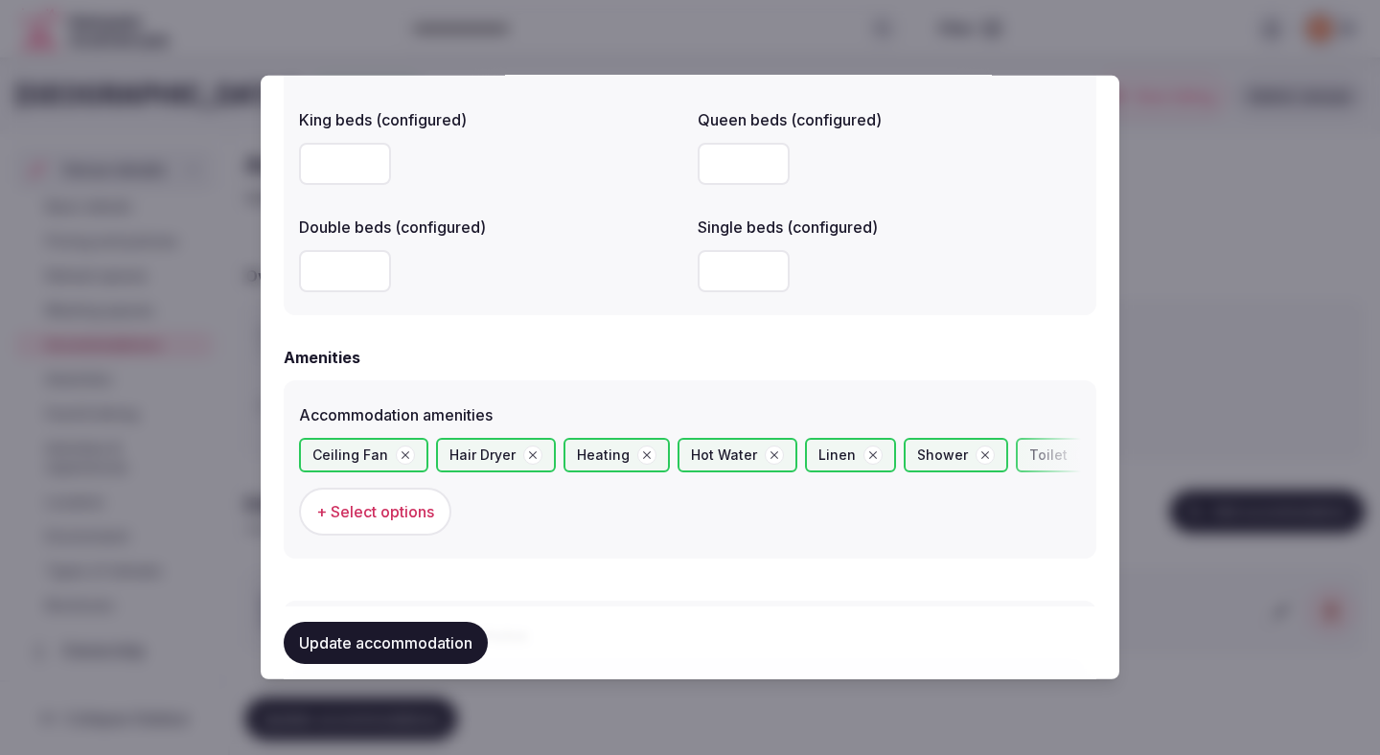
scroll to position [1943, 0]
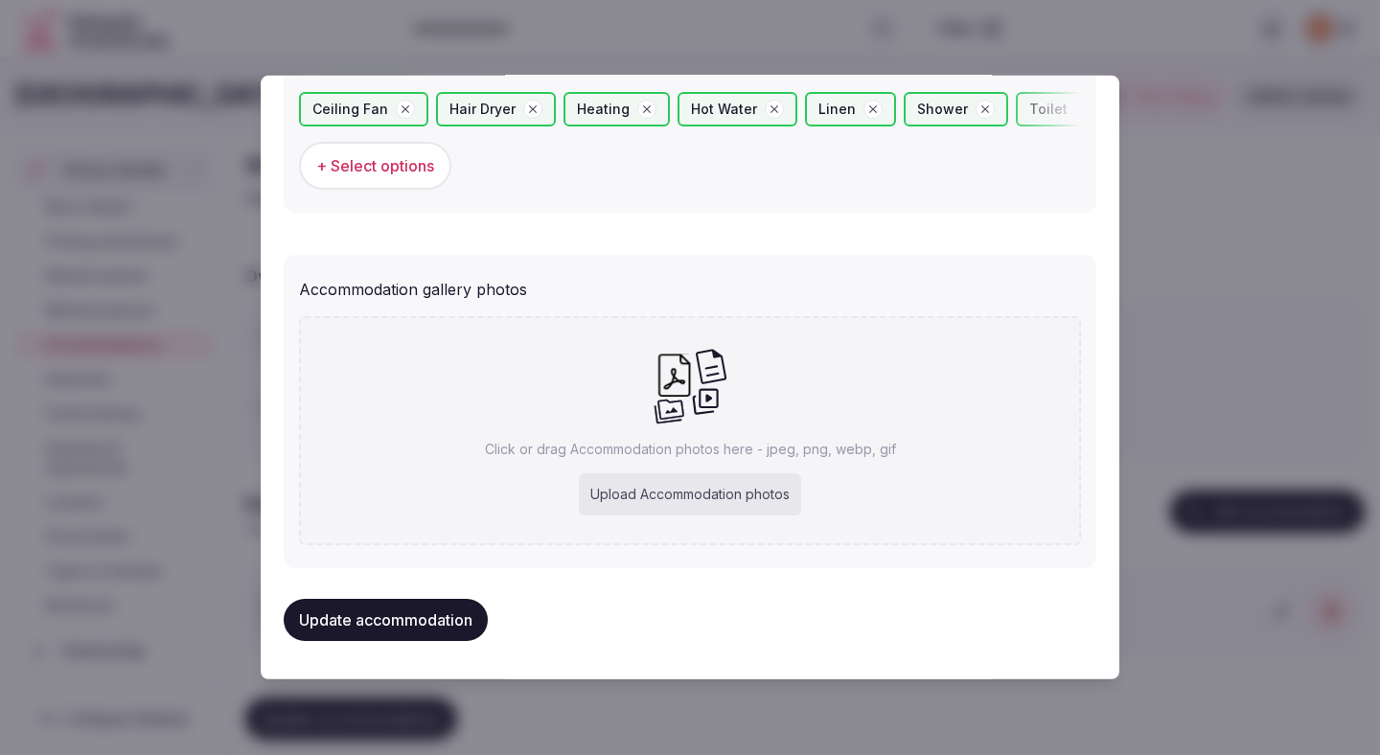
click at [679, 507] on div "Upload Accommodation photos" at bounding box center [690, 494] width 222 height 42
type input "**********"
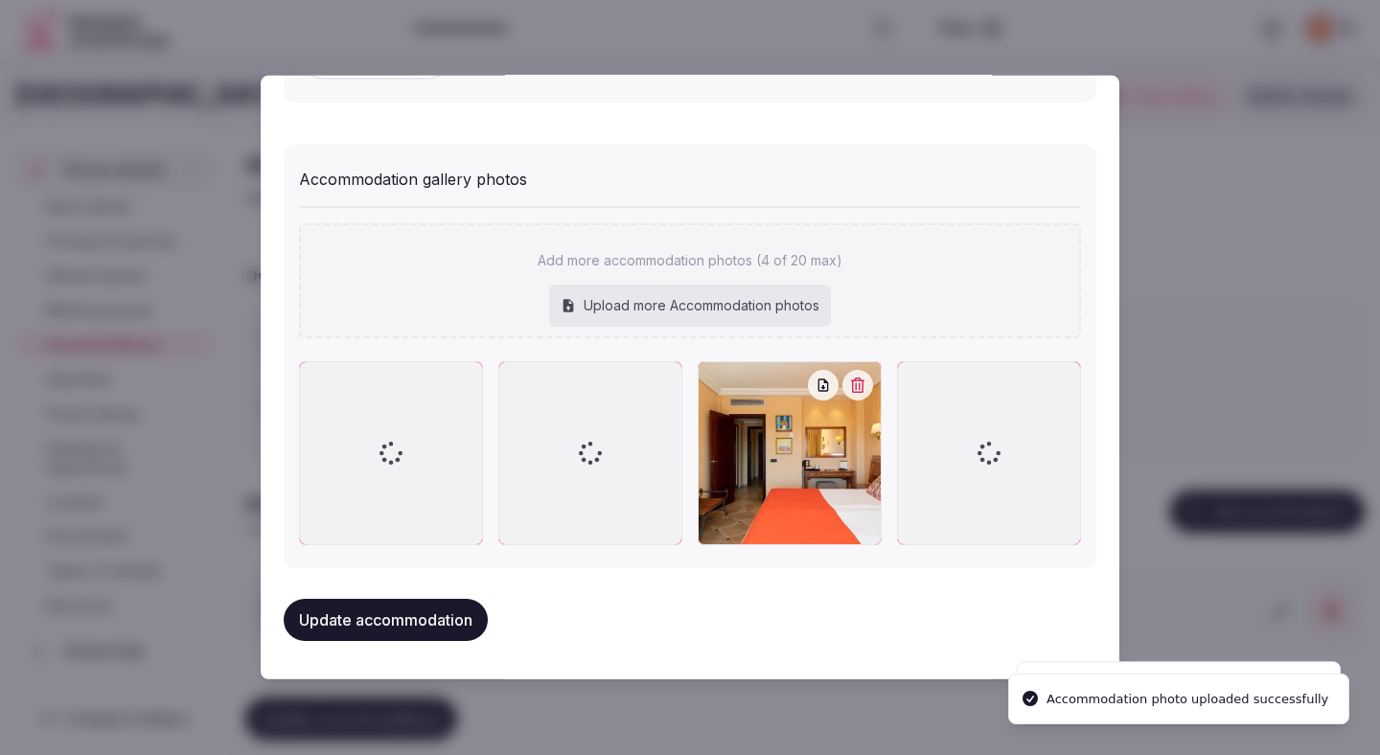
scroll to position [2053, 0]
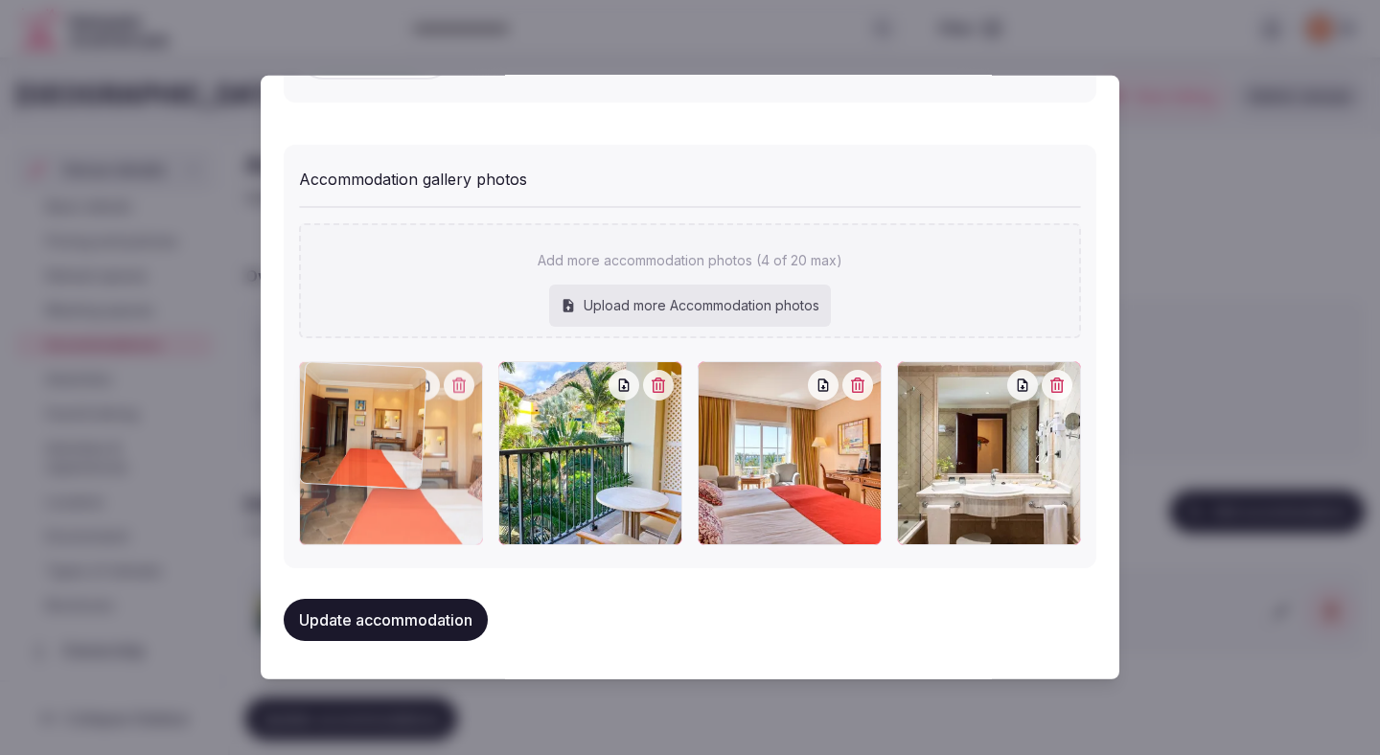
drag, startPoint x: 947, startPoint y: 532, endPoint x: 440, endPoint y: 548, distance: 507.2
click at [440, 548] on div "Add more accommodation photos (4 of 20 max) Upload more Accommodation photos To…" at bounding box center [690, 375] width 782 height 355
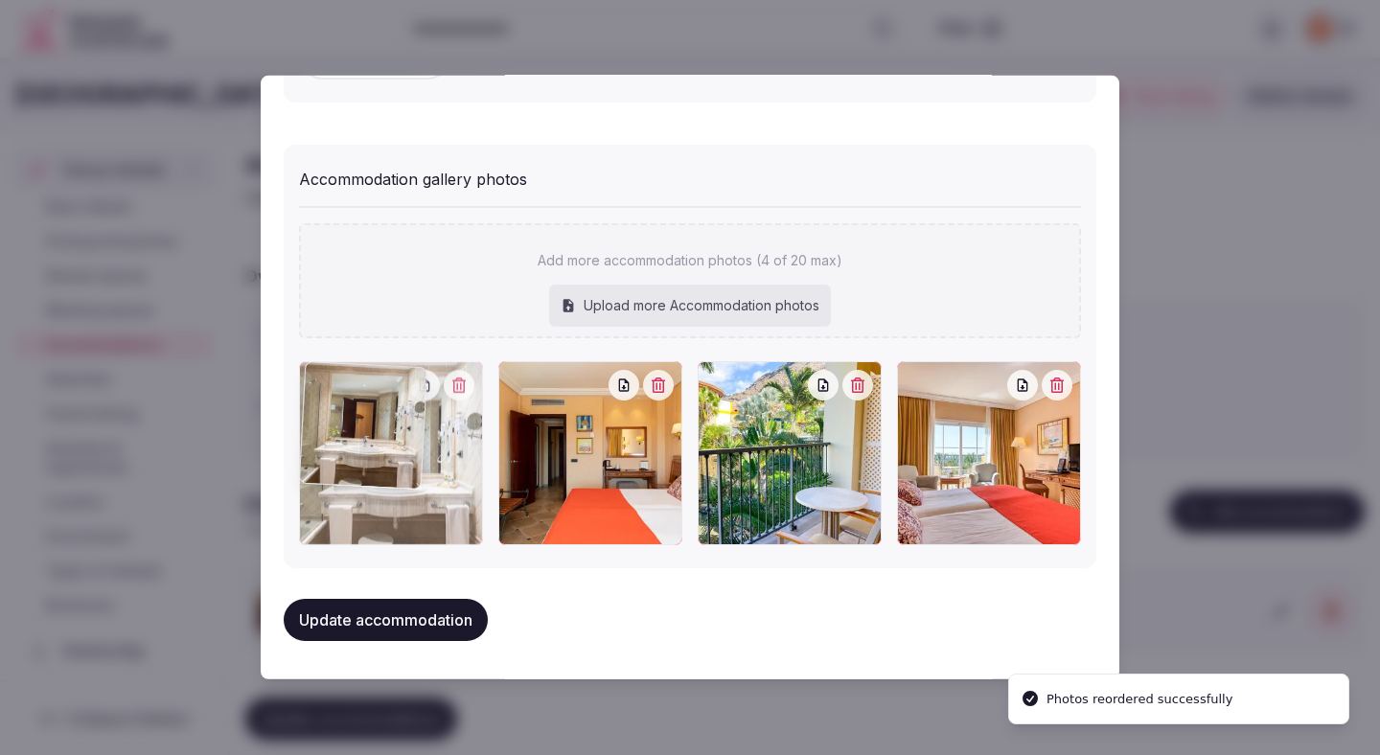
drag, startPoint x: 994, startPoint y: 456, endPoint x: 523, endPoint y: 466, distance: 470.6
click at [523, 466] on div at bounding box center [690, 453] width 782 height 184
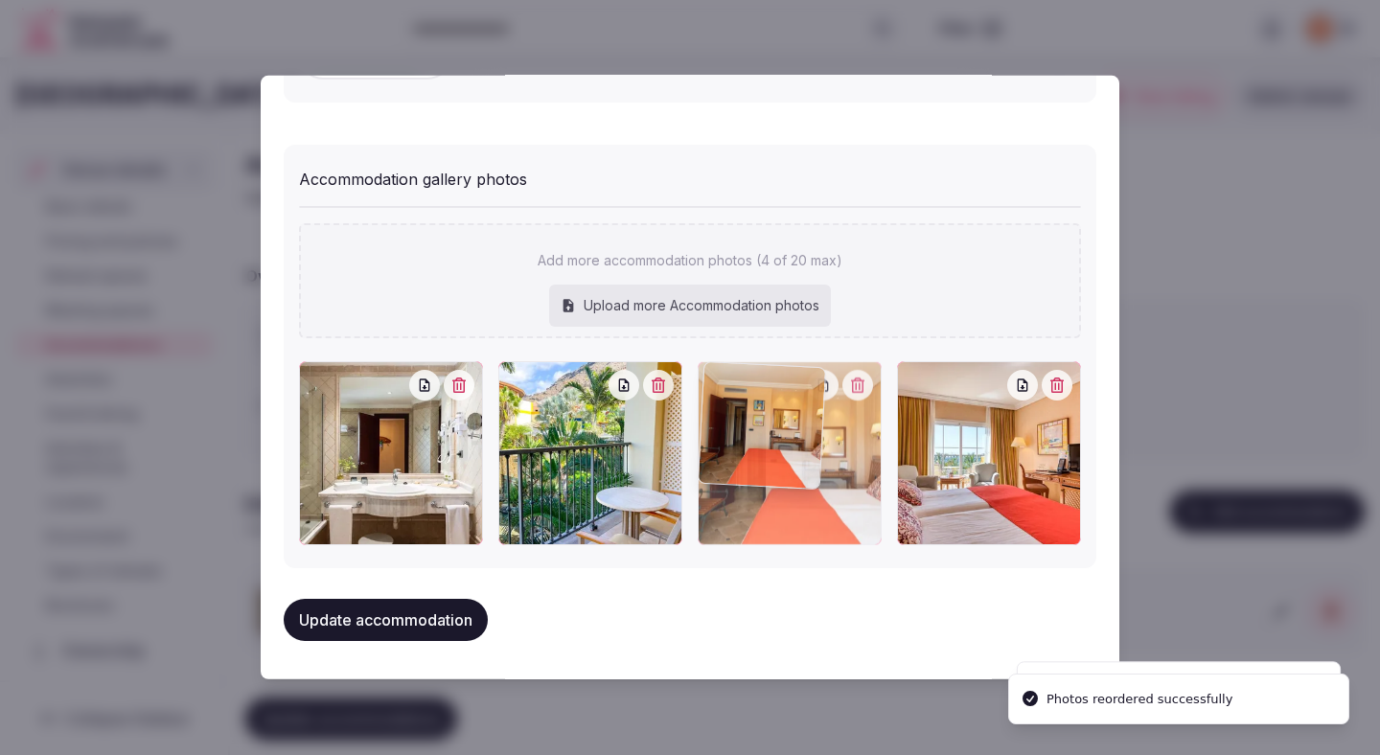
drag, startPoint x: 660, startPoint y: 437, endPoint x: 877, endPoint y: 423, distance: 217.0
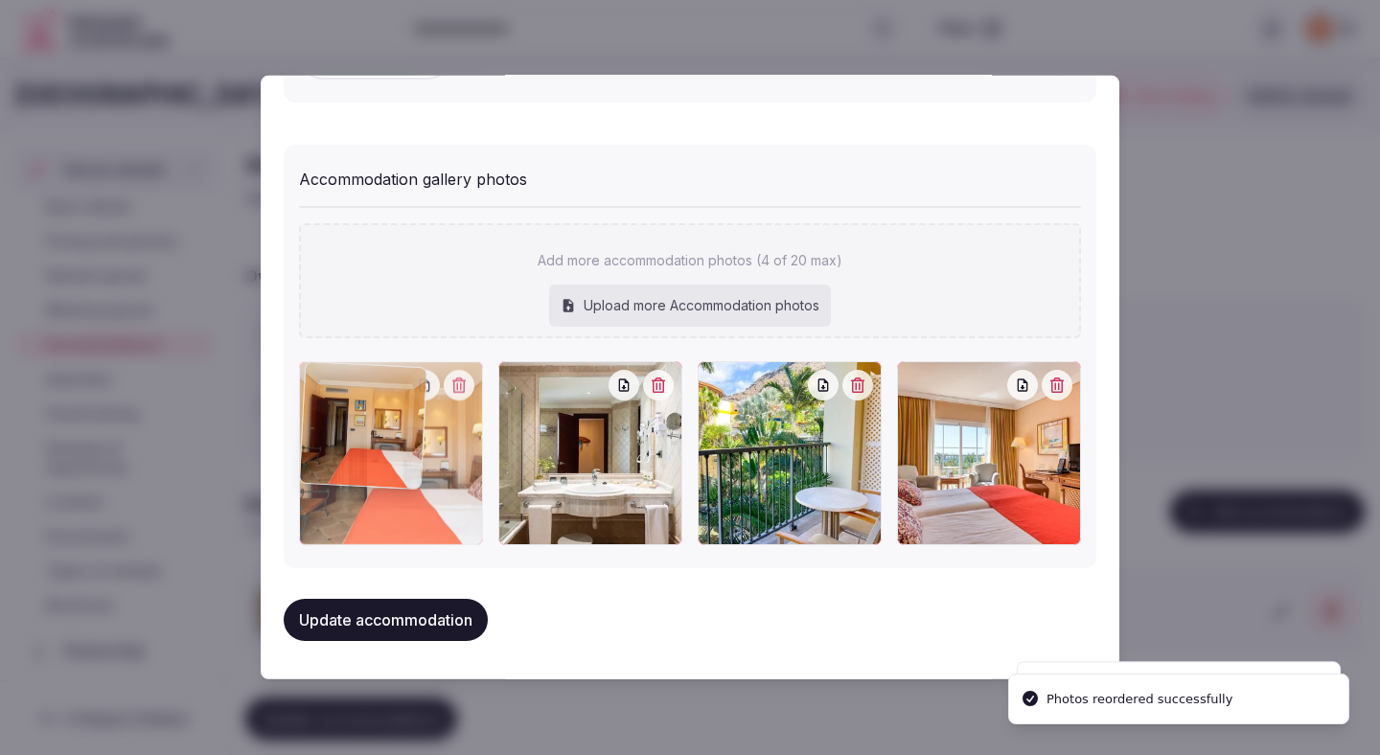
drag, startPoint x: 790, startPoint y: 465, endPoint x: 404, endPoint y: 506, distance: 387.4
click at [403, 505] on div at bounding box center [391, 453] width 184 height 184
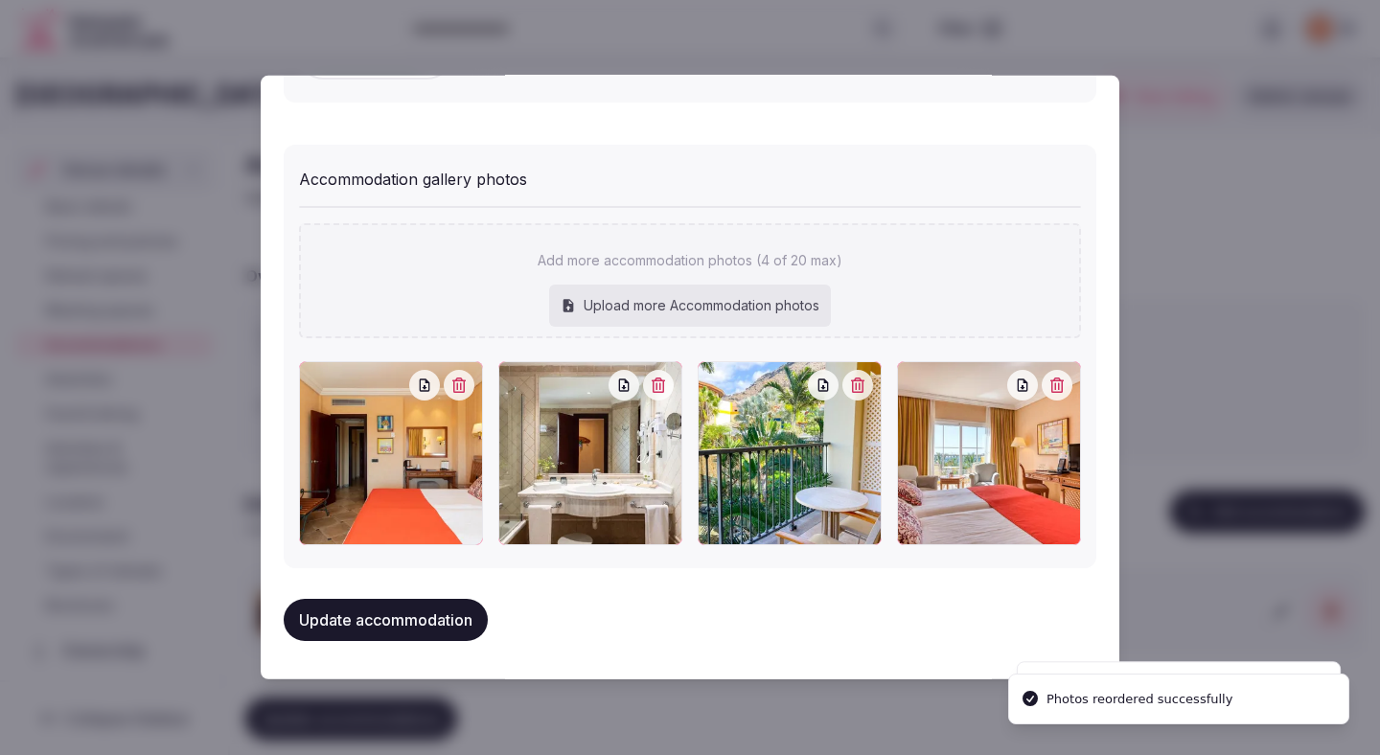
click at [437, 630] on button "Update accommodation" at bounding box center [386, 620] width 204 height 42
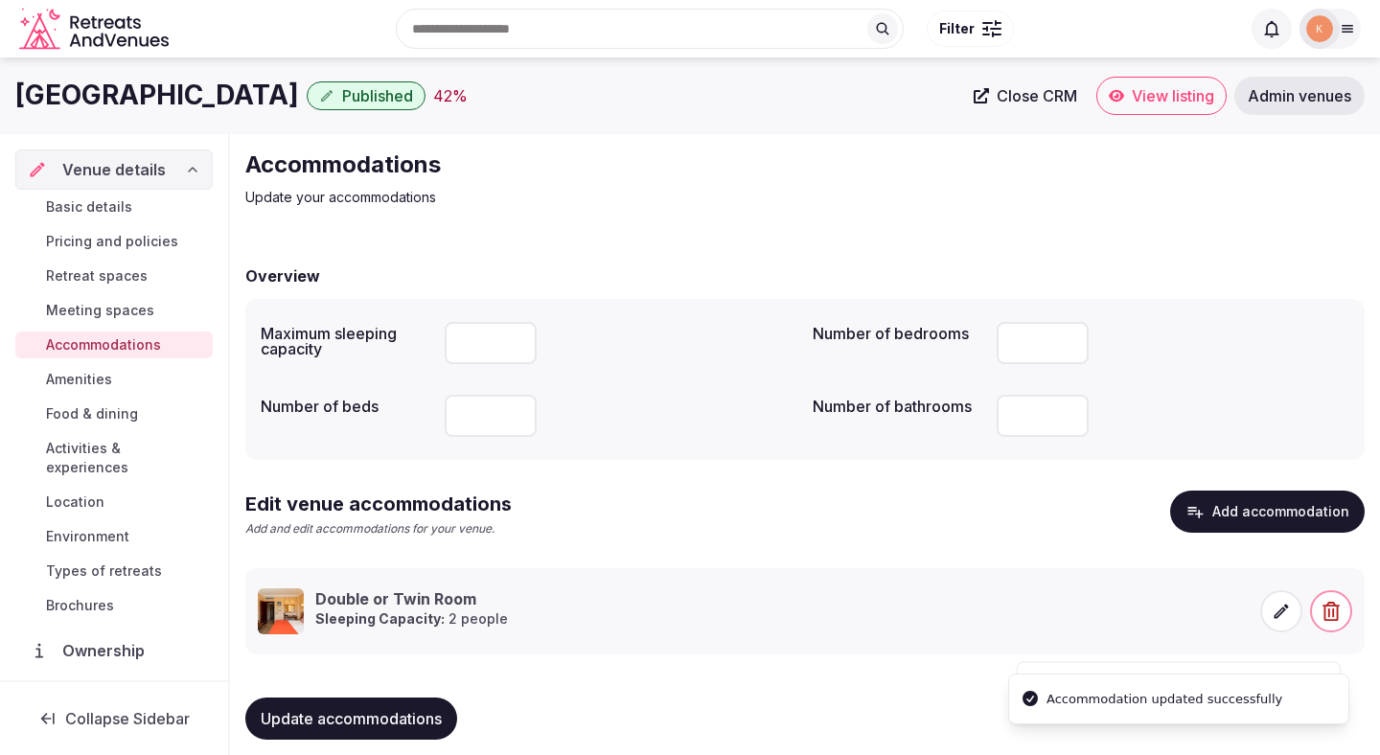
scroll to position [18, 0]
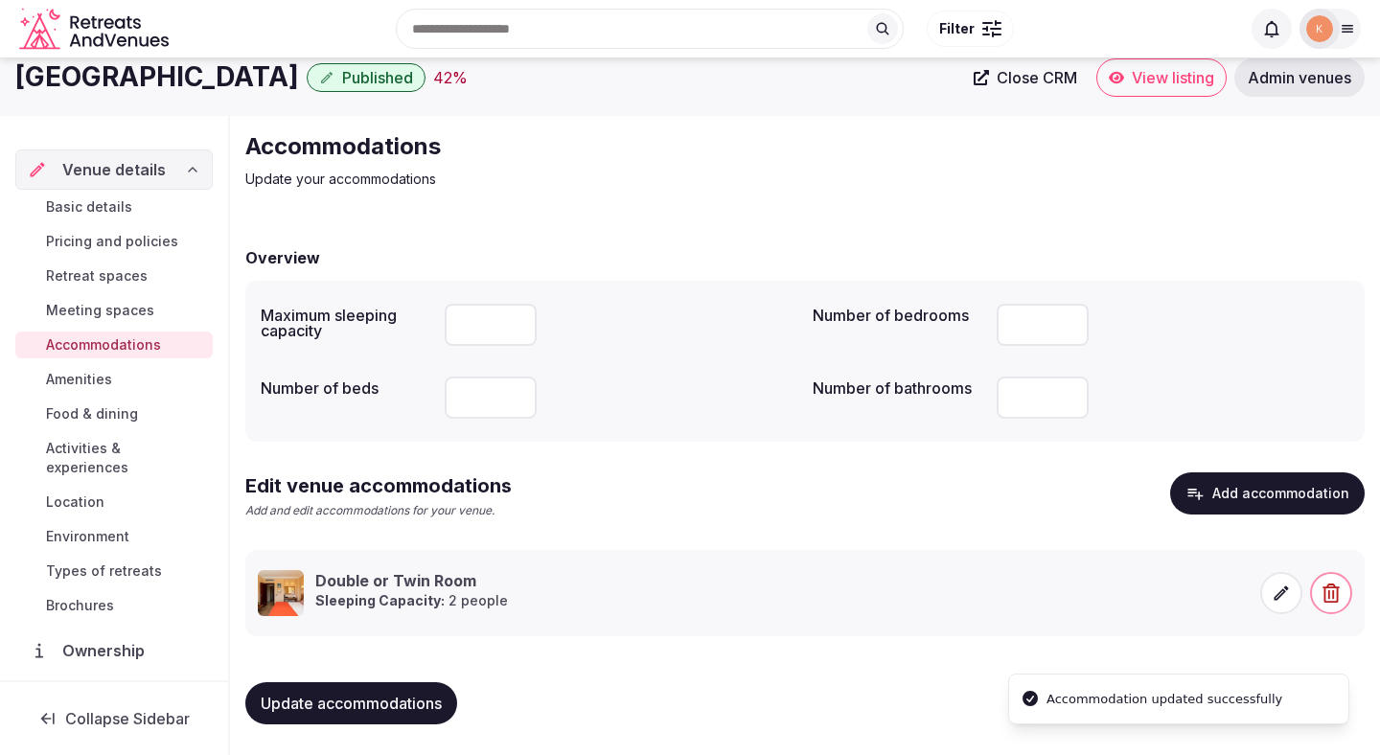
click at [424, 699] on span "Update accommodations" at bounding box center [351, 703] width 181 height 19
click at [104, 382] on span "Amenities" at bounding box center [79, 379] width 66 height 19
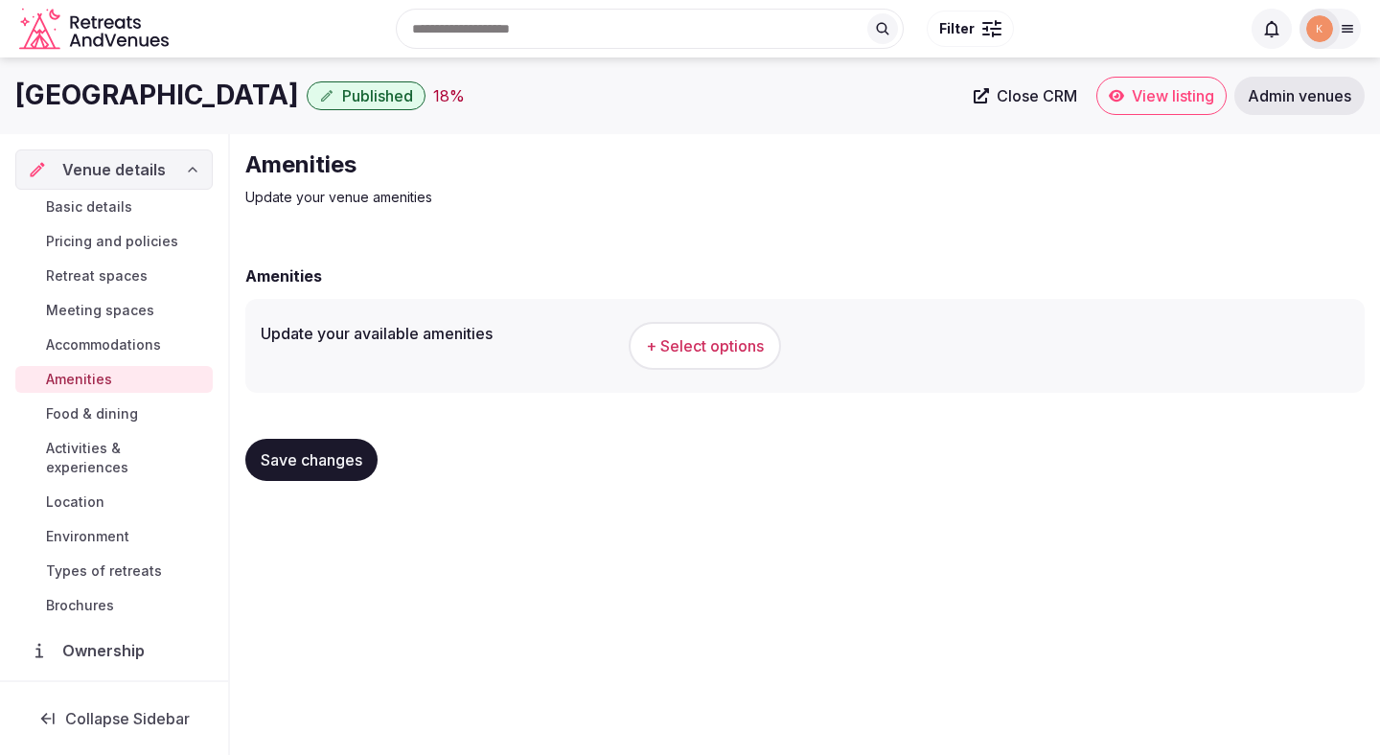
click at [688, 353] on span "+ Select options" at bounding box center [705, 345] width 118 height 21
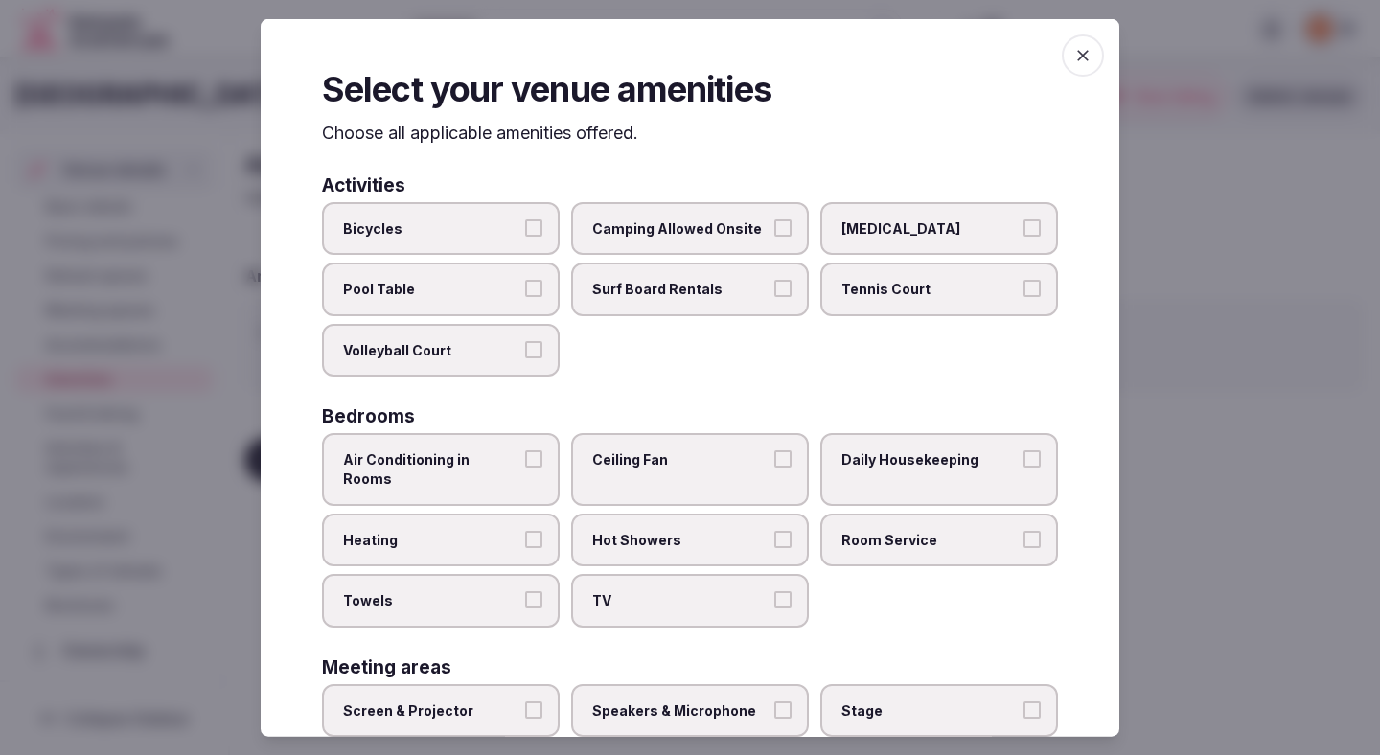
click at [479, 463] on span "Air Conditioning in Rooms" at bounding box center [431, 468] width 176 height 37
click at [525, 463] on button "Air Conditioning in Rooms" at bounding box center [533, 458] width 17 height 17
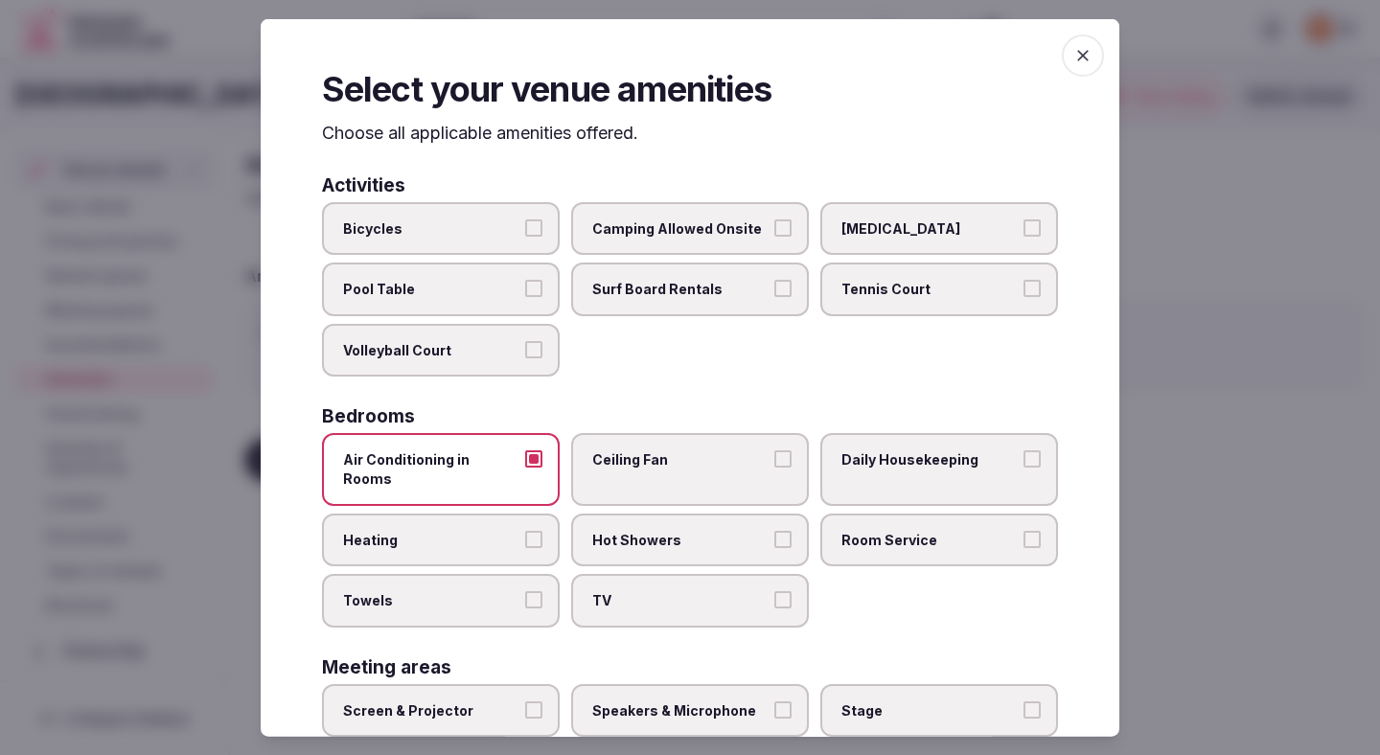
click at [483, 530] on span "Heating" at bounding box center [431, 539] width 176 height 19
click at [525, 530] on button "Heating" at bounding box center [533, 538] width 17 height 17
click at [493, 591] on span "Towels" at bounding box center [431, 600] width 176 height 19
click at [525, 591] on button "Towels" at bounding box center [533, 599] width 17 height 17
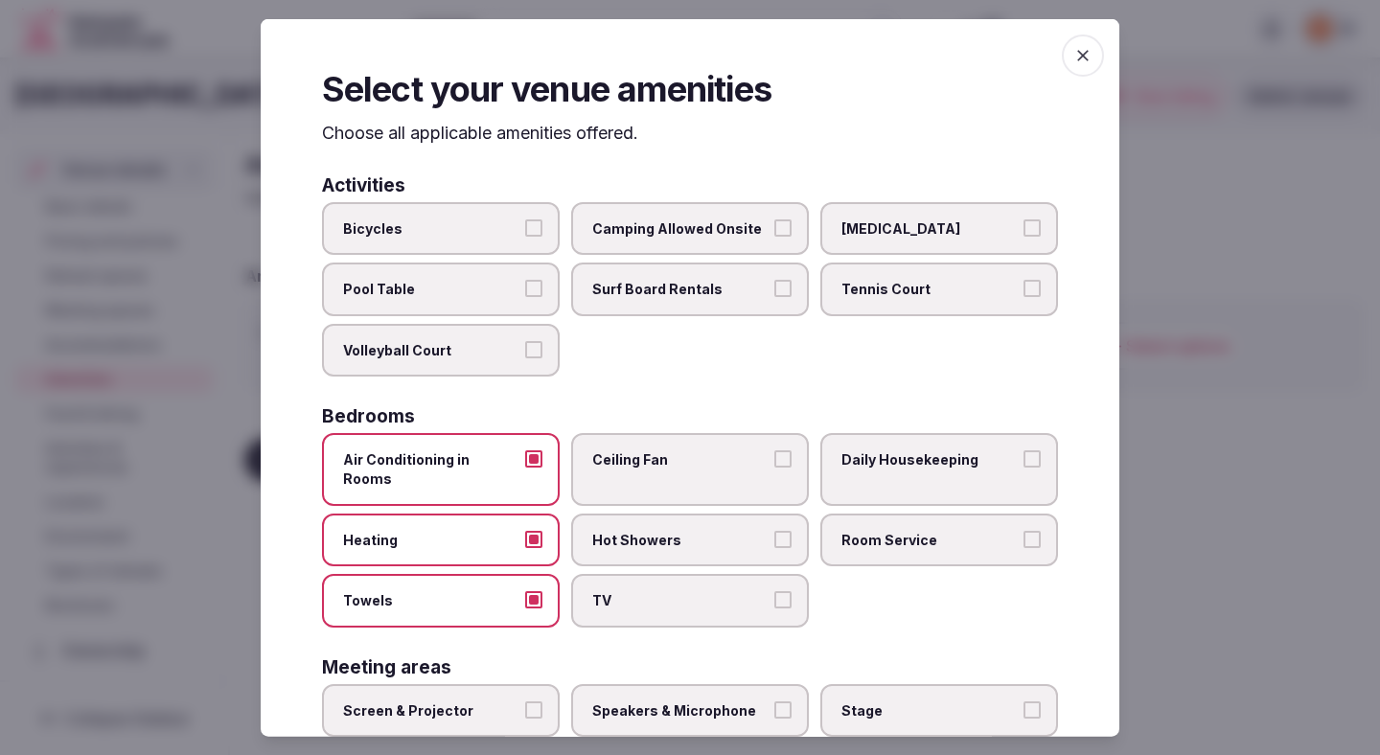
click at [643, 450] on span "Ceiling Fan" at bounding box center [680, 459] width 176 height 19
click at [774, 450] on button "Ceiling Fan" at bounding box center [782, 458] width 17 height 17
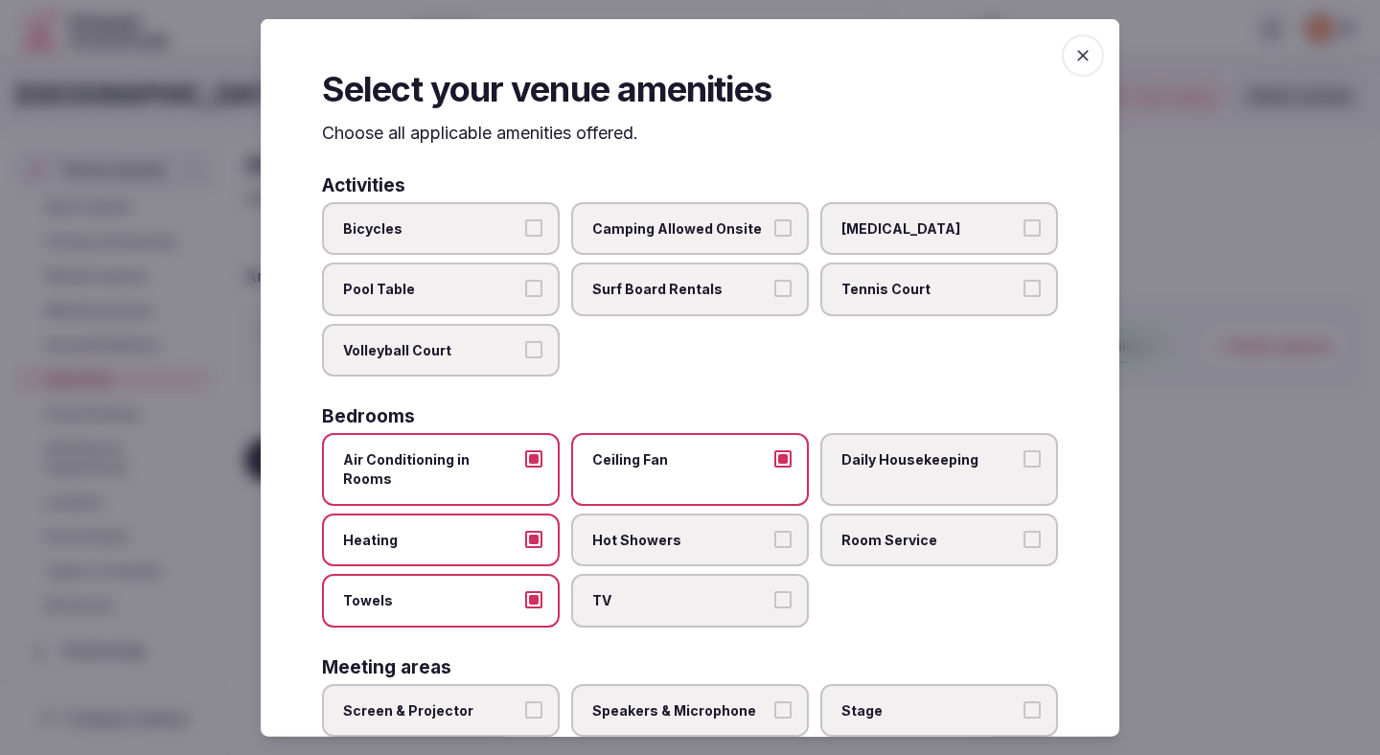
click at [643, 513] on label "Hot Showers" at bounding box center [690, 540] width 238 height 54
click at [774, 530] on button "Hot Showers" at bounding box center [782, 538] width 17 height 17
click at [646, 574] on label "TV" at bounding box center [690, 601] width 238 height 54
click at [774, 591] on button "TV" at bounding box center [782, 599] width 17 height 17
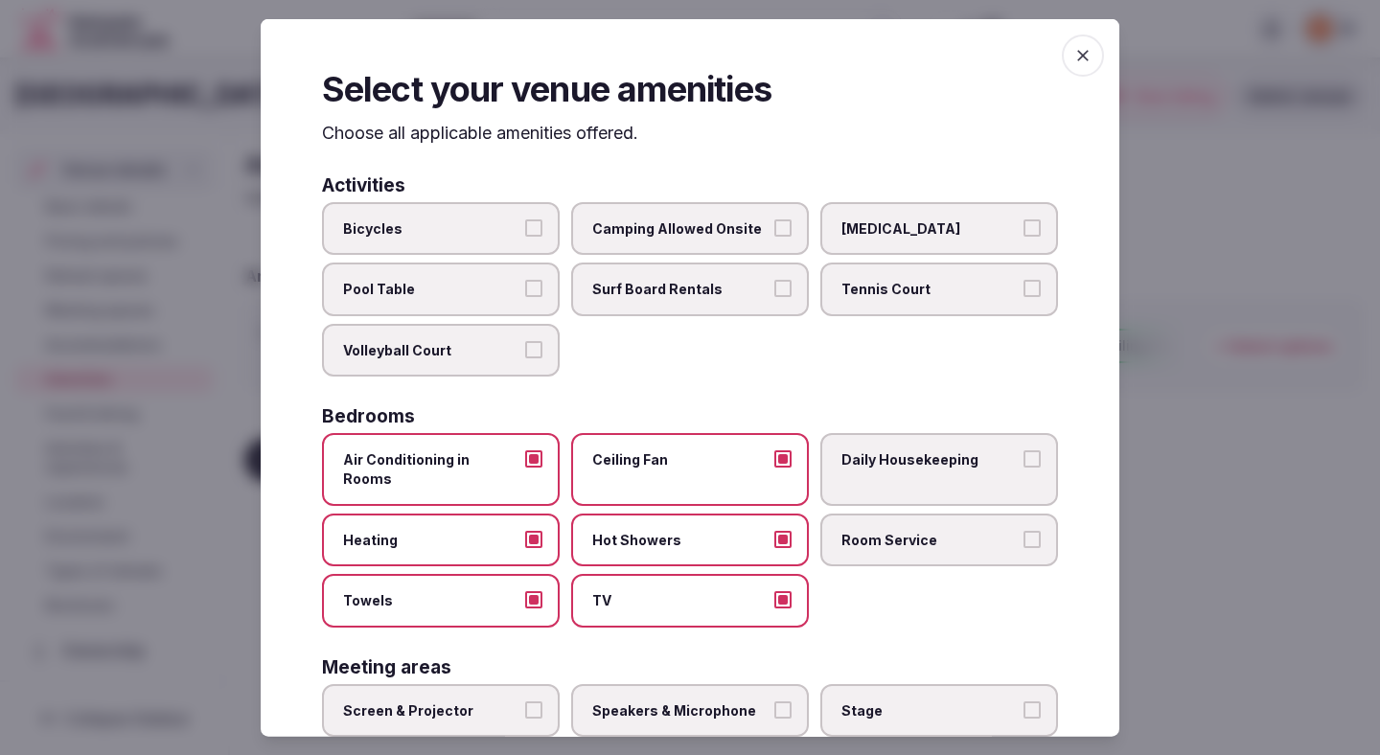
drag, startPoint x: 918, startPoint y: 515, endPoint x: 911, endPoint y: 452, distance: 62.6
click at [918, 530] on span "Room Service" at bounding box center [929, 539] width 176 height 19
click at [977, 530] on button "Room Service" at bounding box center [1031, 538] width 17 height 17
click at [910, 446] on label "Daily Housekeeping" at bounding box center [939, 469] width 238 height 72
click at [977, 450] on button "Daily Housekeeping" at bounding box center [1031, 458] width 17 height 17
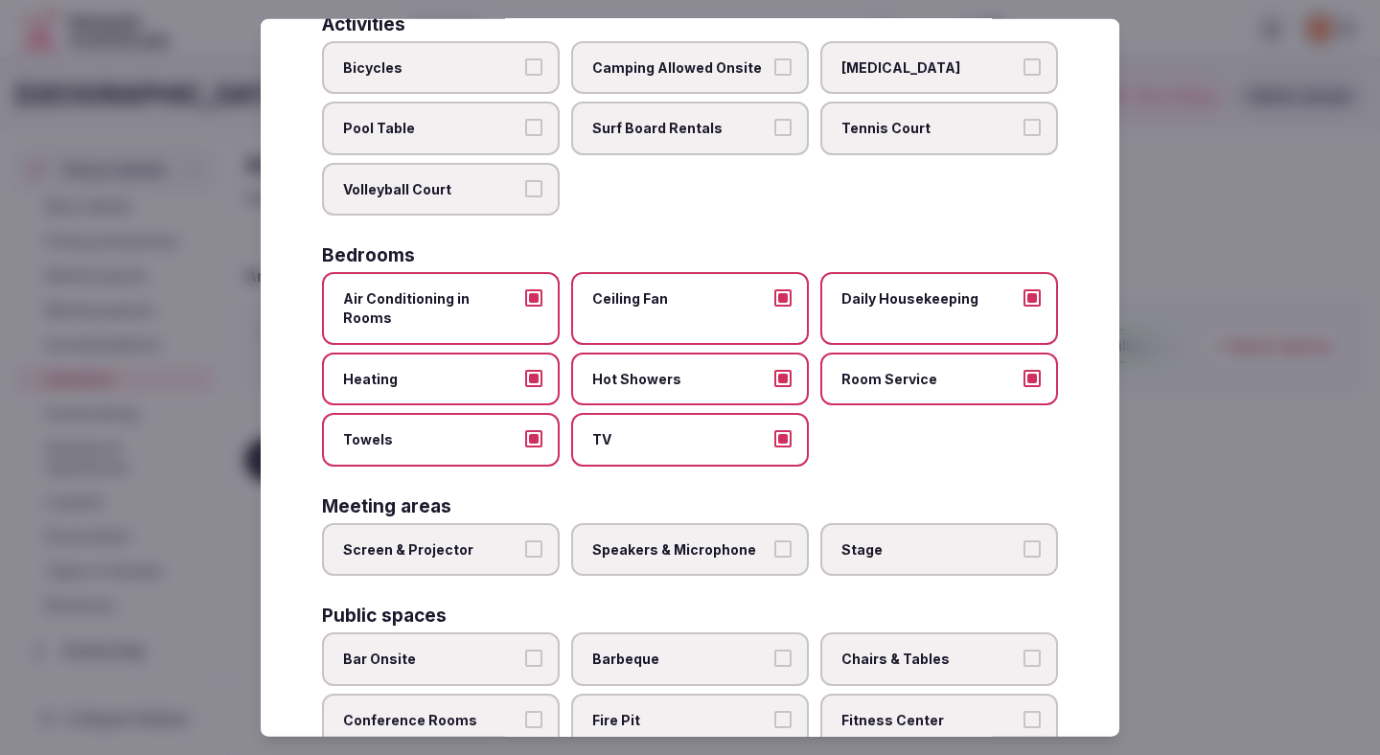
scroll to position [225, 0]
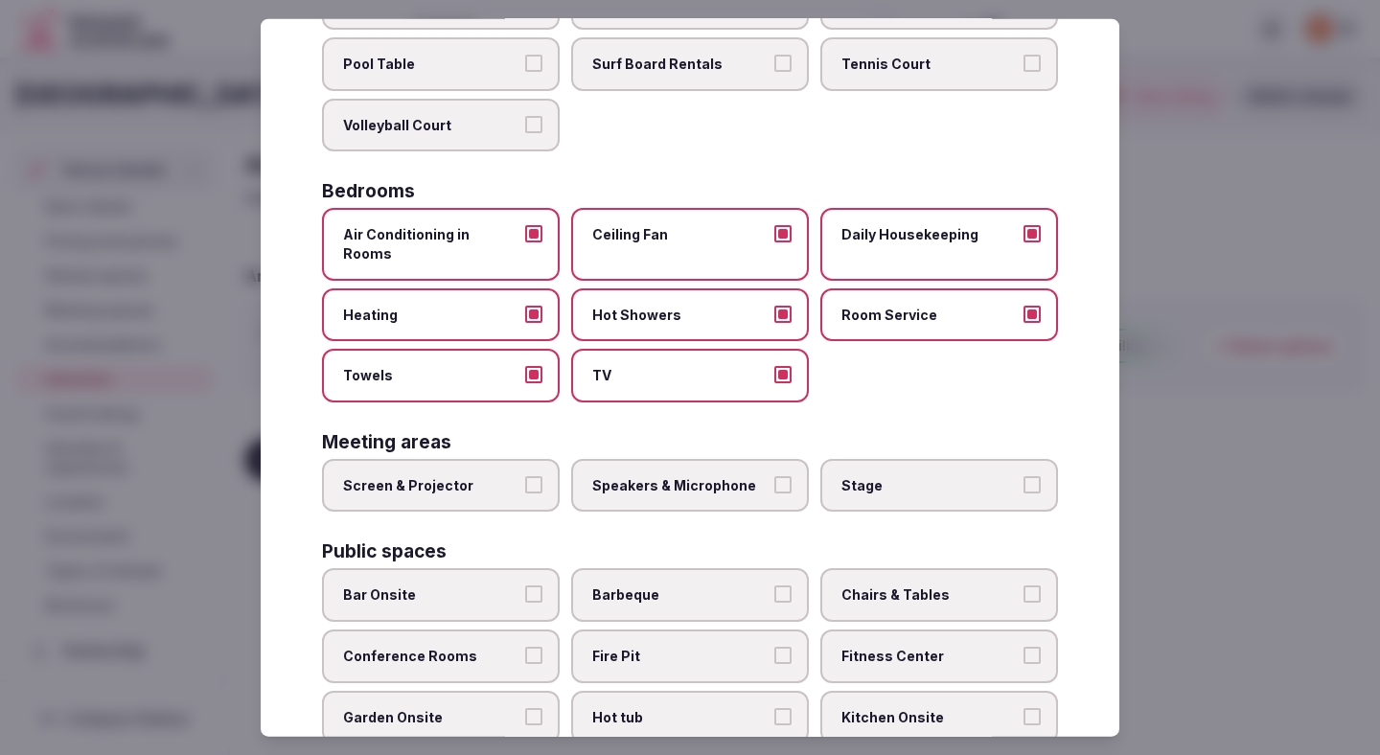
click at [701, 477] on label "Speakers & Microphone" at bounding box center [690, 485] width 238 height 54
click at [774, 477] on button "Speakers & Microphone" at bounding box center [782, 483] width 17 height 17
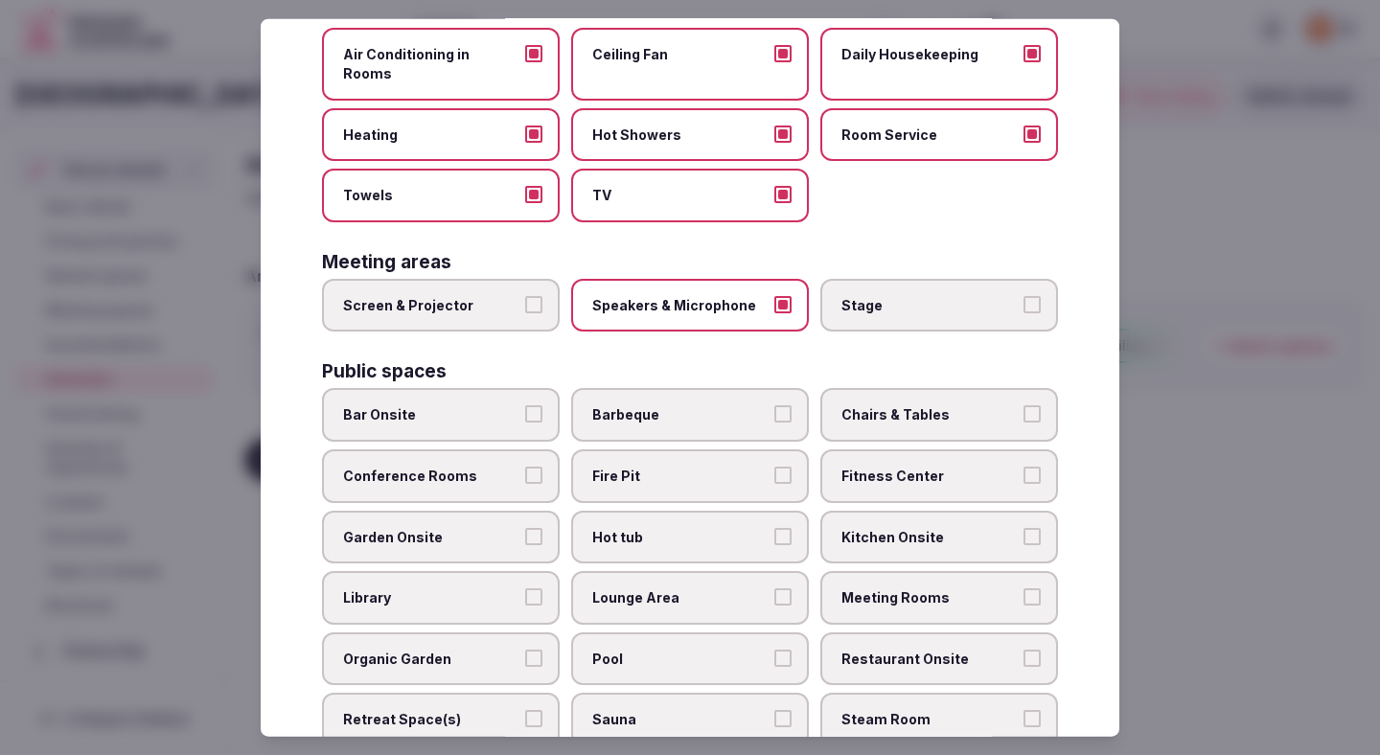
scroll to position [424, 0]
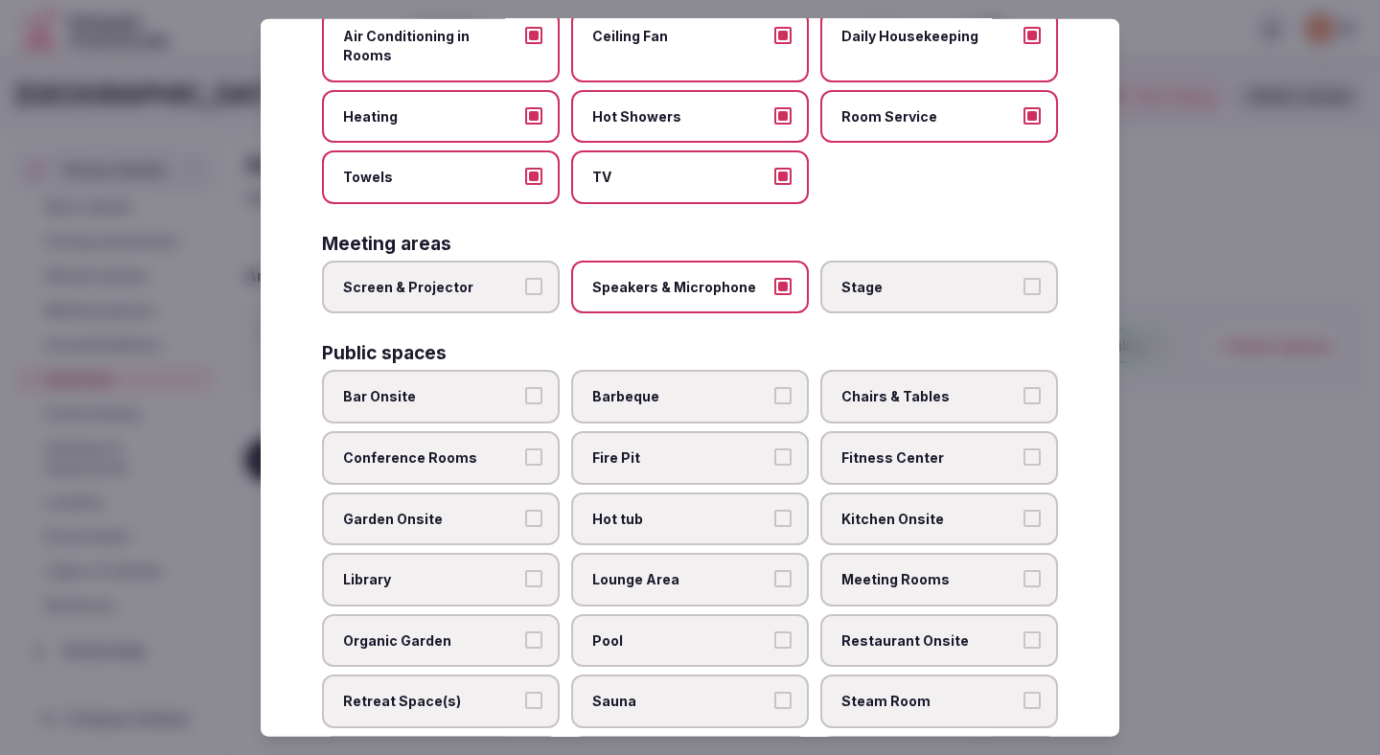
click at [851, 387] on span "Chairs & Tables" at bounding box center [929, 396] width 176 height 19
click at [977, 387] on button "Chairs & Tables" at bounding box center [1031, 395] width 17 height 17
click at [502, 456] on label "Conference Rooms" at bounding box center [441, 458] width 238 height 54
click at [525, 456] on button "Conference Rooms" at bounding box center [533, 456] width 17 height 17
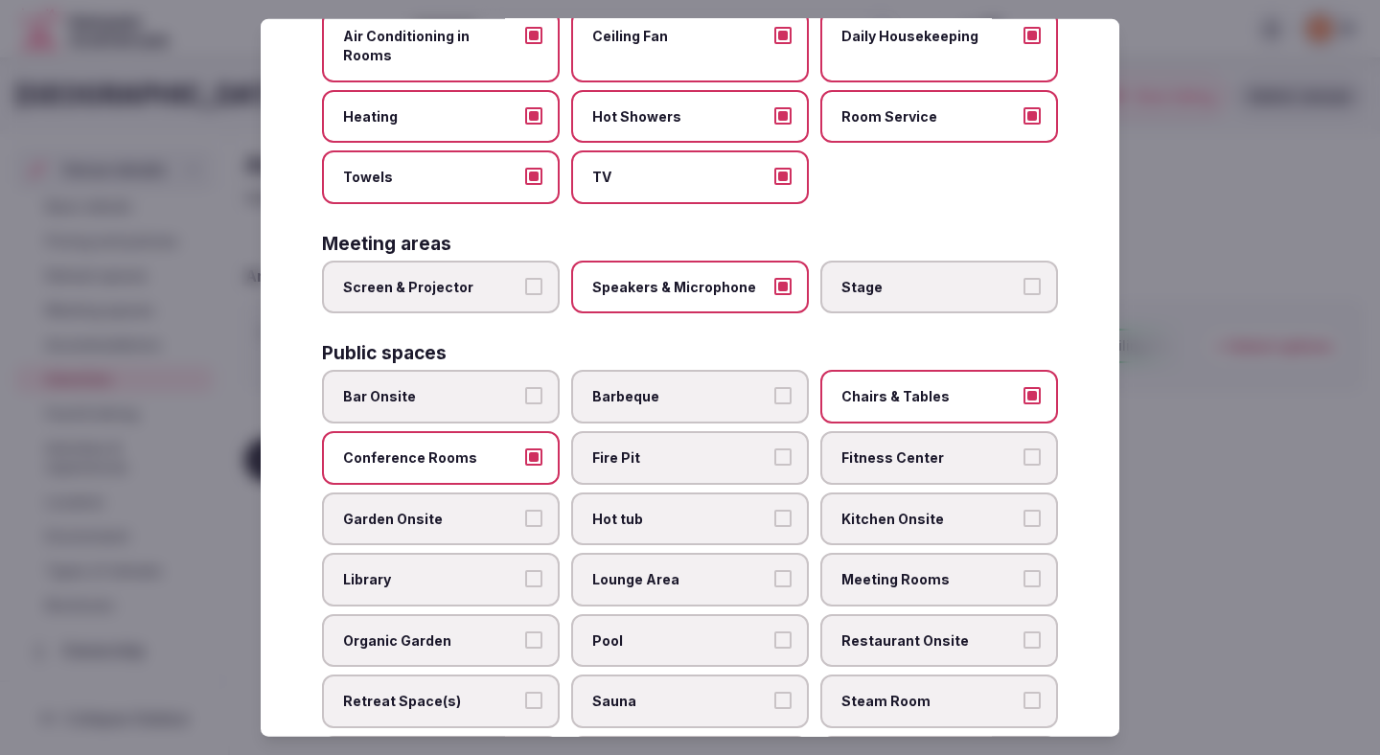
click at [842, 570] on span "Meeting Rooms" at bounding box center [929, 579] width 176 height 19
click at [977, 570] on button "Meeting Rooms" at bounding box center [1031, 578] width 17 height 17
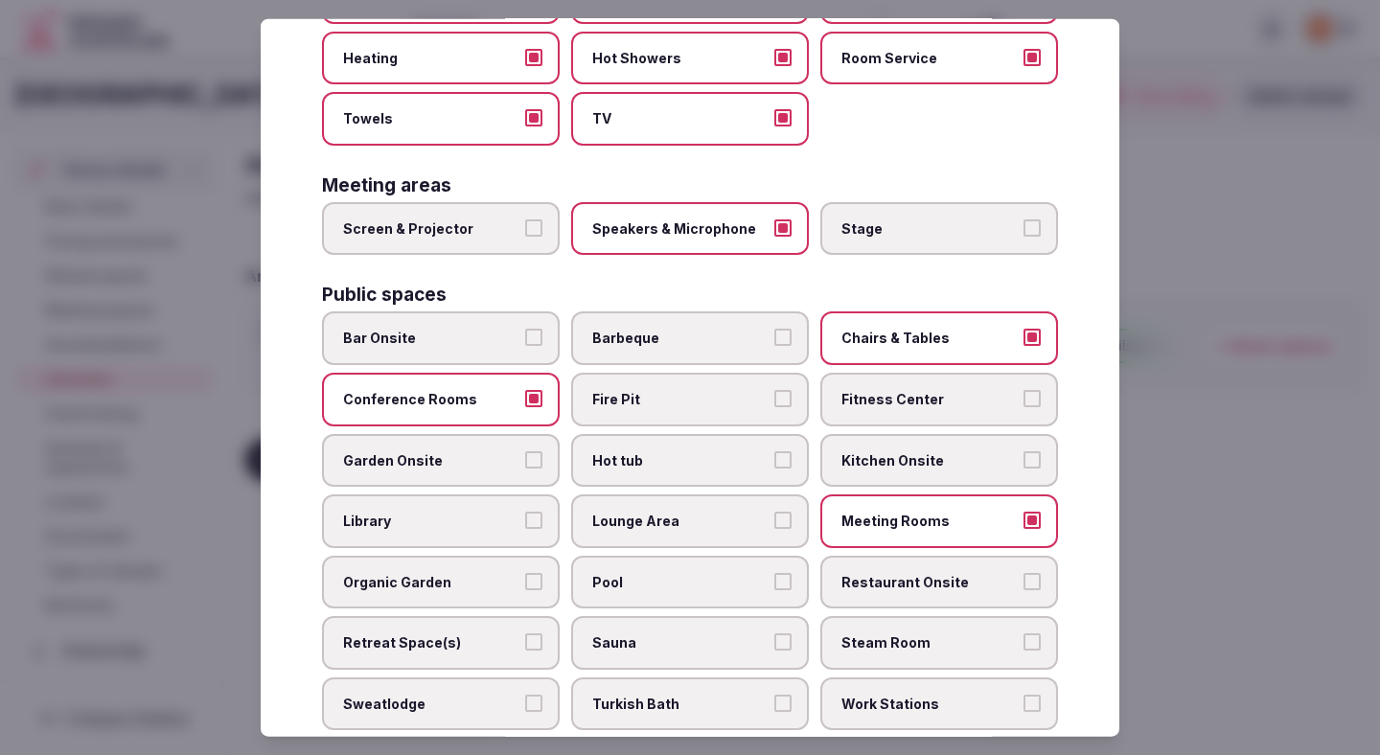
scroll to position [486, 0]
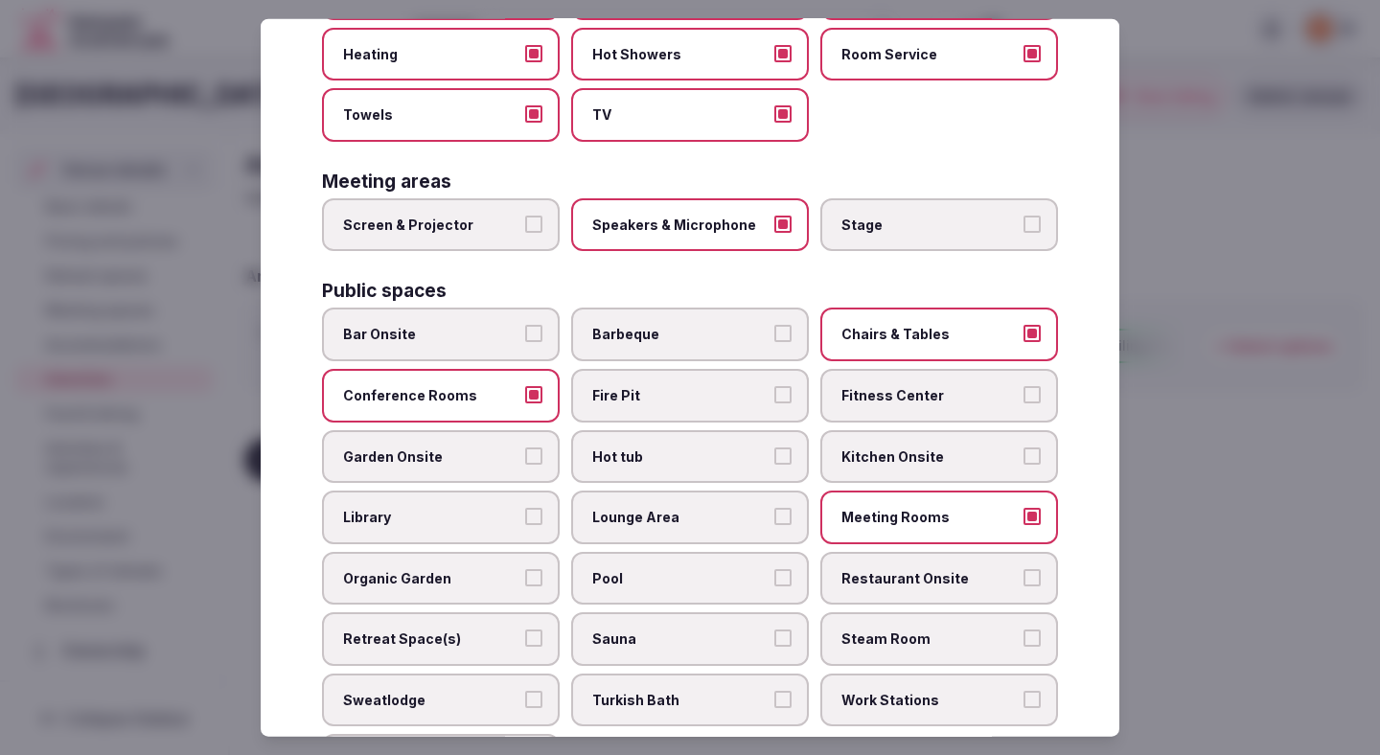
click at [729, 568] on span "Pool" at bounding box center [680, 577] width 176 height 19
click at [774, 568] on button "Pool" at bounding box center [782, 576] width 17 height 17
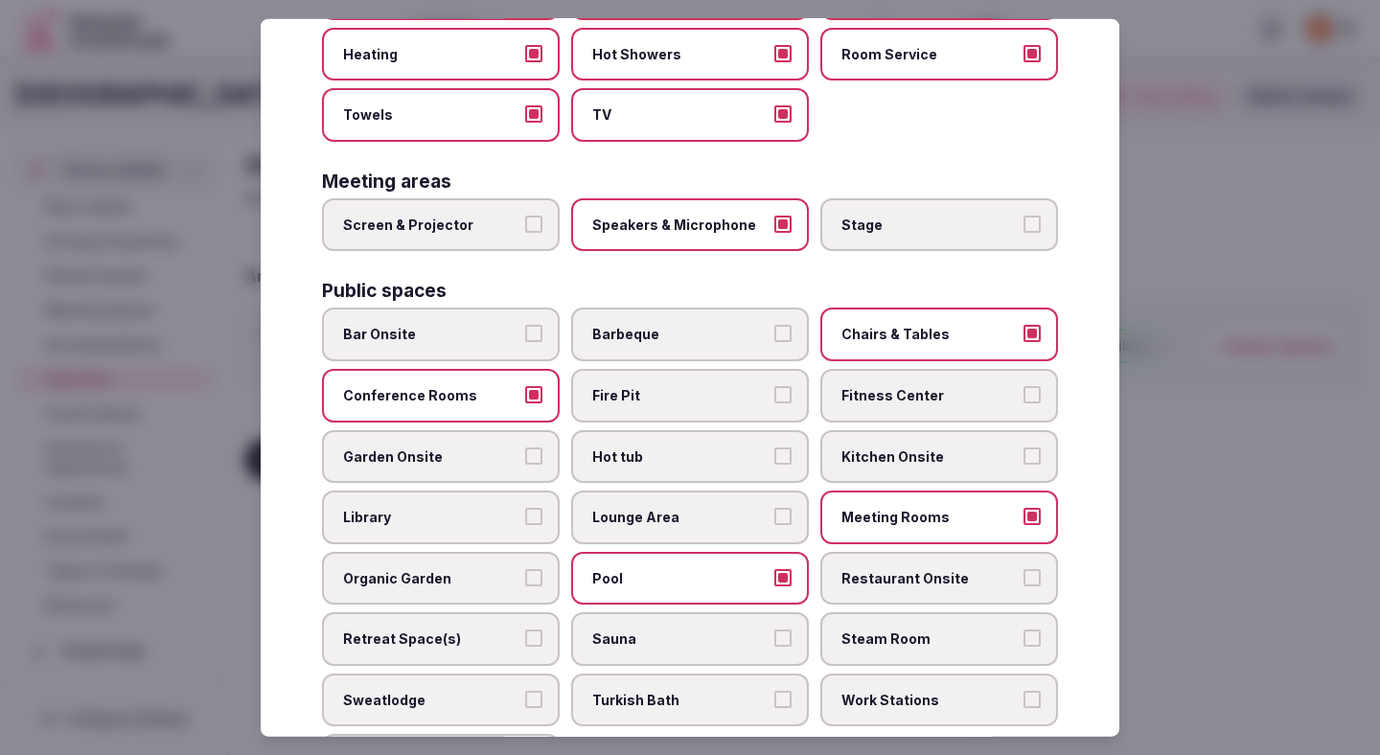
click at [869, 568] on span "Restaurant Onsite" at bounding box center [929, 577] width 176 height 19
click at [977, 568] on button "Restaurant Onsite" at bounding box center [1031, 576] width 17 height 17
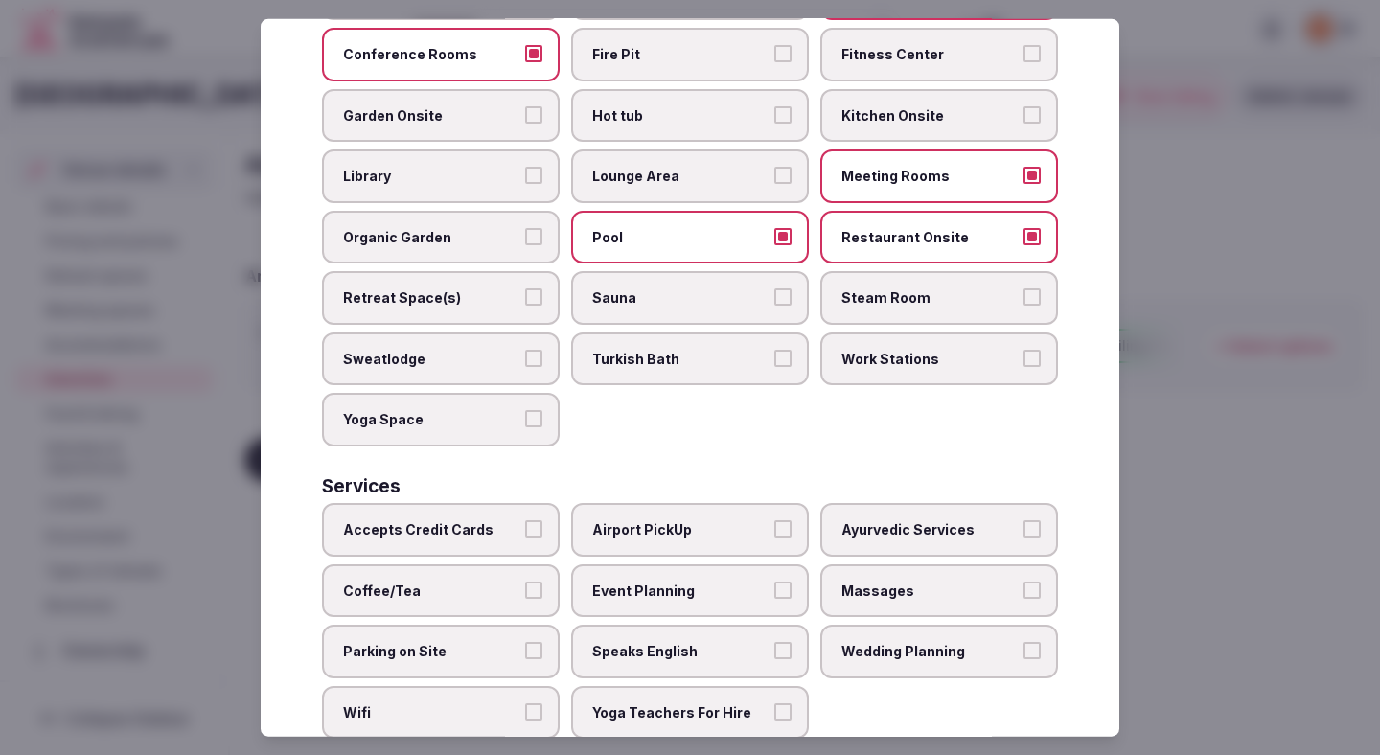
scroll to position [857, 0]
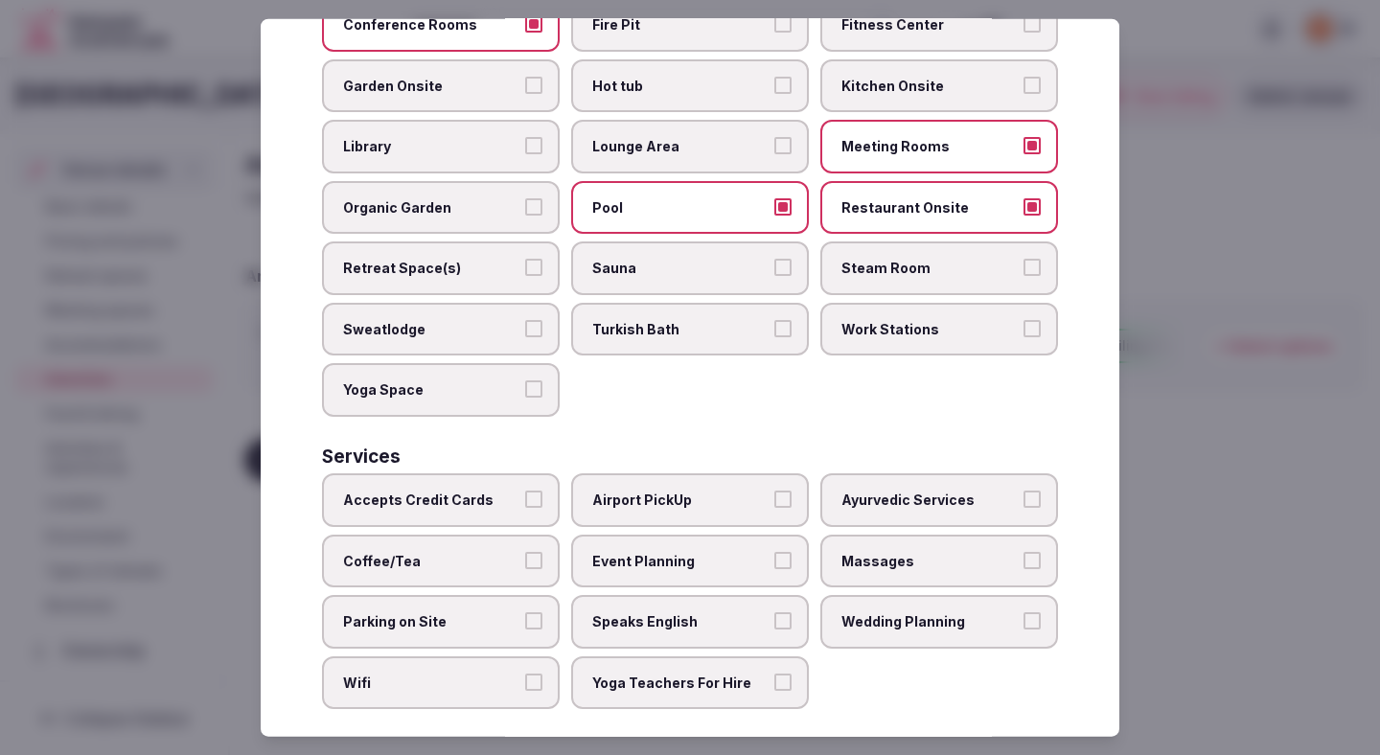
click at [526, 491] on button "Accepts Credit Cards" at bounding box center [533, 499] width 17 height 17
click at [526, 505] on label "Accepts Credit Cards" at bounding box center [441, 500] width 238 height 54
click at [526, 505] on button "Accepts Credit Cards" at bounding box center [533, 499] width 17 height 17
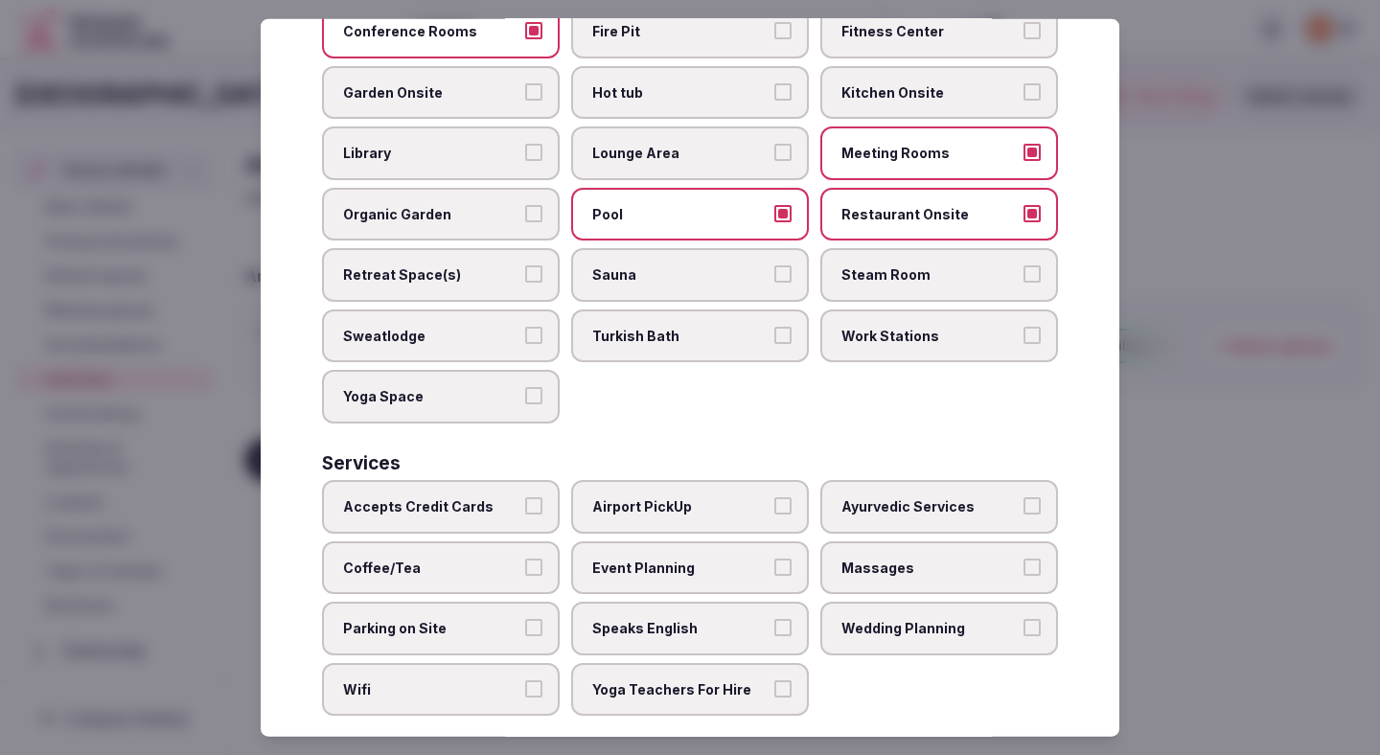
scroll to position [849, 0]
click at [495, 498] on span "Accepts Credit Cards" at bounding box center [431, 507] width 176 height 19
click at [525, 498] on button "Accepts Credit Cards" at bounding box center [533, 506] width 17 height 17
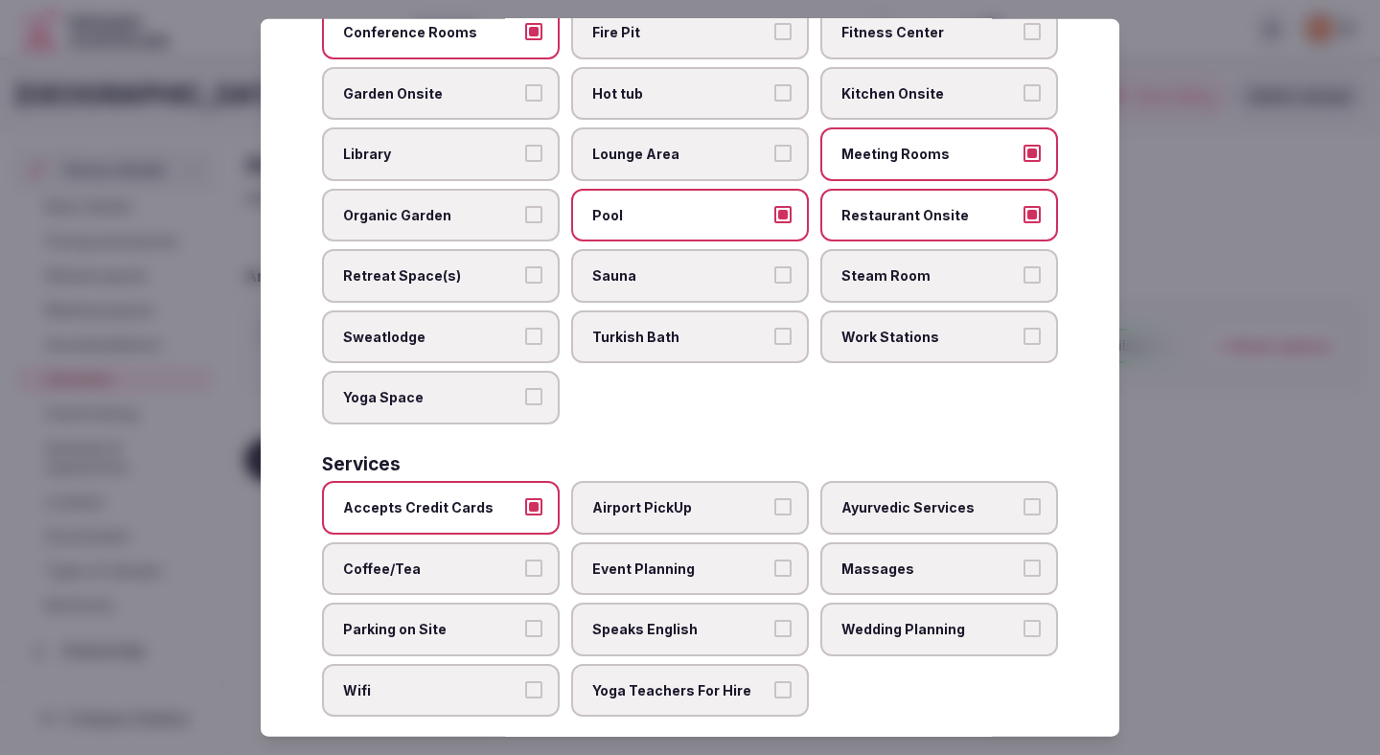
click at [482, 559] on span "Coffee/Tea" at bounding box center [431, 568] width 176 height 19
click at [525, 559] on button "Coffee/Tea" at bounding box center [533, 567] width 17 height 17
click at [482, 603] on label "Parking on Site" at bounding box center [441, 630] width 238 height 54
click at [525, 620] on button "Parking on Site" at bounding box center [533, 628] width 17 height 17
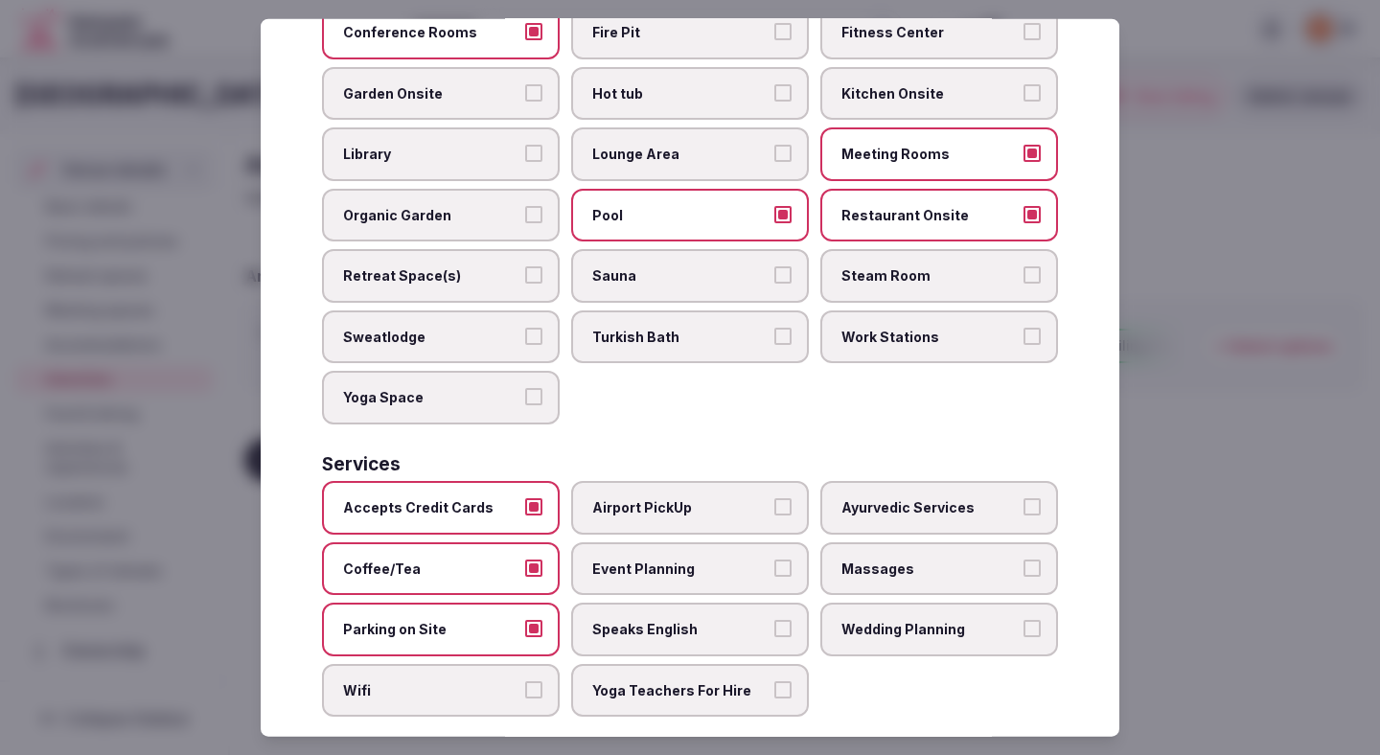
click at [482, 681] on span "Wifi" at bounding box center [431, 690] width 176 height 19
click at [525, 681] on button "Wifi" at bounding box center [533, 689] width 17 height 17
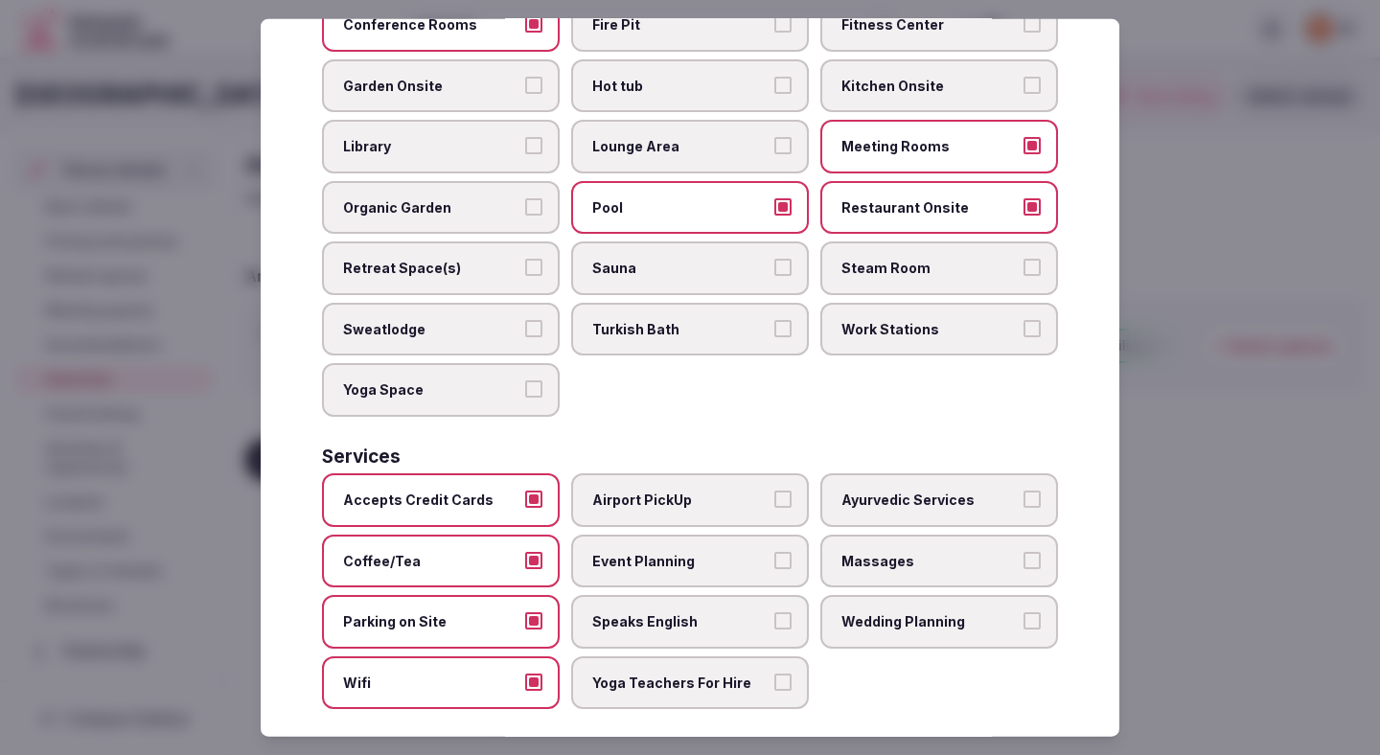
click at [706, 491] on span "Airport PickUp" at bounding box center [680, 500] width 176 height 19
click at [774, 491] on button "Airport PickUp" at bounding box center [782, 499] width 17 height 17
click at [708, 565] on label "Event Planning" at bounding box center [690, 561] width 238 height 54
click at [774, 565] on button "Event Planning" at bounding box center [782, 559] width 17 height 17
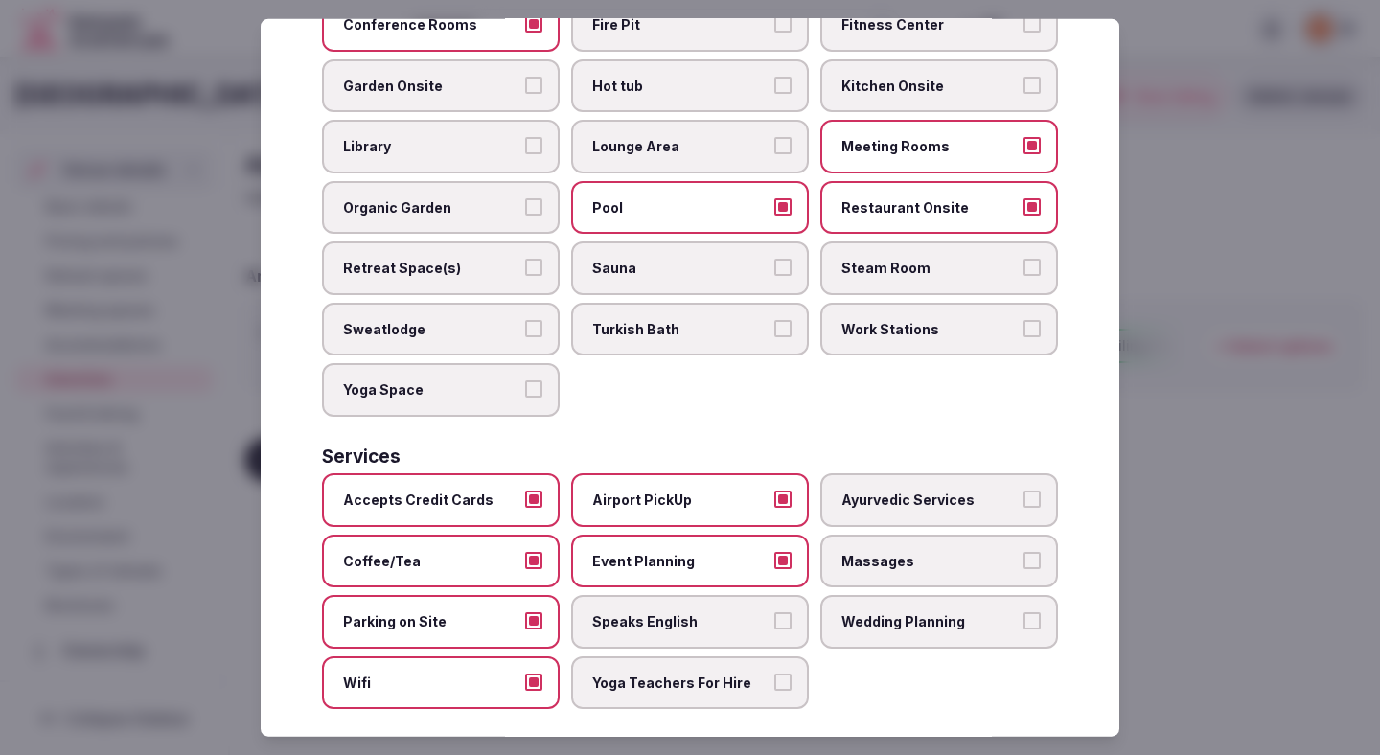
click at [703, 615] on label "Speaks English" at bounding box center [690, 622] width 238 height 54
click at [774, 615] on button "Speaks English" at bounding box center [782, 620] width 17 height 17
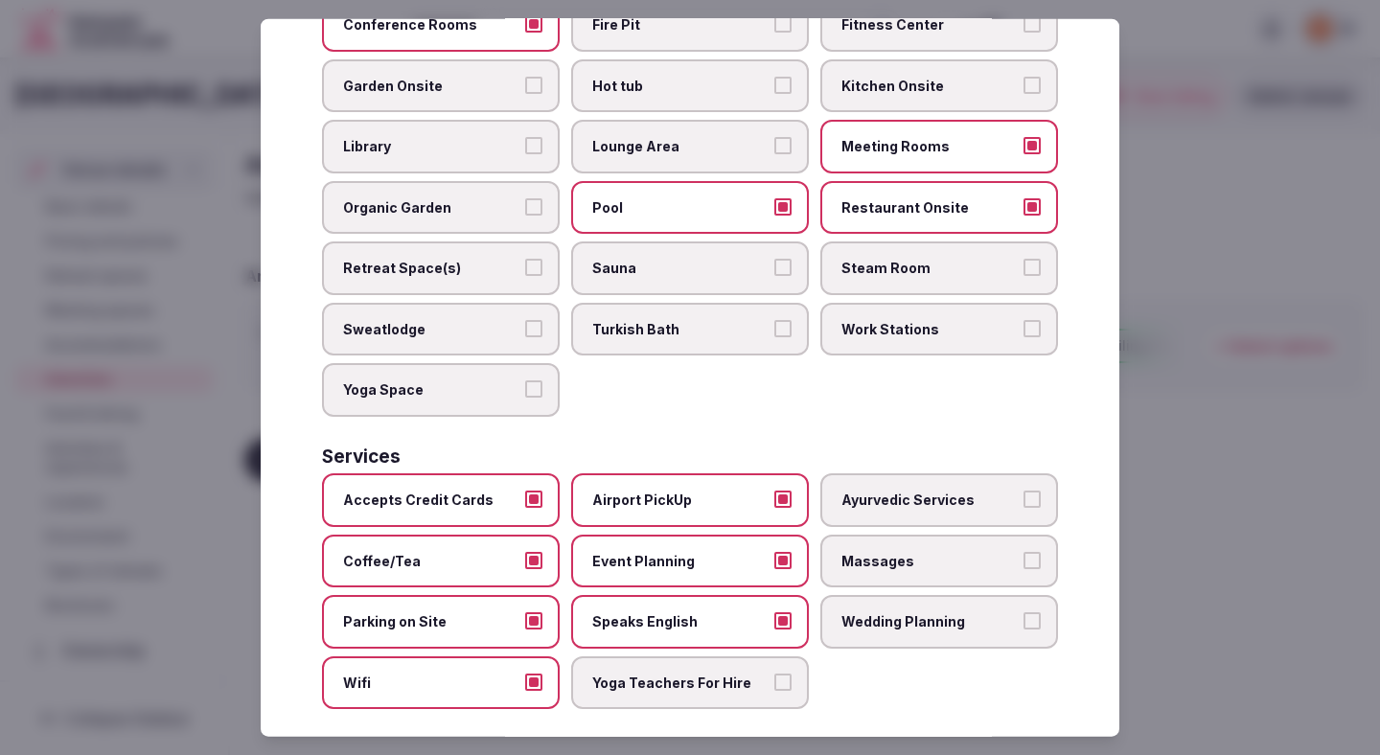
click at [710, 674] on span "Yoga Teachers For Hire" at bounding box center [680, 683] width 176 height 19
click at [774, 674] on button "Yoga Teachers For Hire" at bounding box center [782, 682] width 17 height 17
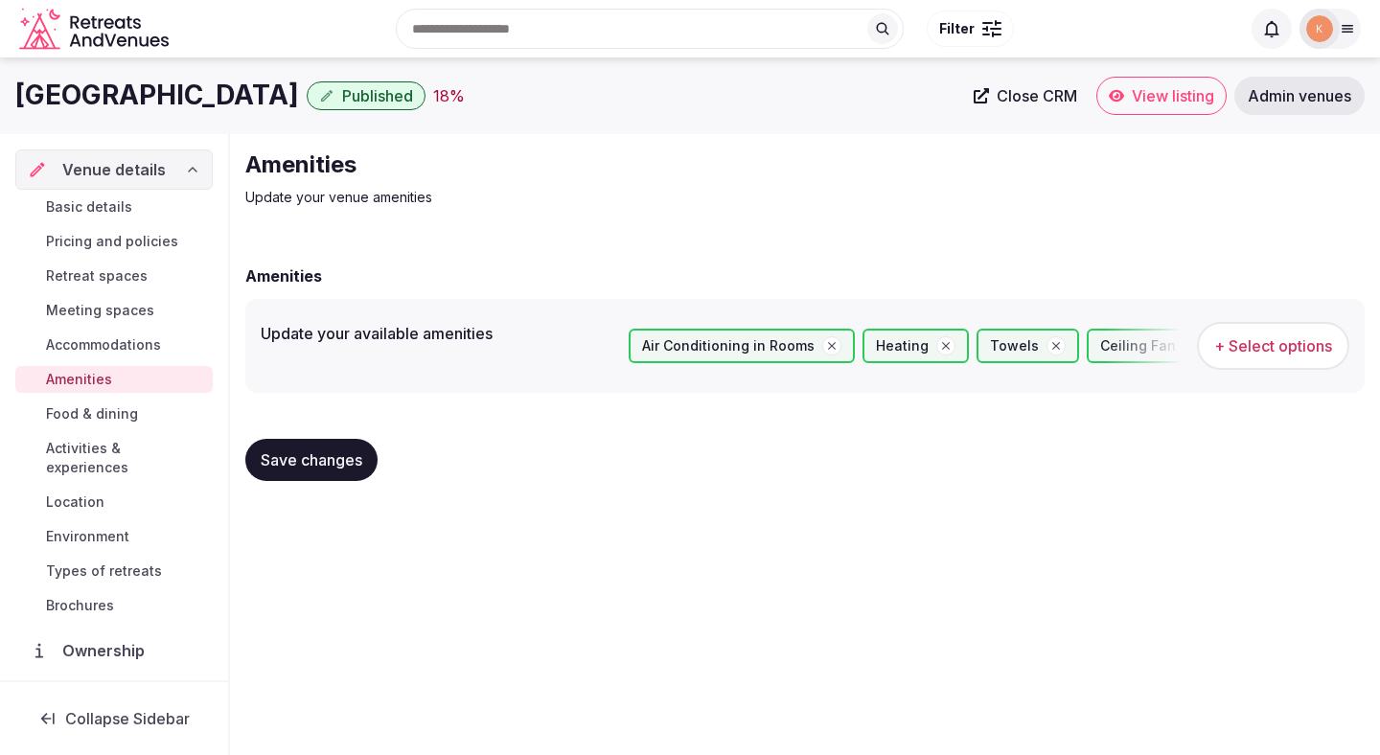
click at [365, 460] on button "Save changes" at bounding box center [311, 460] width 132 height 42
click at [97, 418] on span "Food & dining" at bounding box center [92, 413] width 92 height 19
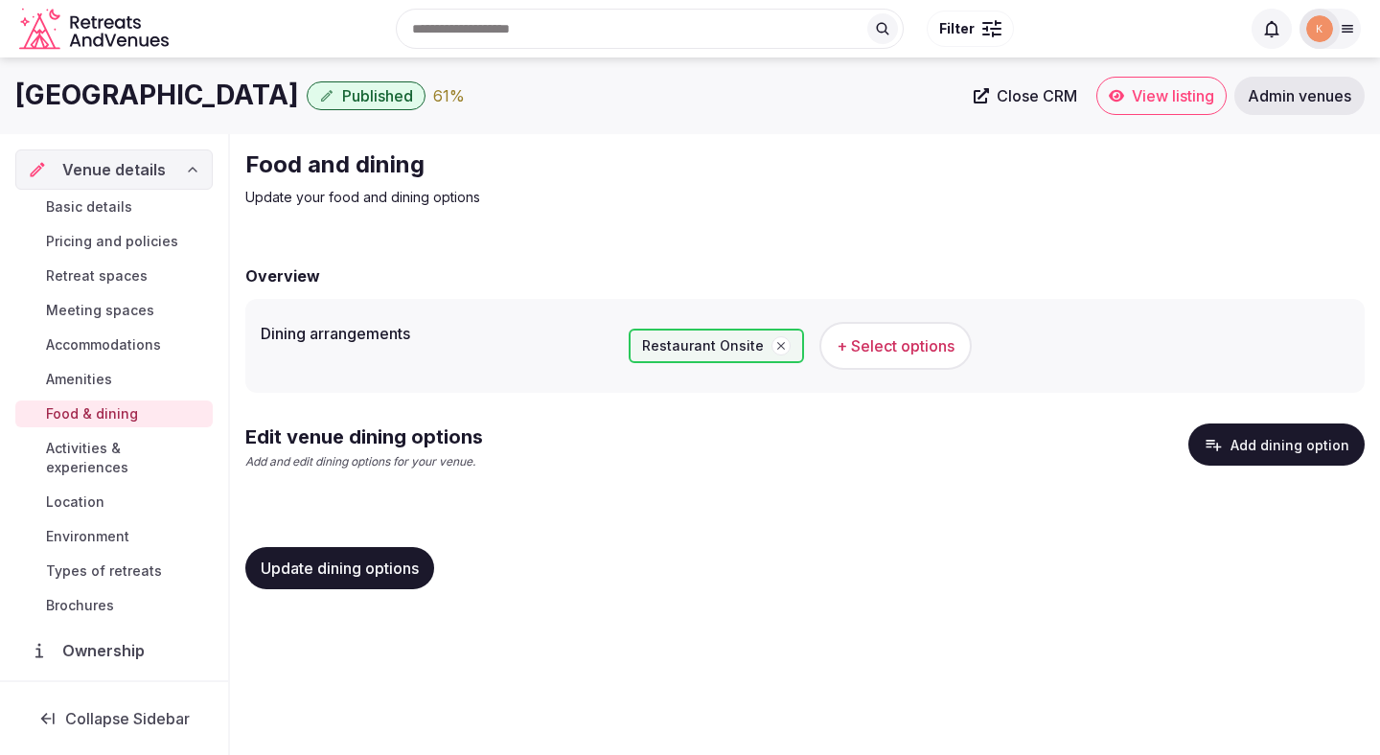
click at [977, 442] on button "Add dining option" at bounding box center [1276, 445] width 176 height 42
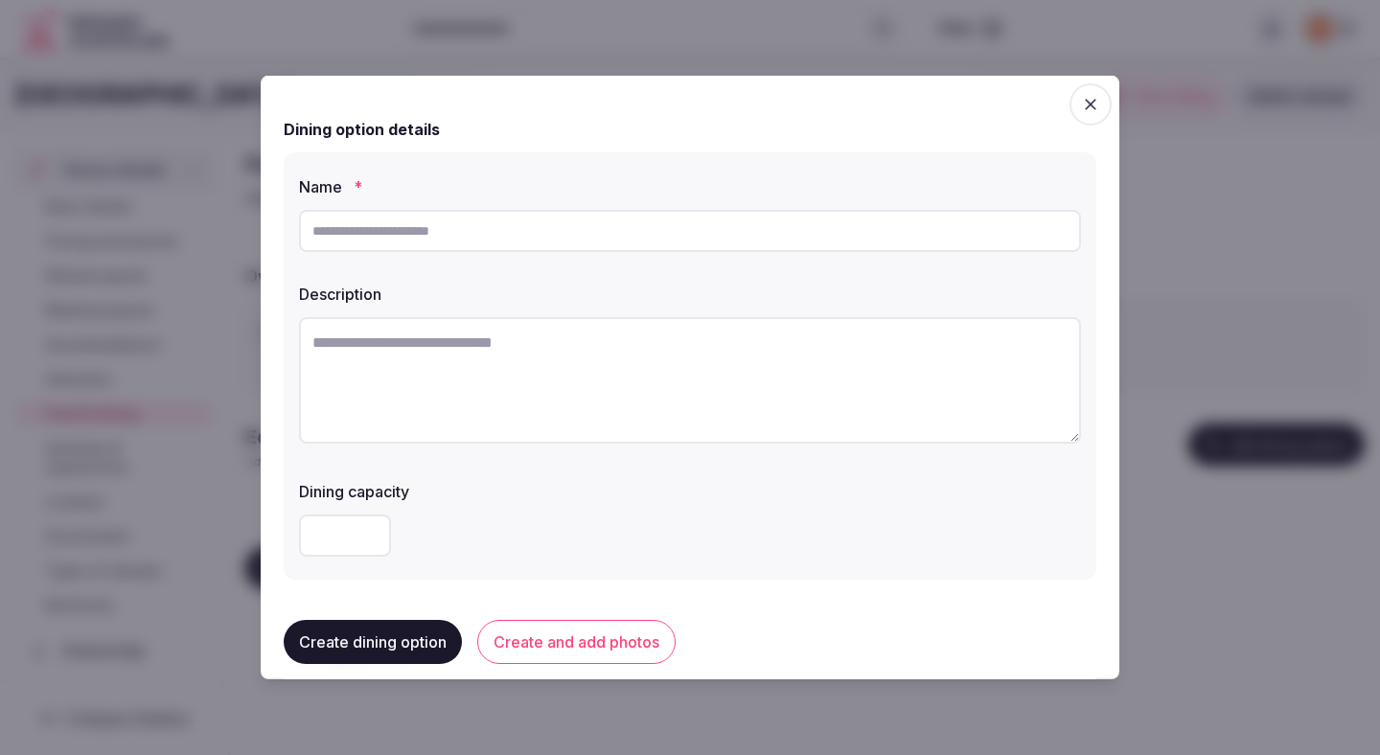
click at [515, 238] on input "text" at bounding box center [690, 231] width 782 height 42
paste input "**********"
type input "**********"
click at [512, 404] on textarea at bounding box center [690, 380] width 782 height 126
paste textarea "**********"
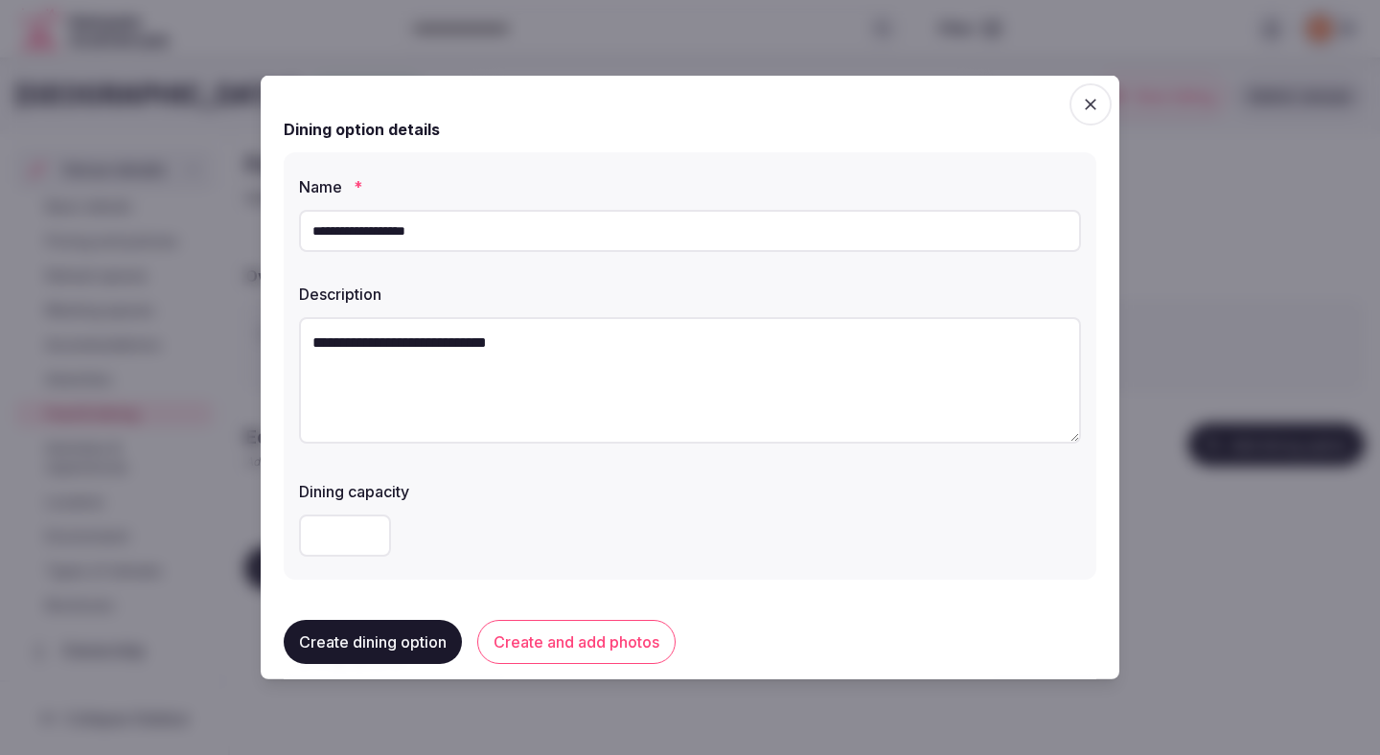
paste textarea "**********"
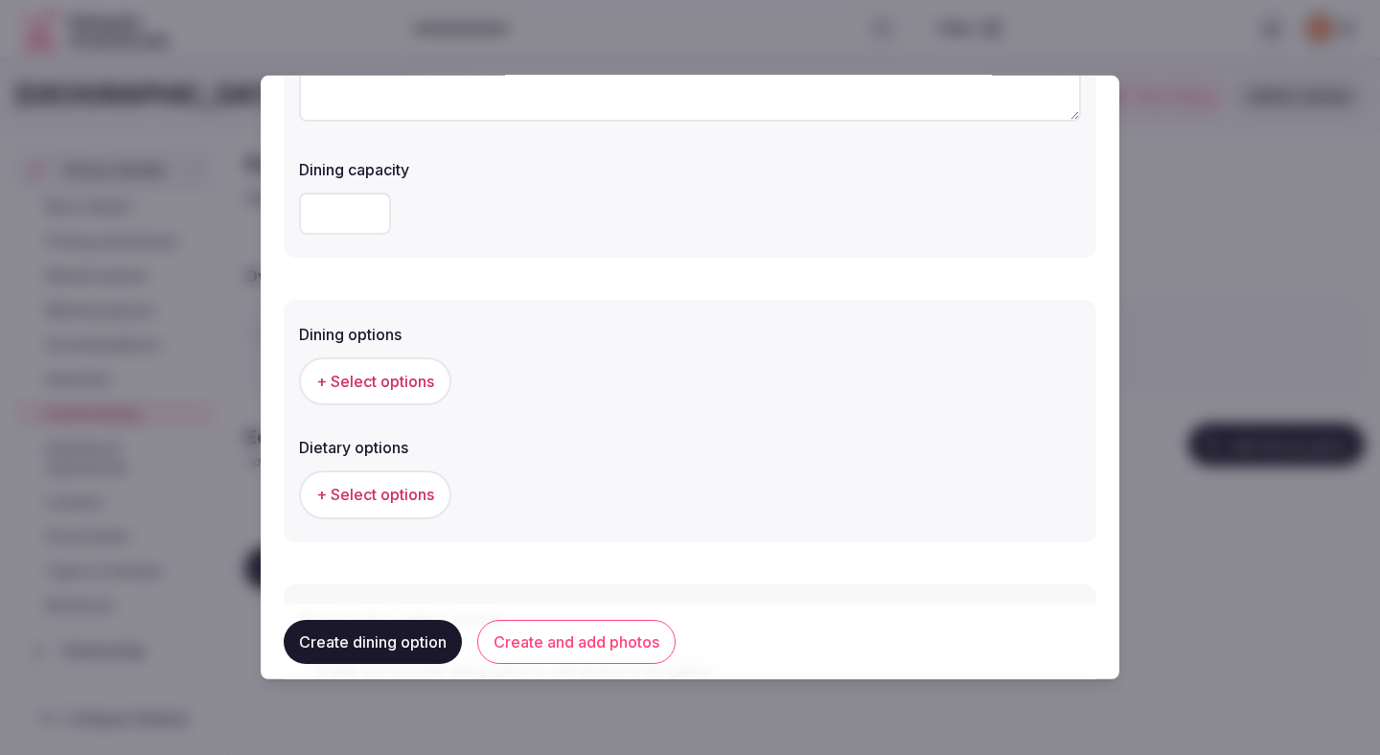
scroll to position [475, 0]
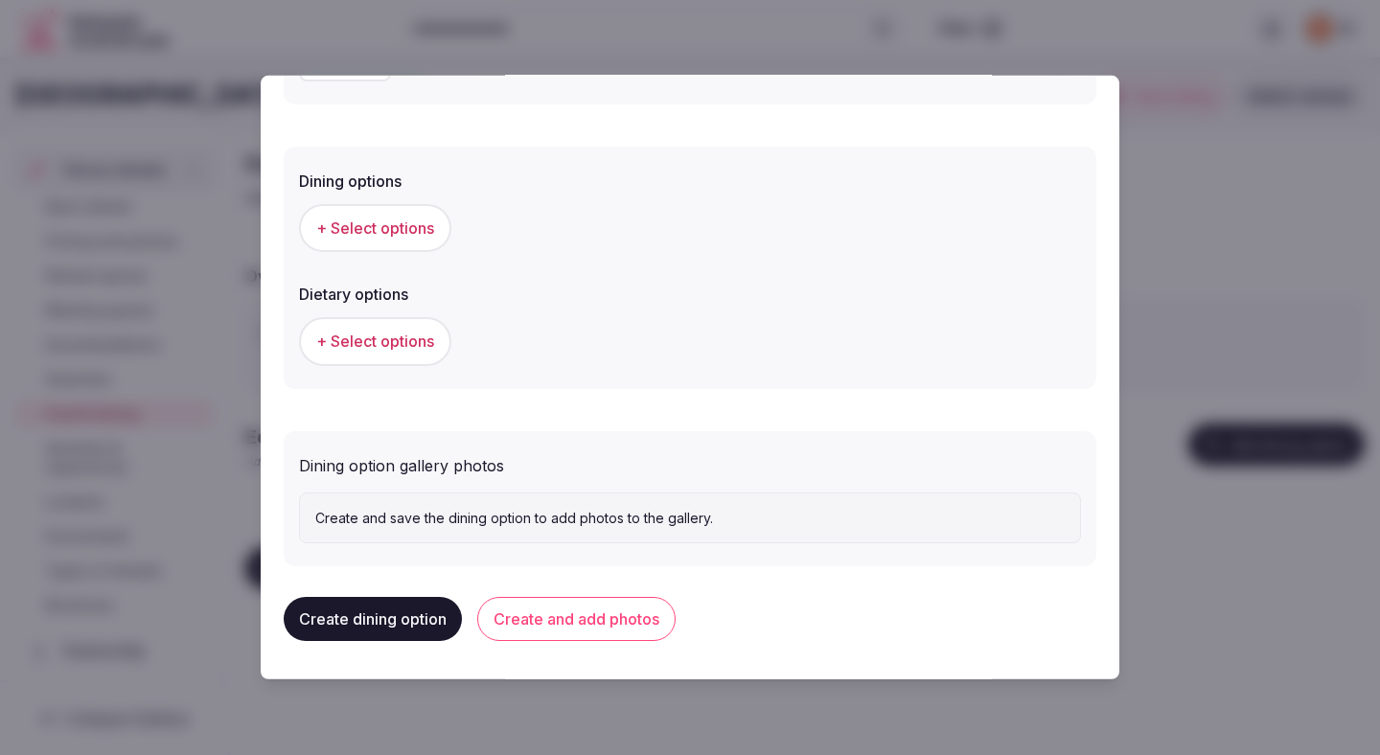
type textarea "**********"
click at [395, 229] on span "+ Select options" at bounding box center [375, 228] width 118 height 21
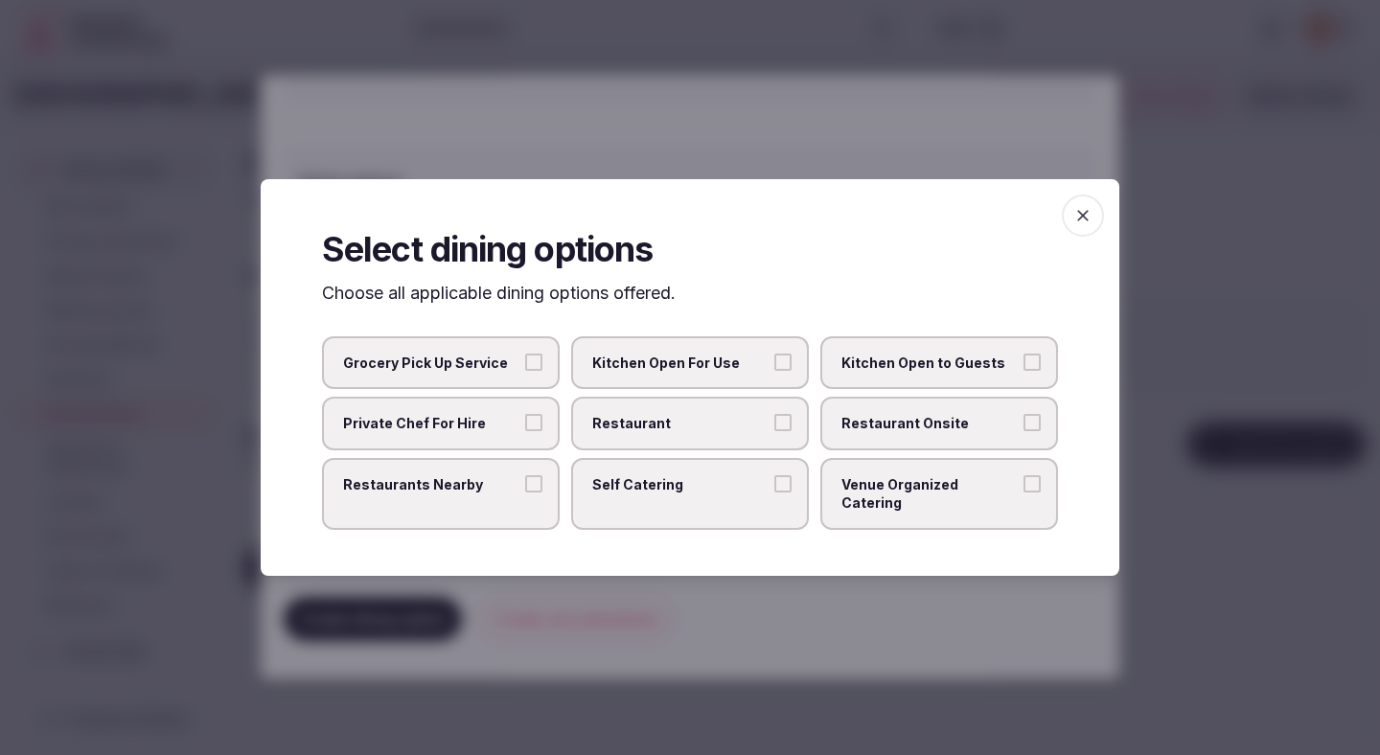
click at [614, 424] on span "Restaurant" at bounding box center [680, 423] width 176 height 19
click at [774, 424] on button "Restaurant" at bounding box center [782, 422] width 17 height 17
click at [838, 434] on label "Restaurant Onsite" at bounding box center [939, 424] width 238 height 54
click at [977, 431] on button "Restaurant Onsite" at bounding box center [1031, 422] width 17 height 17
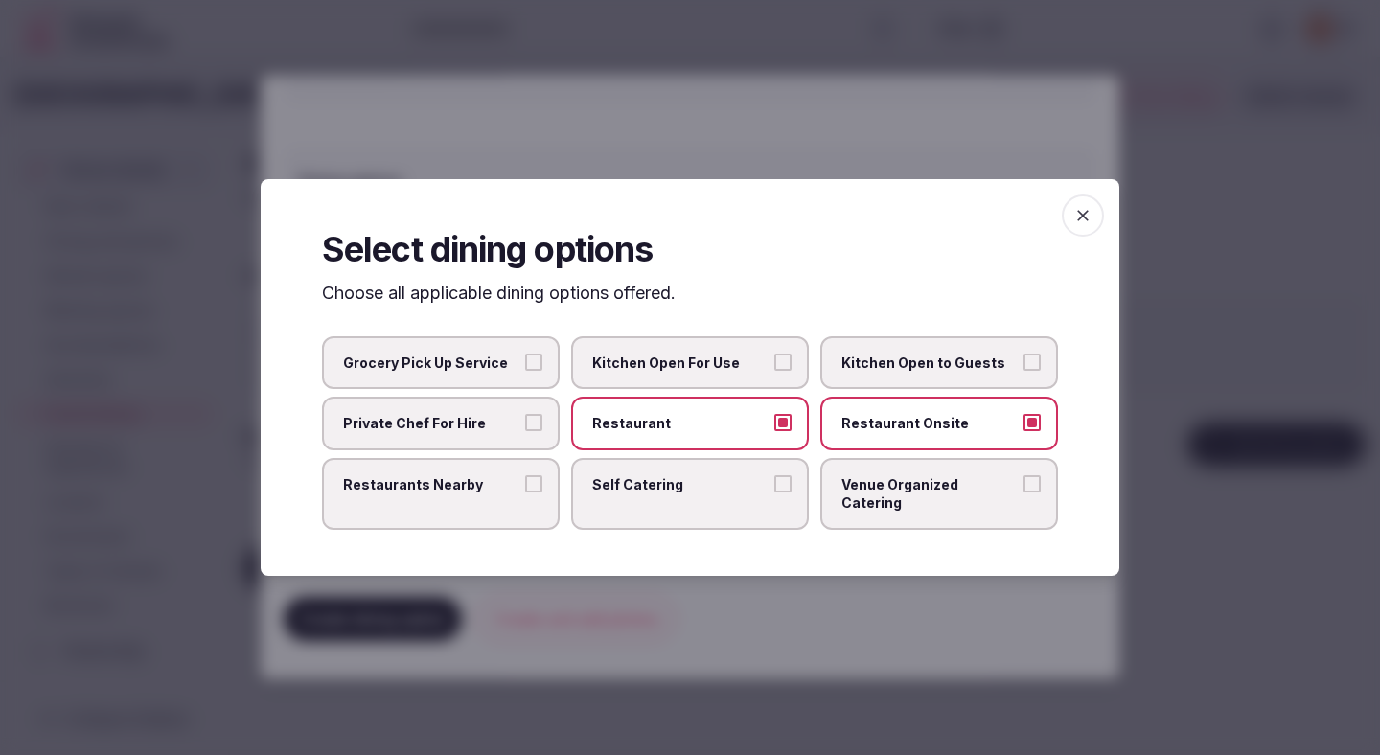
click at [549, 593] on div at bounding box center [690, 377] width 1380 height 755
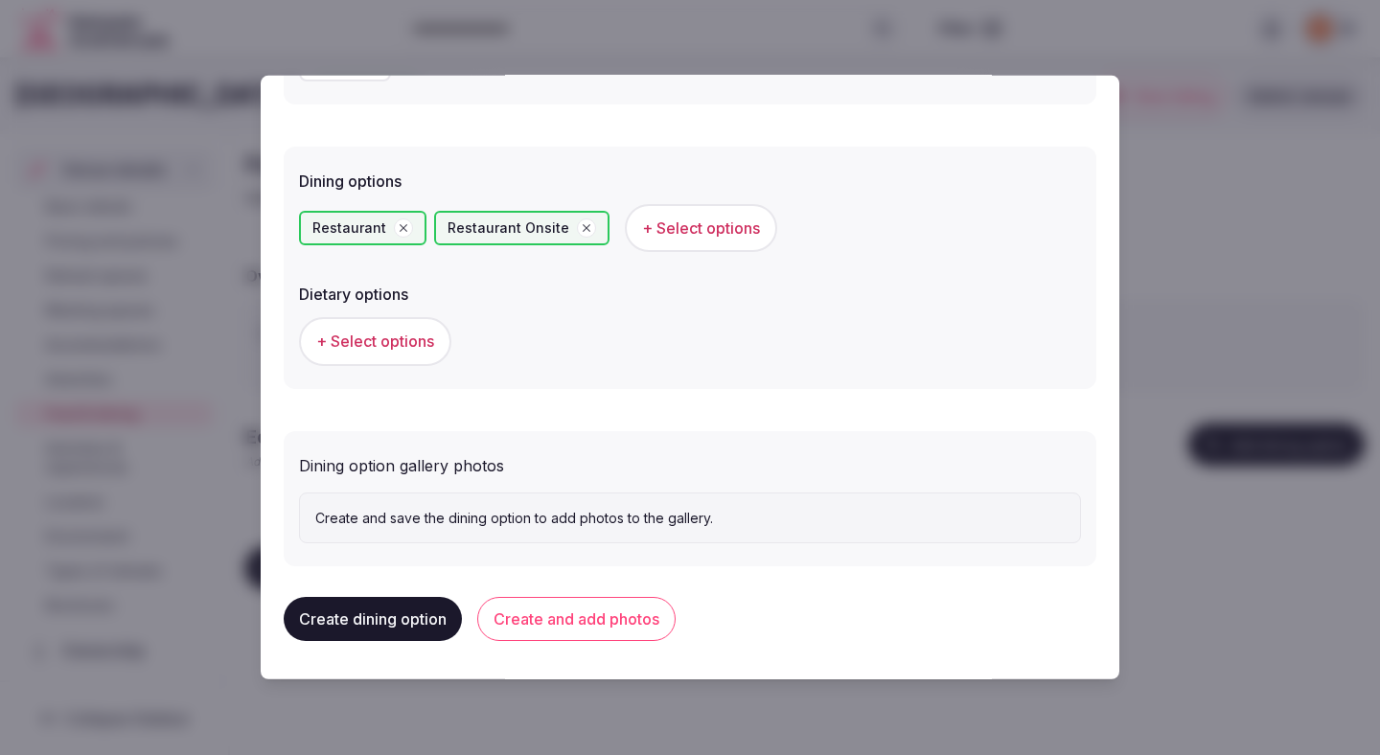
click at [427, 347] on span "+ Select options" at bounding box center [375, 341] width 118 height 21
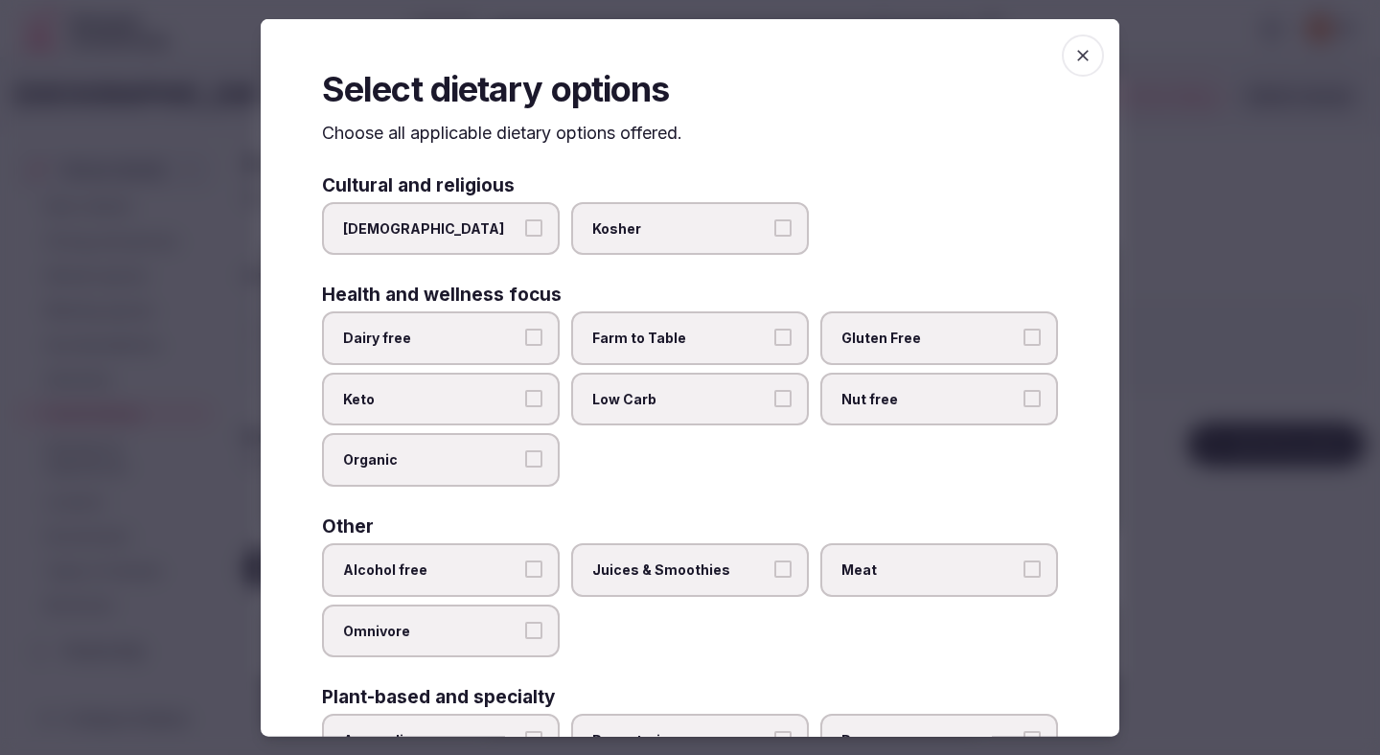
click at [527, 558] on label "Alcohol free" at bounding box center [441, 570] width 238 height 54
click at [527, 561] on button "Alcohol free" at bounding box center [533, 569] width 17 height 17
click at [647, 558] on label "Juices & Smoothies" at bounding box center [690, 570] width 238 height 54
click at [774, 561] on button "Juices & Smoothies" at bounding box center [782, 569] width 17 height 17
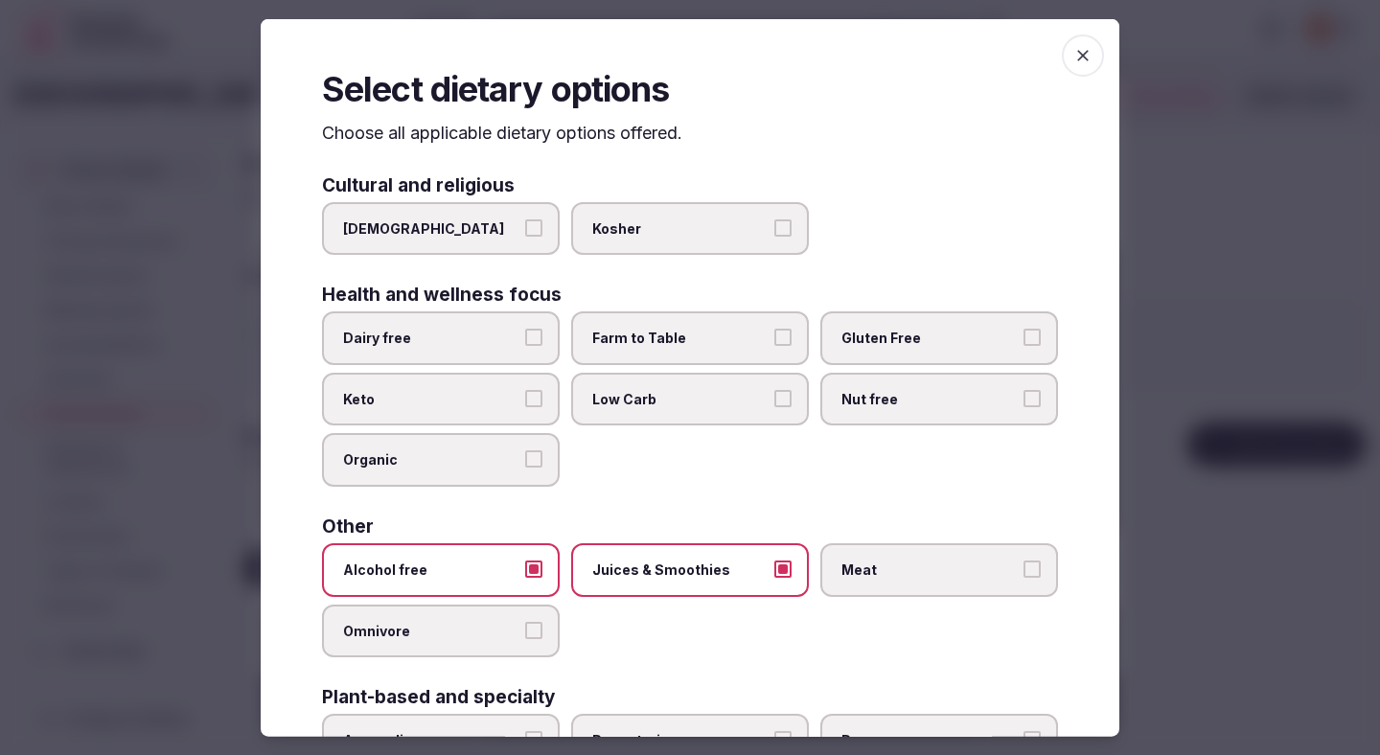
click at [857, 563] on span "Meat" at bounding box center [929, 570] width 176 height 19
click at [977, 563] on button "Meat" at bounding box center [1031, 569] width 17 height 17
click at [527, 335] on button "Dairy free" at bounding box center [533, 337] width 17 height 17
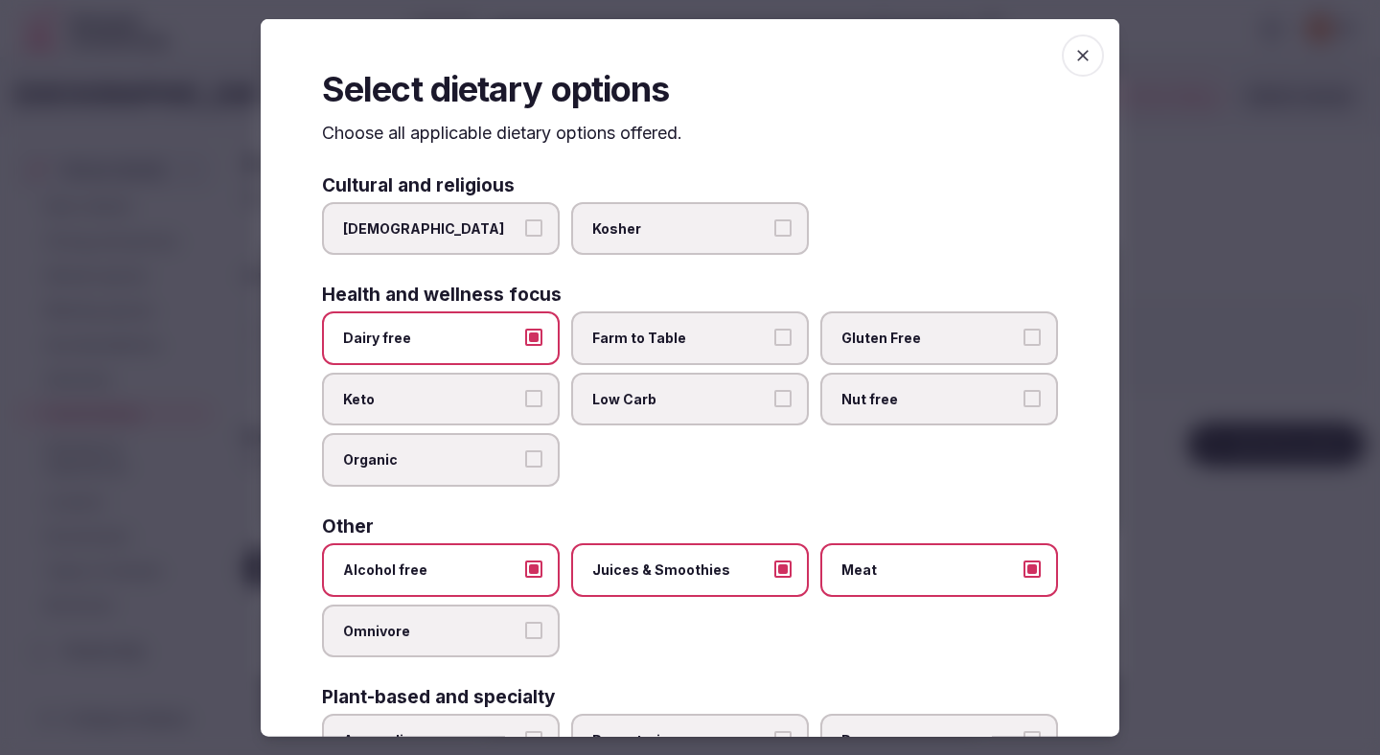
click at [687, 341] on span "Farm to Table" at bounding box center [680, 338] width 176 height 19
click at [774, 341] on button "Farm to Table" at bounding box center [782, 337] width 17 height 17
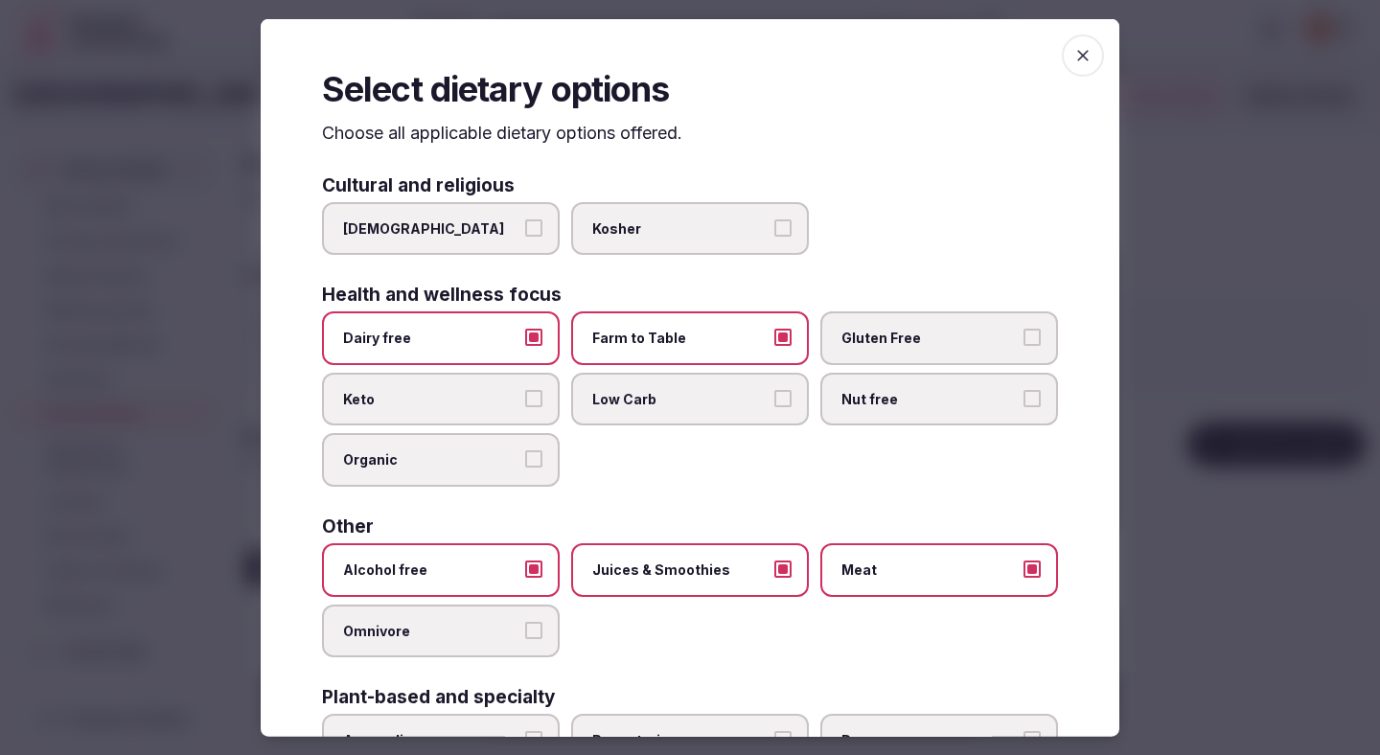
click at [897, 353] on label "Gluten Free" at bounding box center [939, 338] width 238 height 54
click at [977, 346] on button "Gluten Free" at bounding box center [1031, 337] width 17 height 17
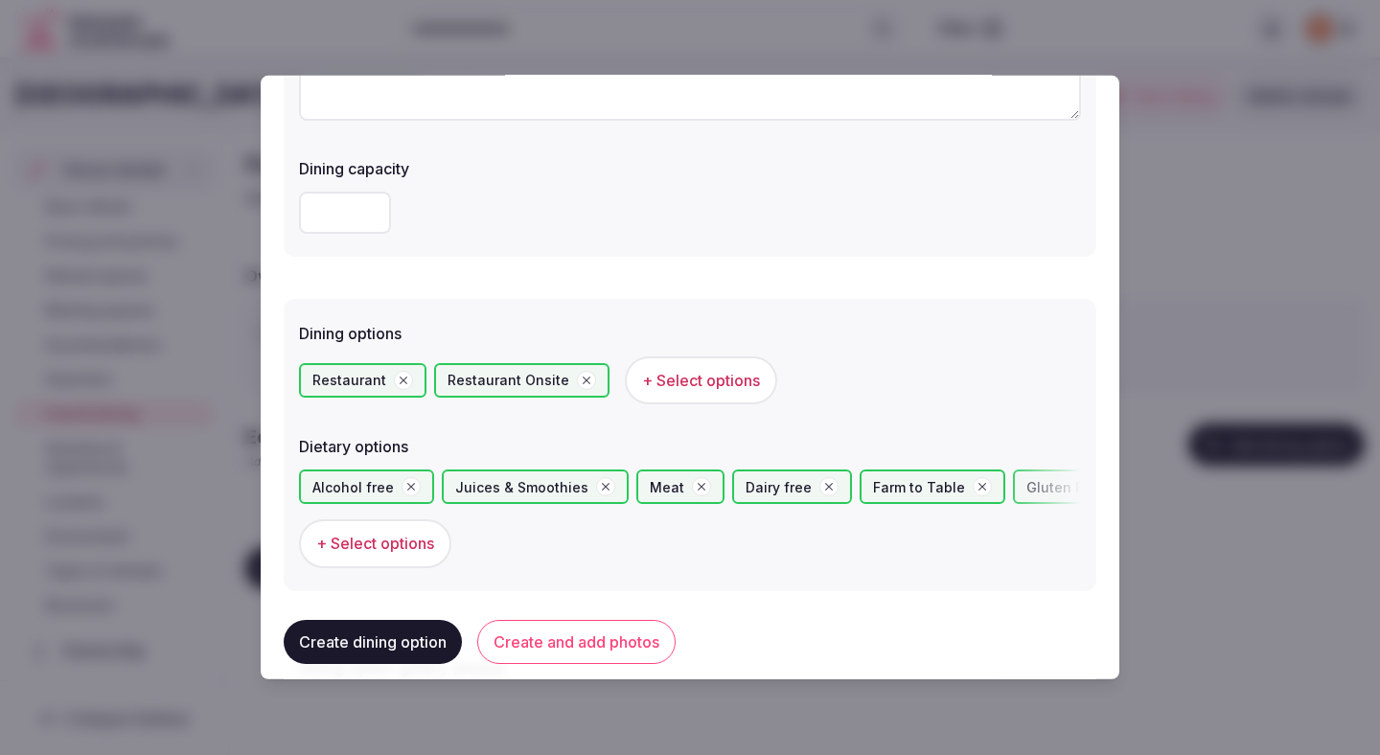
scroll to position [525, 0]
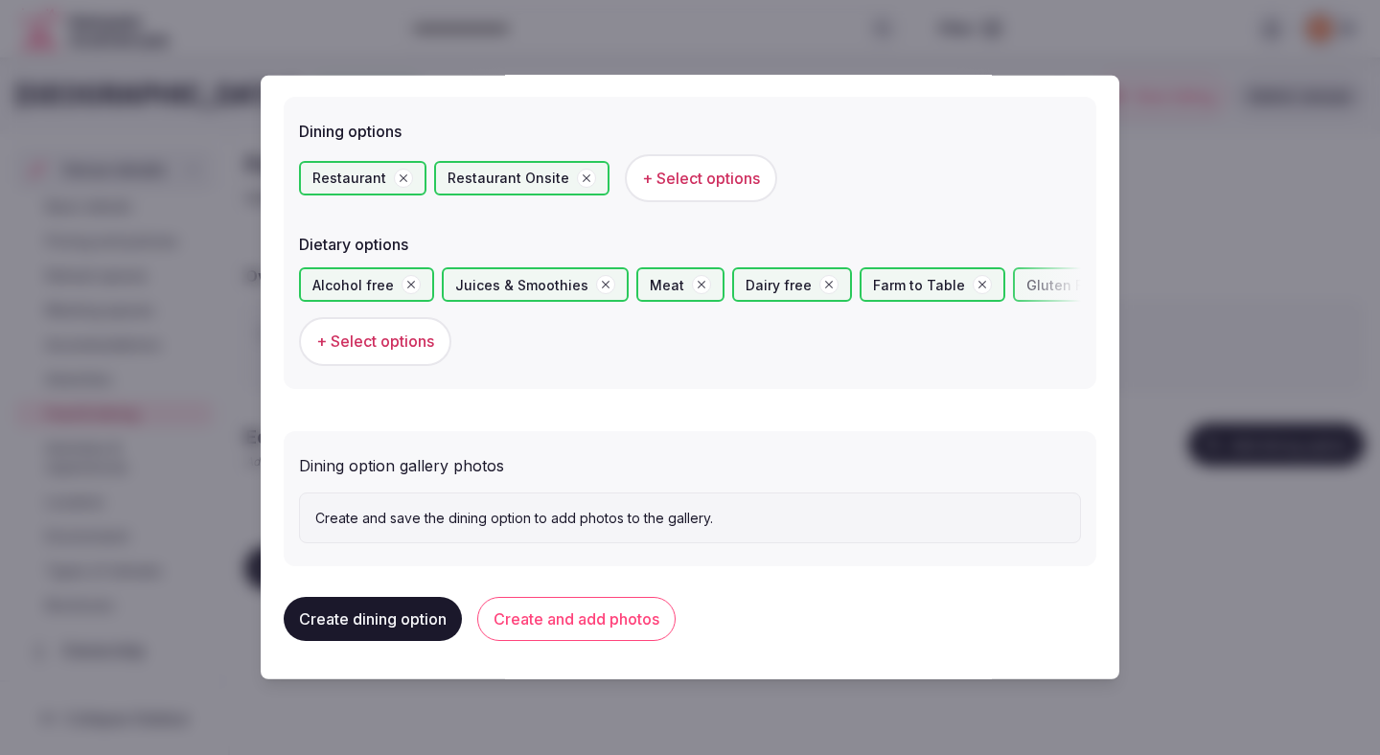
click at [595, 630] on button "Create and add photos" at bounding box center [576, 619] width 198 height 44
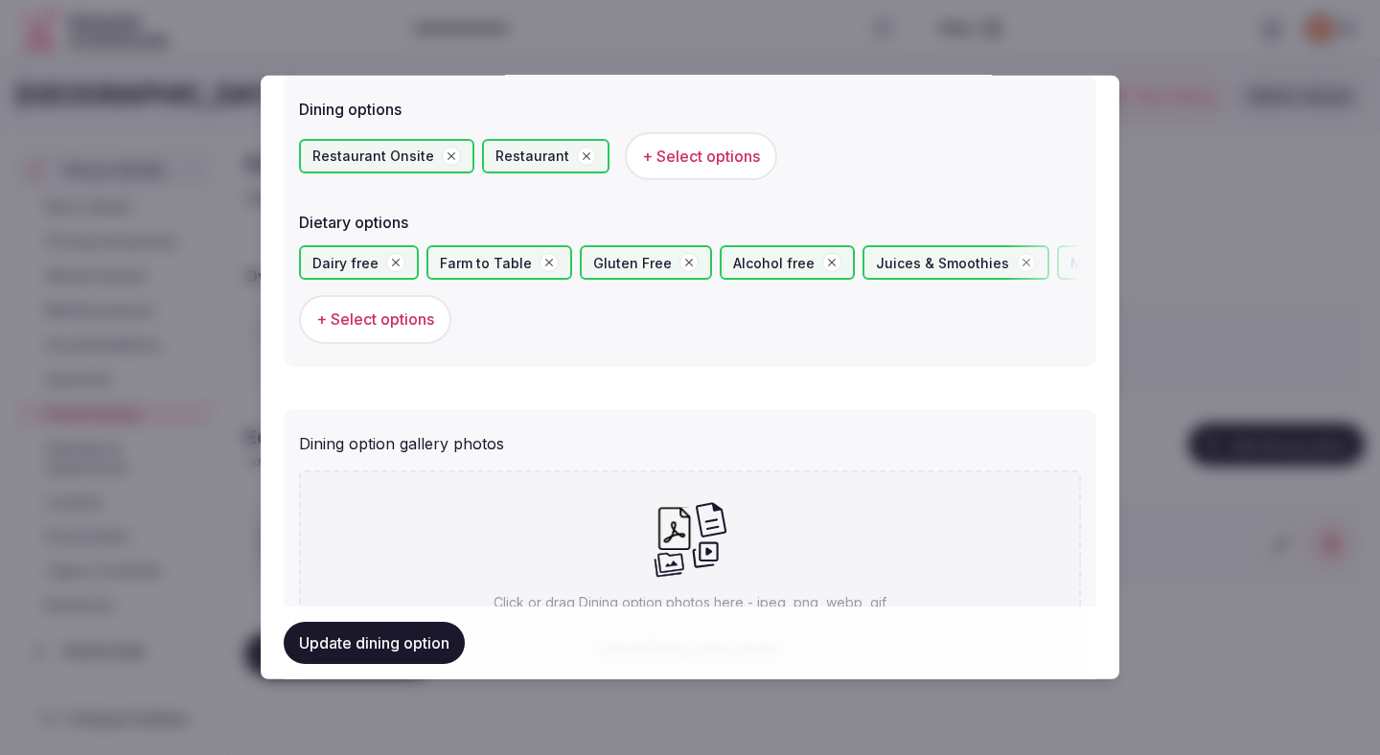
scroll to position [701, 0]
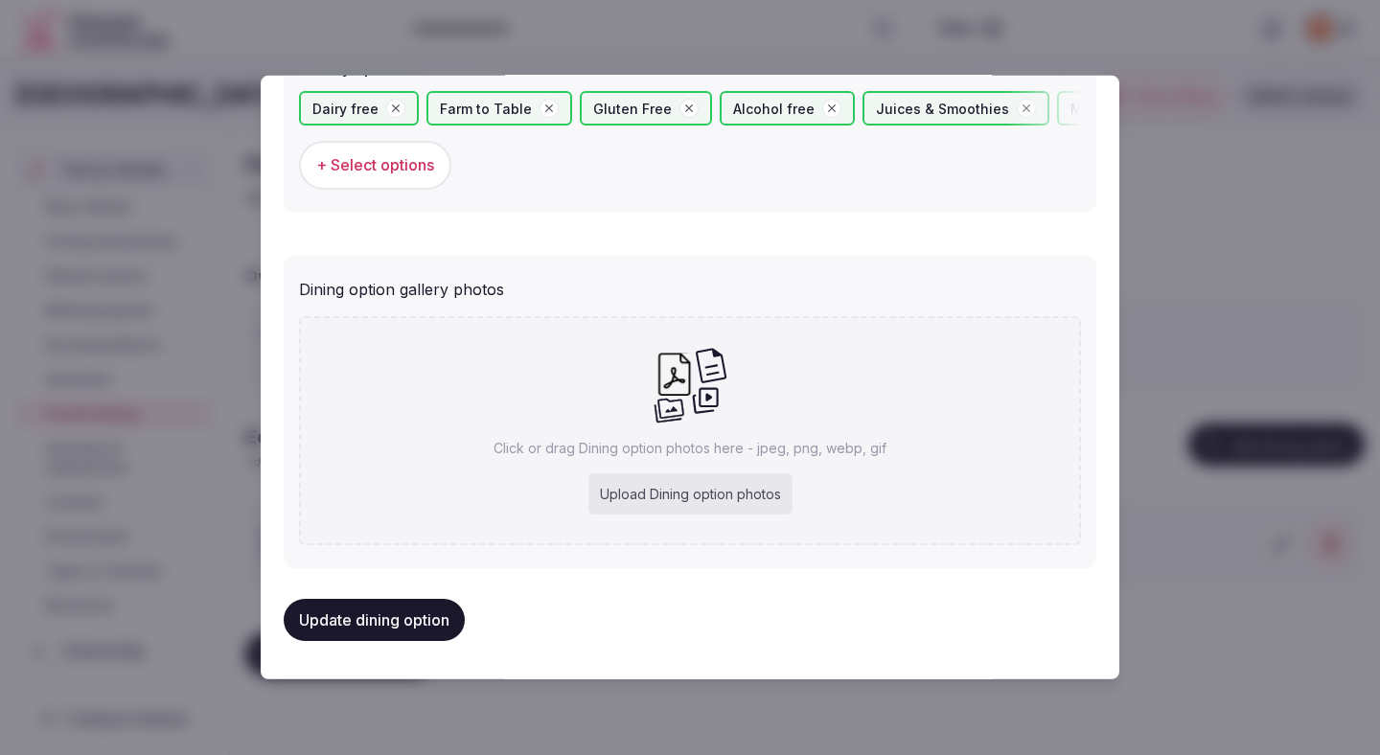
click at [679, 485] on div "Upload Dining option photos" at bounding box center [690, 494] width 204 height 42
type input "**********"
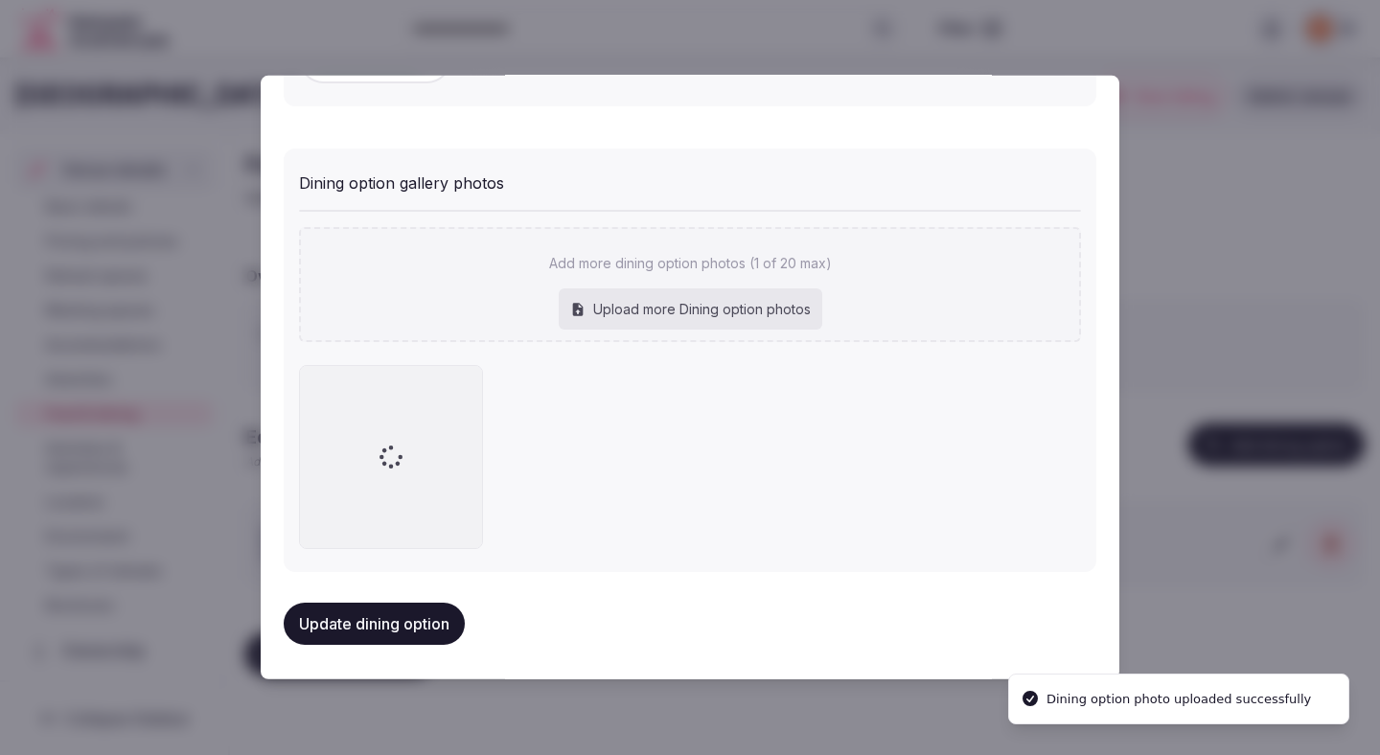
scroll to position [812, 0]
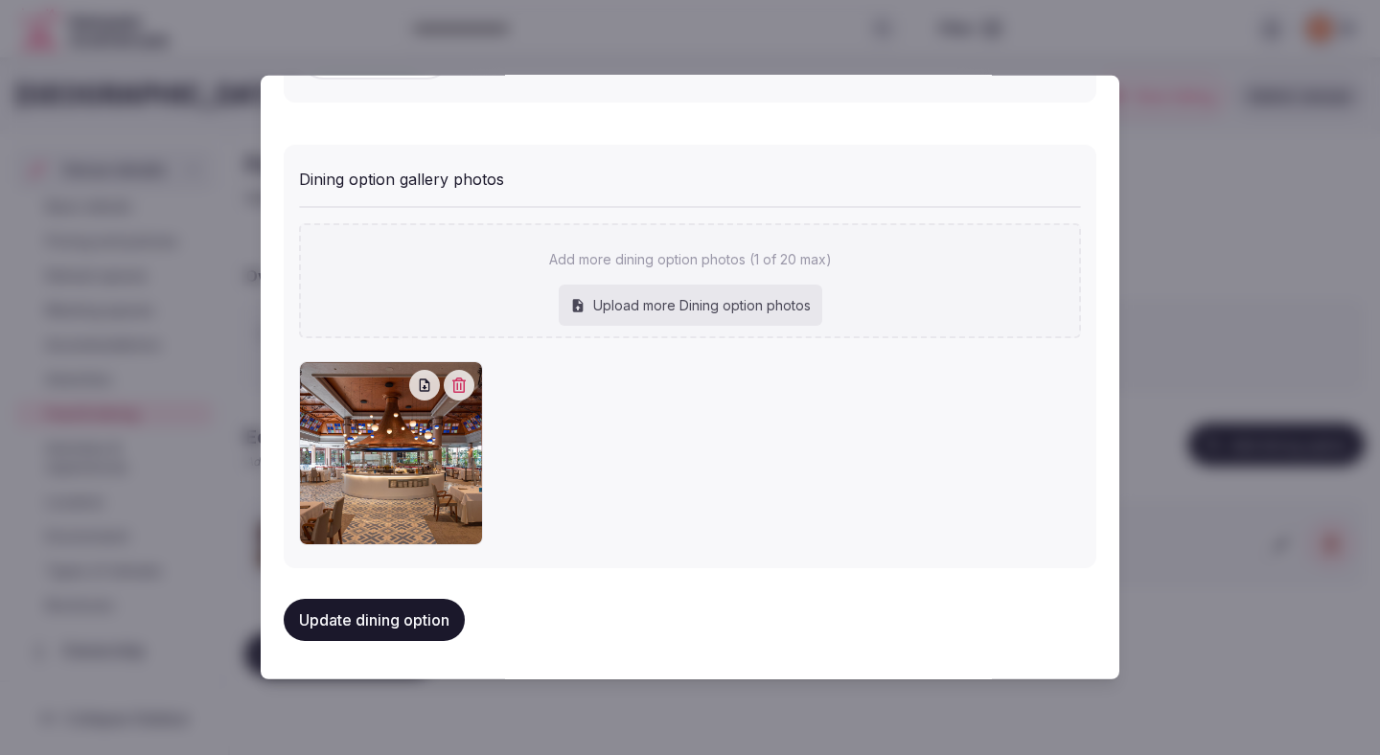
click at [437, 625] on button "Update dining option" at bounding box center [374, 620] width 181 height 42
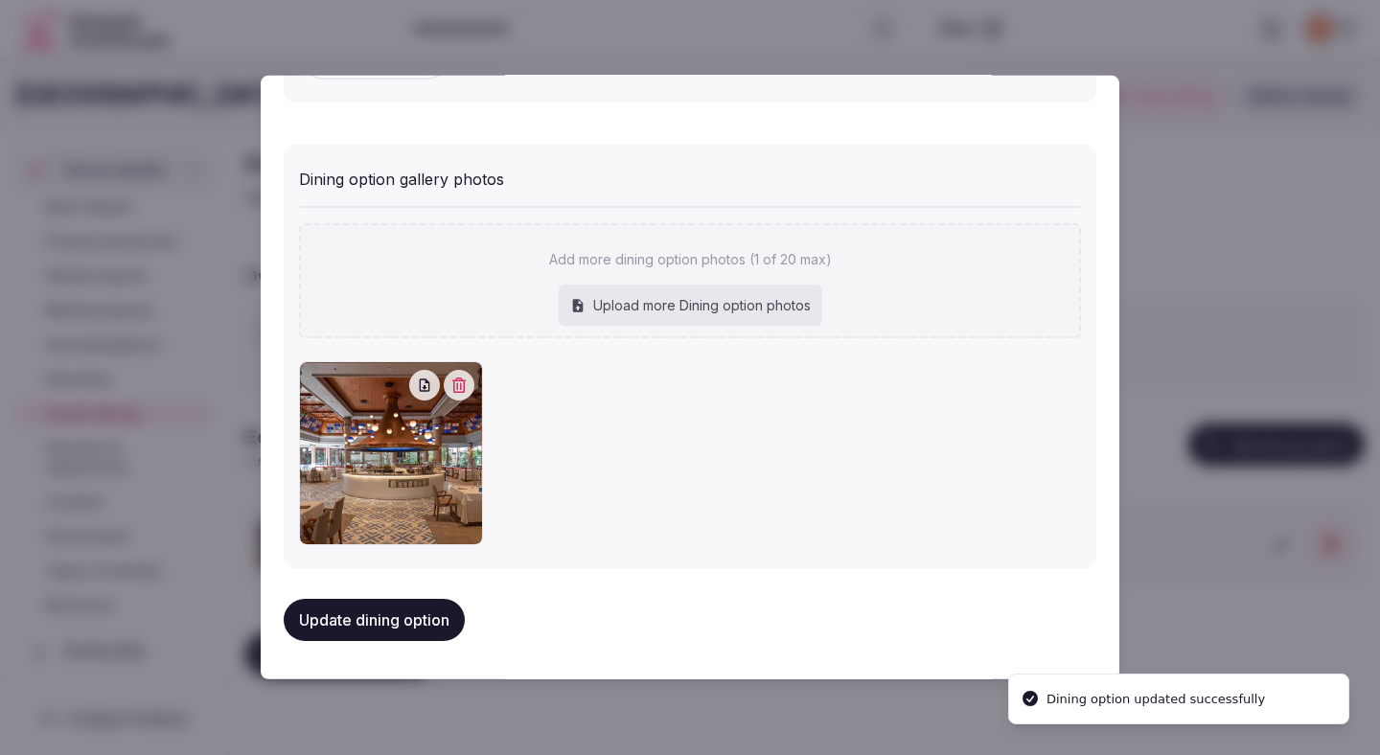
click at [437, 625] on button "Update dining option" at bounding box center [374, 620] width 181 height 42
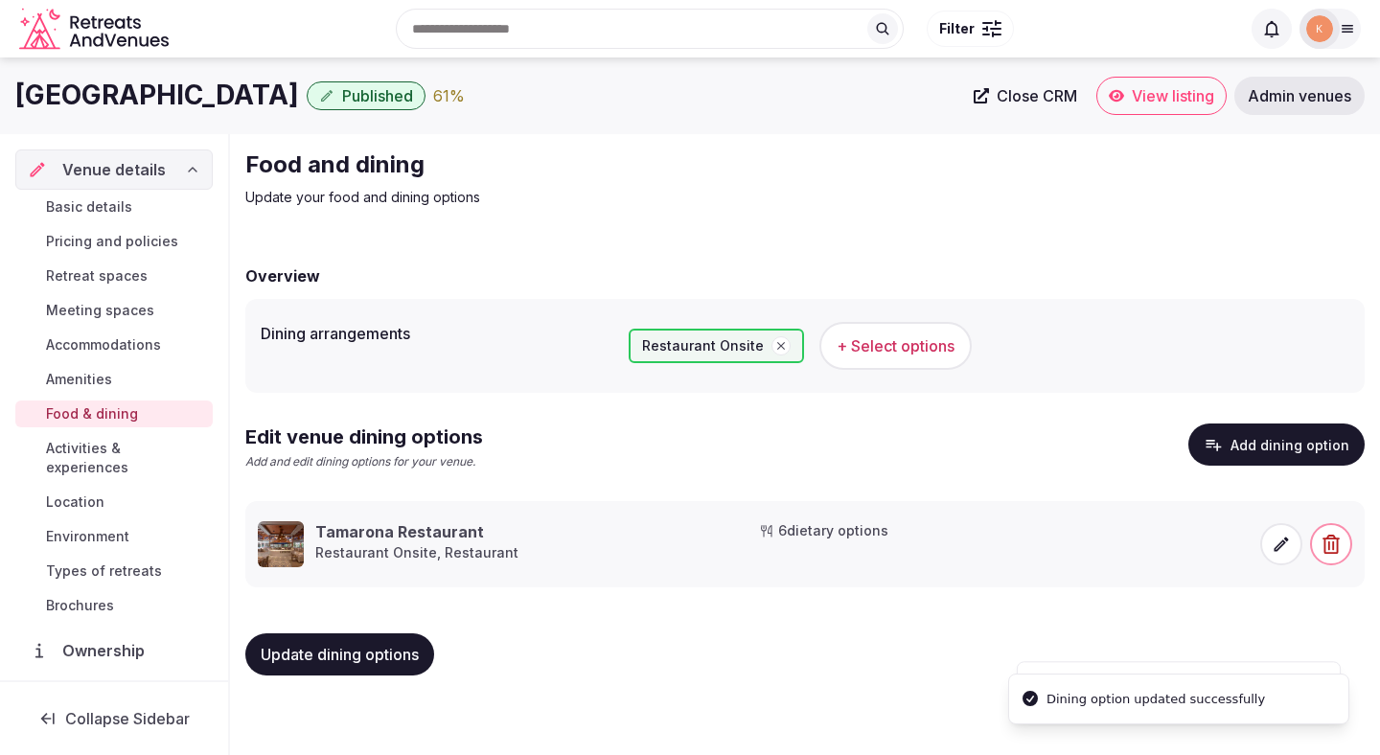
click at [394, 651] on span "Update dining options" at bounding box center [340, 654] width 158 height 19
click at [175, 447] on span "Activities & experiences" at bounding box center [125, 458] width 159 height 38
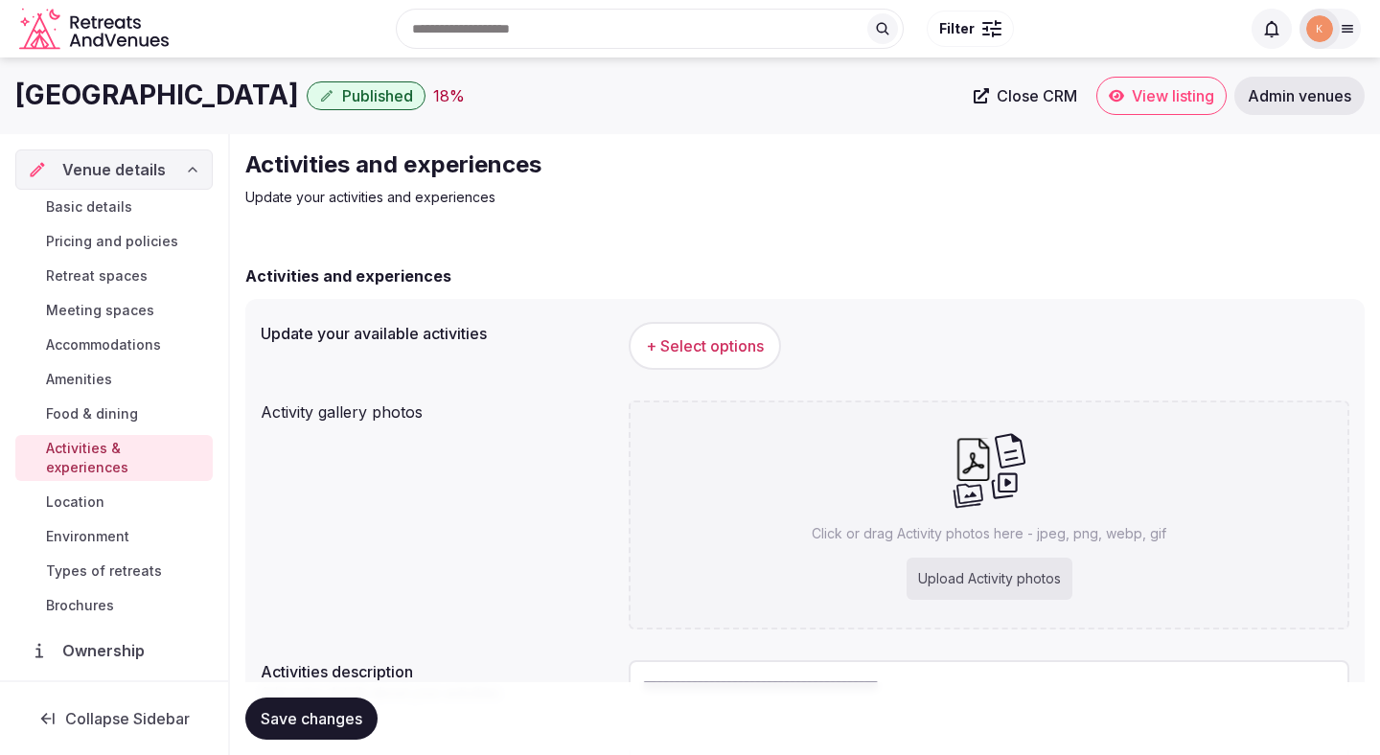
click at [710, 340] on span "+ Select options" at bounding box center [705, 345] width 118 height 21
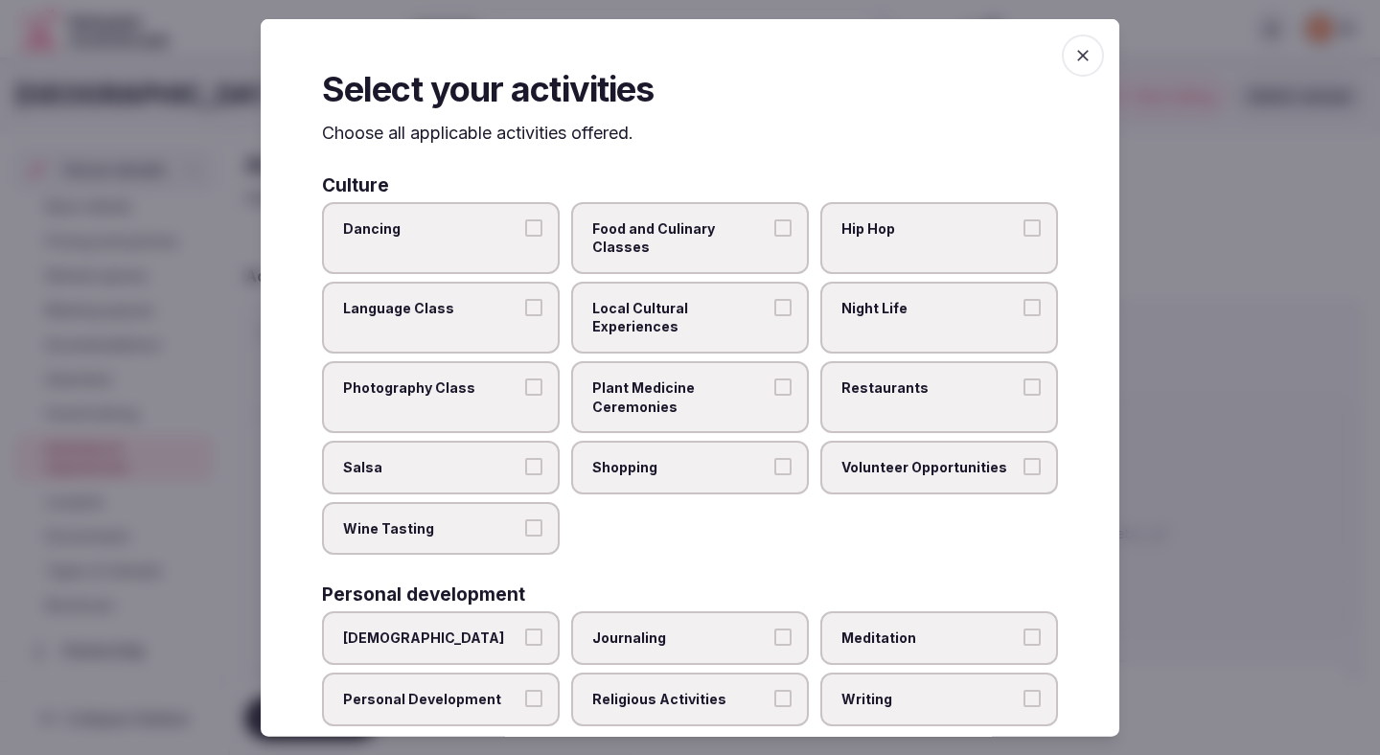
click at [977, 225] on div at bounding box center [690, 377] width 1380 height 755
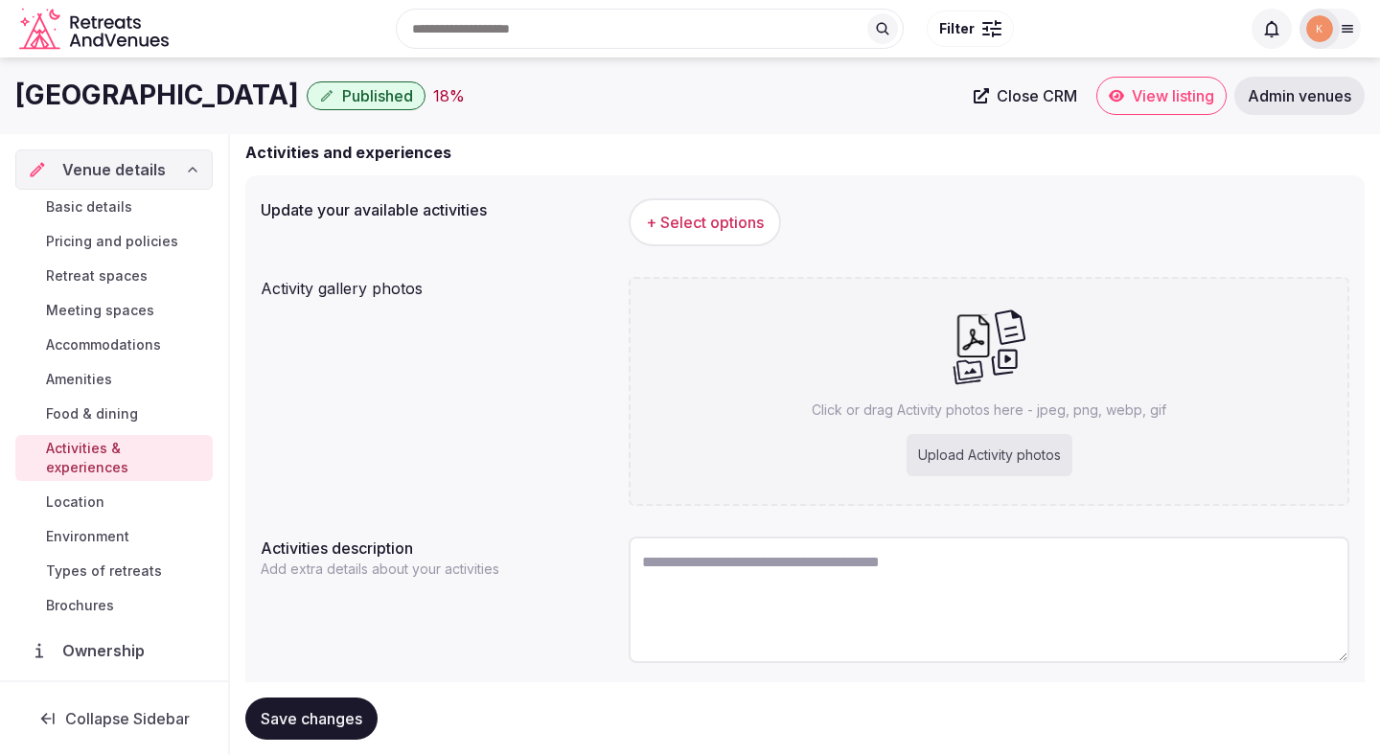
scroll to position [120, 0]
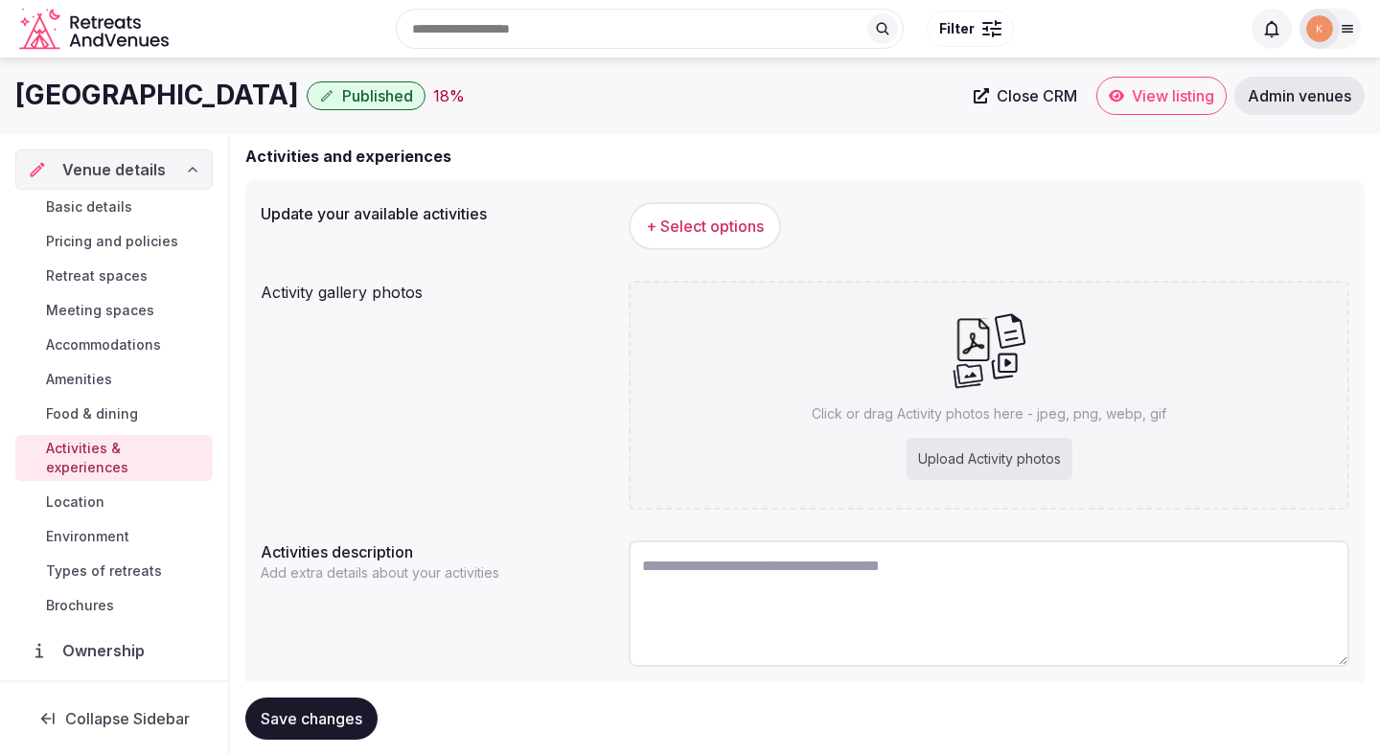
click at [977, 468] on div "Upload Activity photos" at bounding box center [989, 459] width 166 height 42
type input "**********"
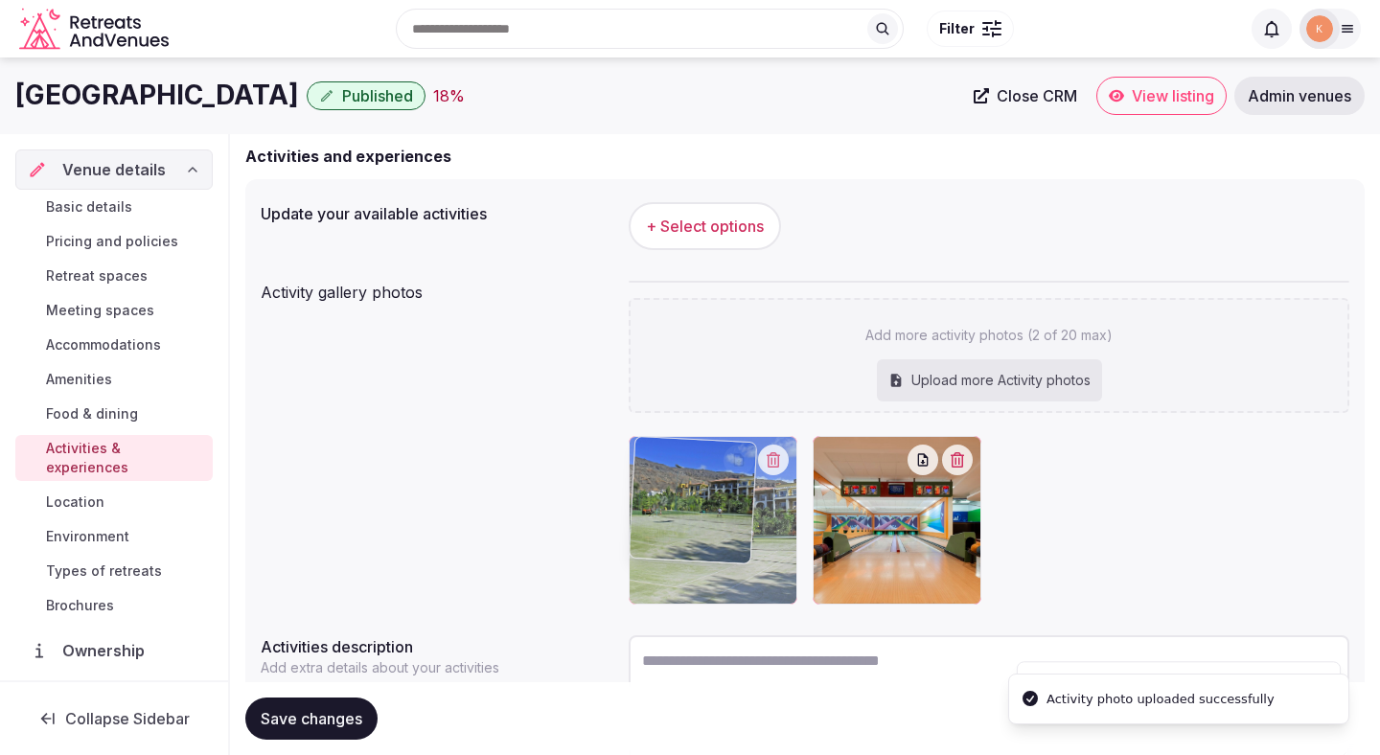
drag, startPoint x: 884, startPoint y: 516, endPoint x: 698, endPoint y: 527, distance: 187.1
click at [698, 527] on body "Search Popular Destinations Toscana, Italy Riviera Maya, Mexico Indonesia, Bali…" at bounding box center [690, 394] width 1380 height 1029
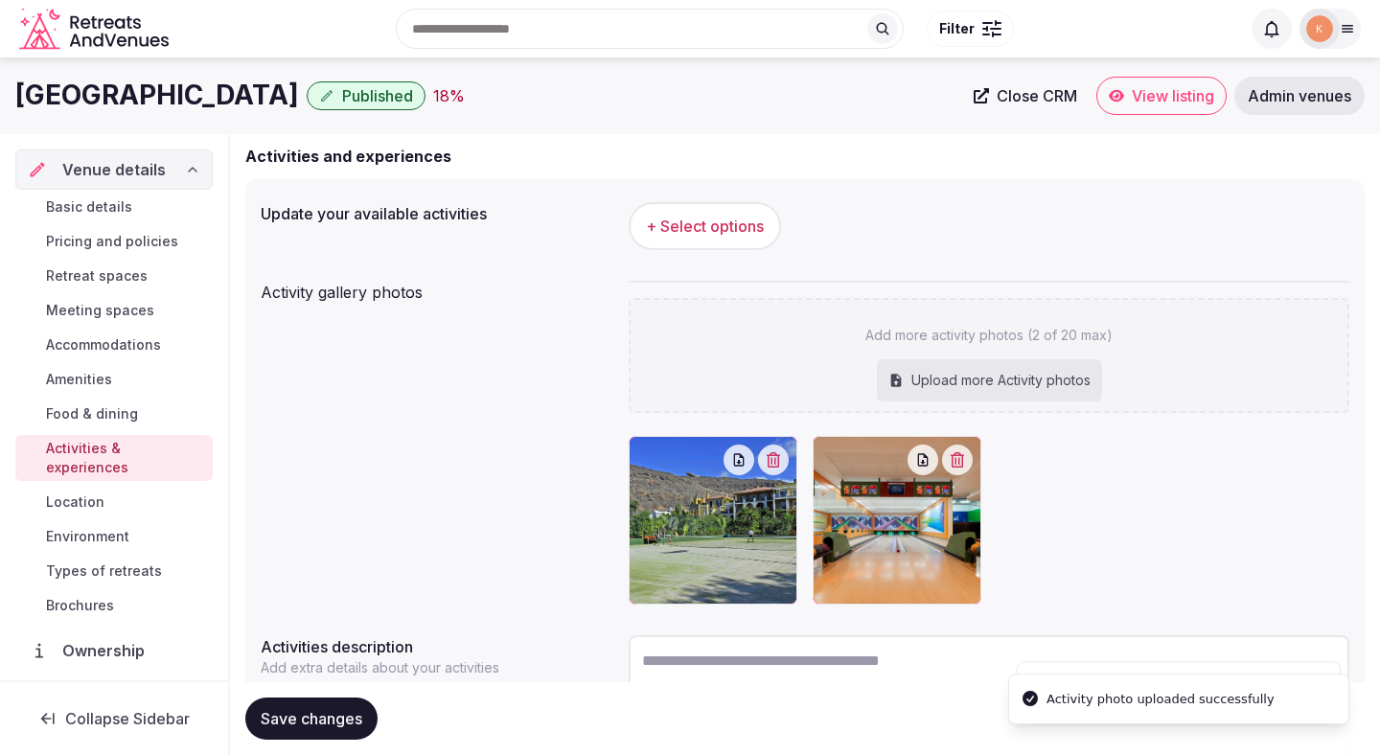
click at [735, 222] on span "+ Select options" at bounding box center [705, 226] width 118 height 21
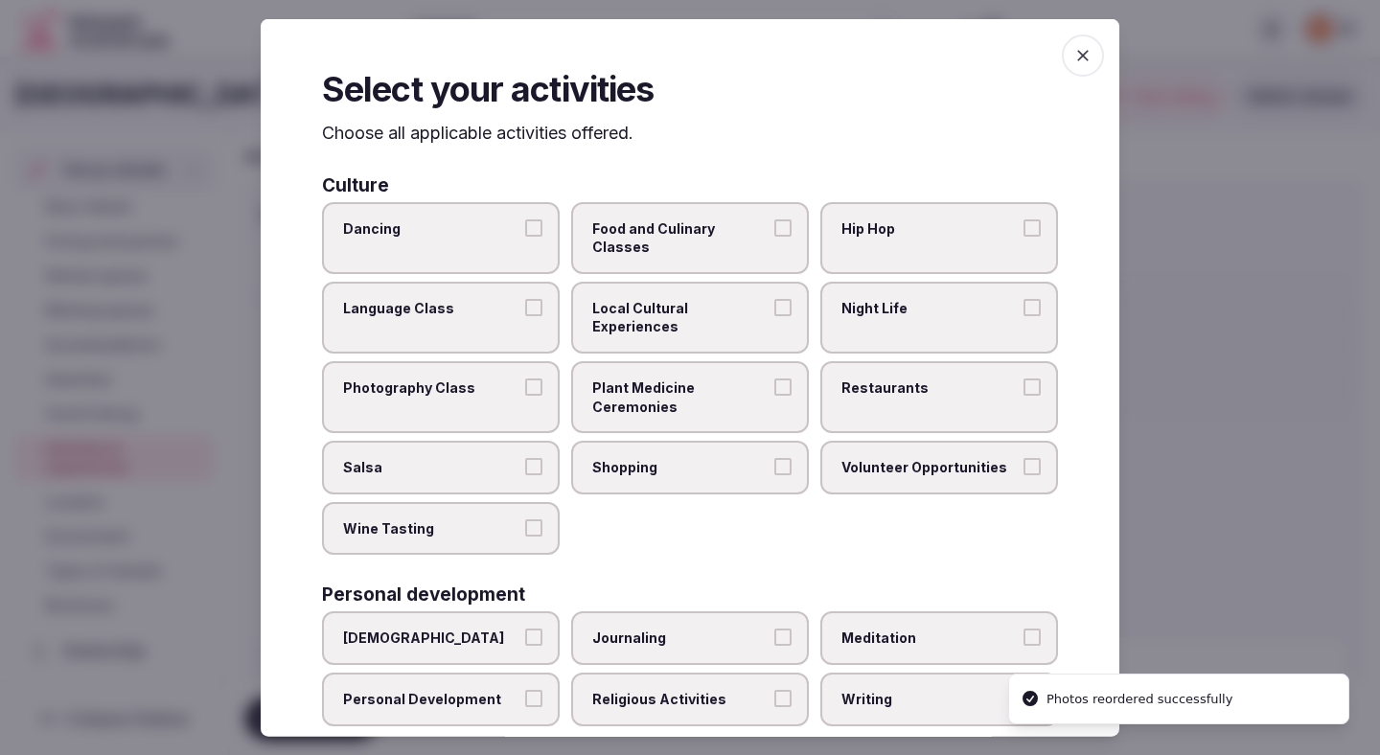
click at [737, 218] on span "Food and Culinary Classes" at bounding box center [680, 236] width 176 height 37
click at [774, 218] on button "Food and Culinary Classes" at bounding box center [782, 226] width 17 height 17
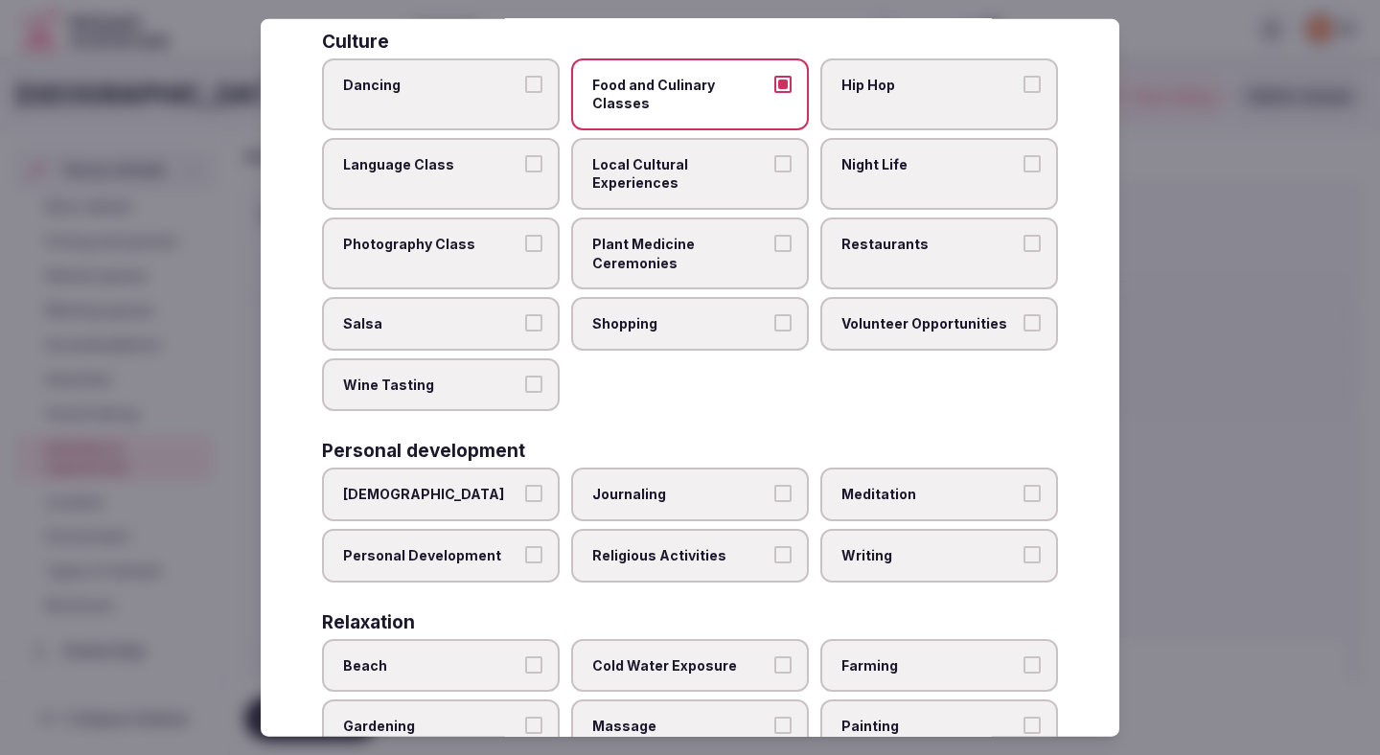
scroll to position [148, 0]
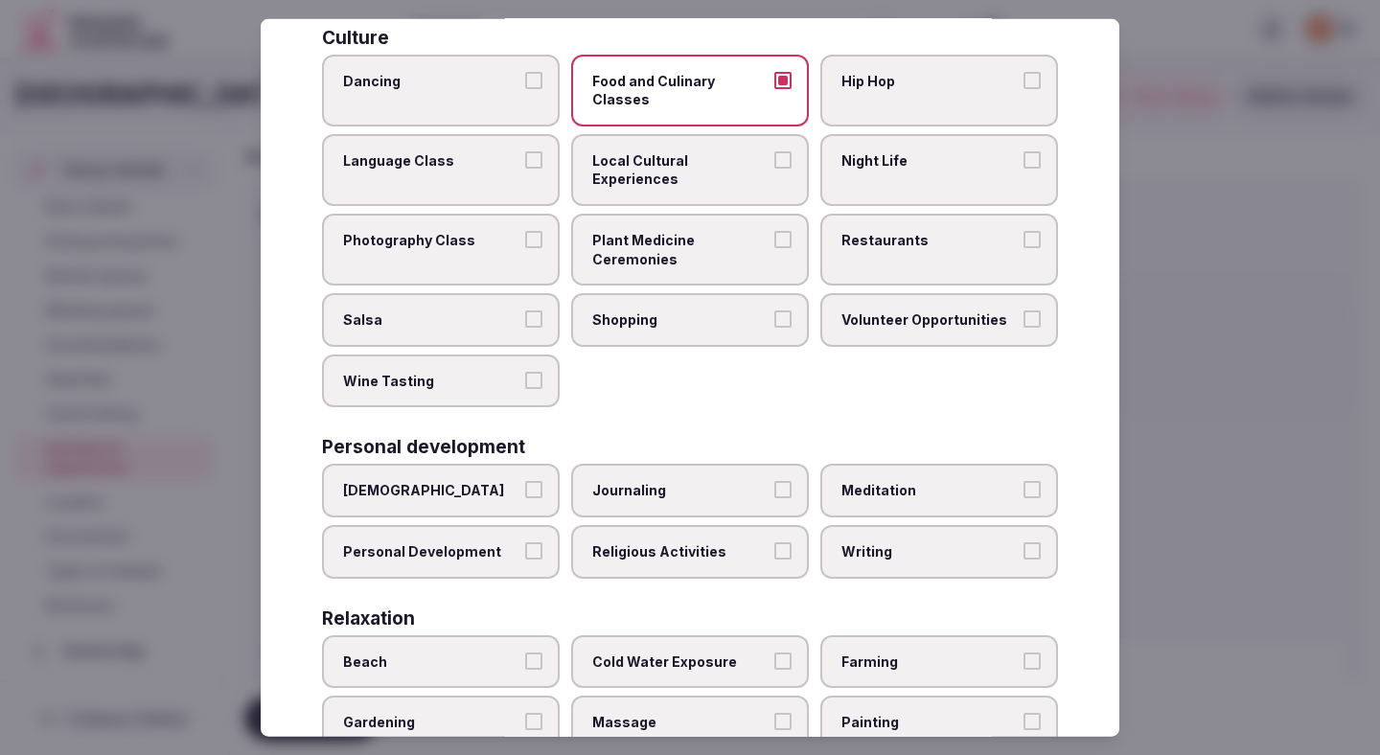
click at [760, 293] on label "Shopping" at bounding box center [690, 320] width 238 height 54
click at [774, 310] on button "Shopping" at bounding box center [782, 318] width 17 height 17
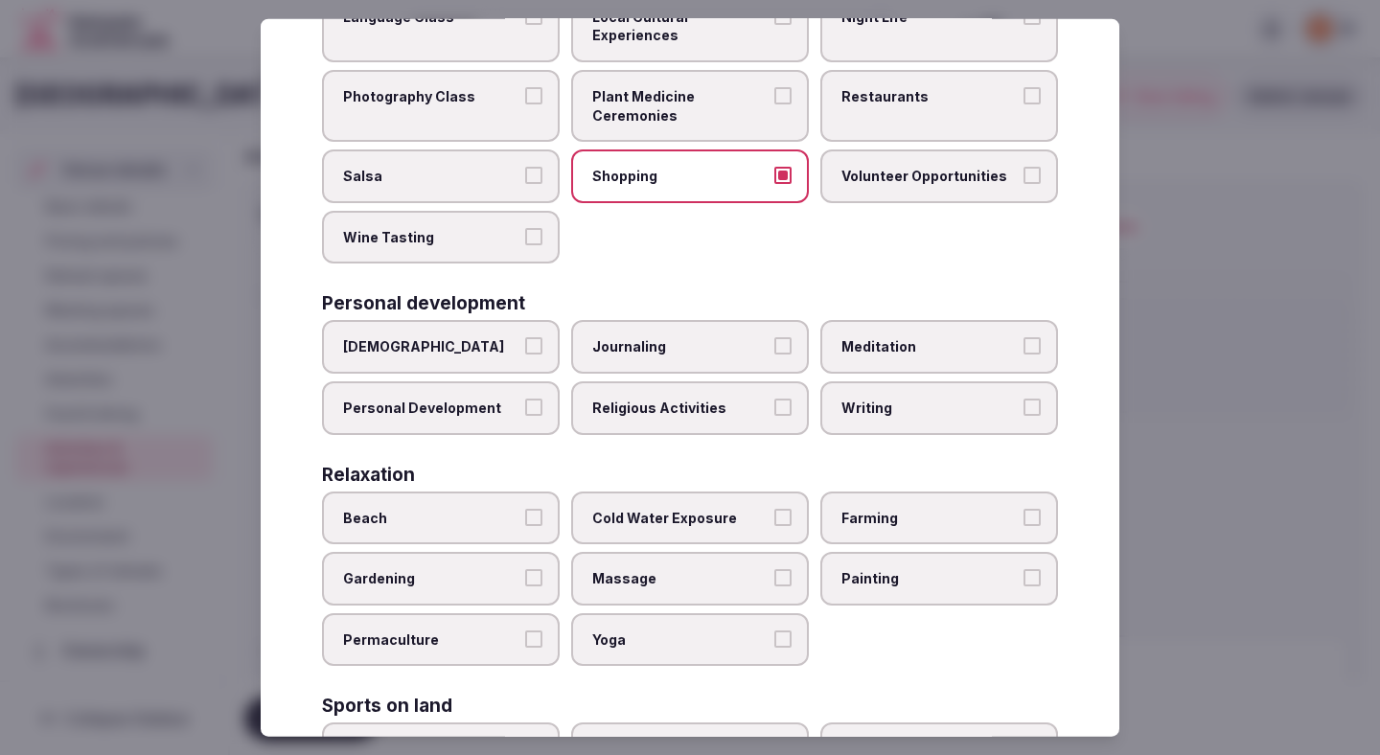
scroll to position [345, 0]
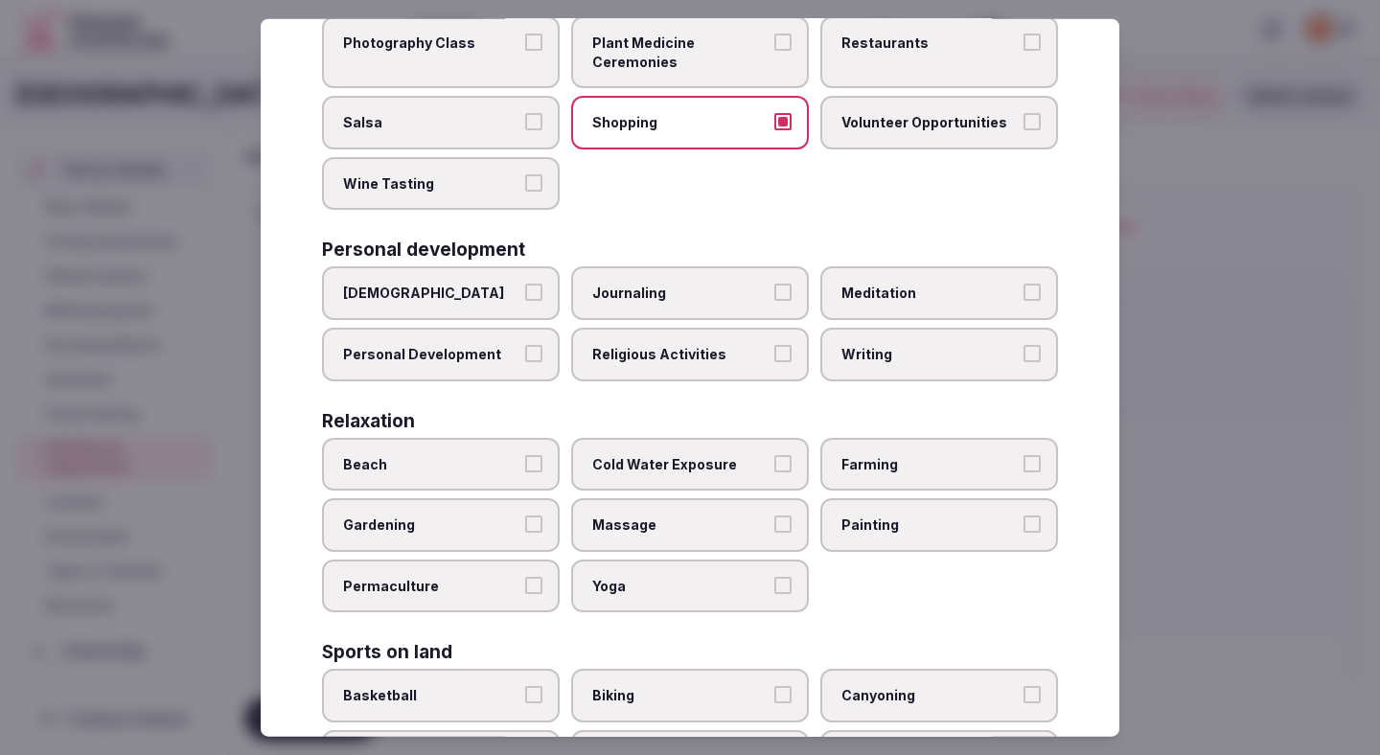
click at [539, 454] on button "Beach" at bounding box center [533, 462] width 17 height 17
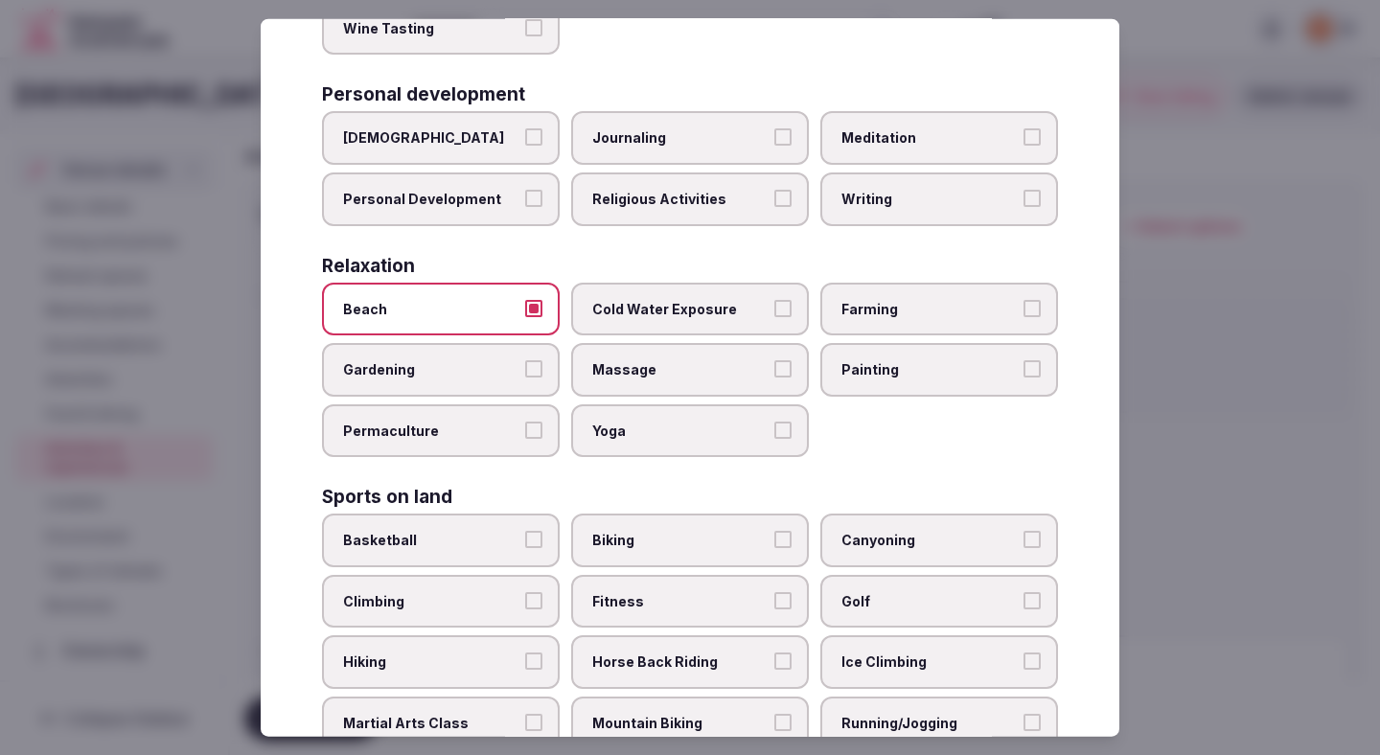
scroll to position [503, 0]
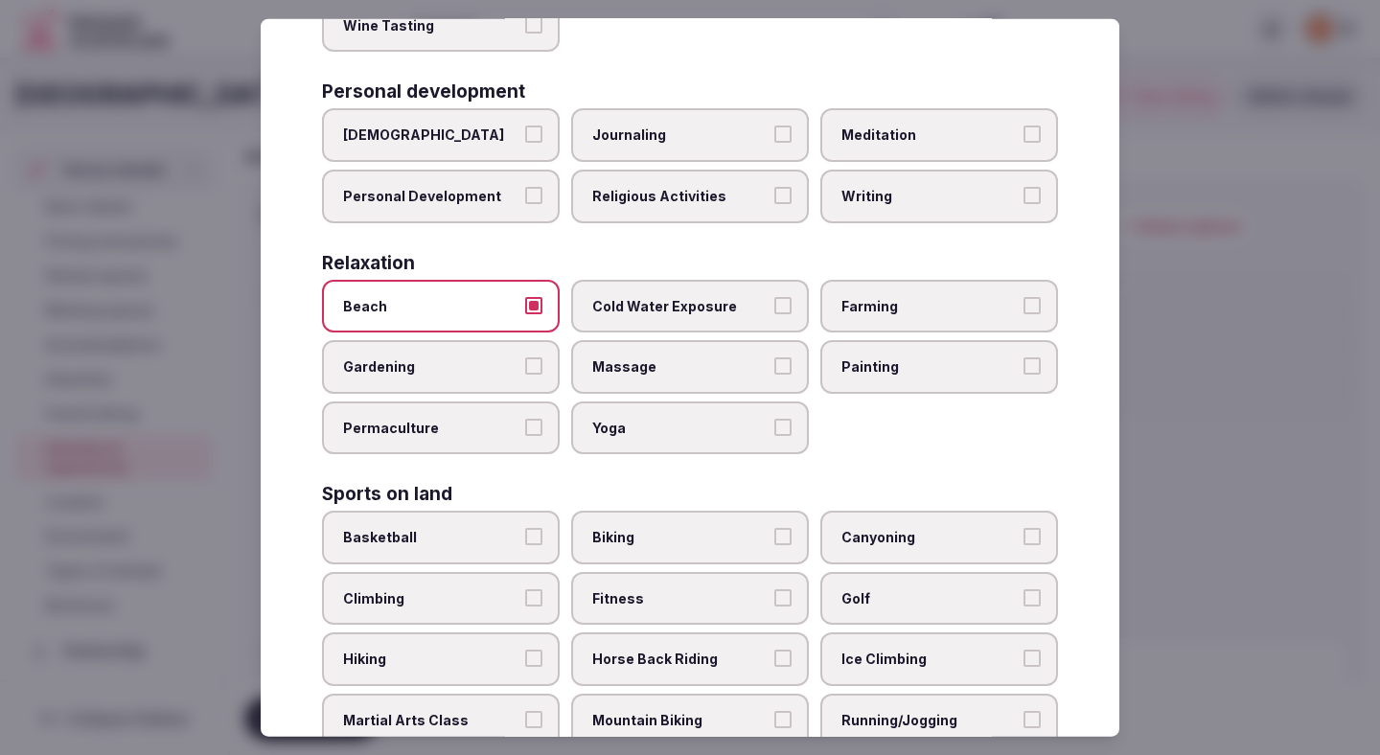
click at [651, 519] on label "Biking" at bounding box center [690, 538] width 238 height 54
click at [774, 528] on button "Biking" at bounding box center [782, 536] width 17 height 17
click at [651, 572] on label "Fitness" at bounding box center [690, 599] width 238 height 54
click at [774, 589] on button "Fitness" at bounding box center [782, 597] width 17 height 17
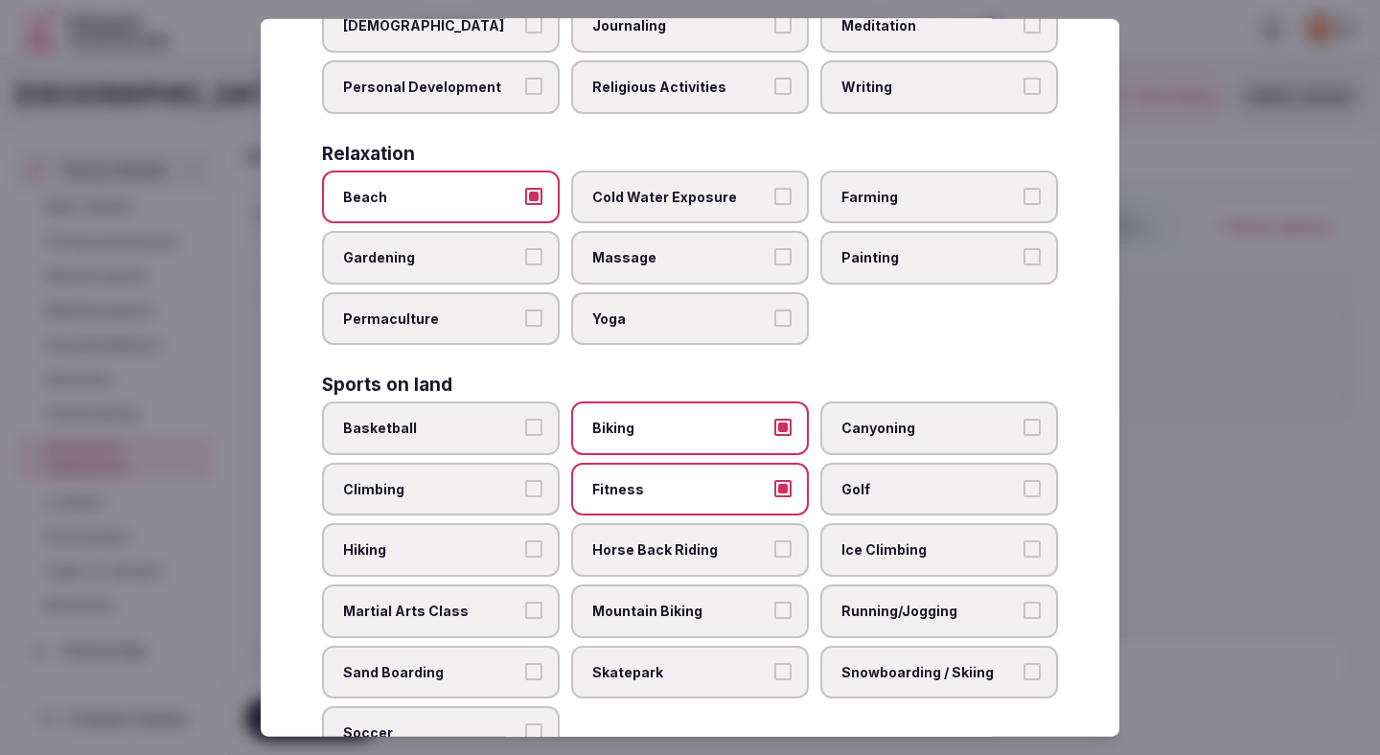
scroll to position [618, 0]
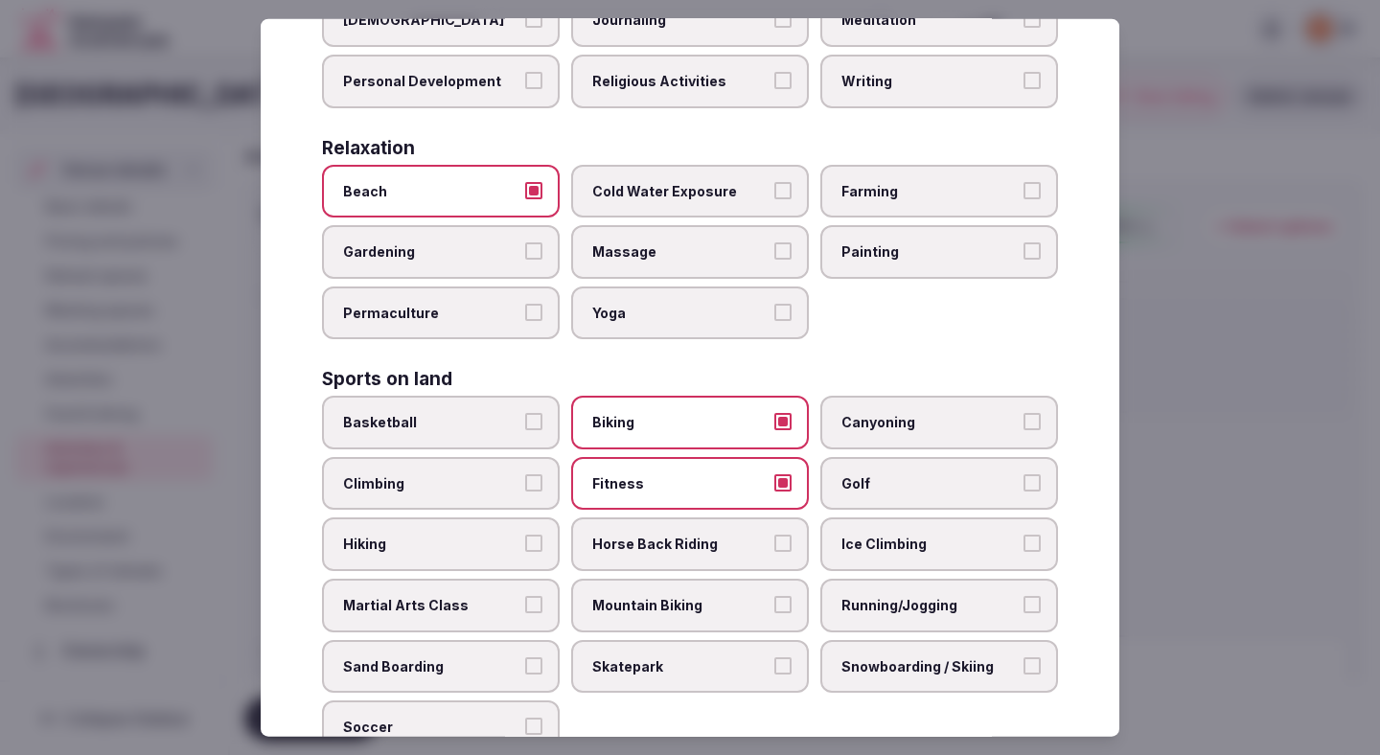
click at [858, 596] on span "Running/Jogging" at bounding box center [929, 605] width 176 height 19
click at [977, 596] on button "Running/Jogging" at bounding box center [1031, 604] width 17 height 17
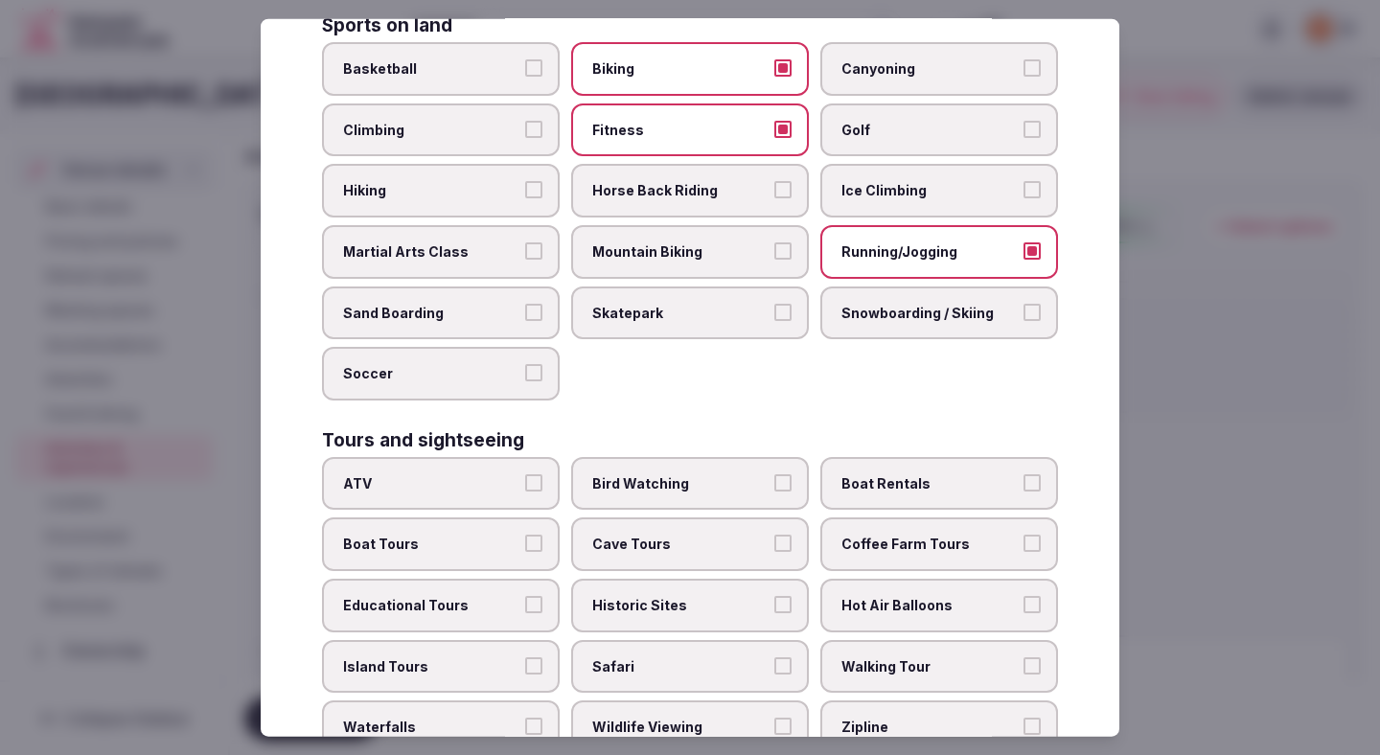
scroll to position [997, 0]
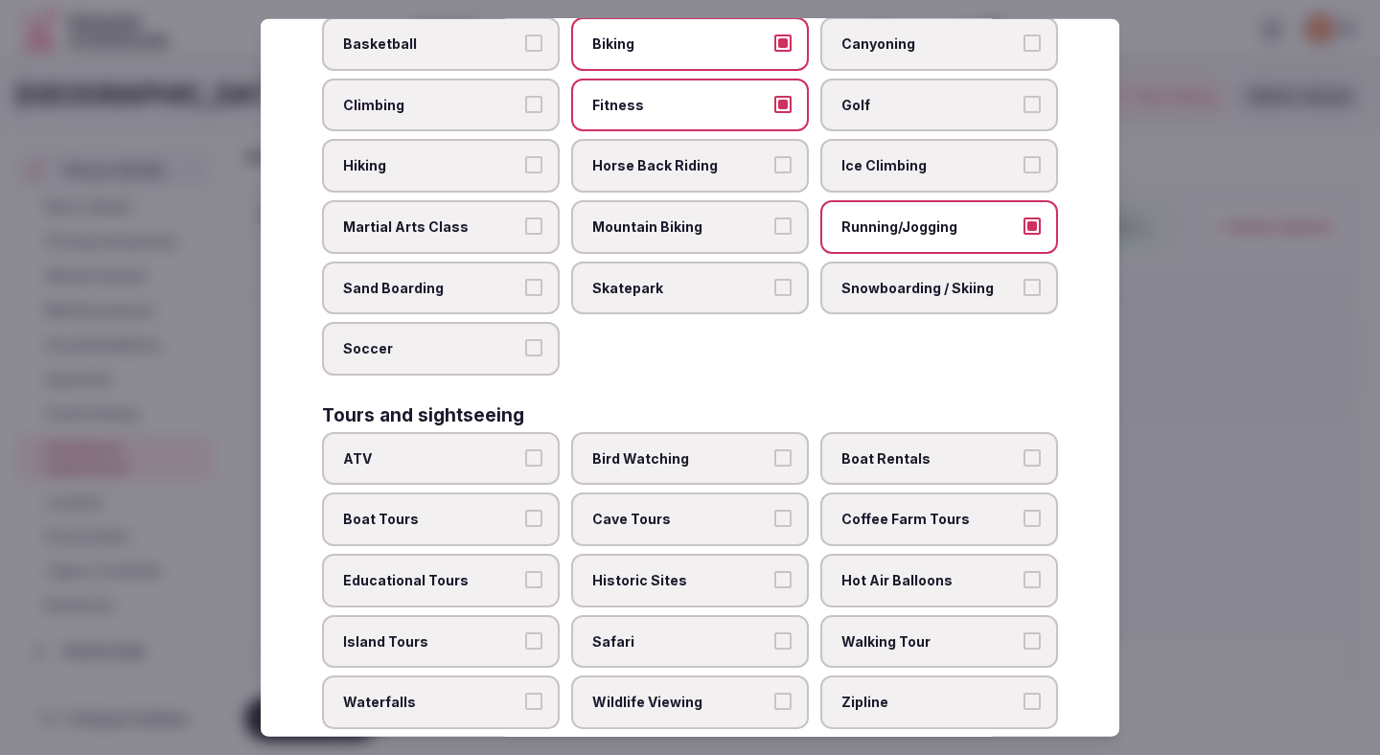
click at [701, 571] on span "Historic Sites" at bounding box center [680, 580] width 176 height 19
click at [774, 571] on button "Historic Sites" at bounding box center [782, 579] width 17 height 17
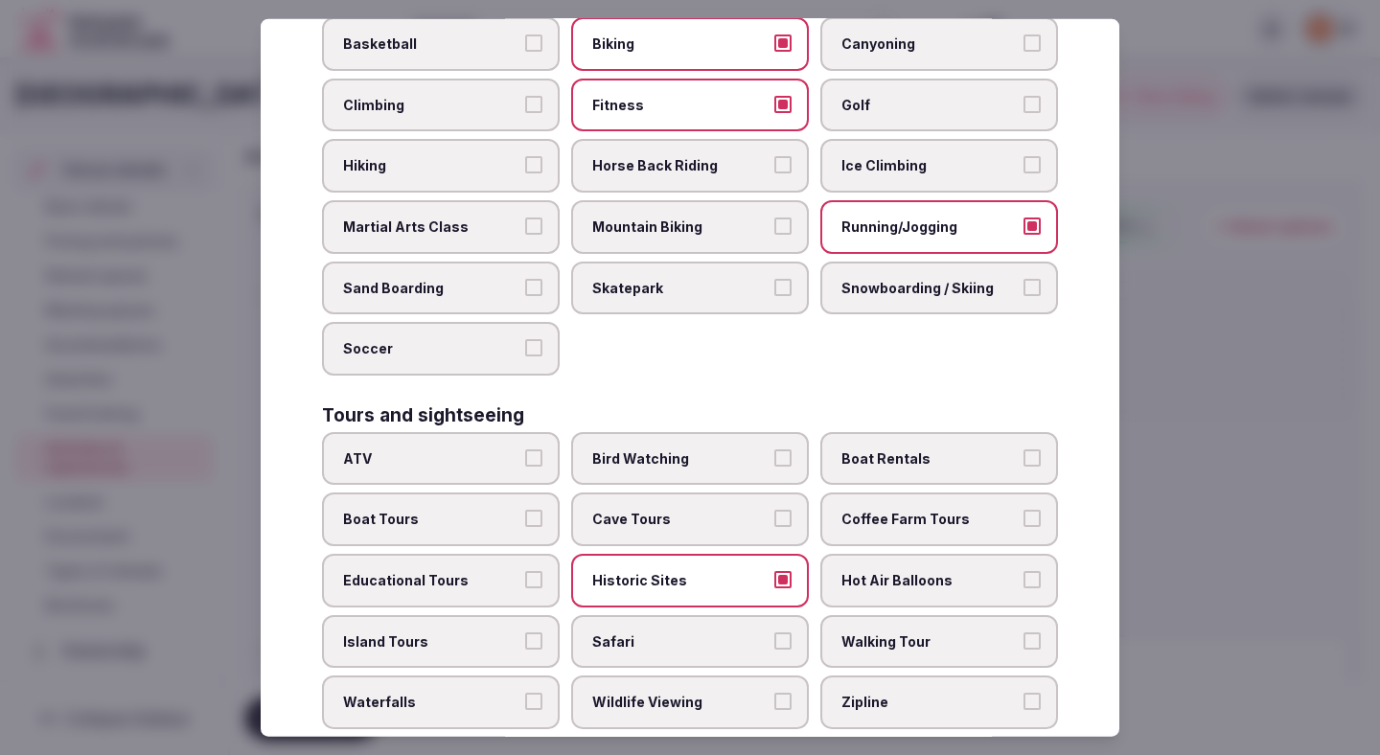
click at [903, 631] on span "Walking Tour" at bounding box center [929, 640] width 176 height 19
click at [977, 631] on button "Walking Tour" at bounding box center [1031, 639] width 17 height 17
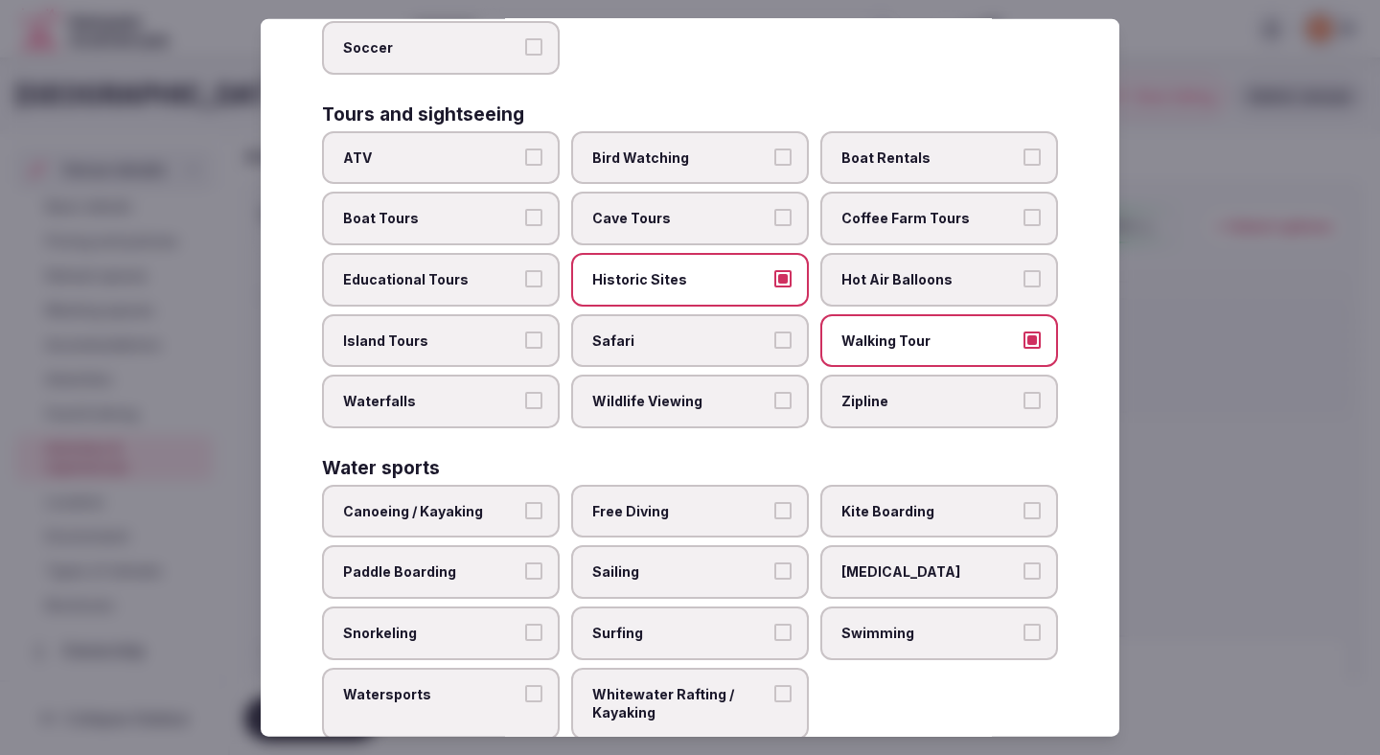
scroll to position [1309, 0]
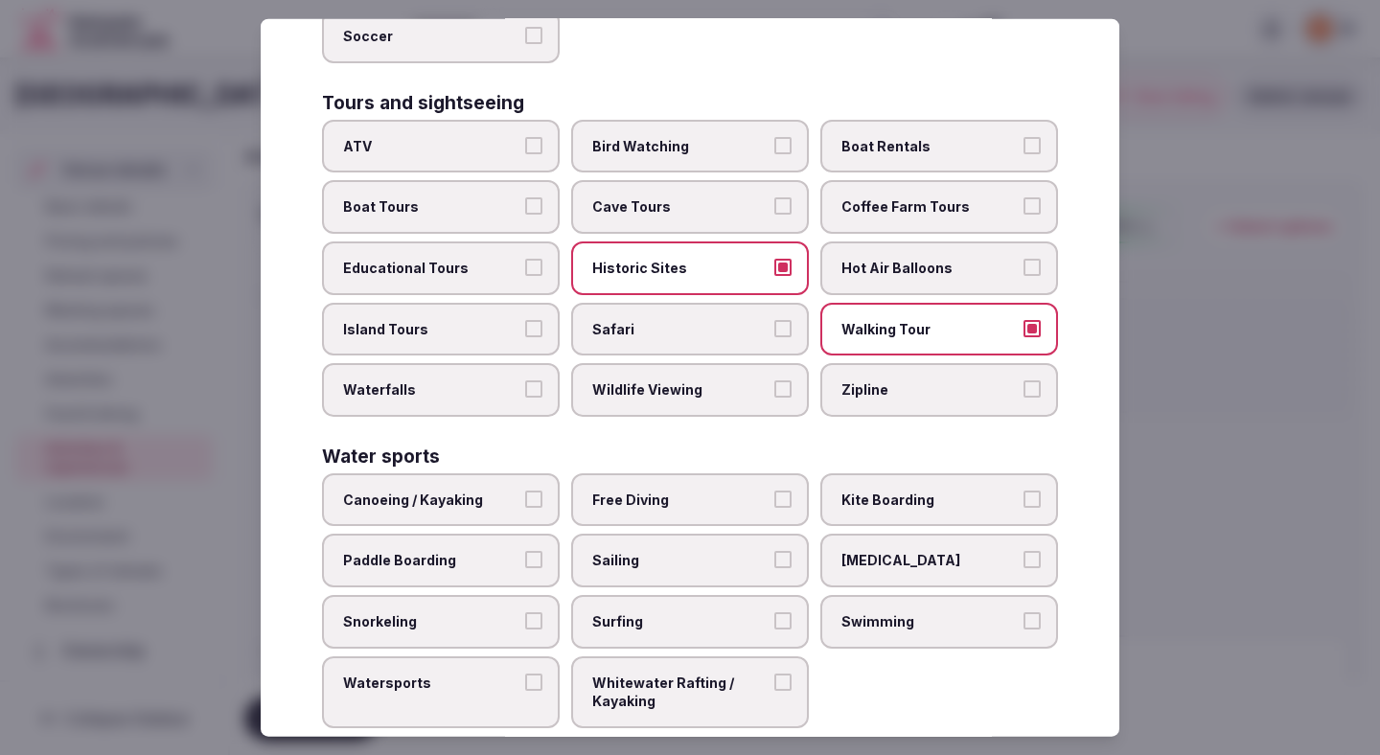
click at [902, 612] on span "Swimming" at bounding box center [929, 621] width 176 height 19
click at [977, 612] on button "Swimming" at bounding box center [1031, 620] width 17 height 17
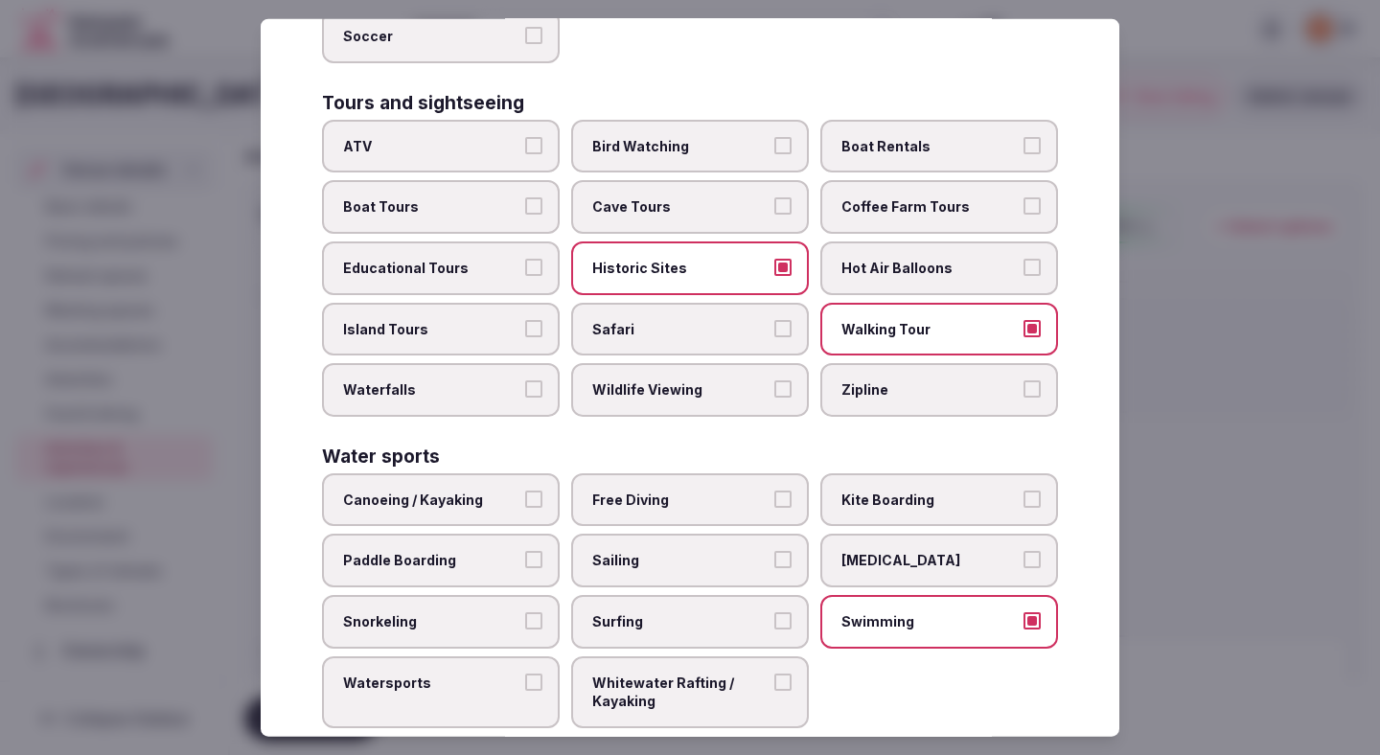
click at [977, 332] on div at bounding box center [690, 377] width 1380 height 755
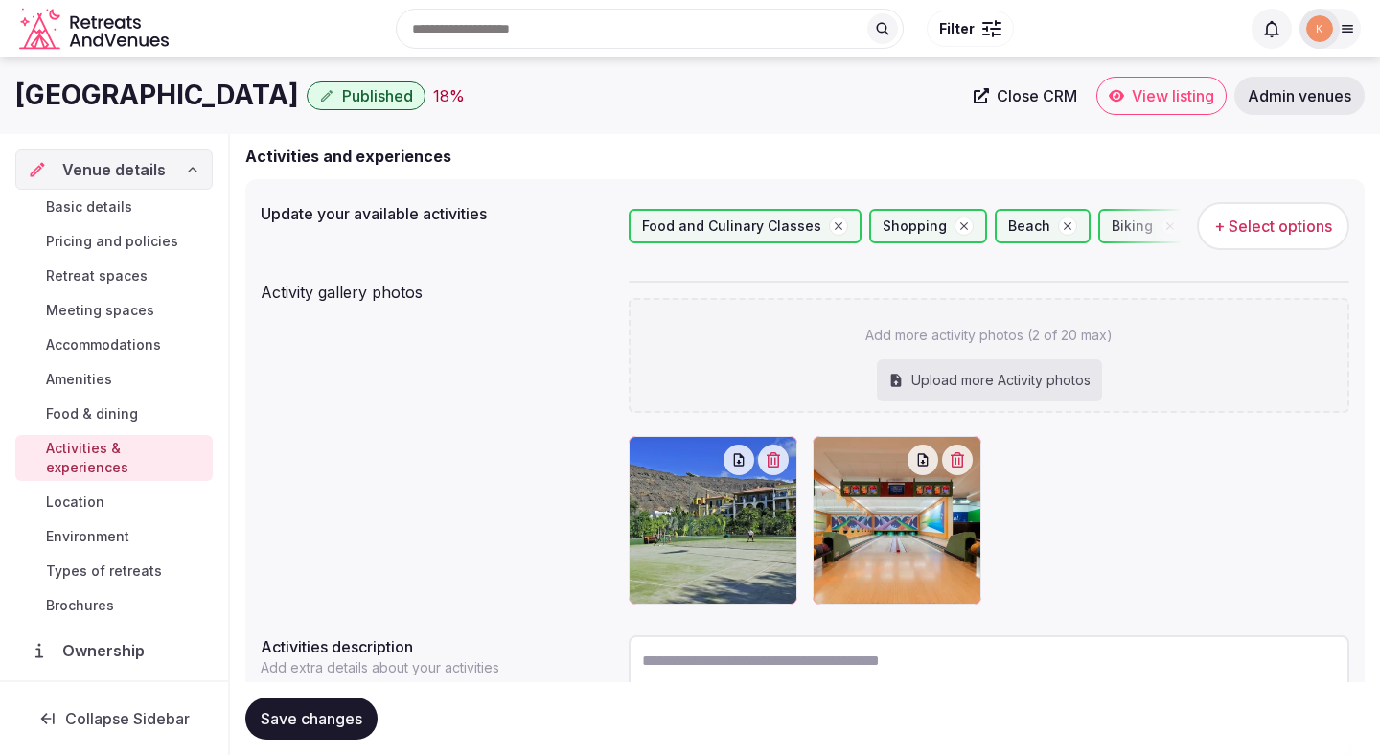
scroll to position [275, 0]
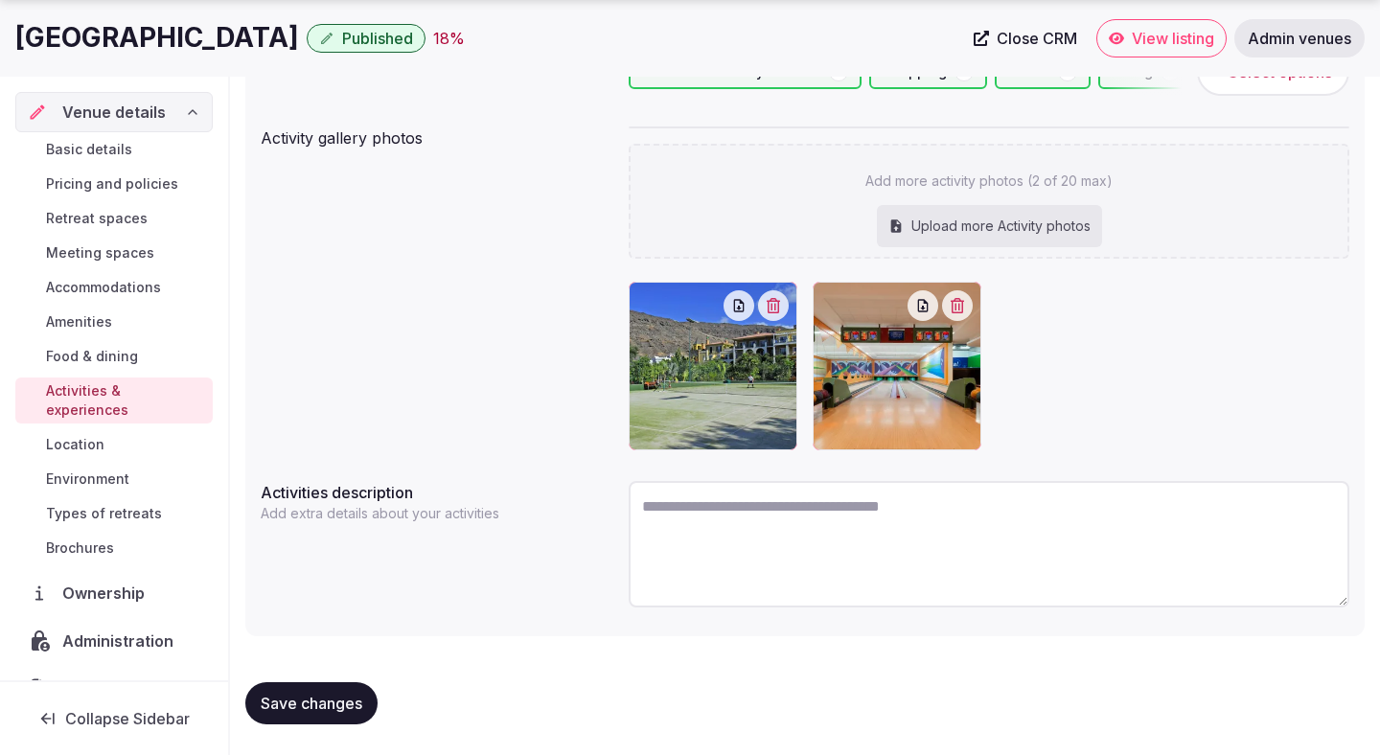
click at [297, 702] on span "Save changes" at bounding box center [312, 703] width 102 height 19
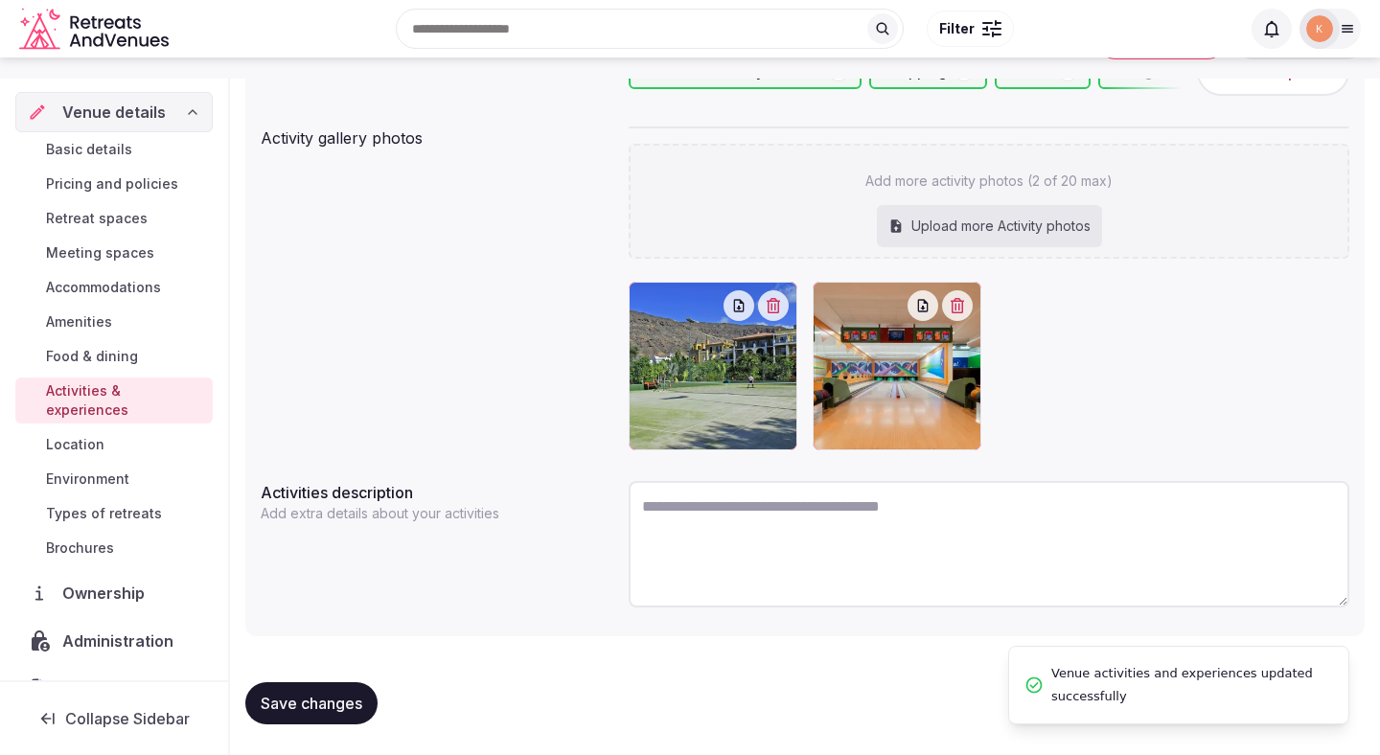
scroll to position [0, 0]
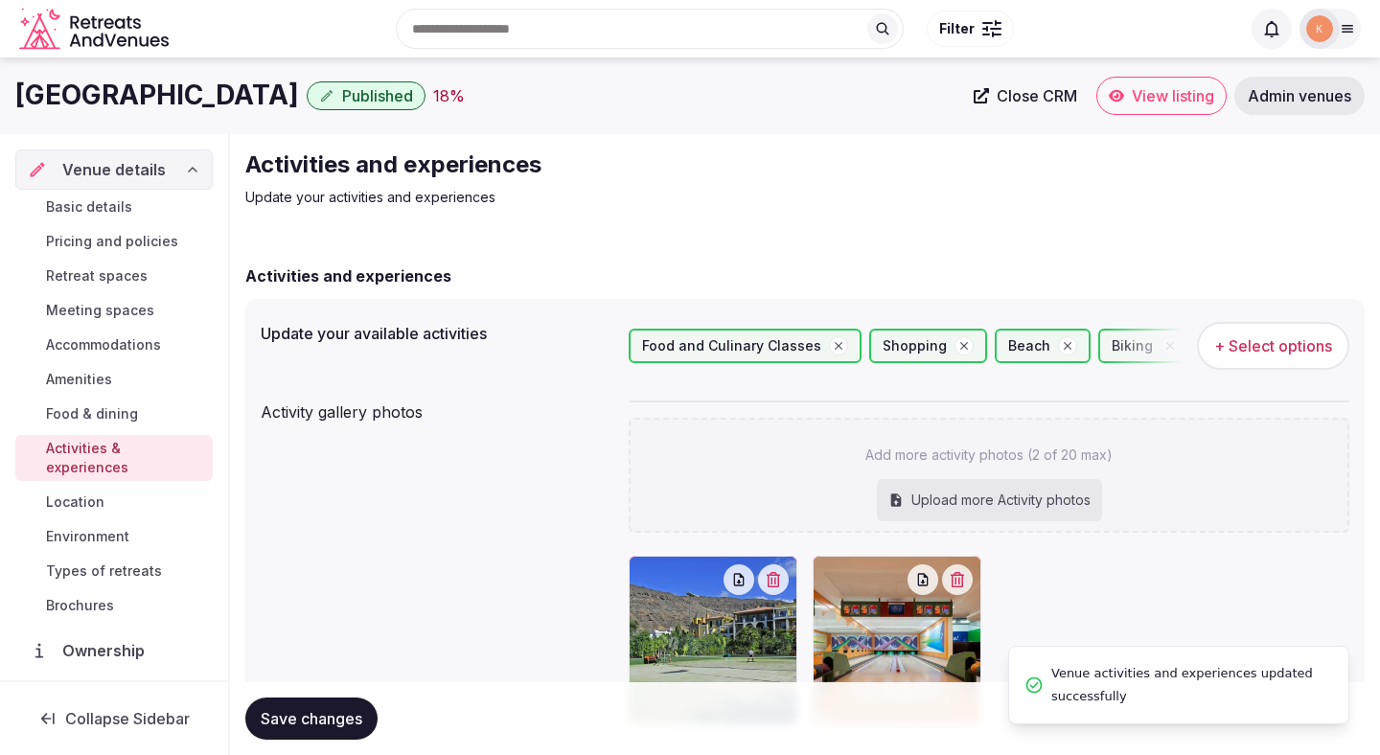
drag, startPoint x: 354, startPoint y: 103, endPoint x: 17, endPoint y: 103, distance: 336.3
click at [17, 103] on h1 "Hotel Cordial Mogan Playa" at bounding box center [157, 95] width 284 height 37
copy h1 "Hotel Cordial Mogan Playa"
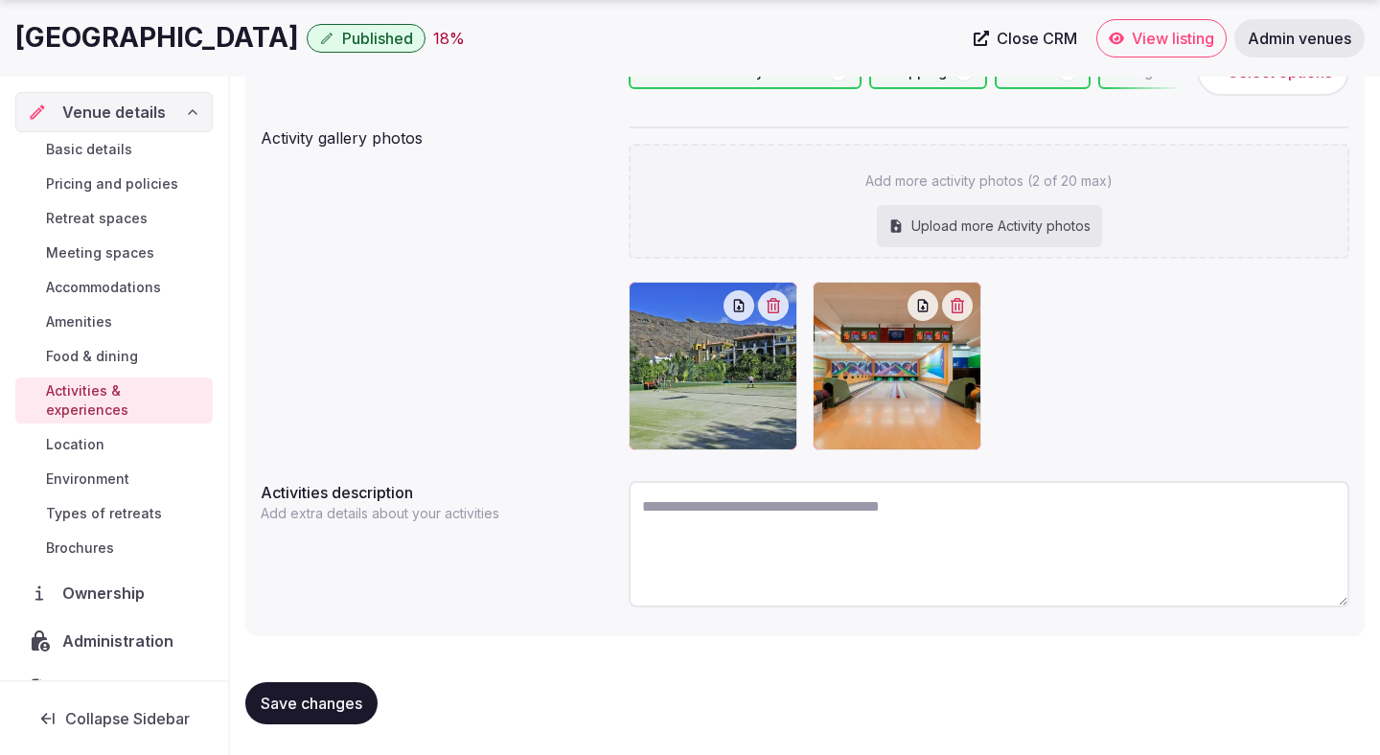
scroll to position [274, 0]
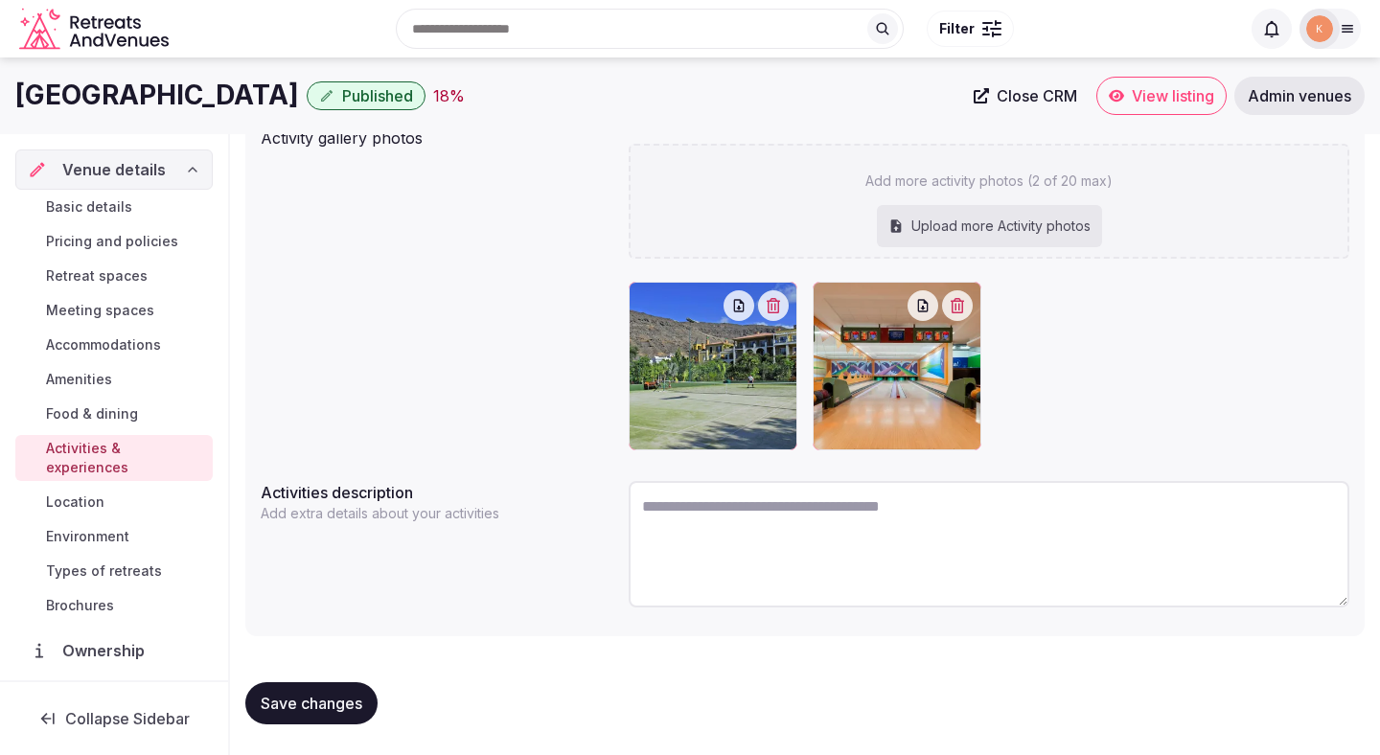
click at [703, 505] on textarea at bounding box center [989, 544] width 721 height 126
paste textarea "**********"
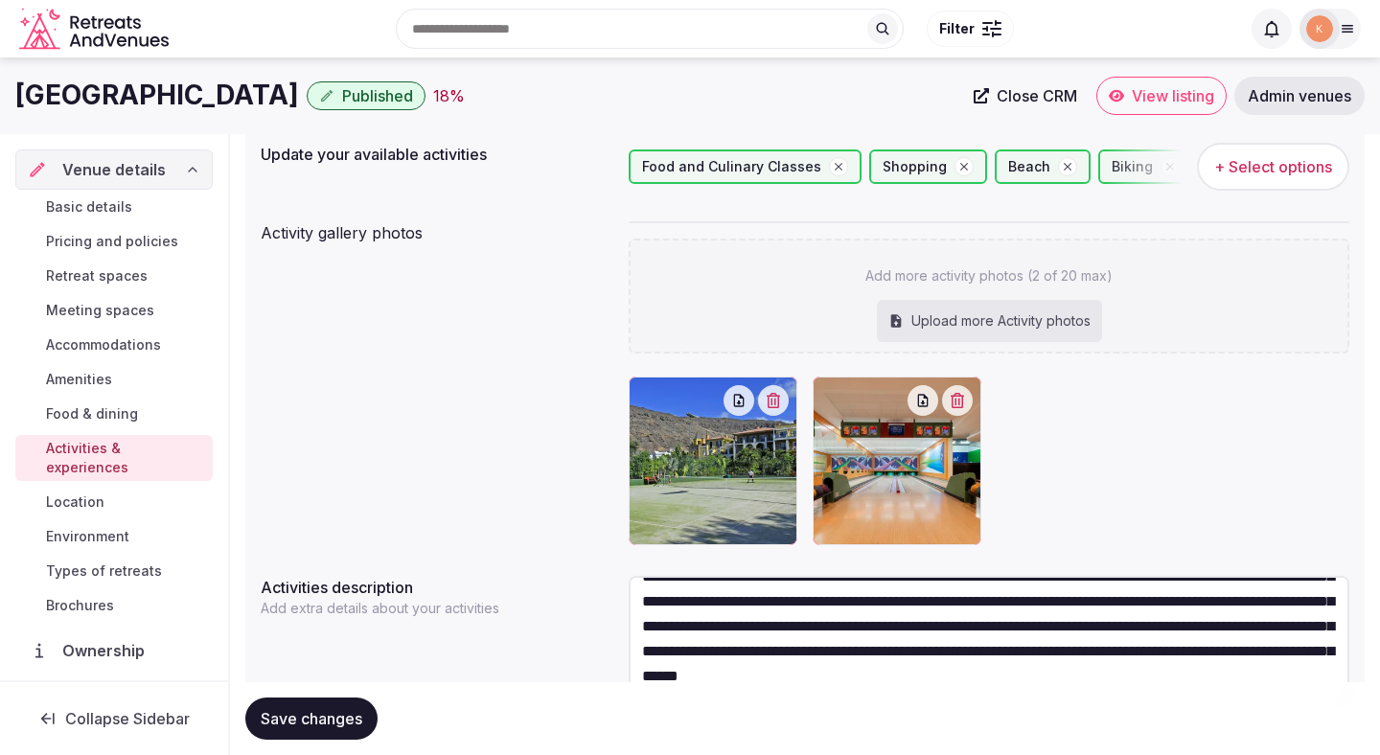
scroll to position [63, 0]
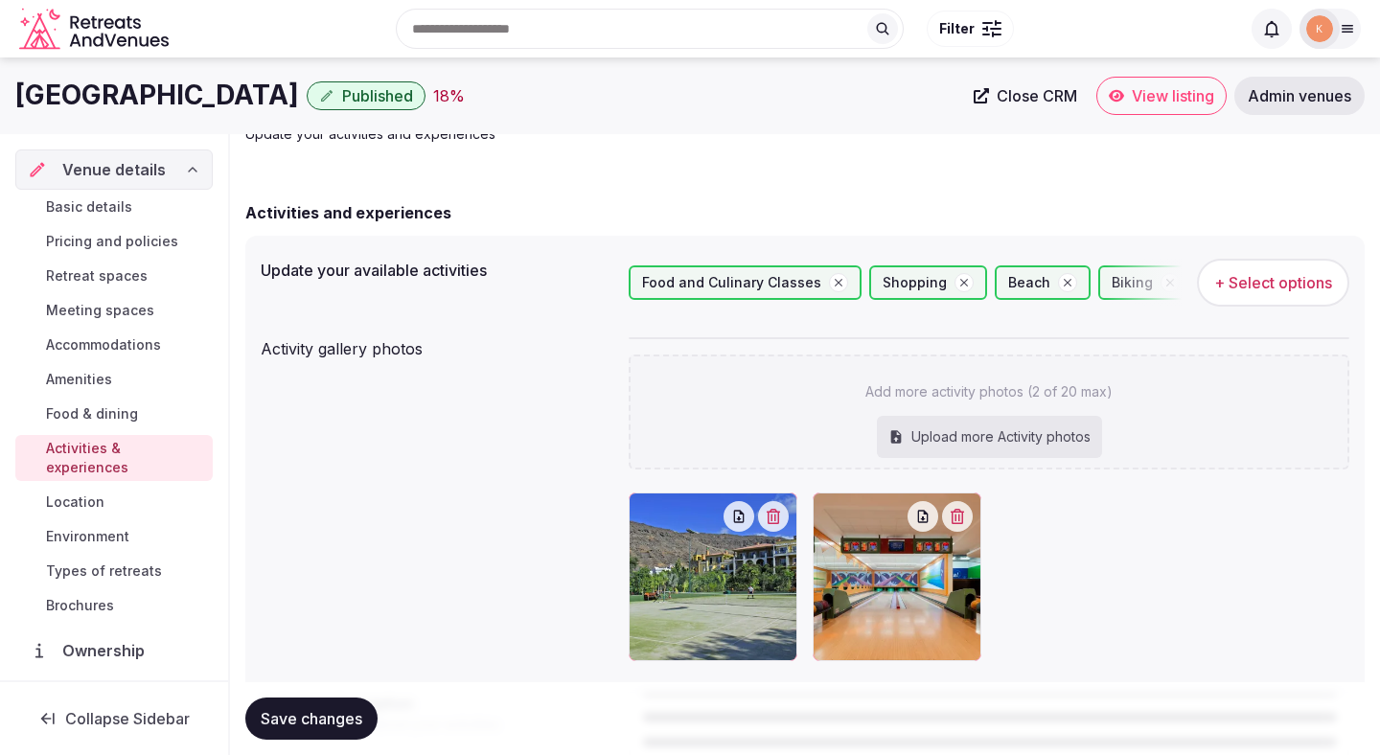
type textarea "**********"
click at [977, 283] on span "+ Select options" at bounding box center [1273, 282] width 118 height 21
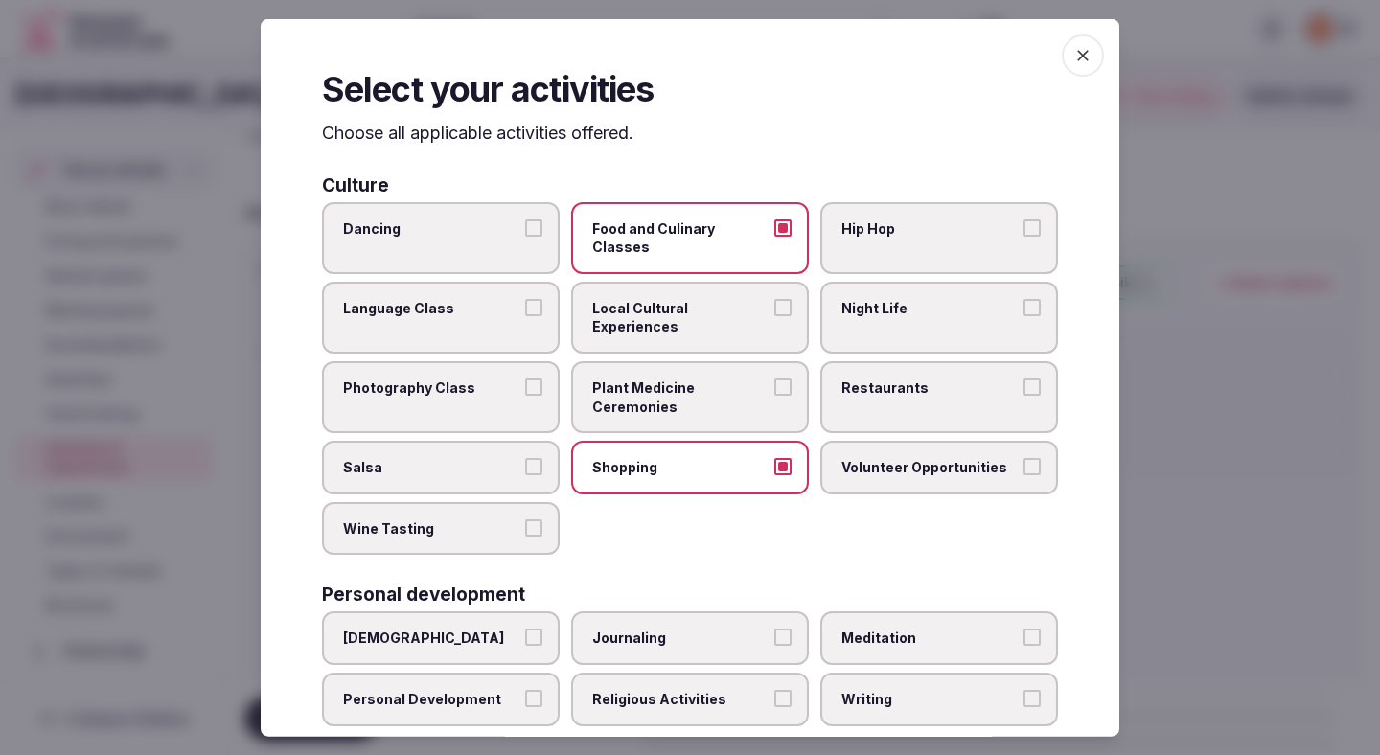
click at [744, 298] on span "Local Cultural Experiences" at bounding box center [680, 316] width 176 height 37
click at [774, 298] on button "Local Cultural Experiences" at bounding box center [782, 306] width 17 height 17
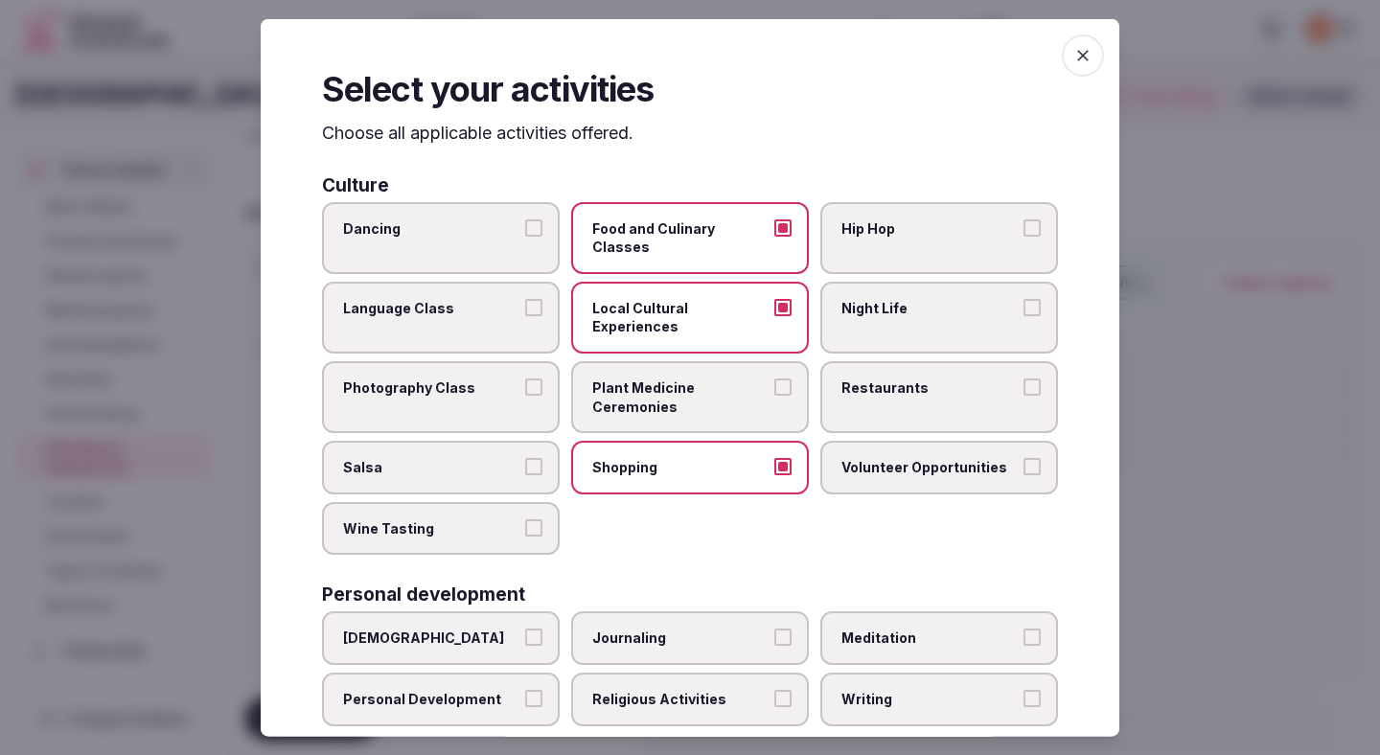
click at [905, 378] on span "Restaurants" at bounding box center [929, 387] width 176 height 19
click at [977, 378] on button "Restaurants" at bounding box center [1031, 386] width 17 height 17
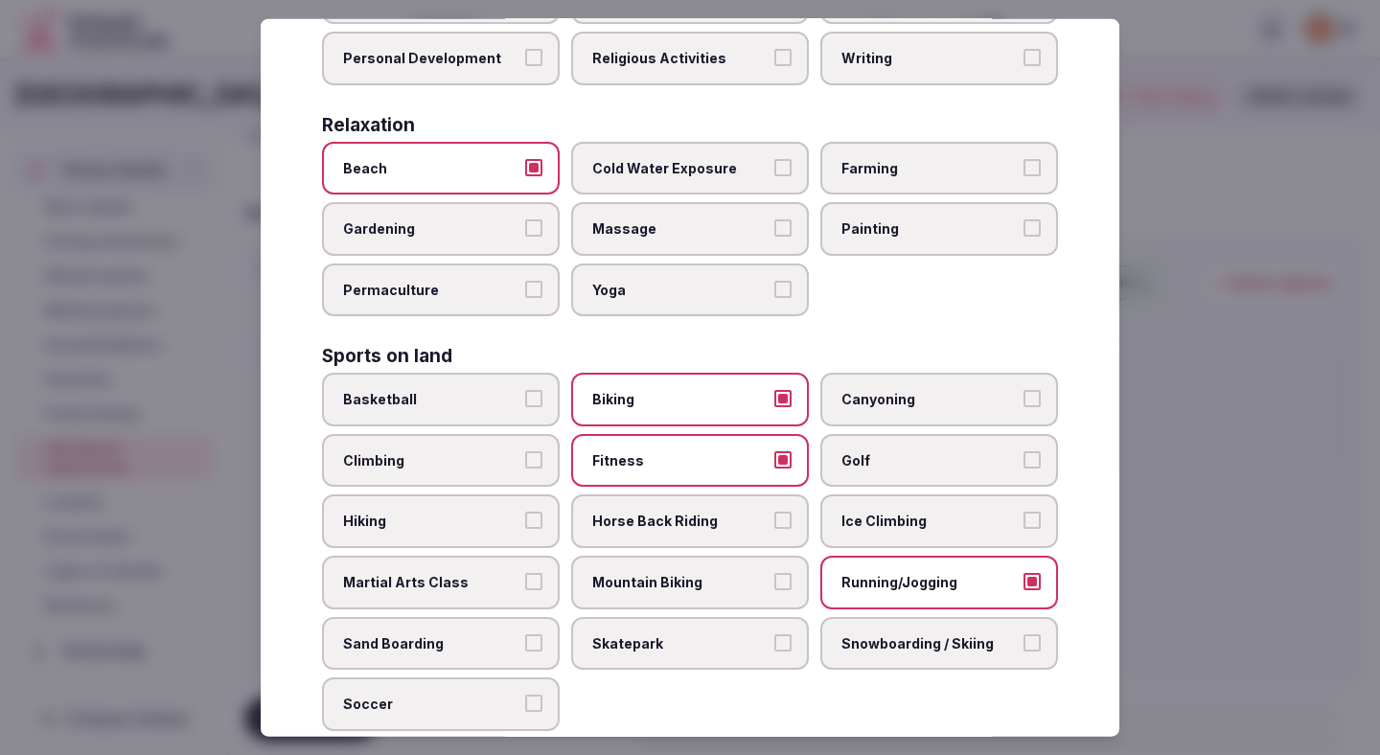
scroll to position [644, 0]
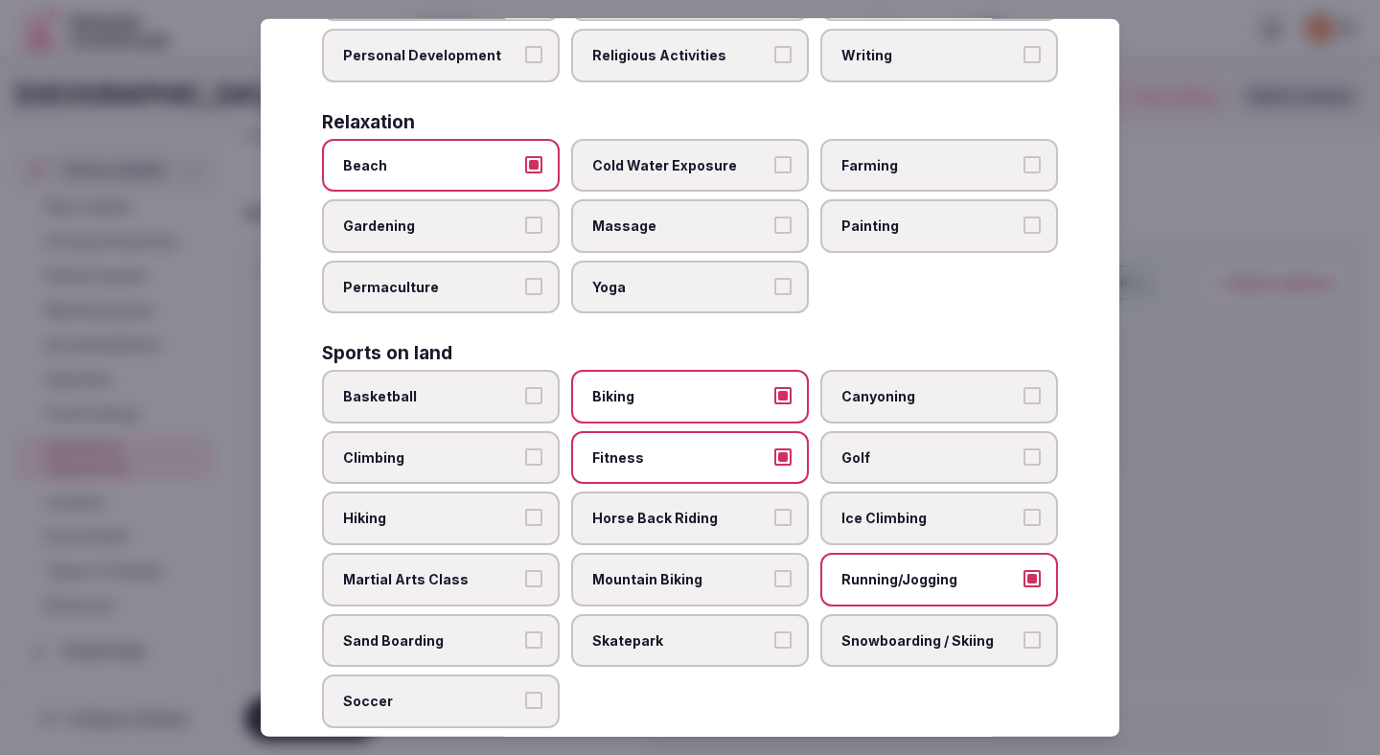
click at [485, 492] on label "Hiking" at bounding box center [441, 519] width 238 height 54
click at [525, 509] on button "Hiking" at bounding box center [533, 517] width 17 height 17
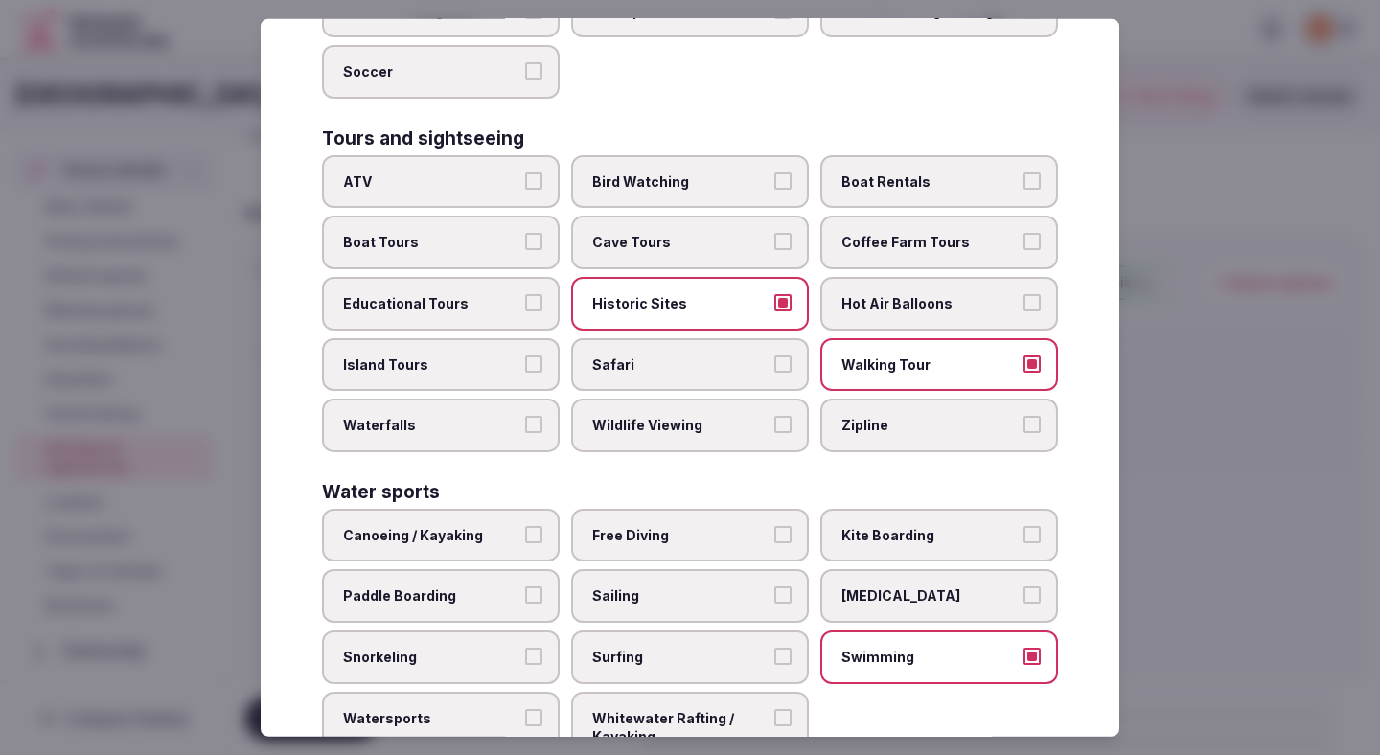
scroll to position [1309, 0]
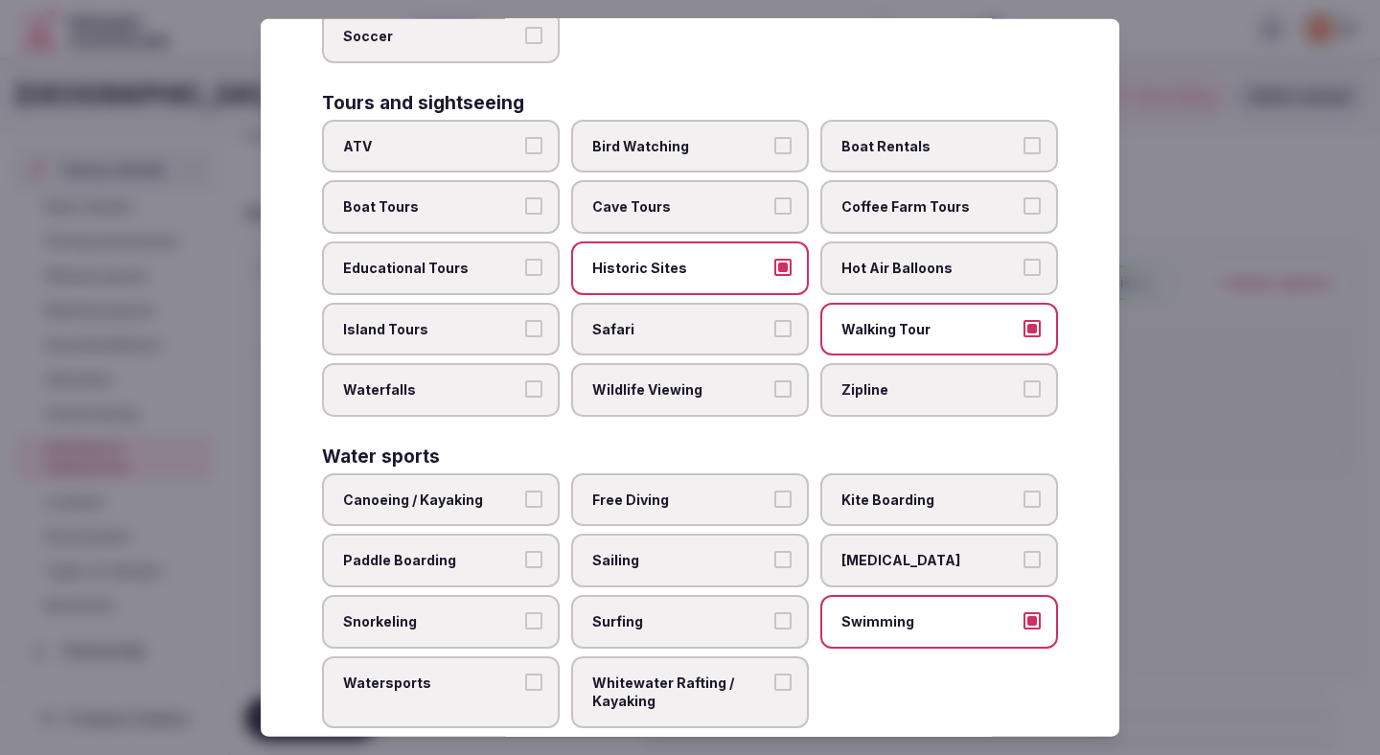
click at [977, 427] on div at bounding box center [690, 377] width 1380 height 755
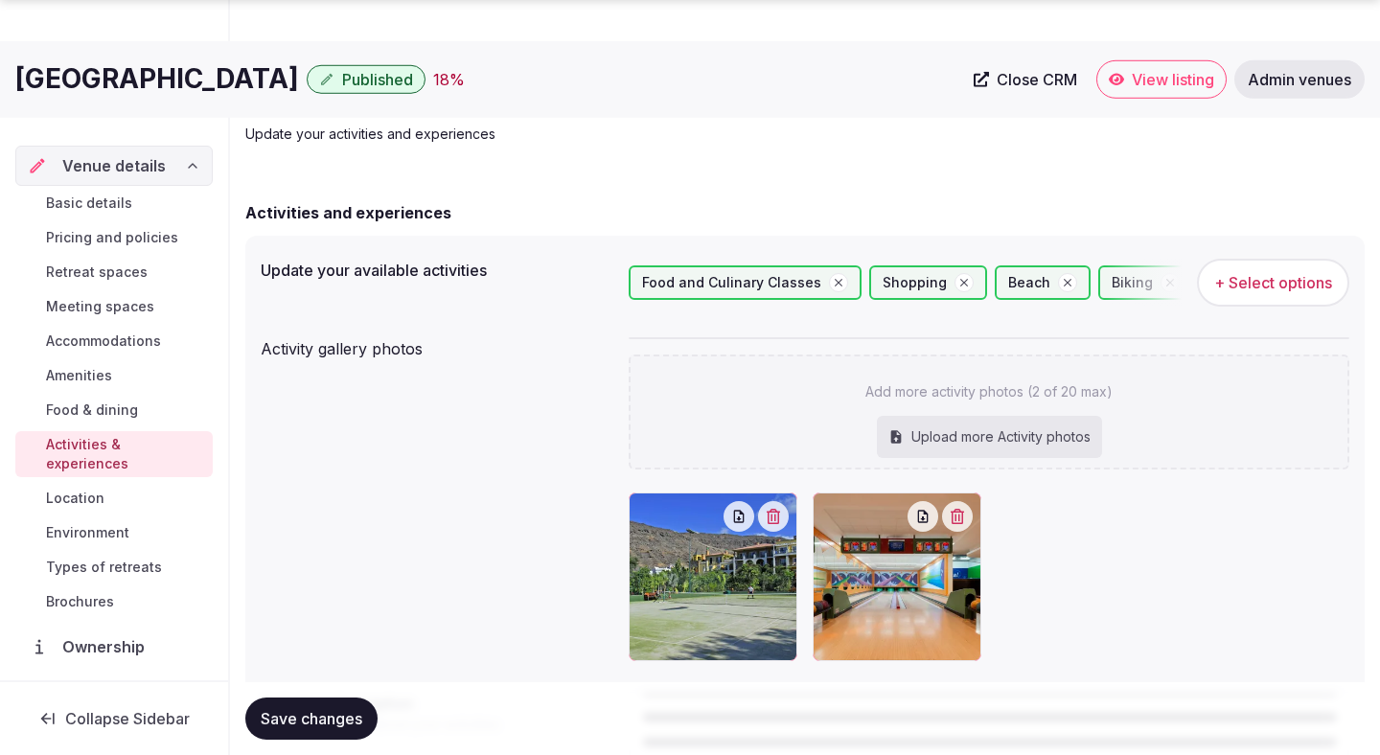
scroll to position [275, 0]
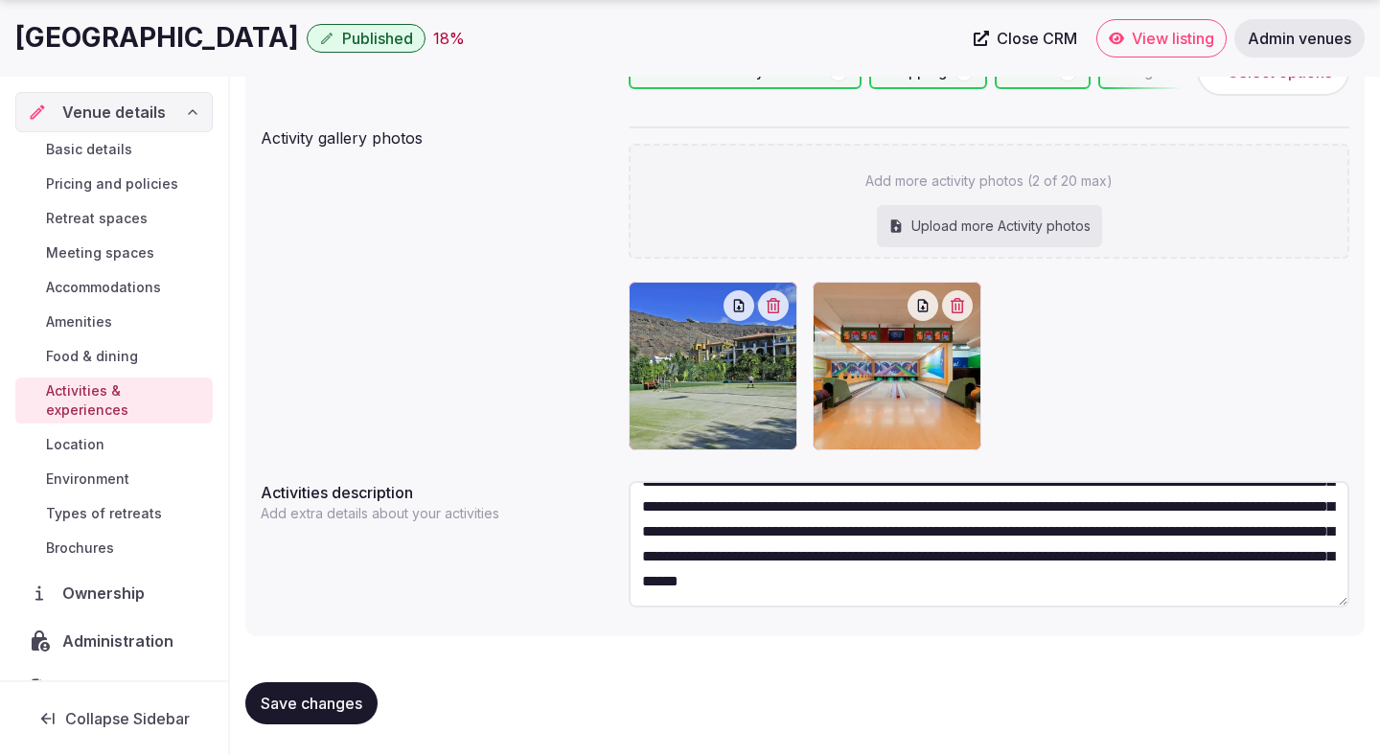
click at [325, 721] on button "Save changes" at bounding box center [311, 703] width 132 height 42
click at [96, 435] on span "Location" at bounding box center [75, 444] width 58 height 19
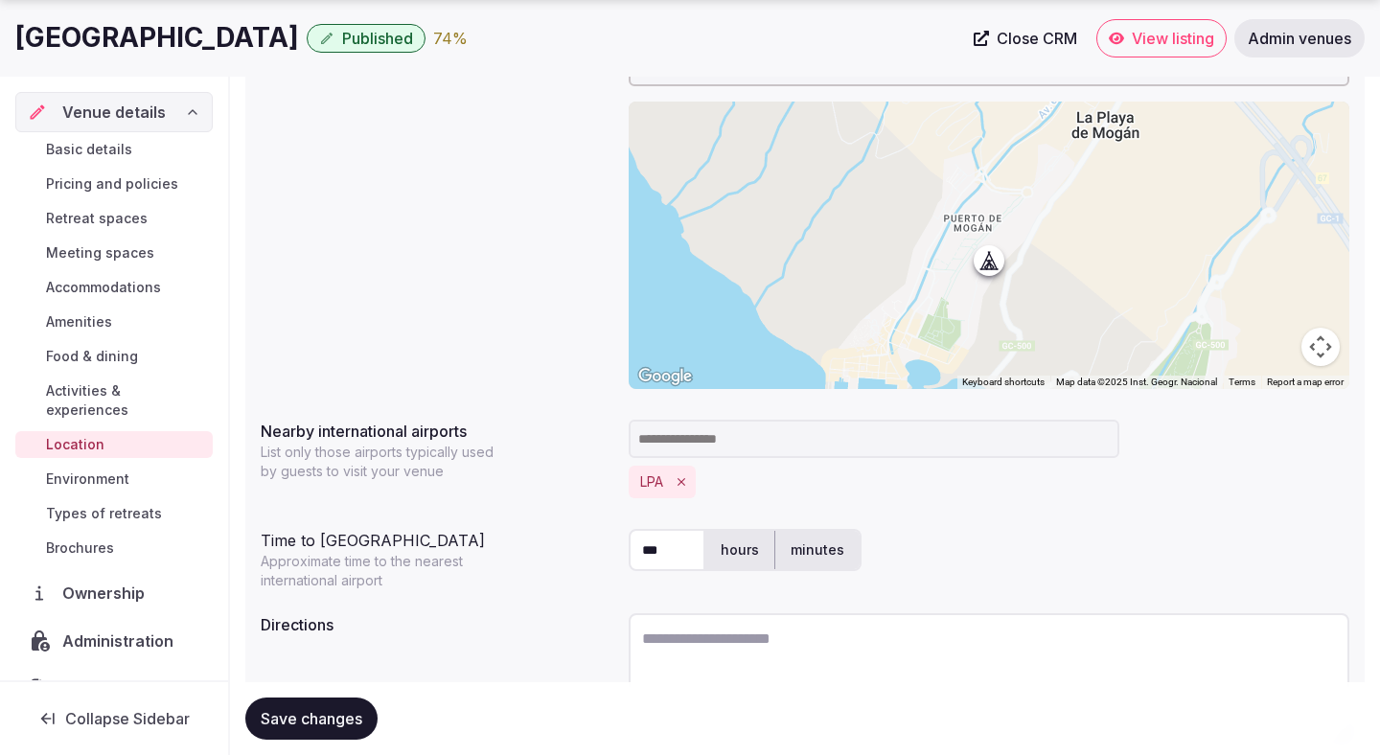
scroll to position [406, 0]
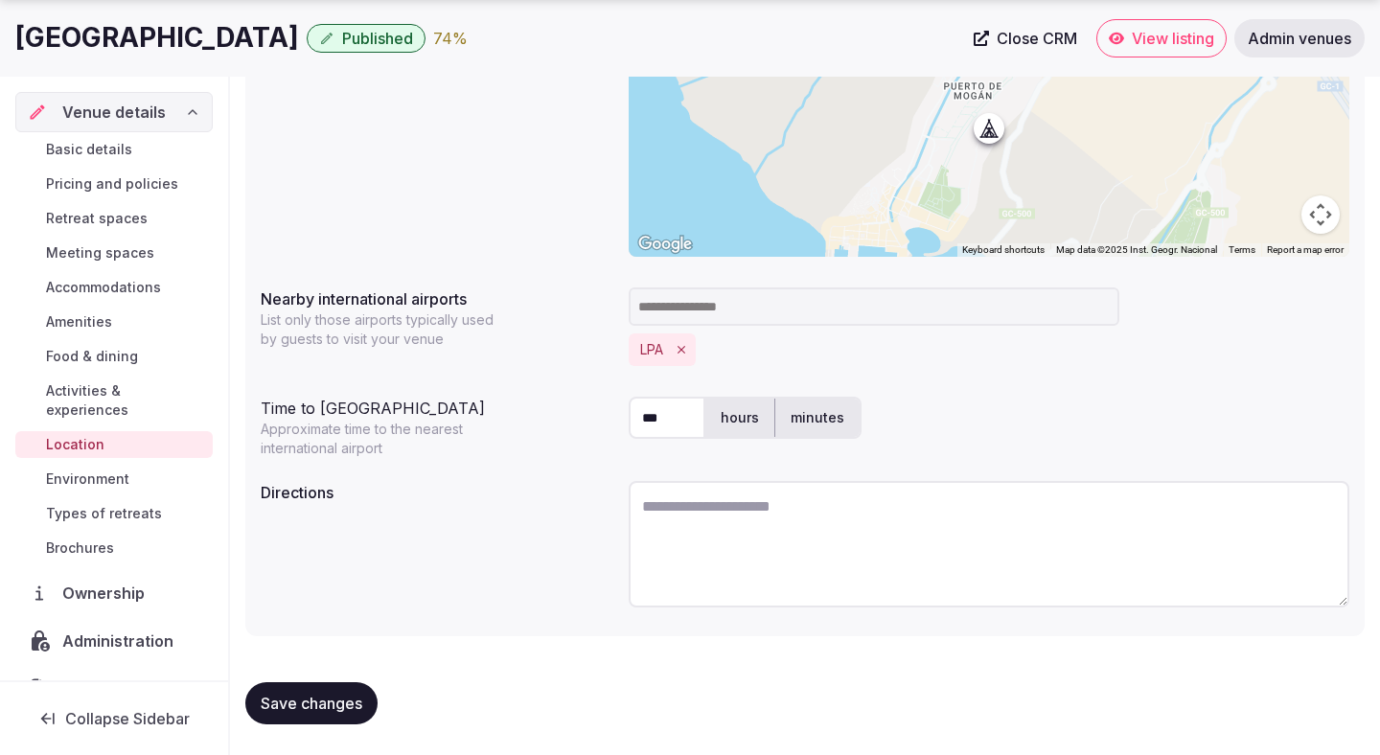
click at [744, 534] on textarea at bounding box center [989, 544] width 721 height 126
paste textarea "**********"
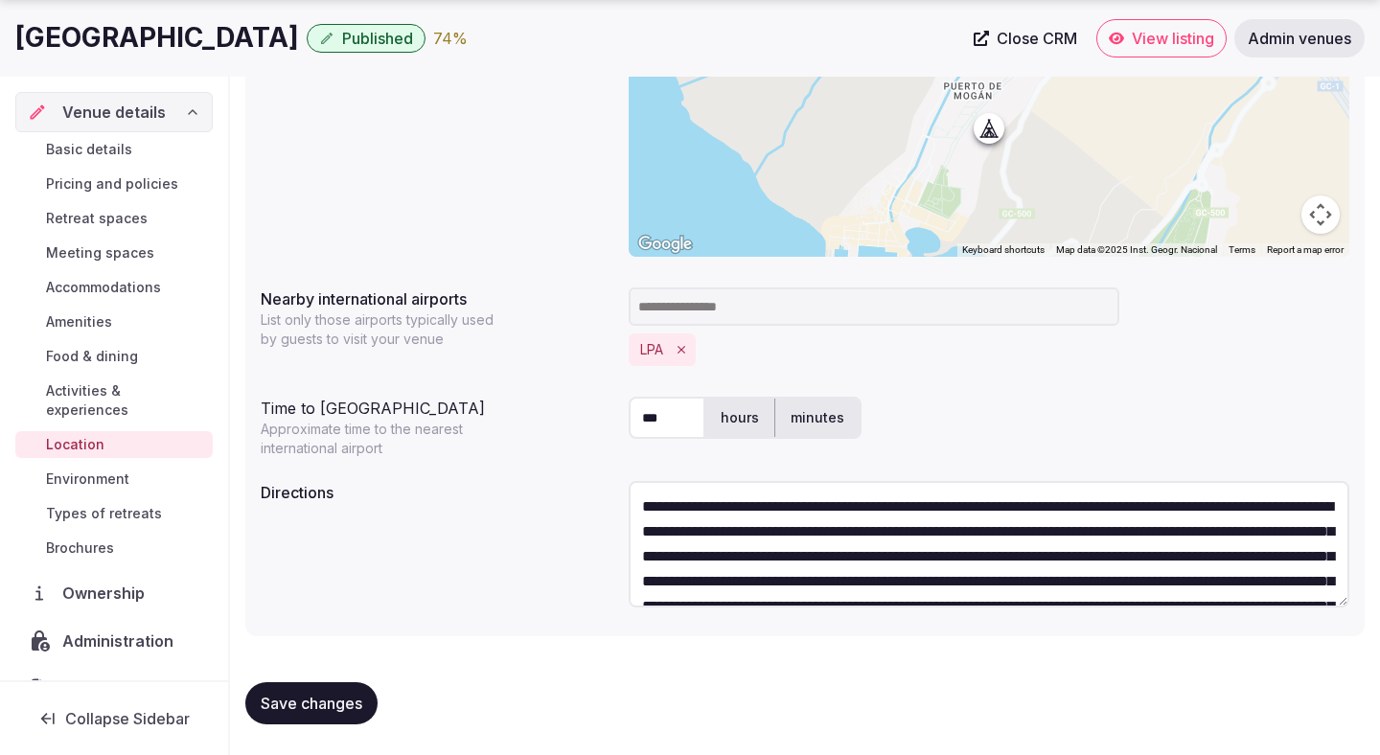
scroll to position [59, 0]
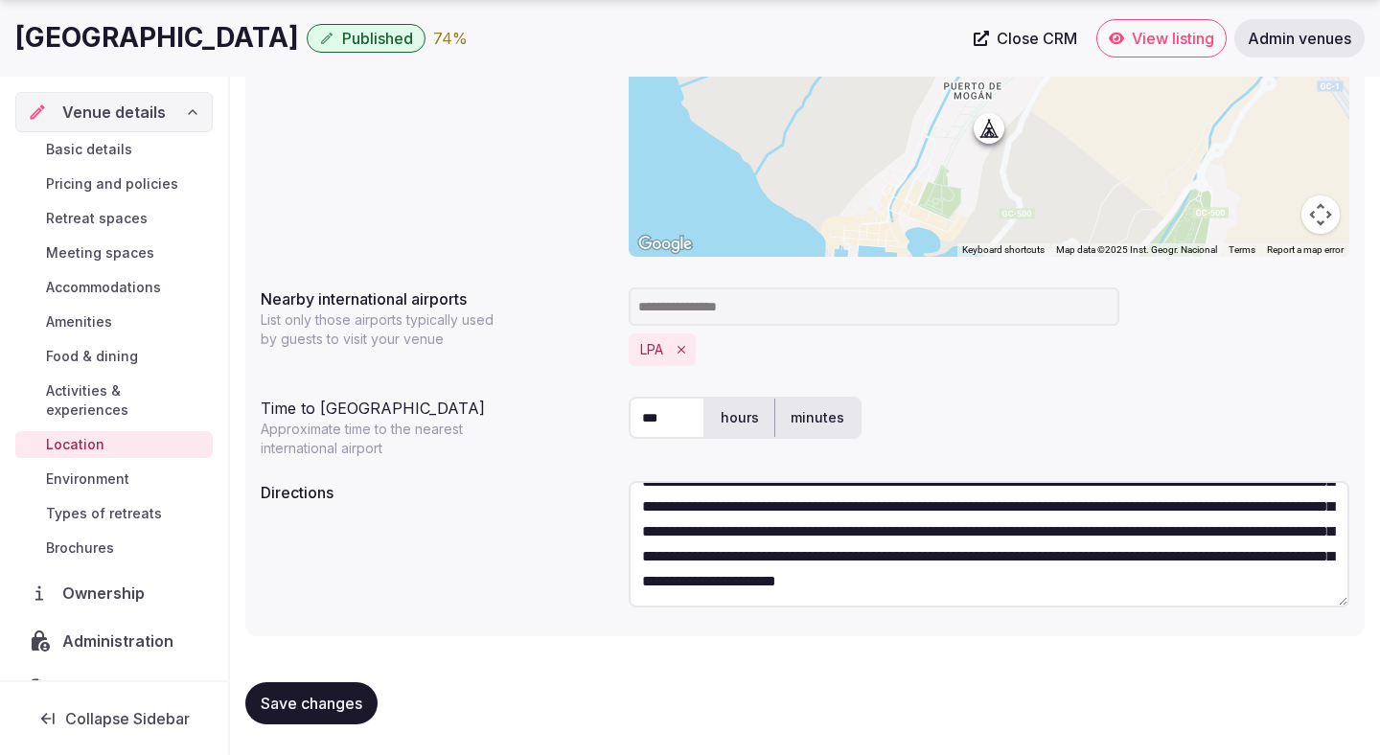
type textarea "**********"
click at [342, 692] on button "Save changes" at bounding box center [311, 703] width 132 height 42
click at [342, 697] on span "Save changes" at bounding box center [312, 703] width 102 height 19
click at [105, 470] on span "Environment" at bounding box center [87, 479] width 83 height 19
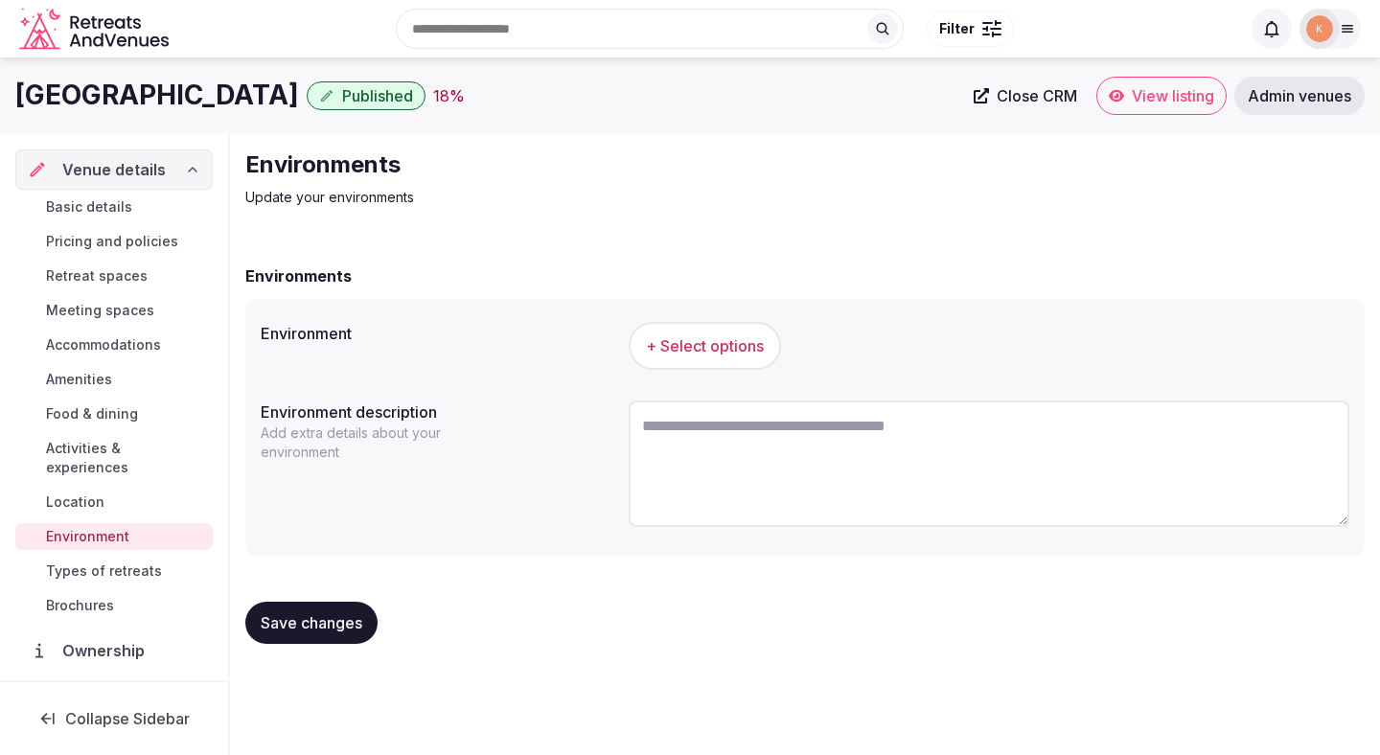
click at [707, 464] on textarea at bounding box center [989, 464] width 721 height 126
paste textarea "**********"
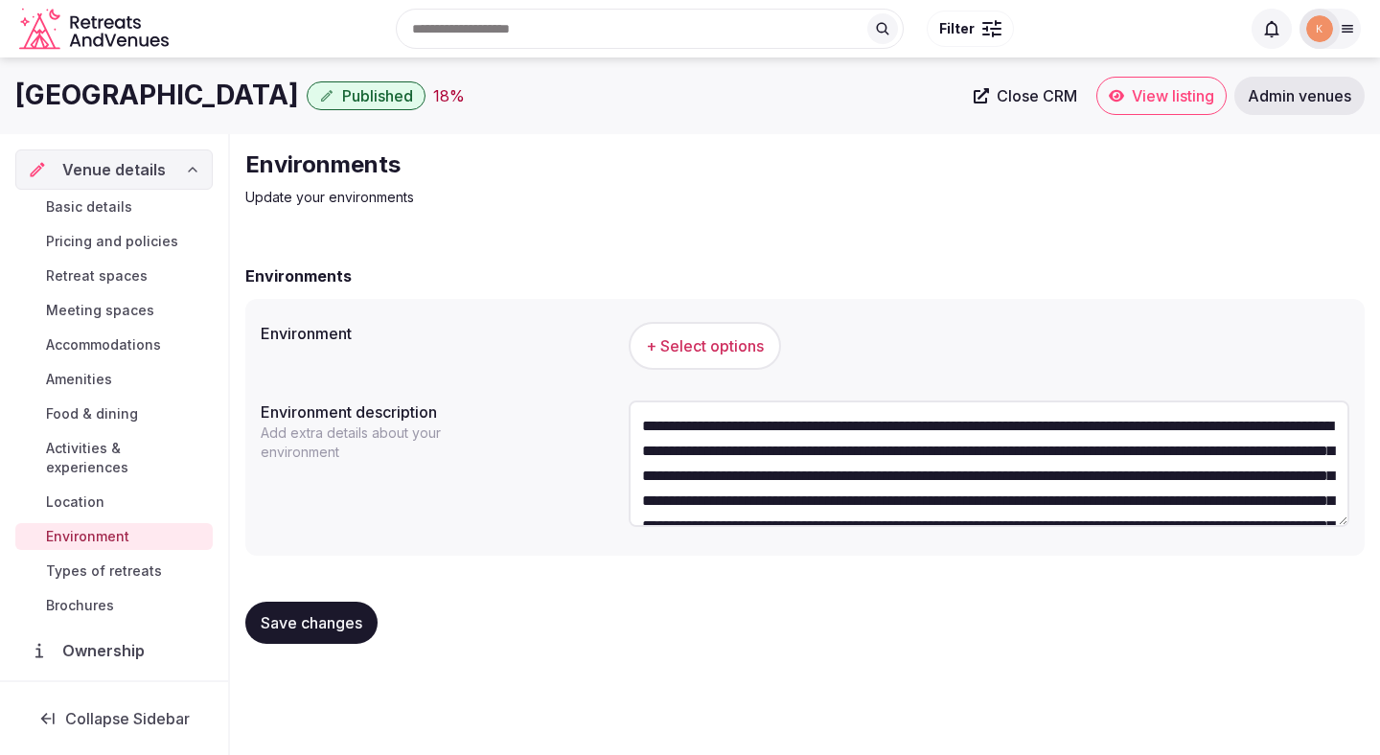
scroll to position [59, 0]
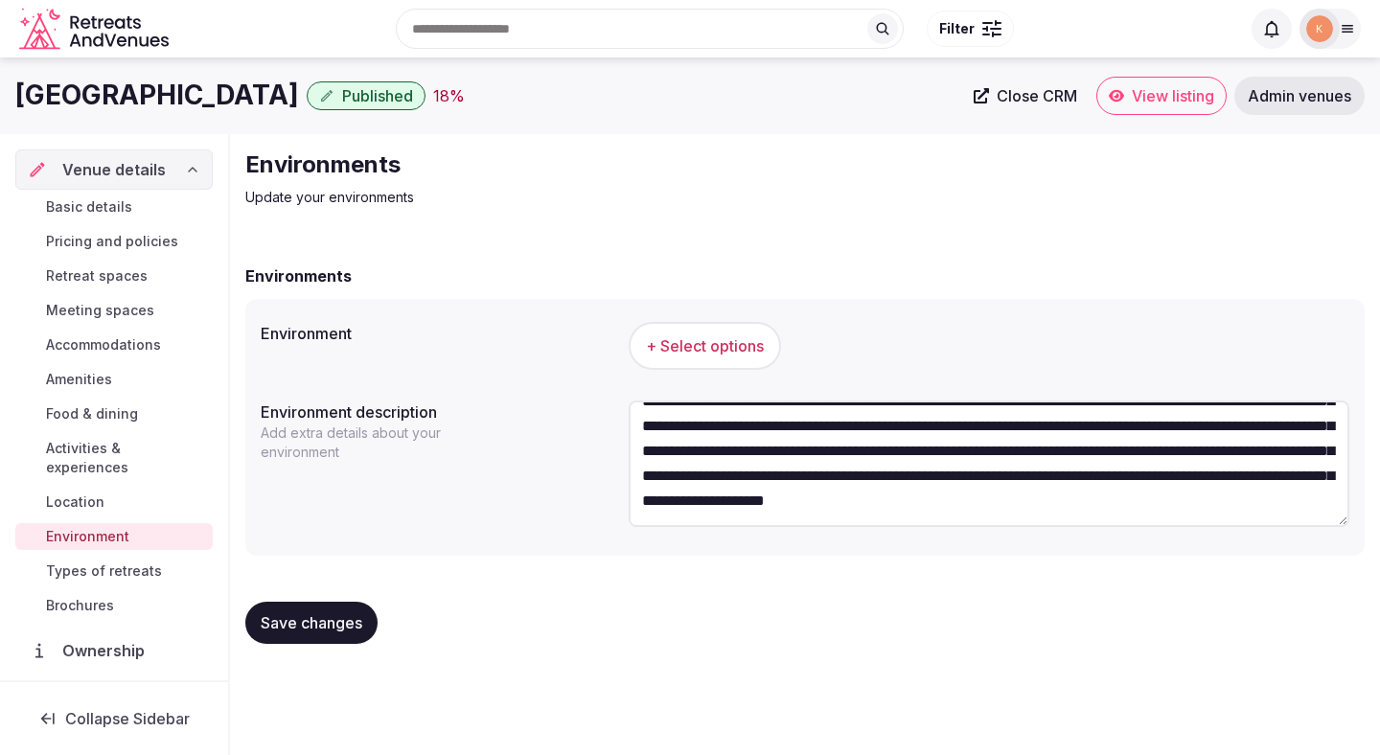
type textarea "**********"
click at [730, 355] on span "+ Select options" at bounding box center [705, 345] width 118 height 21
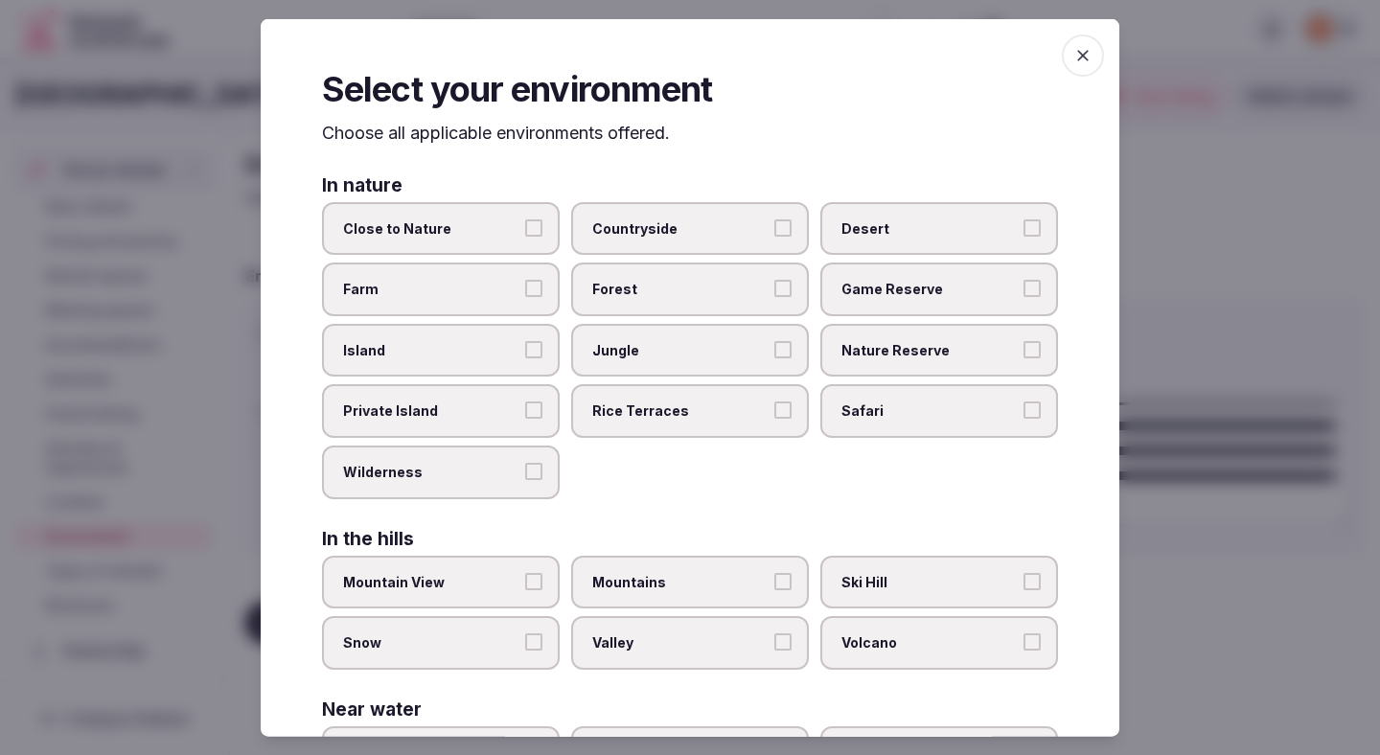
click at [656, 236] on span "Countryside" at bounding box center [680, 227] width 176 height 19
click at [774, 236] on button "Countryside" at bounding box center [782, 226] width 17 height 17
click at [493, 226] on span "Close to Nature" at bounding box center [431, 227] width 176 height 19
click at [525, 226] on button "Close to Nature" at bounding box center [533, 226] width 17 height 17
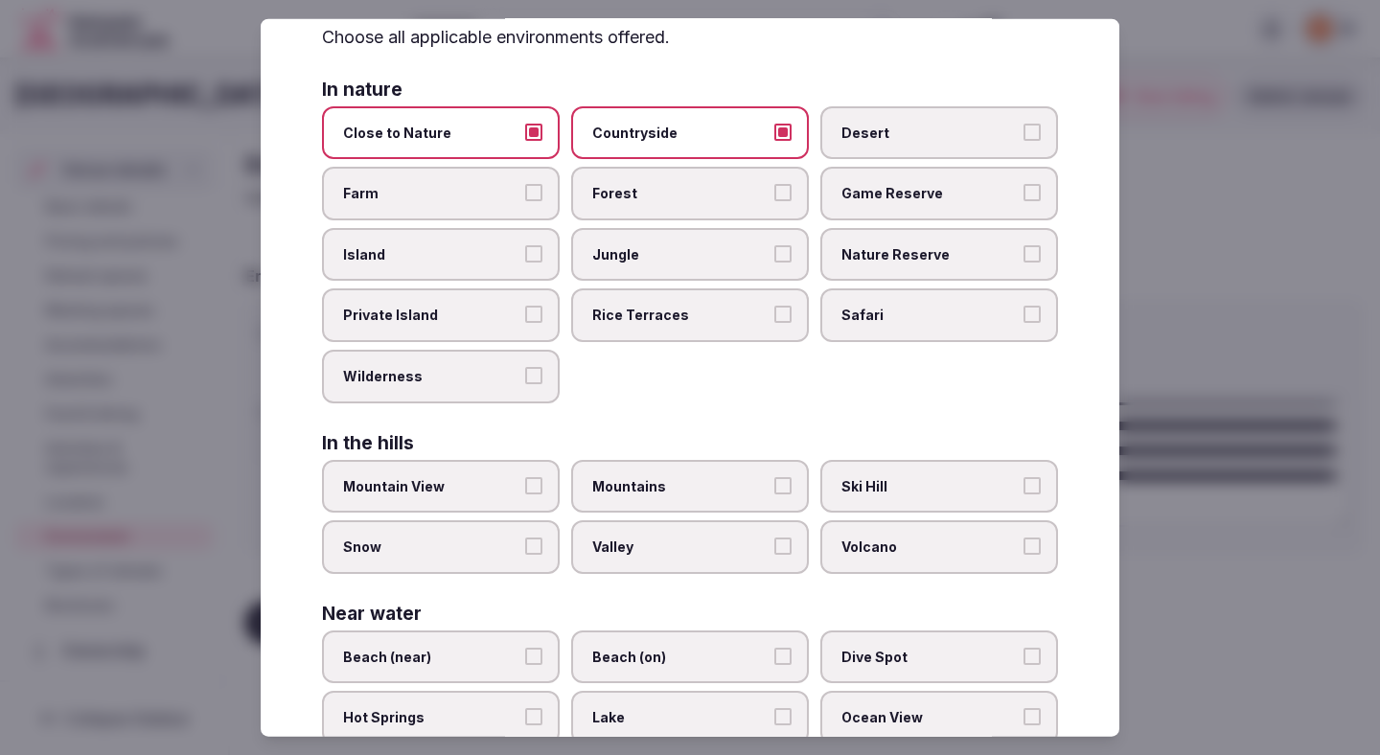
scroll to position [110, 0]
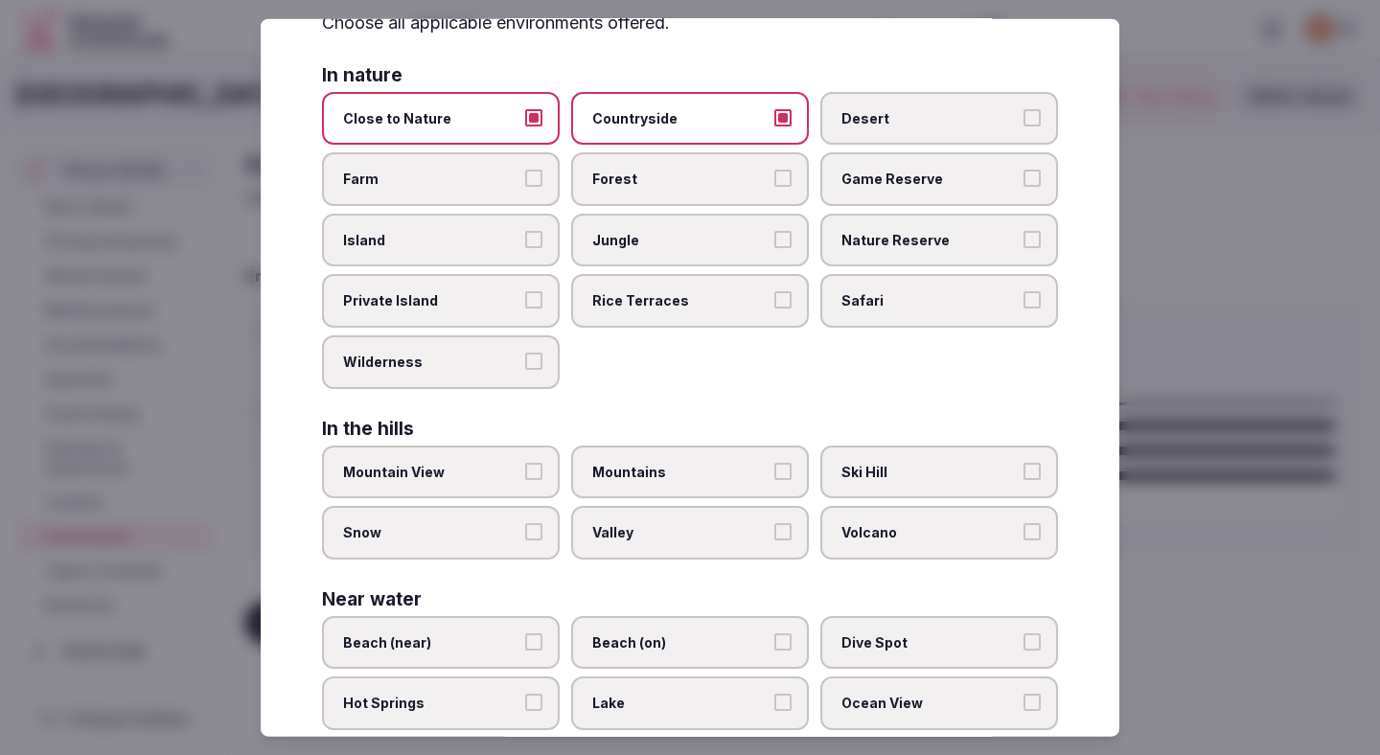
click at [507, 461] on label "Mountain View" at bounding box center [441, 472] width 238 height 54
click at [525, 462] on button "Mountain View" at bounding box center [533, 470] width 17 height 17
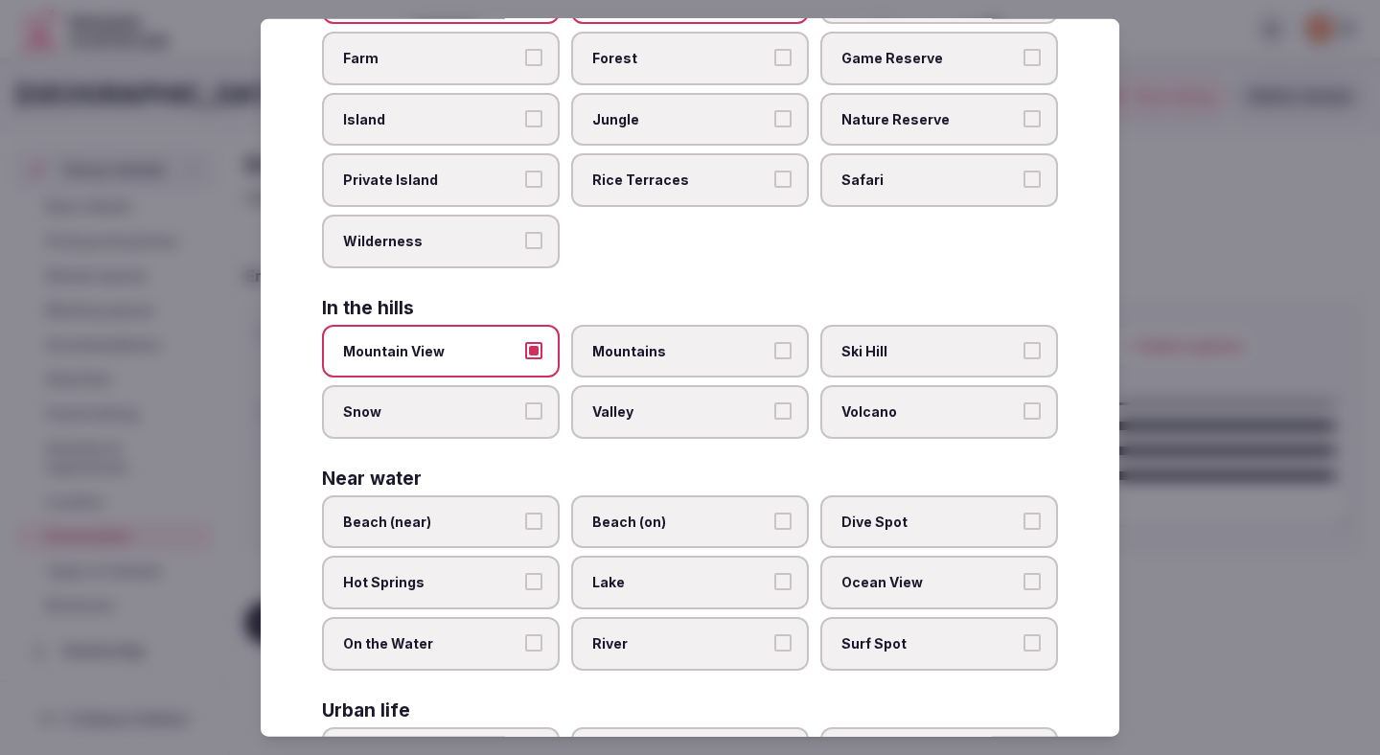
click at [486, 518] on span "Beach (near)" at bounding box center [431, 521] width 176 height 19
click at [525, 518] on button "Beach (near)" at bounding box center [533, 520] width 17 height 17
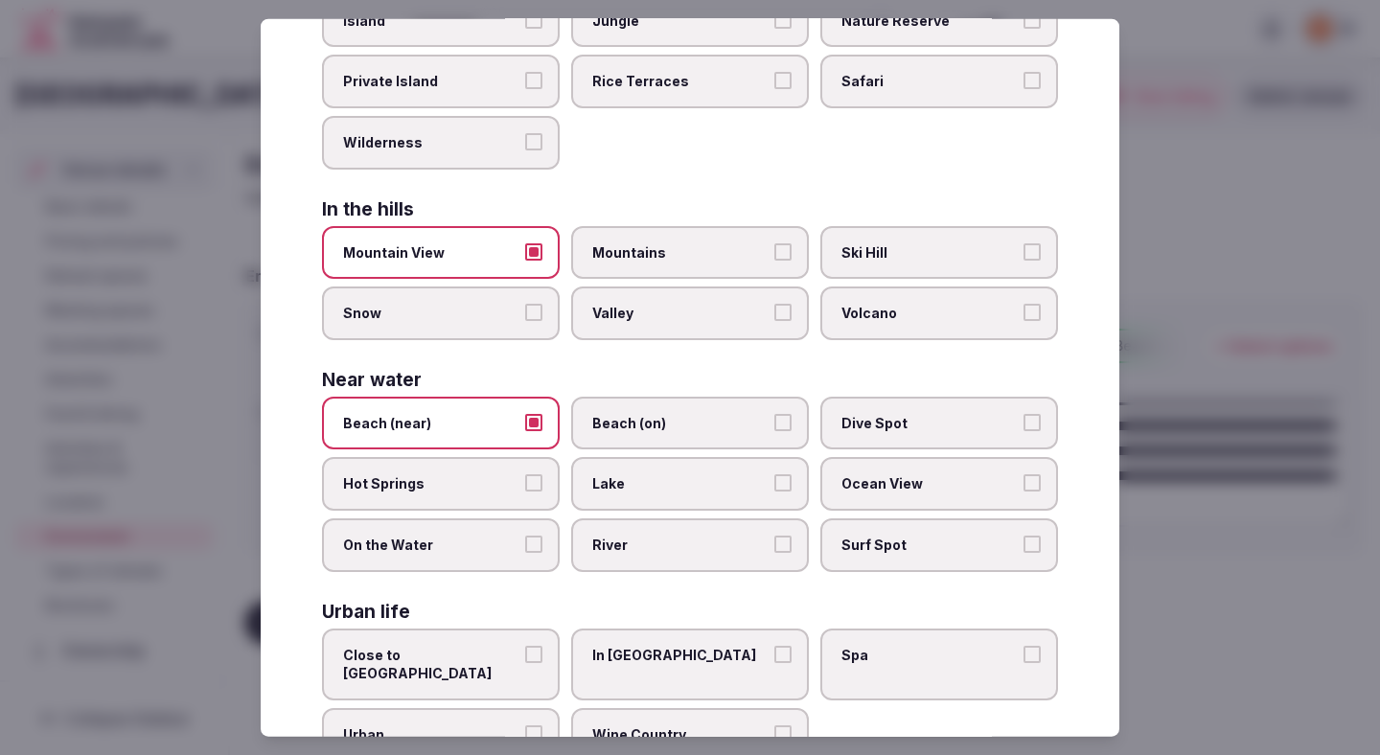
scroll to position [381, 0]
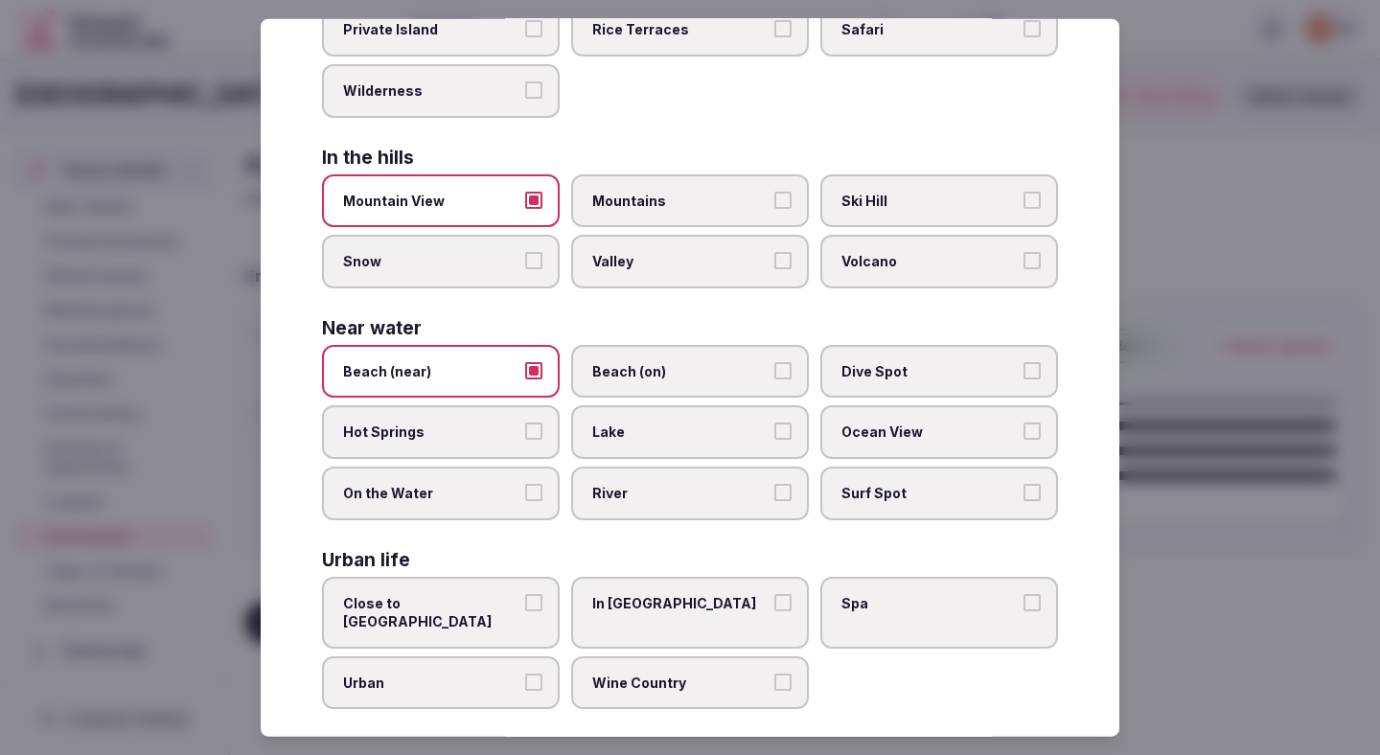
click at [617, 354] on label "Beach (on)" at bounding box center [690, 371] width 238 height 54
click at [774, 361] on button "Beach (on)" at bounding box center [782, 369] width 17 height 17
click at [525, 364] on button "Beach (near)" at bounding box center [533, 369] width 17 height 17
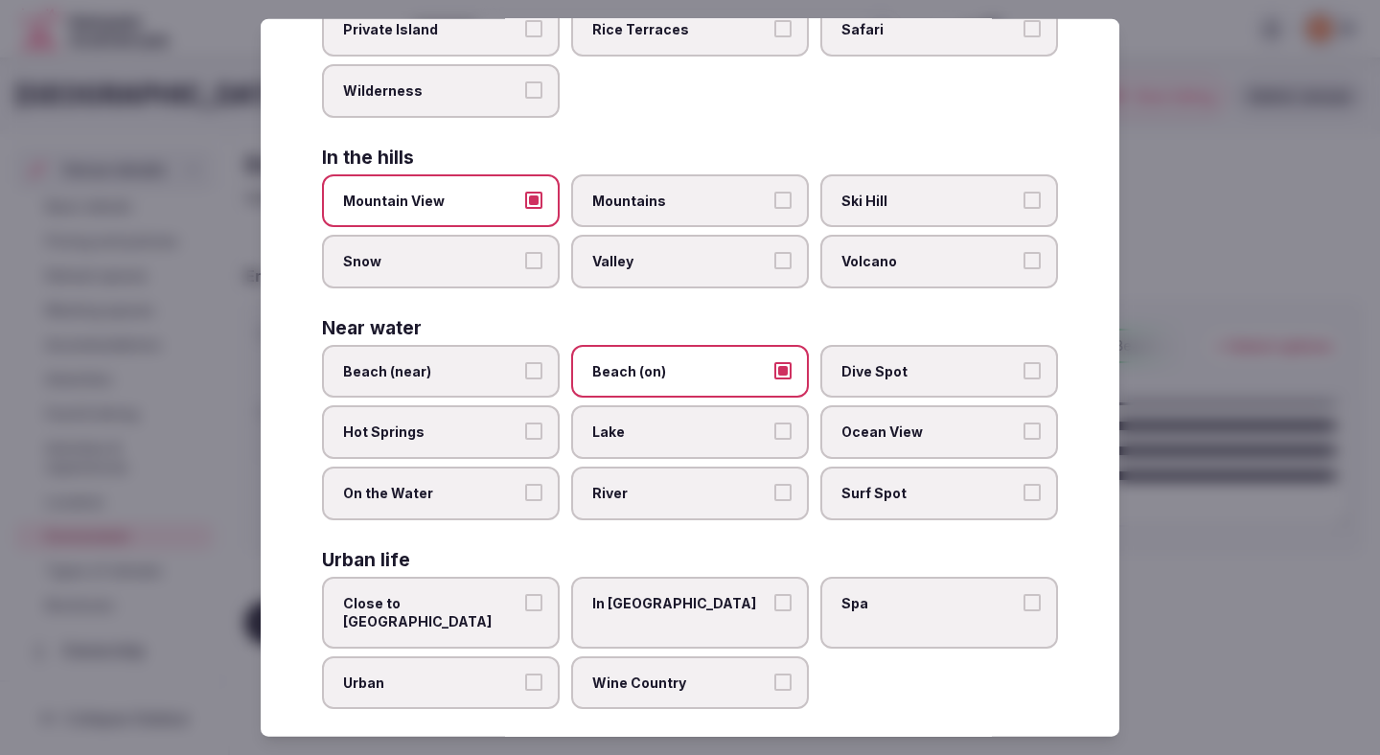
click at [525, 366] on button "Beach (near)" at bounding box center [533, 369] width 17 height 17
click at [977, 301] on div at bounding box center [690, 377] width 1380 height 755
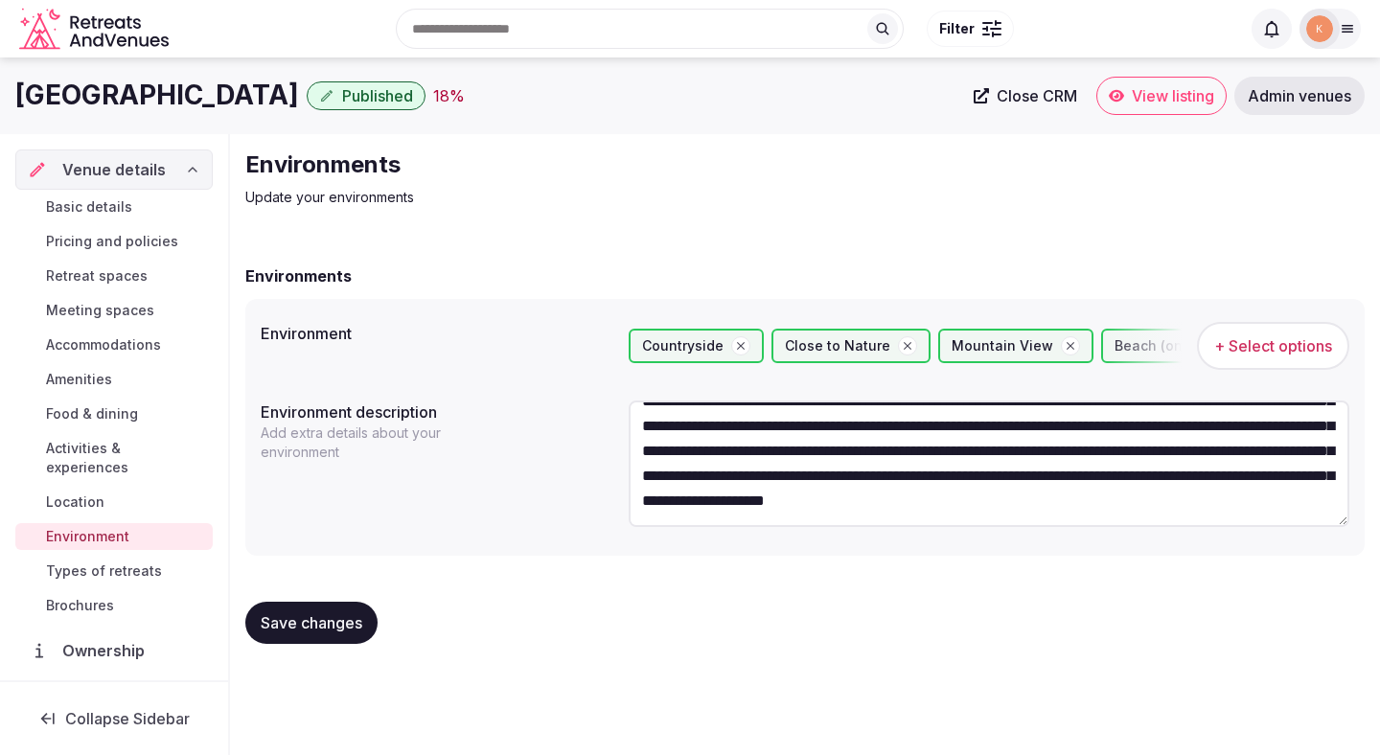
click at [335, 620] on span "Save changes" at bounding box center [312, 622] width 102 height 19
click at [149, 562] on span "Types of retreats" at bounding box center [104, 571] width 116 height 19
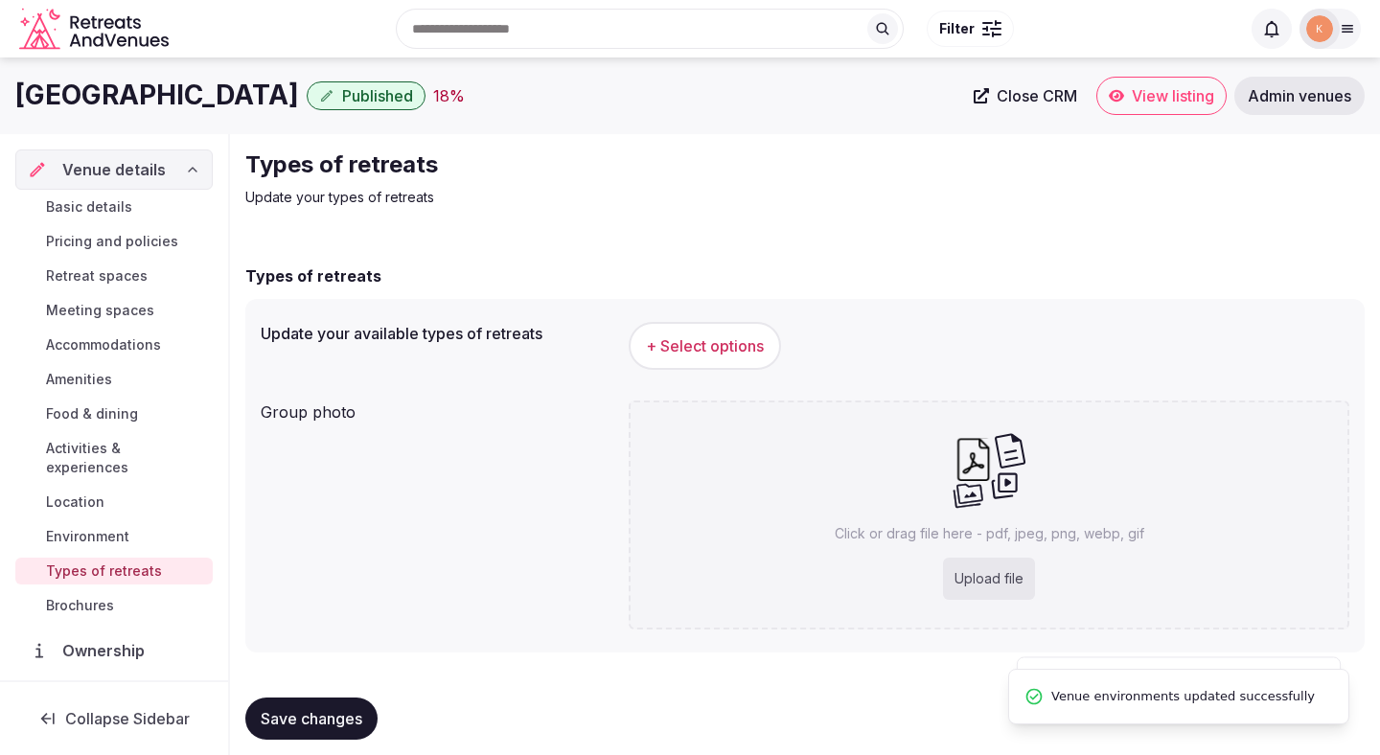
click at [688, 360] on button "+ Select options" at bounding box center [705, 346] width 152 height 48
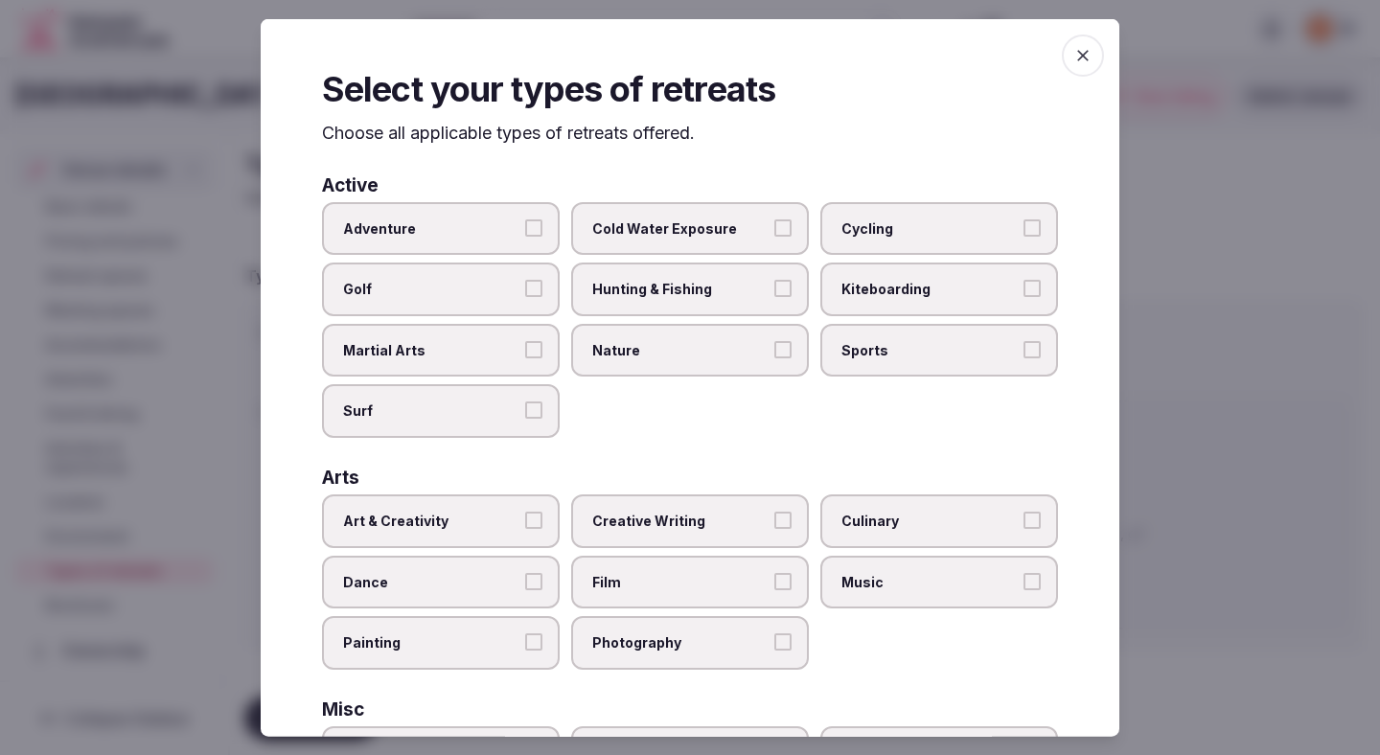
click at [519, 260] on div "Adventure Cold Water Exposure Cycling Golf Hunting & Fishing Kiteboarding Marti…" at bounding box center [690, 319] width 736 height 236
click at [522, 245] on label "Adventure" at bounding box center [441, 228] width 238 height 54
click at [525, 236] on button "Adventure" at bounding box center [533, 226] width 17 height 17
click at [627, 356] on span "Nature" at bounding box center [680, 349] width 176 height 19
click at [774, 356] on button "Nature" at bounding box center [782, 348] width 17 height 17
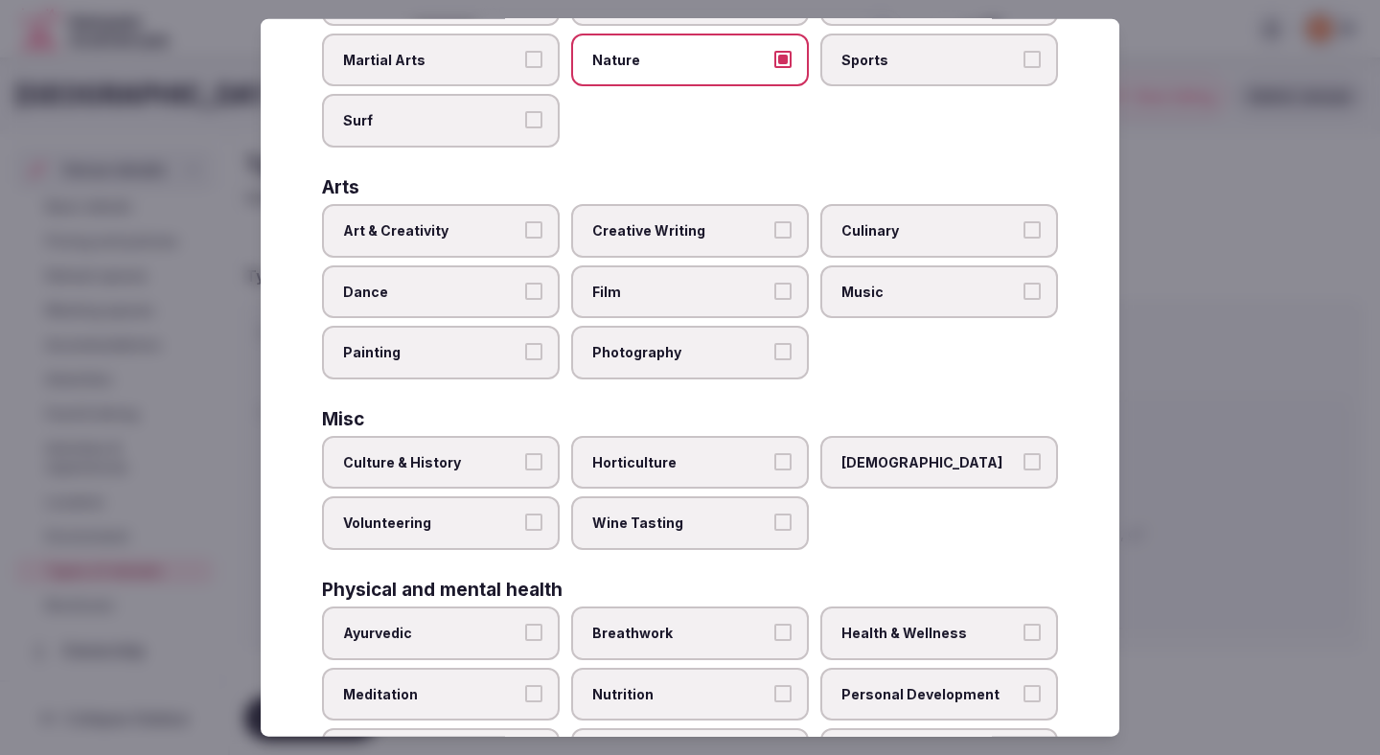
scroll to position [306, 0]
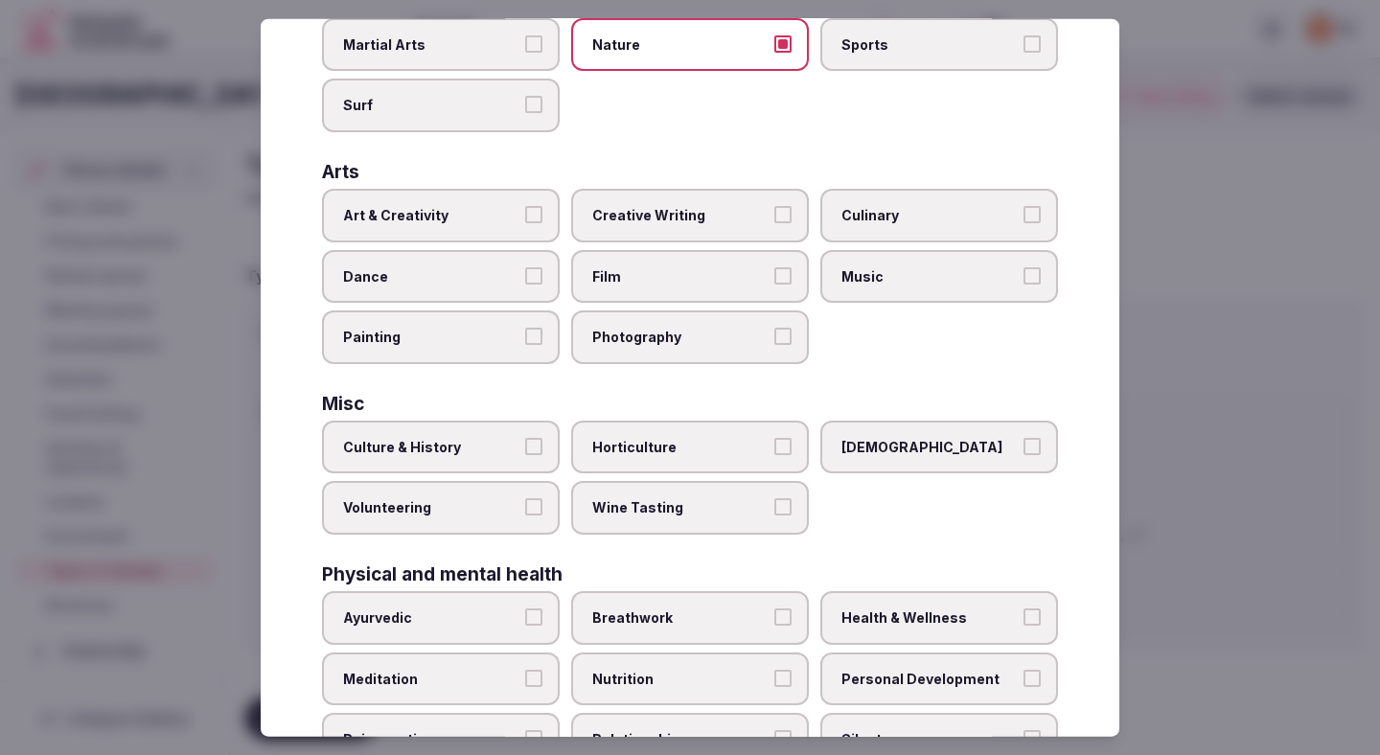
click at [502, 444] on span "Culture & History" at bounding box center [431, 446] width 176 height 19
click at [525, 444] on button "Culture & History" at bounding box center [533, 445] width 17 height 17
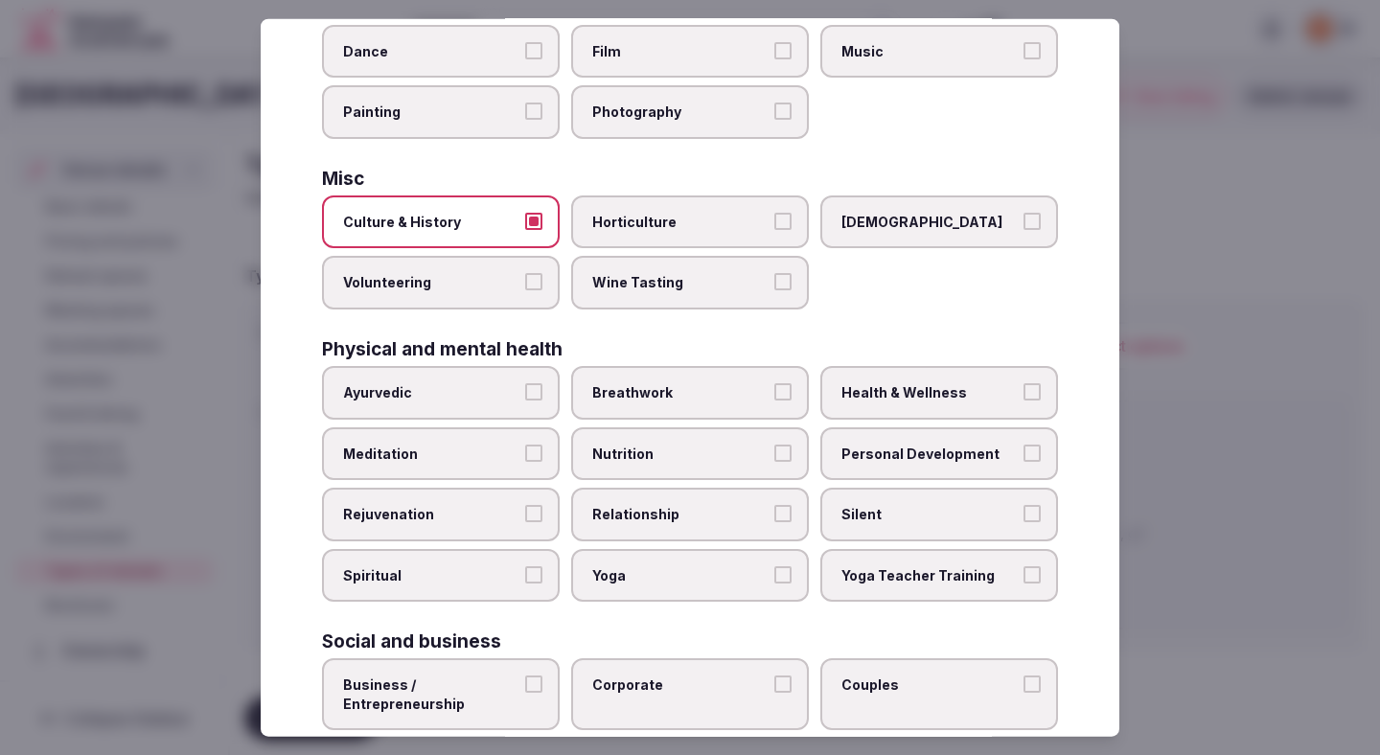
scroll to position [552, 0]
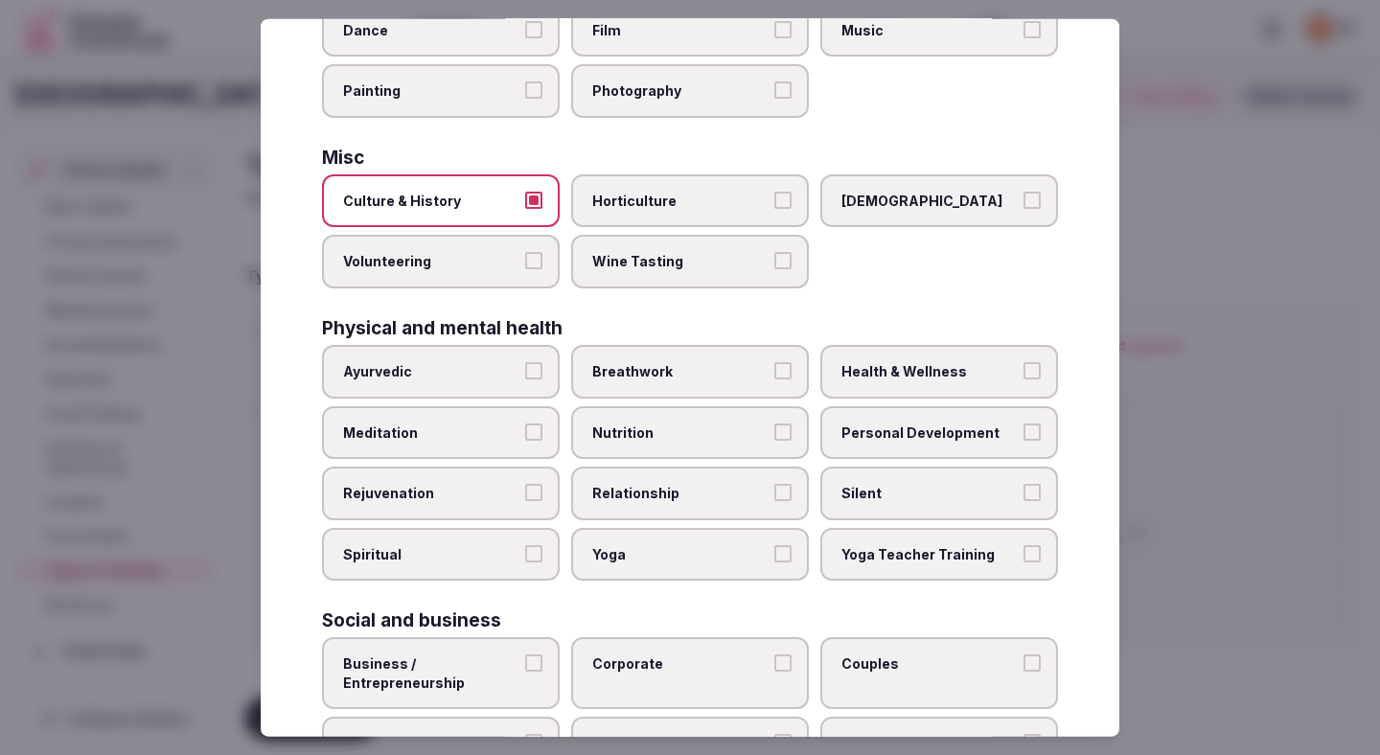
click at [884, 433] on span "Personal Development" at bounding box center [929, 432] width 176 height 19
click at [977, 433] on button "Personal Development" at bounding box center [1031, 431] width 17 height 17
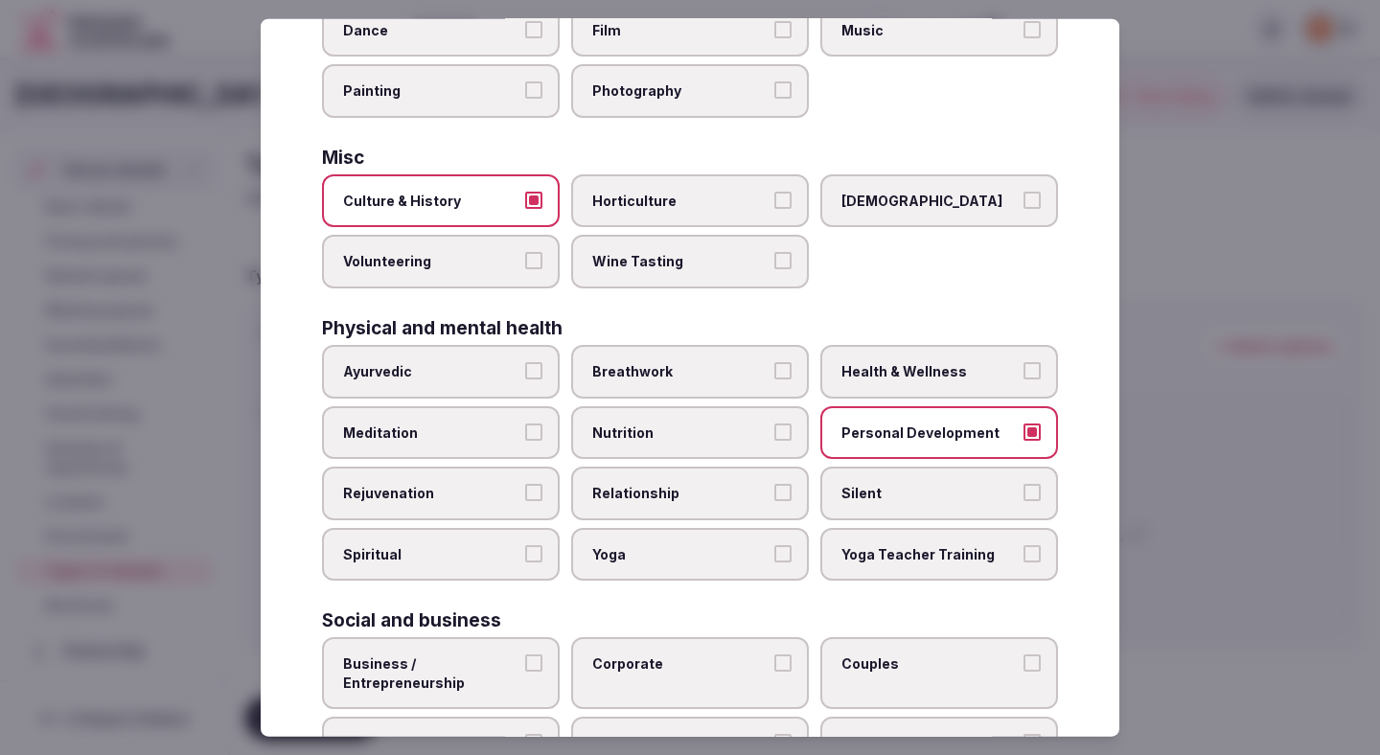
click at [723, 480] on label "Relationship" at bounding box center [690, 494] width 238 height 54
click at [774, 484] on button "Relationship" at bounding box center [782, 492] width 17 height 17
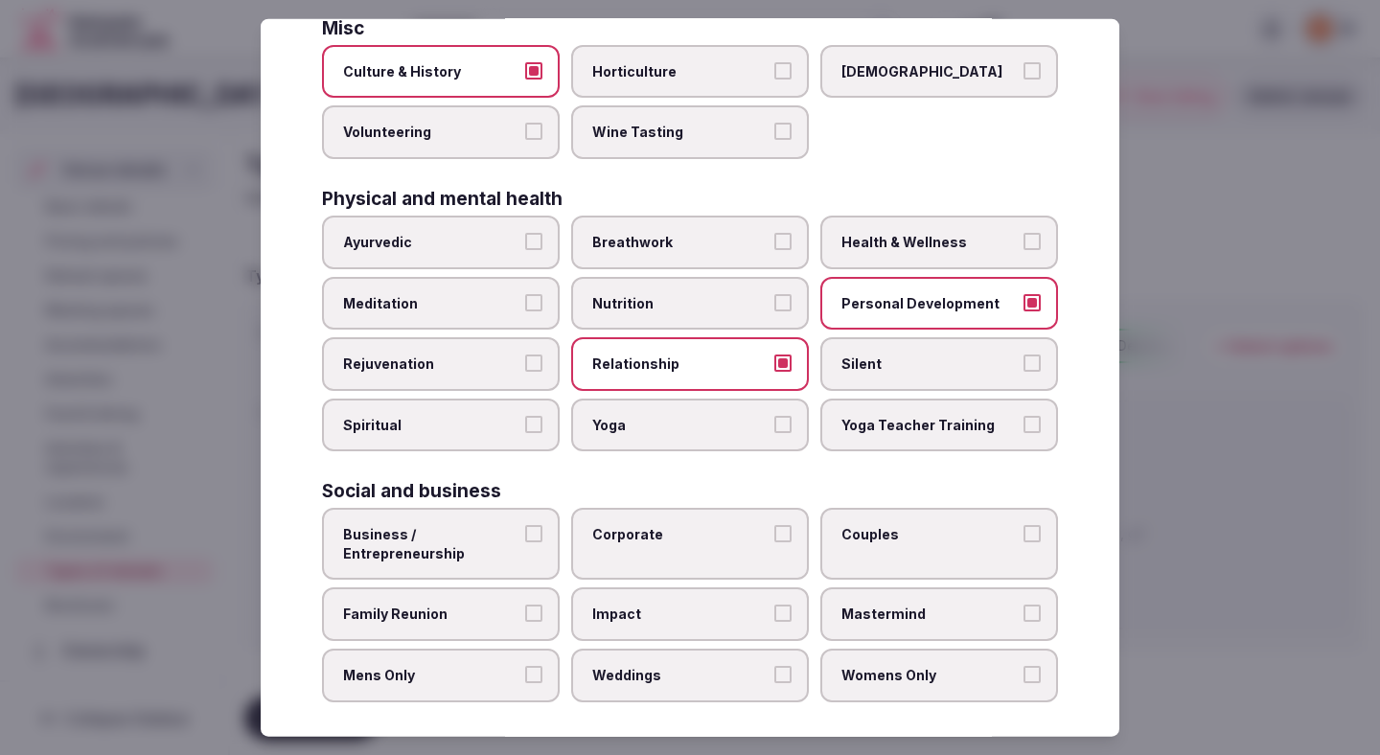
scroll to position [693, 0]
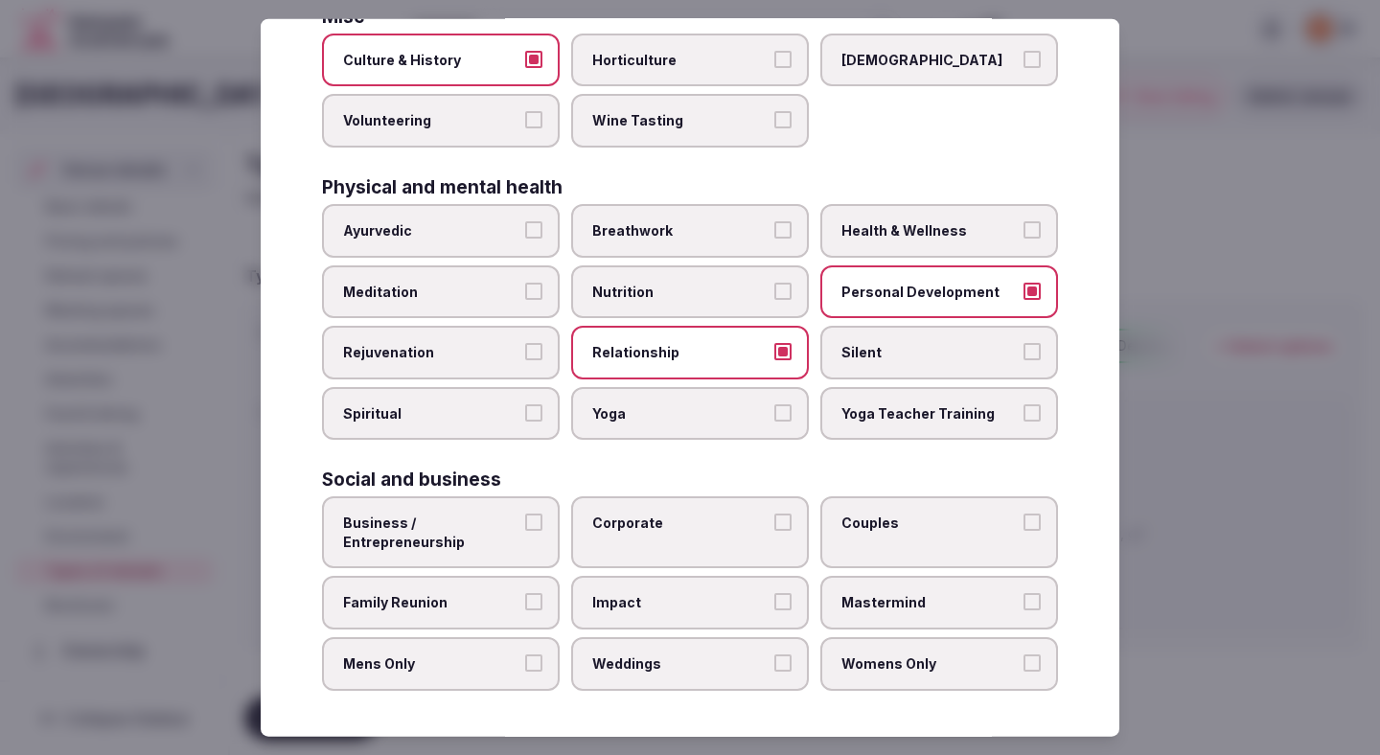
click at [529, 538] on label "Business / Entrepreneurship" at bounding box center [441, 532] width 238 height 72
click at [529, 531] on button "Business / Entrepreneurship" at bounding box center [533, 522] width 17 height 17
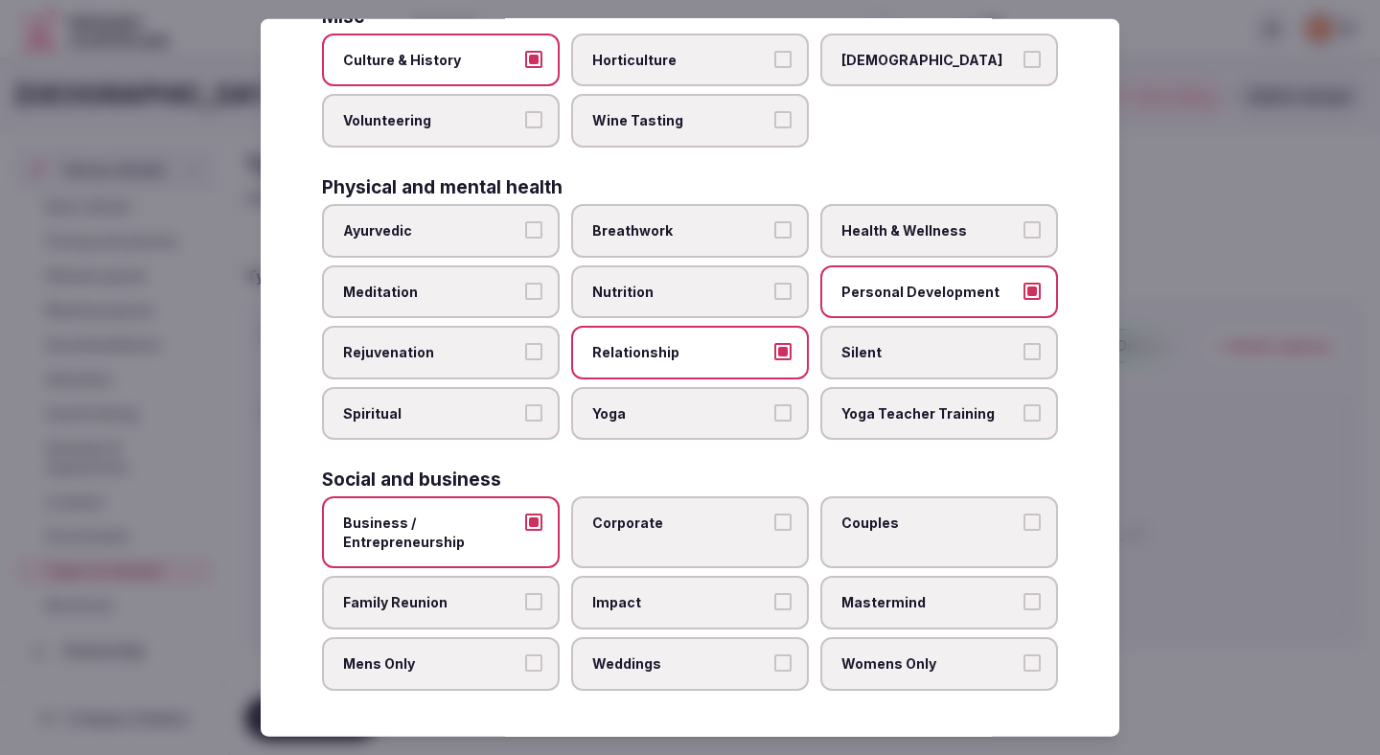
click at [628, 531] on span "Corporate" at bounding box center [680, 523] width 176 height 19
click at [774, 531] on button "Corporate" at bounding box center [782, 522] width 17 height 17
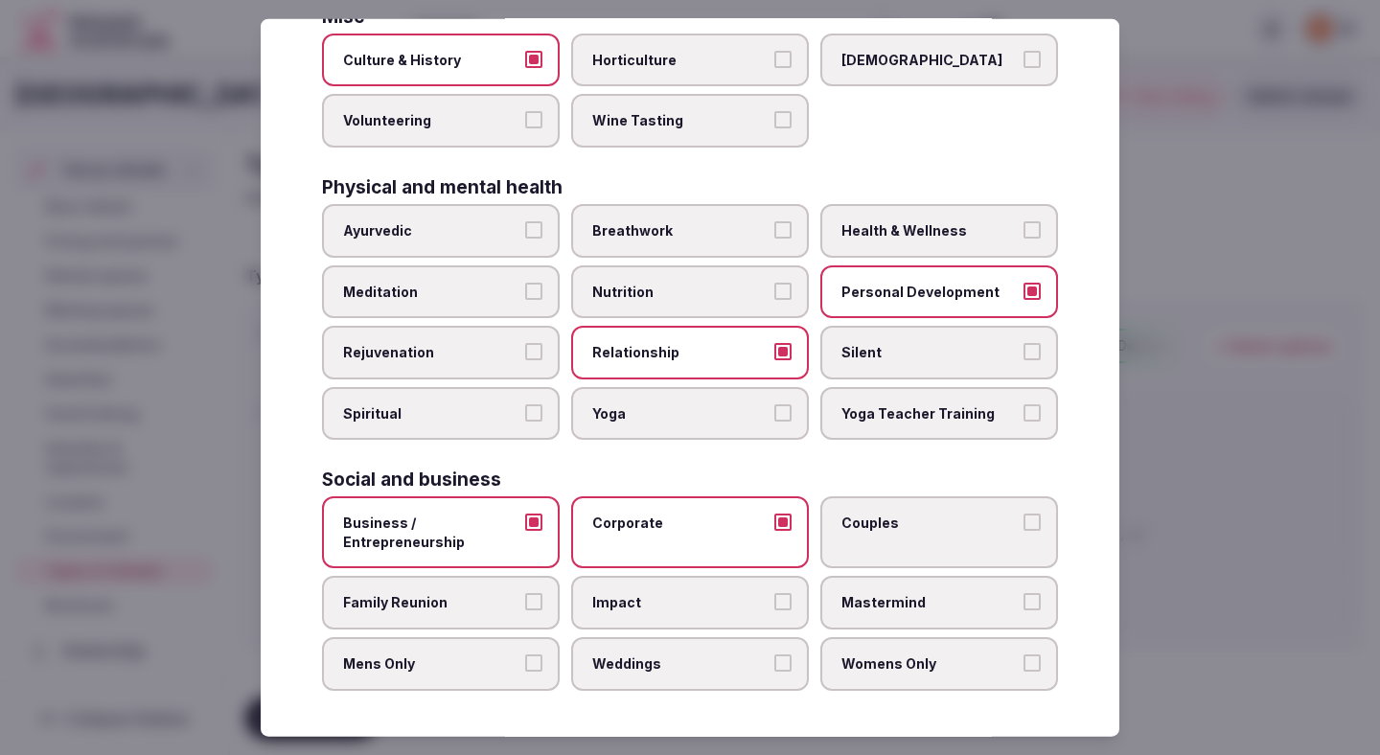
click at [880, 560] on label "Couples" at bounding box center [939, 532] width 238 height 72
click at [977, 531] on button "Couples" at bounding box center [1031, 522] width 17 height 17
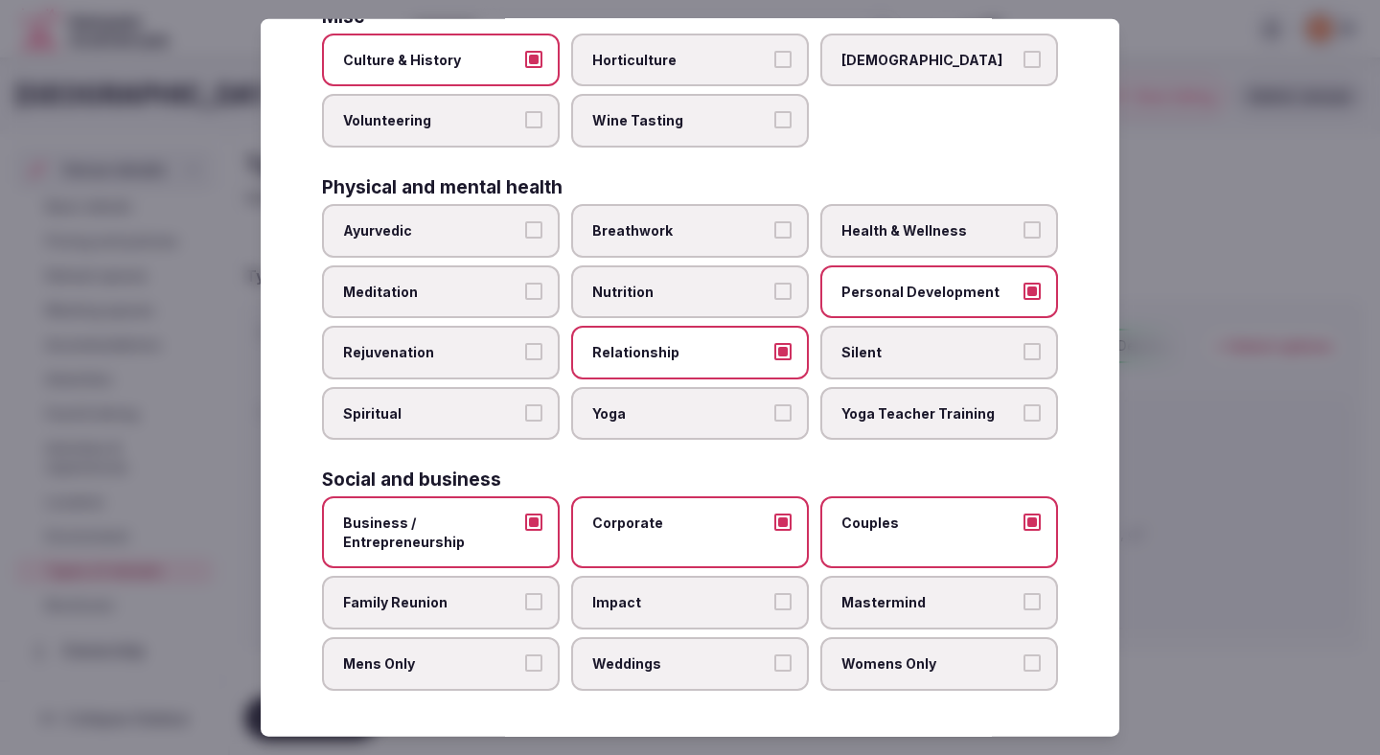
click at [492, 617] on label "Family Reunion" at bounding box center [441, 603] width 238 height 54
click at [525, 610] on button "Family Reunion" at bounding box center [533, 601] width 17 height 17
click at [629, 607] on span "Impact" at bounding box center [680, 602] width 176 height 19
click at [824, 606] on label "Mastermind" at bounding box center [939, 603] width 238 height 54
click at [977, 606] on button "Mastermind" at bounding box center [1031, 601] width 17 height 17
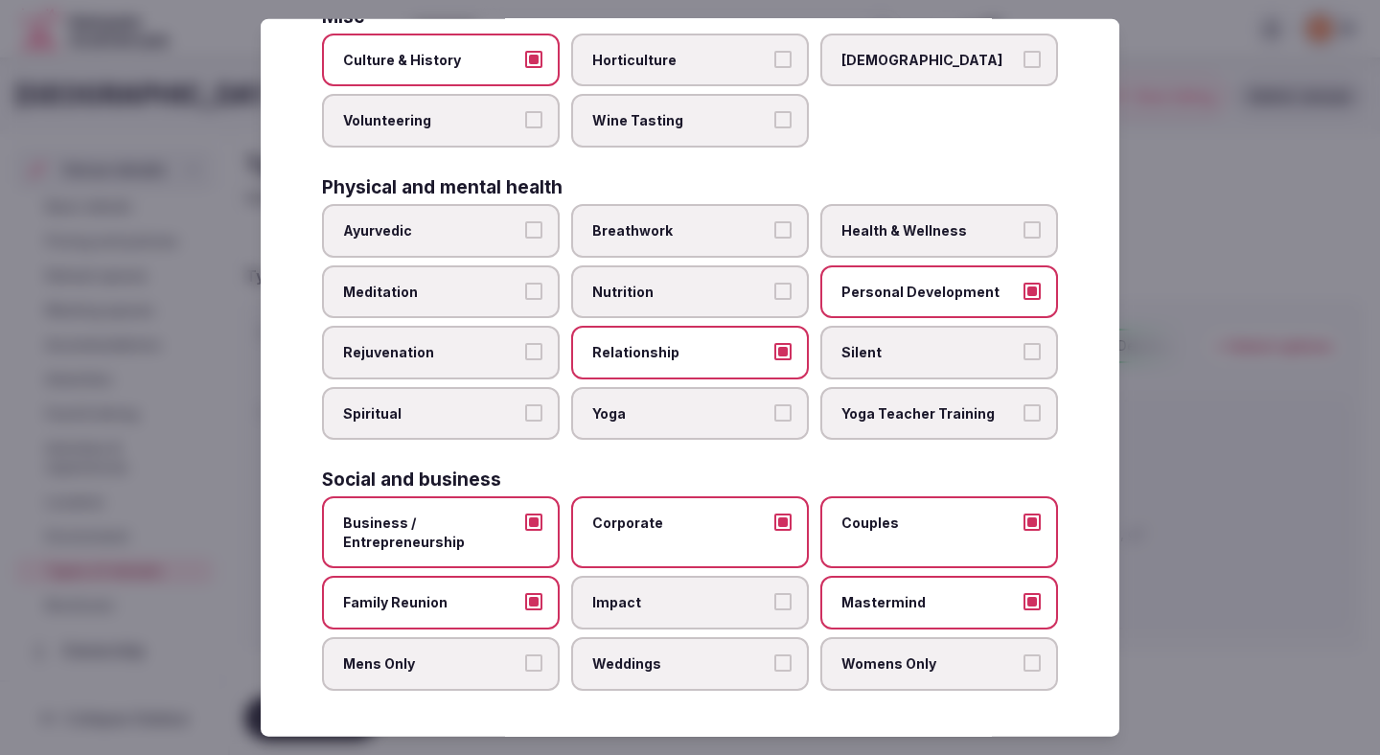
click at [835, 614] on label "Mastermind" at bounding box center [939, 603] width 238 height 54
click at [977, 610] on button "Mastermind" at bounding box center [1031, 601] width 17 height 17
click at [836, 653] on label "Womens Only" at bounding box center [939, 664] width 238 height 54
click at [977, 654] on button "Womens Only" at bounding box center [1031, 662] width 17 height 17
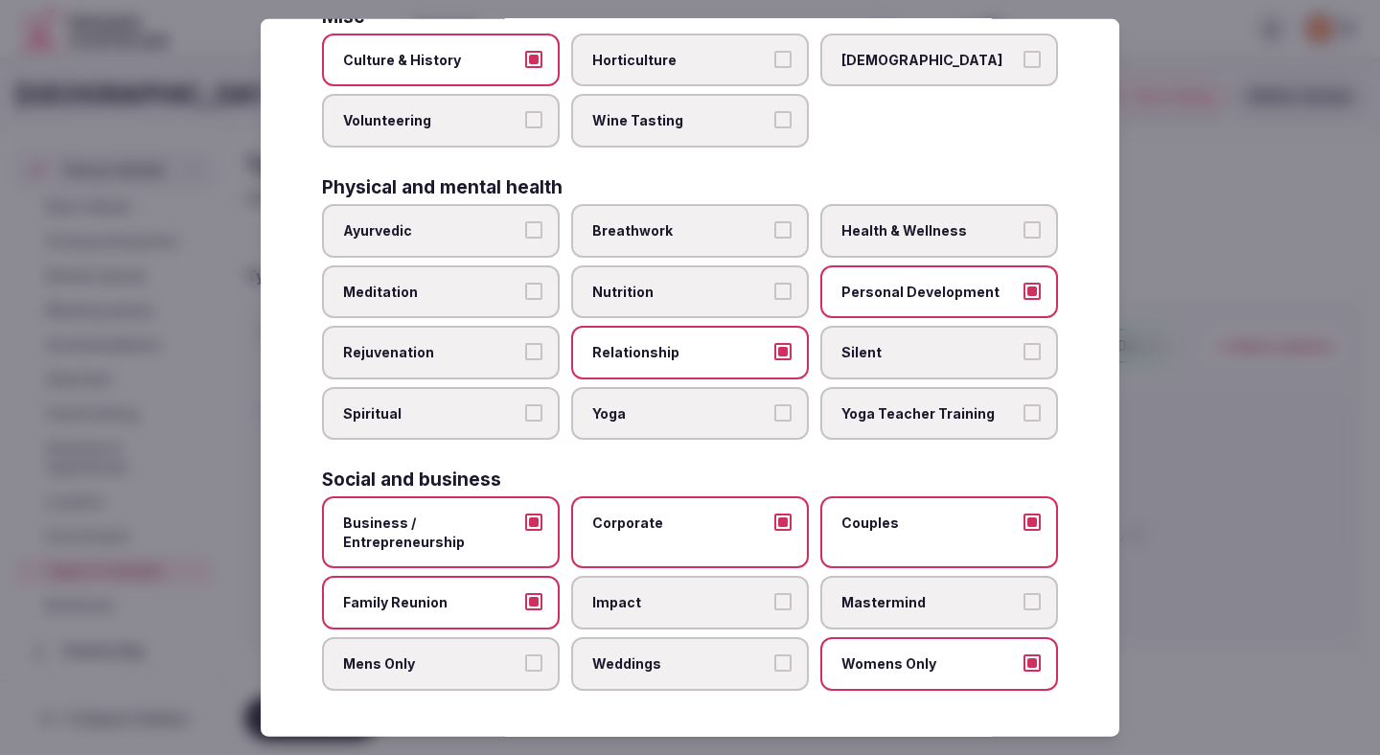
click at [718, 653] on label "Weddings" at bounding box center [690, 664] width 238 height 54
click at [774, 654] on button "Weddings" at bounding box center [782, 662] width 17 height 17
click at [457, 667] on span "Mens Only" at bounding box center [431, 663] width 176 height 19
click at [525, 667] on button "Mens Only" at bounding box center [533, 662] width 17 height 17
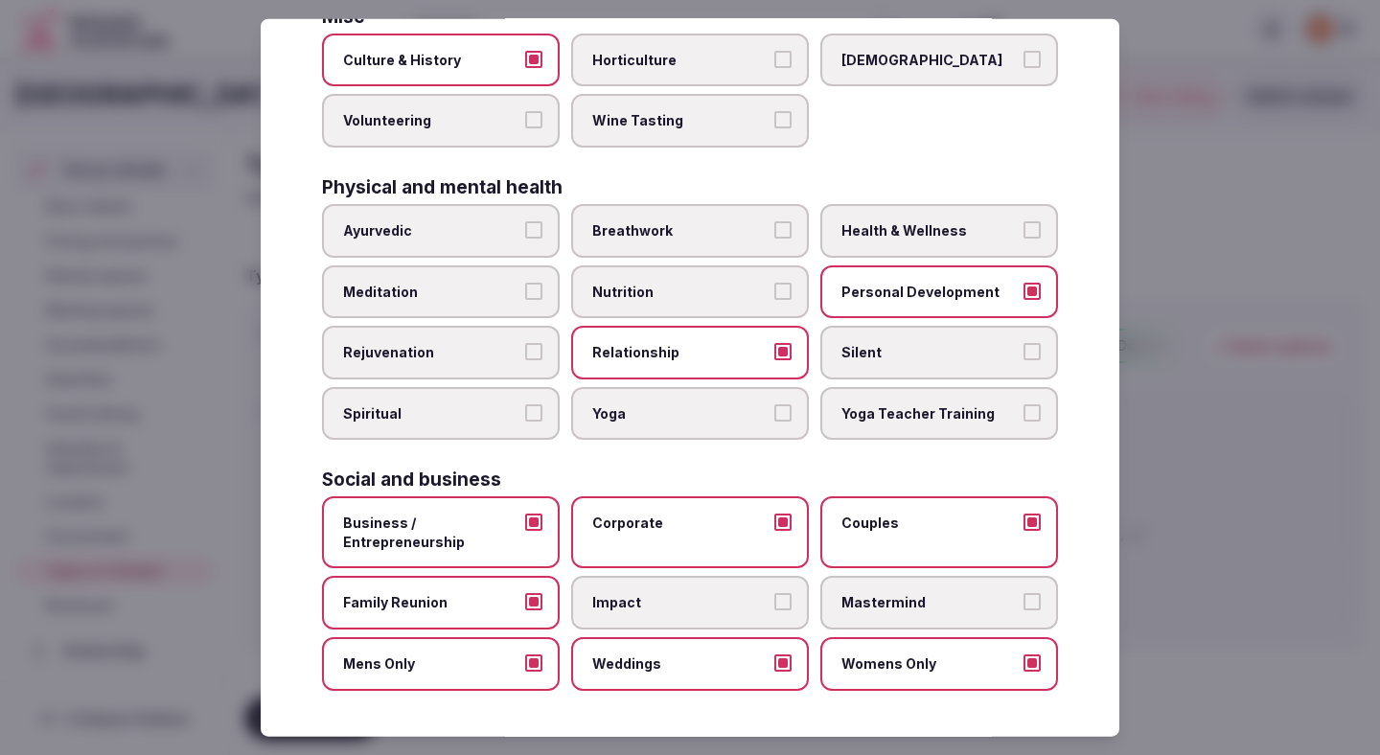
click at [977, 594] on div at bounding box center [690, 377] width 1380 height 755
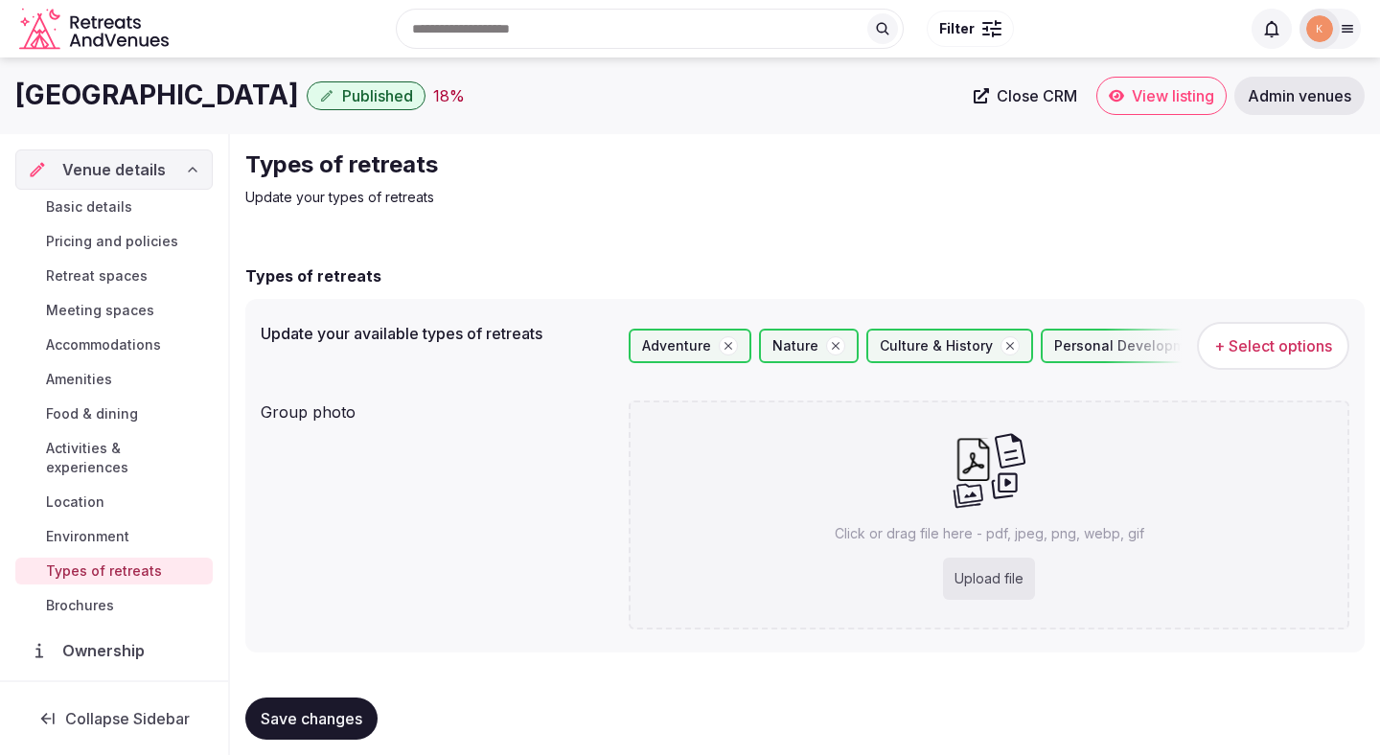
scroll to position [16, 0]
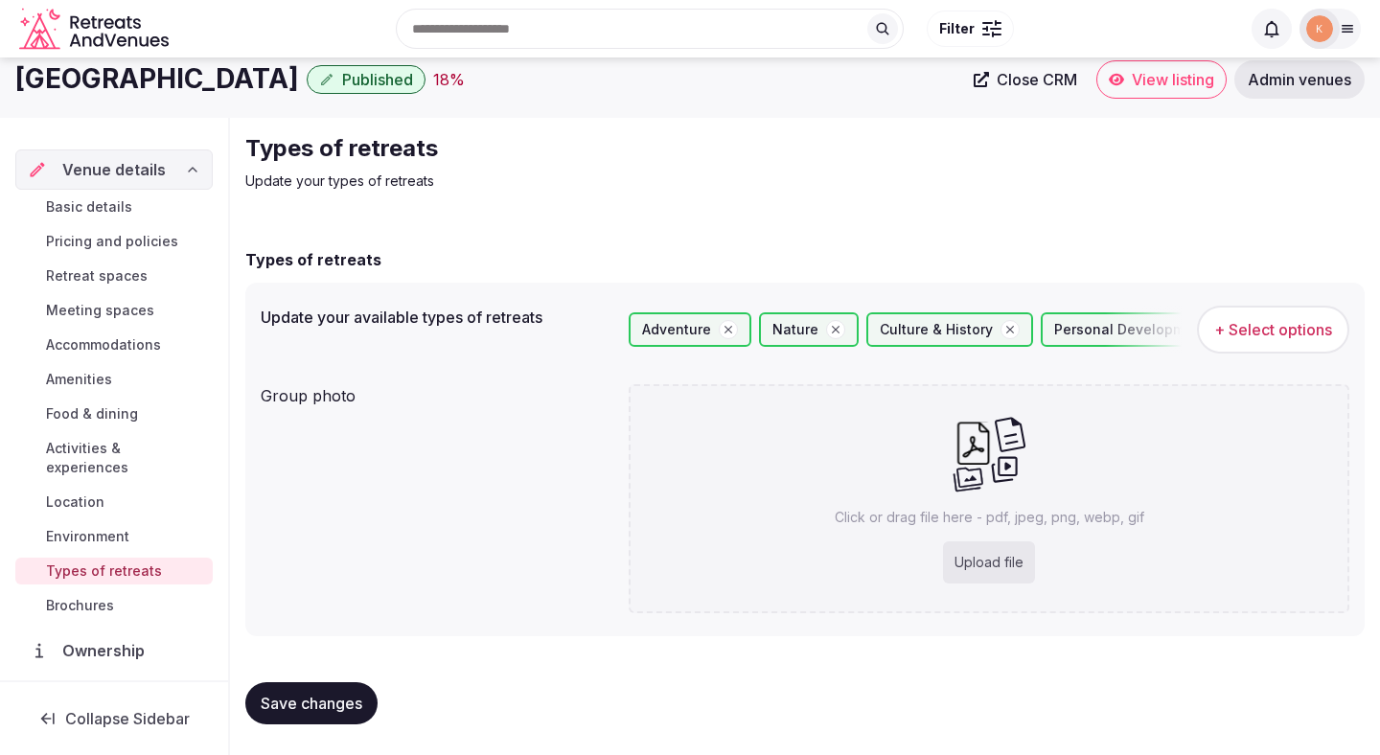
click at [348, 694] on span "Save changes" at bounding box center [312, 703] width 102 height 19
drag, startPoint x: 355, startPoint y: 81, endPoint x: 17, endPoint y: 84, distance: 337.3
click at [17, 84] on h1 "Hotel Cordial Mogan Playa" at bounding box center [157, 78] width 284 height 37
copy h1 "Hotel Cordial Mogan Playa"
click at [977, 564] on div "Upload file" at bounding box center [989, 562] width 92 height 42
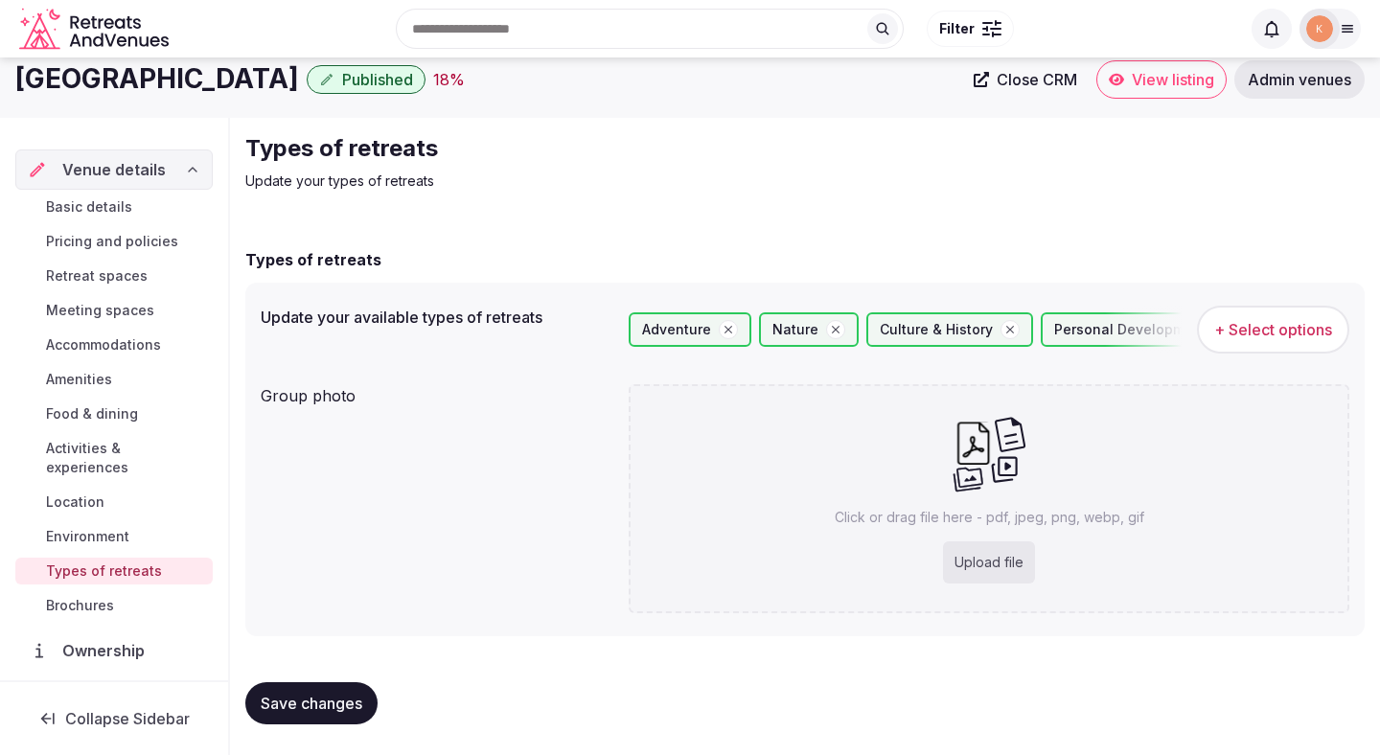
type input "**********"
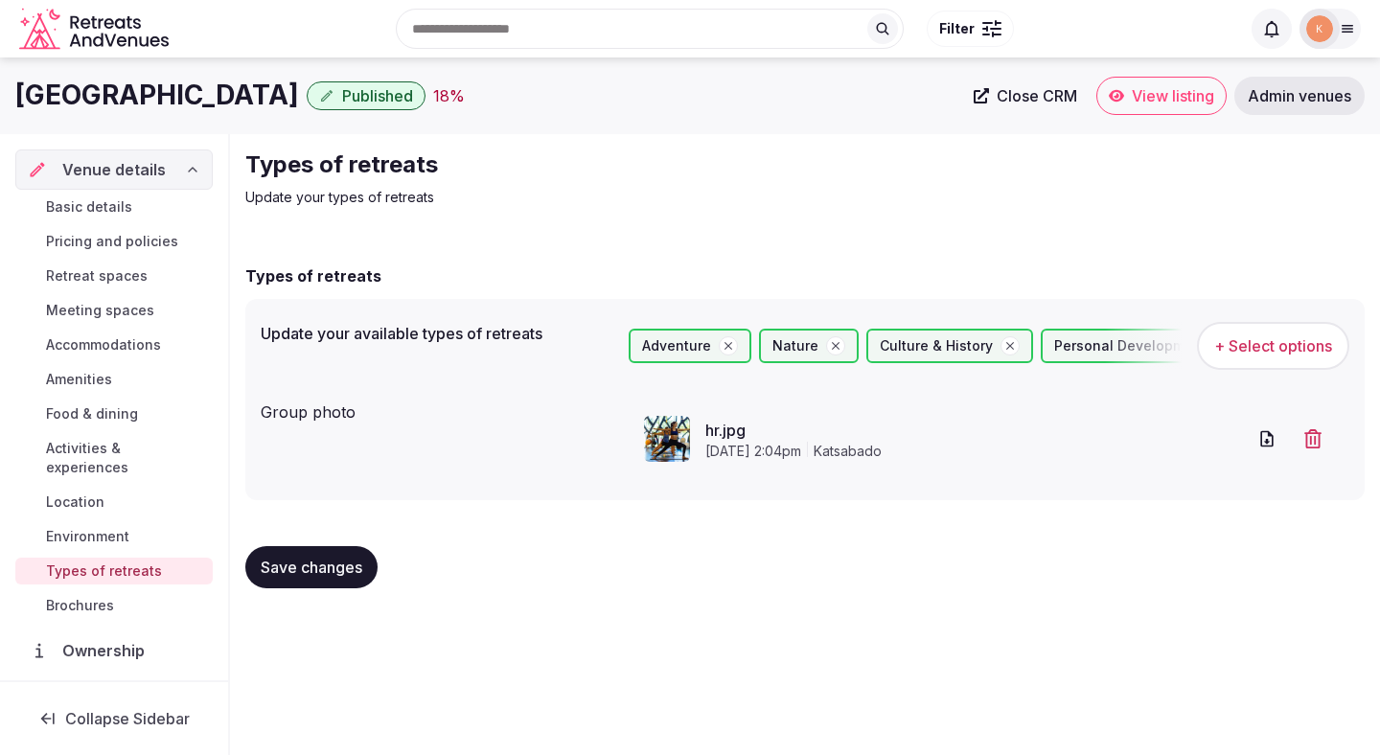
click at [90, 213] on span "Basic details" at bounding box center [89, 206] width 86 height 19
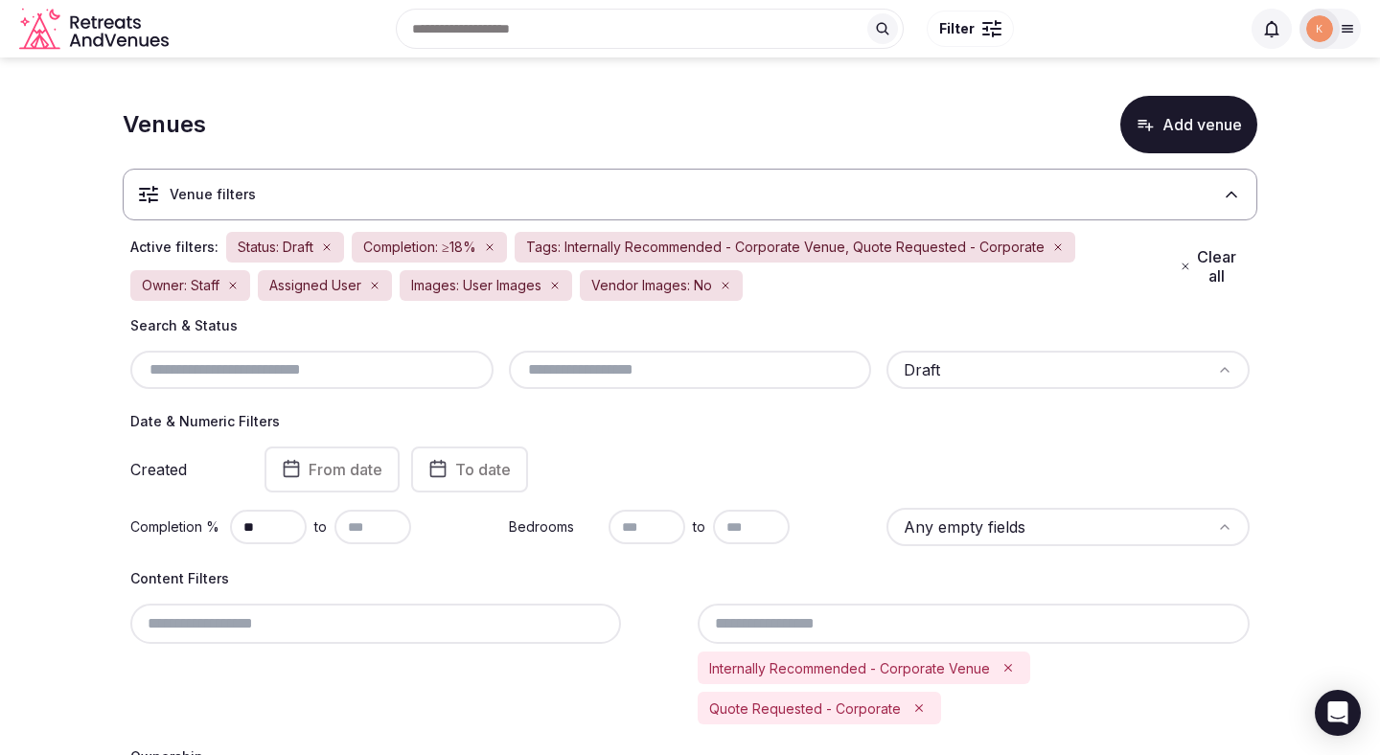
scroll to position [22, 0]
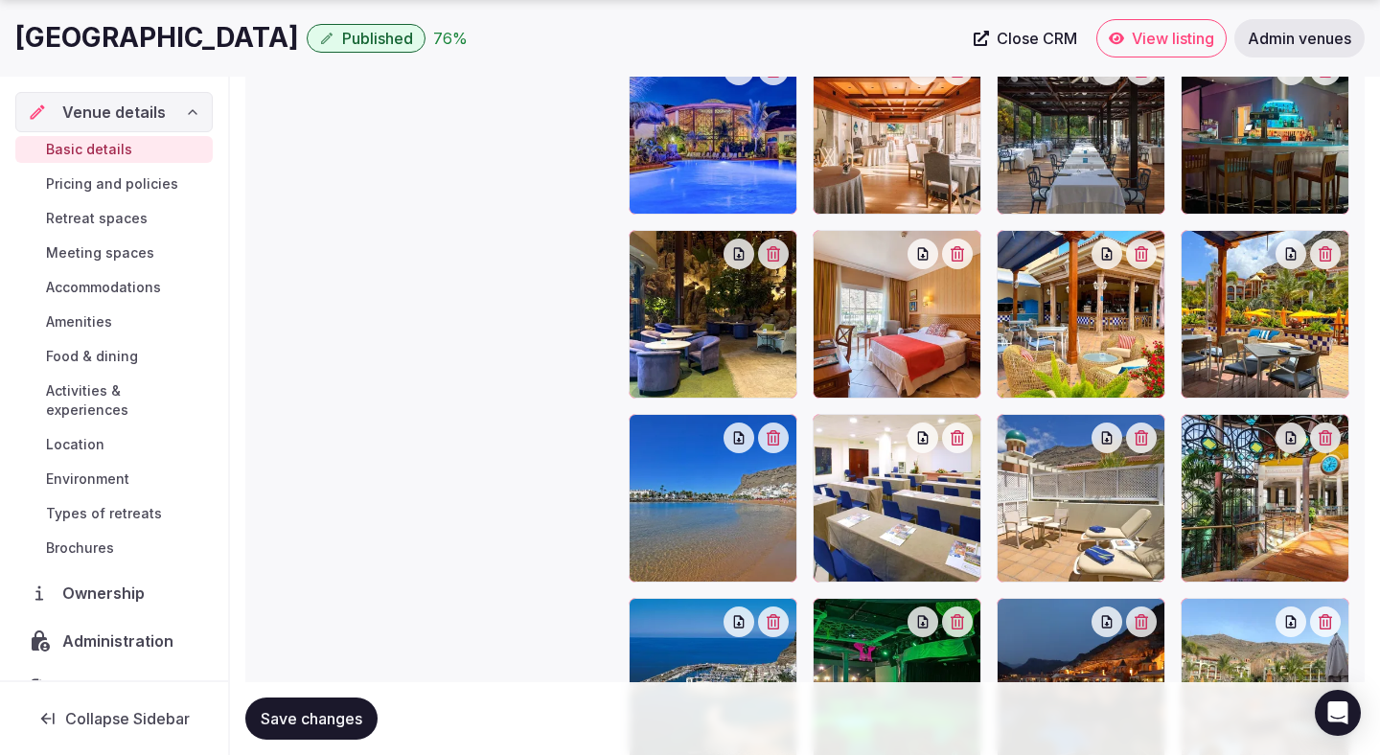
scroll to position [2272, 0]
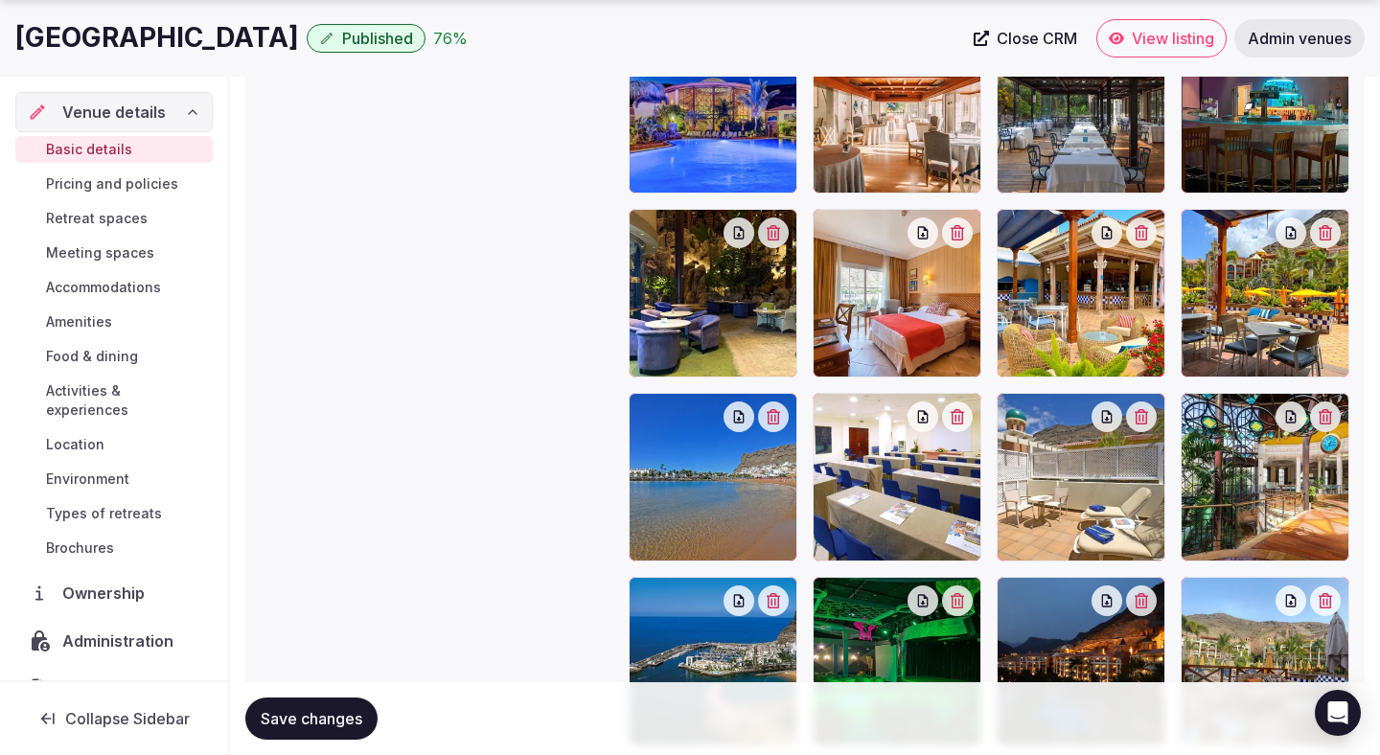
click at [775, 423] on button "button" at bounding box center [773, 416] width 31 height 31
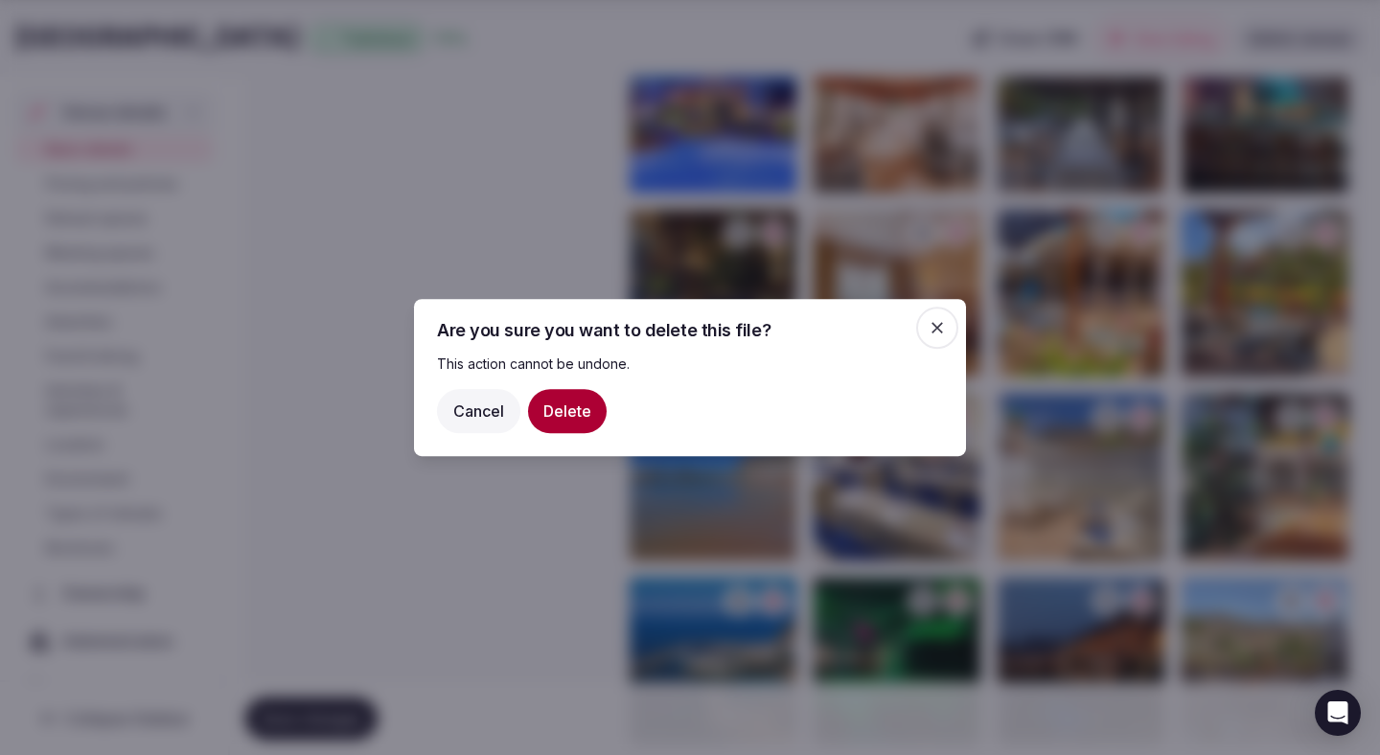
click at [597, 415] on button "Delete" at bounding box center [567, 411] width 79 height 44
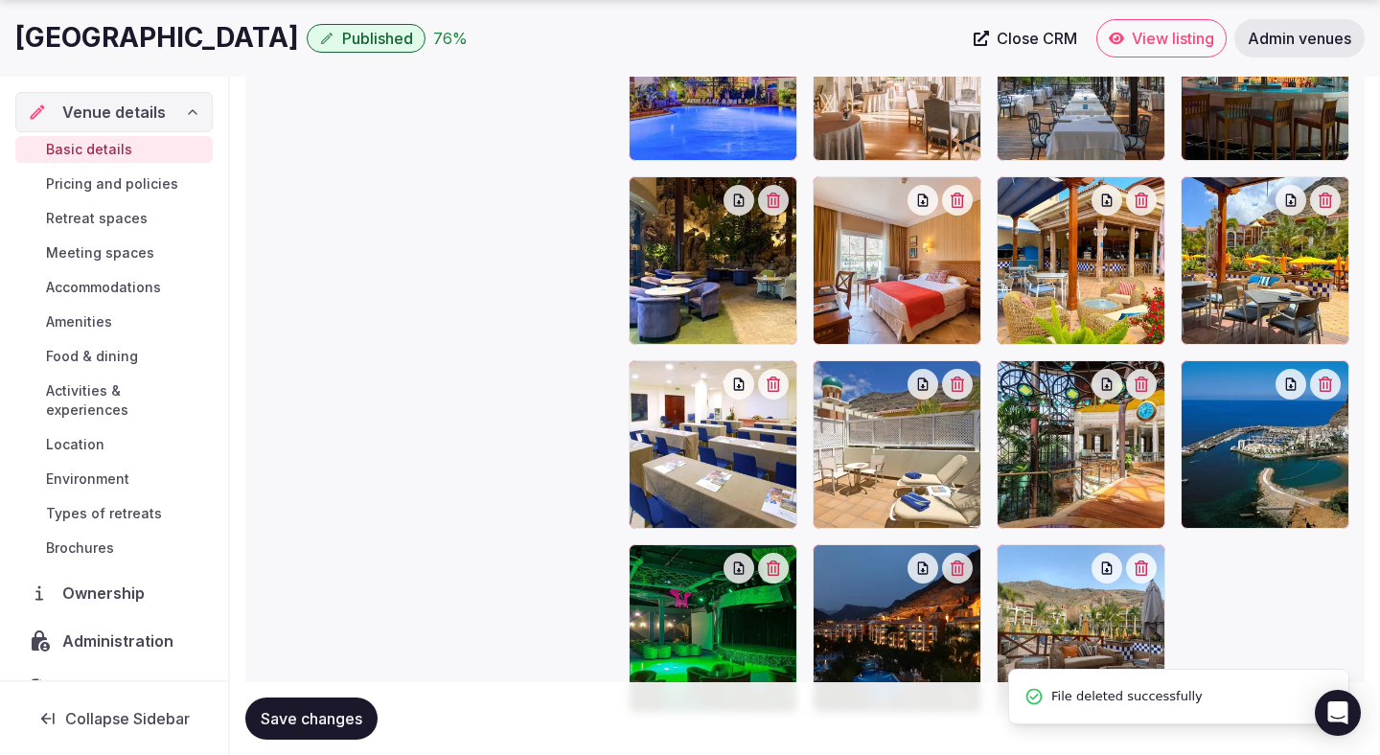
scroll to position [2327, 0]
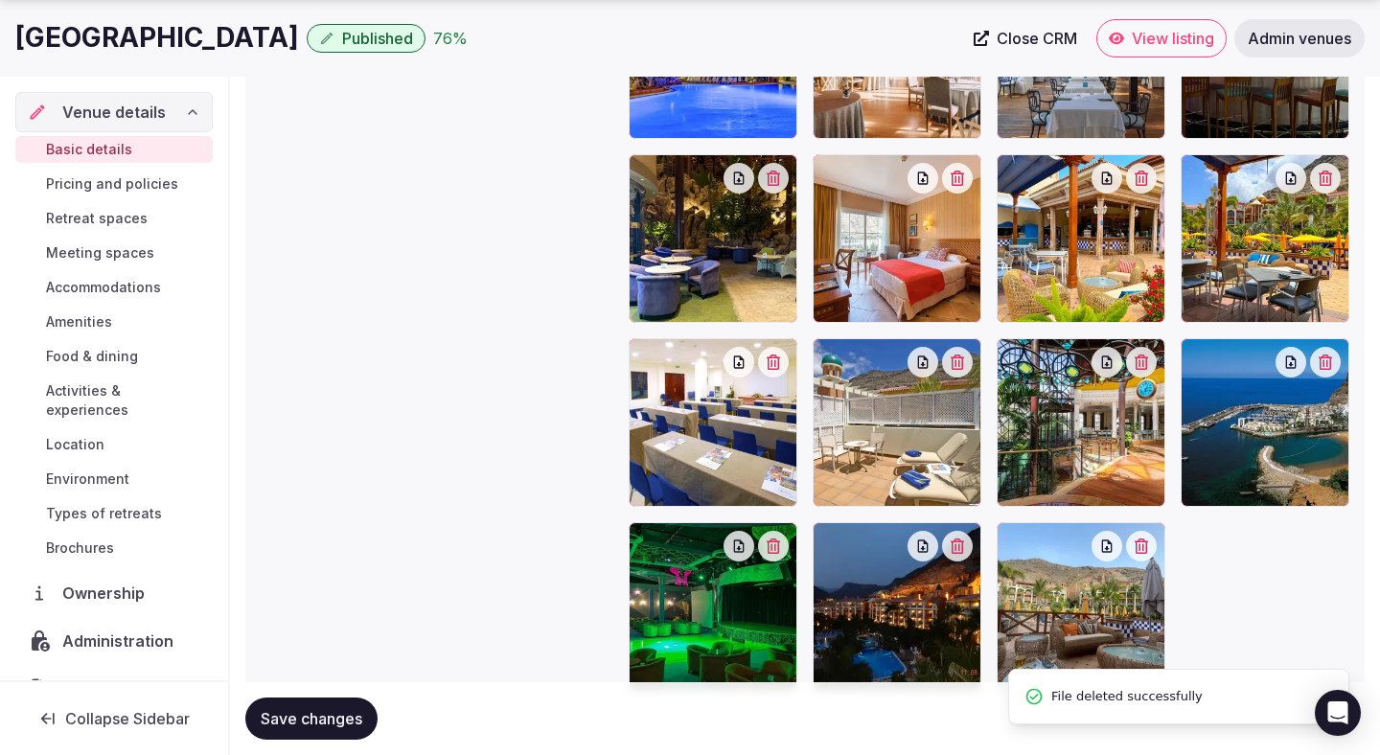
click at [1149, 367] on icon "button" at bounding box center [1141, 362] width 15 height 15
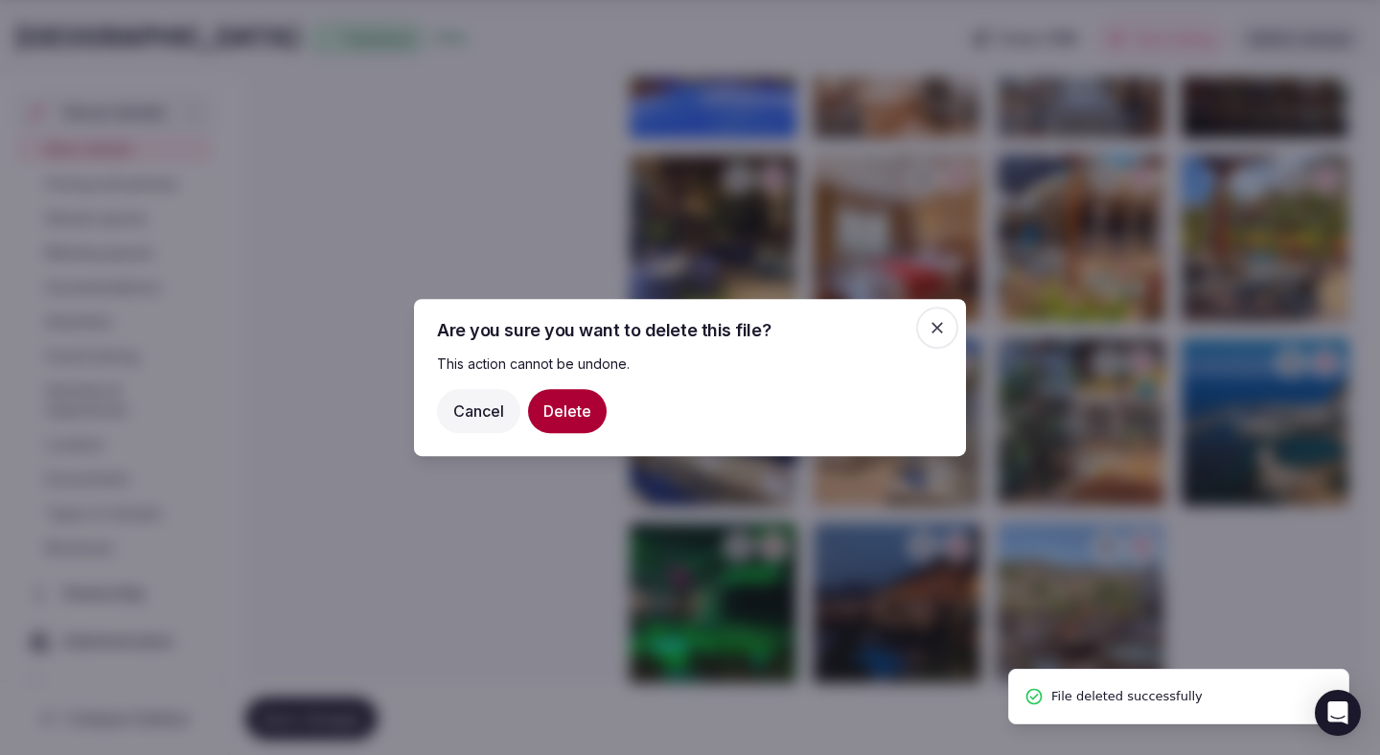
click at [579, 398] on button "Delete" at bounding box center [567, 411] width 79 height 44
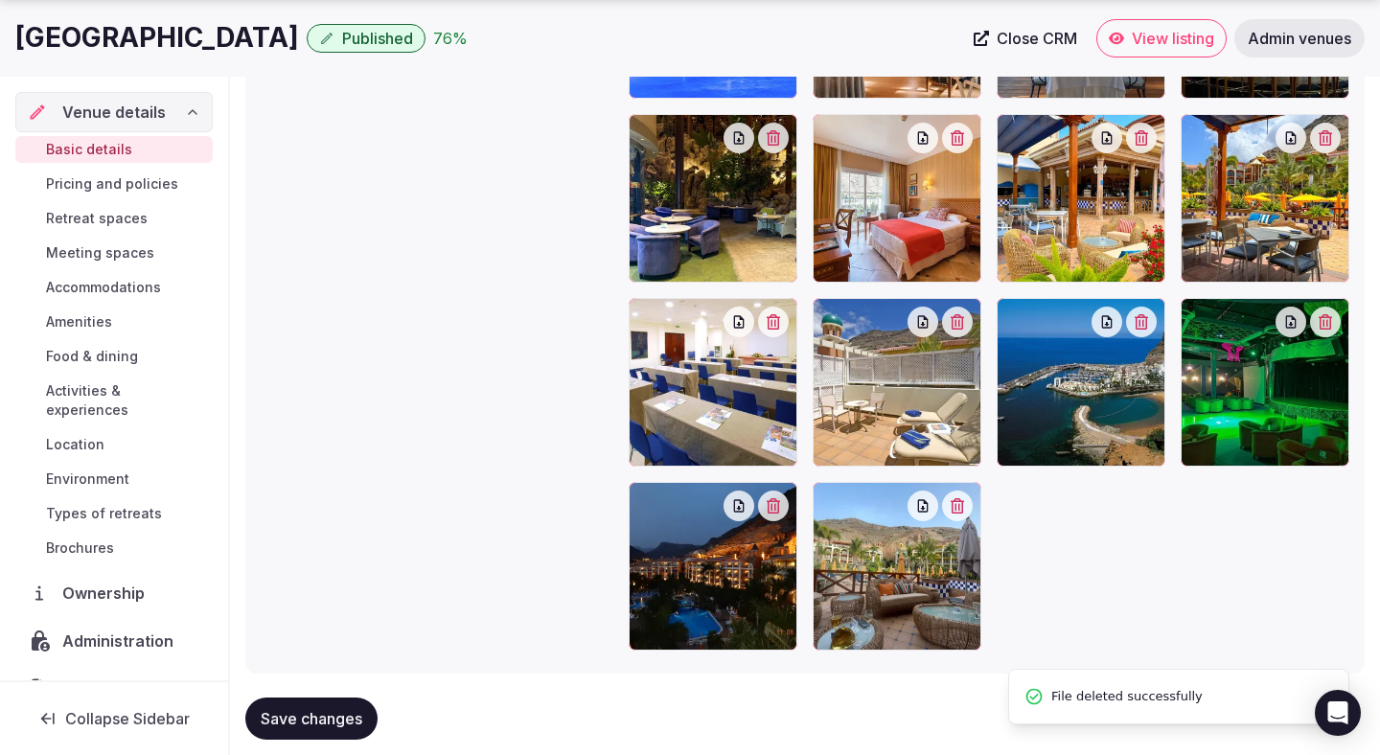
scroll to position [2405, 0]
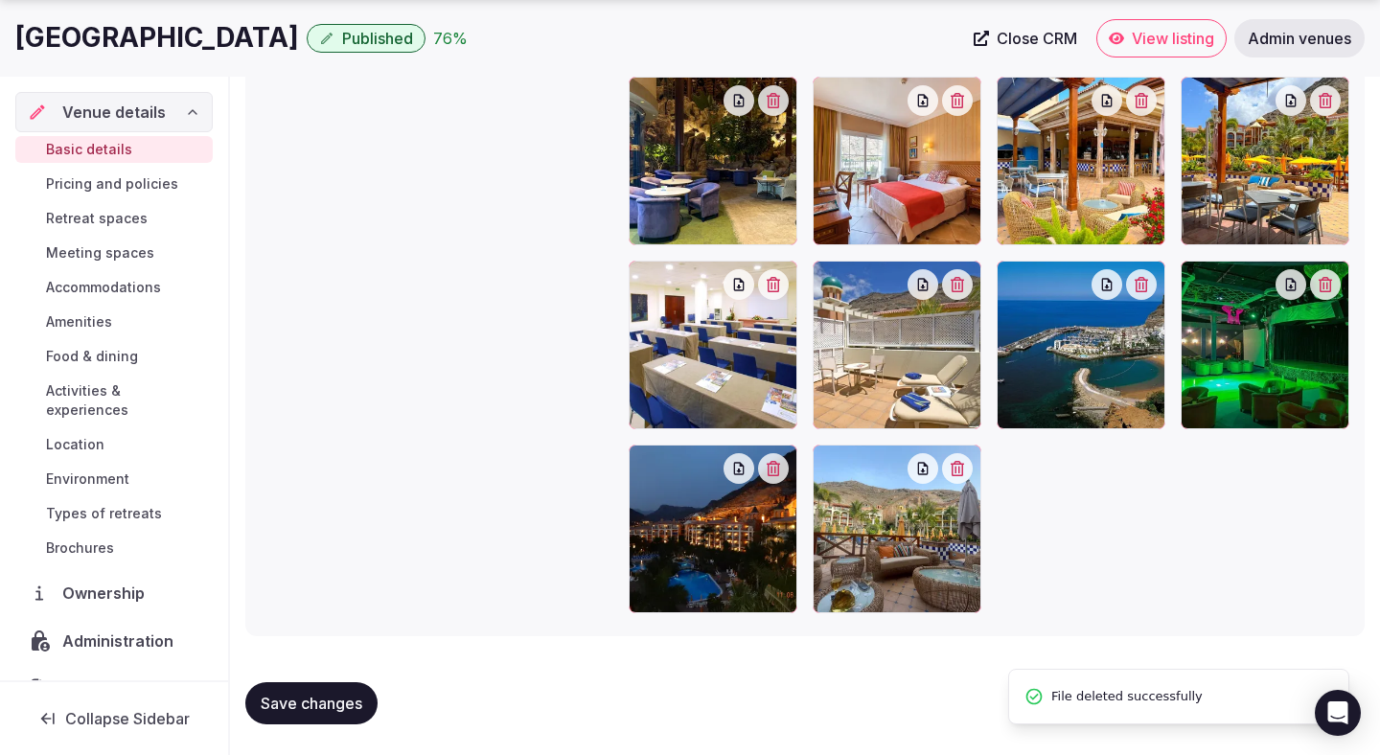
click at [776, 468] on icon "button" at bounding box center [773, 468] width 15 height 15
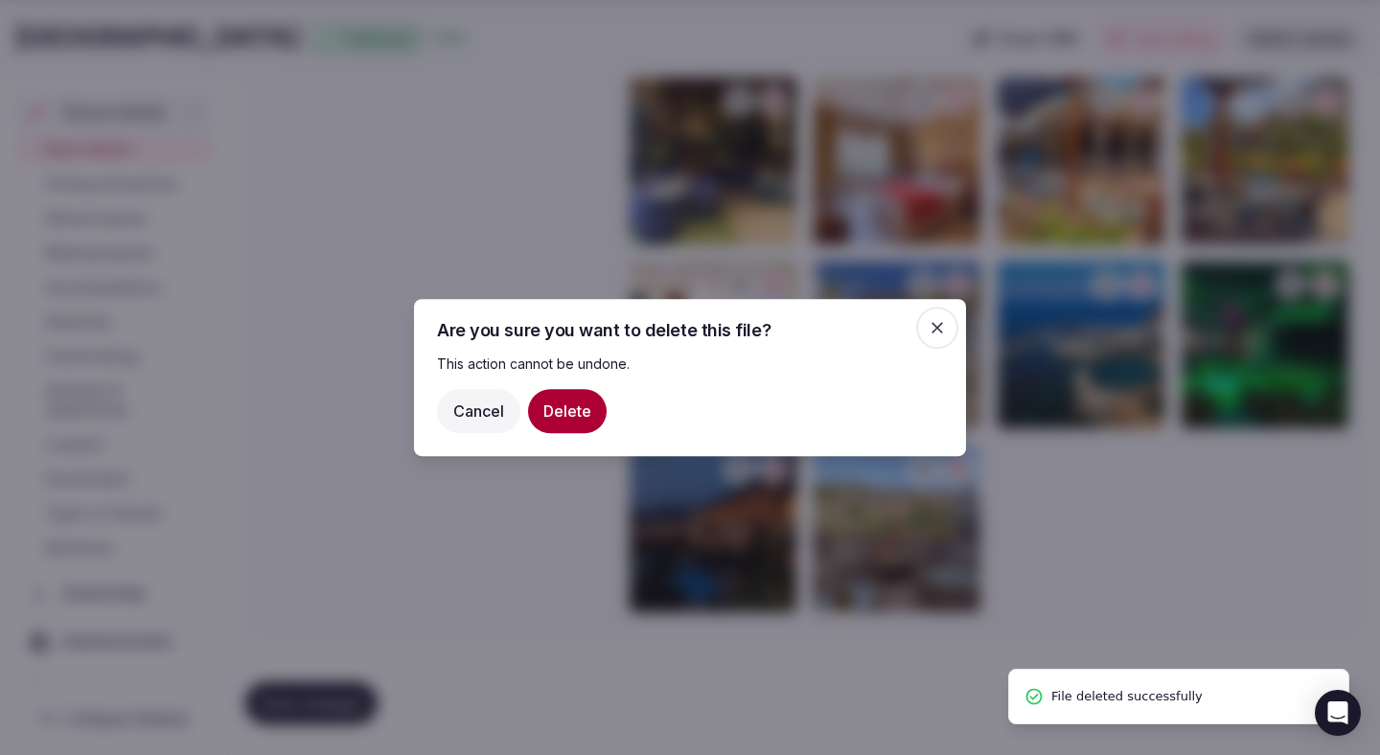
click at [589, 417] on button "Delete" at bounding box center [567, 411] width 79 height 44
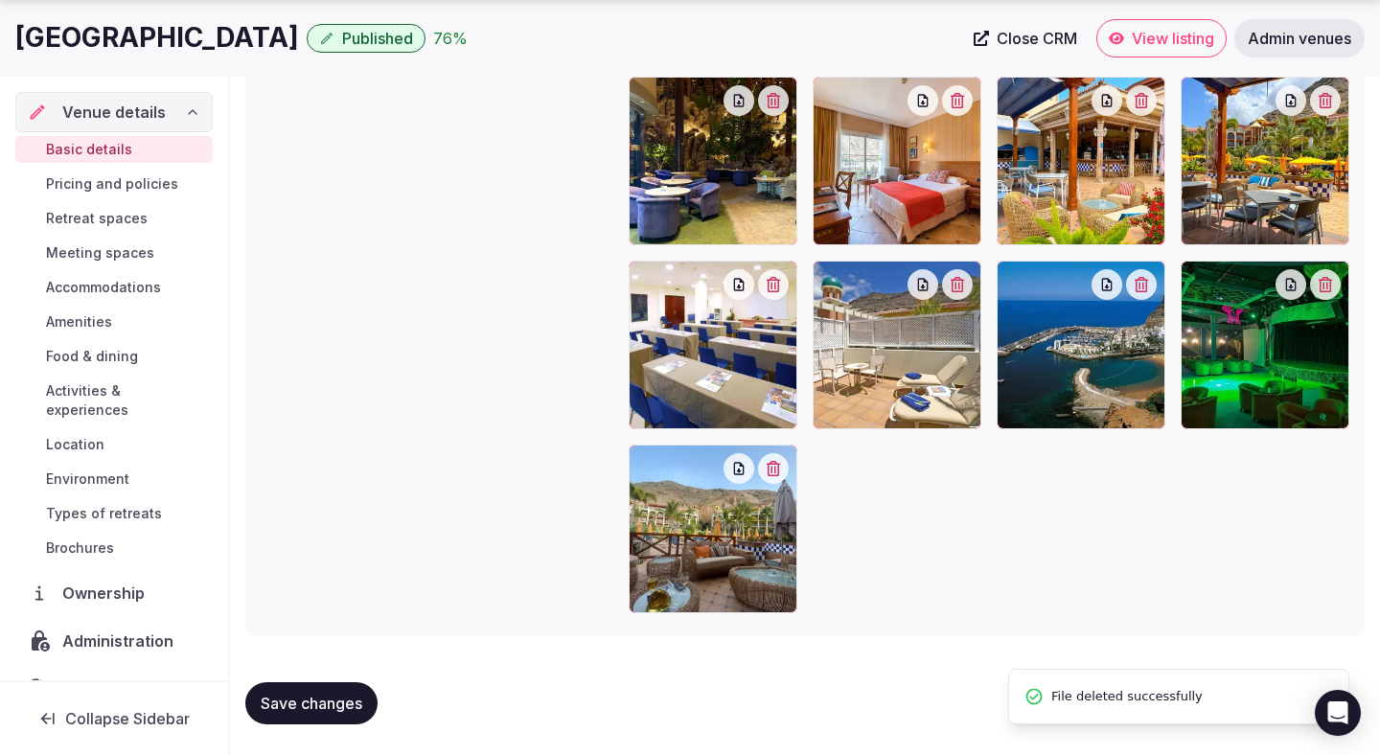
click at [1146, 285] on icon "button" at bounding box center [1141, 284] width 13 height 15
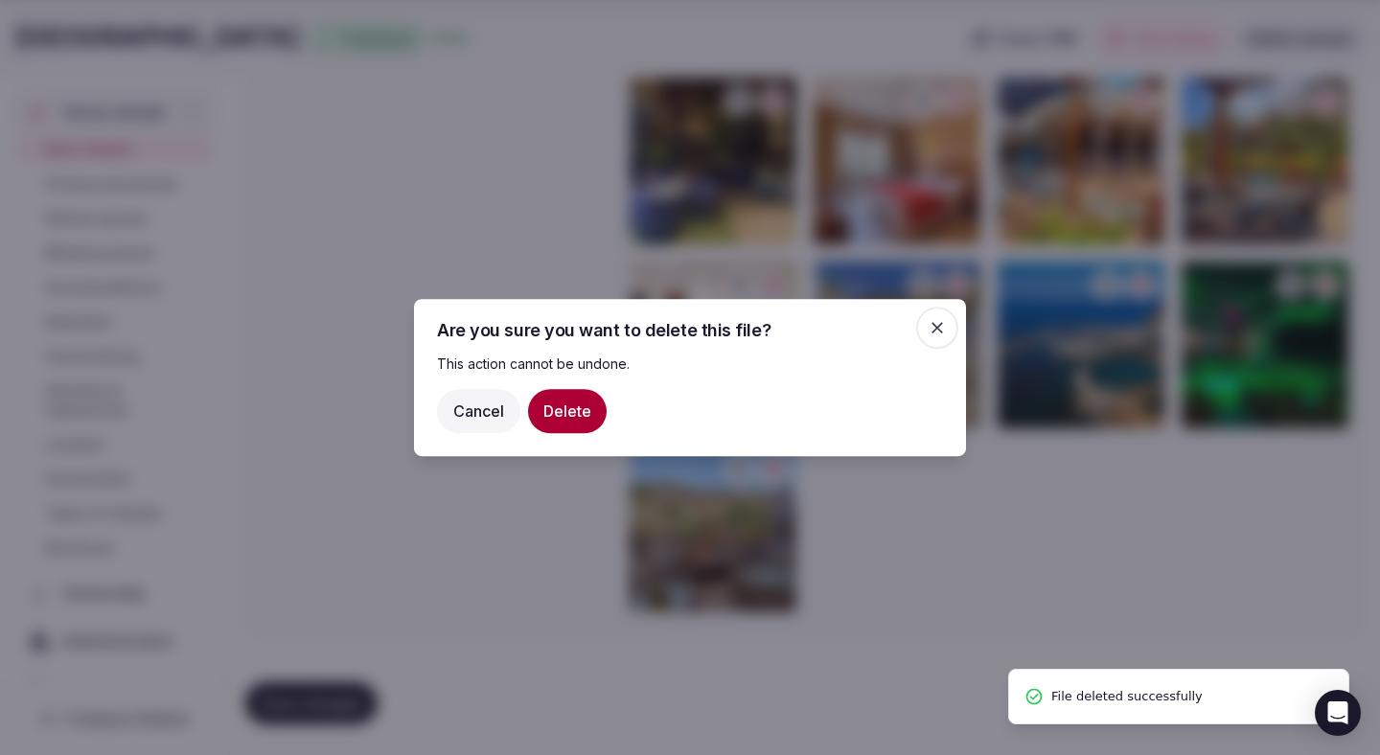
click at [579, 414] on button "Delete" at bounding box center [567, 411] width 79 height 44
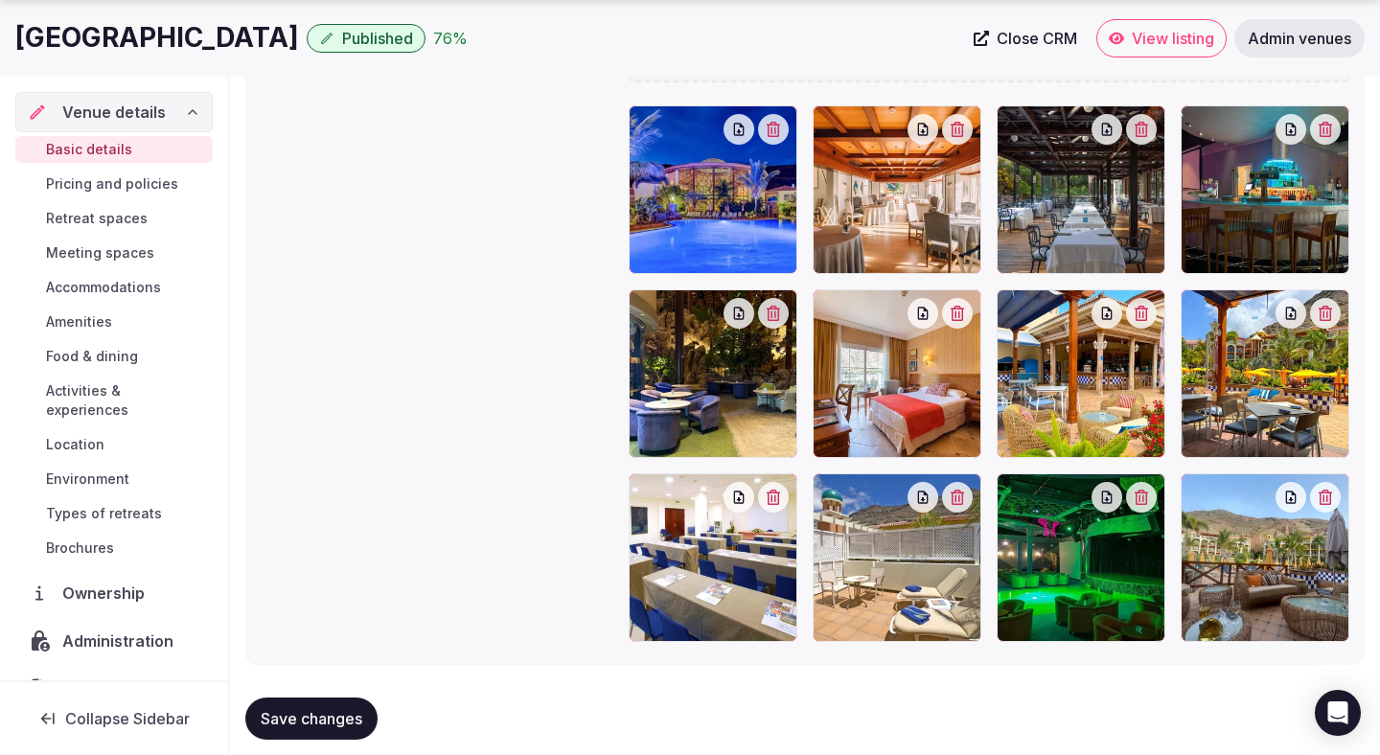
scroll to position [2195, 0]
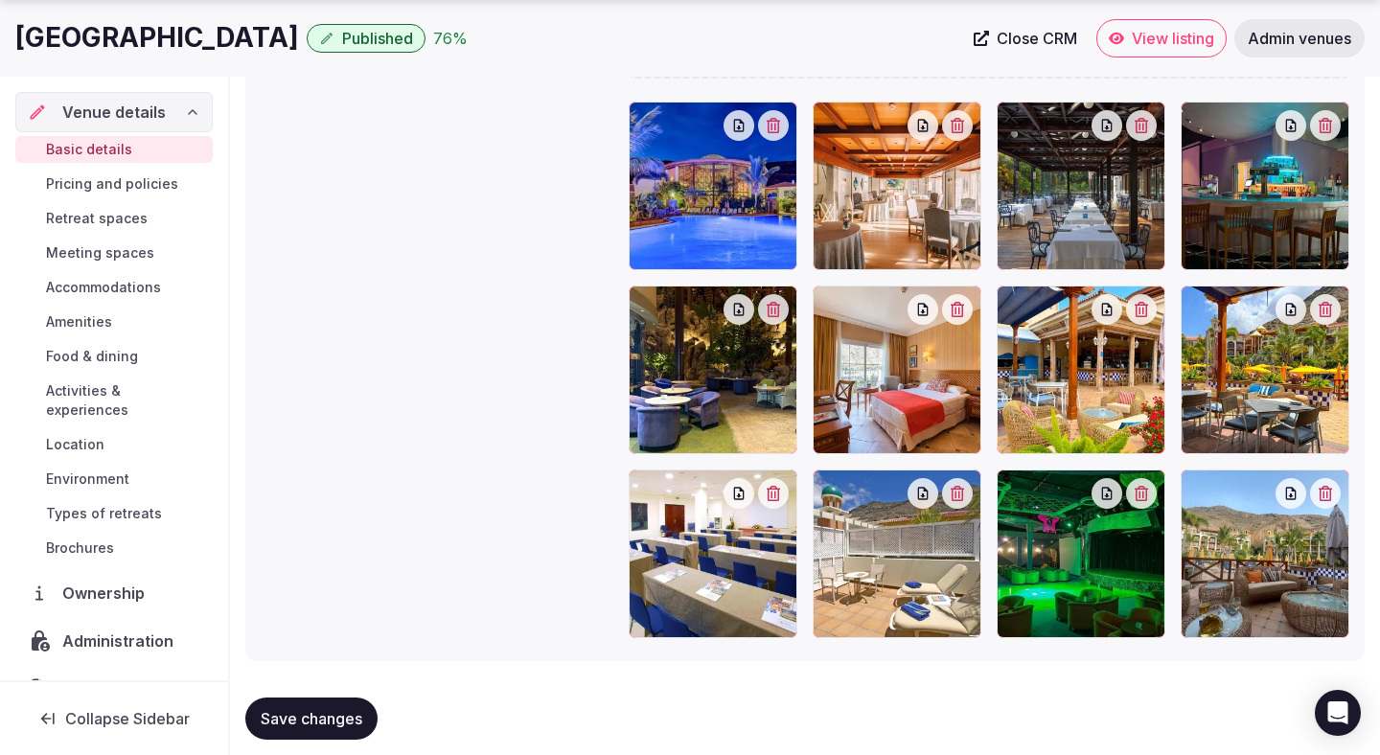
click at [776, 313] on icon "button" at bounding box center [773, 309] width 15 height 15
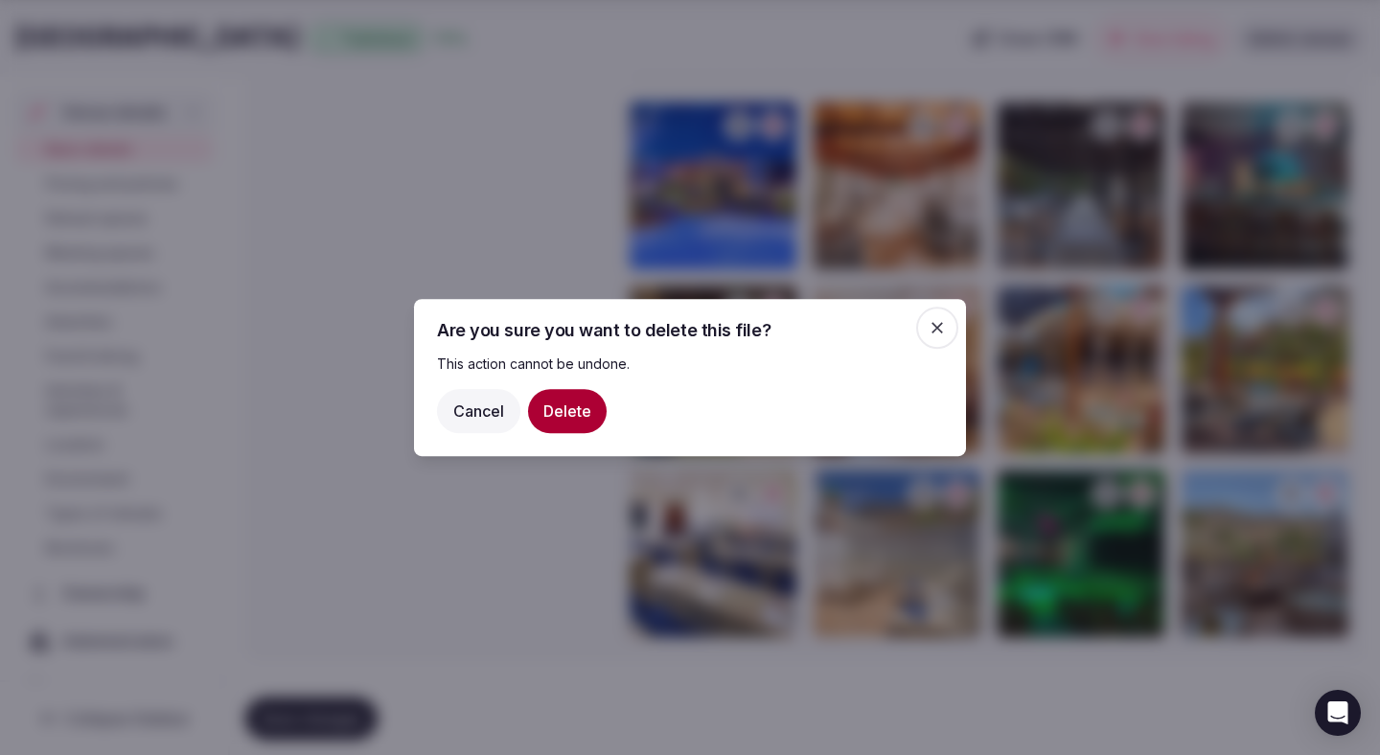
click at [577, 407] on button "Delete" at bounding box center [567, 411] width 79 height 44
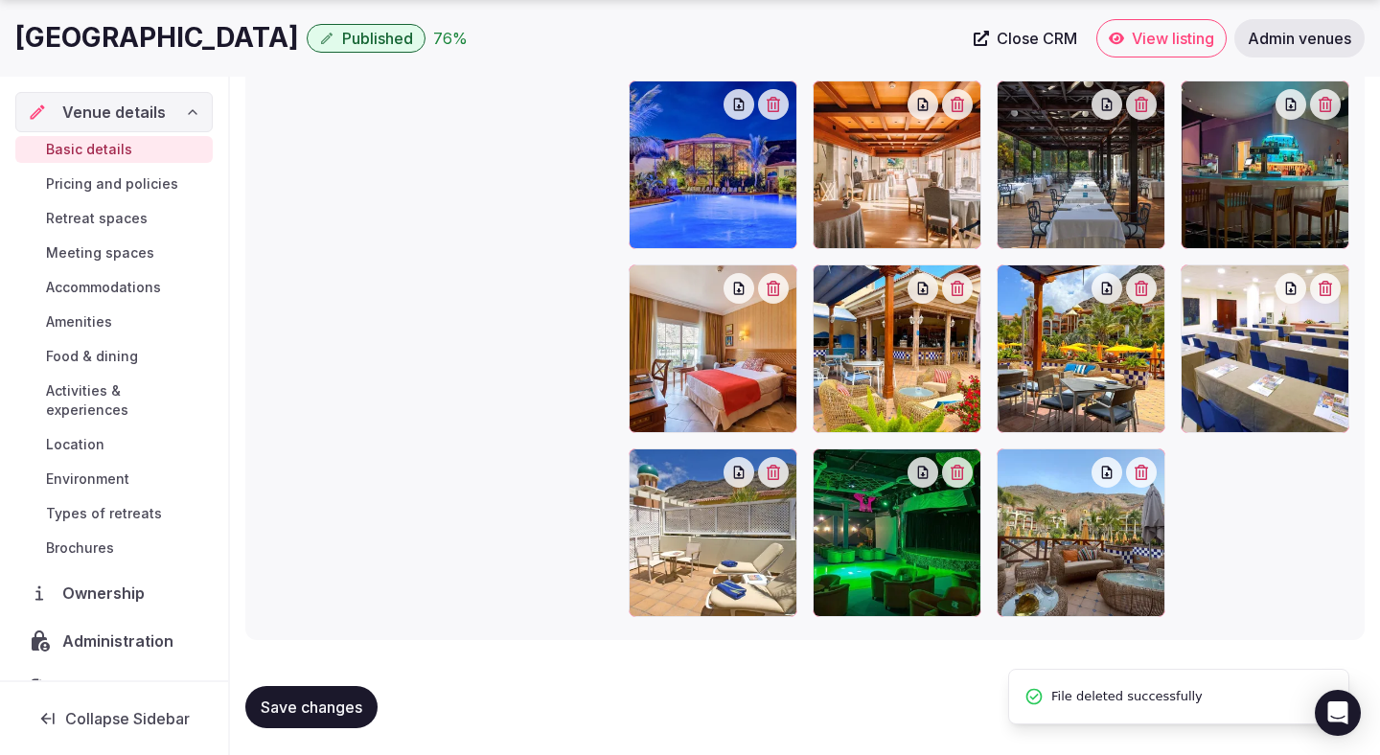
scroll to position [2221, 0]
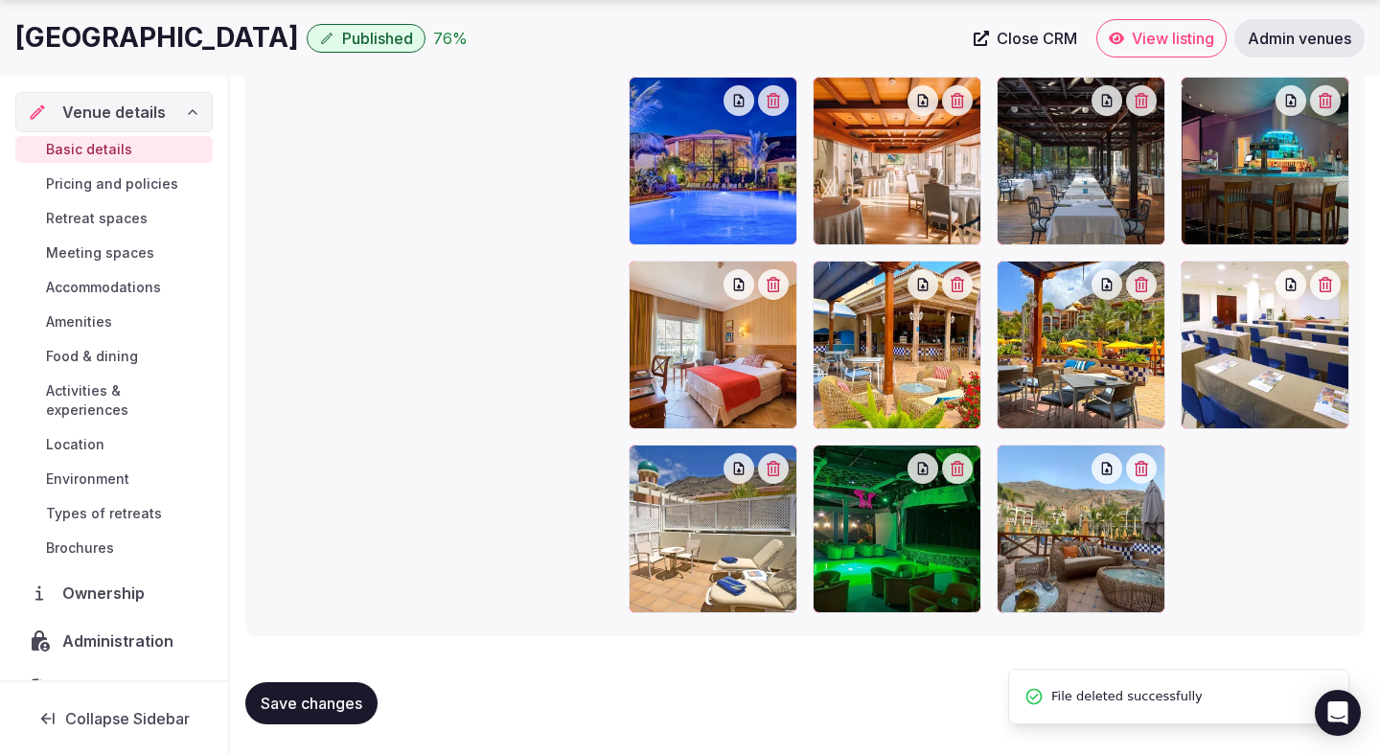
click at [955, 473] on icon "button" at bounding box center [957, 468] width 13 height 15
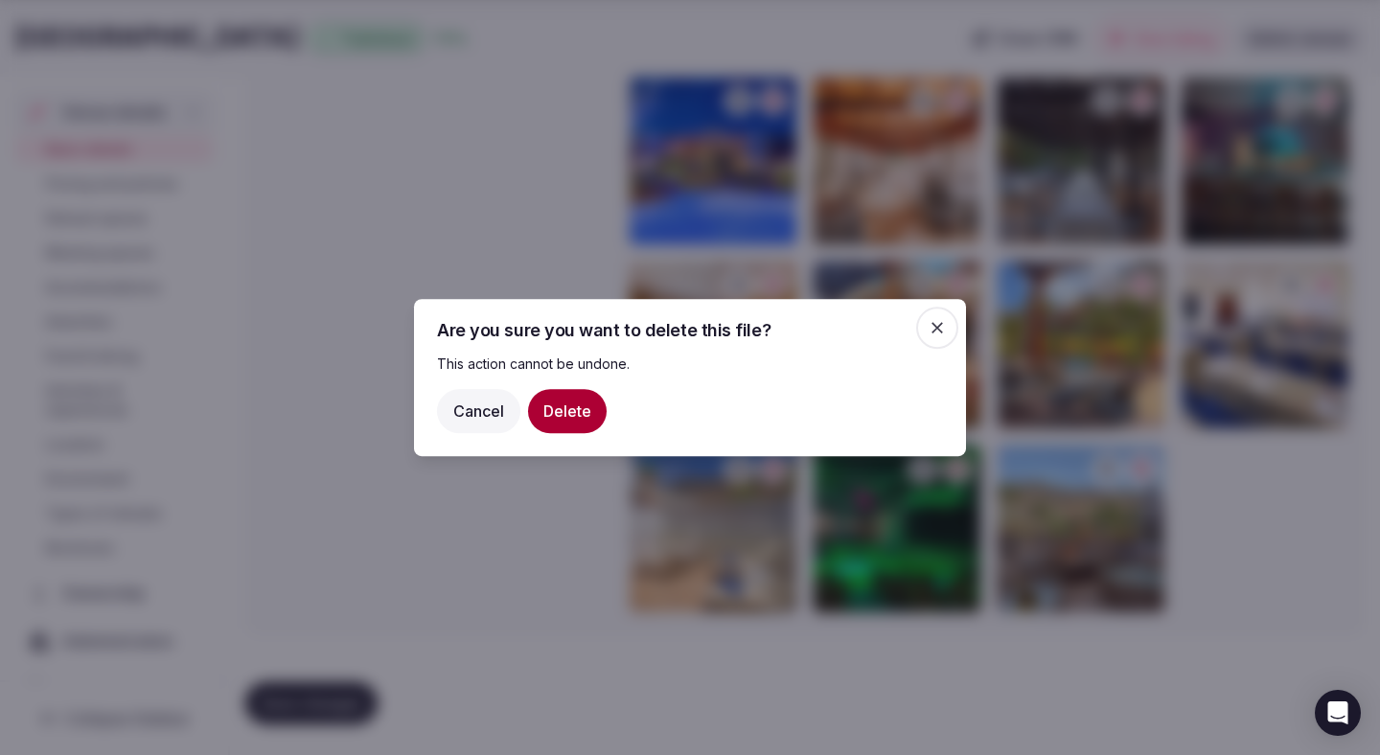
click at [548, 402] on button "Delete" at bounding box center [567, 411] width 79 height 44
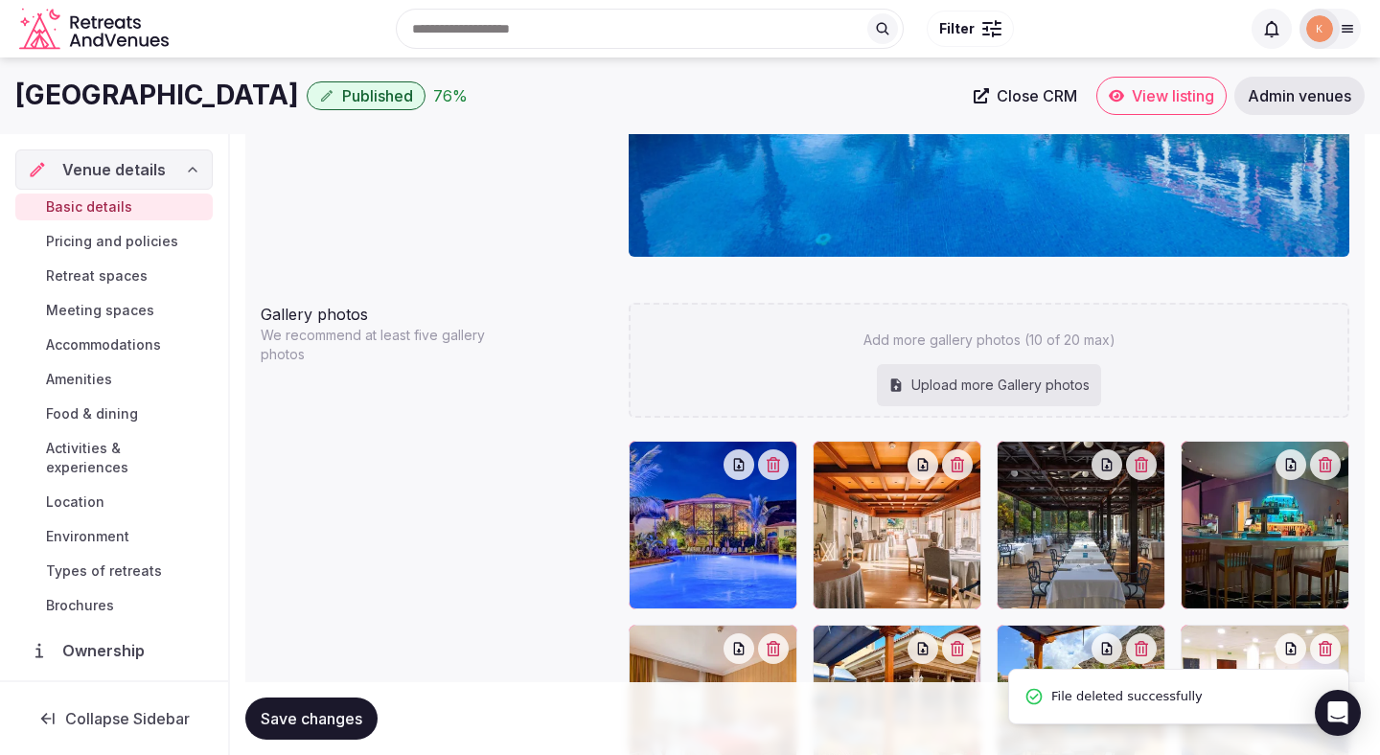
scroll to position [1852, 0]
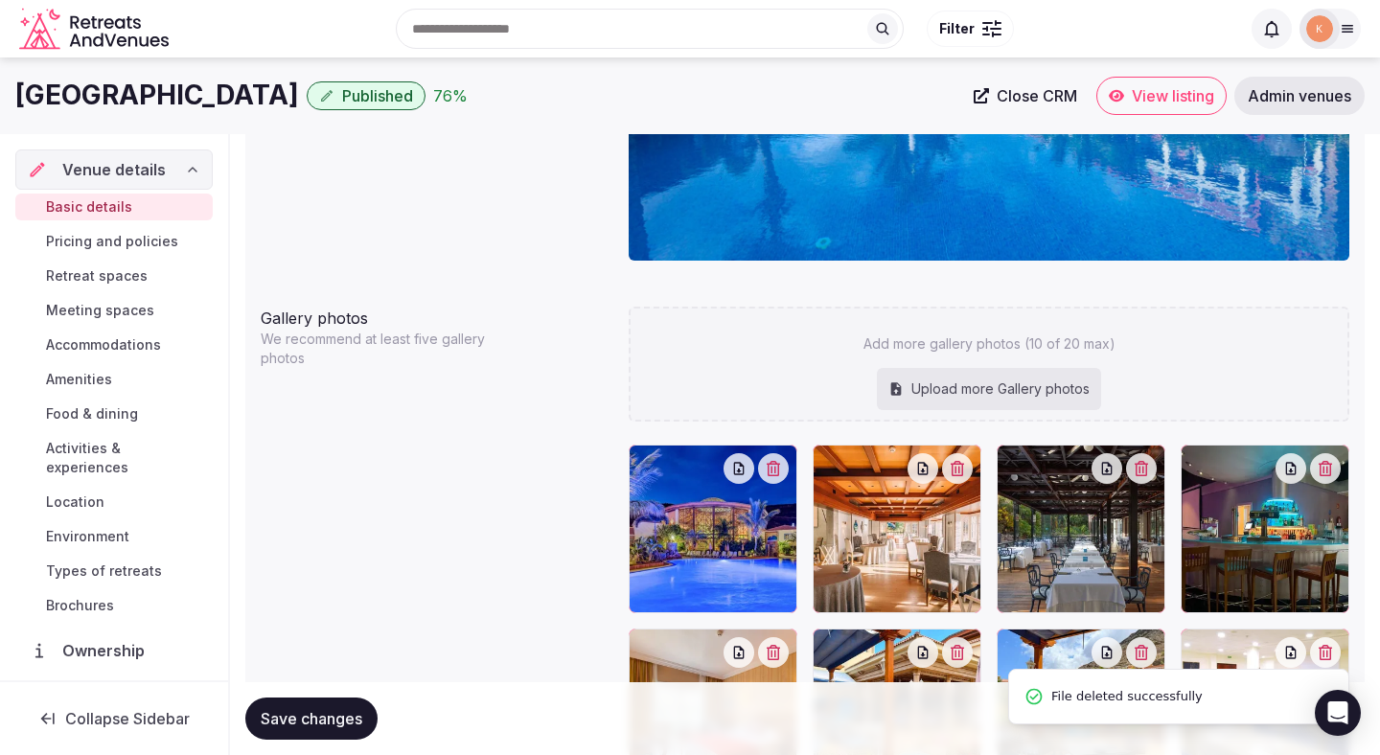
click at [961, 389] on div "Upload more Gallery photos" at bounding box center [989, 389] width 224 height 42
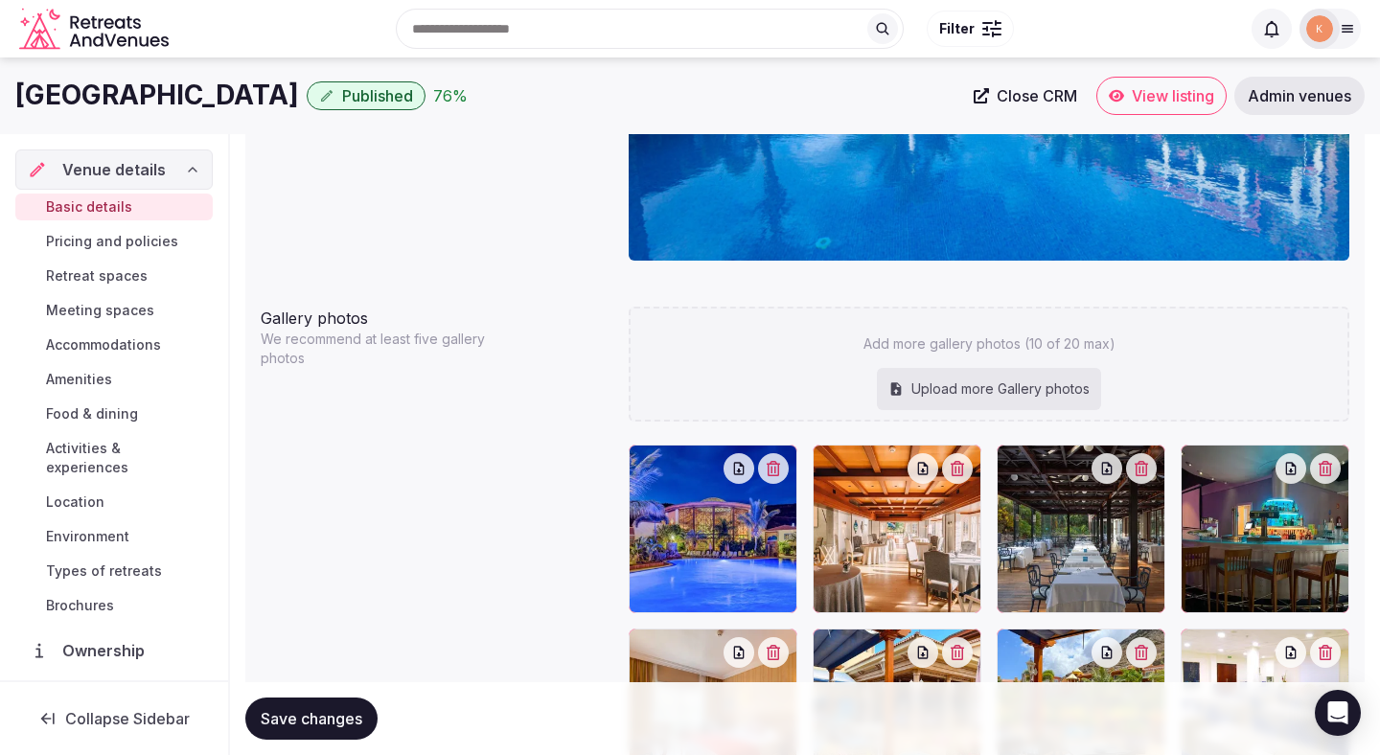
type input "**********"
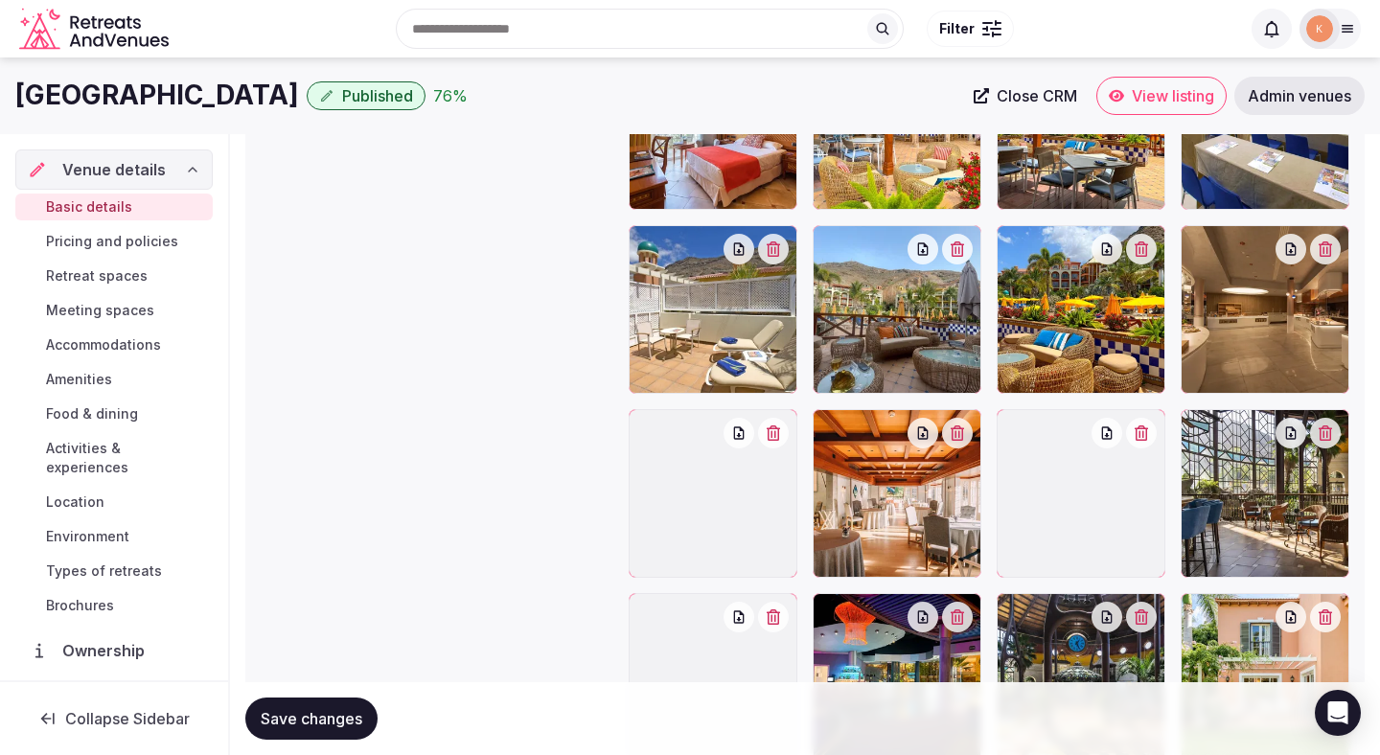
scroll to position [2433, 0]
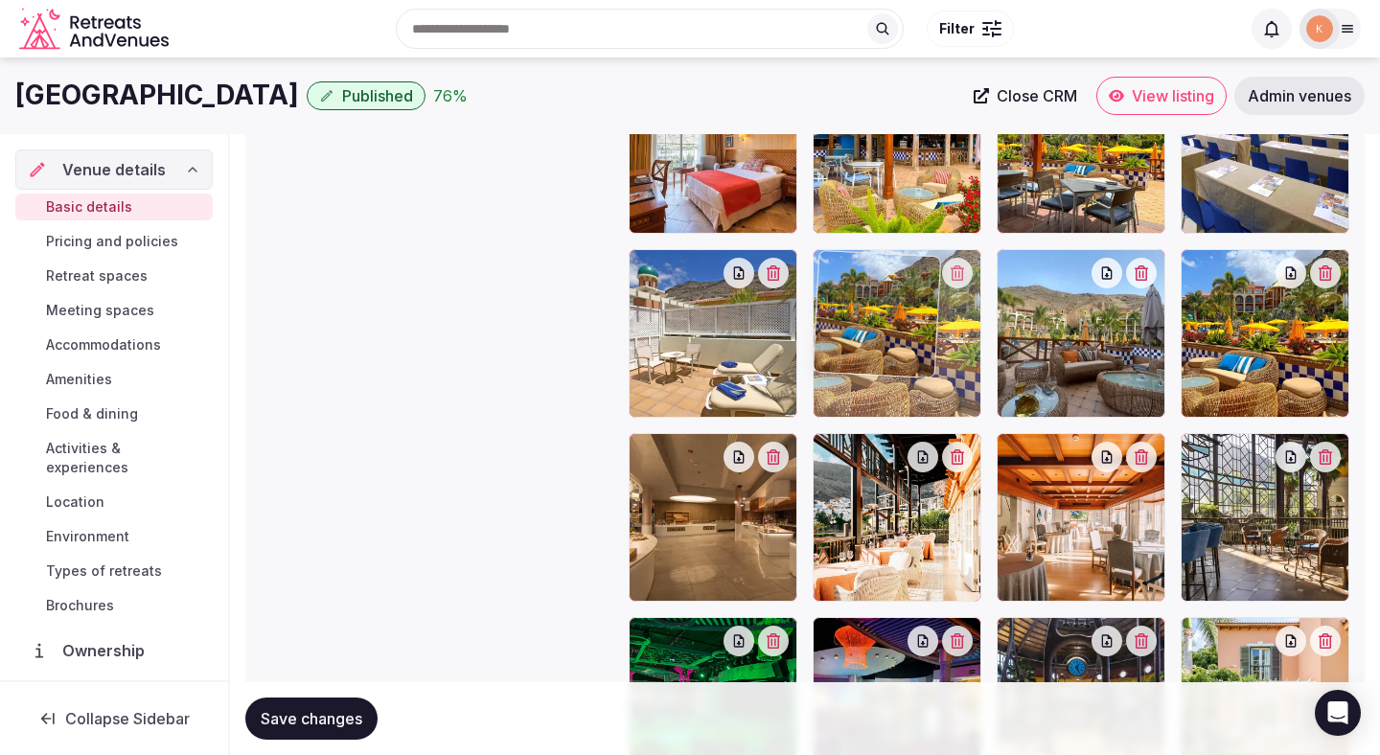
drag, startPoint x: 1087, startPoint y: 479, endPoint x: 925, endPoint y: 331, distance: 219.7
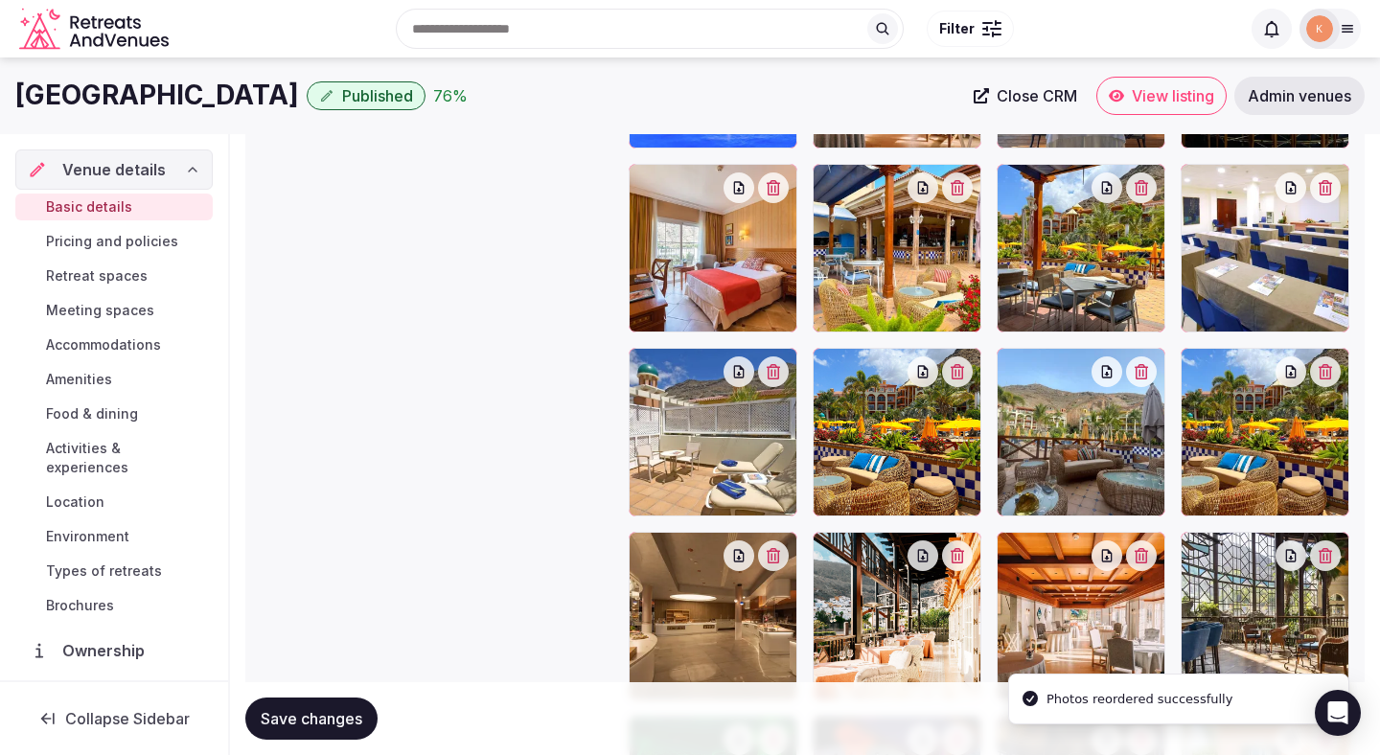
scroll to position [2317, 0]
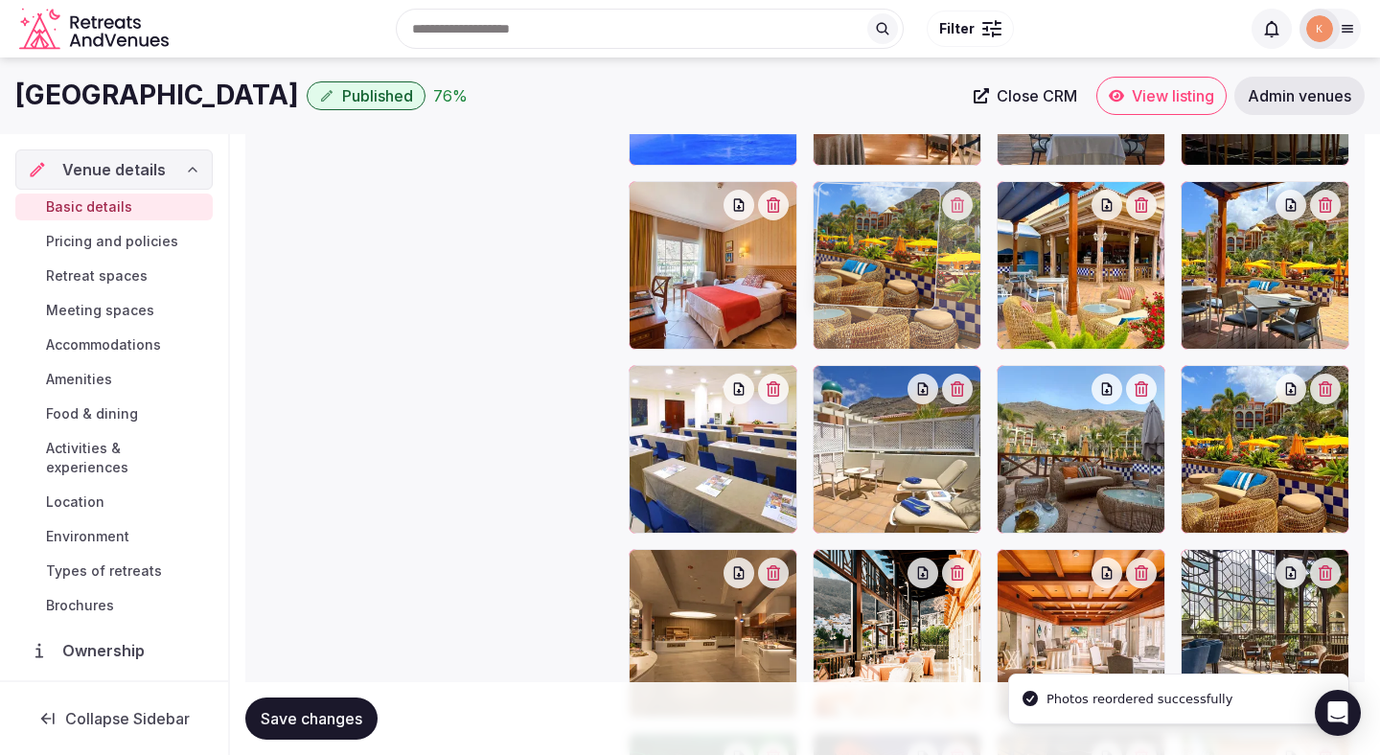
drag, startPoint x: 910, startPoint y: 431, endPoint x: 910, endPoint y: 197, distance: 233.8
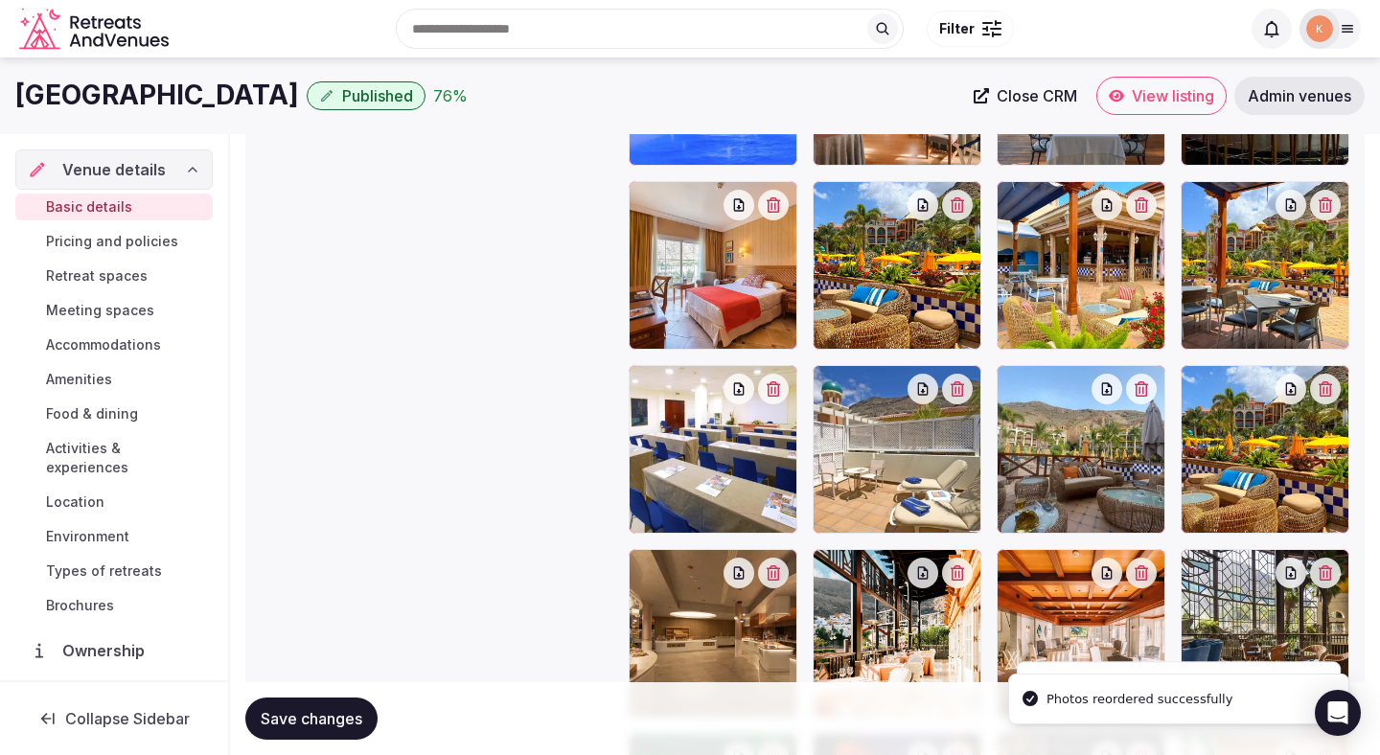
scroll to position [2120, 0]
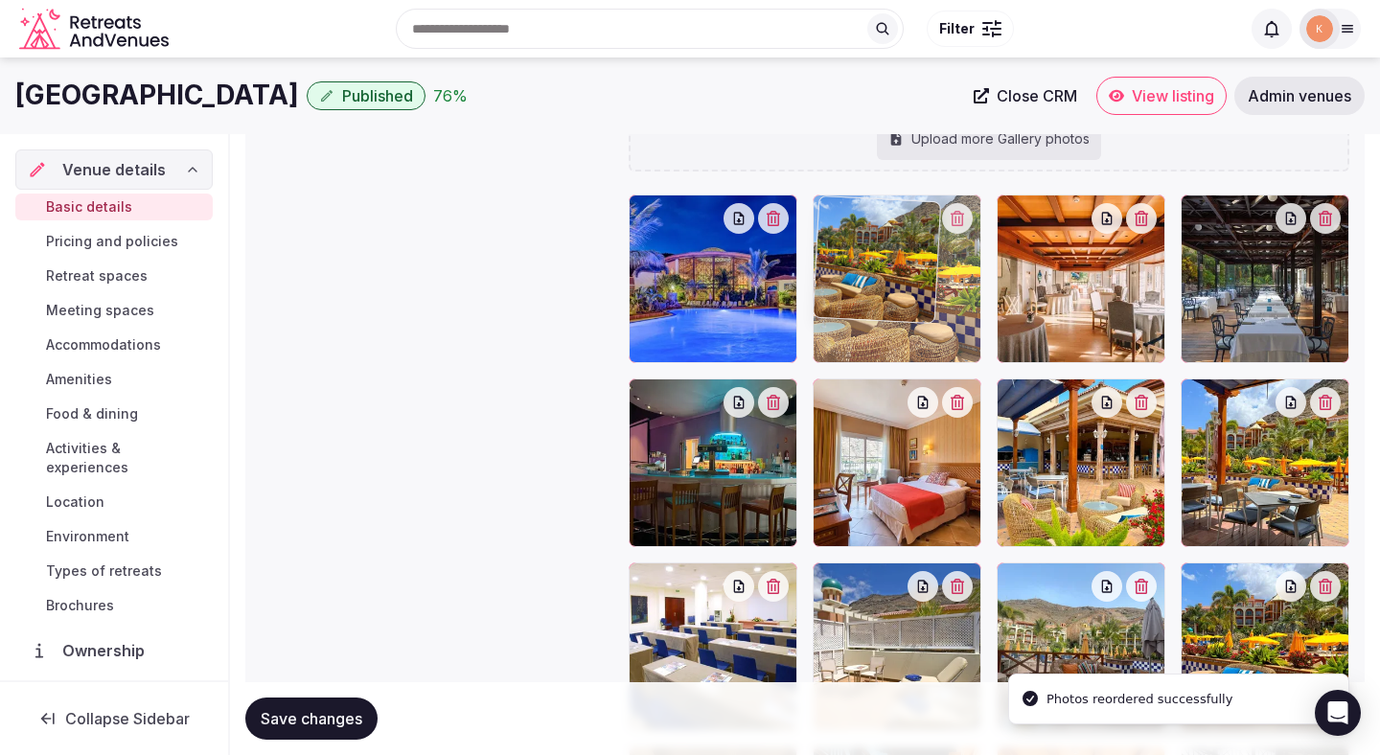
drag, startPoint x: 889, startPoint y: 397, endPoint x: 889, endPoint y: 284, distance: 113.1
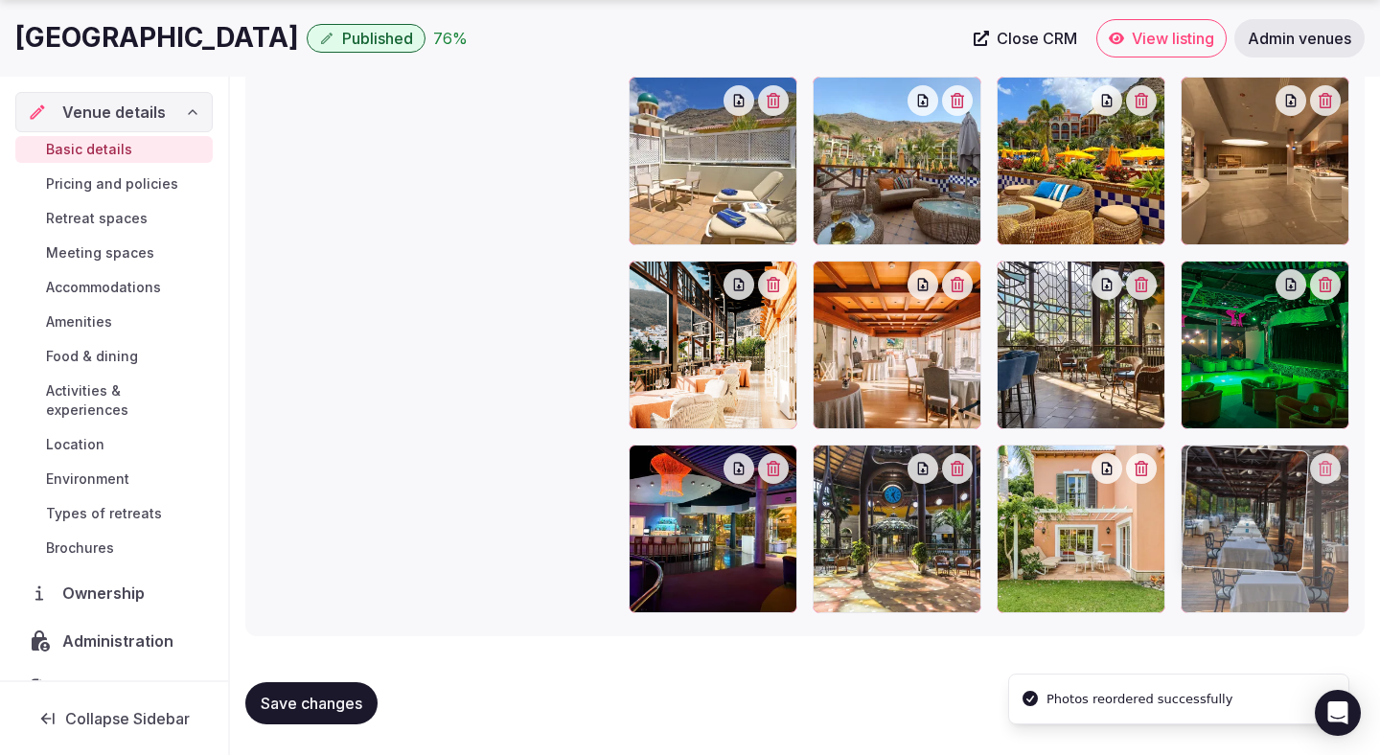
drag, startPoint x: 1256, startPoint y: 309, endPoint x: 1272, endPoint y: 551, distance: 242.9
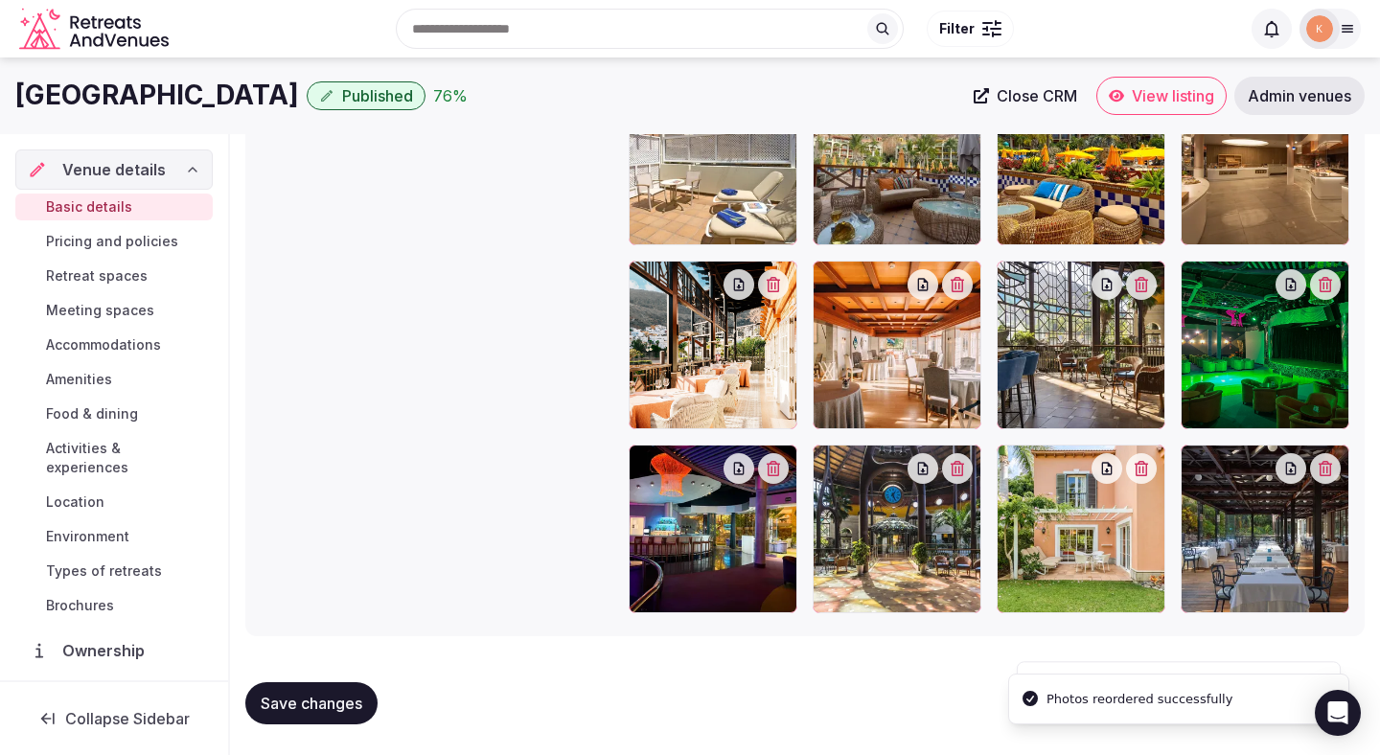
scroll to position [2459, 0]
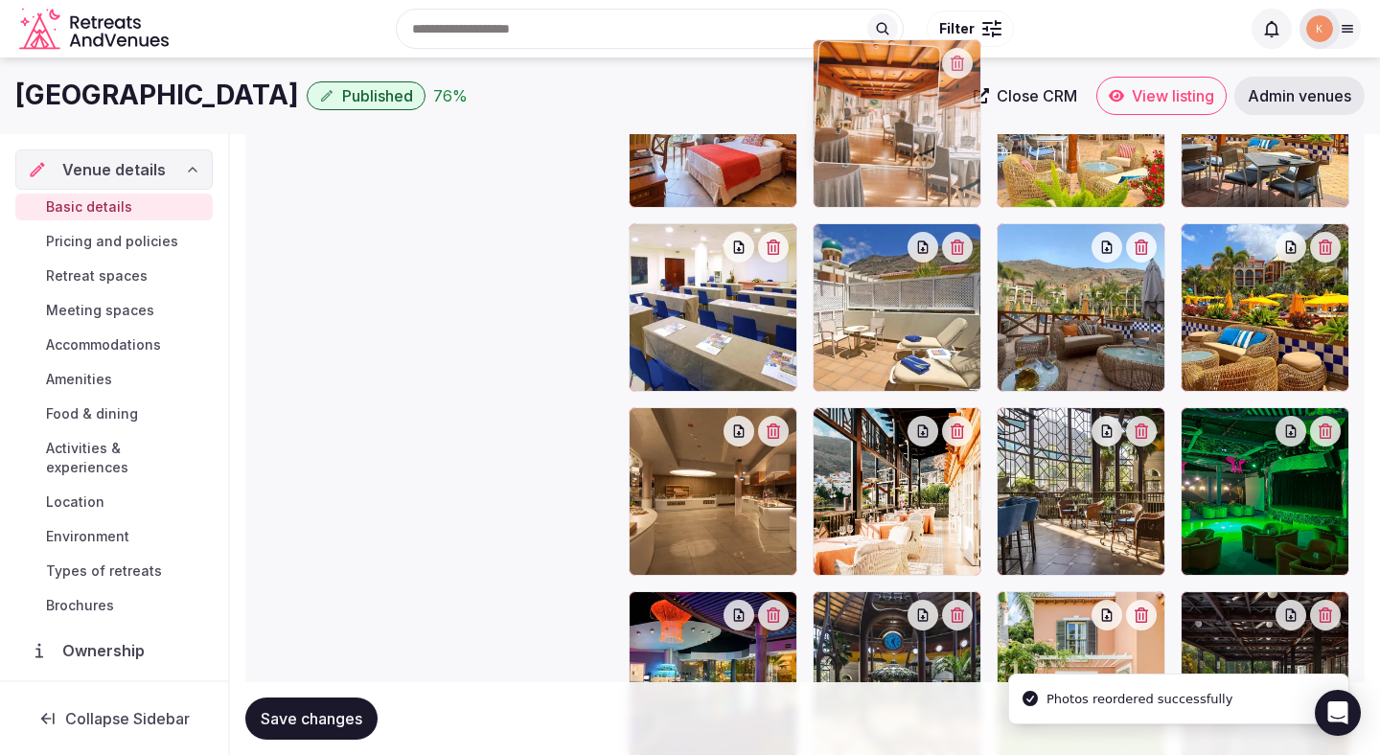
drag, startPoint x: 898, startPoint y: 467, endPoint x: 899, endPoint y: 164, distance: 302.8
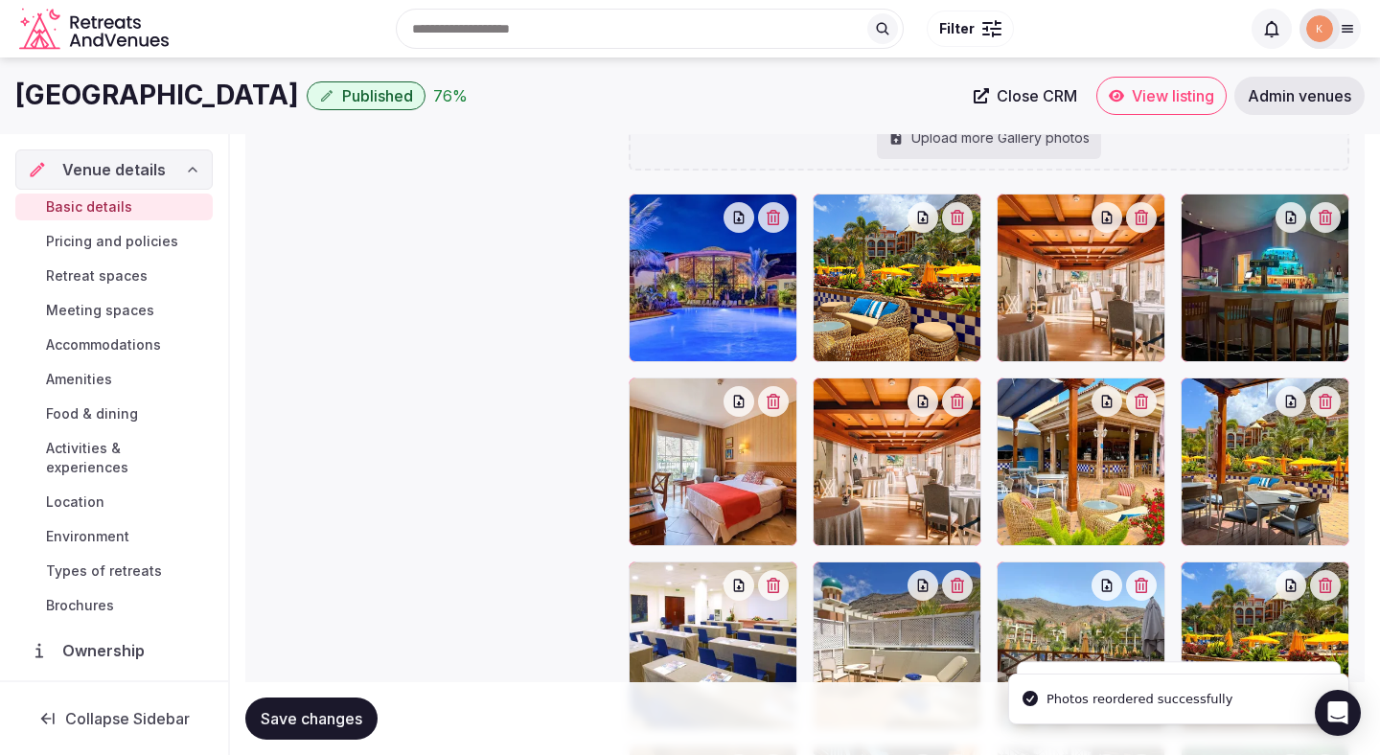
scroll to position [1919, 0]
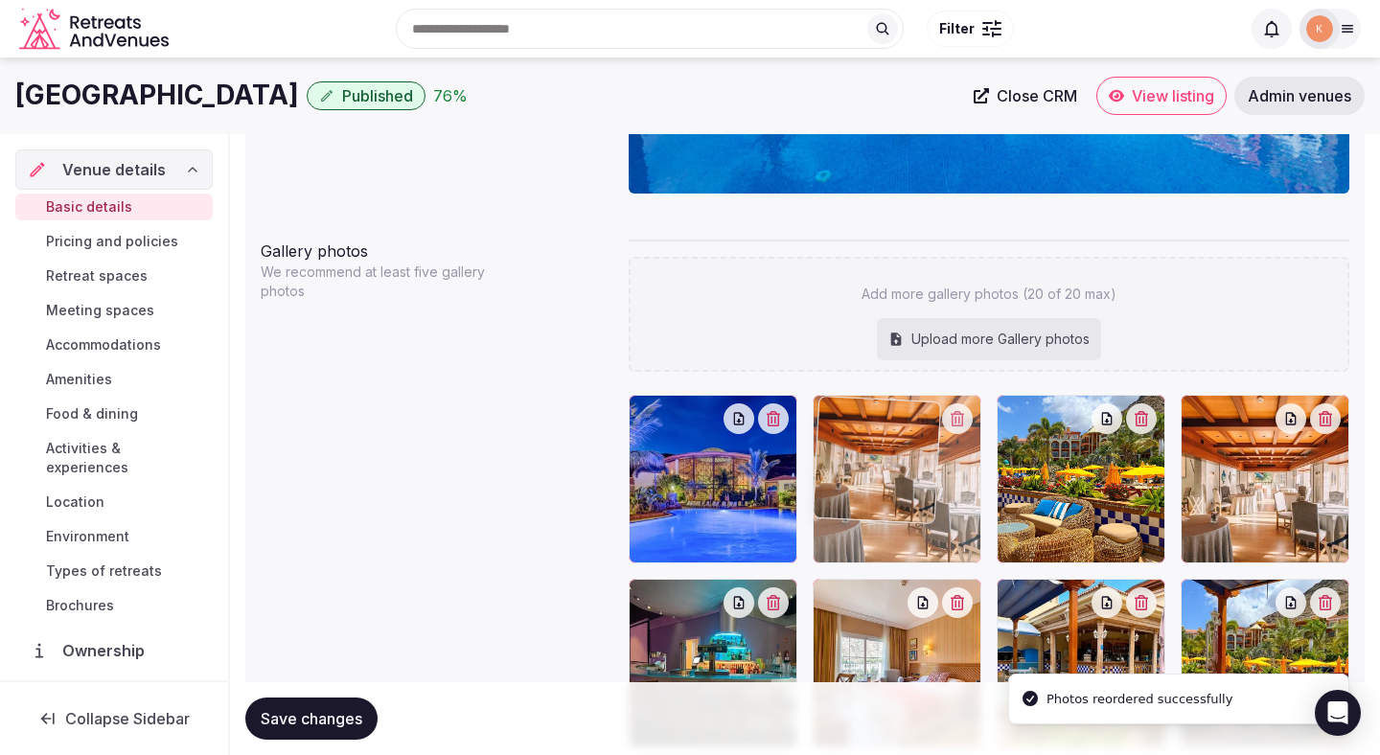
drag, startPoint x: 855, startPoint y: 611, endPoint x: 853, endPoint y: 483, distance: 128.4
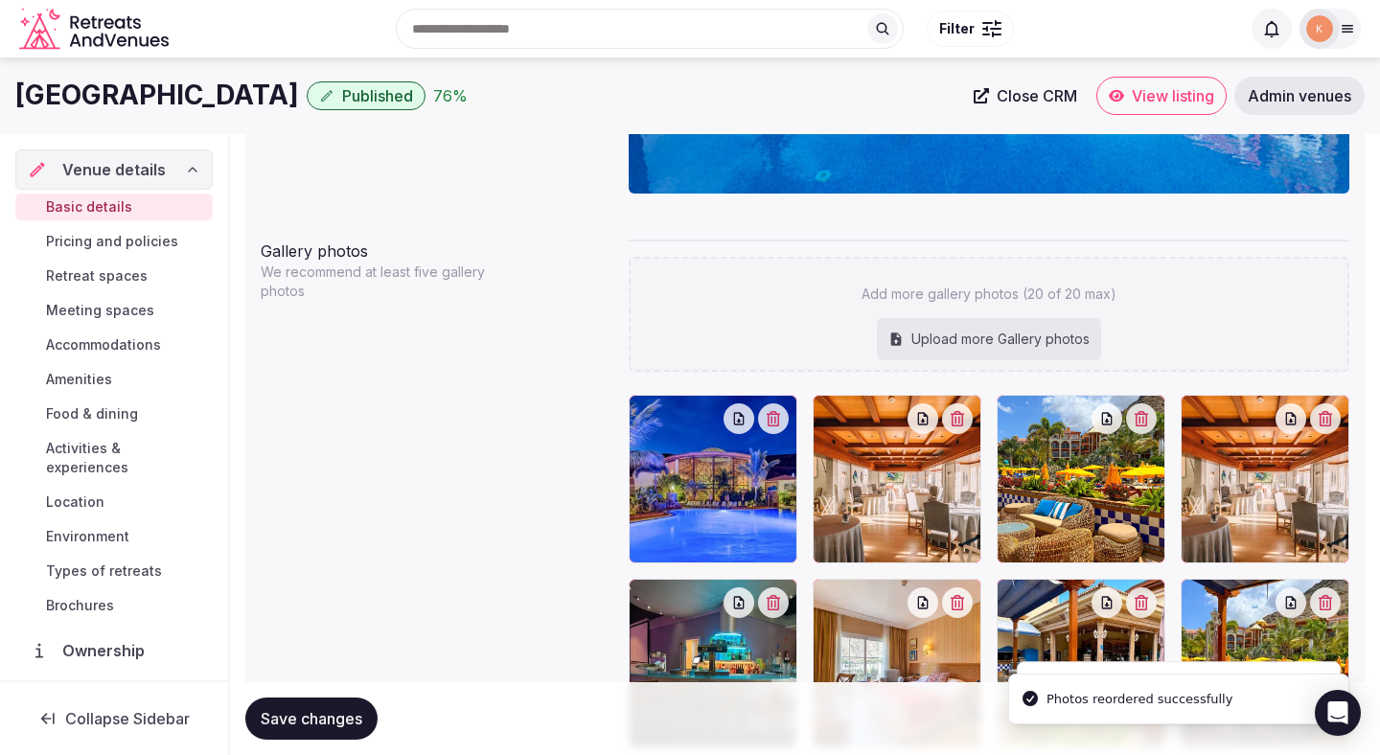
click at [326, 711] on span "Save changes" at bounding box center [312, 718] width 102 height 19
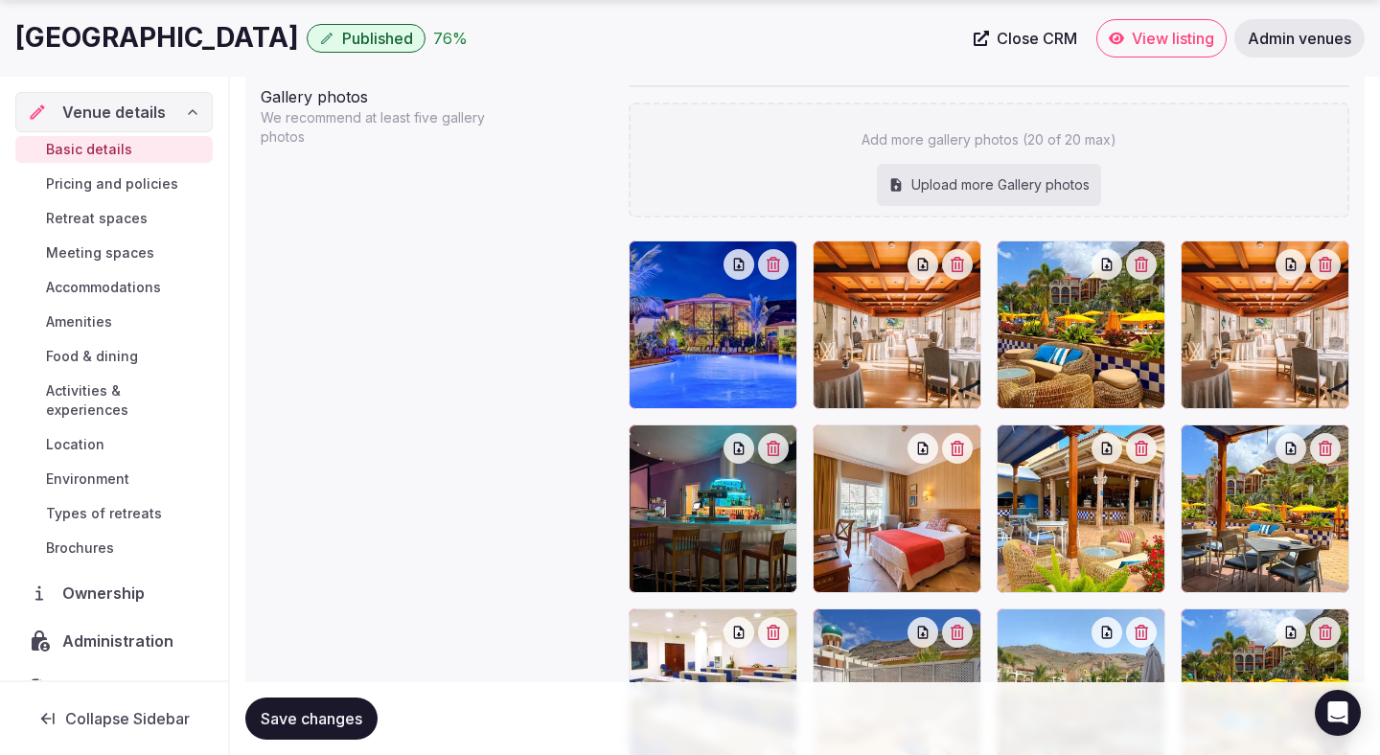
scroll to position [2200, 0]
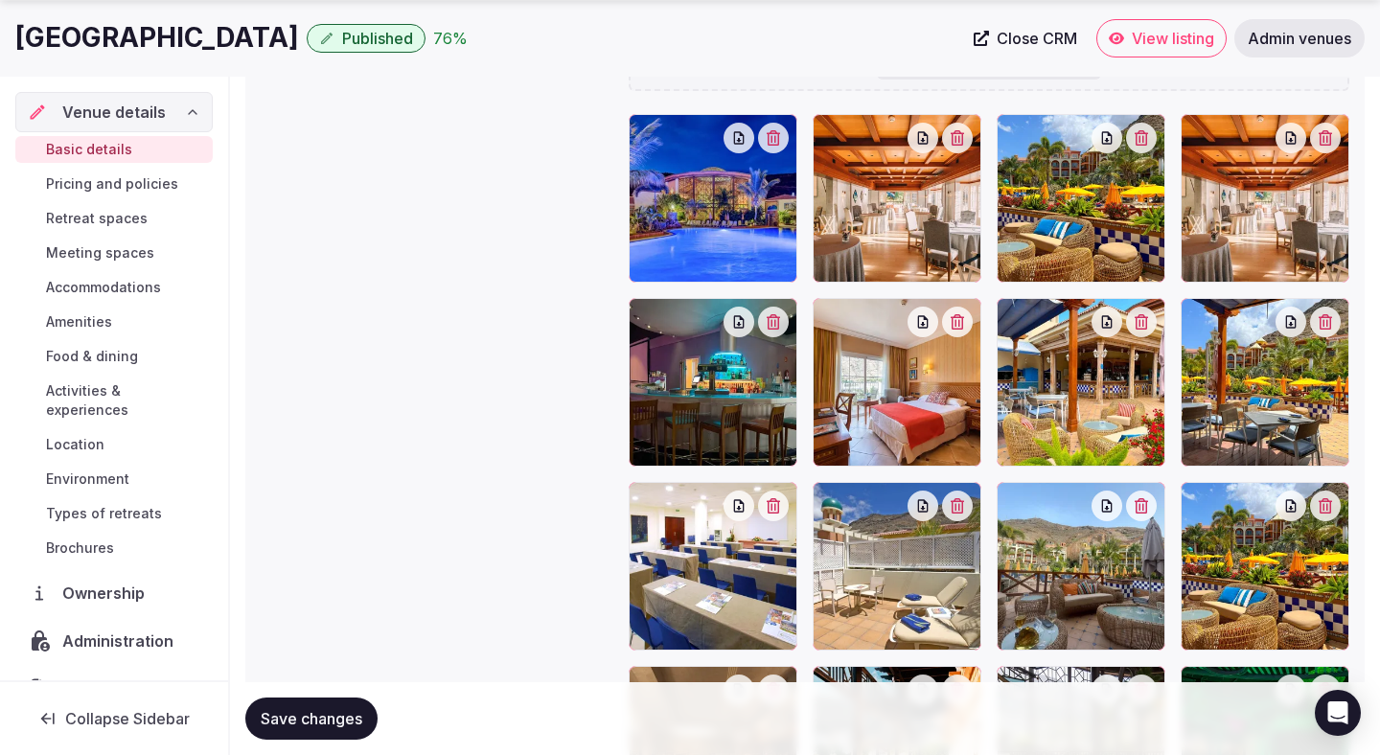
click at [323, 711] on span "Save changes" at bounding box center [312, 718] width 102 height 19
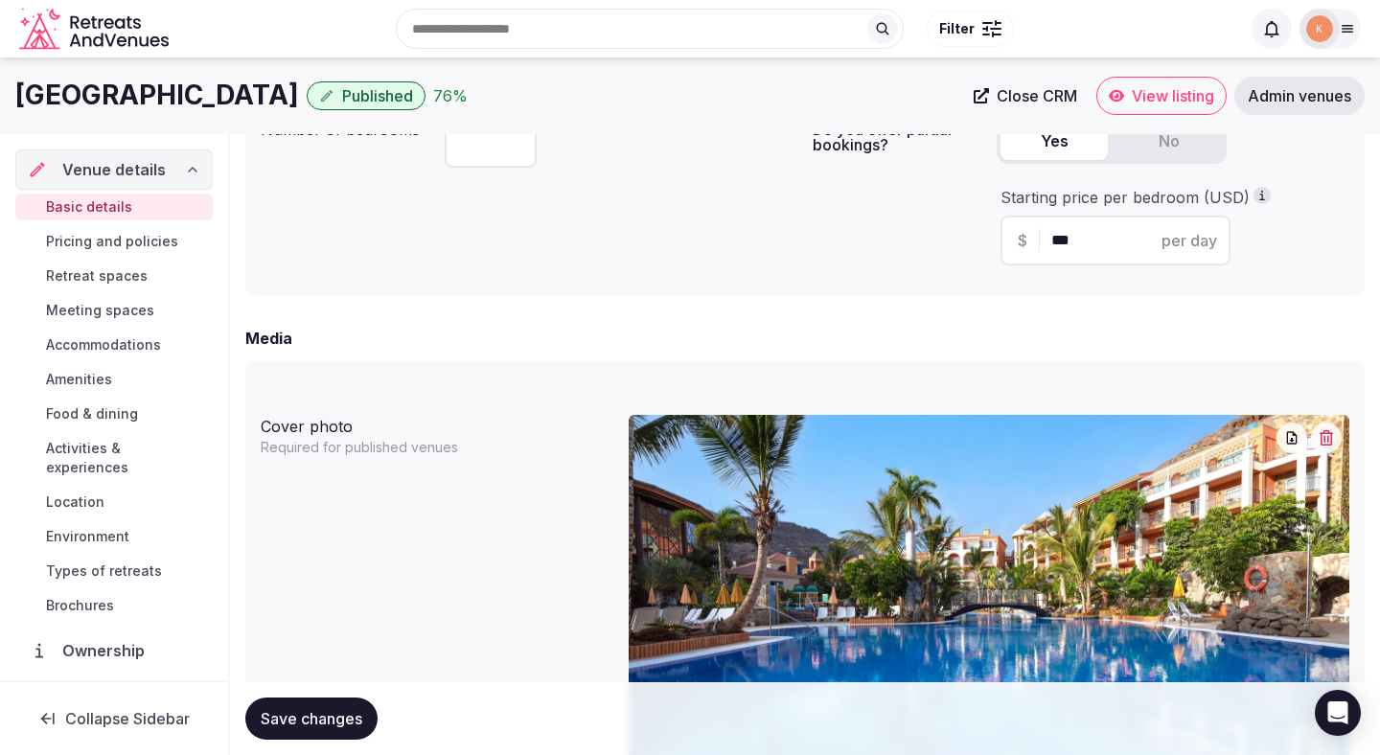
scroll to position [1246, 0]
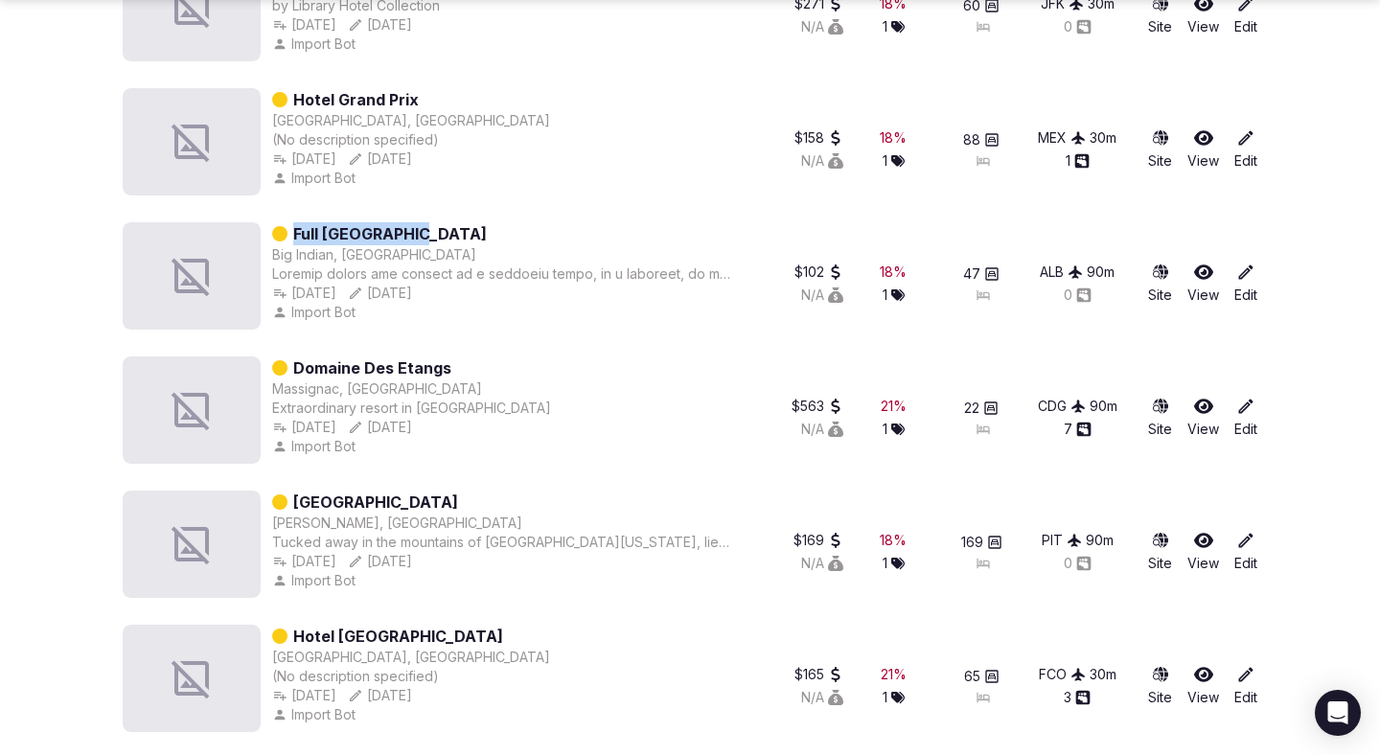
scroll to position [1935, 0]
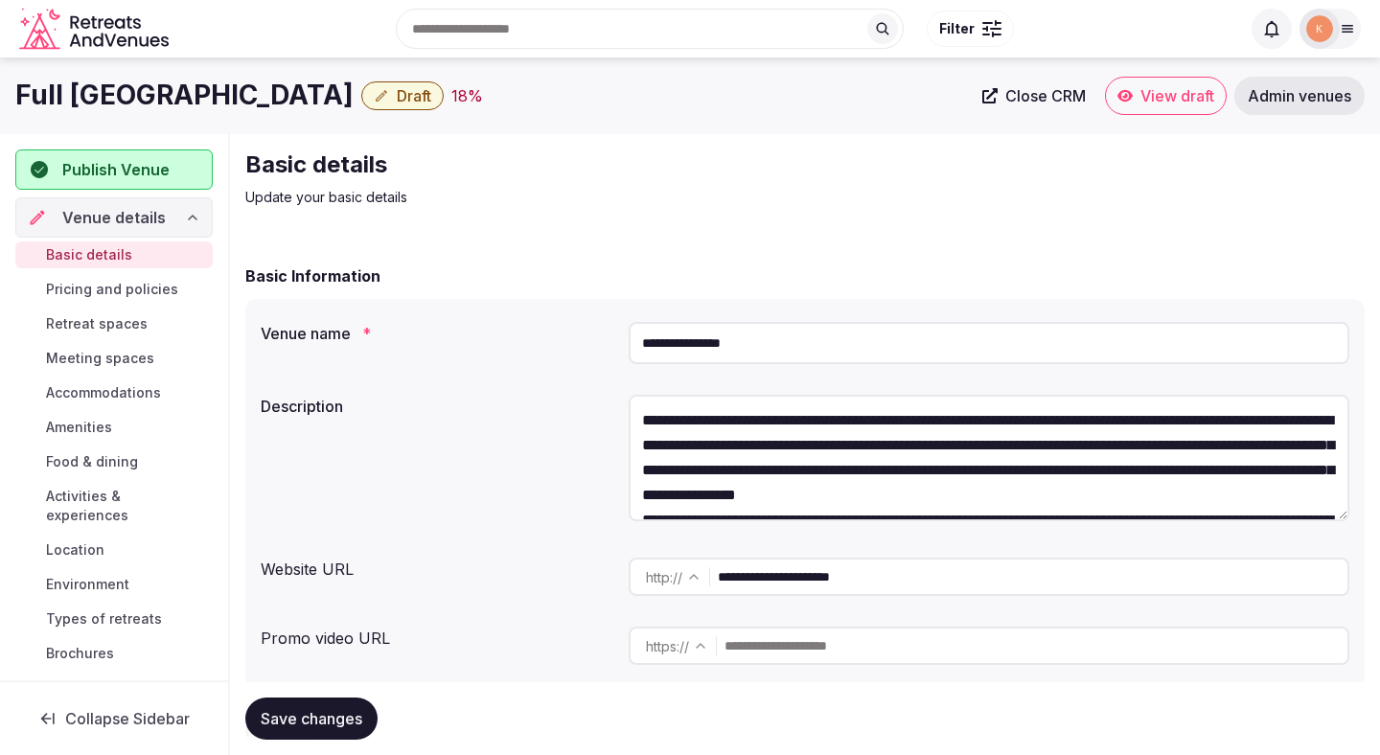
click at [701, 346] on input "**********" at bounding box center [989, 343] width 721 height 42
click at [779, 572] on input "**********" at bounding box center [1033, 577] width 630 height 38
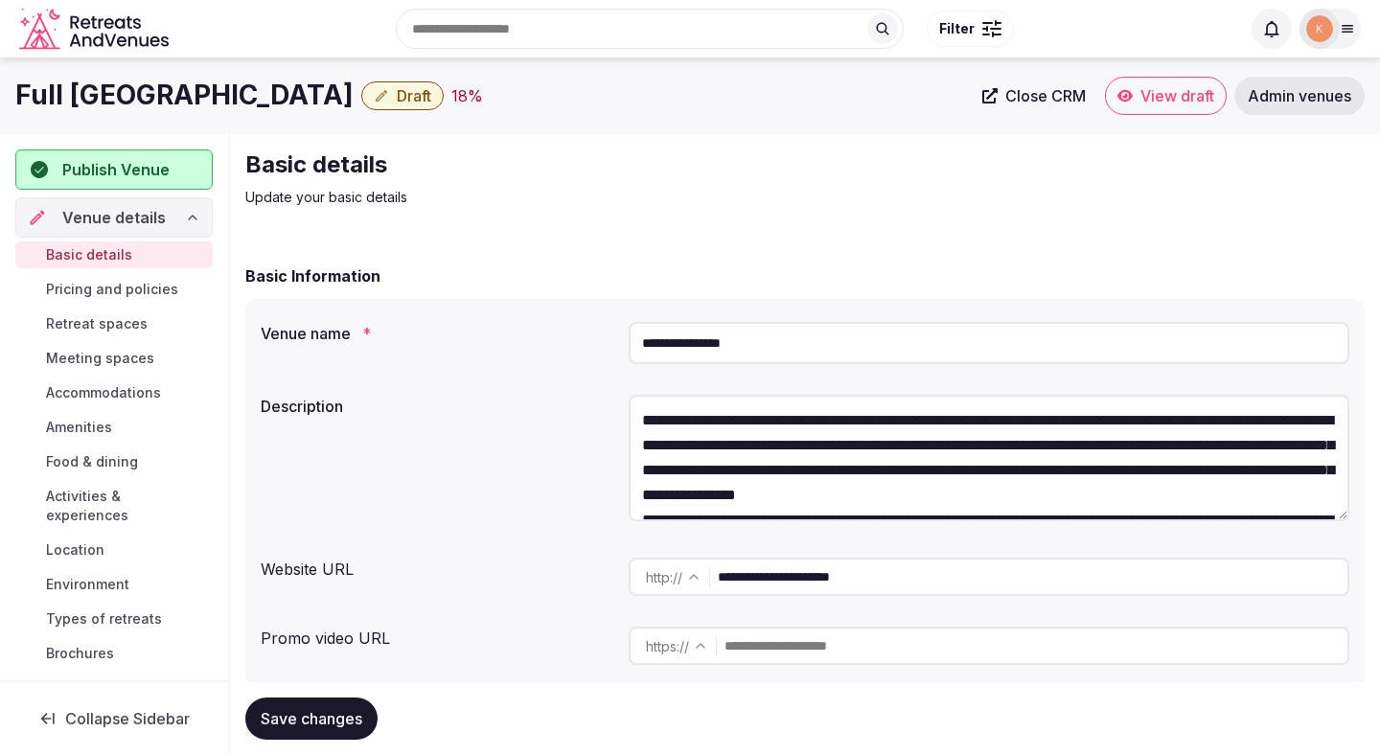
click at [779, 572] on input "**********" at bounding box center [1033, 577] width 630 height 38
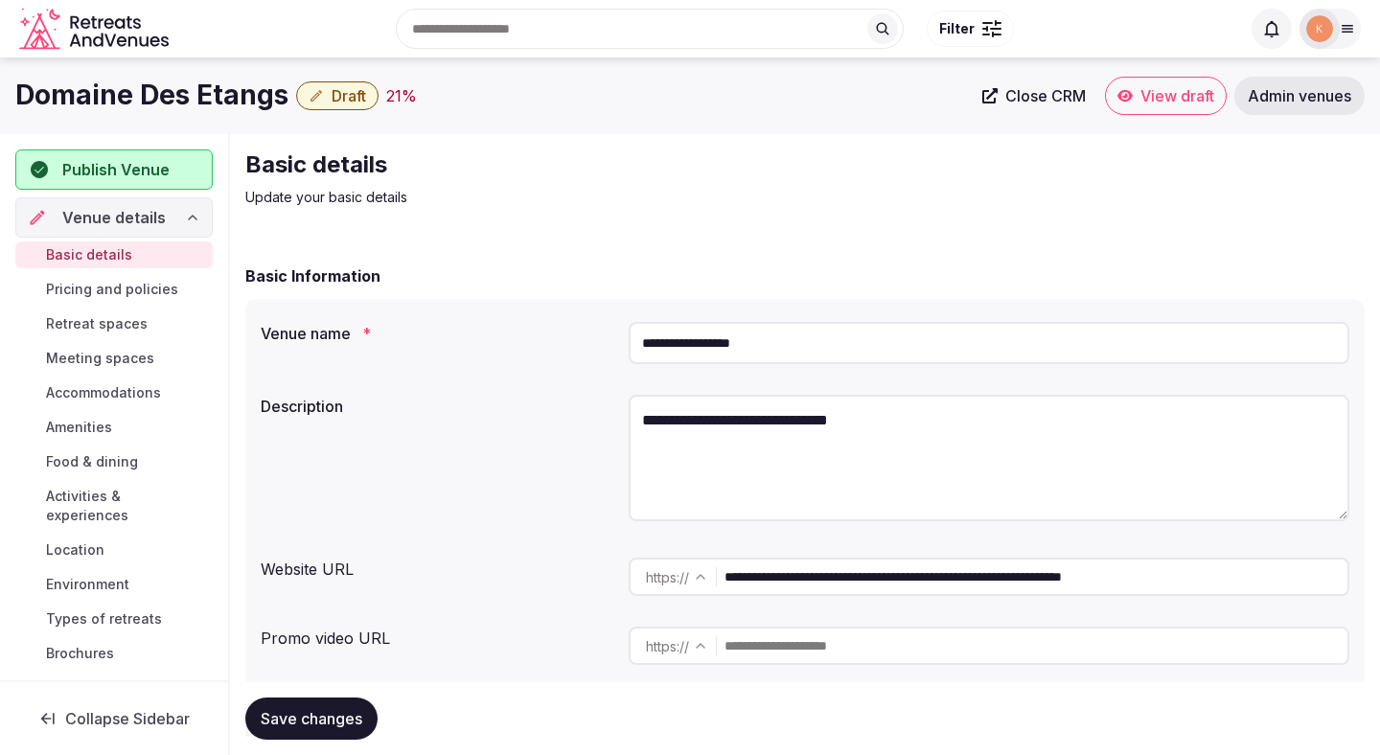
click at [829, 576] on input "**********" at bounding box center [1035, 577] width 623 height 38
click at [719, 347] on input "**********" at bounding box center [989, 343] width 721 height 42
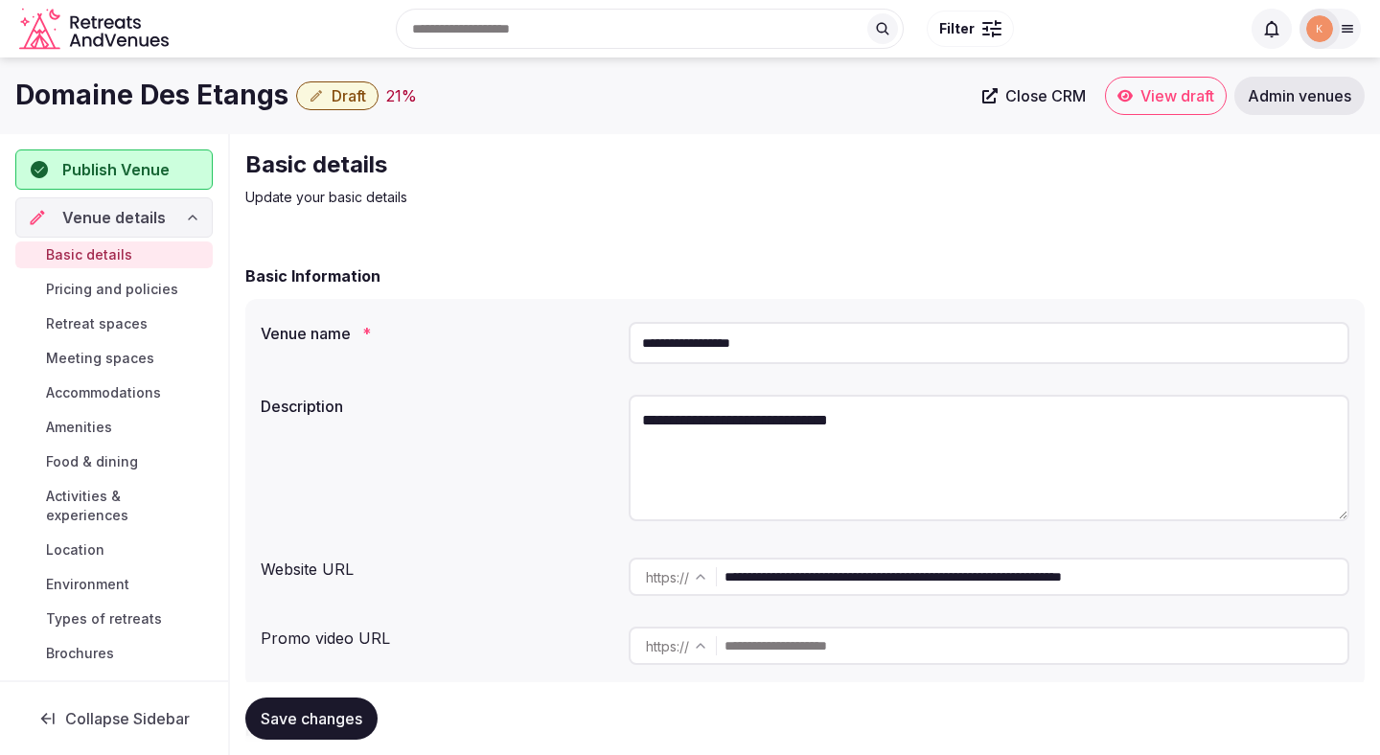
click at [719, 347] on input "**********" at bounding box center [989, 343] width 721 height 42
click at [1272, 98] on span "Admin venues" at bounding box center [1299, 95] width 103 height 19
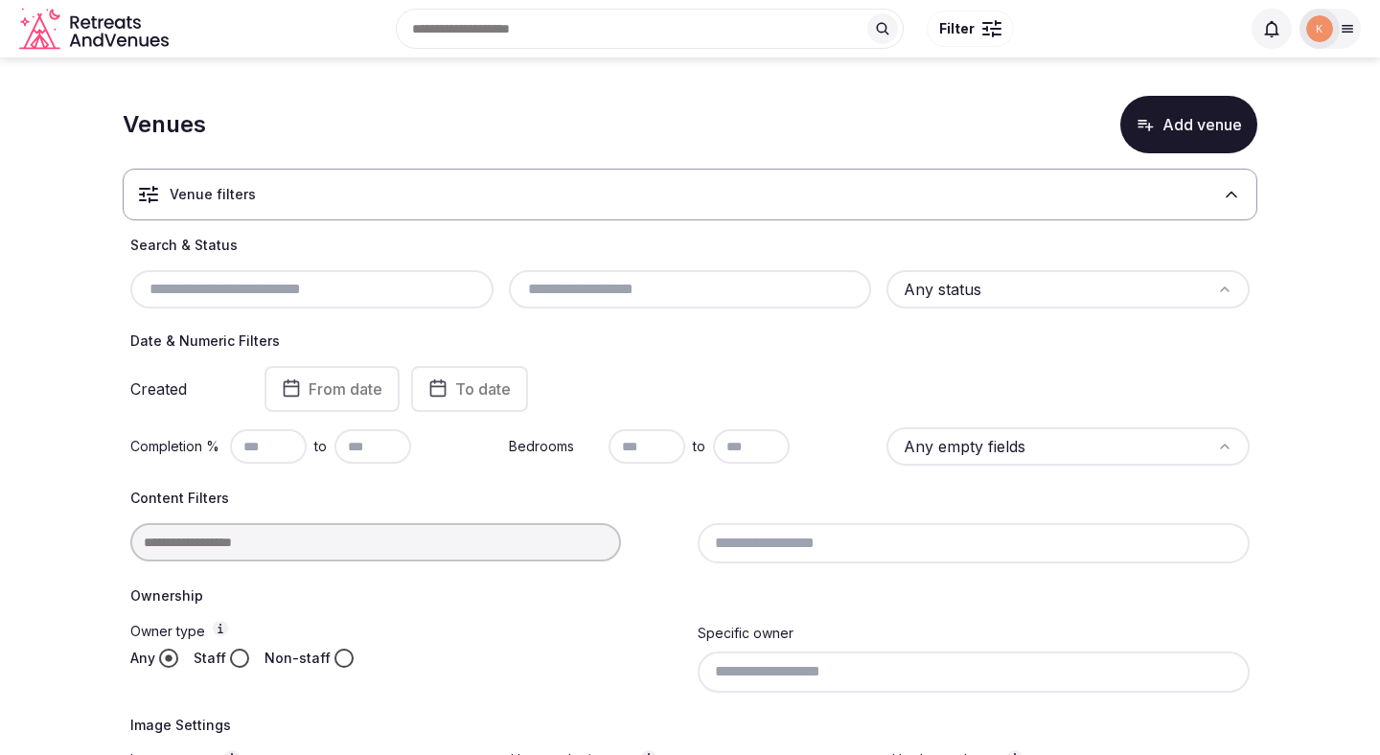
click at [396, 289] on input "text" at bounding box center [312, 289] width 348 height 23
paste input "**********"
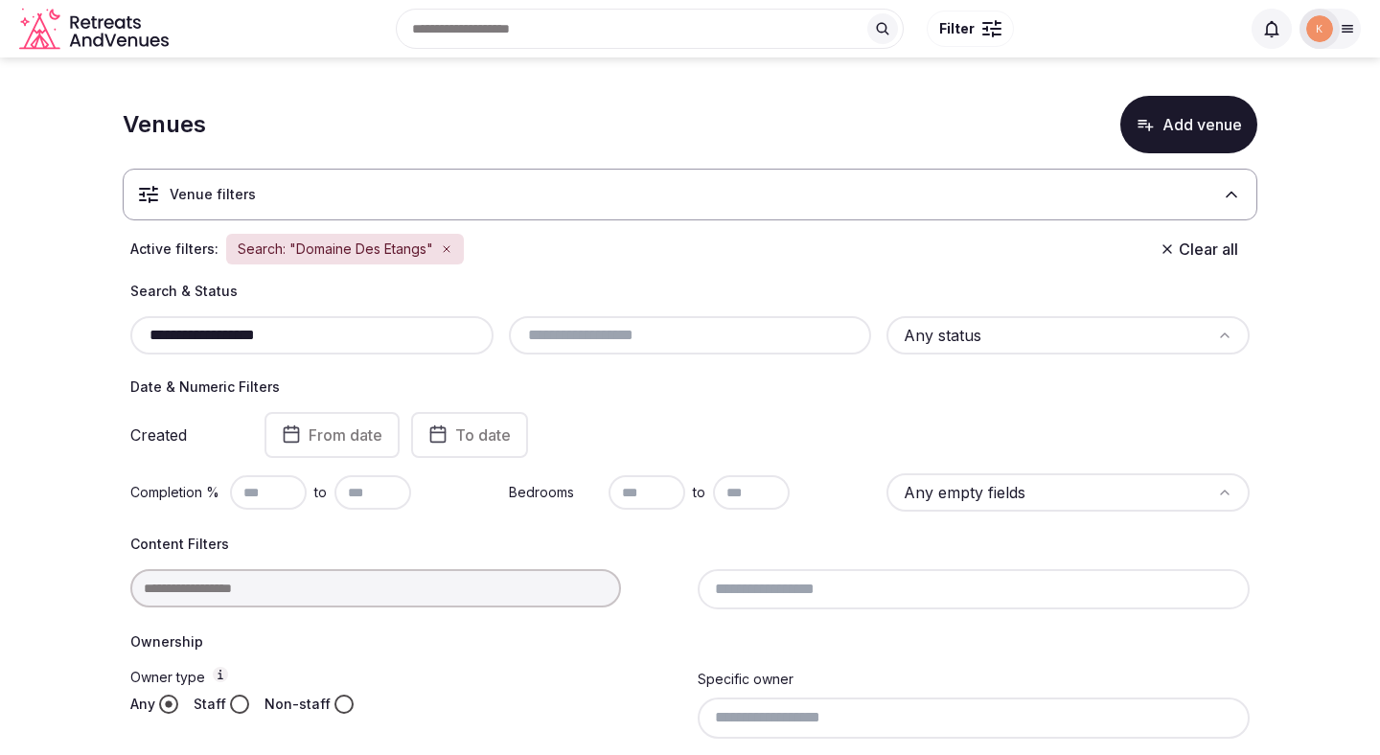
type input "**********"
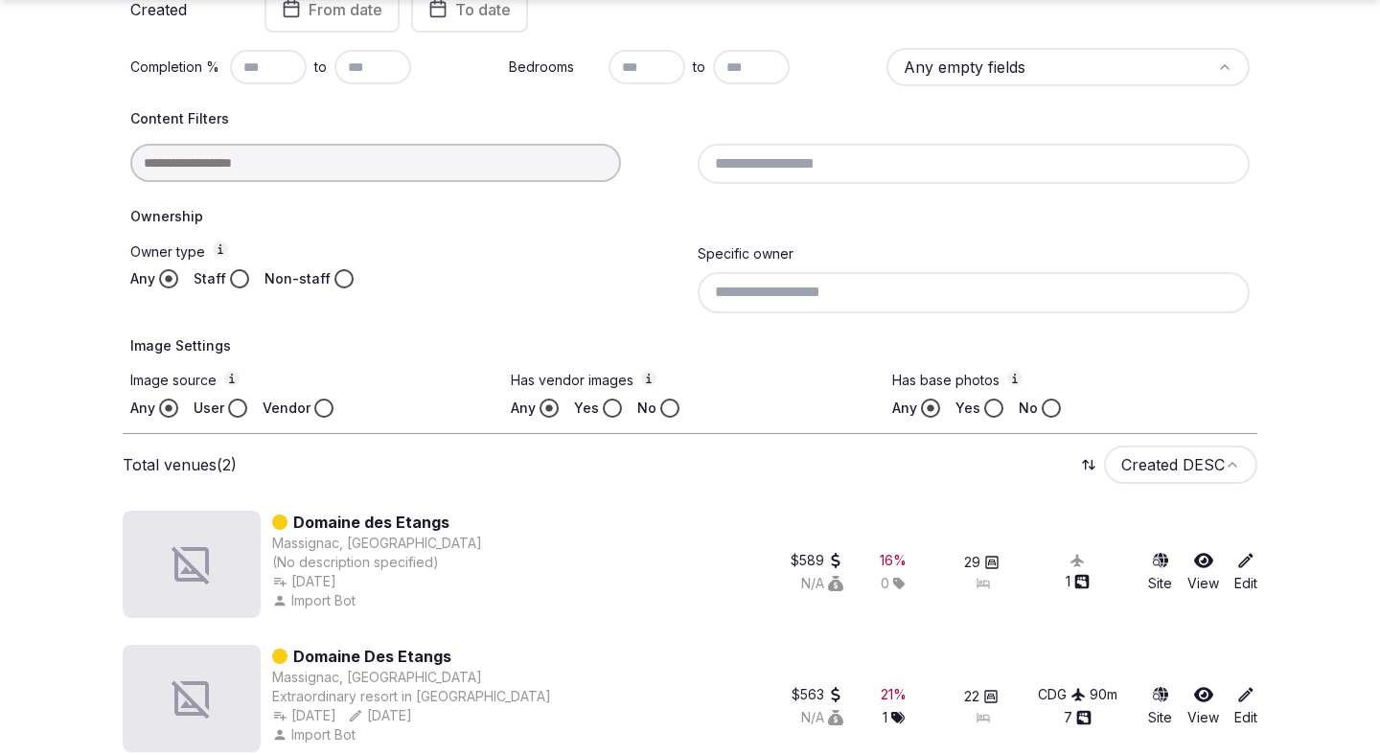
scroll to position [453, 0]
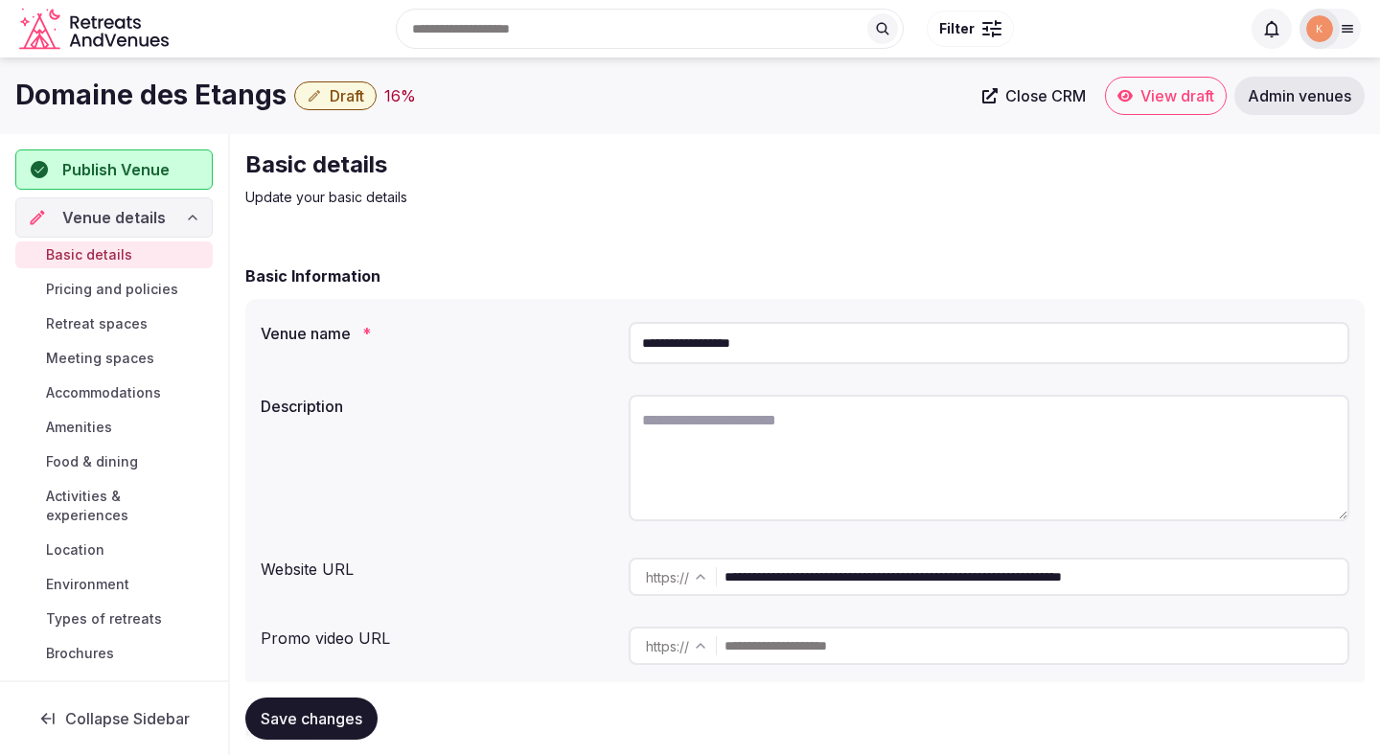
click at [1032, 92] on span "Close CRM" at bounding box center [1045, 95] width 80 height 19
click at [868, 574] on input "**********" at bounding box center [1035, 577] width 623 height 38
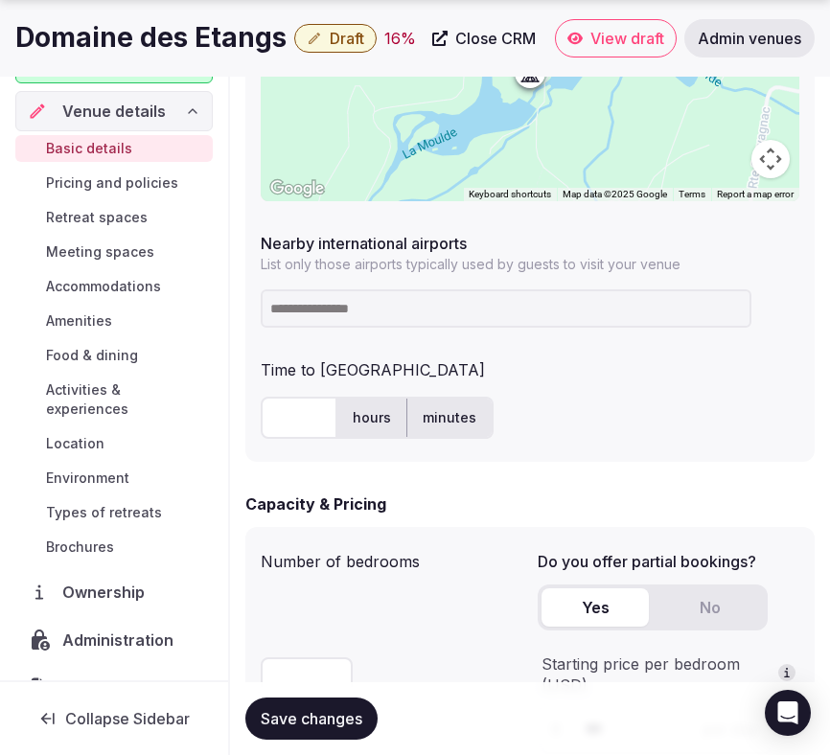
scroll to position [121, 0]
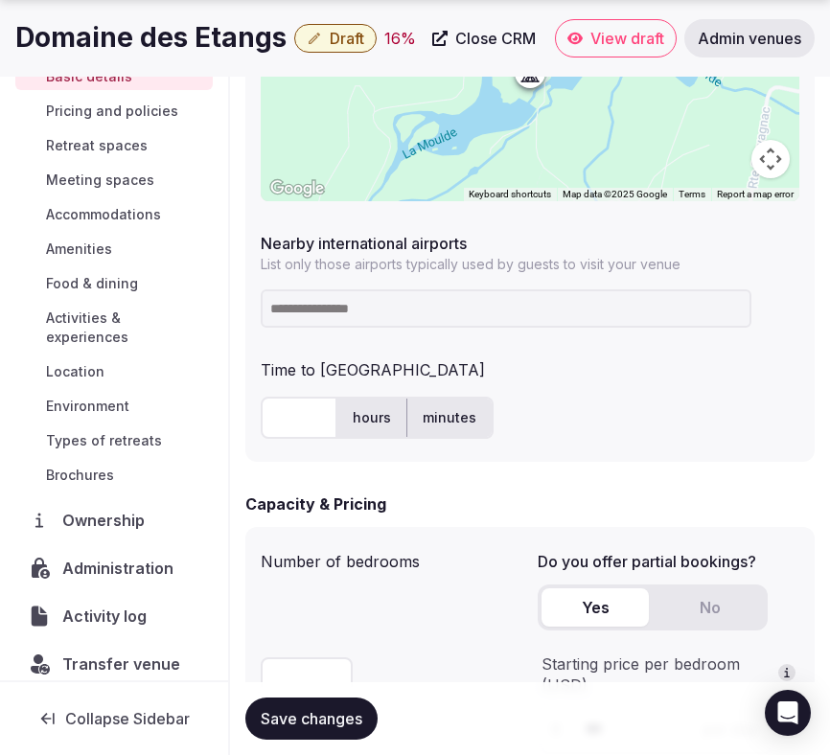
click at [116, 653] on span "Transfer venue" at bounding box center [121, 664] width 118 height 23
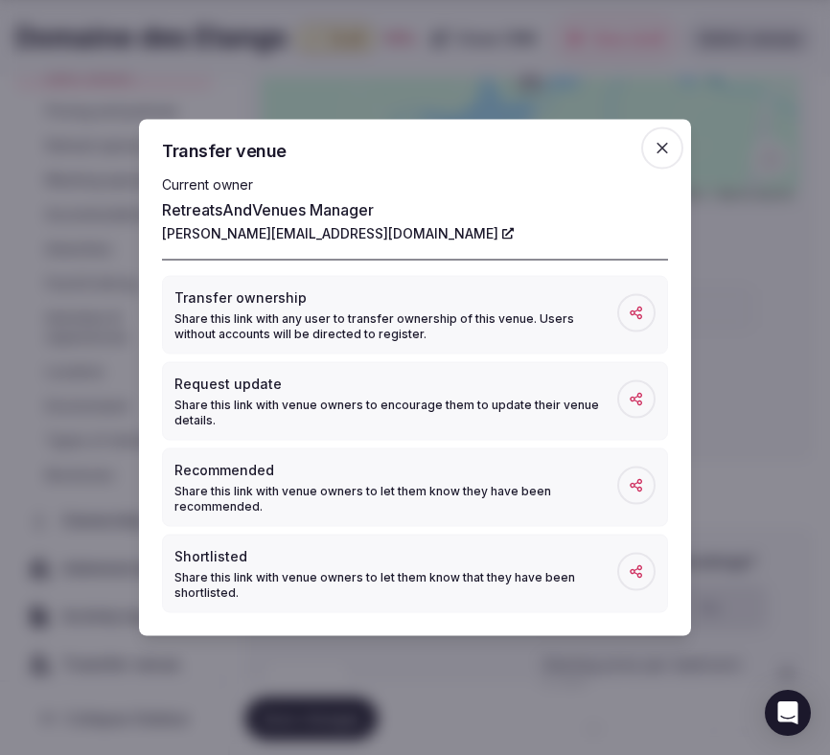
click at [672, 148] on span "button" at bounding box center [662, 148] width 42 height 42
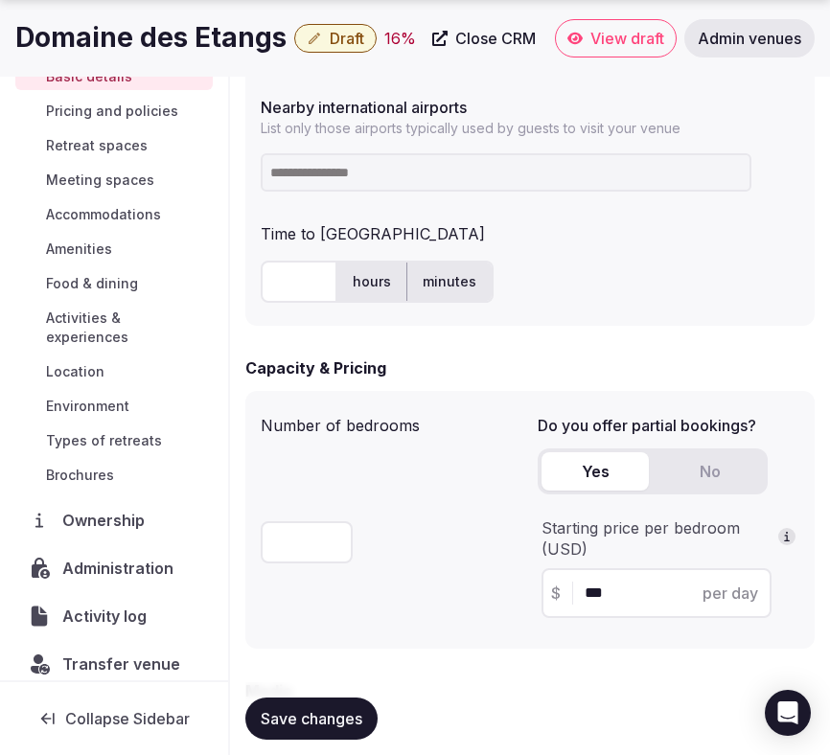
scroll to position [0, 0]
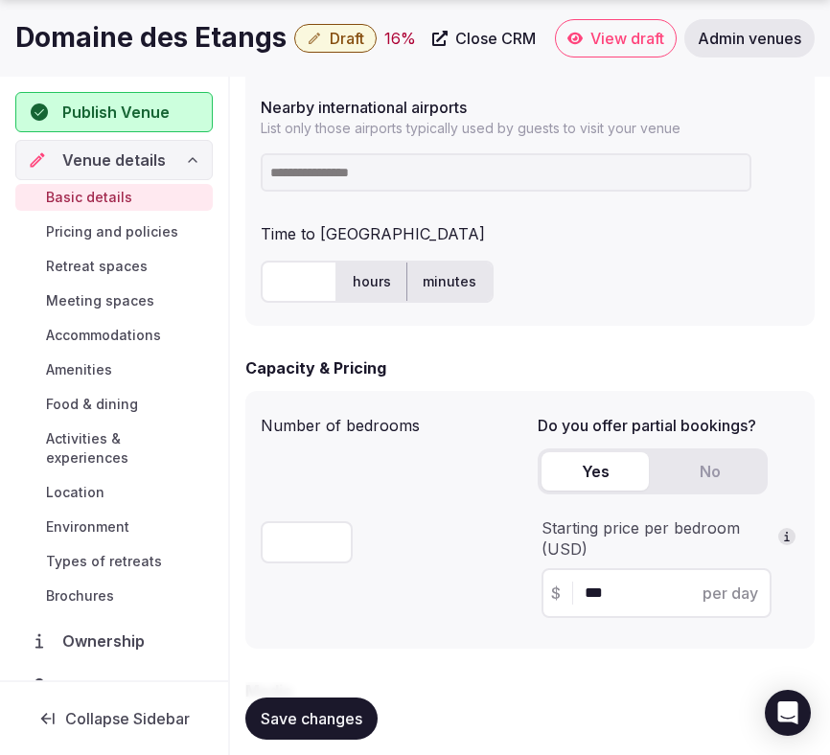
click at [333, 35] on span "Draft" at bounding box center [347, 38] width 34 height 19
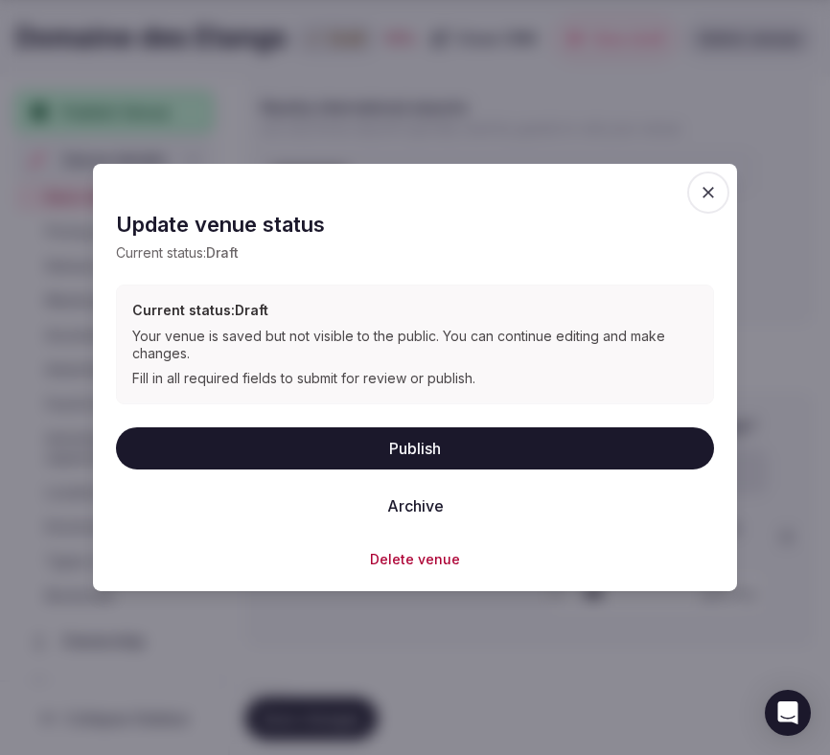
click at [408, 557] on button "Delete venue" at bounding box center [415, 558] width 90 height 19
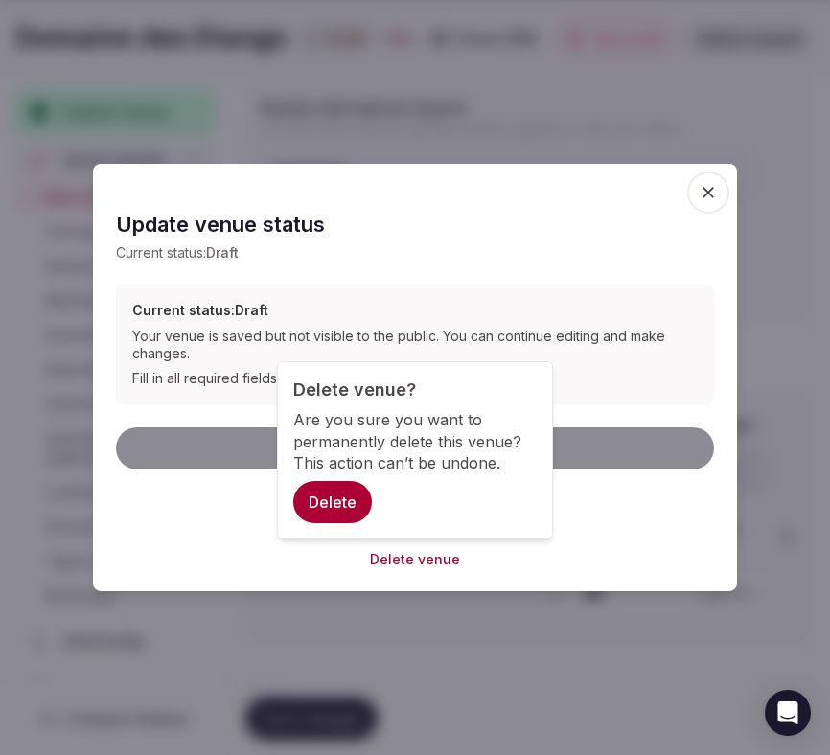
click at [341, 497] on button "Delete" at bounding box center [332, 502] width 79 height 42
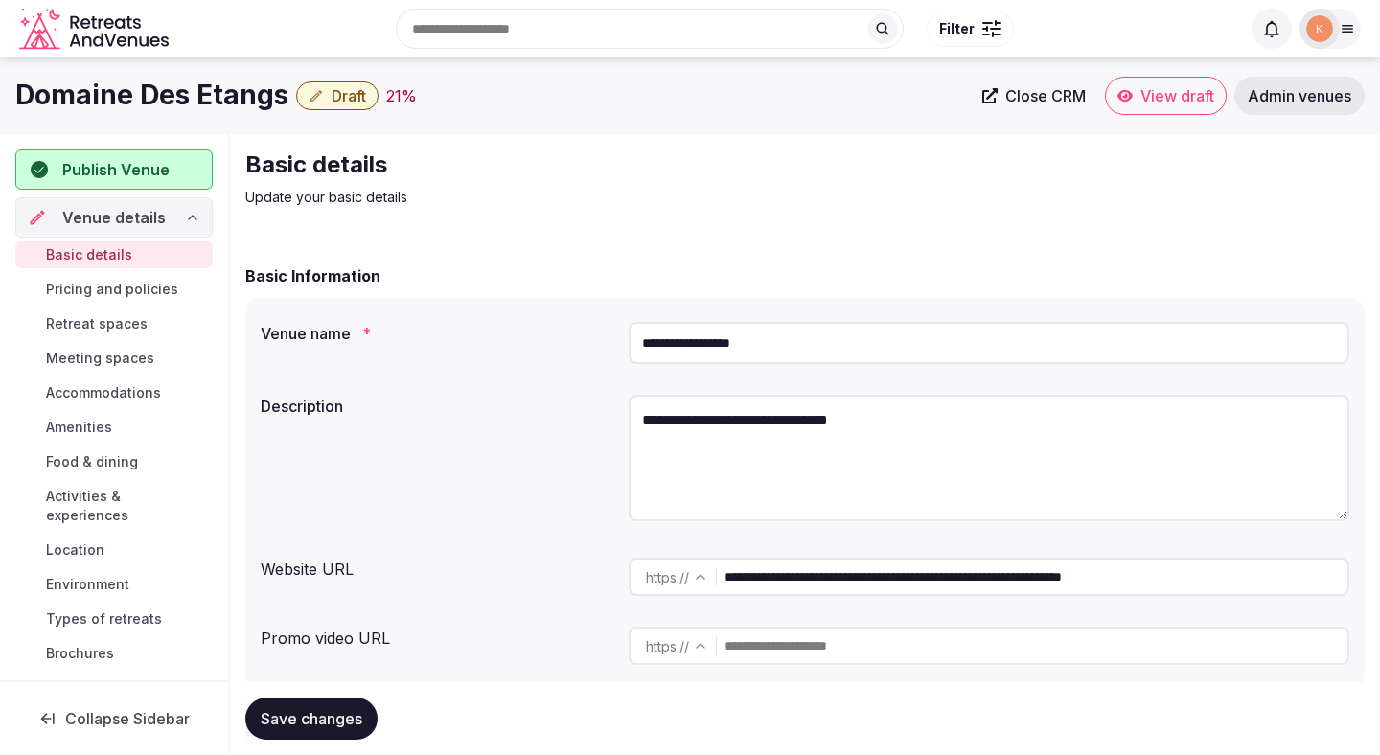
click at [1058, 103] on span "Close CRM" at bounding box center [1045, 95] width 80 height 19
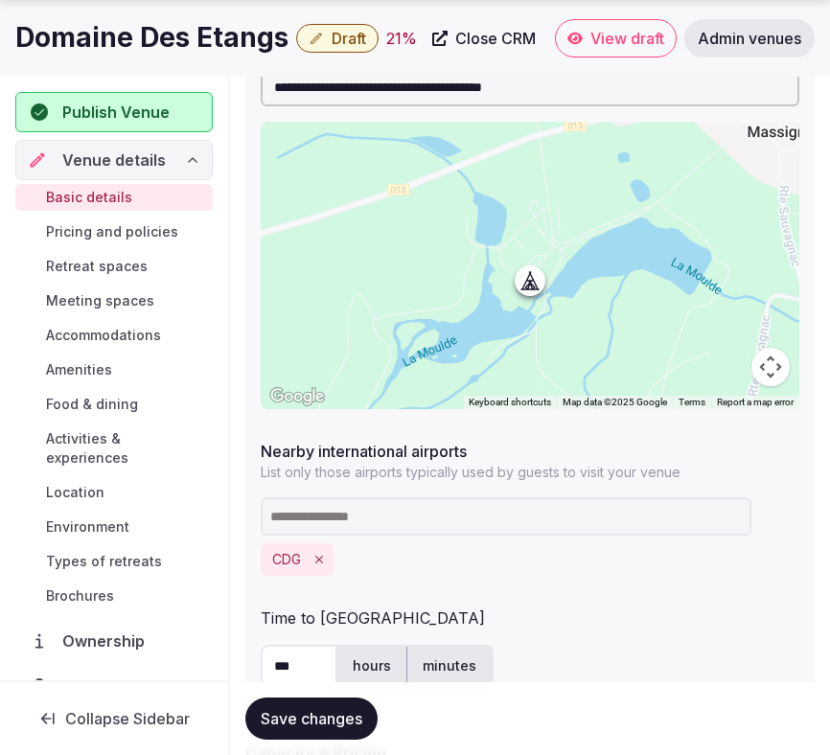
scroll to position [121, 0]
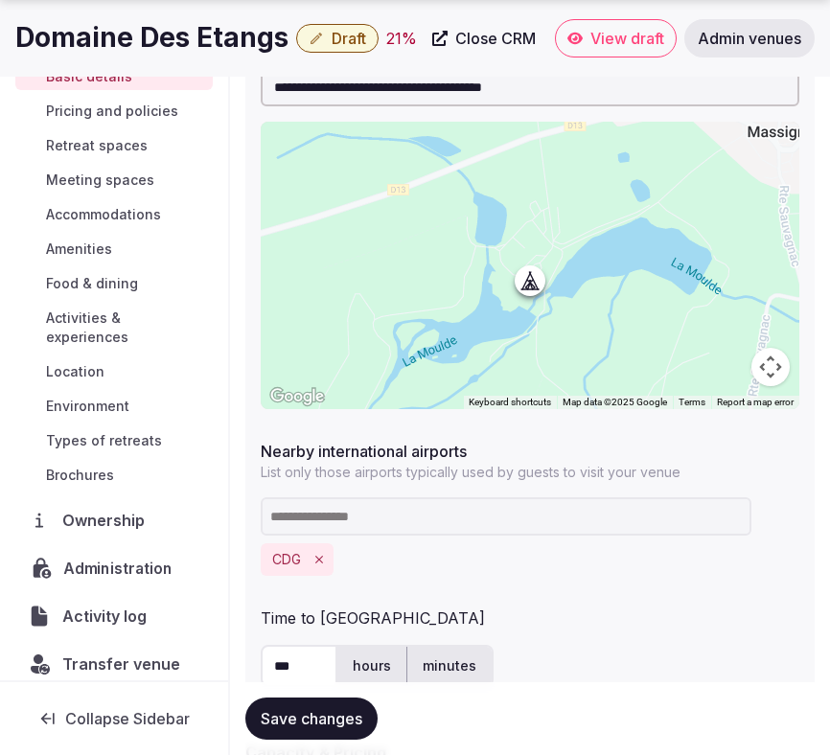
click at [133, 557] on span "Administration" at bounding box center [121, 568] width 117 height 23
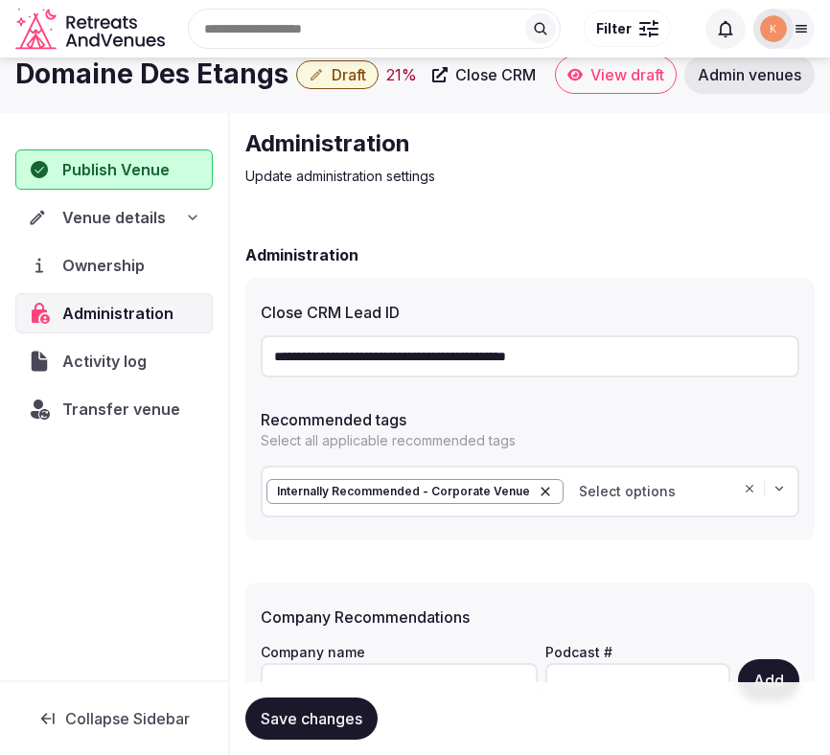
scroll to position [84, 0]
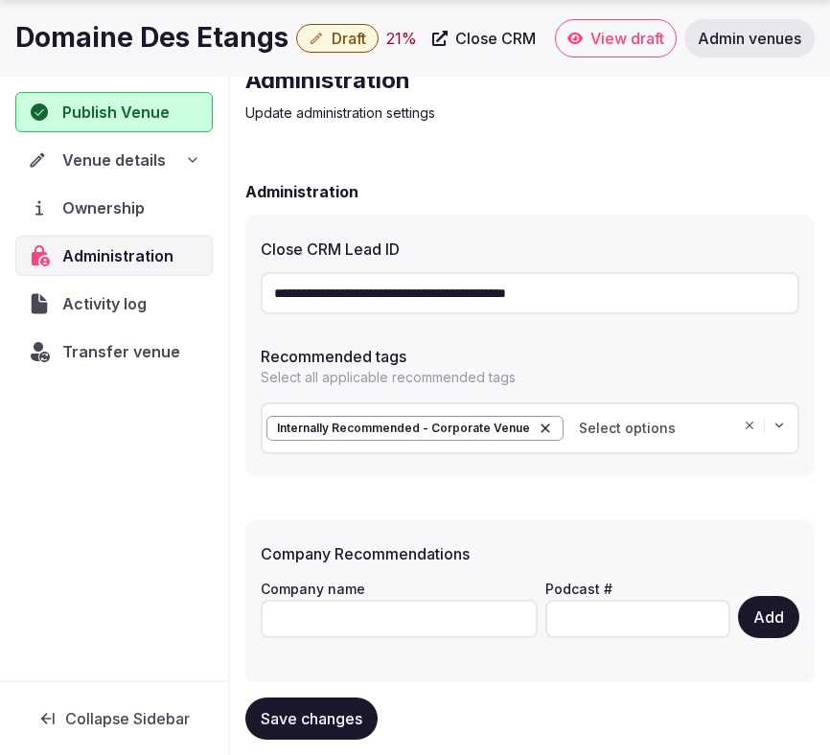
click at [467, 291] on input "**********" at bounding box center [530, 293] width 539 height 42
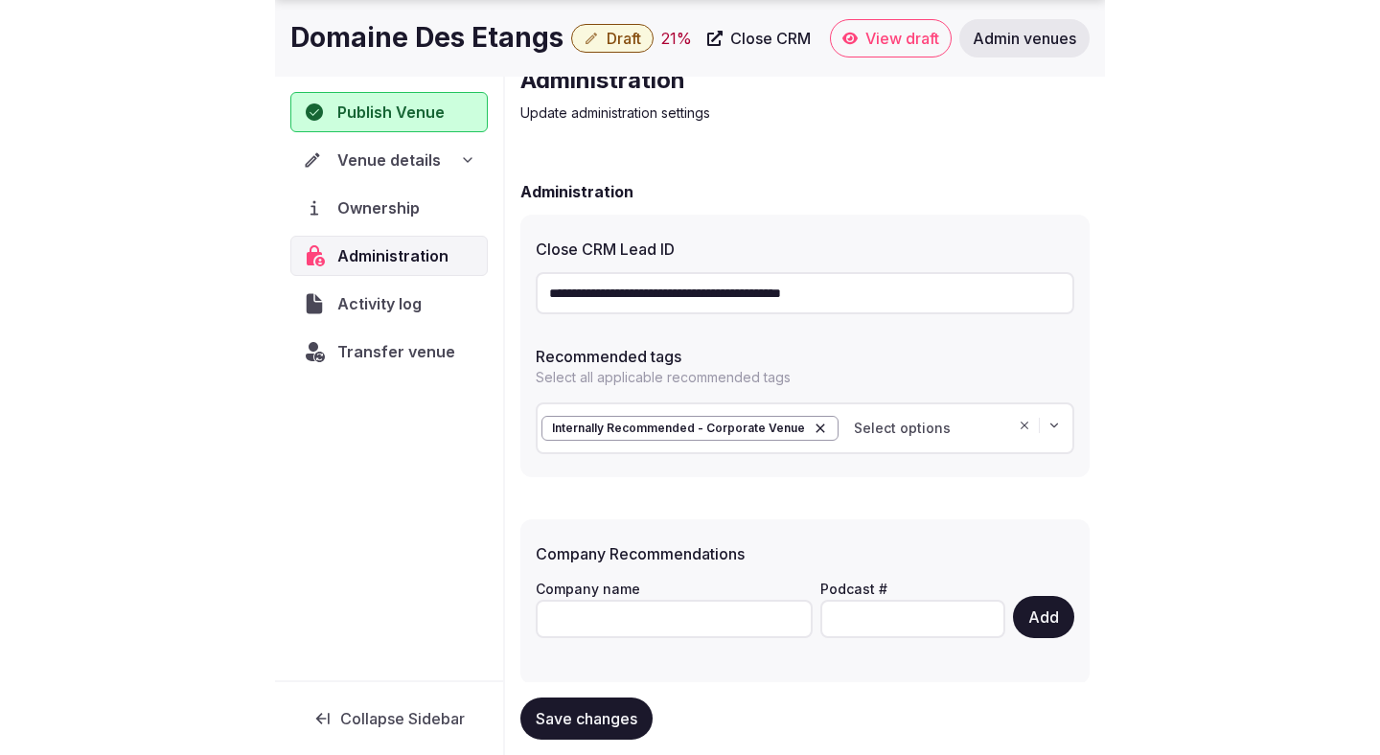
scroll to position [8, 0]
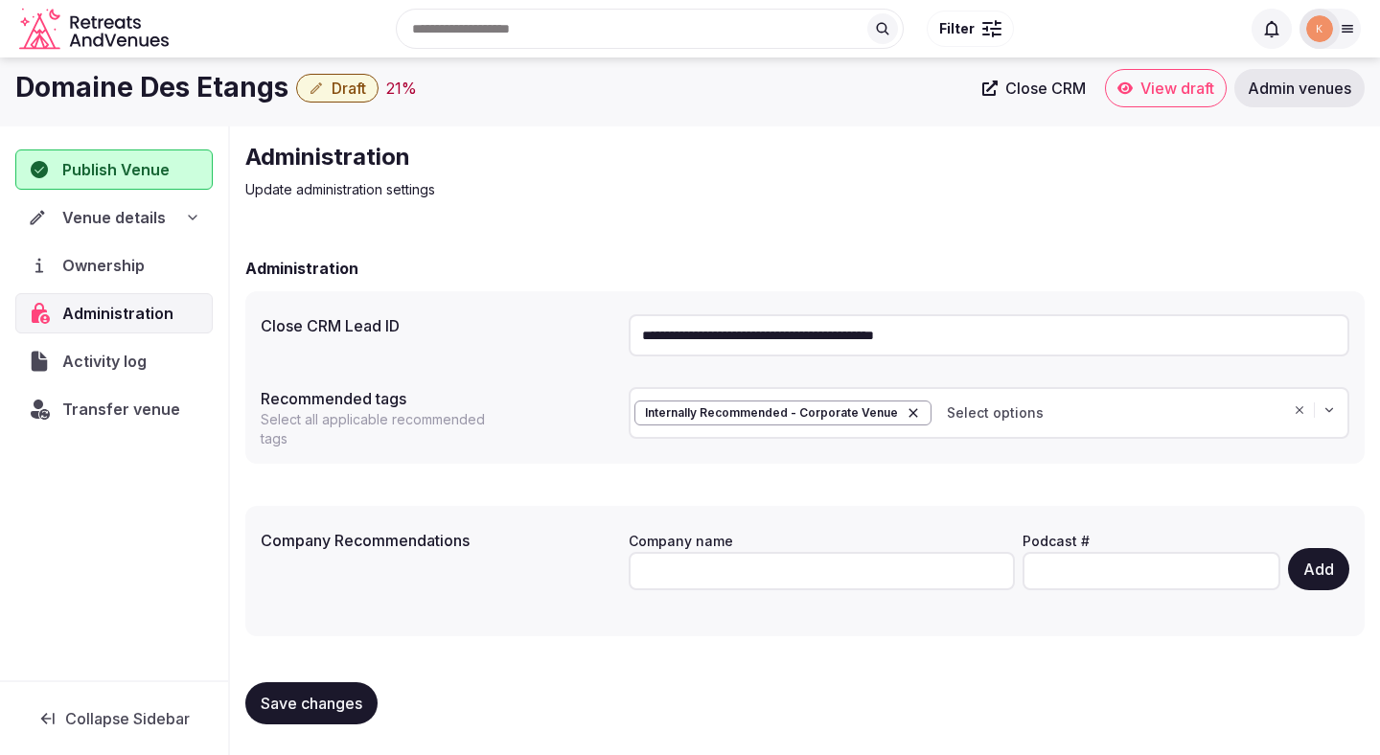
click at [781, 331] on input "**********" at bounding box center [989, 335] width 721 height 42
paste input "text"
type input "**********"
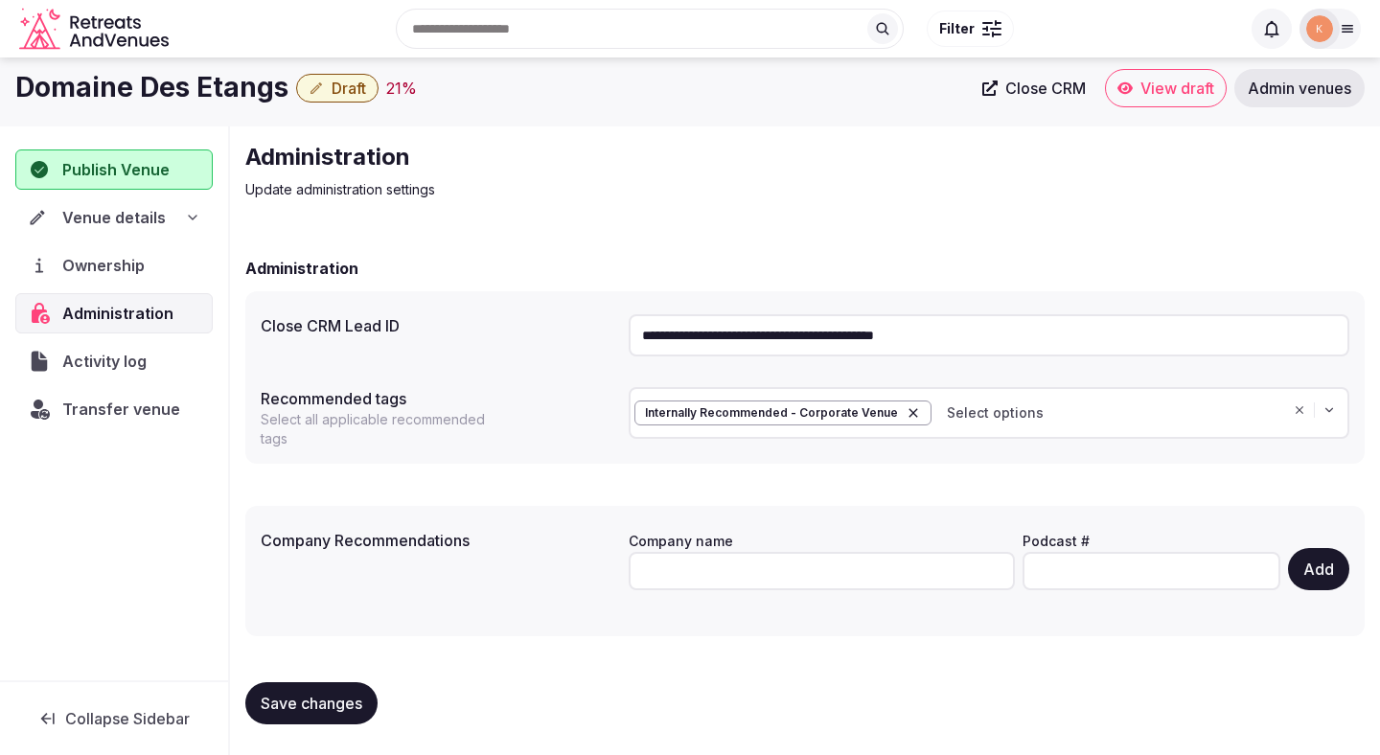
click at [347, 696] on span "Save changes" at bounding box center [312, 703] width 102 height 19
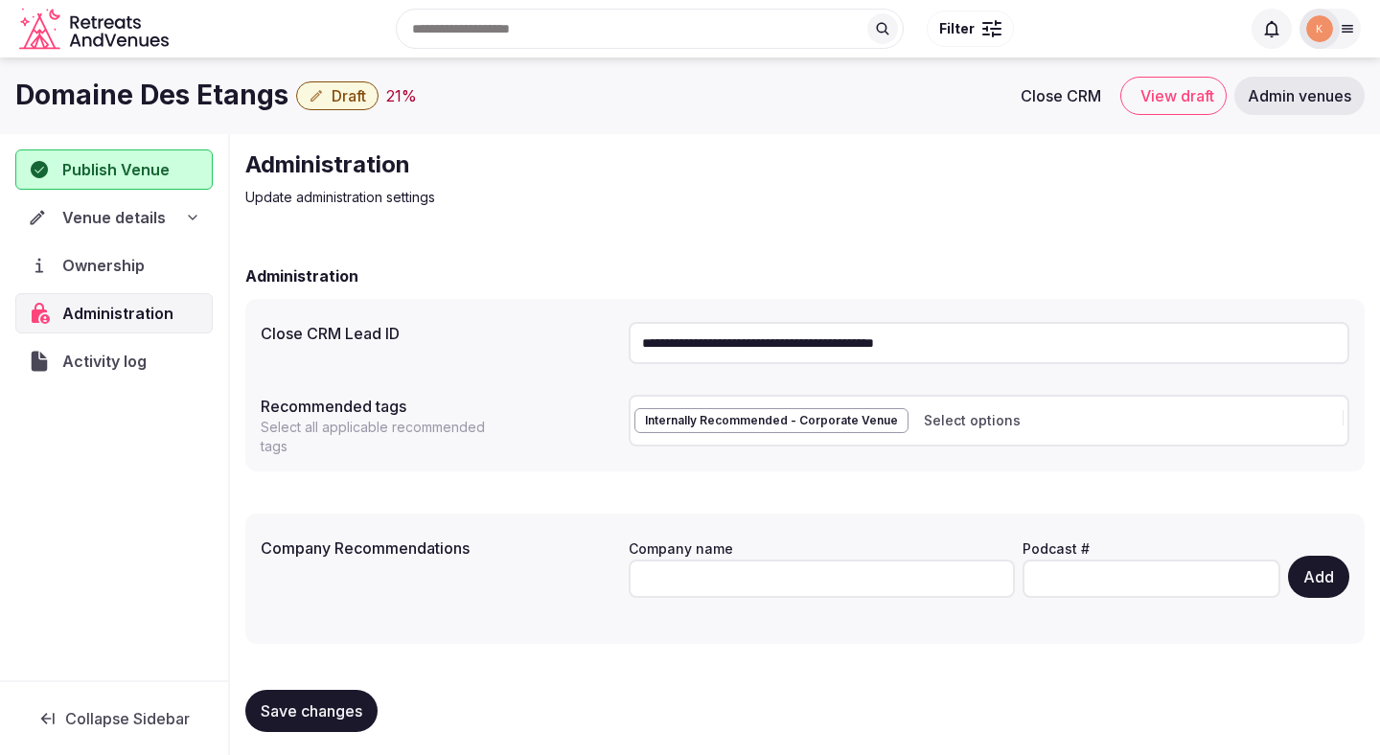
scroll to position [8, 0]
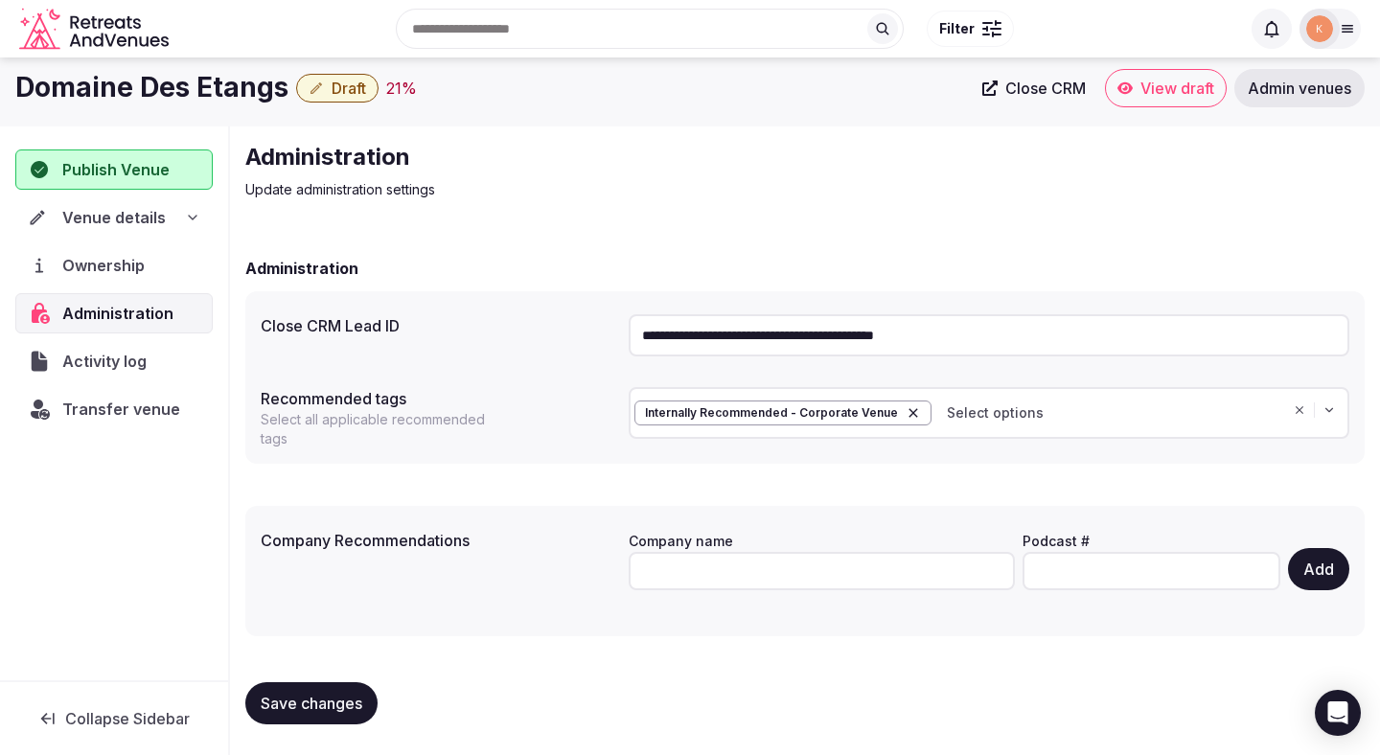
click at [332, 699] on span "Save changes" at bounding box center [312, 703] width 102 height 19
click at [1006, 91] on span "Close CRM" at bounding box center [1045, 88] width 80 height 19
click at [154, 416] on span "Transfer venue" at bounding box center [121, 409] width 117 height 23
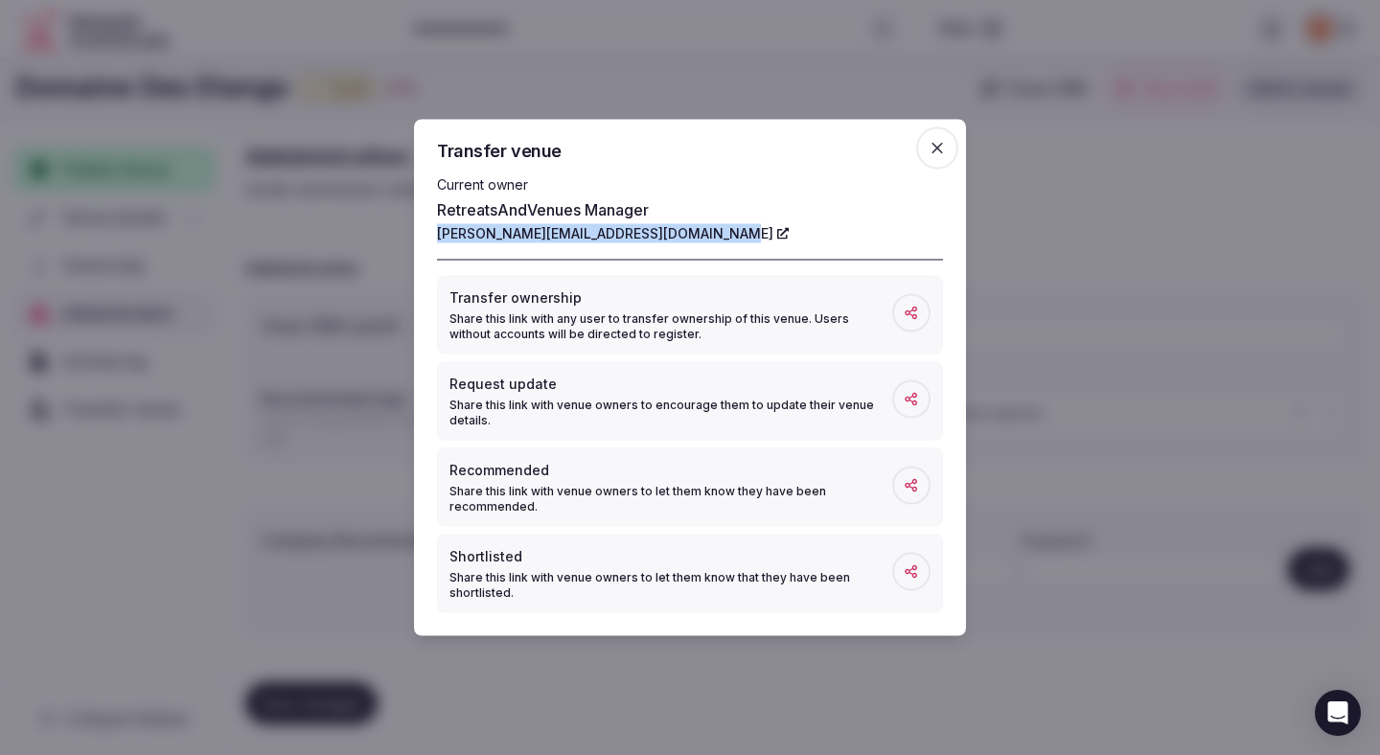
click at [948, 151] on span "button" at bounding box center [937, 148] width 42 height 42
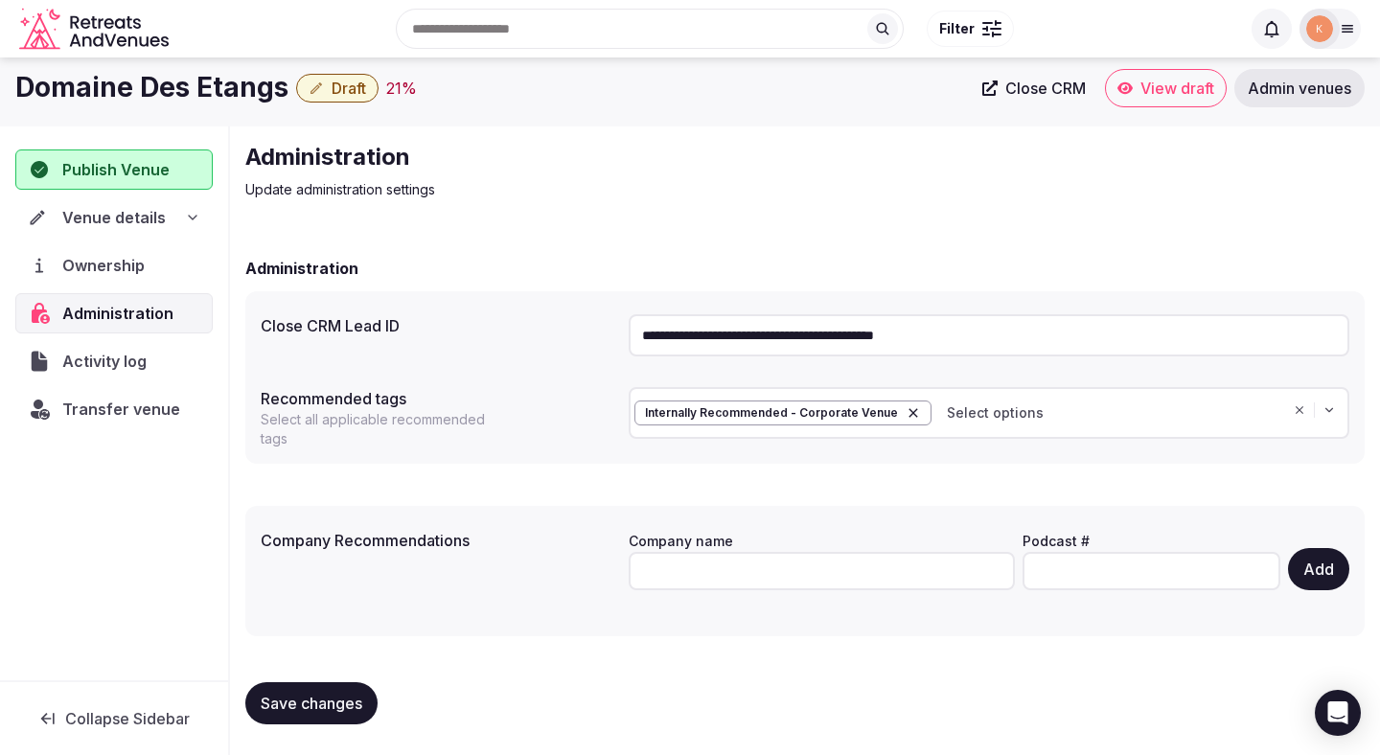
scroll to position [0, 0]
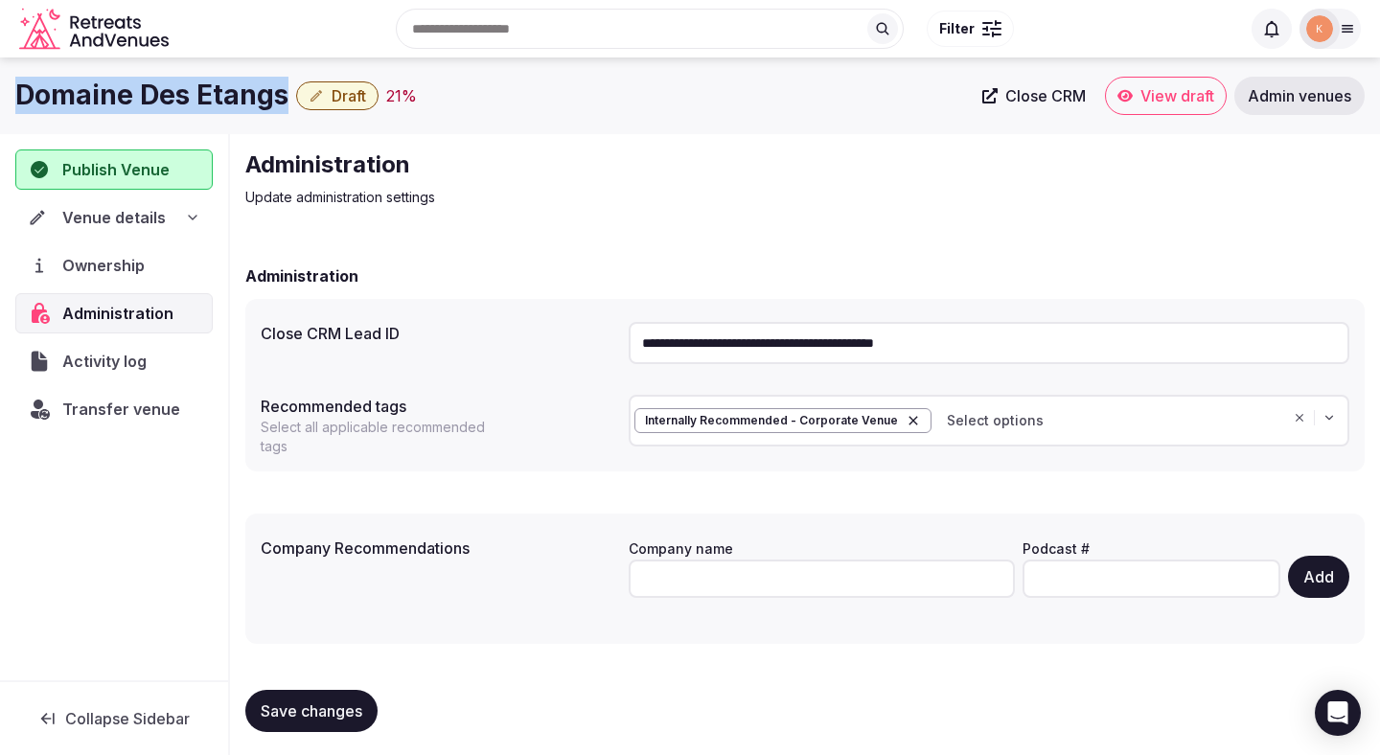
drag, startPoint x: 281, startPoint y: 103, endPoint x: 3, endPoint y: 87, distance: 278.4
click at [3, 87] on div "Domaine Des Etangs Draft 21 % Close CRM View draft Admin venues" at bounding box center [690, 96] width 1380 height 38
copy h1 "Domaine Des Etangs"
click at [125, 152] on div "Publish Venue" at bounding box center [114, 168] width 194 height 39
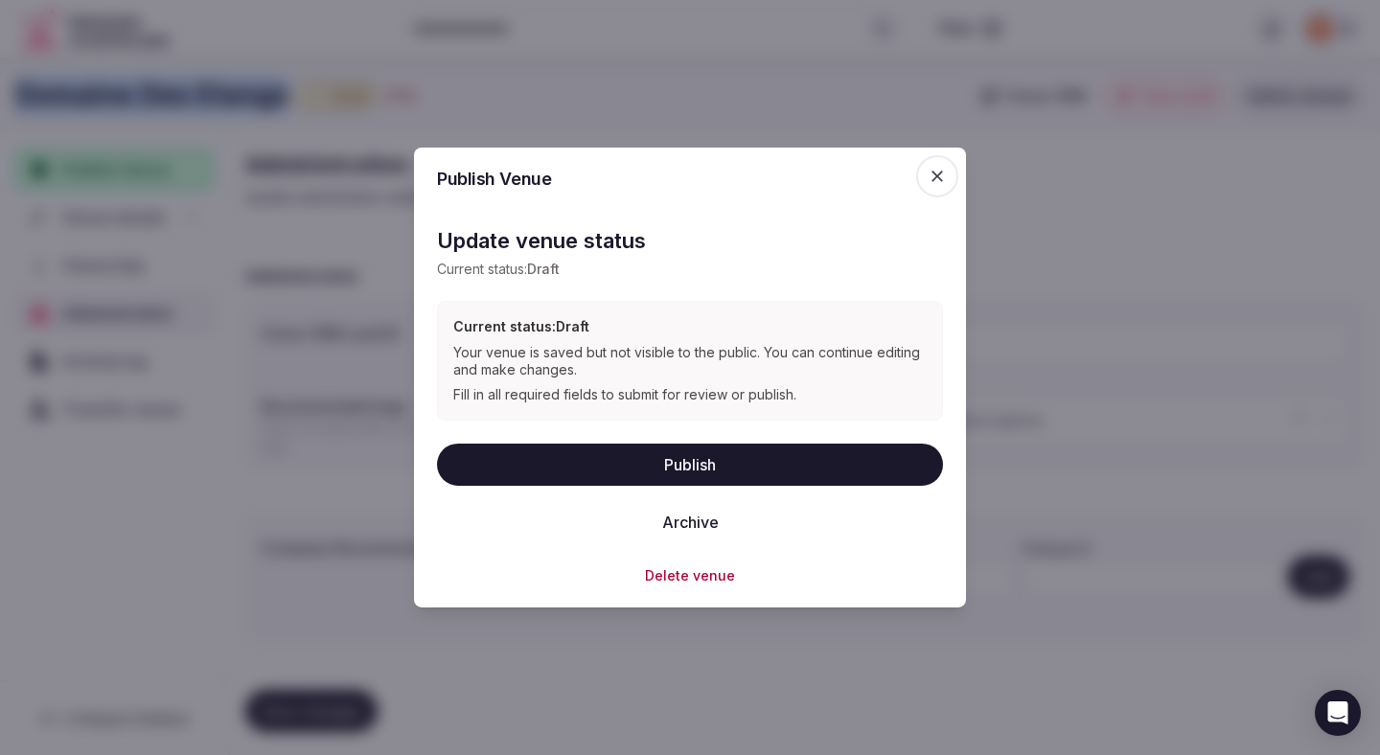
click at [932, 188] on span "button" at bounding box center [937, 176] width 42 height 42
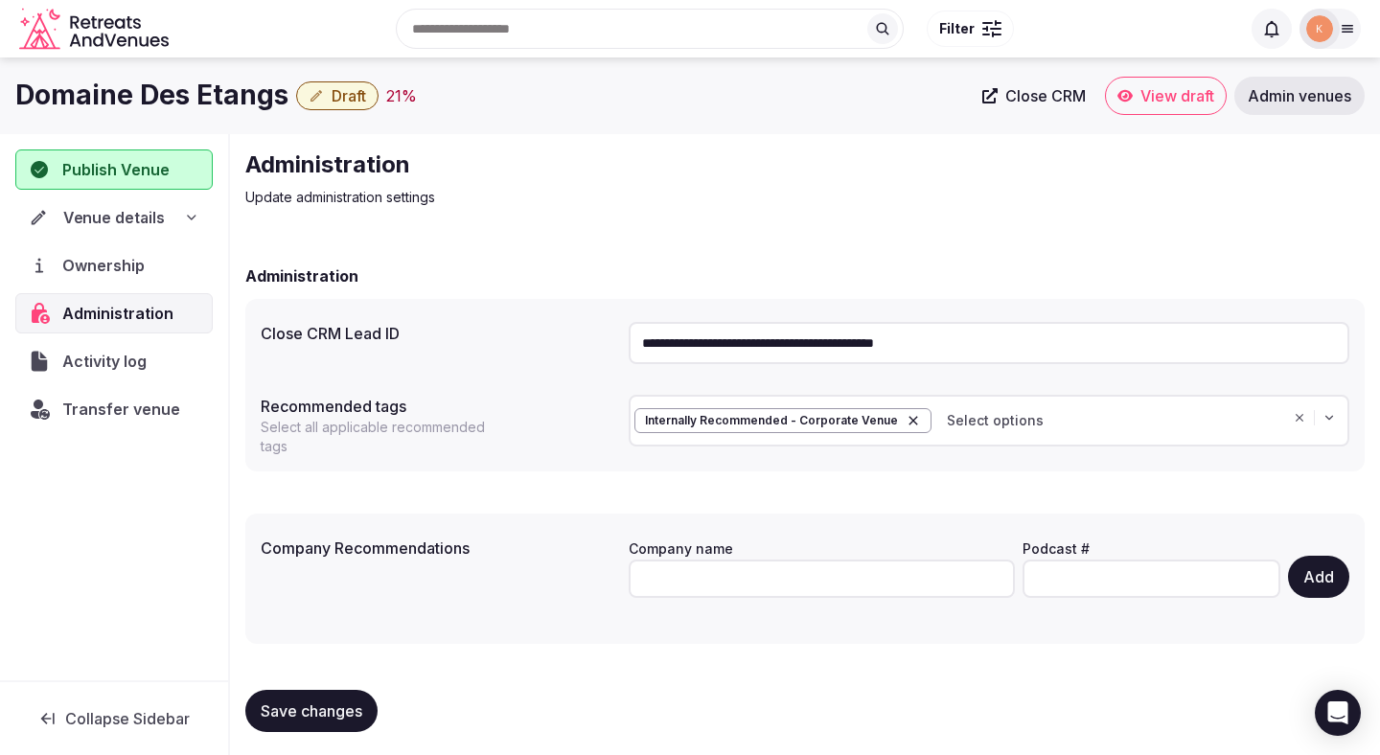
click at [138, 229] on div "Venue details" at bounding box center [113, 216] width 195 height 39
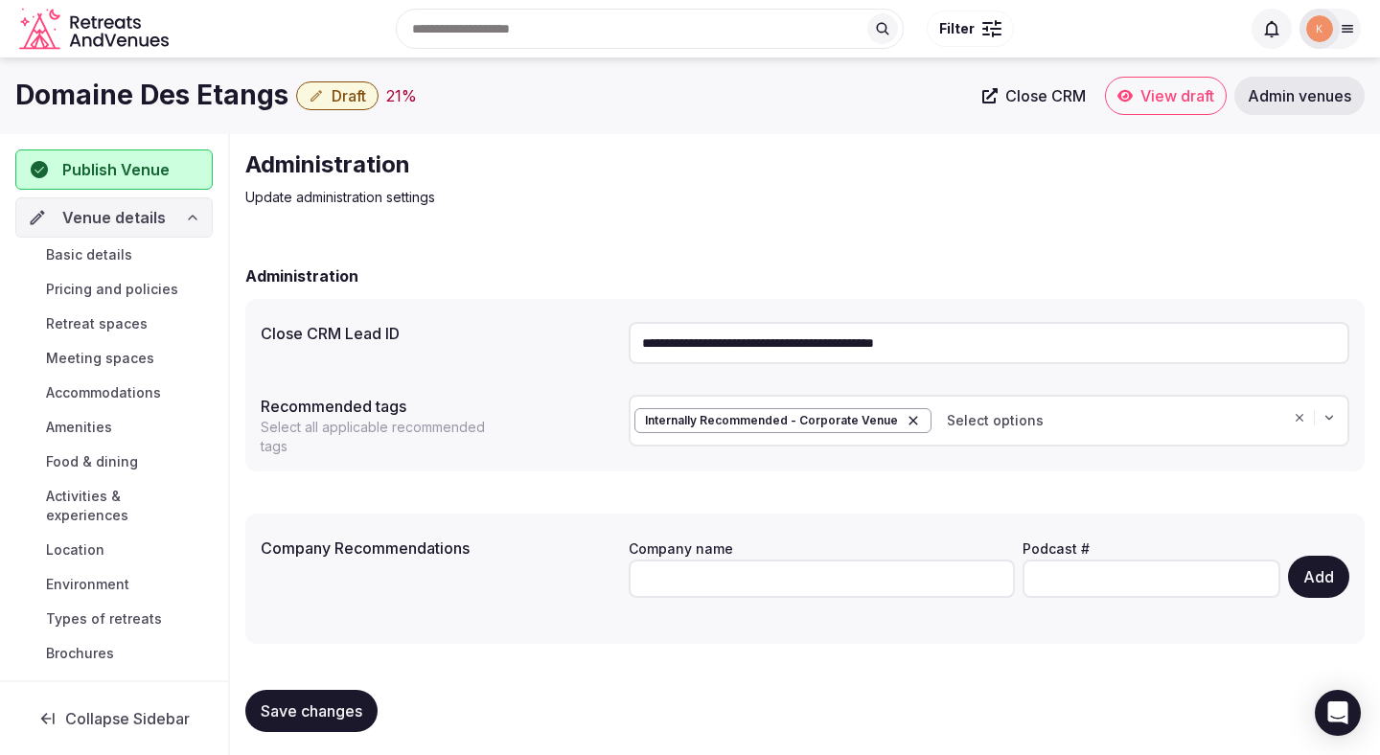
click at [124, 256] on span "Basic details" at bounding box center [89, 254] width 86 height 19
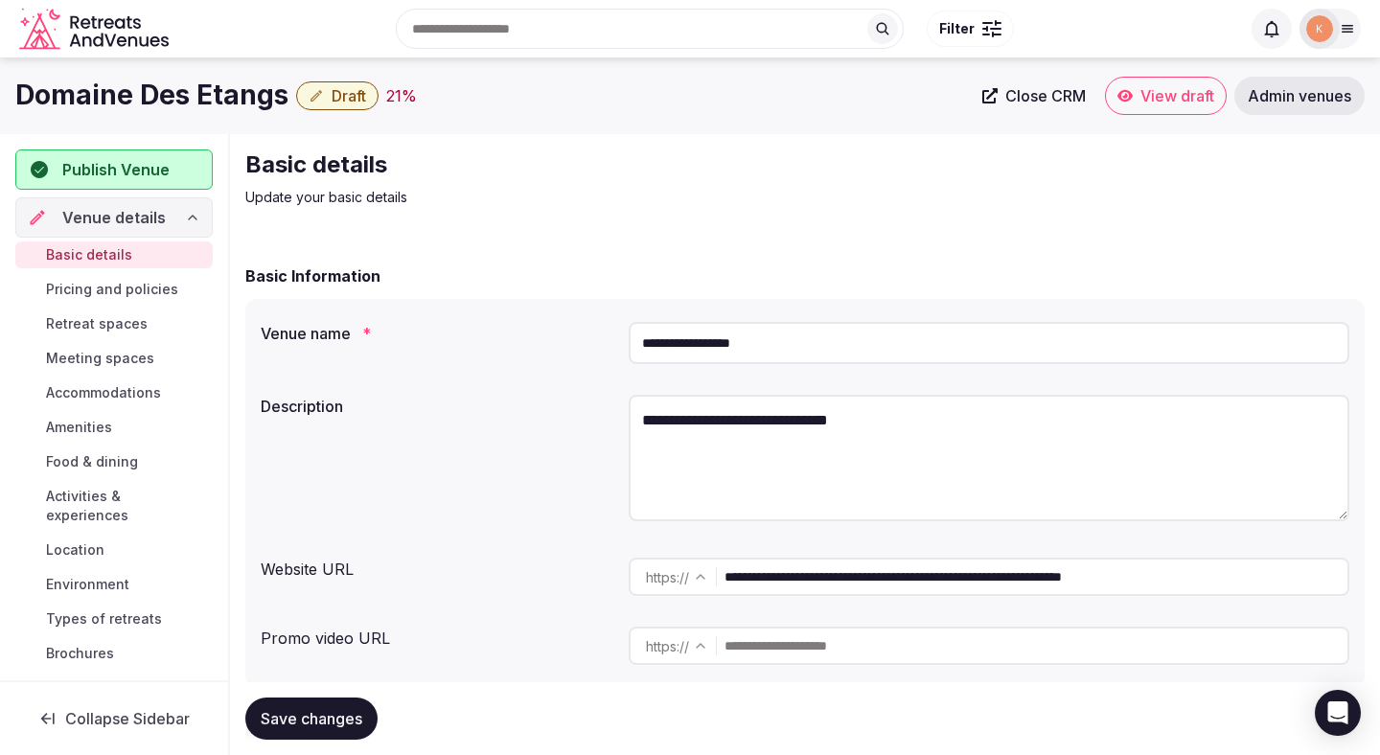
click at [760, 330] on input "**********" at bounding box center [989, 343] width 721 height 42
click at [808, 578] on input "**********" at bounding box center [1035, 577] width 623 height 38
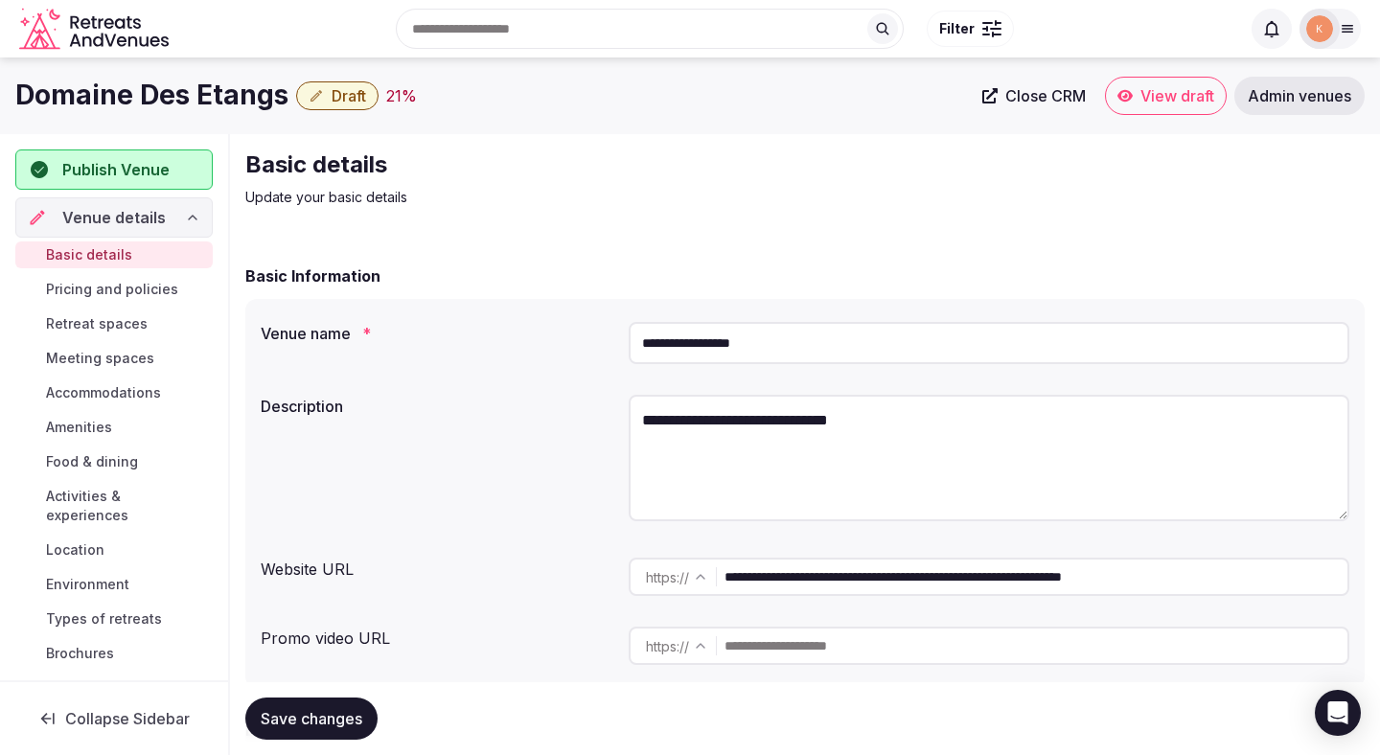
click at [808, 578] on input "**********" at bounding box center [1035, 577] width 623 height 38
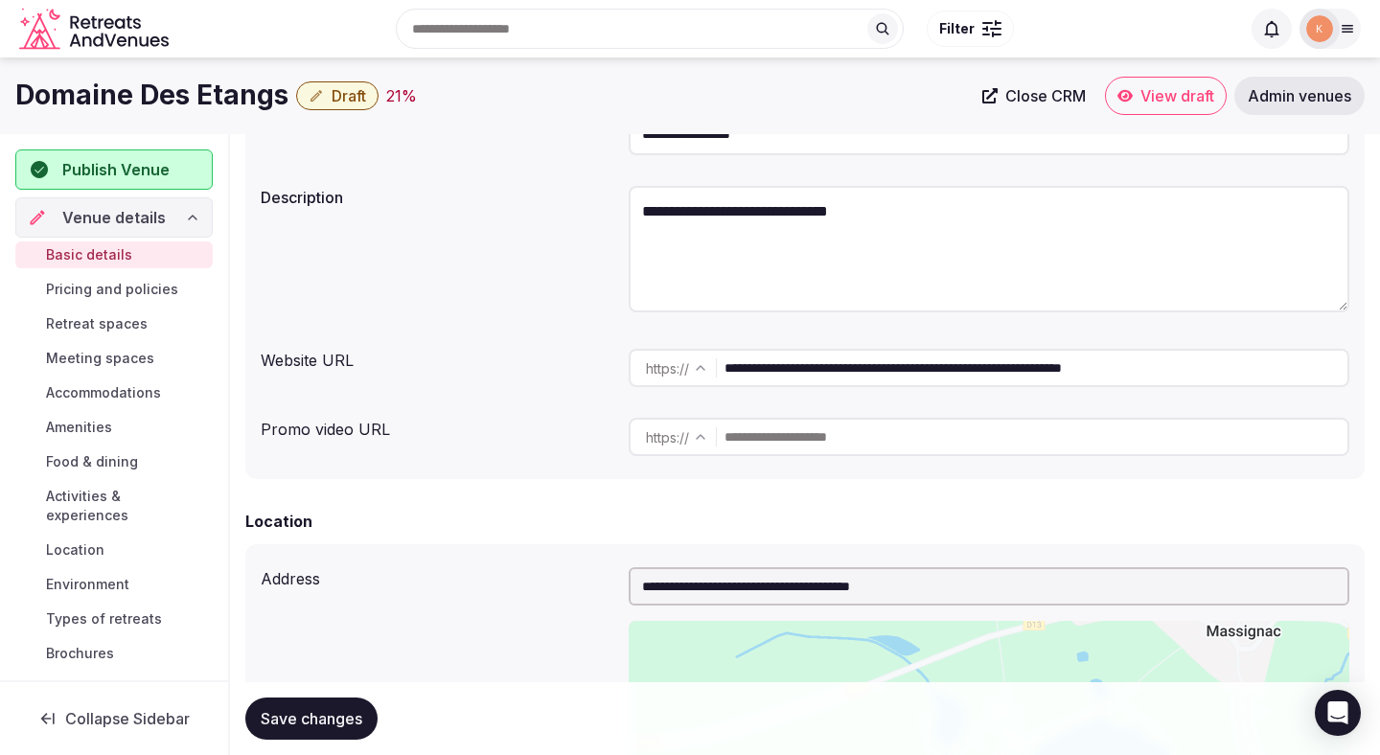
scroll to position [199, 0]
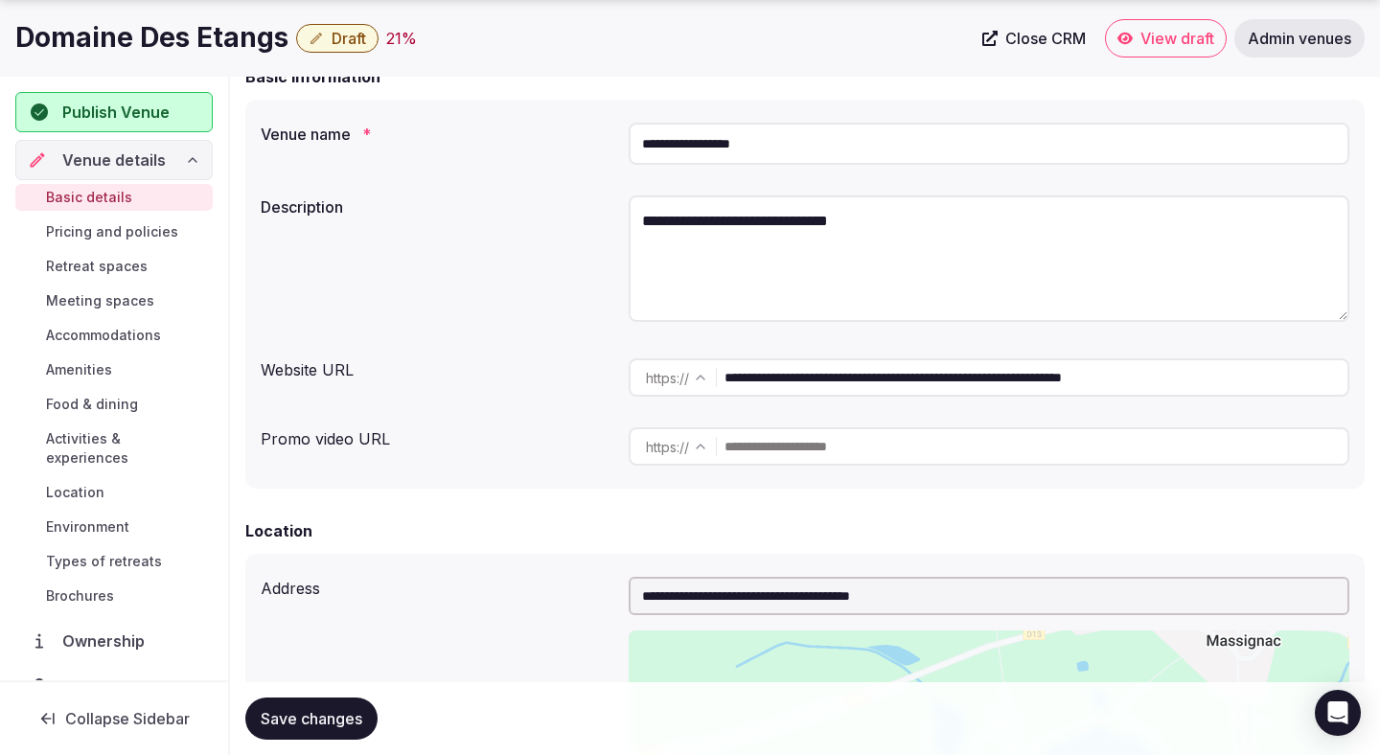
click at [742, 234] on textarea "**********" at bounding box center [989, 258] width 721 height 126
paste textarea "**********"
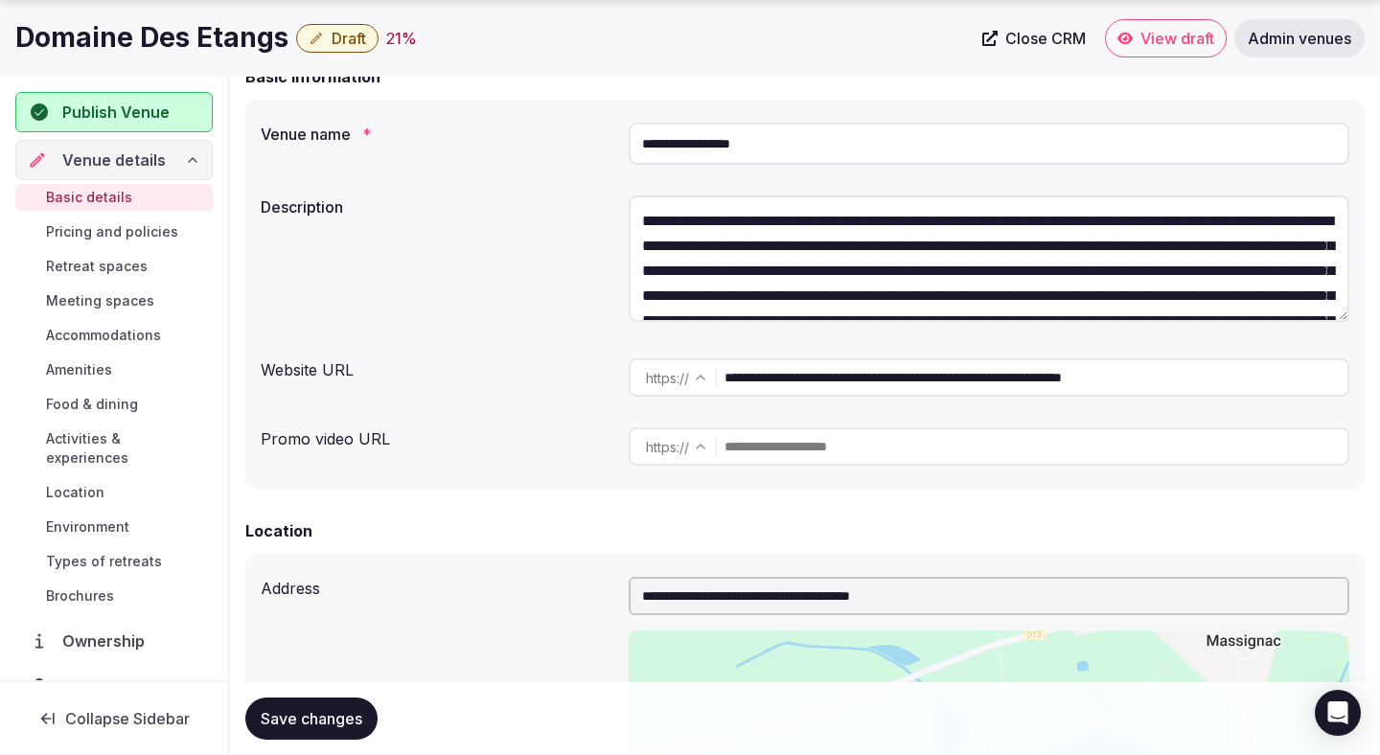
scroll to position [84, 0]
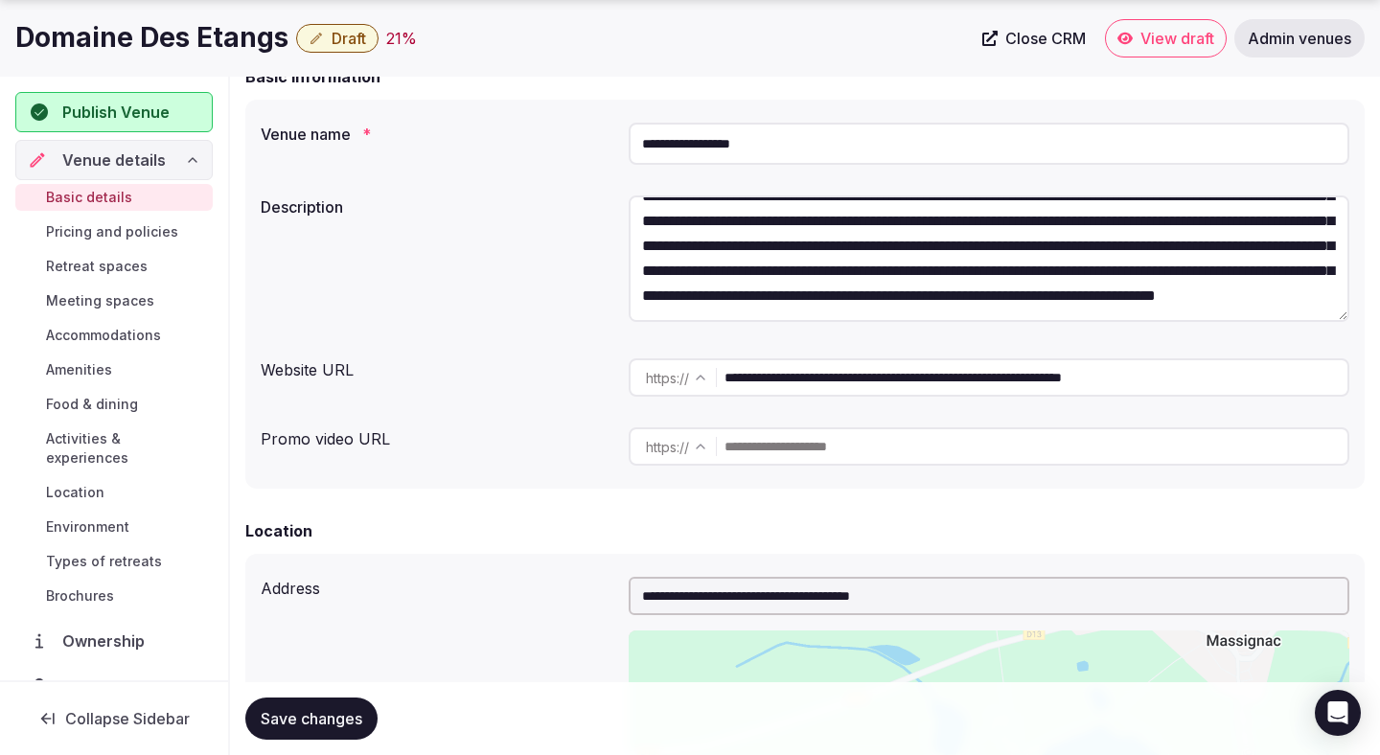
type textarea "**********"
click at [355, 706] on button "Save changes" at bounding box center [311, 719] width 132 height 42
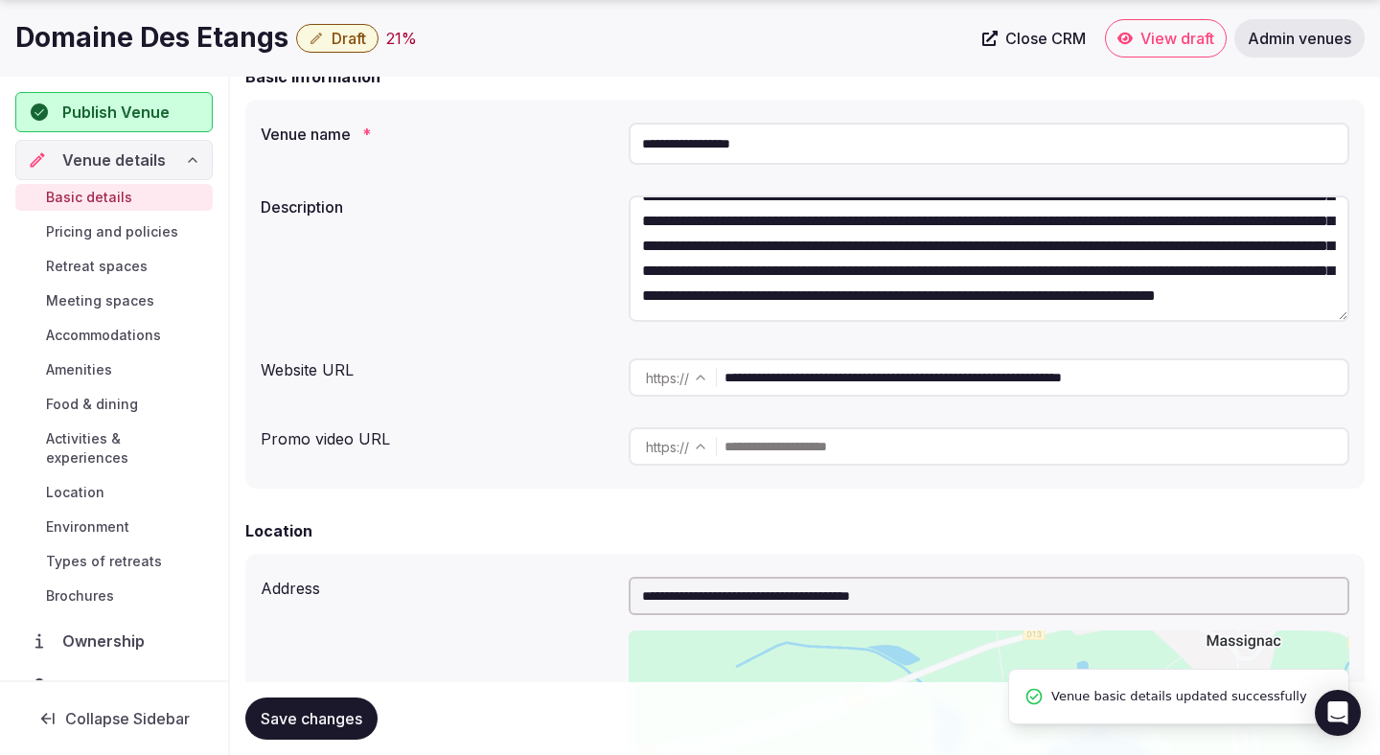
click at [355, 706] on button "Save changes" at bounding box center [311, 719] width 132 height 42
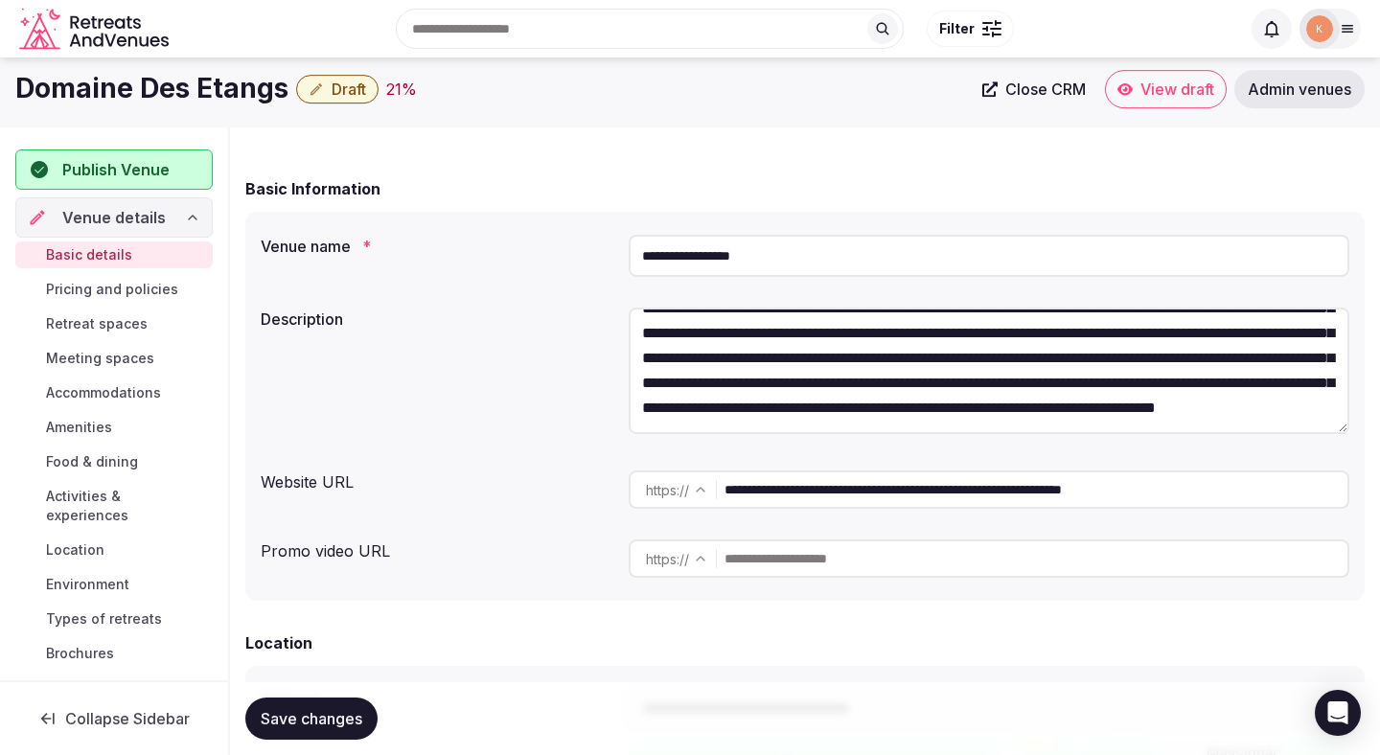
scroll to position [0, 0]
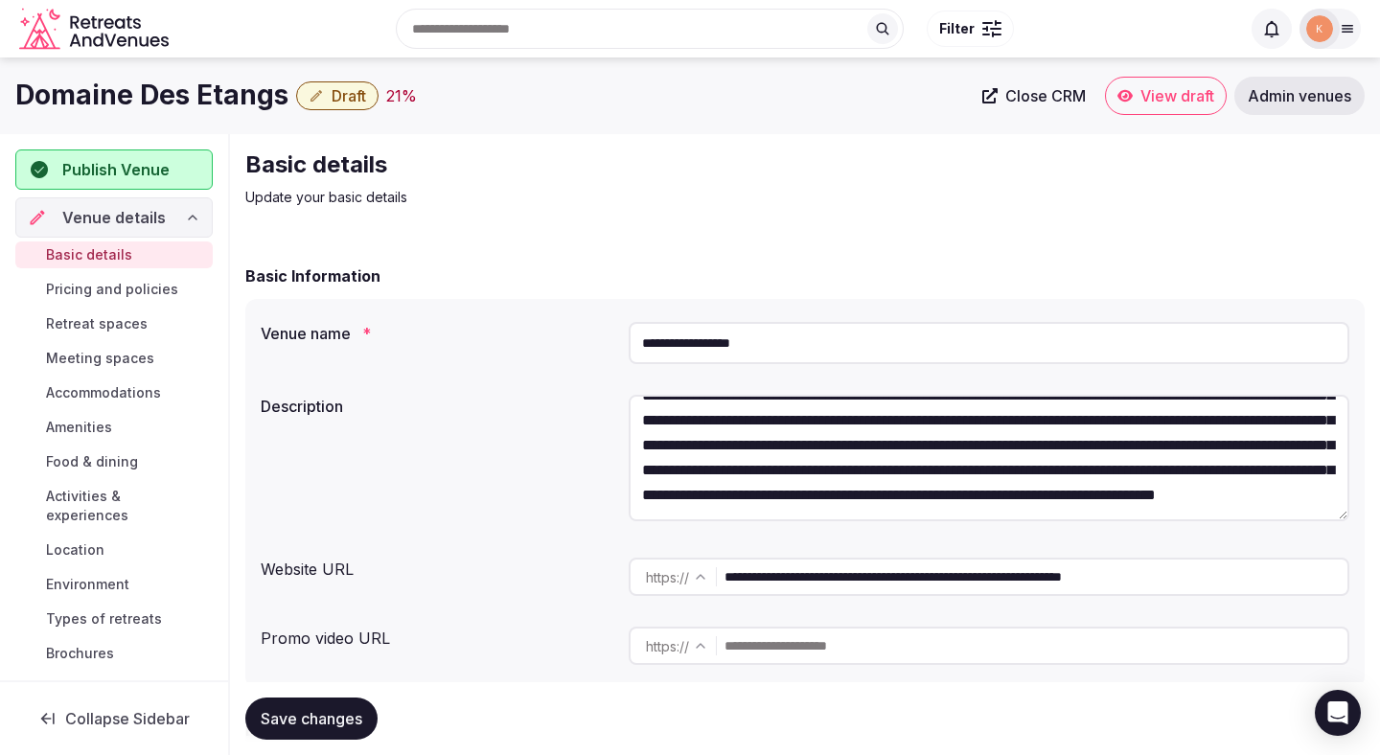
click at [765, 345] on input "**********" at bounding box center [989, 343] width 721 height 42
paste input "**********"
type input "**********"
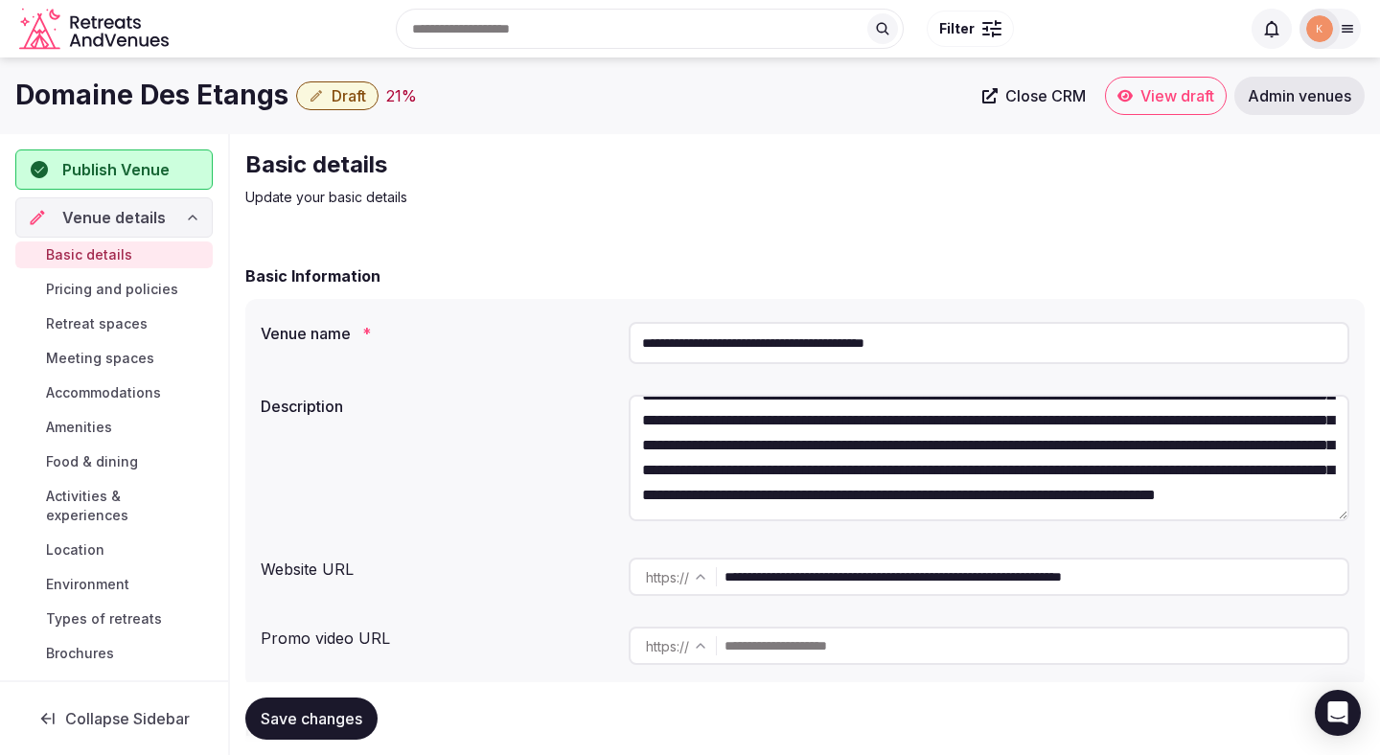
click at [339, 713] on span "Save changes" at bounding box center [312, 718] width 102 height 19
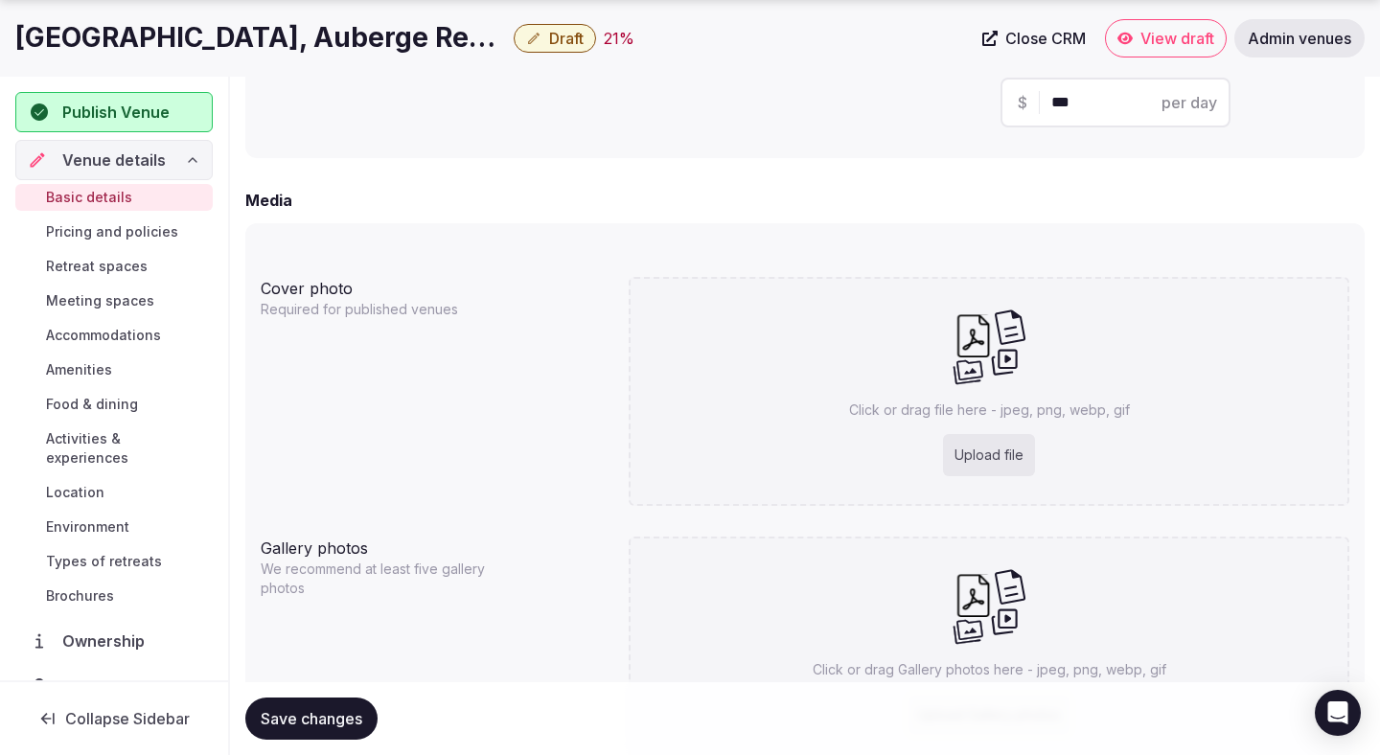
scroll to position [1435, 0]
click at [1012, 451] on div "Upload file" at bounding box center [989, 450] width 92 height 42
type input "**********"
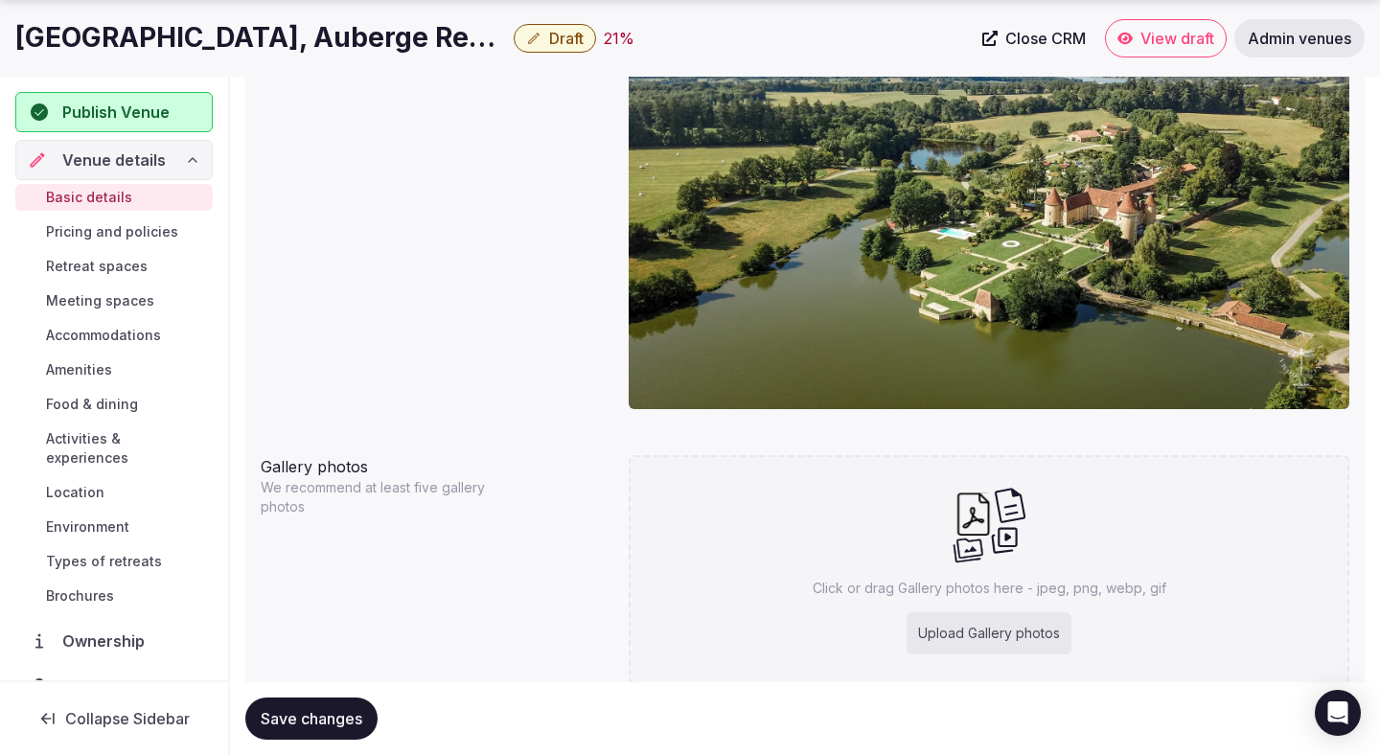
scroll to position [1776, 0]
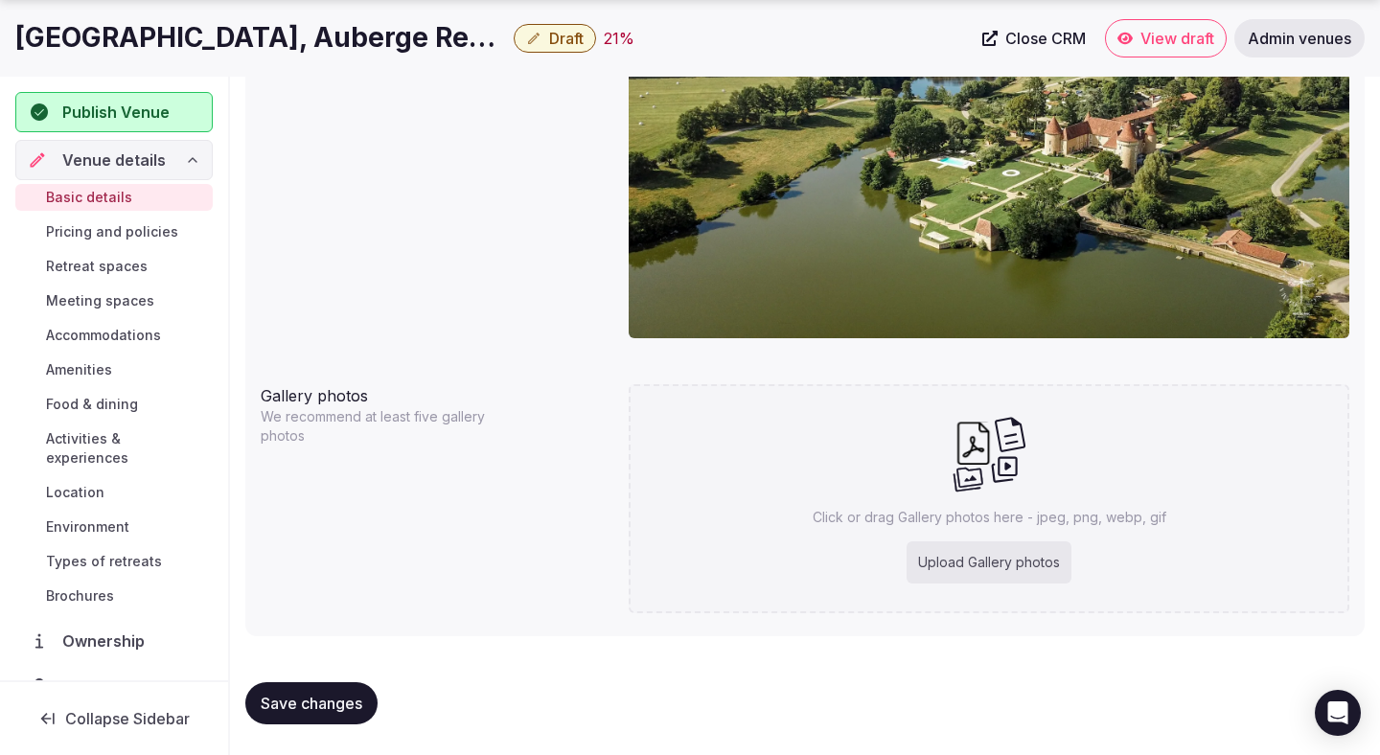
click at [1020, 545] on div "Upload Gallery photos" at bounding box center [988, 562] width 165 height 42
type input "**********"
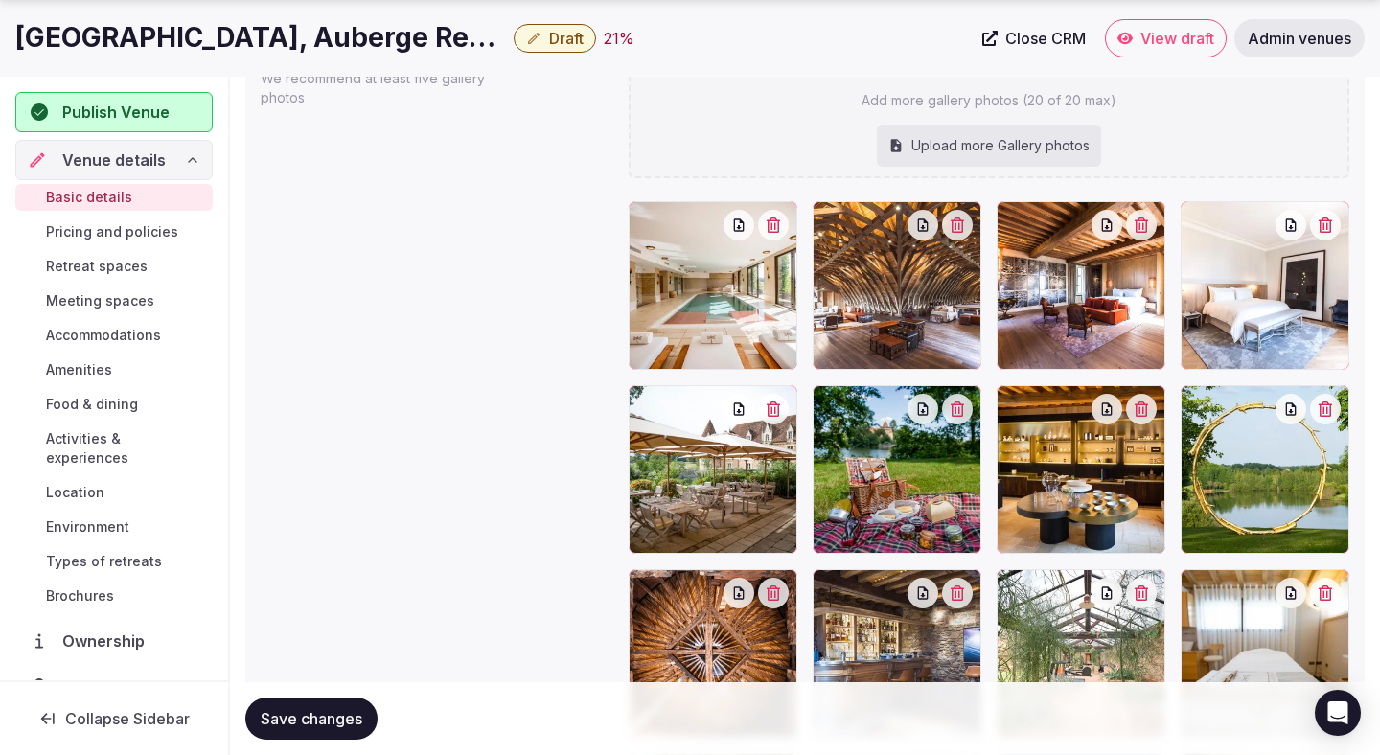
scroll to position [2485, 0]
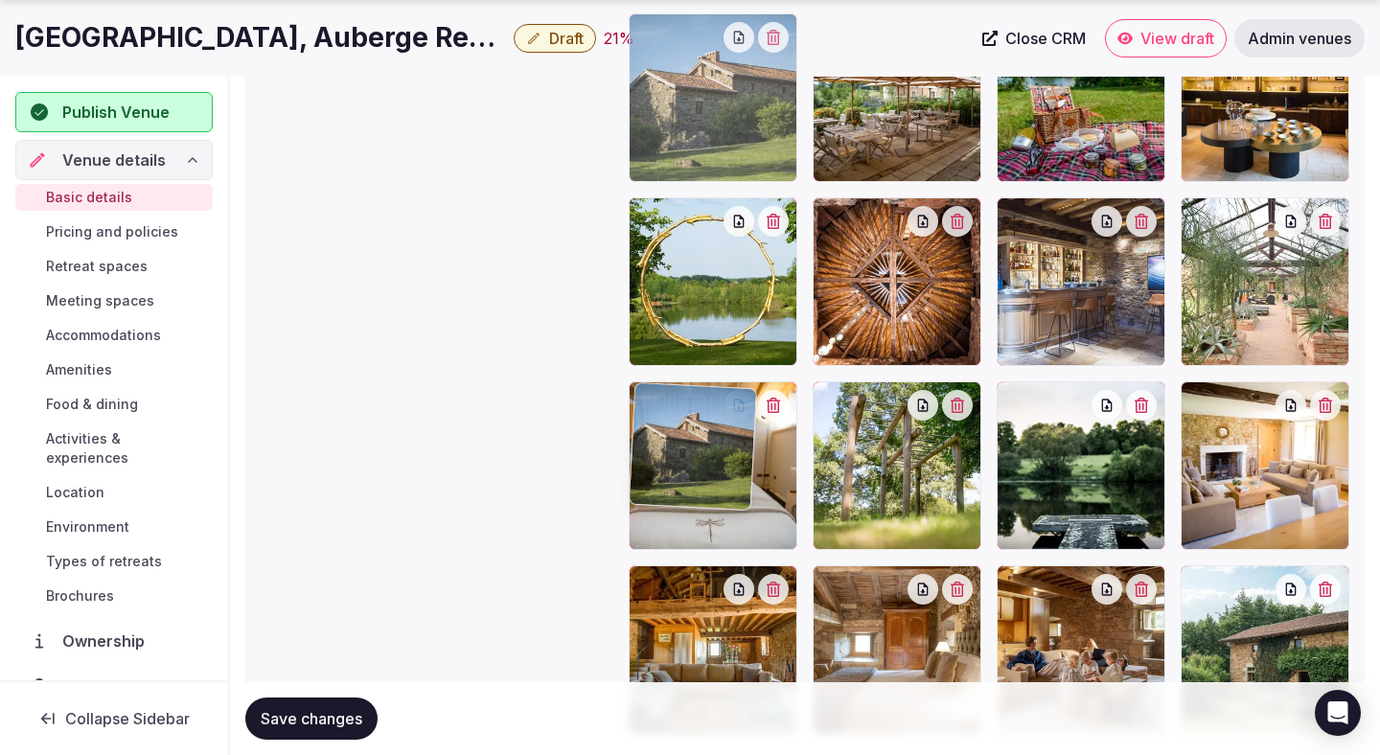
drag, startPoint x: 1094, startPoint y: 472, endPoint x: 707, endPoint y: 168, distance: 492.7
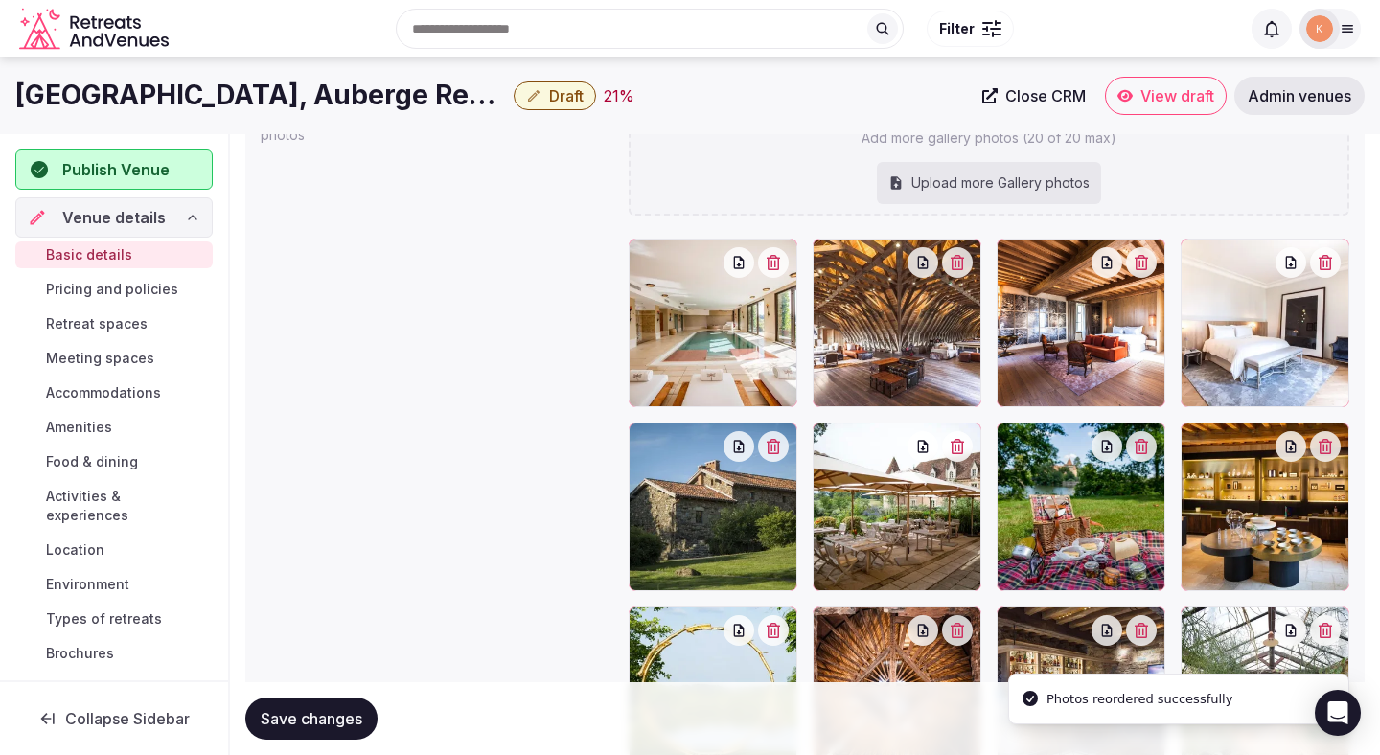
scroll to position [2026, 0]
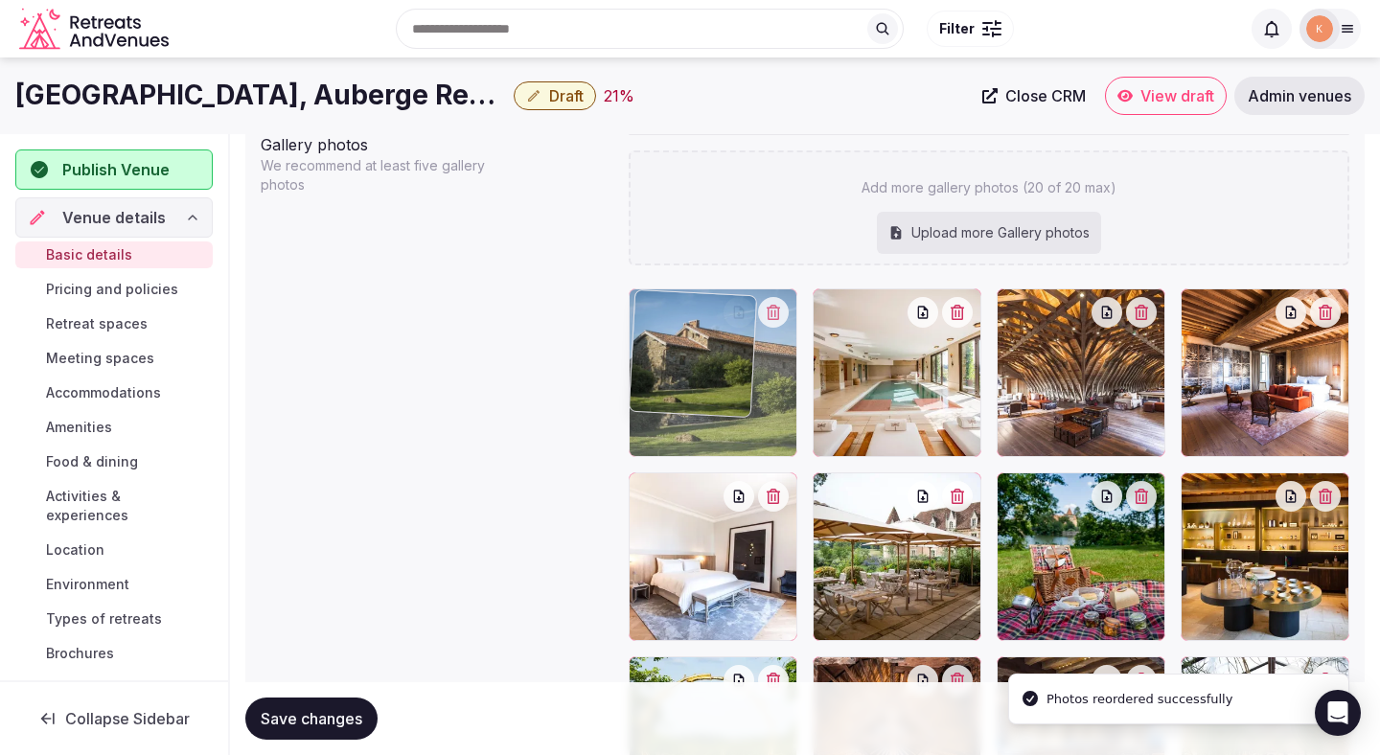
drag, startPoint x: 702, startPoint y: 524, endPoint x: 703, endPoint y: 361, distance: 162.9
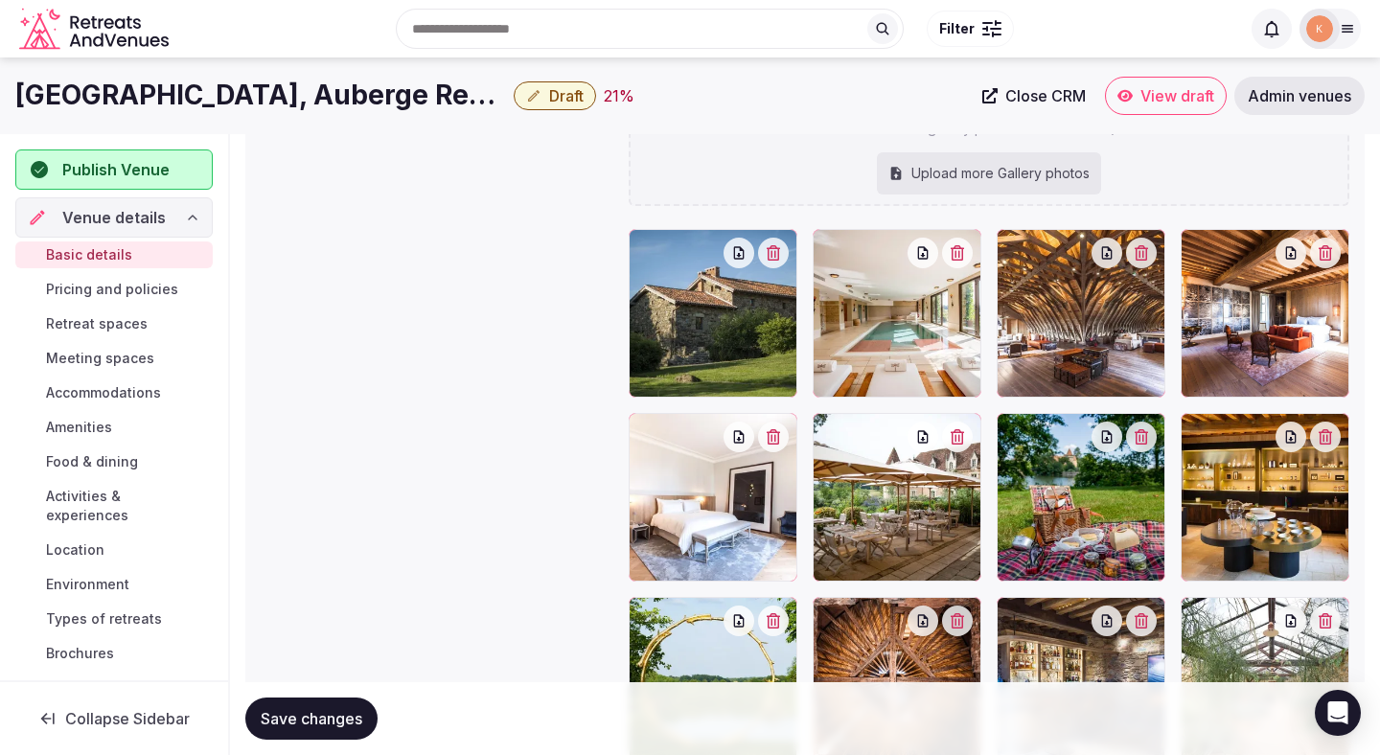
scroll to position [2074, 0]
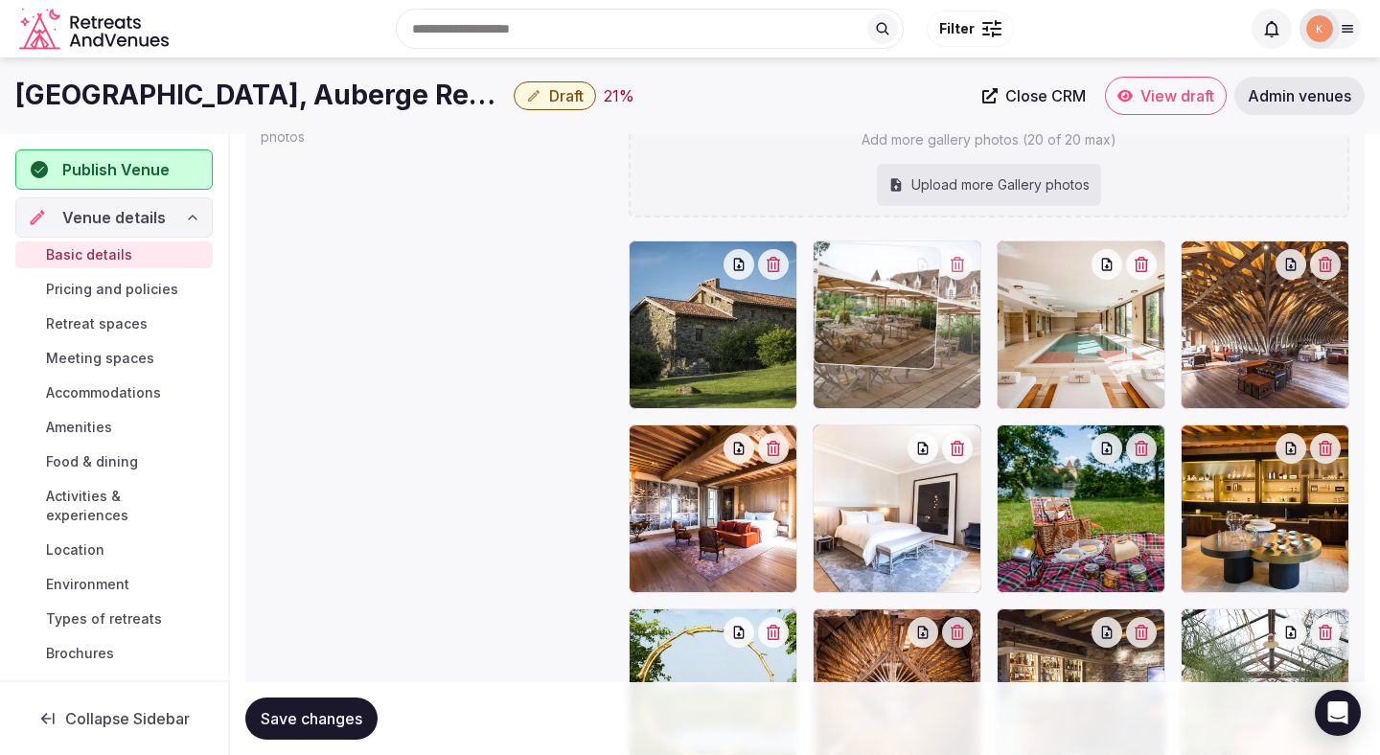
drag, startPoint x: 917, startPoint y: 533, endPoint x: 920, endPoint y: 311, distance: 221.4
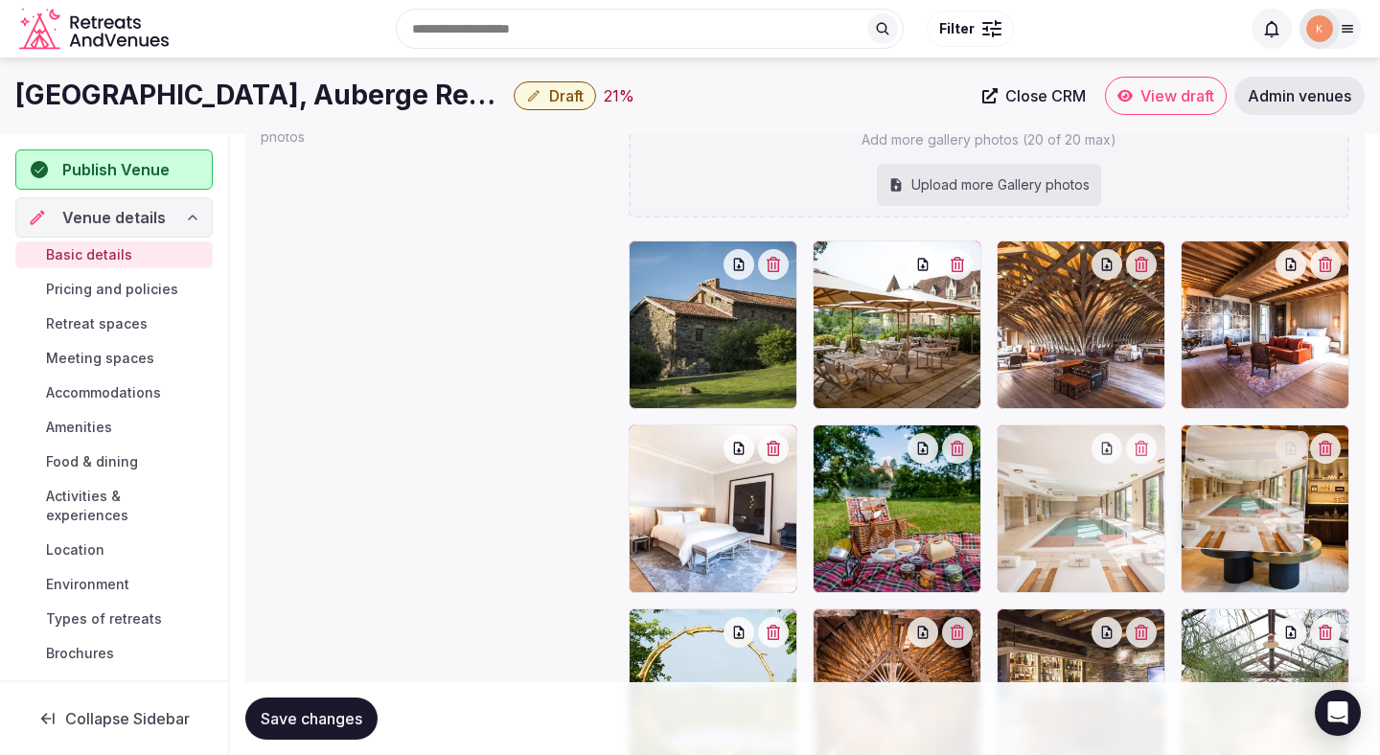
drag, startPoint x: 1099, startPoint y: 358, endPoint x: 1215, endPoint y: 511, distance: 191.5
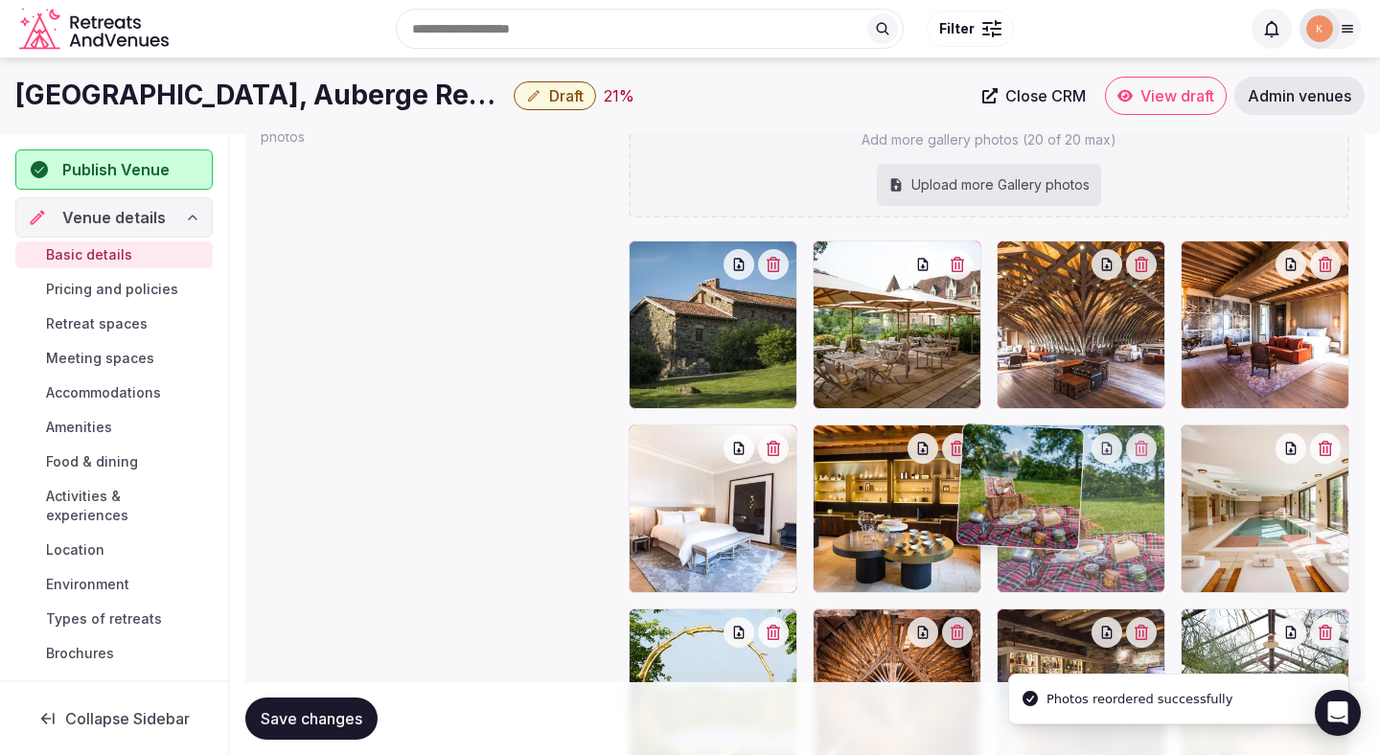
drag, startPoint x: 916, startPoint y: 562, endPoint x: 1076, endPoint y: 564, distance: 160.0
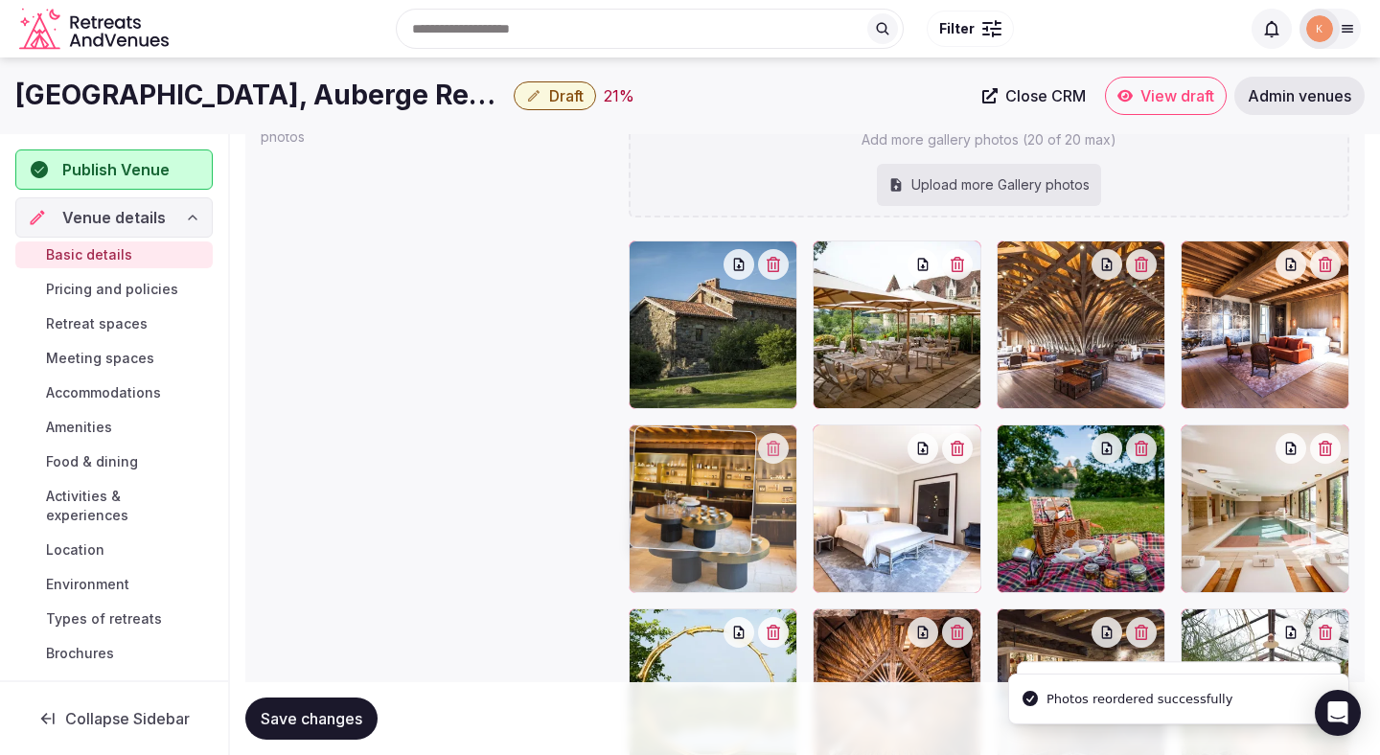
drag, startPoint x: 953, startPoint y: 545, endPoint x: 793, endPoint y: 540, distance: 160.1
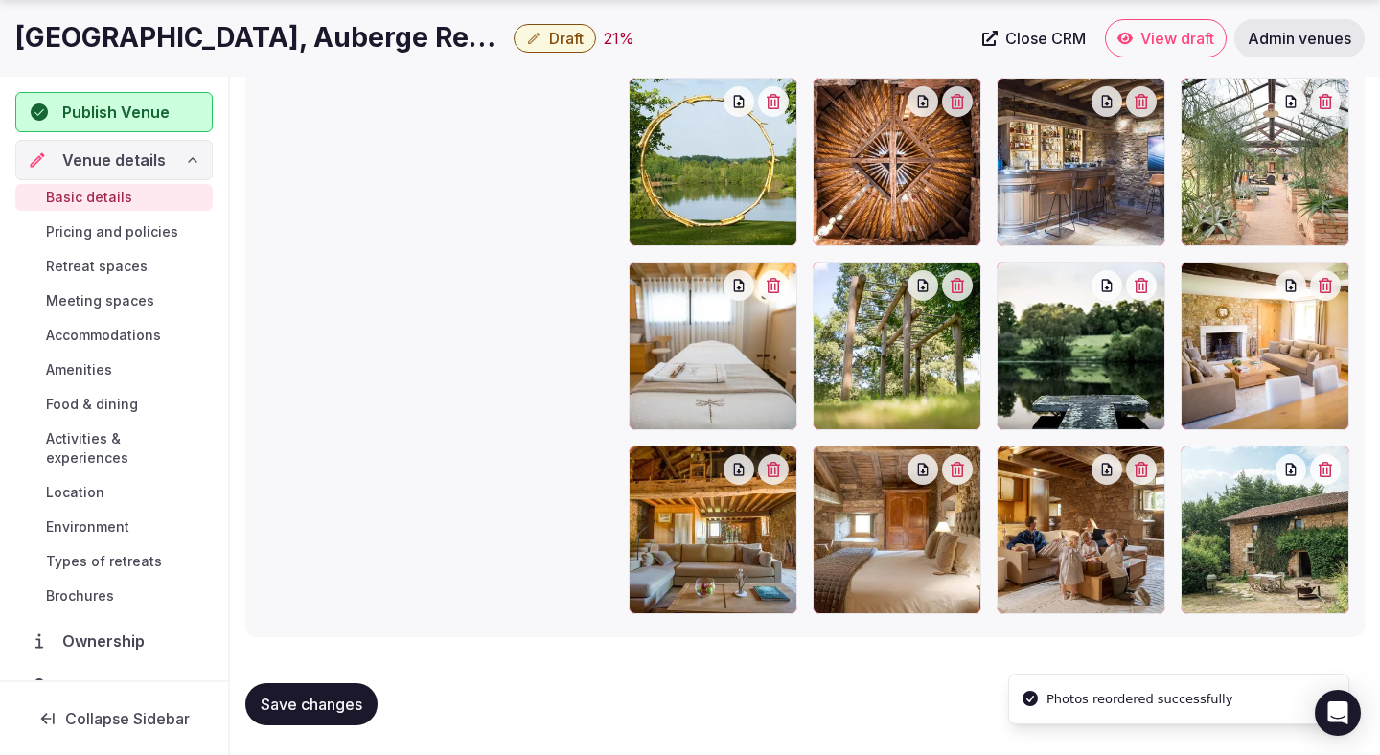
scroll to position [2606, 0]
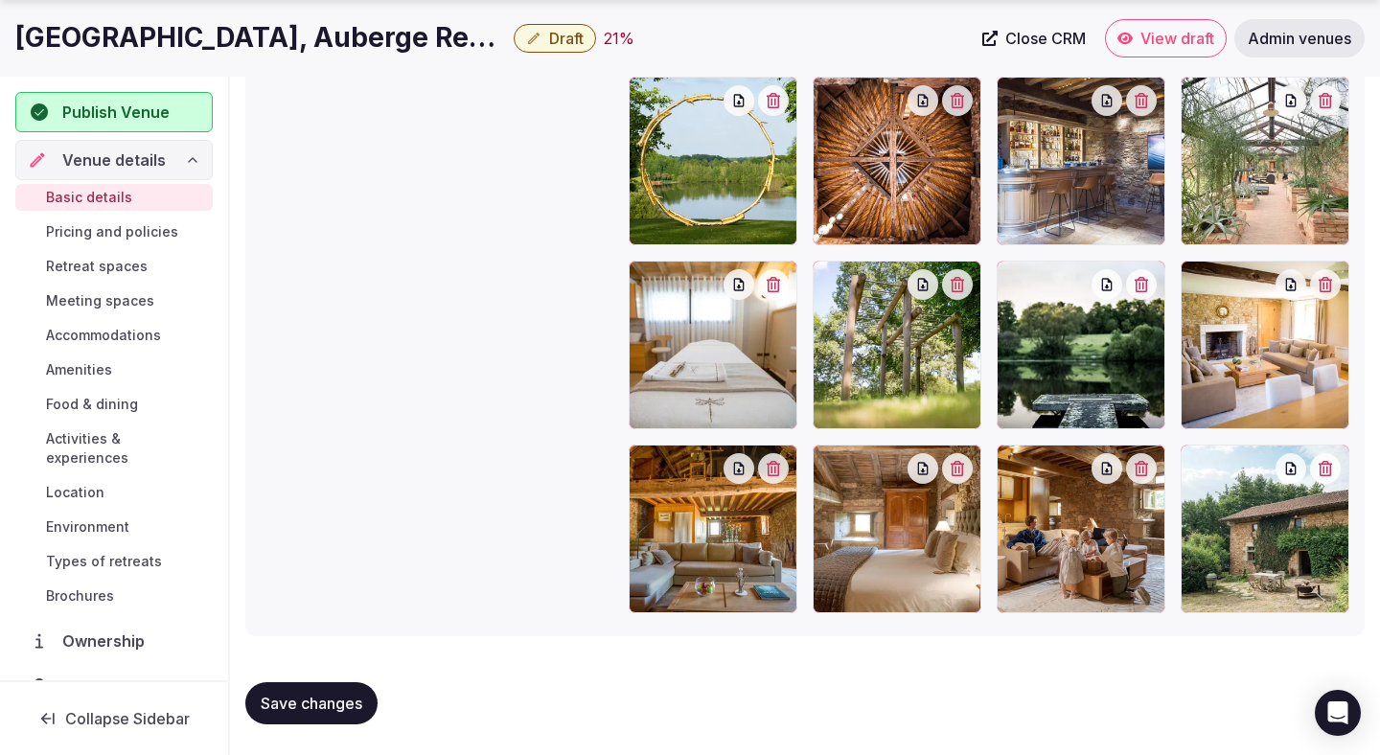
click at [342, 690] on button "Save changes" at bounding box center [311, 703] width 132 height 42
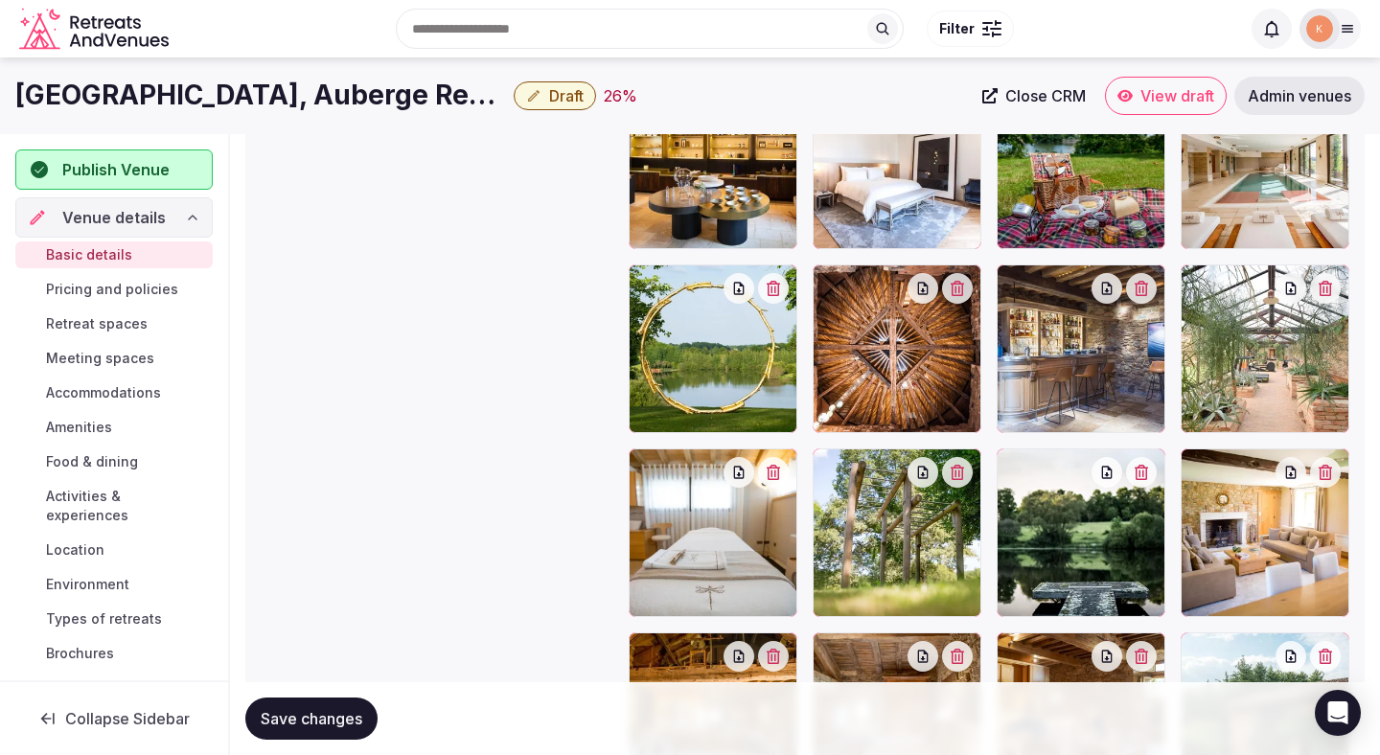
scroll to position [2367, 0]
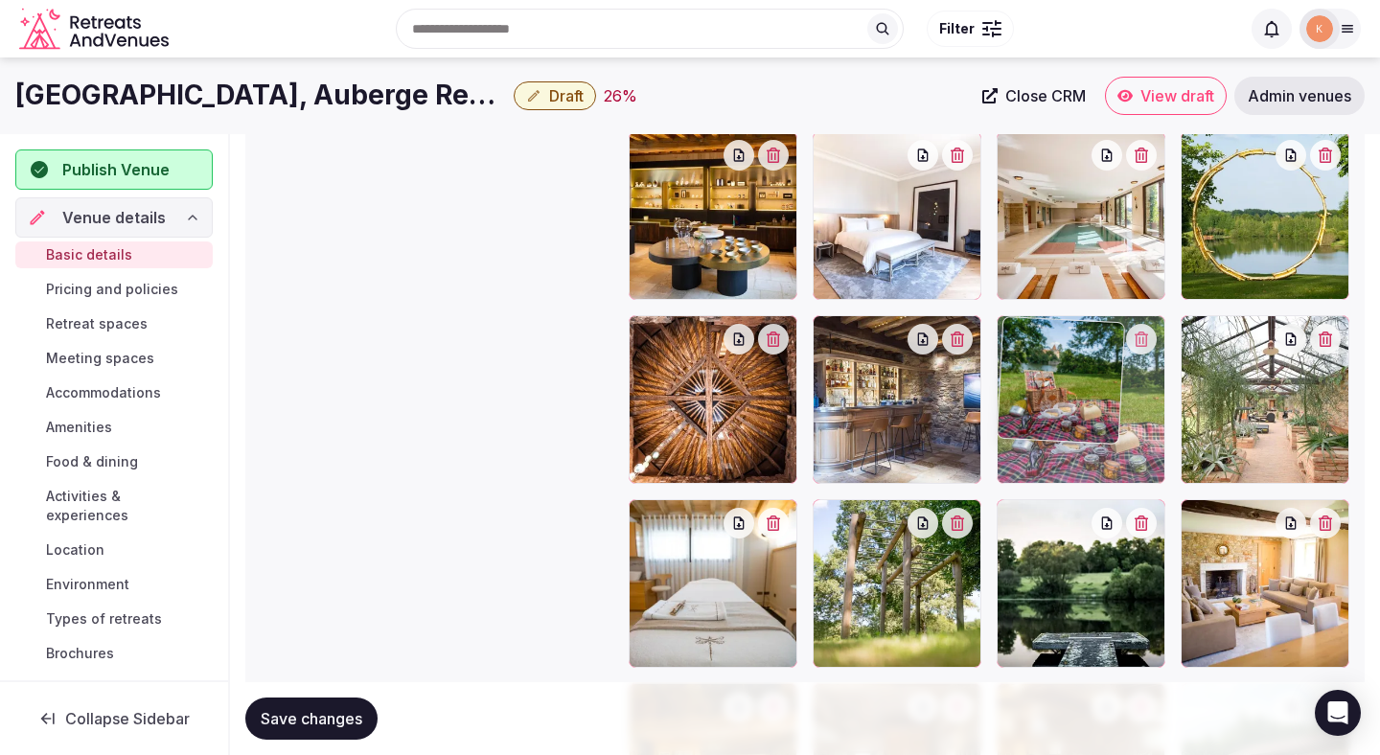
drag, startPoint x: 1089, startPoint y: 252, endPoint x: 1089, endPoint y: 410, distance: 158.1
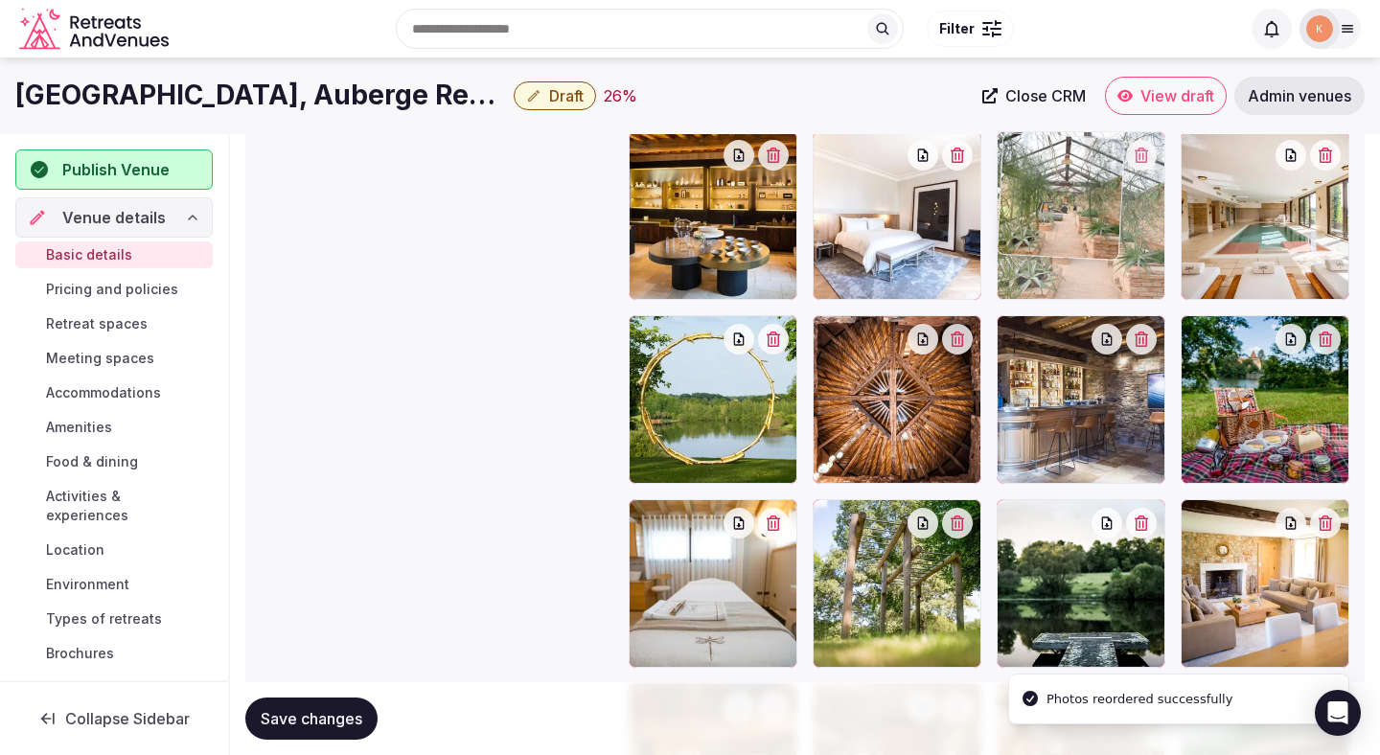
drag, startPoint x: 1262, startPoint y: 431, endPoint x: 1100, endPoint y: 260, distance: 235.9
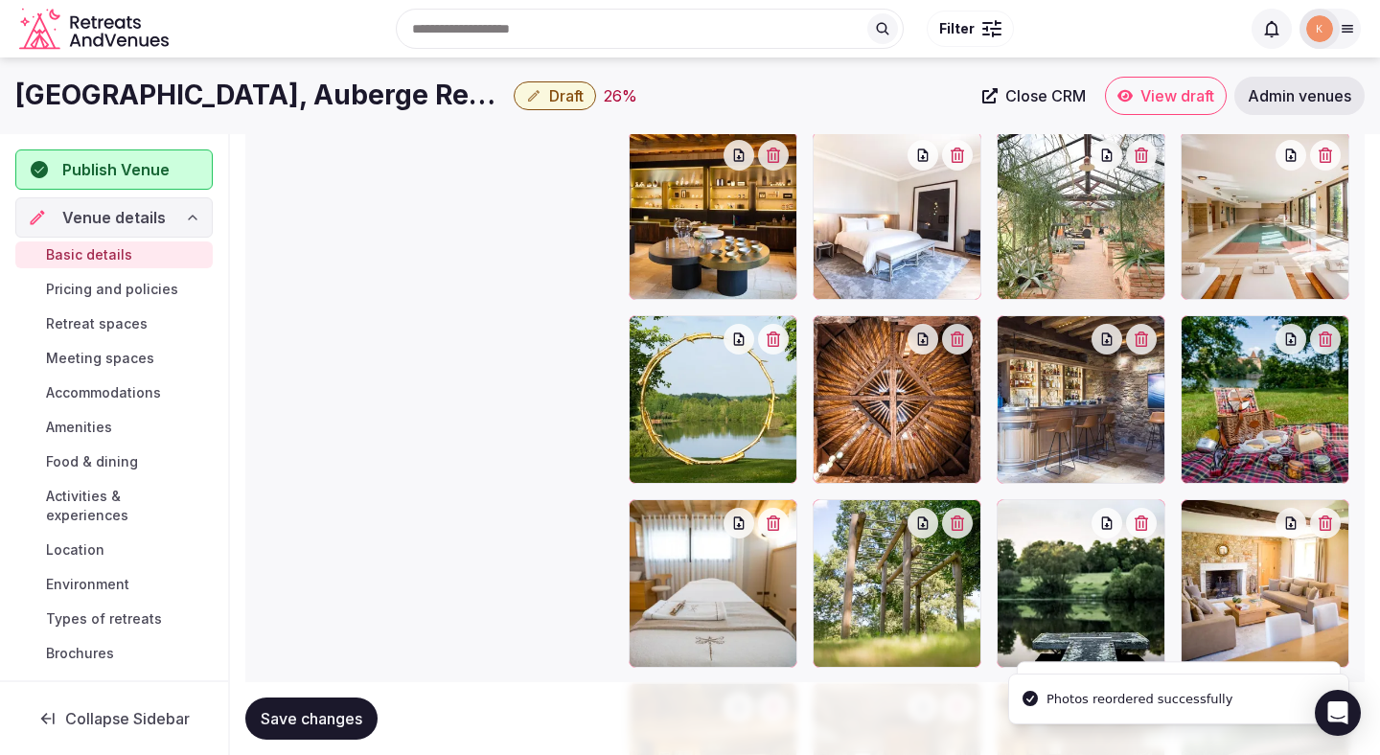
click at [325, 714] on span "Save changes" at bounding box center [312, 718] width 102 height 19
click at [132, 287] on span "Pricing and policies" at bounding box center [112, 289] width 132 height 19
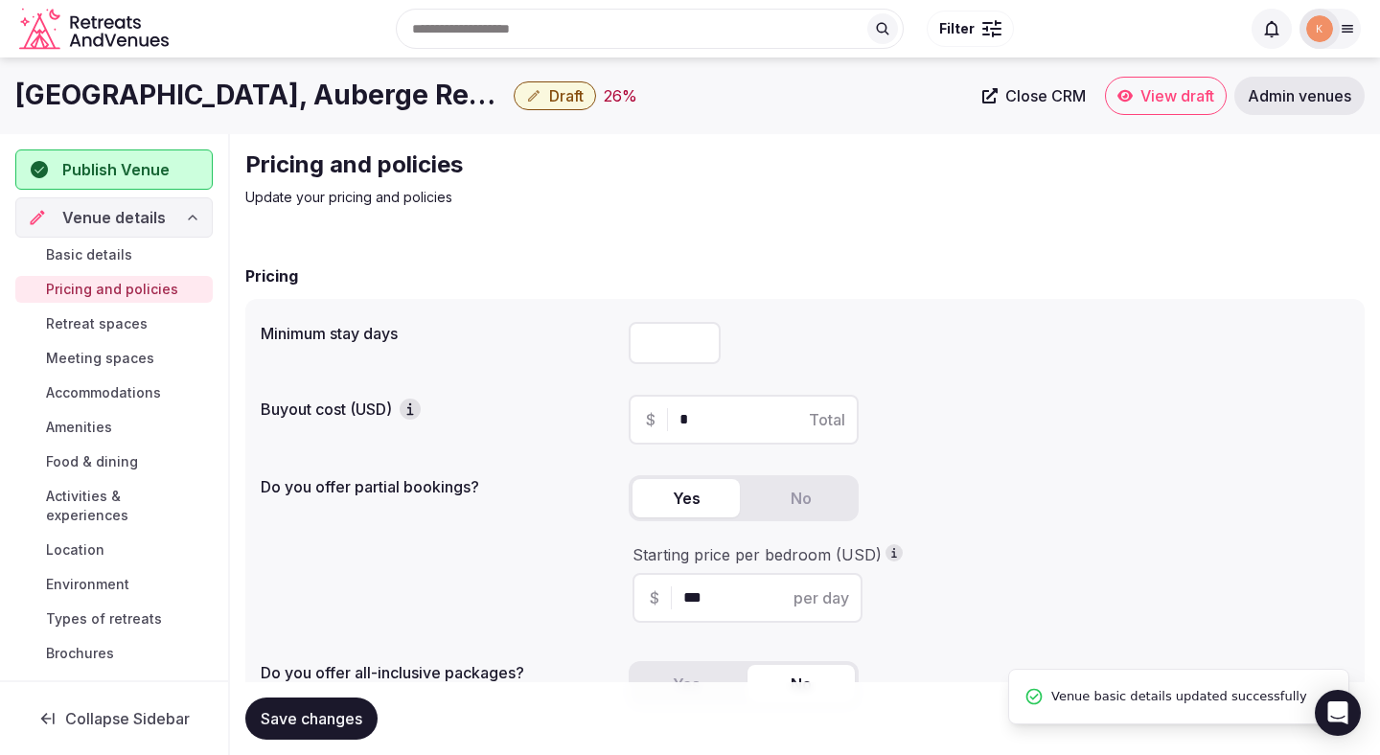
click at [90, 324] on span "Retreat spaces" at bounding box center [97, 323] width 102 height 19
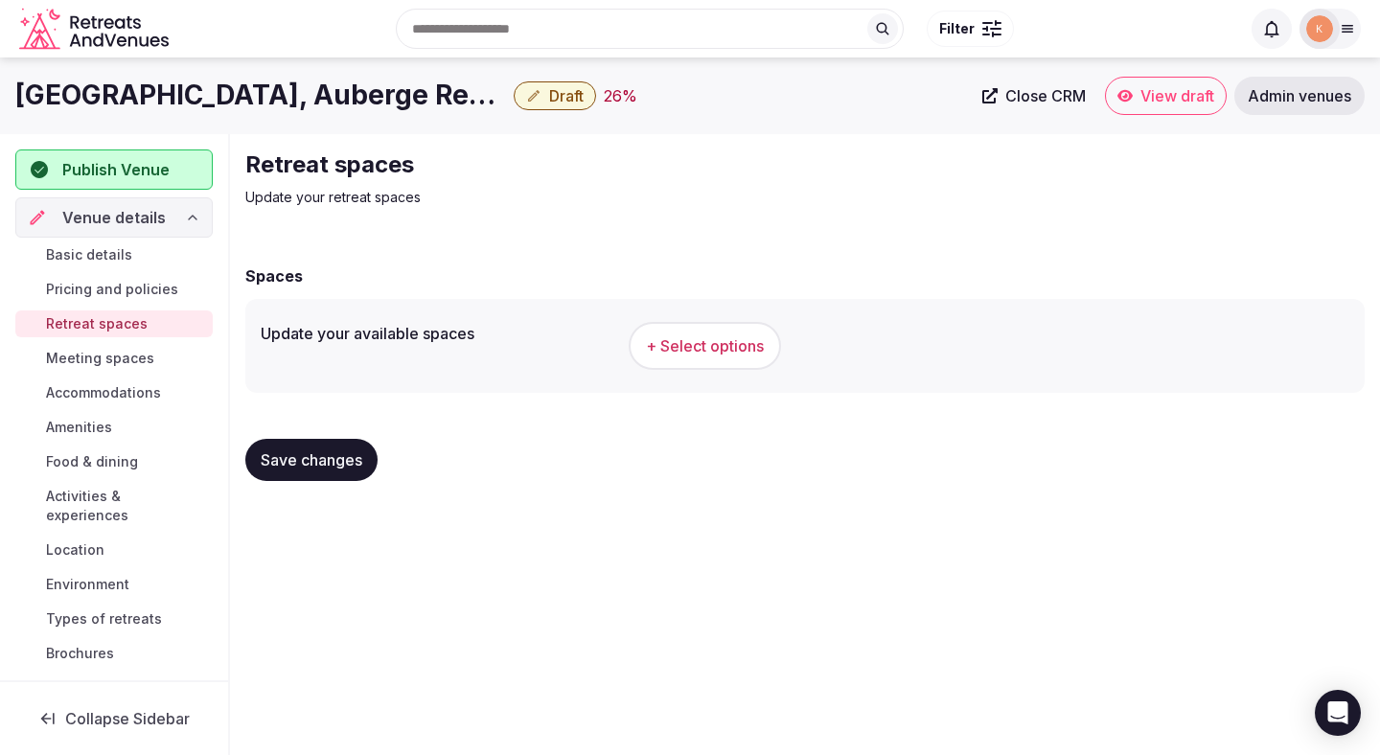
click at [716, 354] on span "+ Select options" at bounding box center [705, 345] width 118 height 21
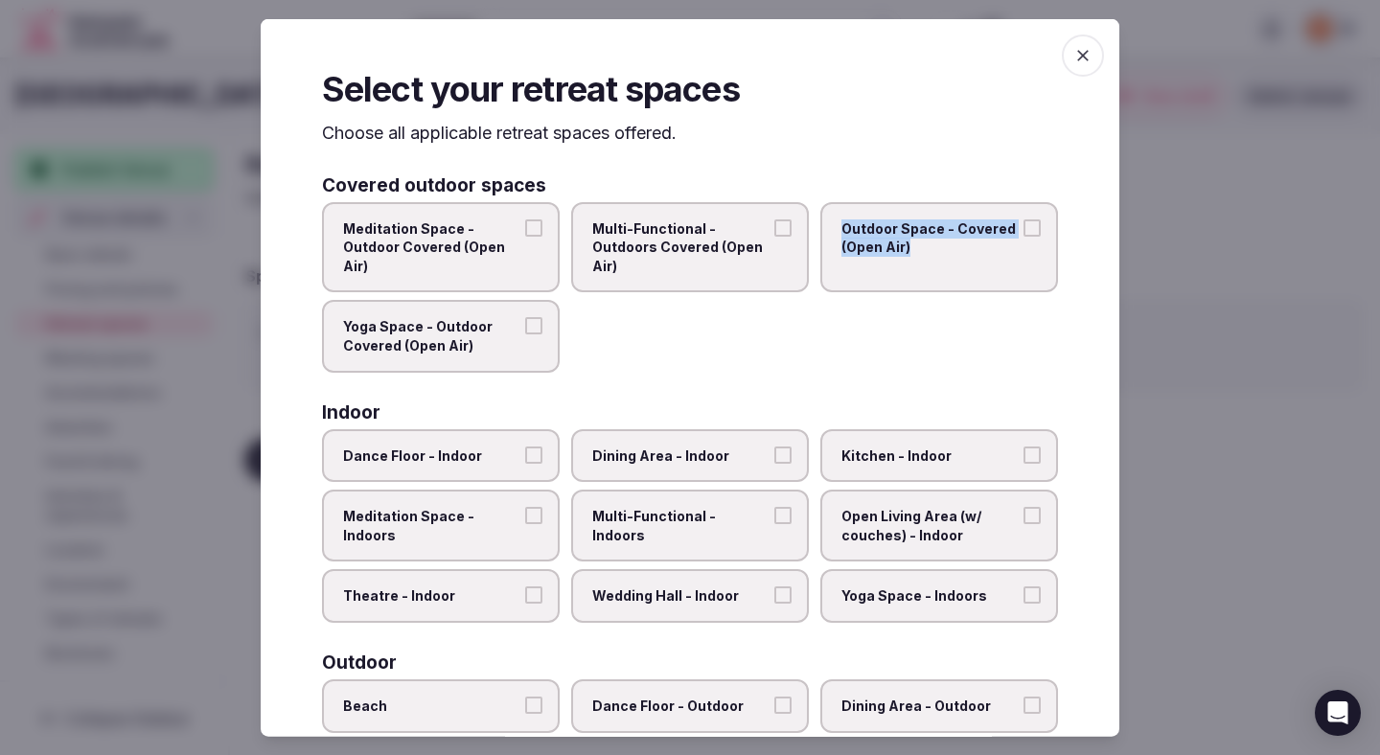
drag, startPoint x: 724, startPoint y: 260, endPoint x: 888, endPoint y: 250, distance: 164.1
click at [888, 250] on div "Meditation Space - Outdoor Covered (Open Air) Multi-Functional - Outdoors Cover…" at bounding box center [690, 286] width 736 height 171
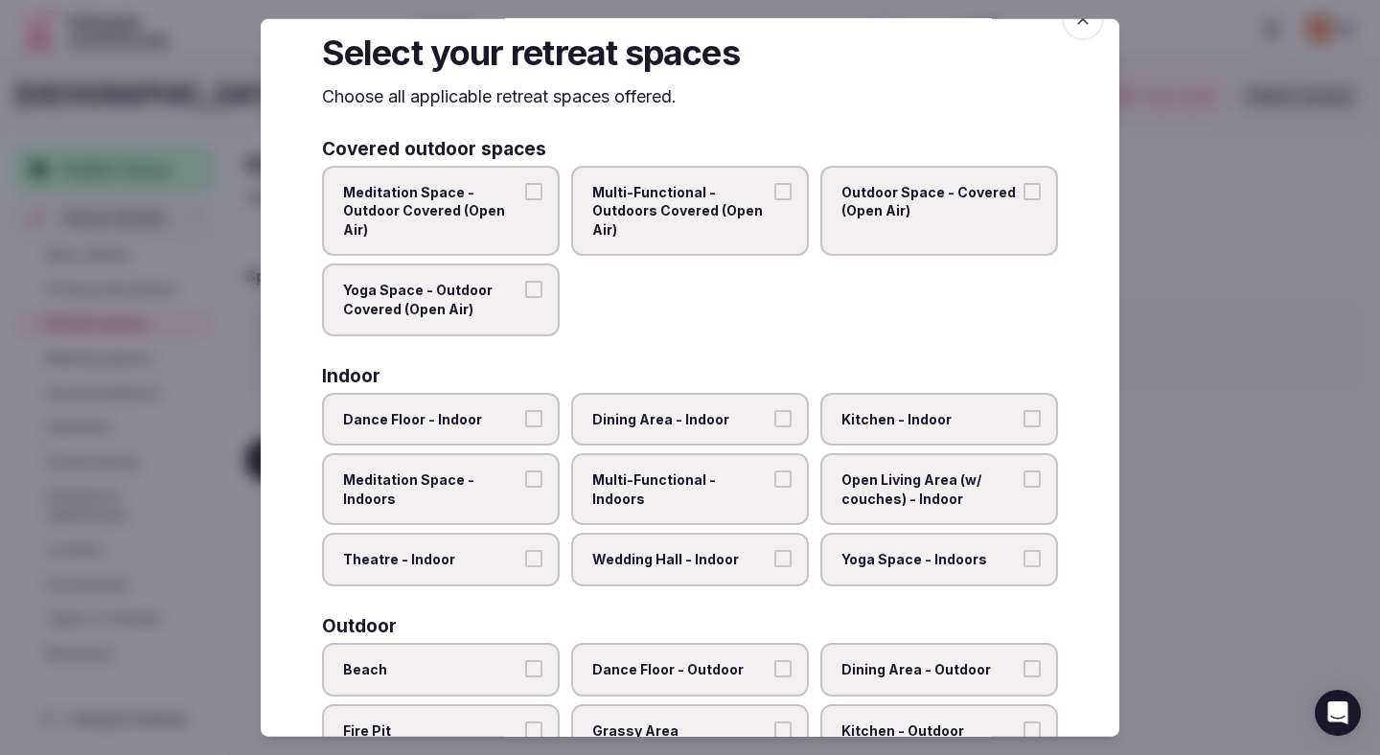
click at [433, 544] on label "Theatre - Indoor" at bounding box center [441, 560] width 238 height 54
click at [525, 550] on button "Theatre - Indoor" at bounding box center [533, 558] width 17 height 17
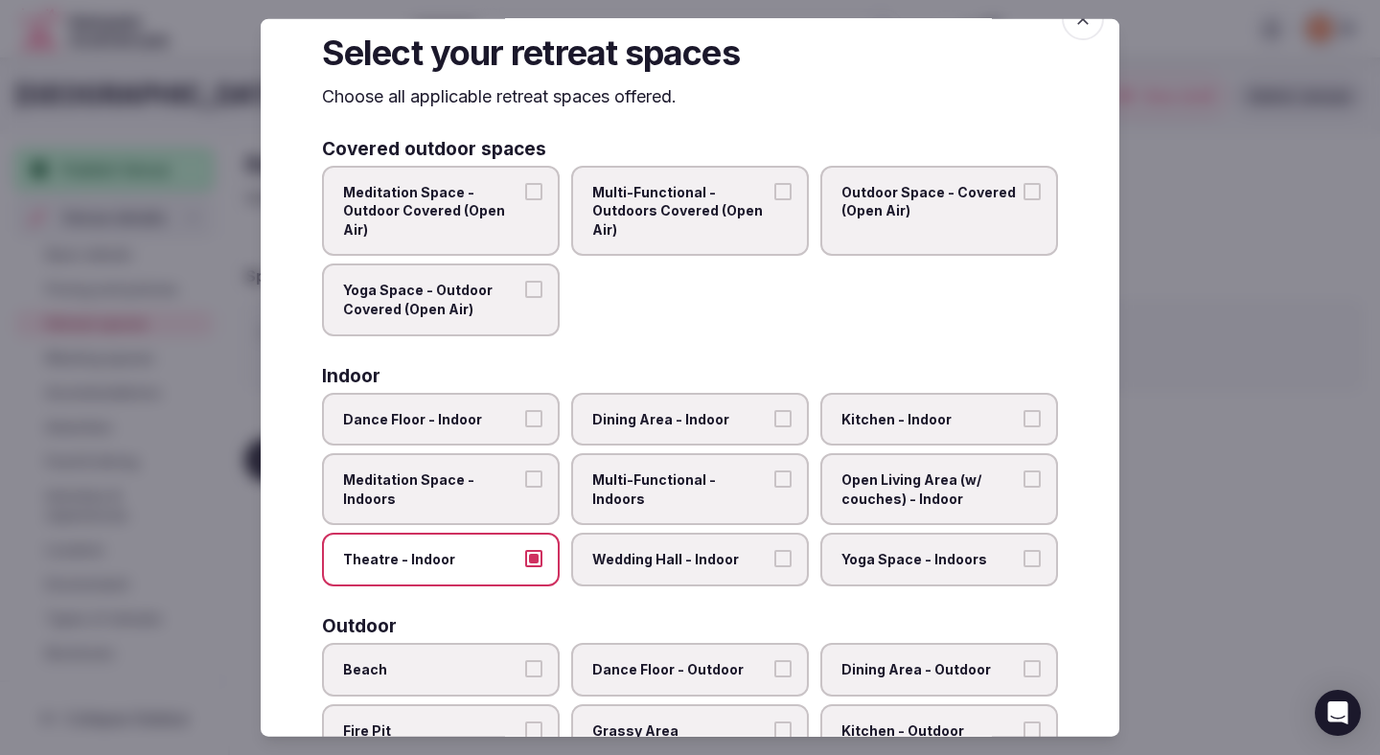
click at [685, 412] on span "Dining Area - Indoor" at bounding box center [680, 418] width 176 height 19
click at [774, 412] on button "Dining Area - Indoor" at bounding box center [782, 417] width 17 height 17
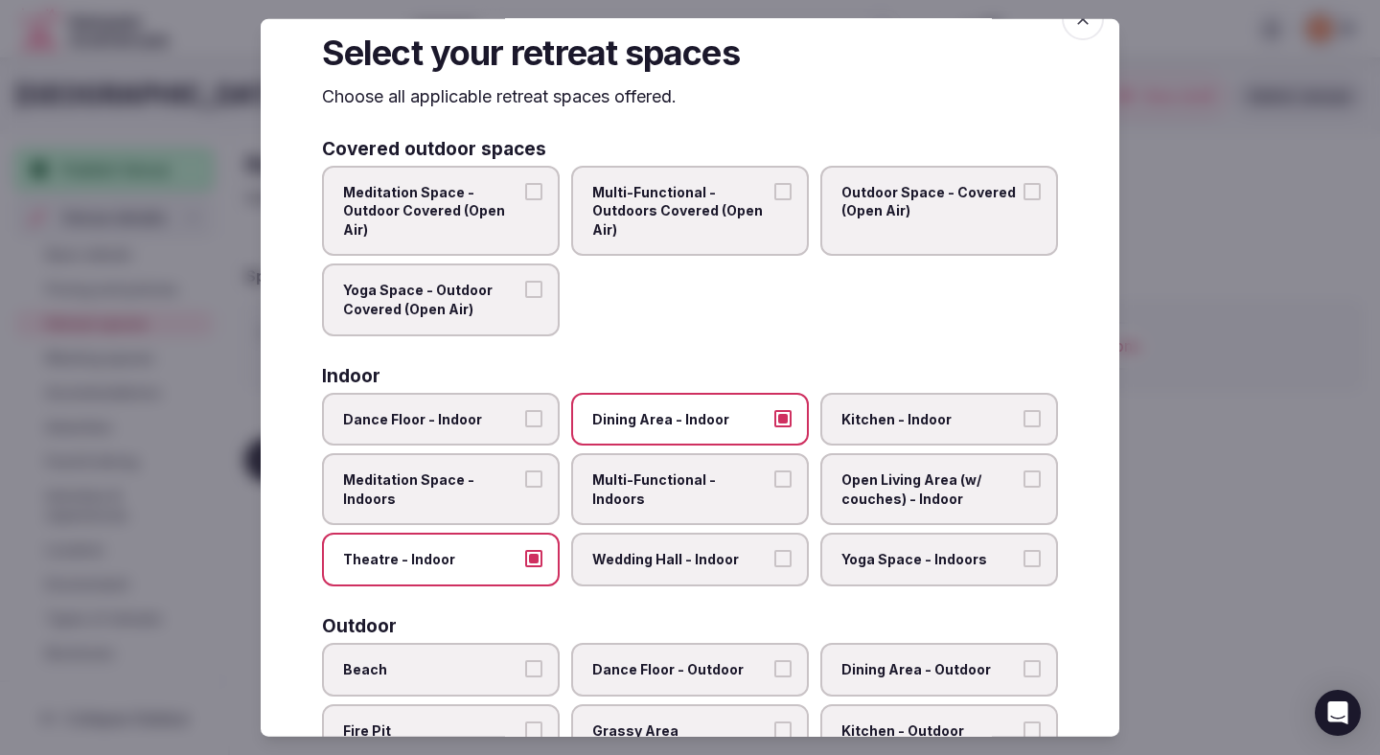
click at [681, 470] on span "Multi-Functional - Indoors" at bounding box center [680, 488] width 176 height 37
click at [774, 470] on button "Multi-Functional - Indoors" at bounding box center [782, 478] width 17 height 17
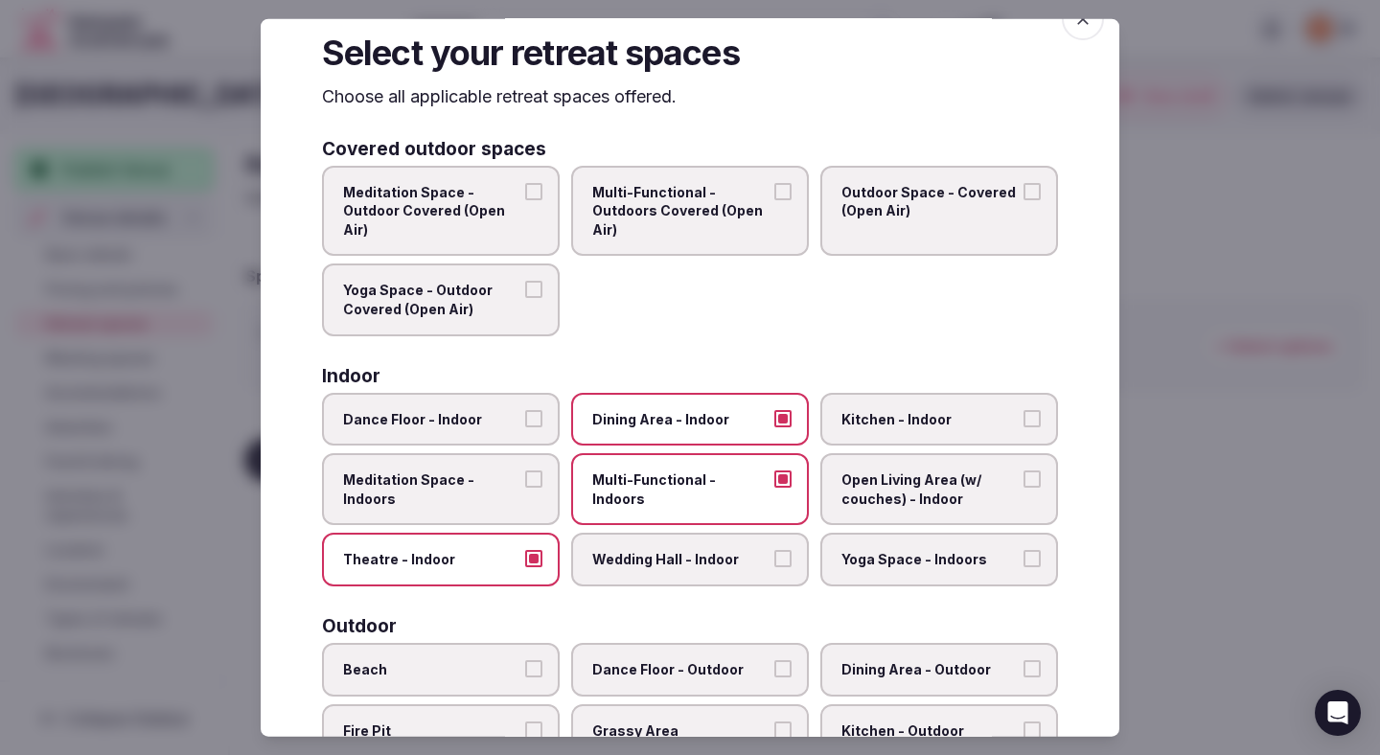
click at [679, 566] on span "Wedding Hall - Indoor" at bounding box center [680, 559] width 176 height 19
click at [774, 566] on button "Wedding Hall - Indoor" at bounding box center [782, 558] width 17 height 17
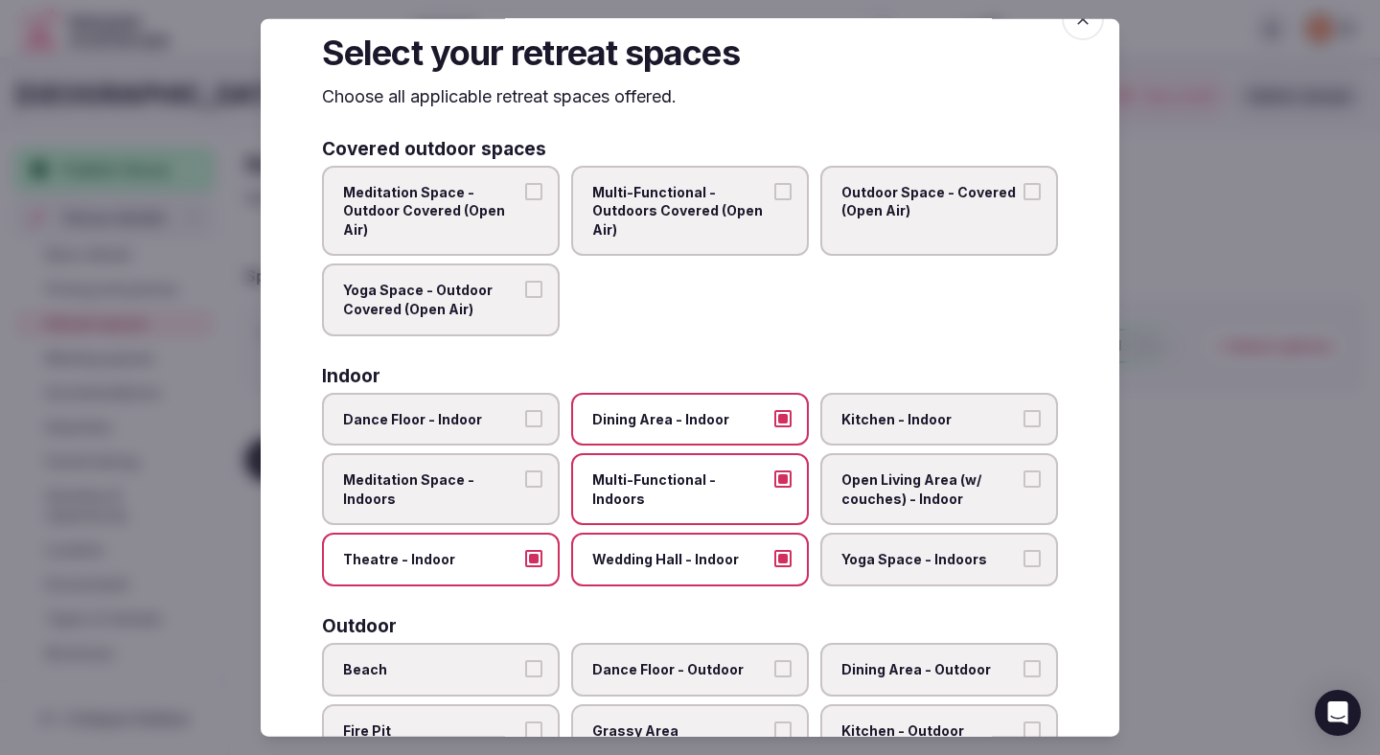
click at [953, 478] on span "Open Living Area (w/ couches) - Indoor" at bounding box center [929, 488] width 176 height 37
click at [1023, 478] on button "Open Living Area (w/ couches) - Indoor" at bounding box center [1031, 478] width 17 height 17
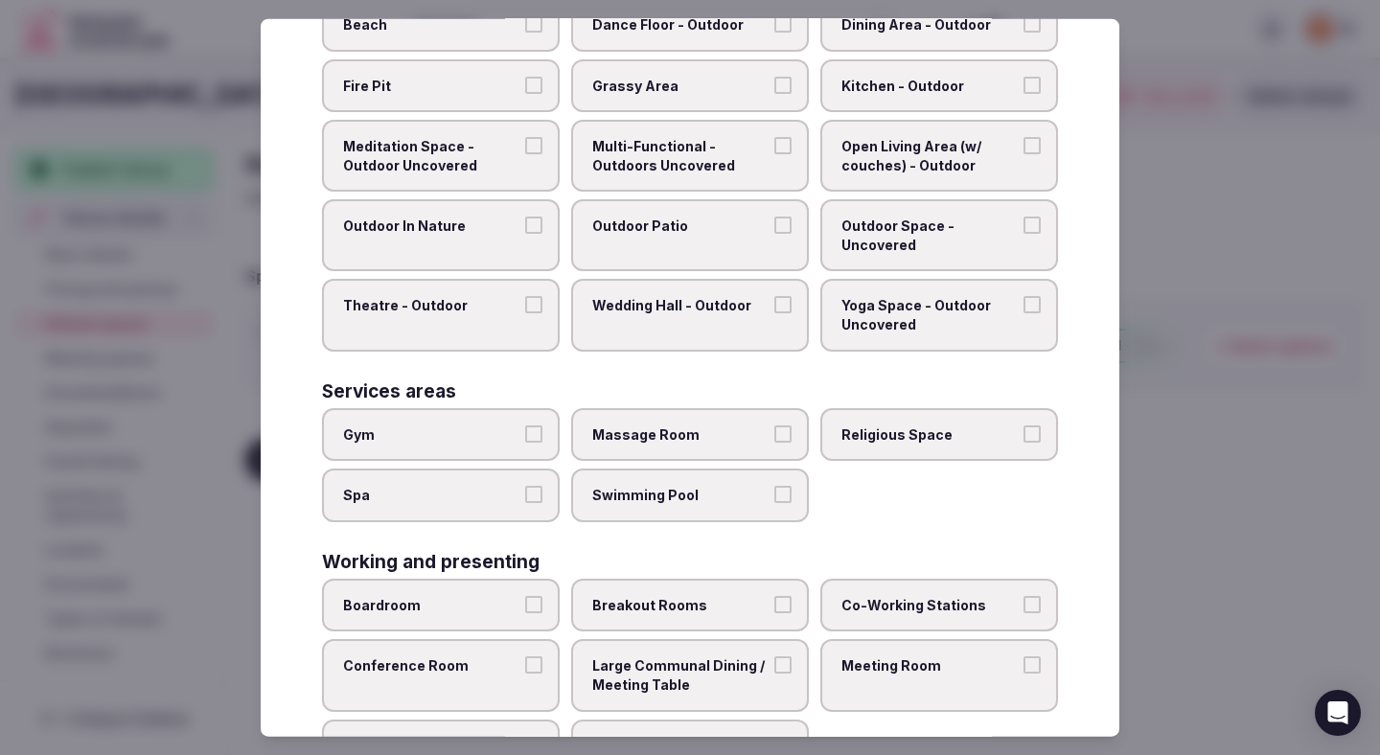
scroll to position [764, 0]
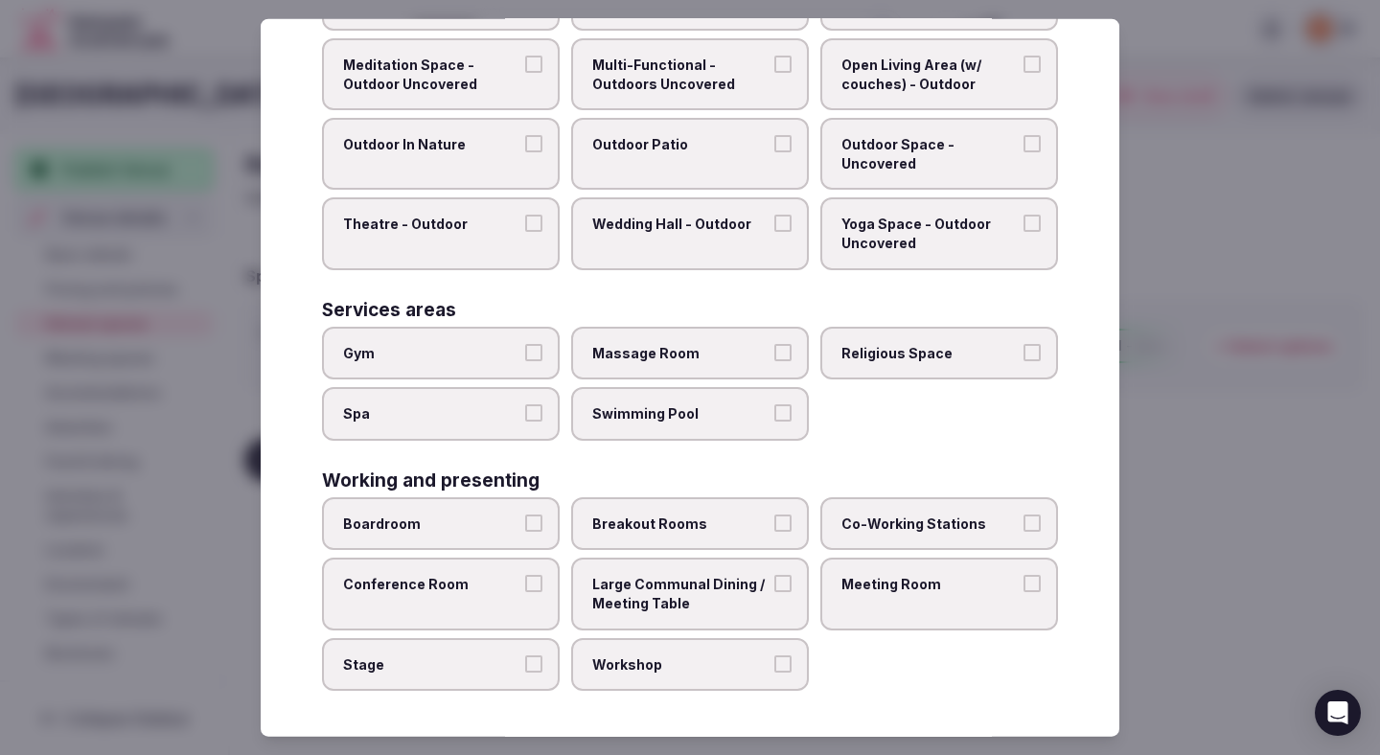
click at [706, 415] on span "Swimming Pool" at bounding box center [680, 413] width 176 height 19
click at [774, 415] on button "Swimming Pool" at bounding box center [782, 412] width 17 height 17
click at [523, 359] on label "Gym" at bounding box center [441, 353] width 238 height 54
click at [525, 359] on button "Gym" at bounding box center [533, 351] width 17 height 17
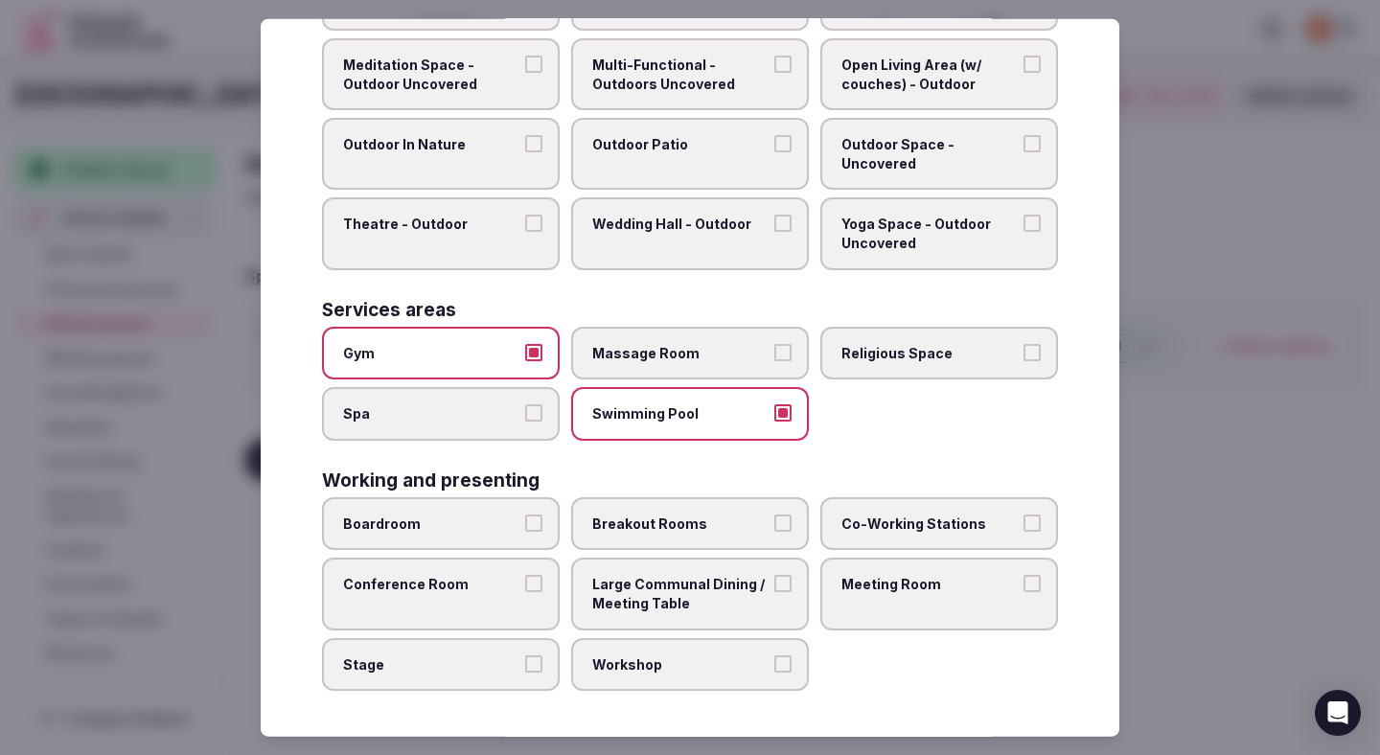
click at [454, 526] on span "Boardroom" at bounding box center [431, 524] width 176 height 19
click at [525, 526] on button "Boardroom" at bounding box center [533, 523] width 17 height 17
click at [454, 590] on span "Conference Room" at bounding box center [431, 584] width 176 height 19
click at [525, 590] on button "Conference Room" at bounding box center [533, 583] width 17 height 17
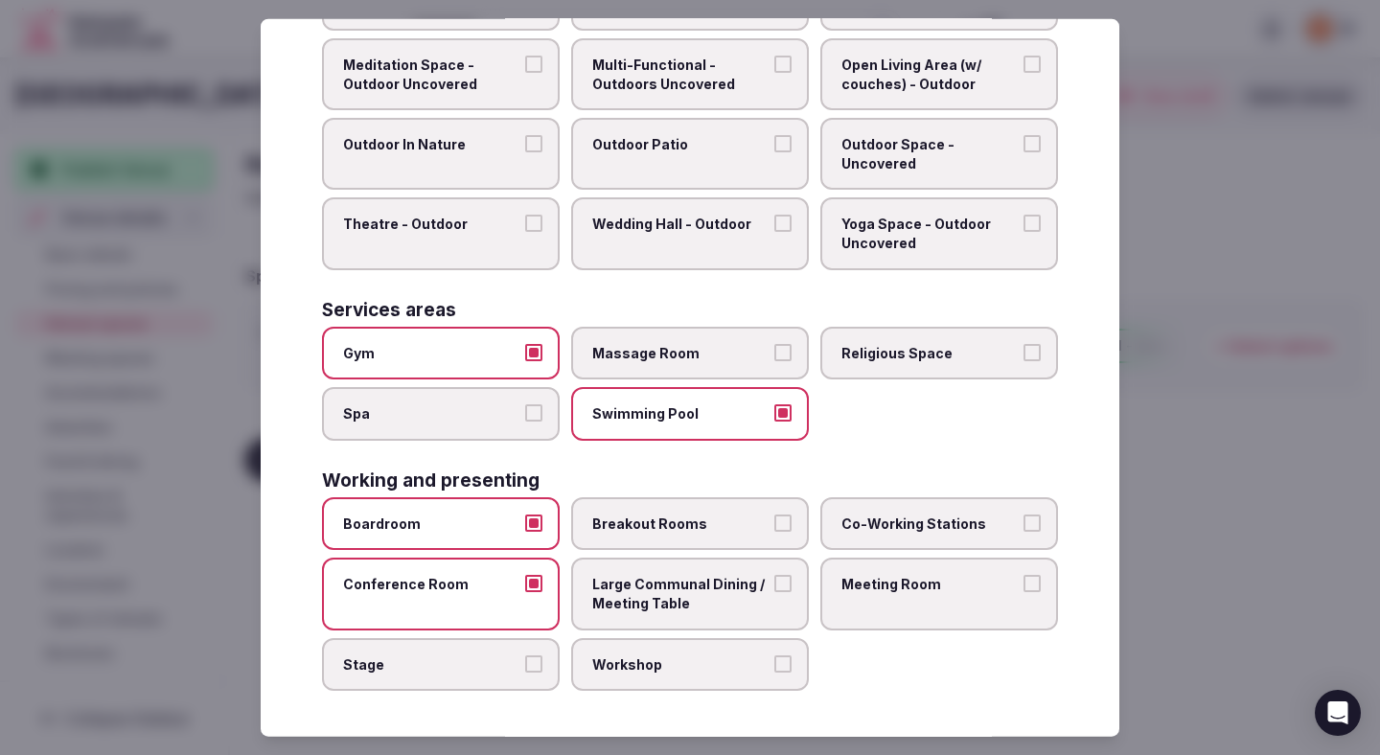
click at [458, 649] on label "Stage" at bounding box center [441, 664] width 238 height 54
click at [525, 654] on button "Stage" at bounding box center [533, 662] width 17 height 17
click at [680, 526] on span "Breakout Rooms" at bounding box center [680, 524] width 176 height 19
click at [774, 526] on button "Breakout Rooms" at bounding box center [782, 523] width 17 height 17
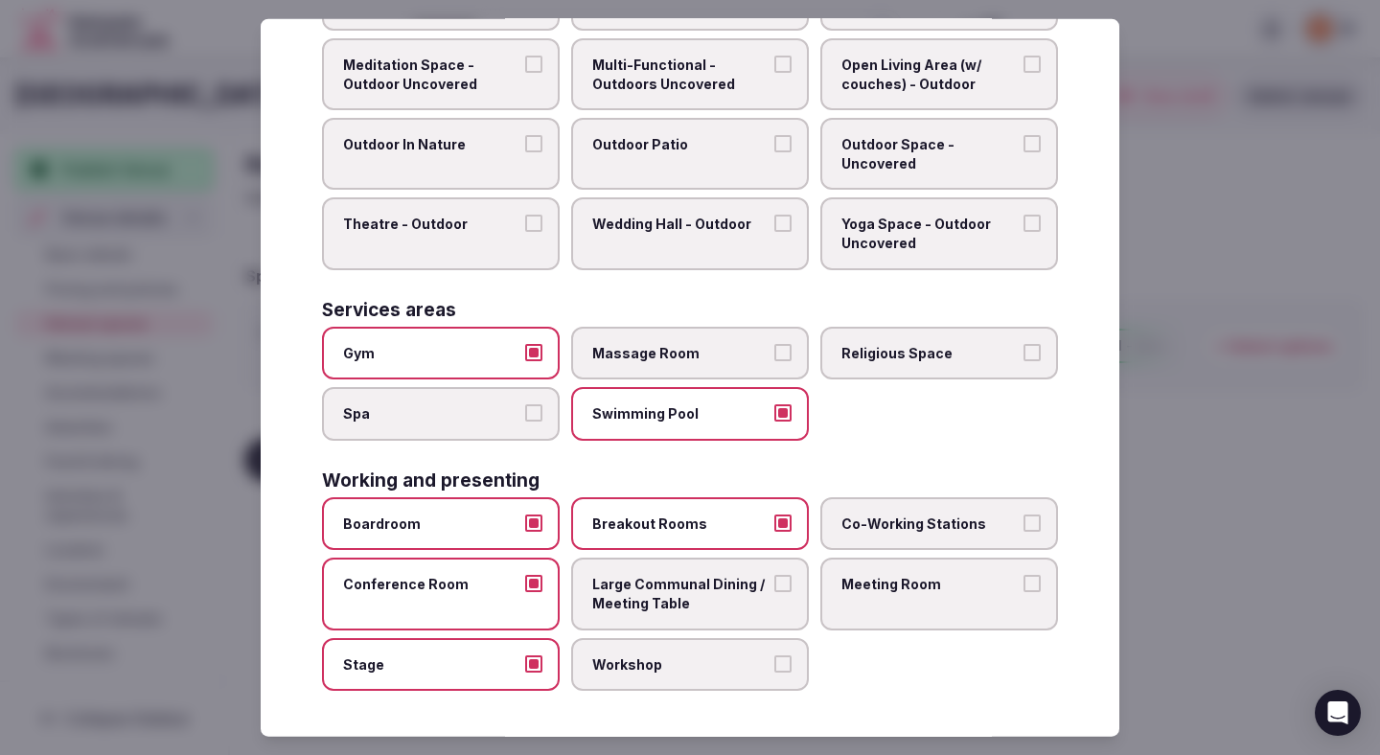
click at [680, 569] on label "Large Communal Dining / Meeting Table" at bounding box center [690, 594] width 238 height 72
click at [774, 575] on button "Large Communal Dining / Meeting Table" at bounding box center [782, 583] width 17 height 17
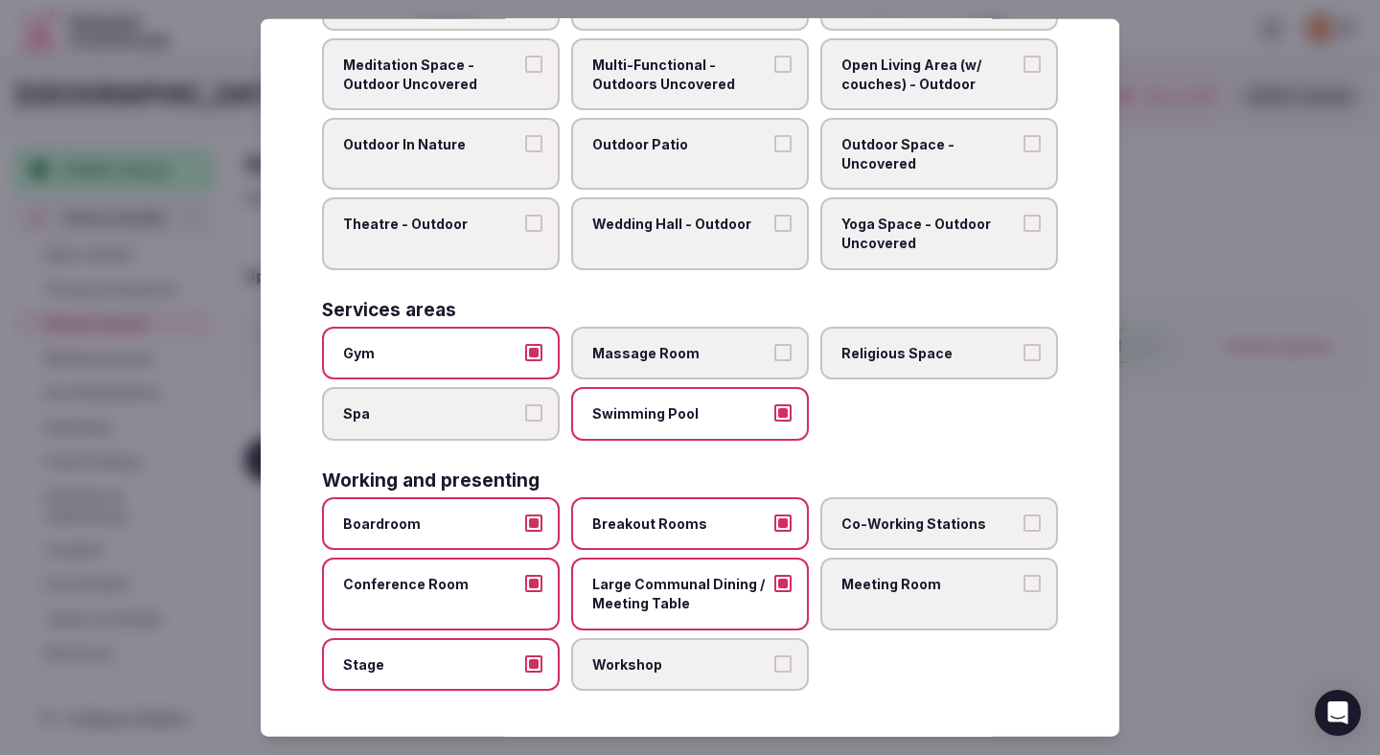
click at [674, 627] on label "Large Communal Dining / Meeting Table" at bounding box center [690, 594] width 238 height 72
click at [774, 592] on button "Large Communal Dining / Meeting Table" at bounding box center [782, 583] width 17 height 17
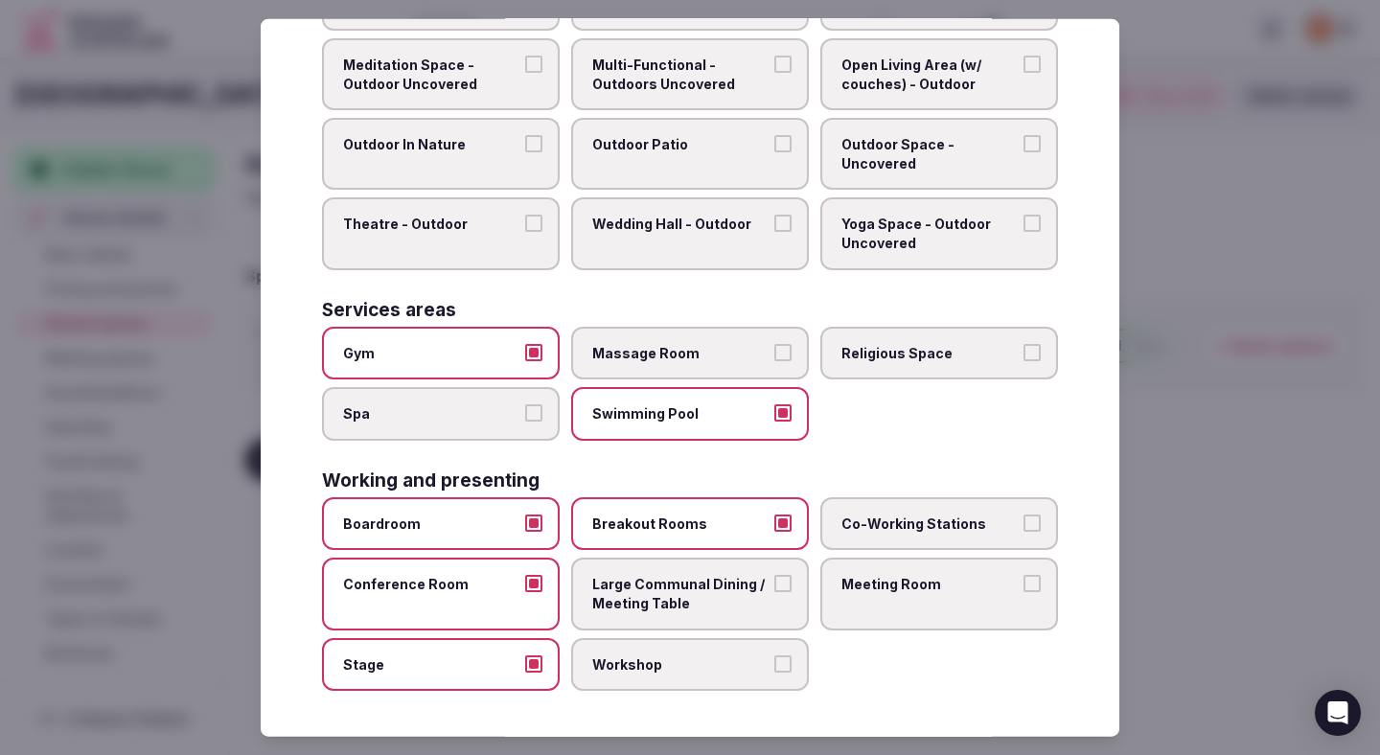
click at [891, 585] on span "Meeting Room" at bounding box center [929, 584] width 176 height 19
click at [1023, 585] on button "Meeting Room" at bounding box center [1031, 583] width 17 height 17
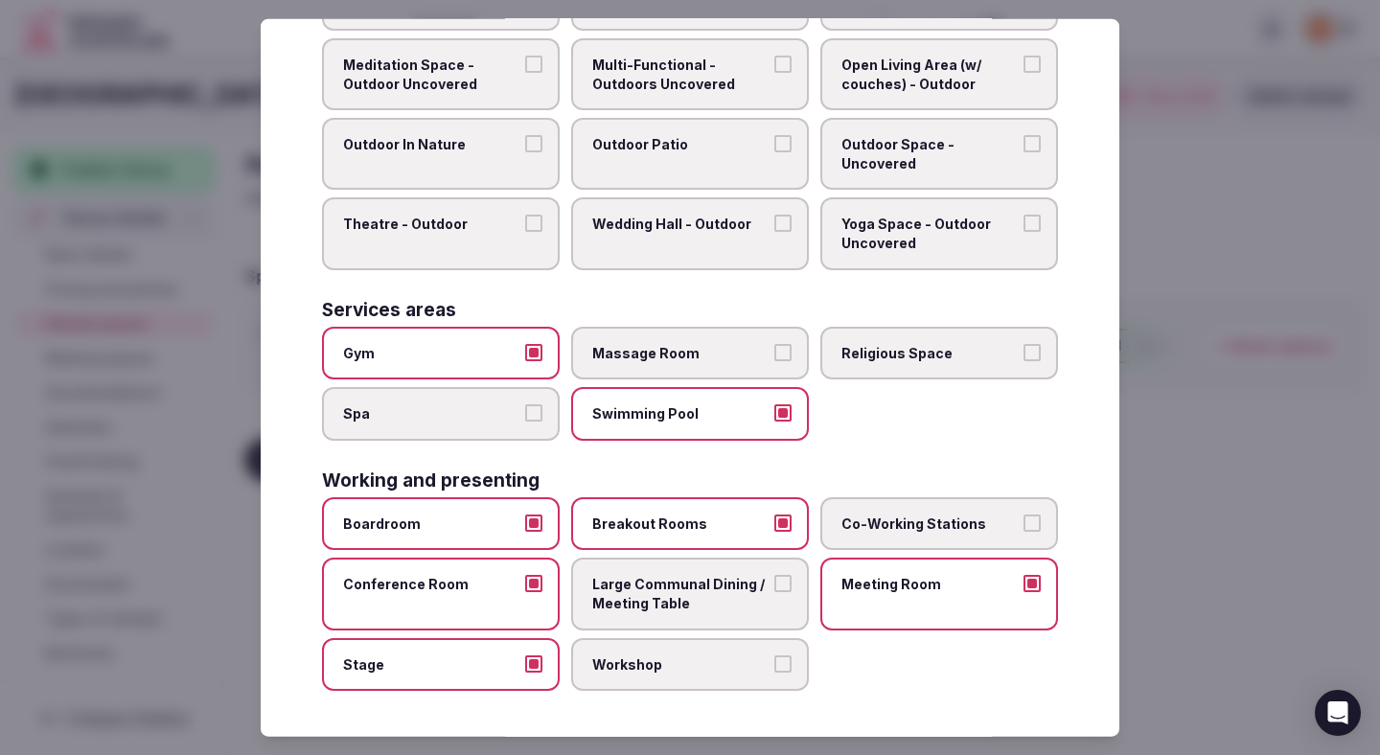
click at [752, 586] on span "Large Communal Dining / Meeting Table" at bounding box center [680, 593] width 176 height 37
click at [774, 586] on button "Large Communal Dining / Meeting Table" at bounding box center [782, 583] width 17 height 17
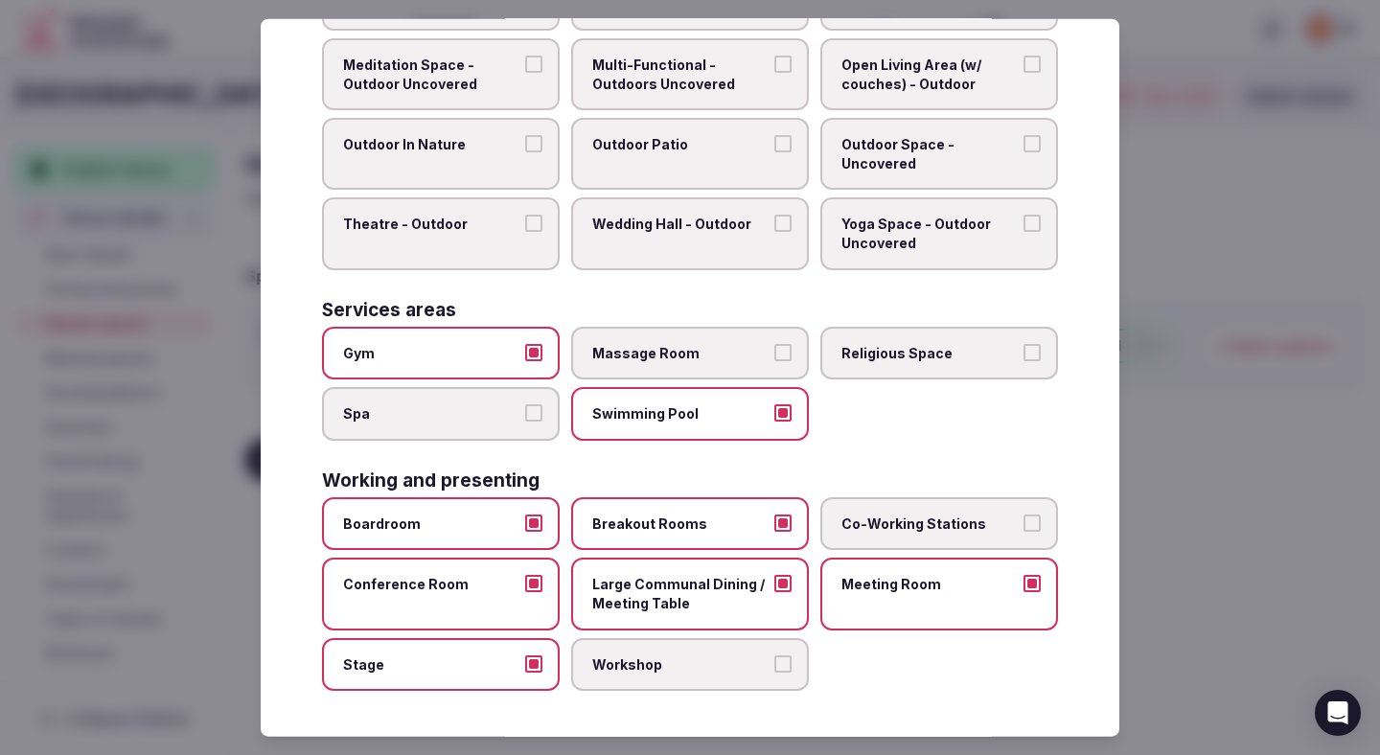
drag, startPoint x: 761, startPoint y: 662, endPoint x: 787, endPoint y: 620, distance: 49.5
click at [763, 654] on span "Workshop" at bounding box center [680, 663] width 176 height 19
click at [721, 662] on span "Workshop" at bounding box center [680, 663] width 176 height 19
click at [774, 662] on button "Workshop" at bounding box center [782, 662] width 17 height 17
click at [898, 531] on span "Co-Working Stations" at bounding box center [929, 524] width 176 height 19
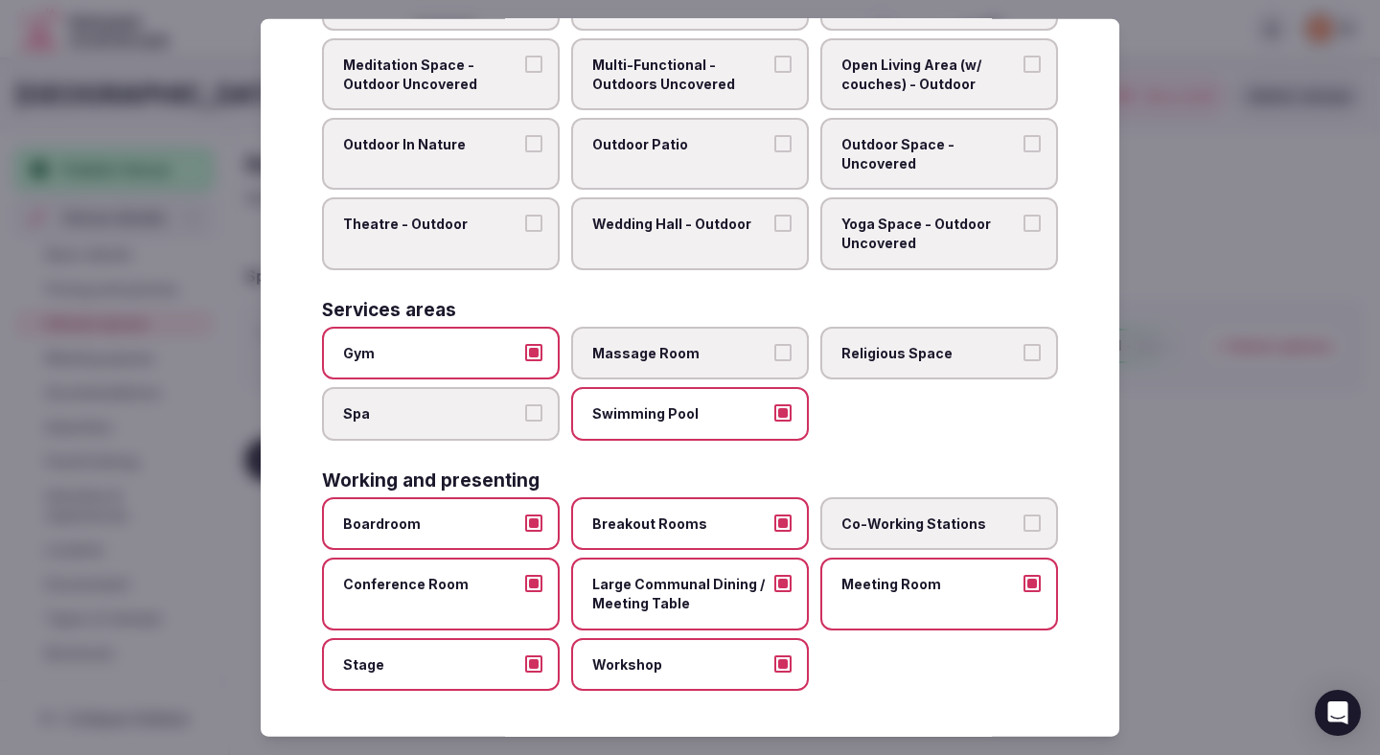
click at [1023, 531] on button "Co-Working Stations" at bounding box center [1031, 523] width 17 height 17
click at [1189, 473] on div at bounding box center [690, 377] width 1380 height 755
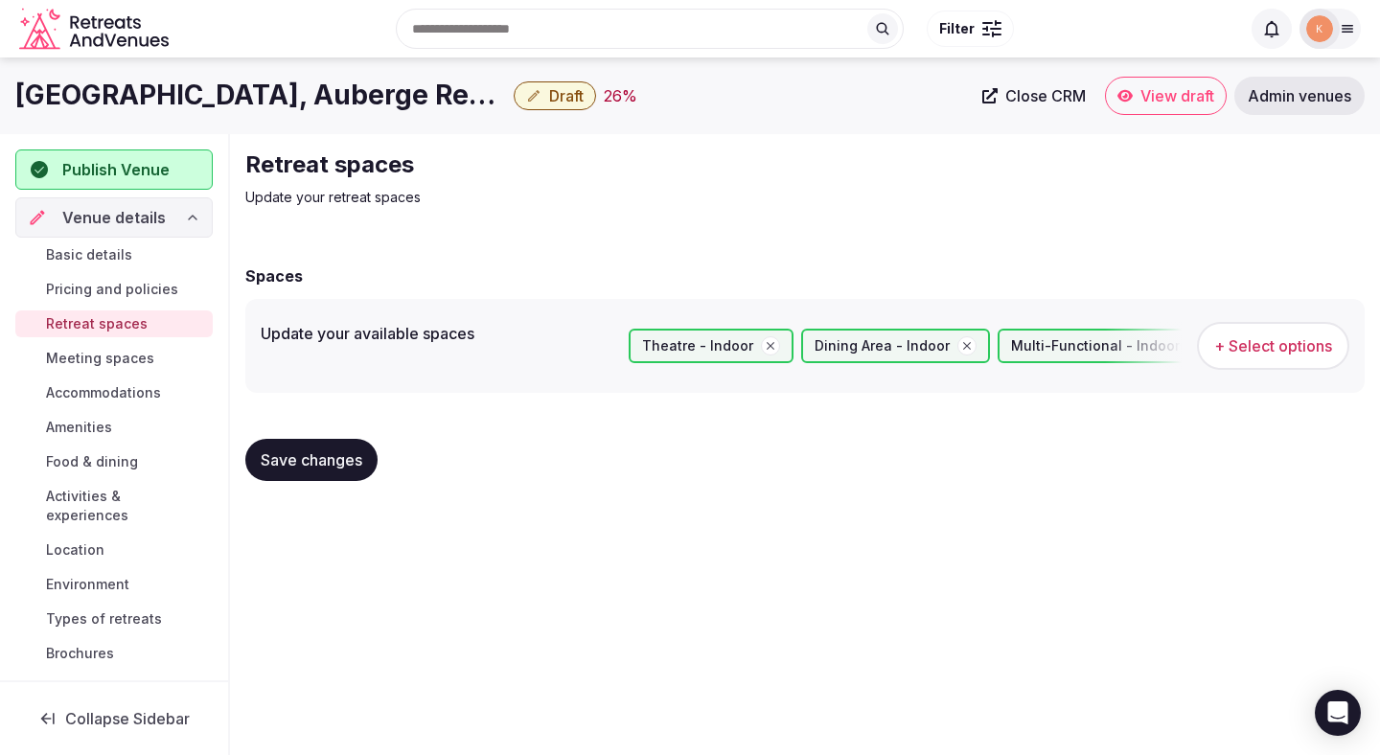
click at [291, 445] on button "Save changes" at bounding box center [311, 460] width 132 height 42
click at [314, 448] on button "Save changes" at bounding box center [311, 460] width 132 height 42
click at [138, 358] on span "Meeting spaces" at bounding box center [100, 358] width 108 height 19
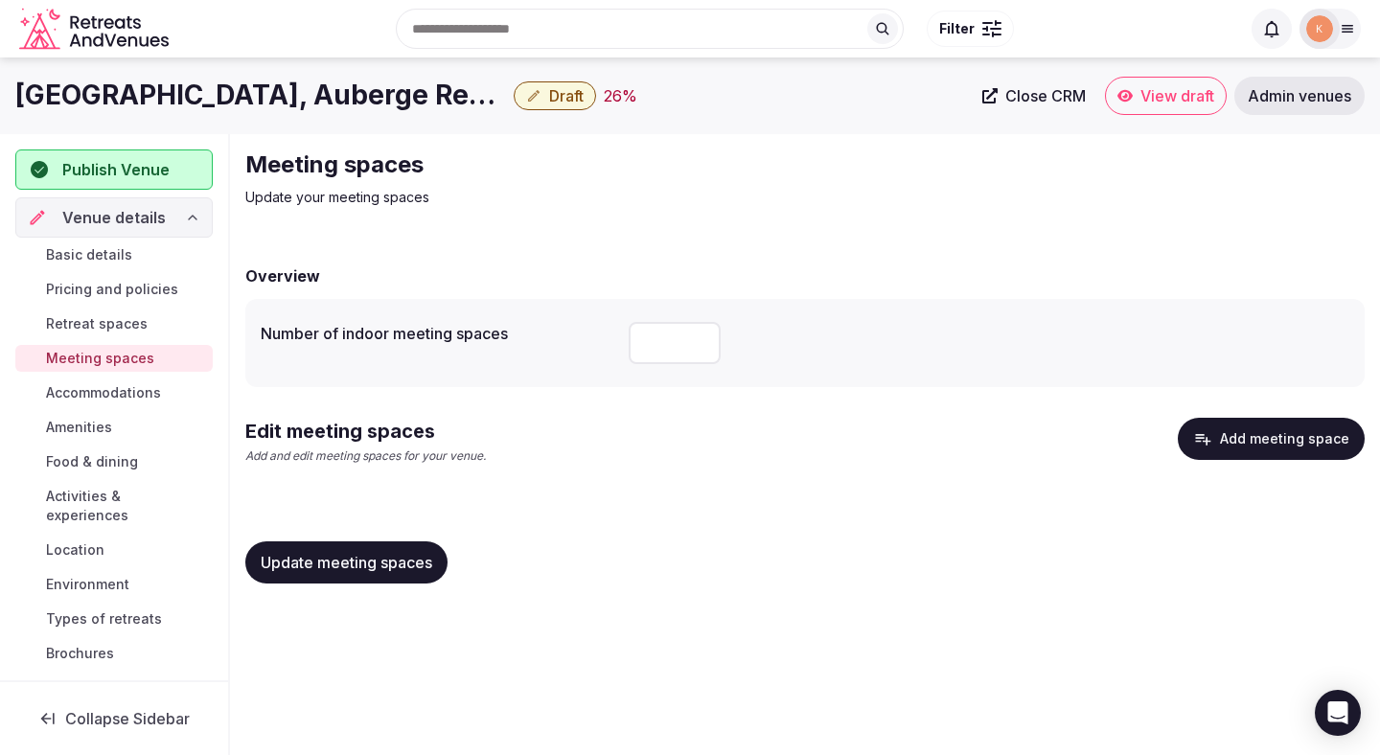
click at [1296, 447] on button "Add meeting space" at bounding box center [1271, 439] width 187 height 42
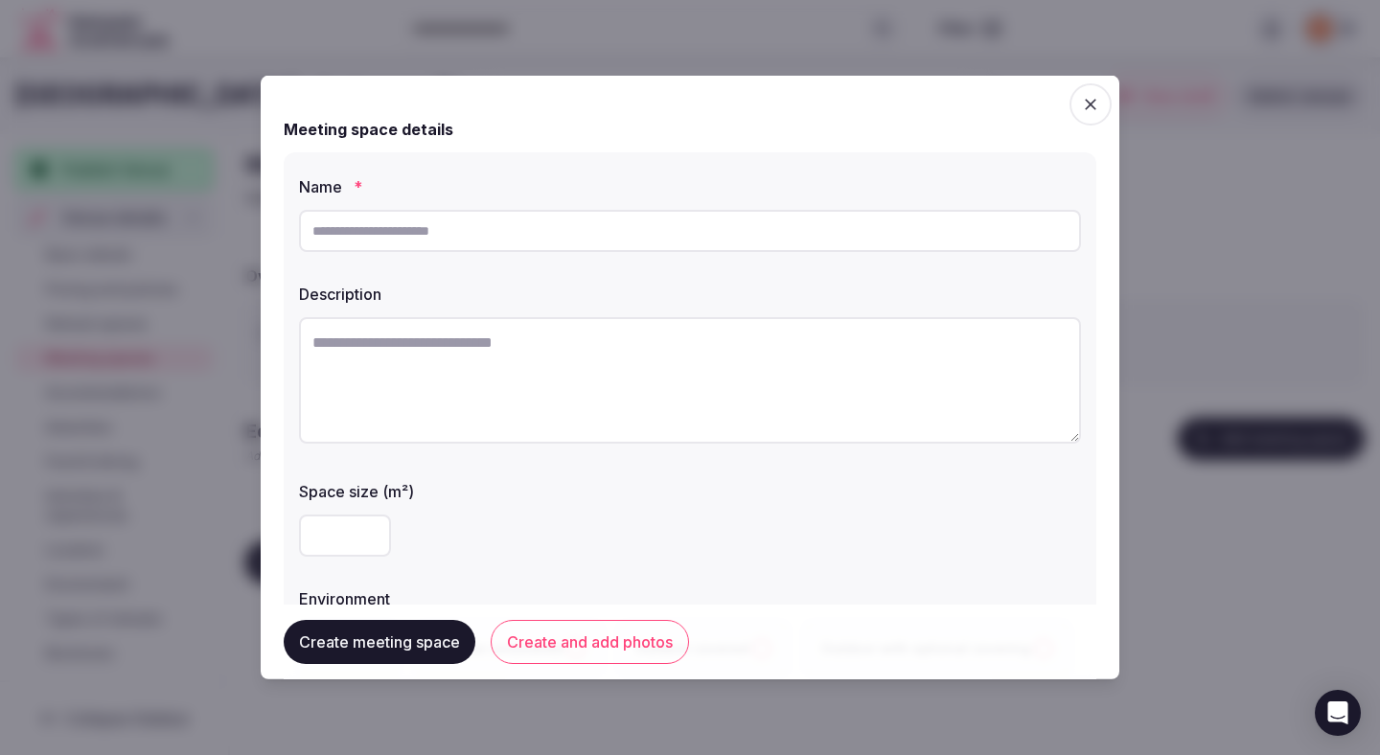
click at [654, 234] on input "text" at bounding box center [690, 231] width 782 height 42
click at [654, 234] on input "******" at bounding box center [690, 231] width 782 height 42
type input "******"
click at [498, 428] on textarea at bounding box center [690, 380] width 782 height 126
paste textarea "**********"
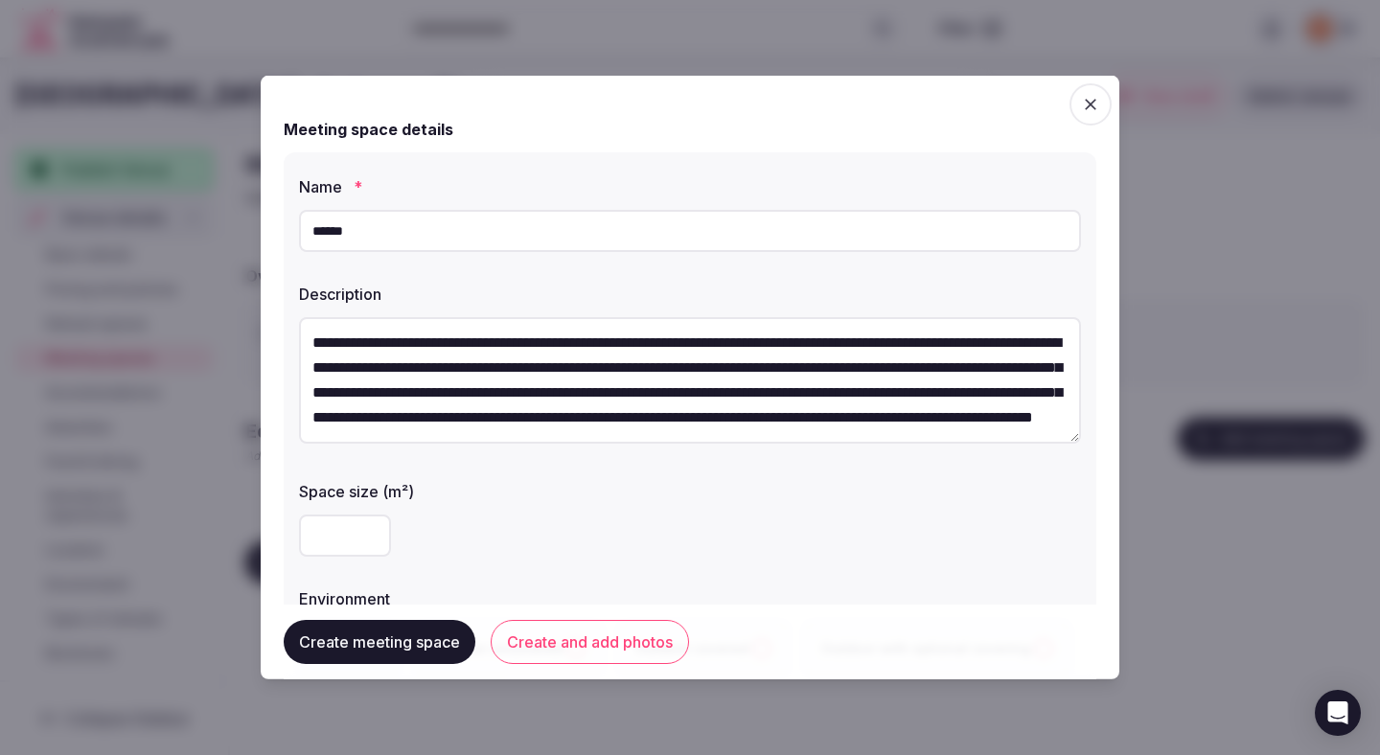
scroll to position [50, 0]
type textarea "**********"
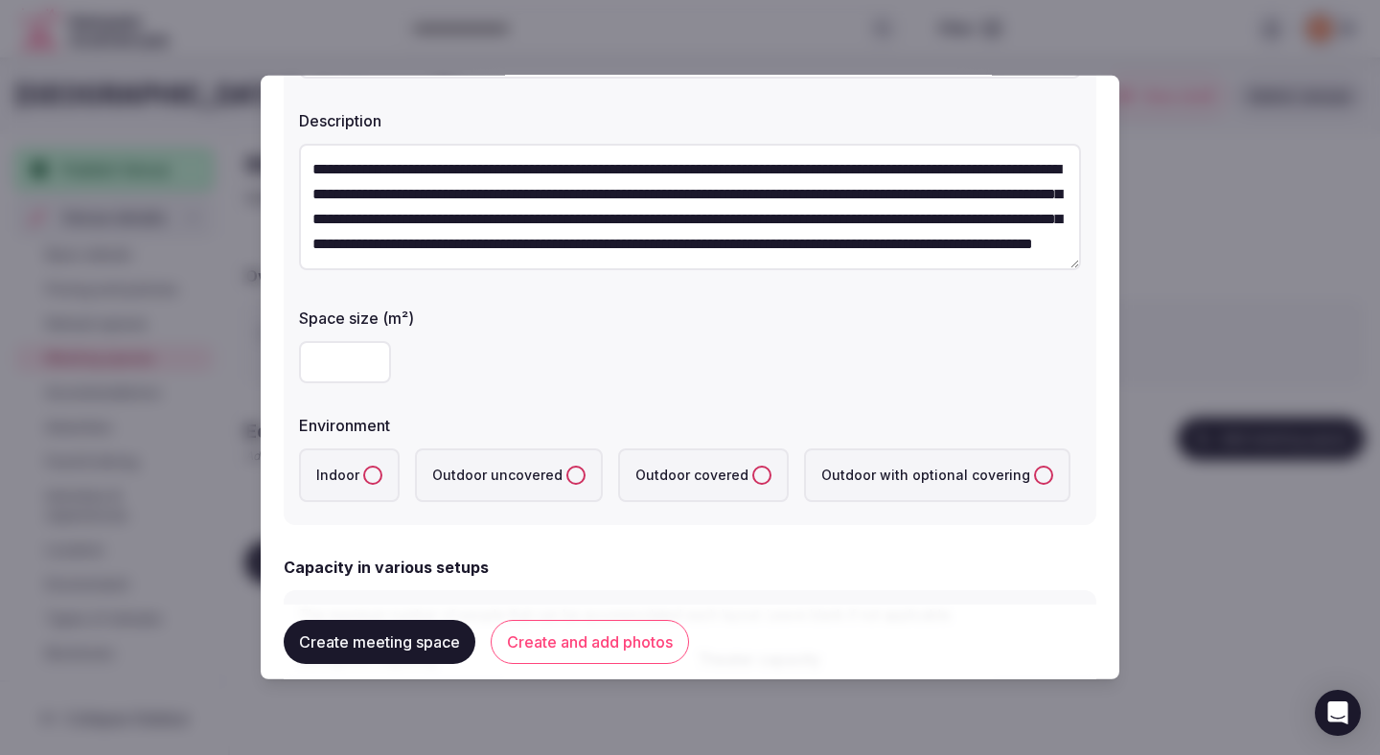
click at [331, 371] on input "number" at bounding box center [345, 362] width 92 height 42
type input "***"
click at [332, 452] on label "Indoor" at bounding box center [349, 475] width 101 height 54
click at [363, 466] on button "Indoor" at bounding box center [372, 475] width 19 height 19
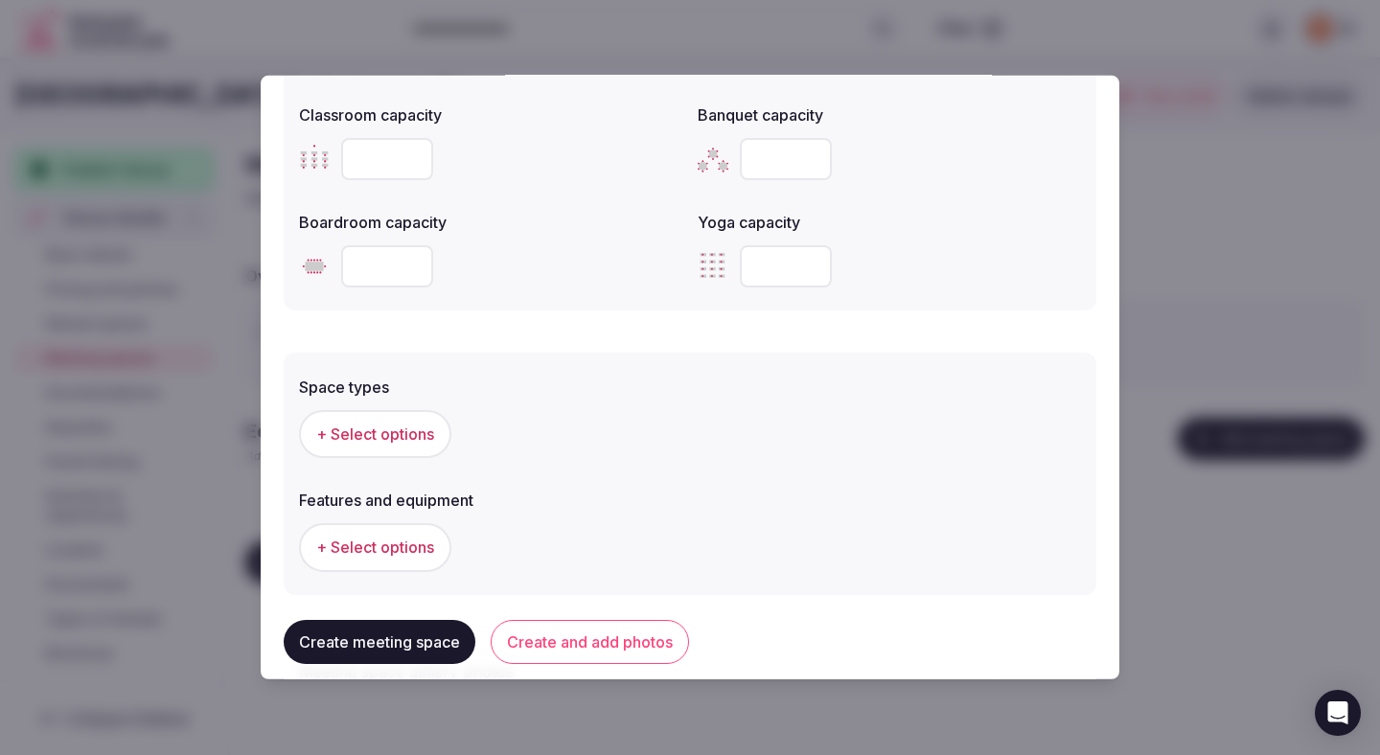
scroll to position [853, 0]
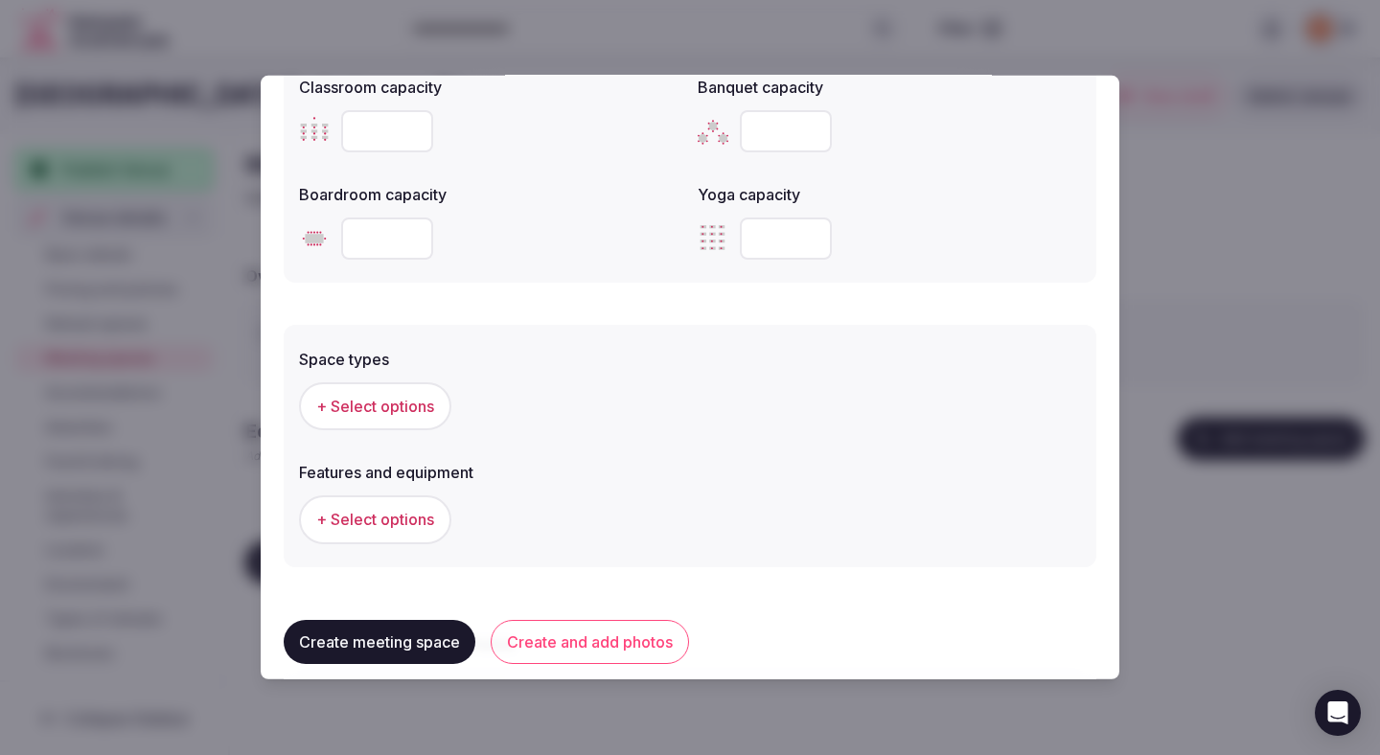
click at [578, 646] on button "Create and add photos" at bounding box center [590, 642] width 198 height 44
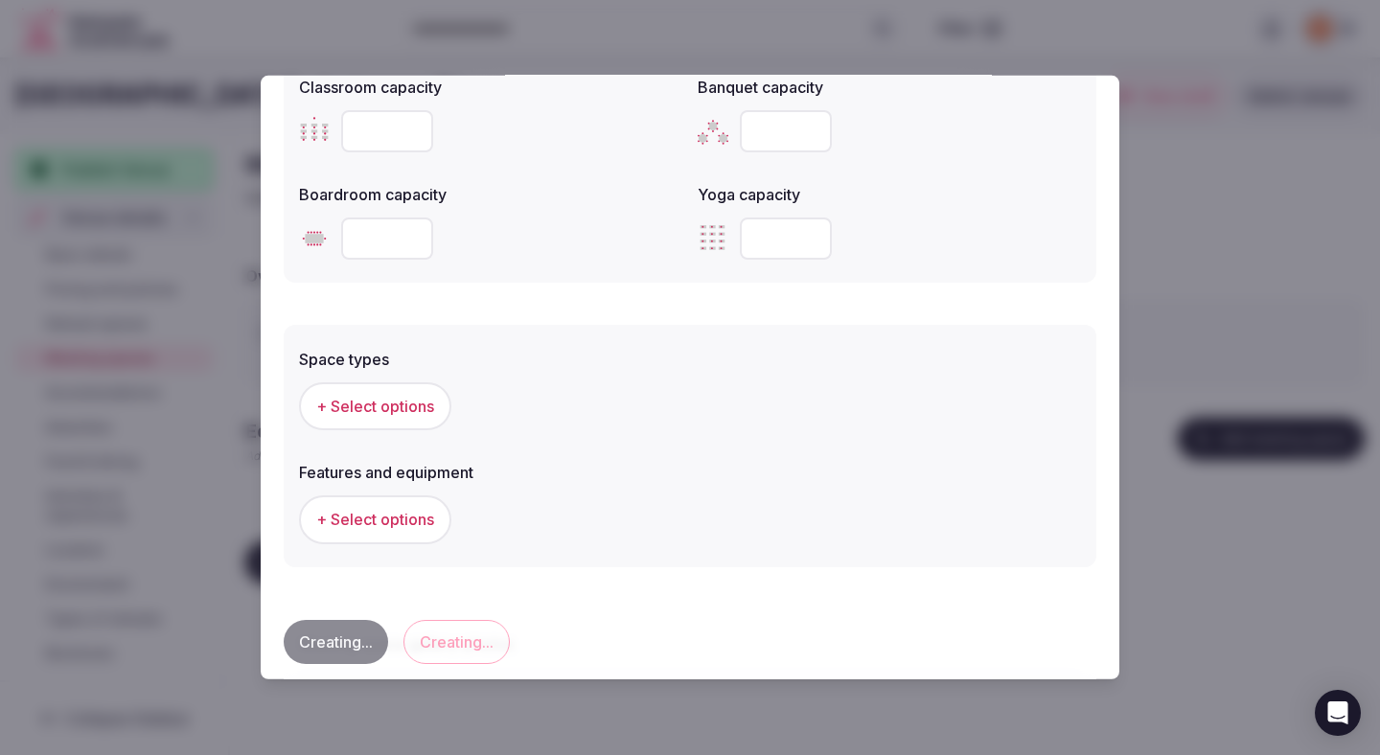
scroll to position [0, 0]
